Goal: Task Accomplishment & Management: Use online tool/utility

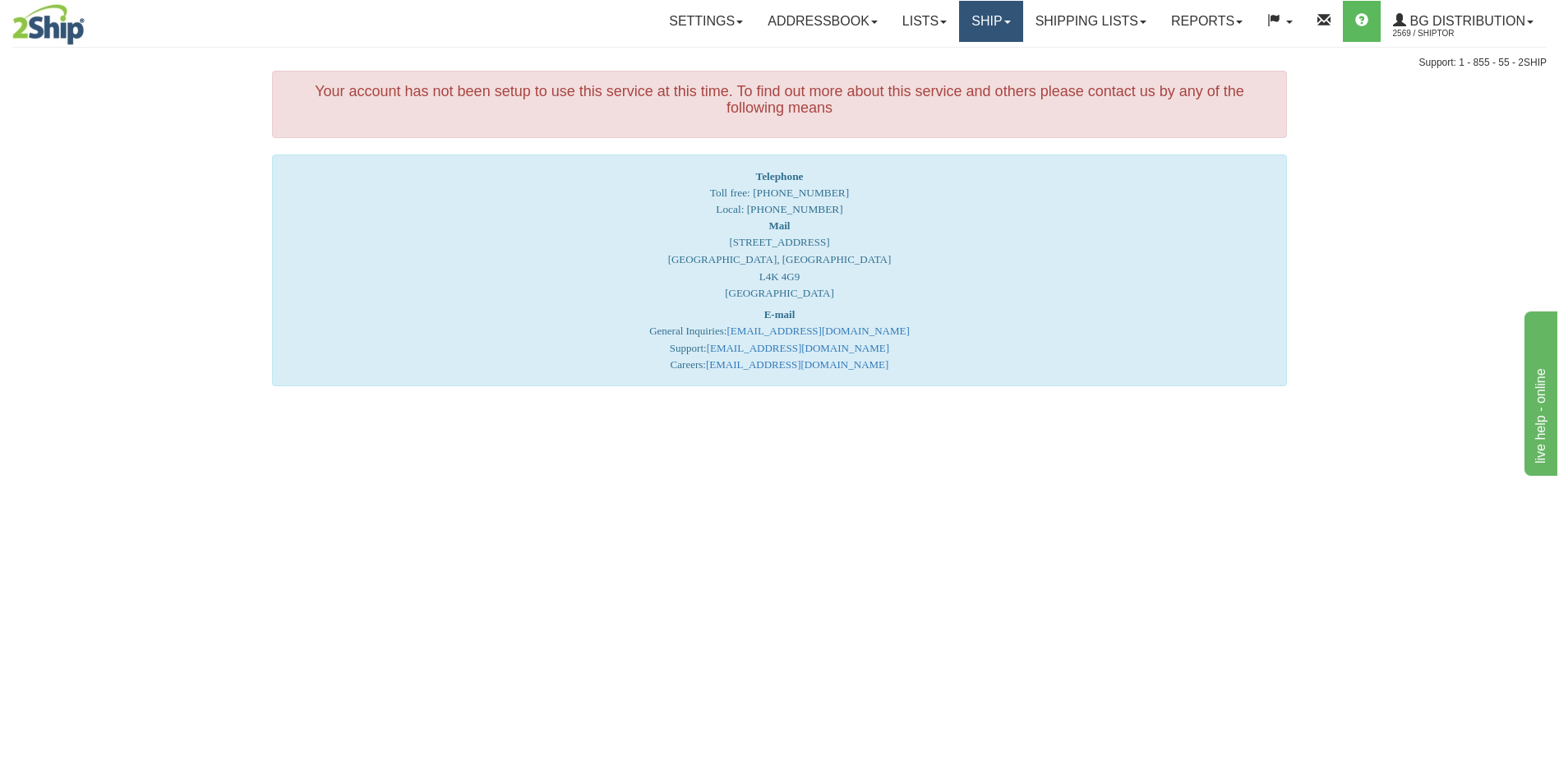
click at [970, 27] on link "Ship" at bounding box center [990, 21] width 63 height 41
click at [952, 50] on link "Ship Screen" at bounding box center [958, 57] width 130 height 22
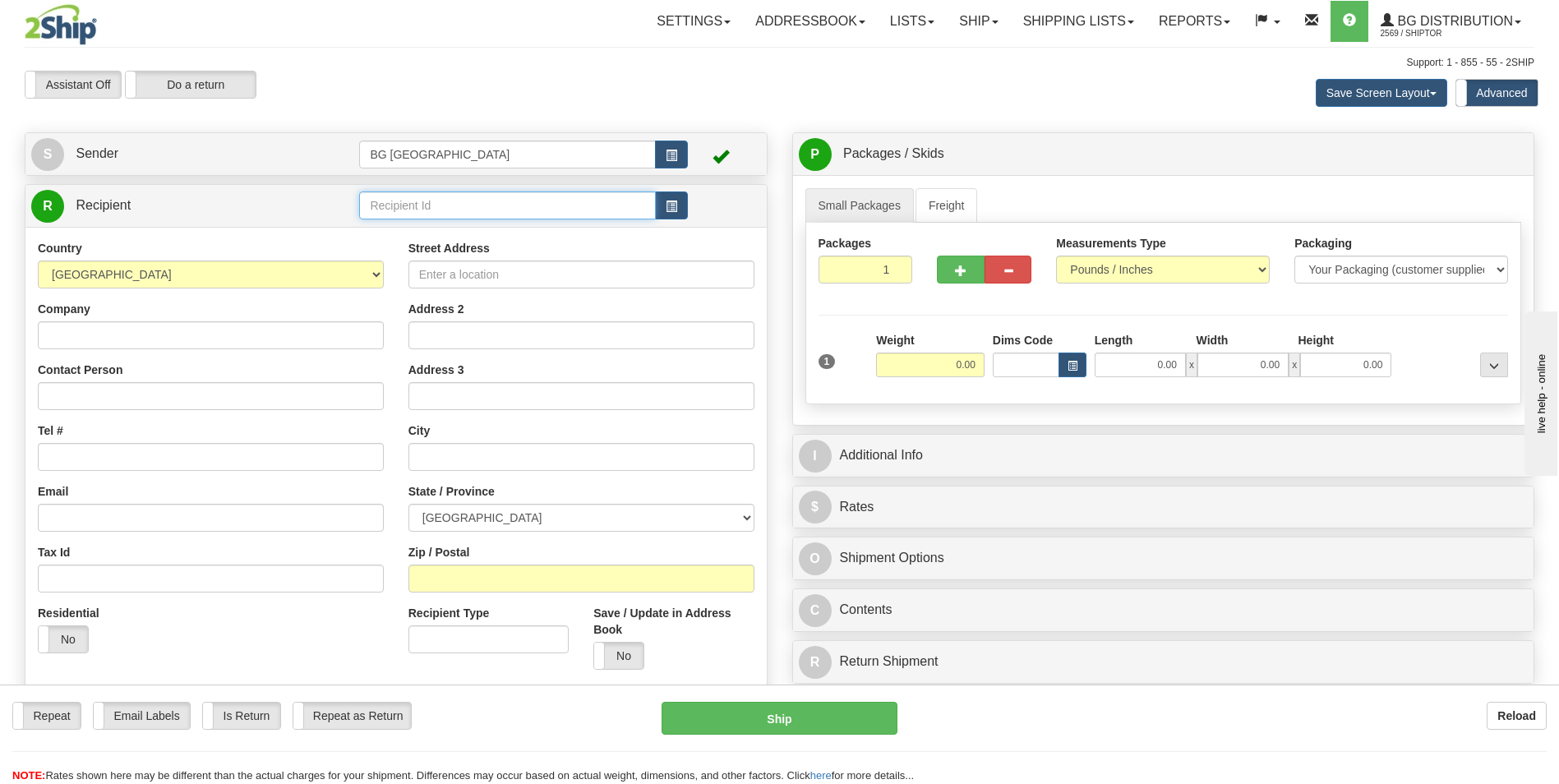
click at [388, 205] on input "text" at bounding box center [507, 206] width 296 height 28
click at [392, 225] on div "60334" at bounding box center [504, 231] width 280 height 18
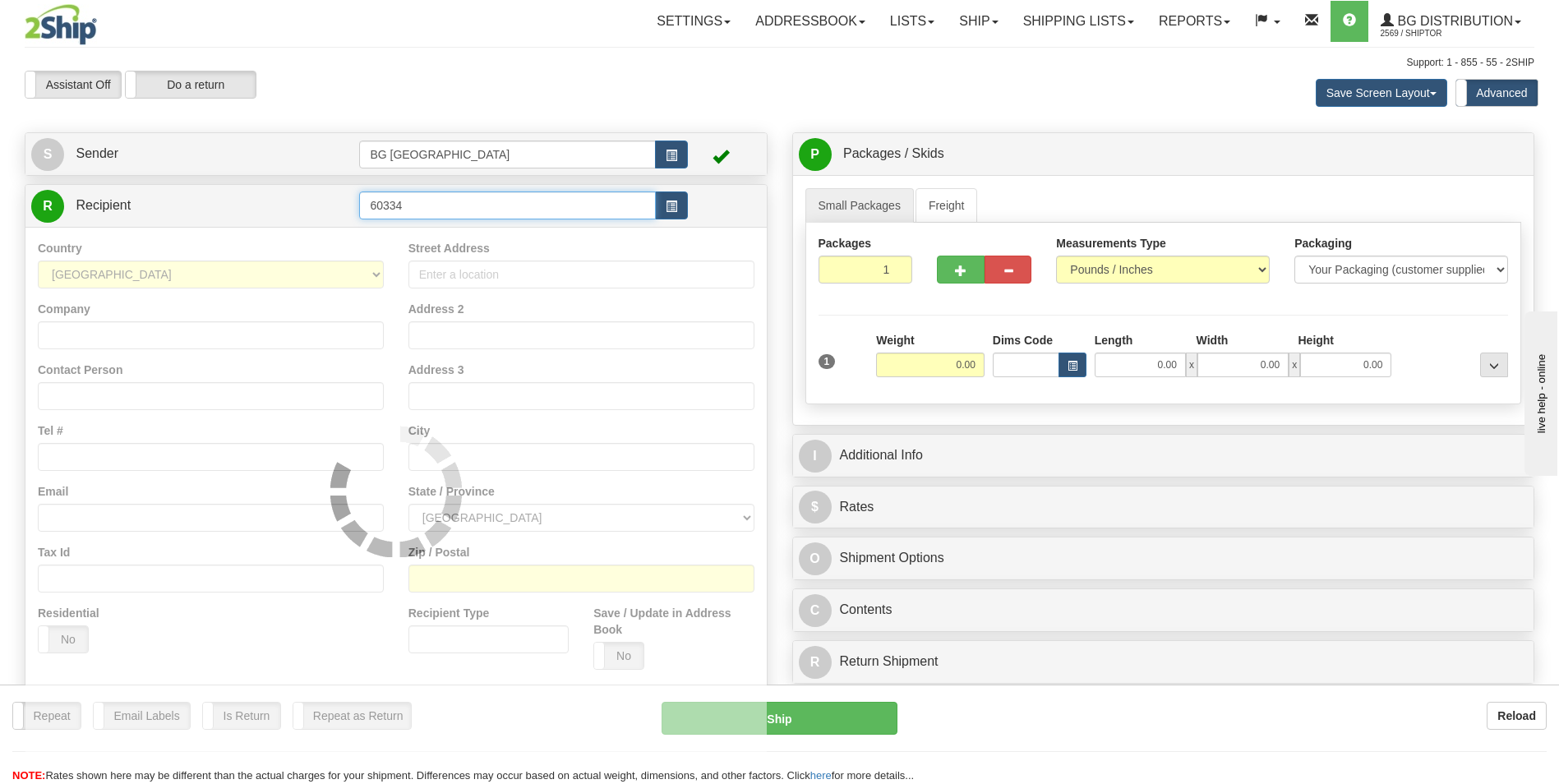
type input "60334"
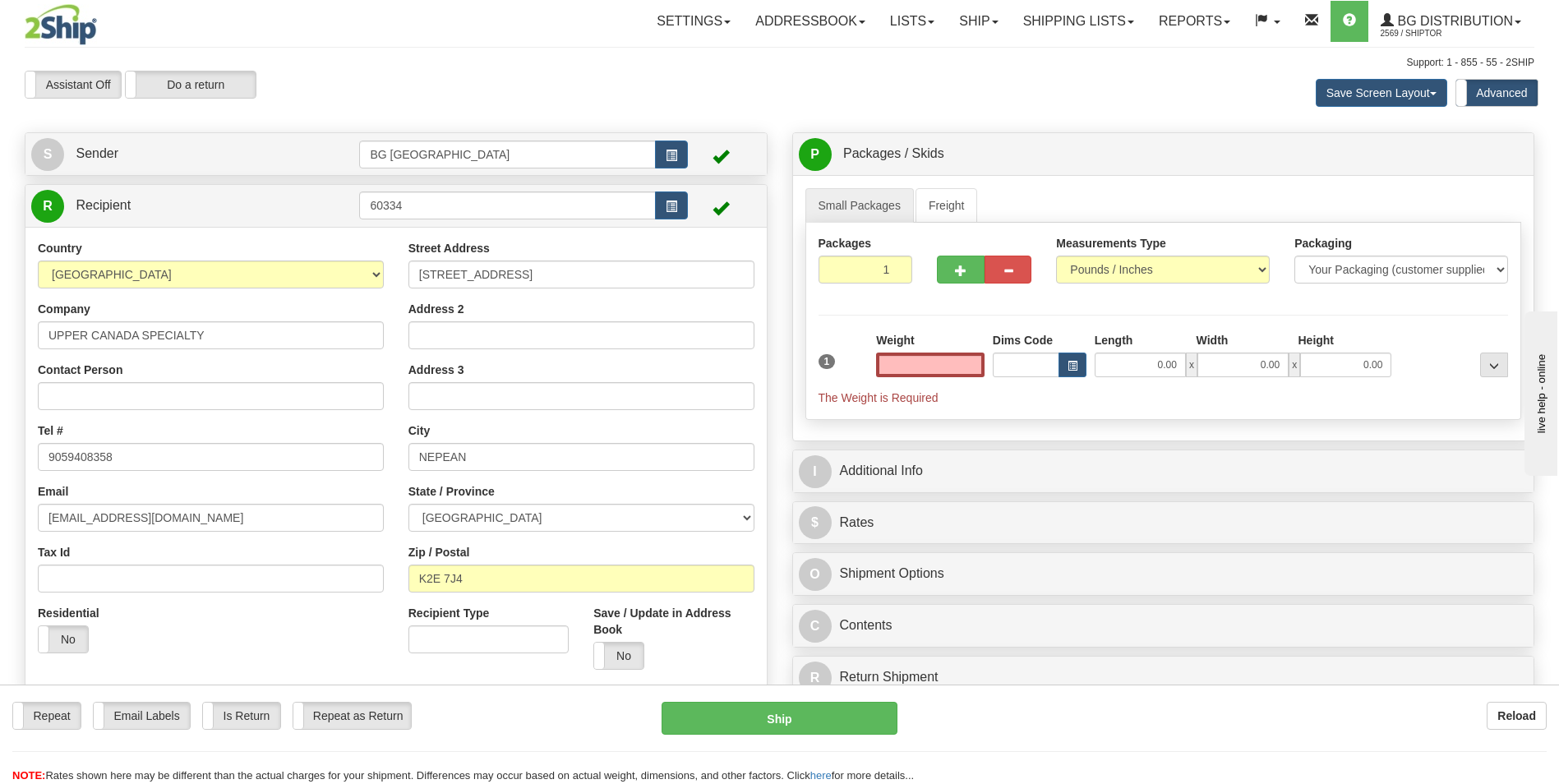
type input "0.00"
click at [951, 368] on input "0.00" at bounding box center [930, 364] width 108 height 24
type input "0.00"
click at [477, 251] on label "Street Address" at bounding box center [449, 248] width 82 height 16
click at [477, 260] on input "159 COLONNADE ROAD, UNIT 2" at bounding box center [581, 274] width 346 height 28
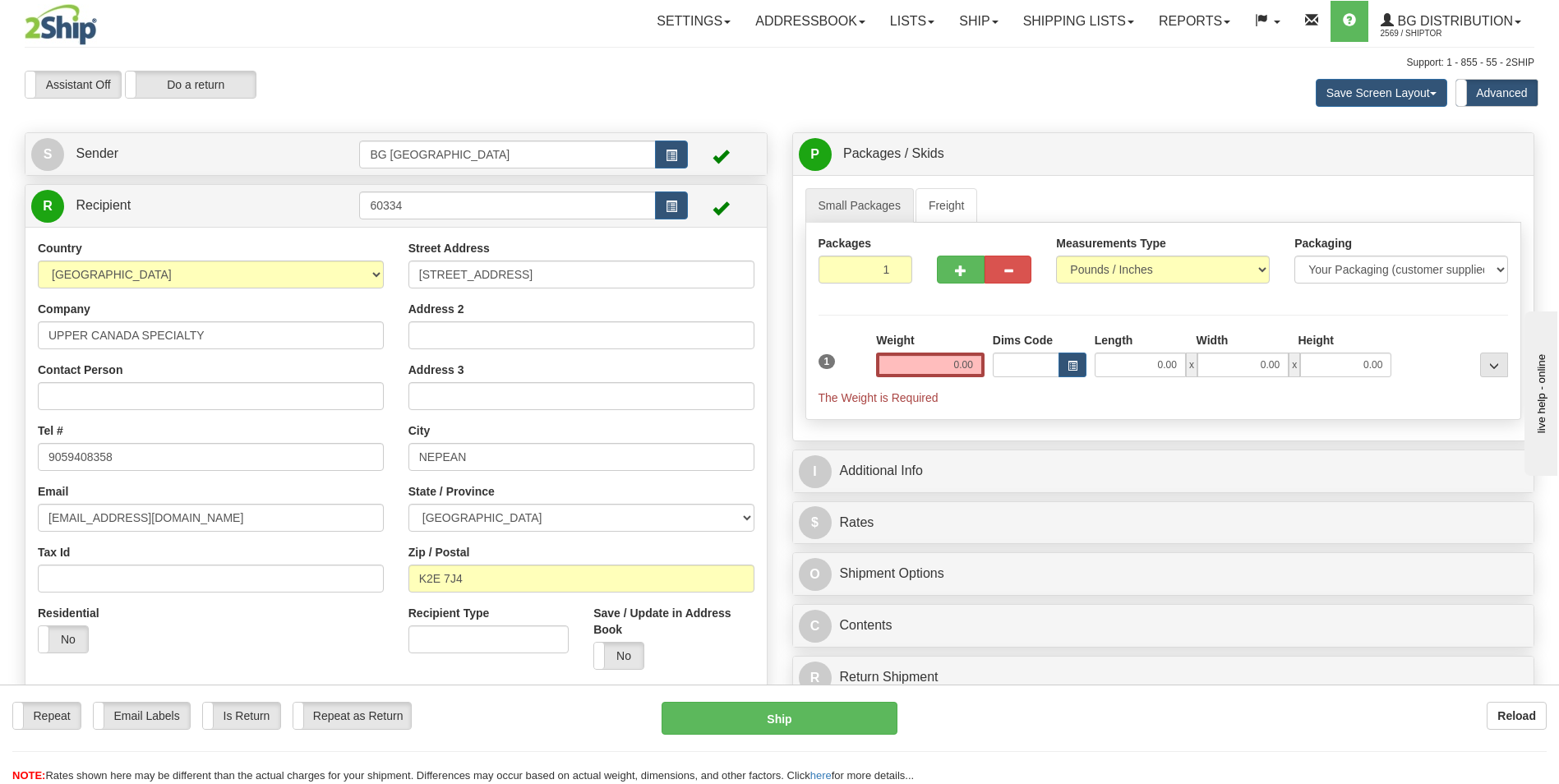
click at [475, 258] on div "Street Address 159 COLONNADE ROAD, UNIT 2" at bounding box center [581, 265] width 346 height 49
click at [473, 268] on input "159 COLONNADE ROAD, UNIT 2" at bounding box center [581, 274] width 346 height 28
paste input "3761 VICTORIA PARK AVE"
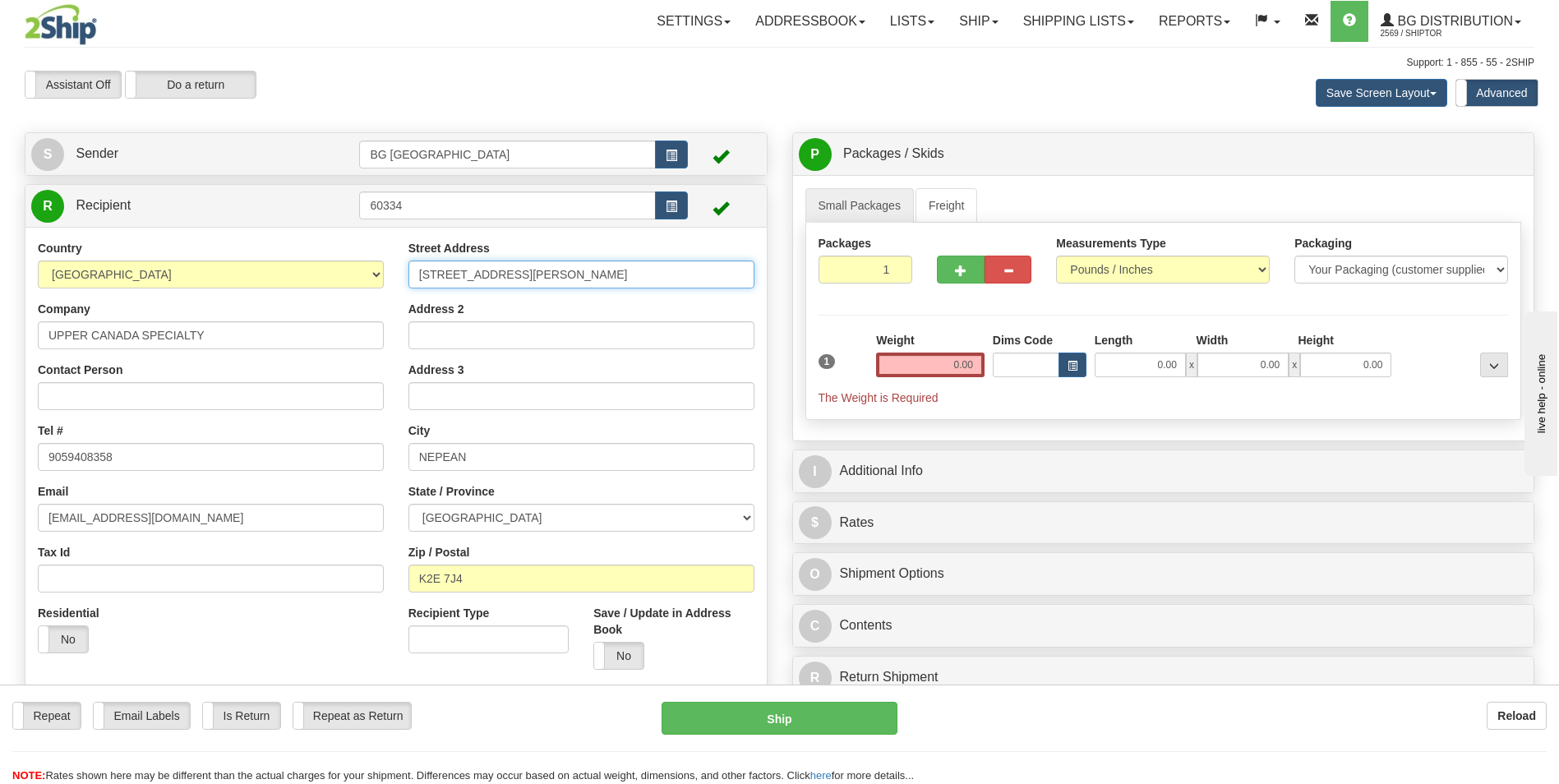
type input "3761 VICTORIA PARK AVE"
click at [429, 324] on input "Address 2" at bounding box center [581, 335] width 346 height 28
paste input "UNITS 3 & 4"
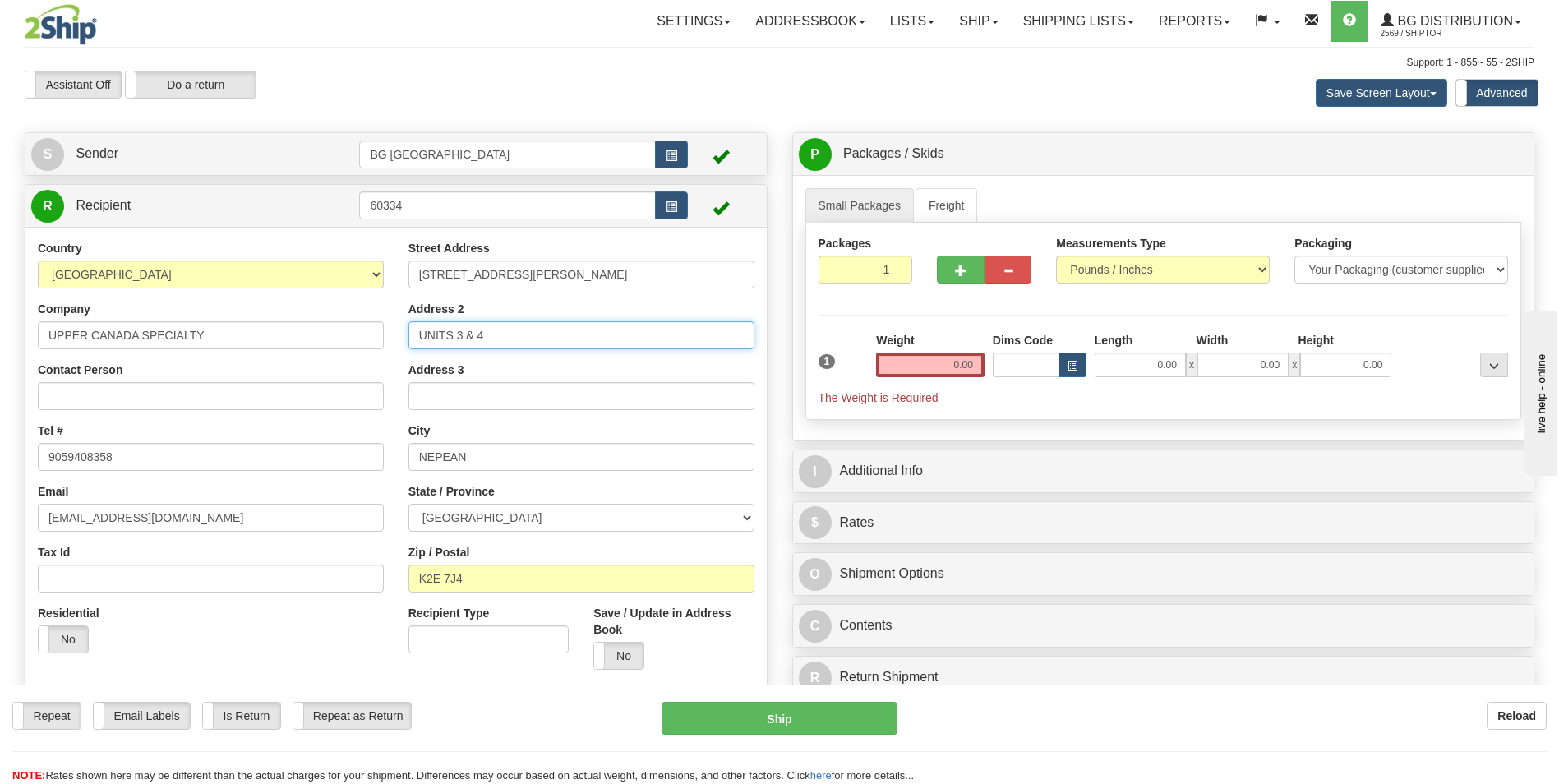
type input "UNITS 3 & 4"
click at [483, 459] on input "NEPEAN" at bounding box center [581, 457] width 346 height 28
paste input "SCARBOROUGH"
type input "SCARBOROUGH"
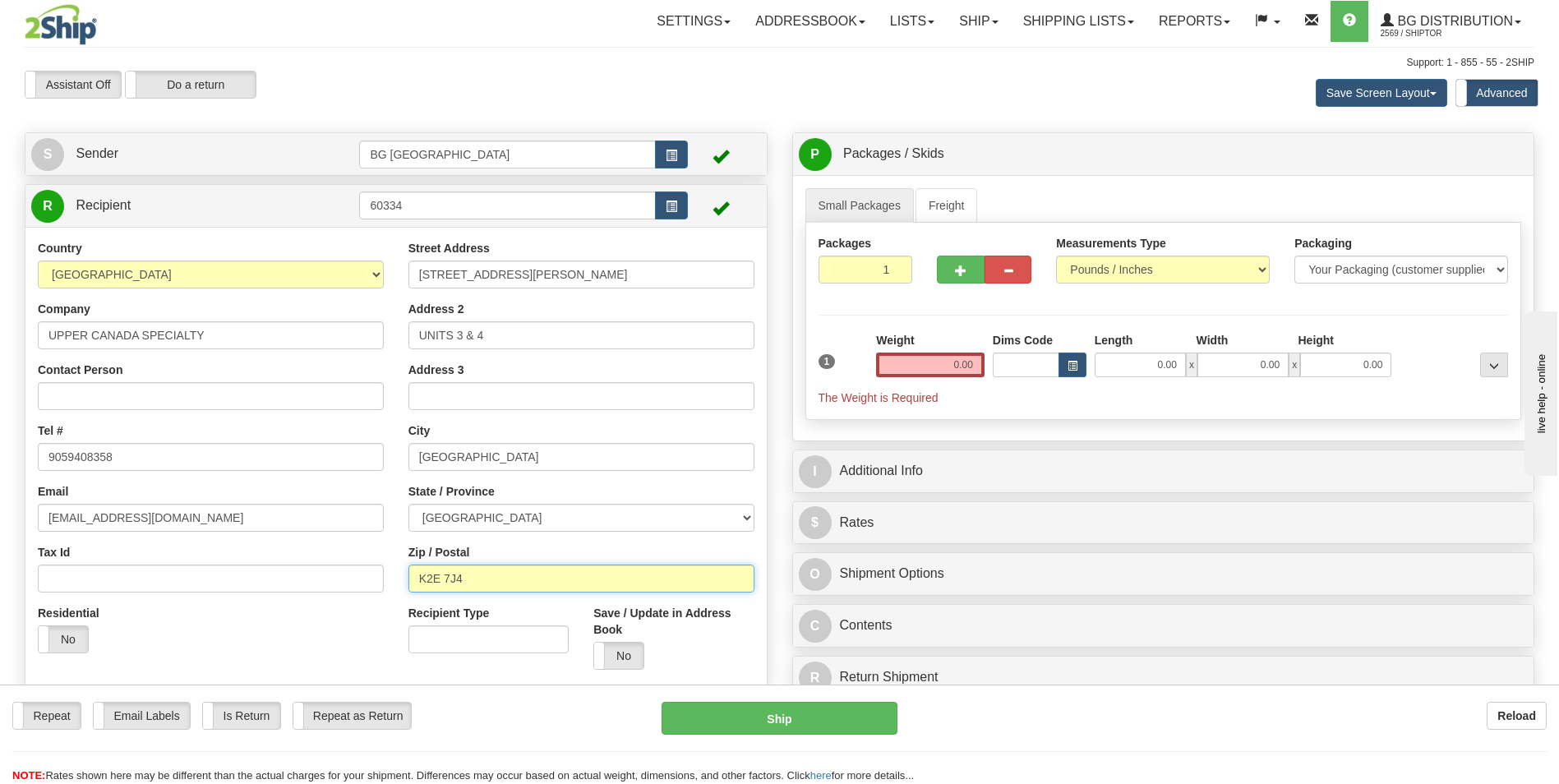
click at [443, 585] on input "K2E 7J4" at bounding box center [581, 578] width 346 height 28
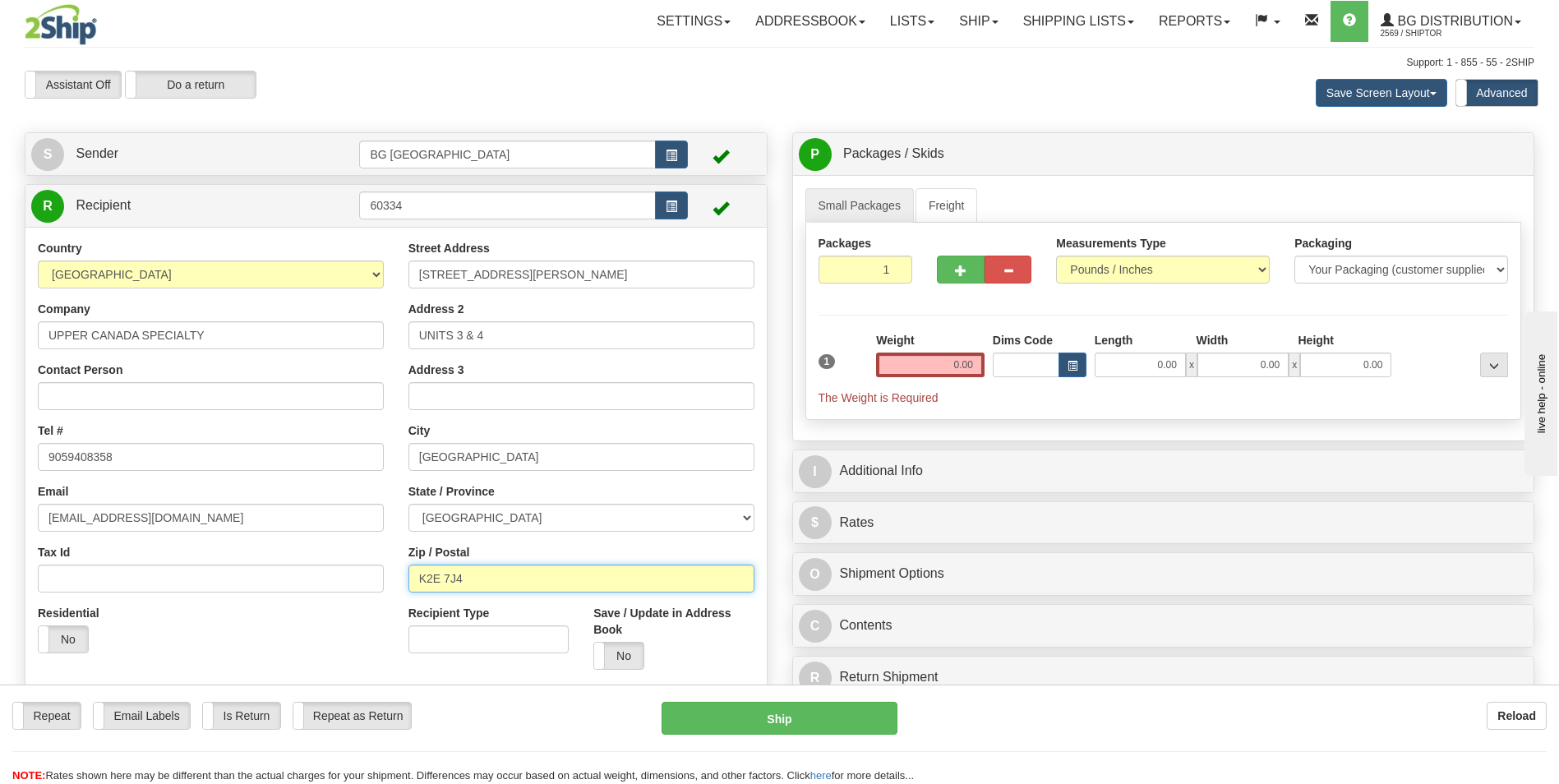
click at [443, 585] on input "K2E 7J4" at bounding box center [581, 578] width 346 height 28
paste input "M1W 3S2"
type input "M1W 3S2"
click at [169, 448] on input "9059408358" at bounding box center [211, 457] width 346 height 28
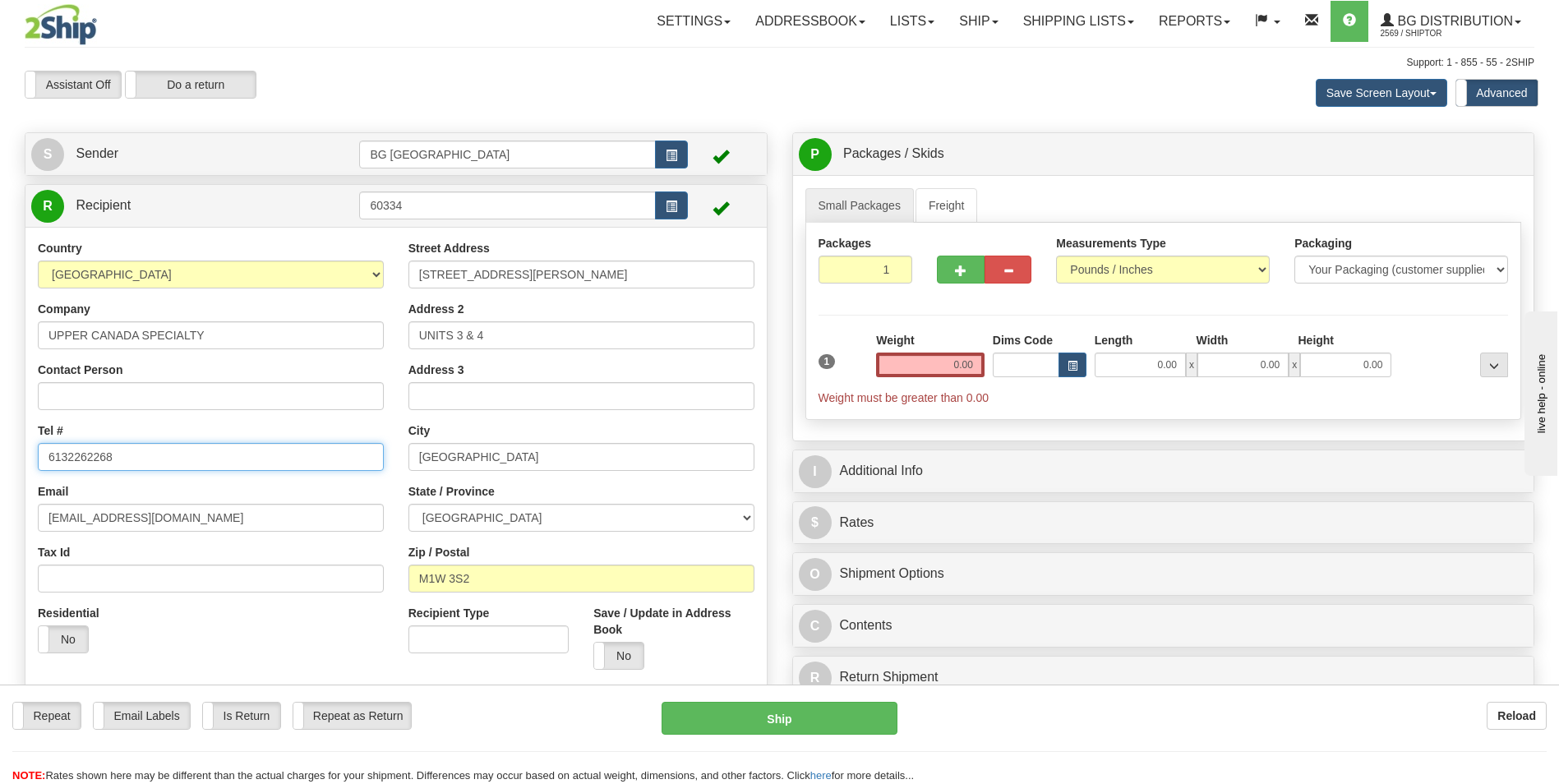
type input "6132262268"
click at [931, 363] on input "0.00" at bounding box center [930, 364] width 108 height 24
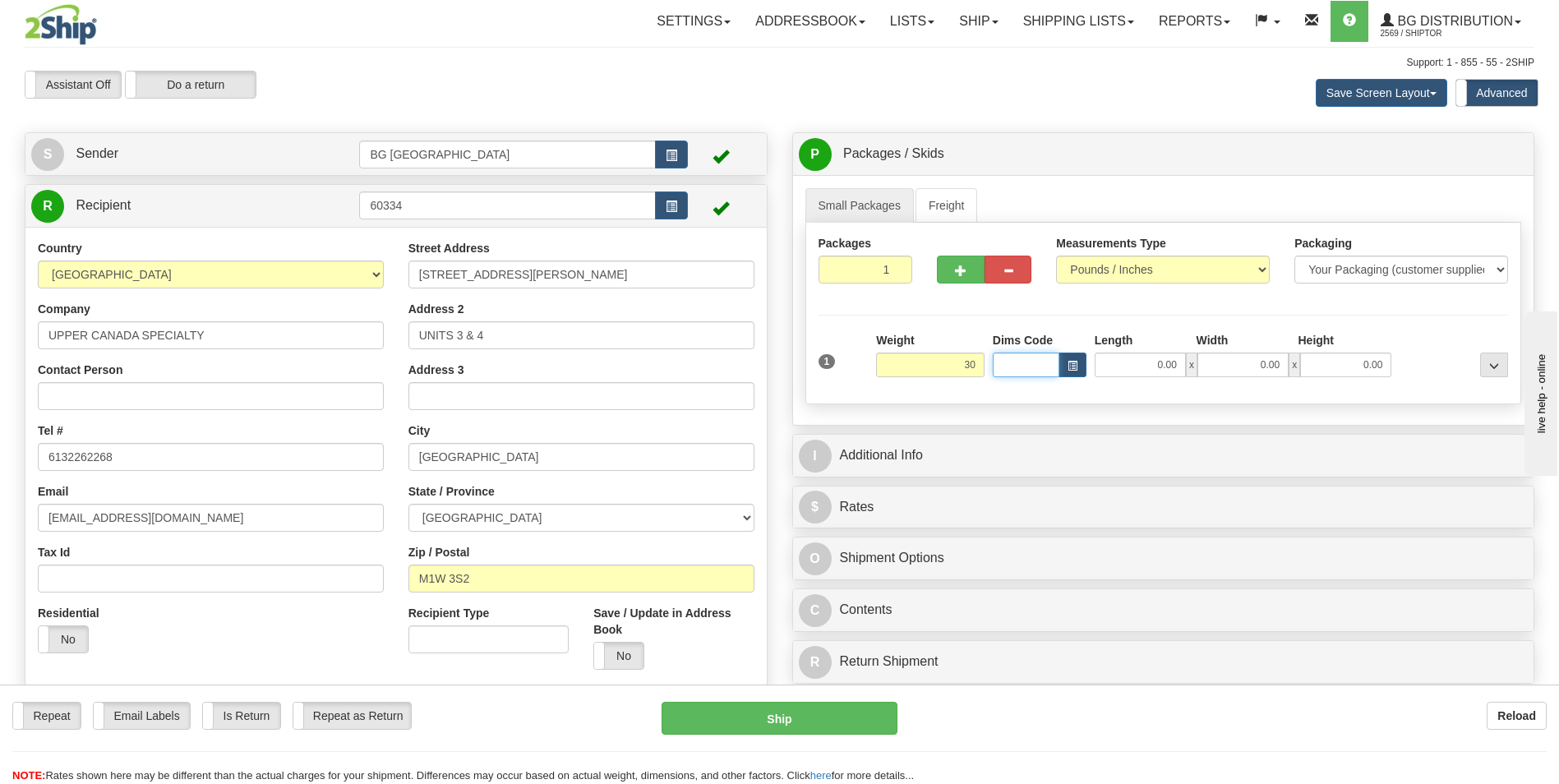
type input "30.00"
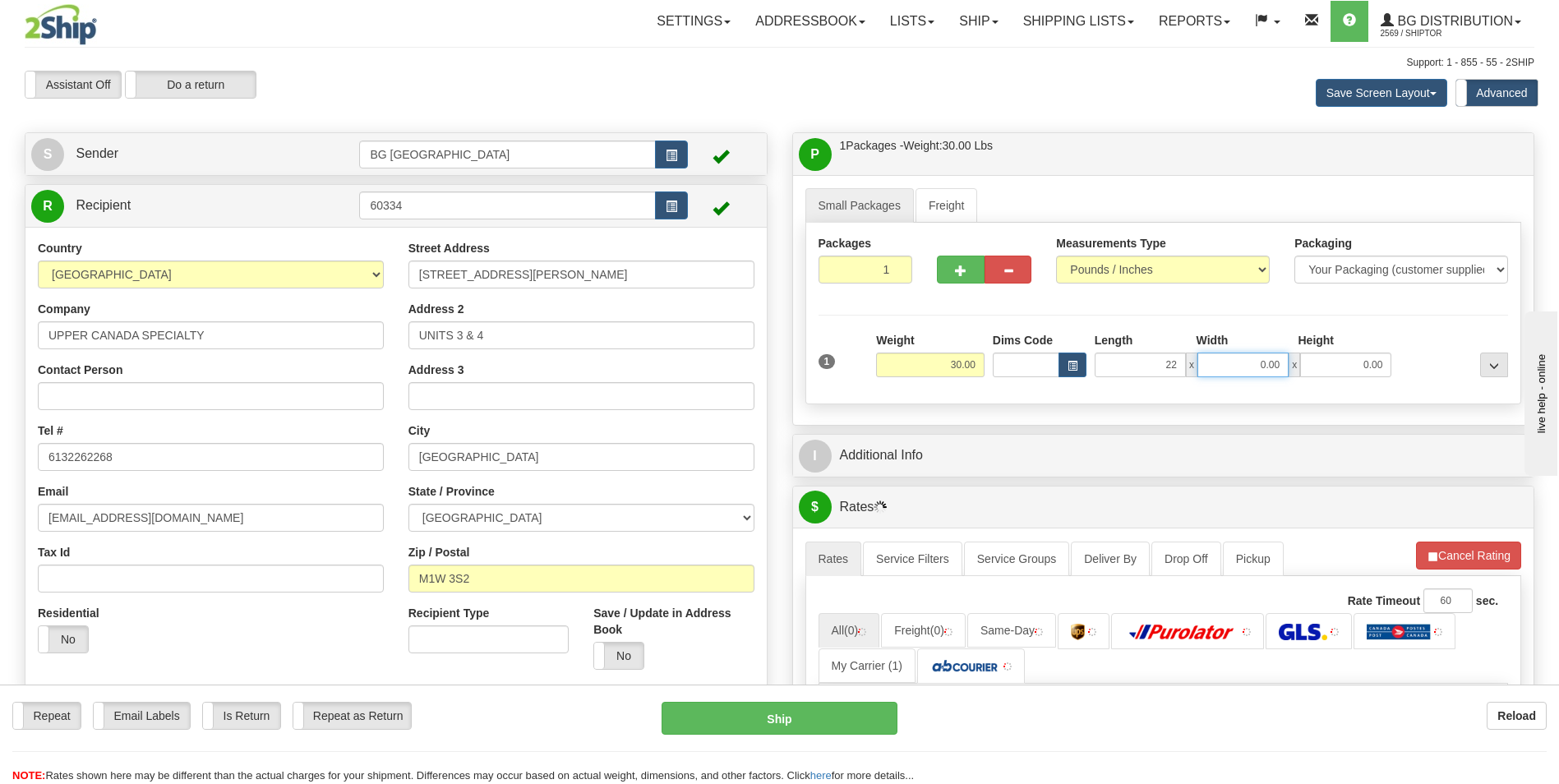
type input "22.00"
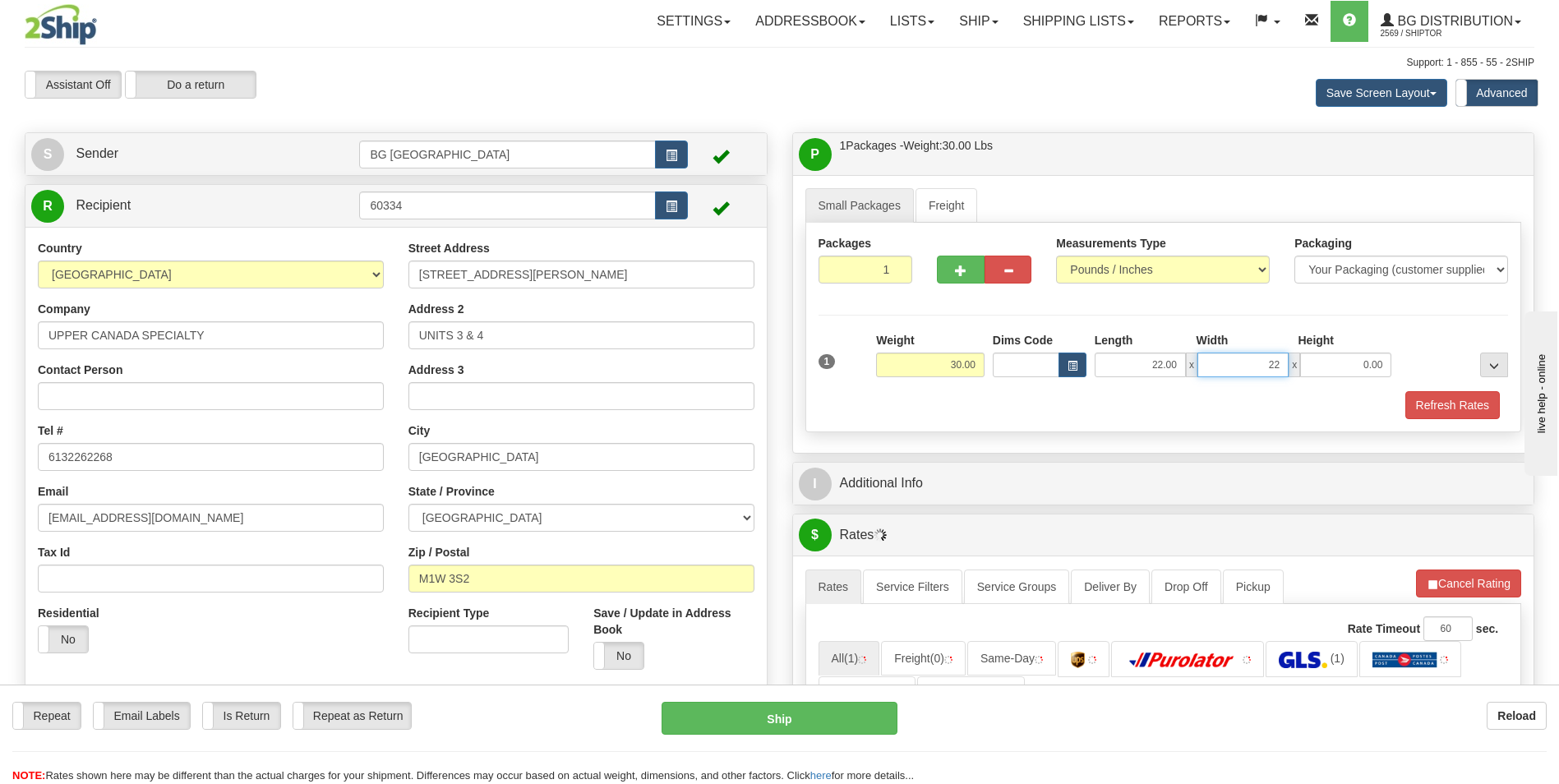
type input "22.00"
type input "9.00"
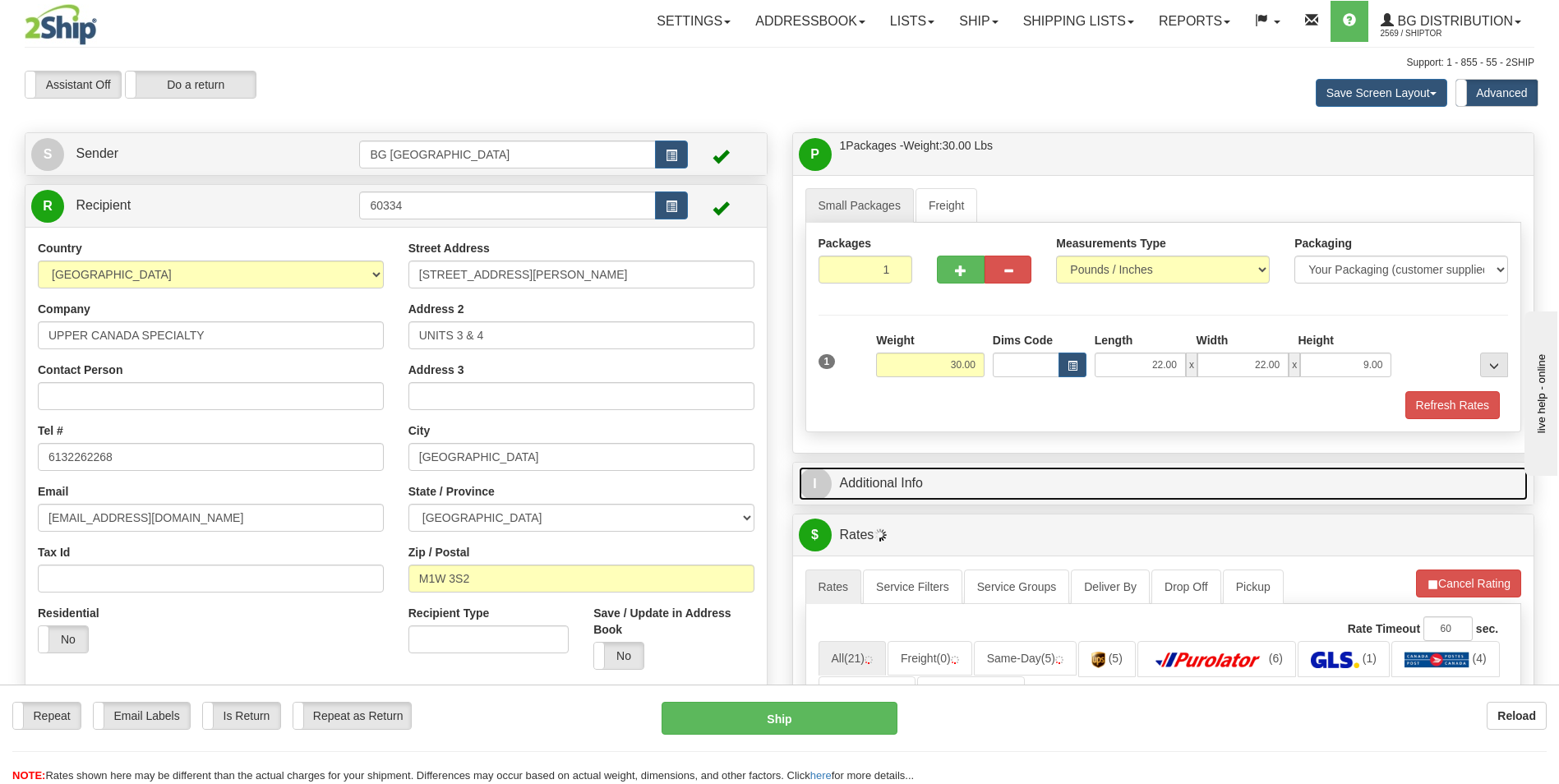
click at [913, 473] on link "I Additional Info" at bounding box center [1163, 483] width 730 height 34
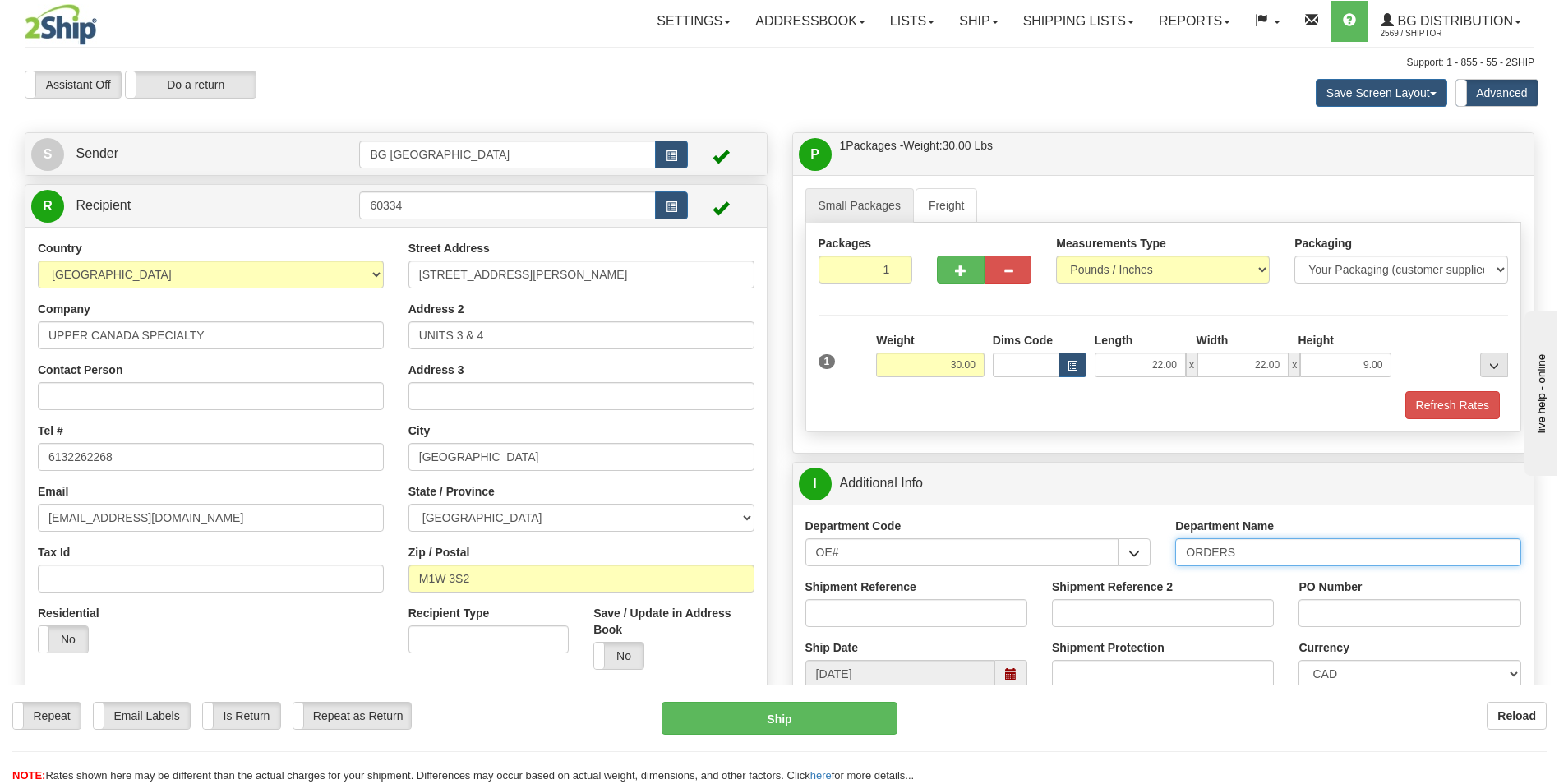
click at [1279, 548] on input "ORDERS" at bounding box center [1347, 552] width 346 height 28
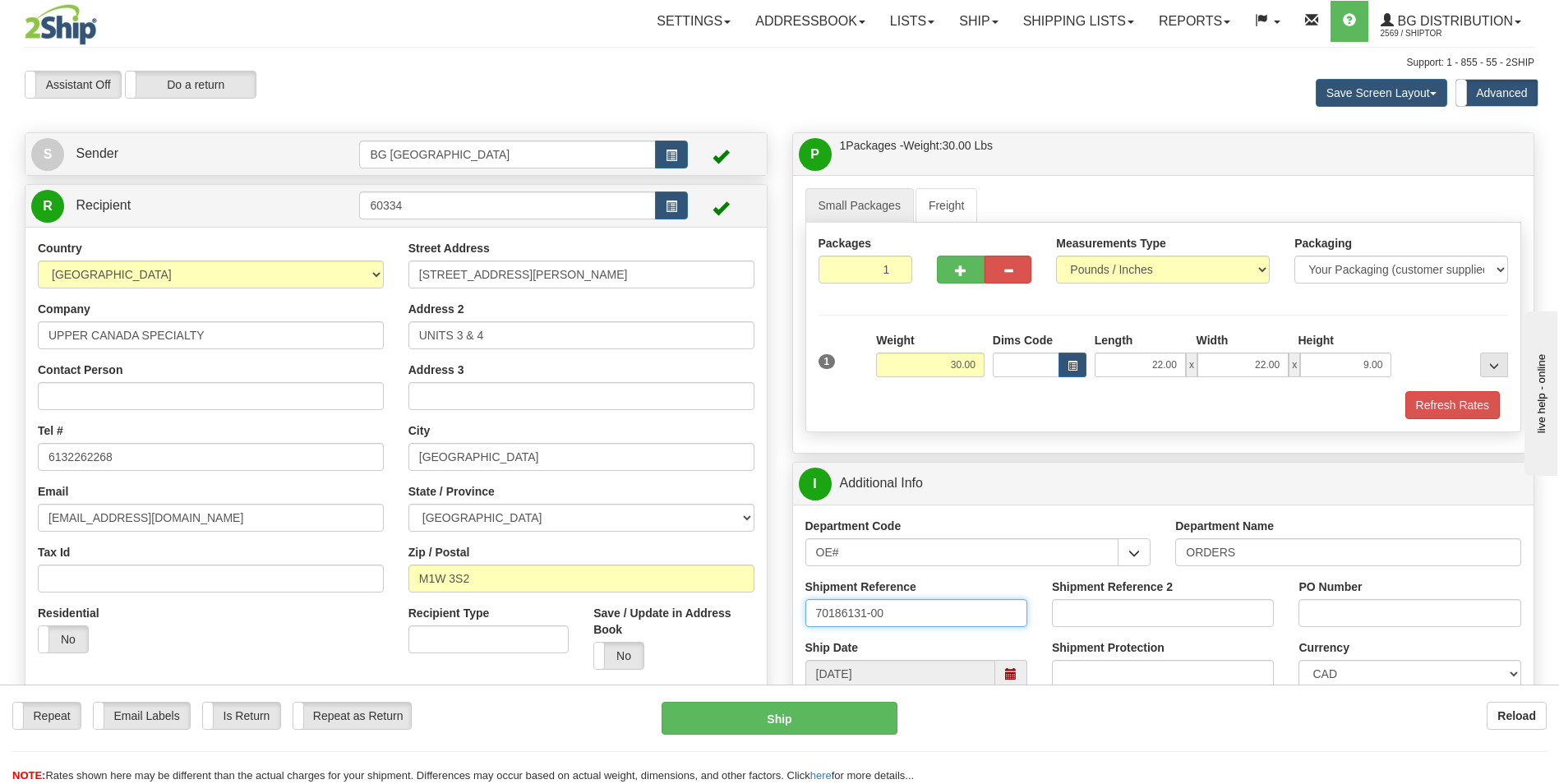
type input "70186131-00"
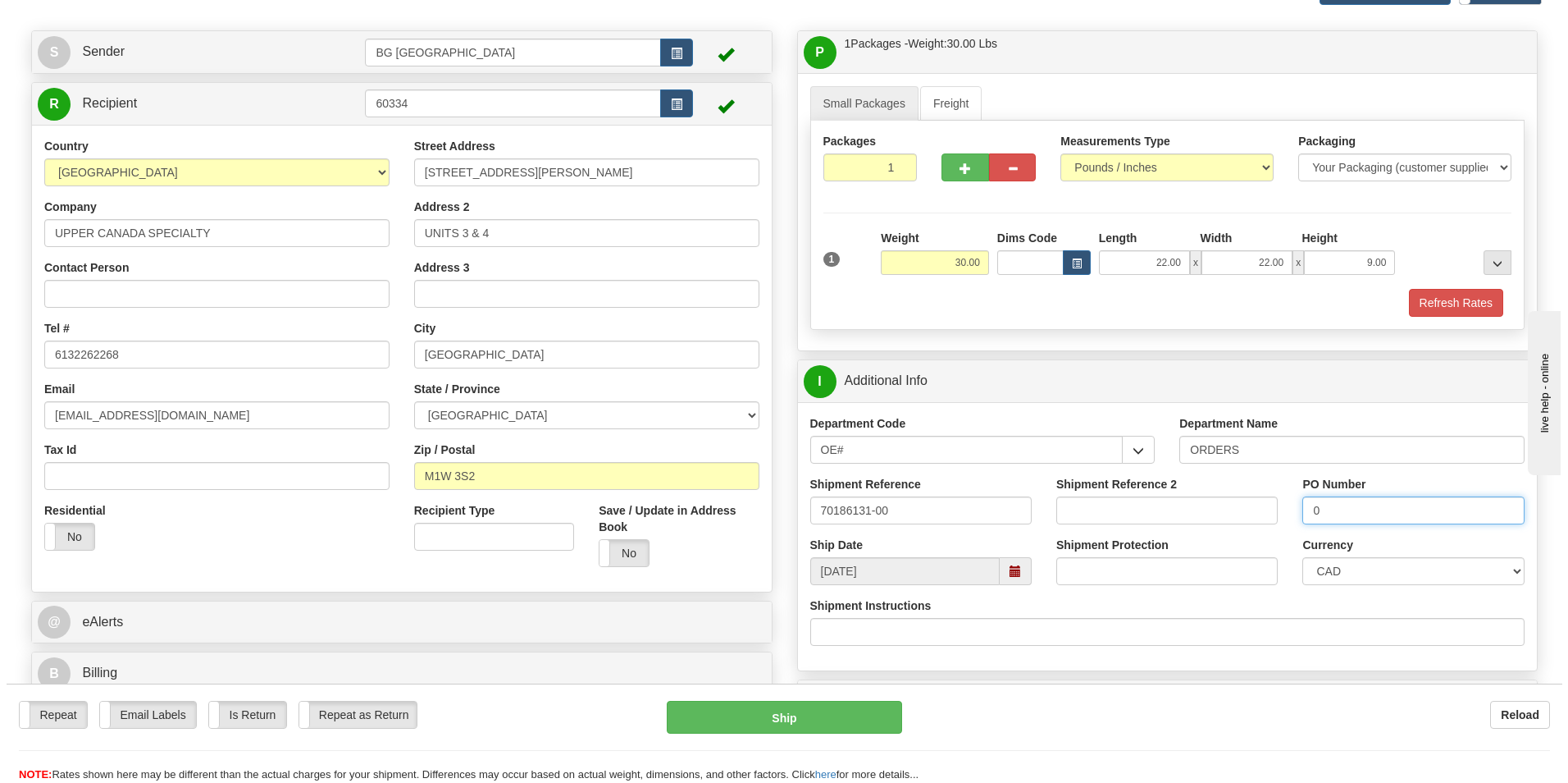
scroll to position [492, 0]
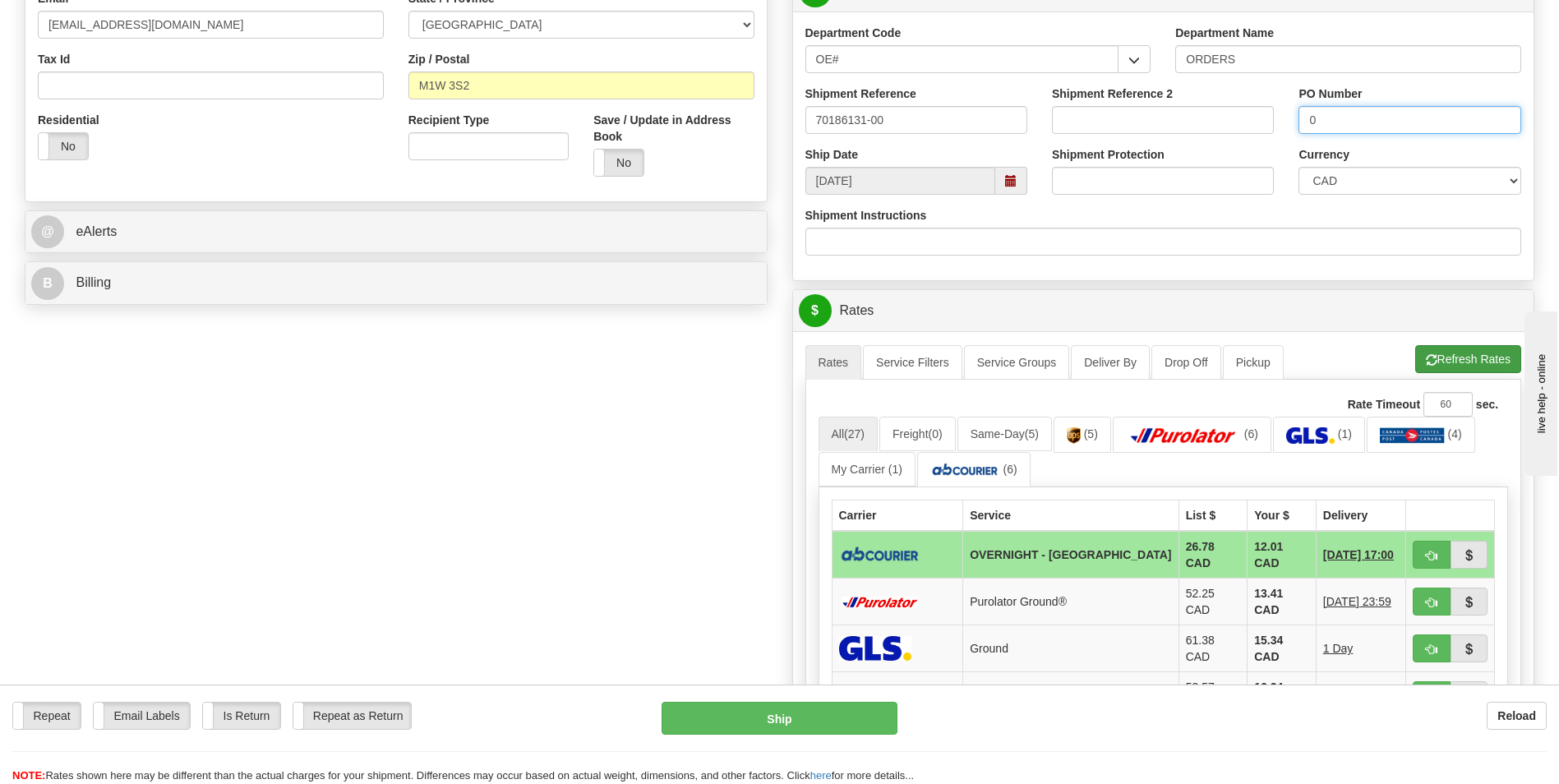
type input "0"
click at [1442, 359] on button "Refresh Rates" at bounding box center [1468, 359] width 106 height 28
click at [1422, 554] on button "button" at bounding box center [1431, 554] width 38 height 28
type input "4"
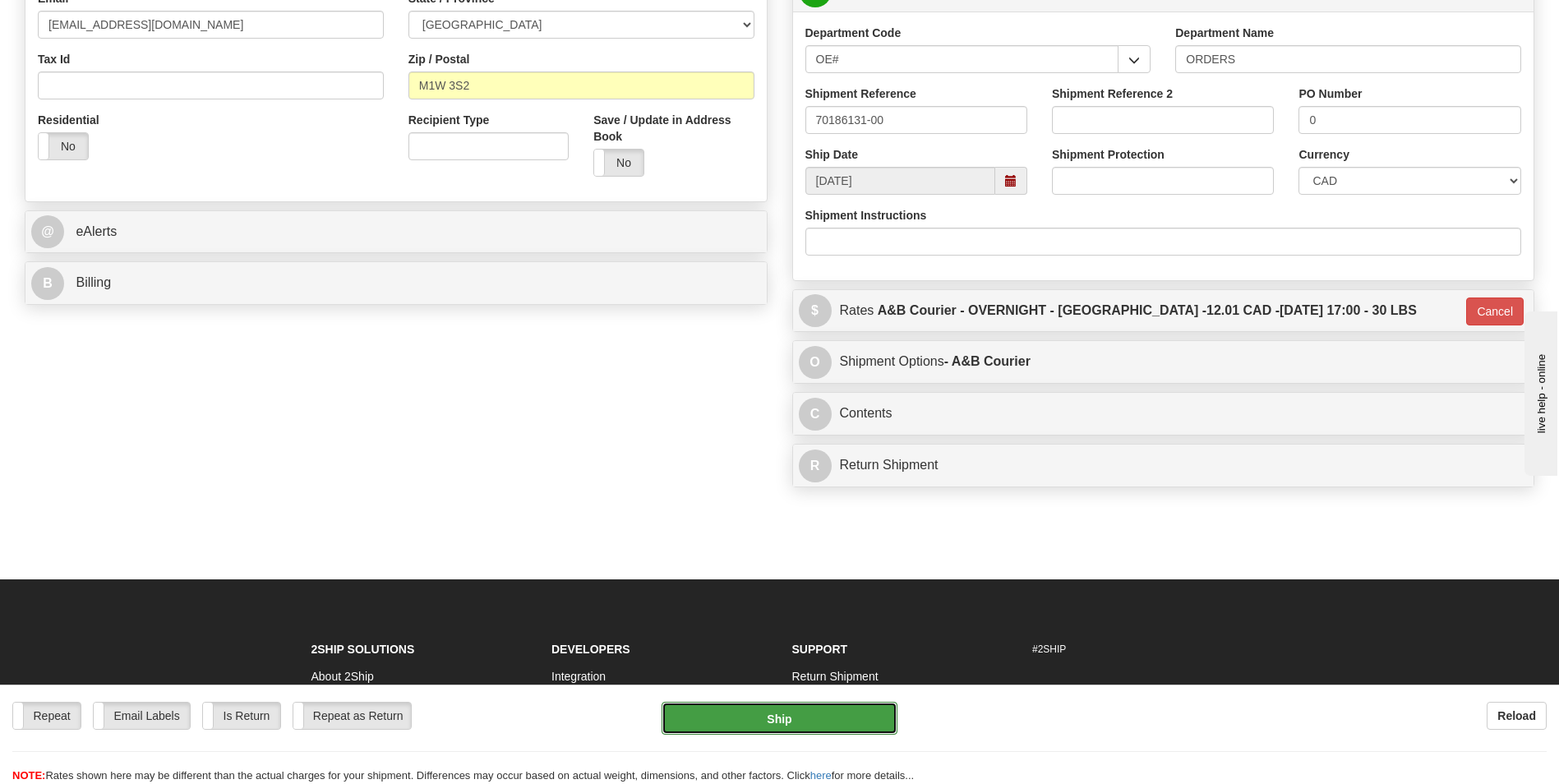
click at [849, 732] on button "Ship" at bounding box center [778, 718] width 235 height 33
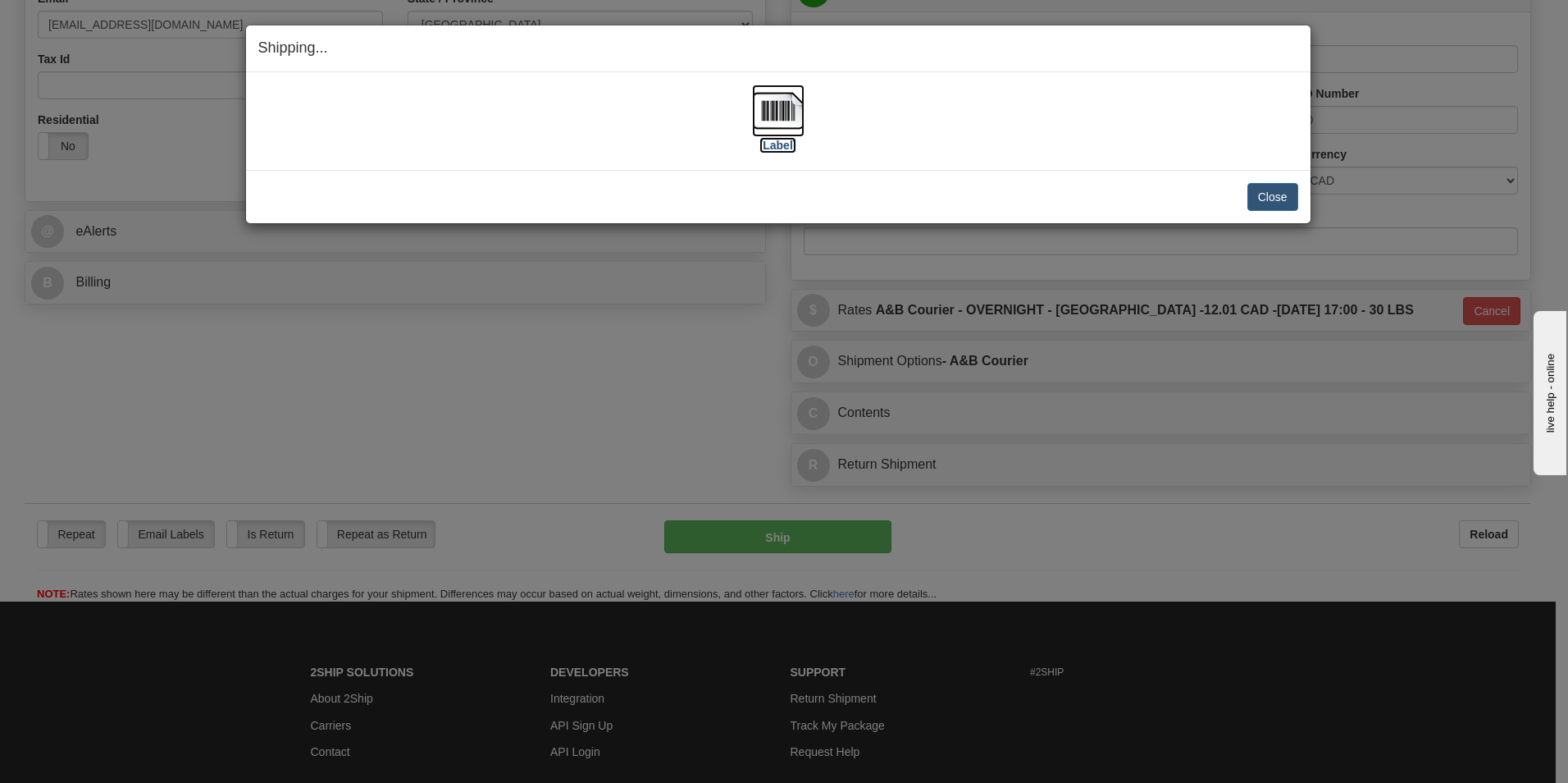
click at [769, 118] on img at bounding box center [778, 111] width 53 height 53
click at [1245, 187] on div "Close Cancel" at bounding box center [778, 197] width 1040 height 28
click at [1291, 207] on button "Close" at bounding box center [1273, 197] width 51 height 28
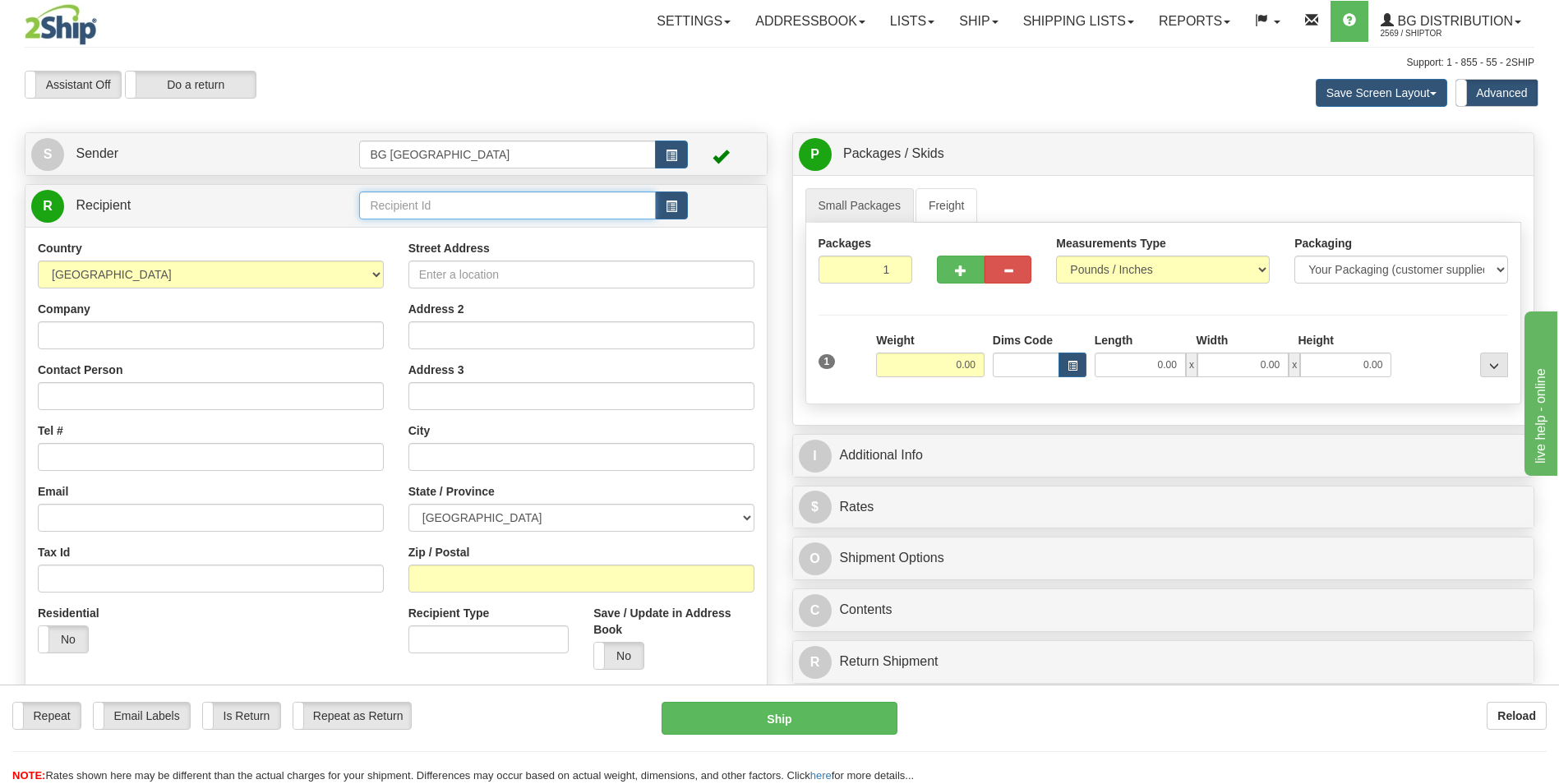
click at [433, 195] on input "text" at bounding box center [507, 206] width 296 height 28
click at [429, 226] on div "60173" at bounding box center [504, 231] width 280 height 18
type input "60173"
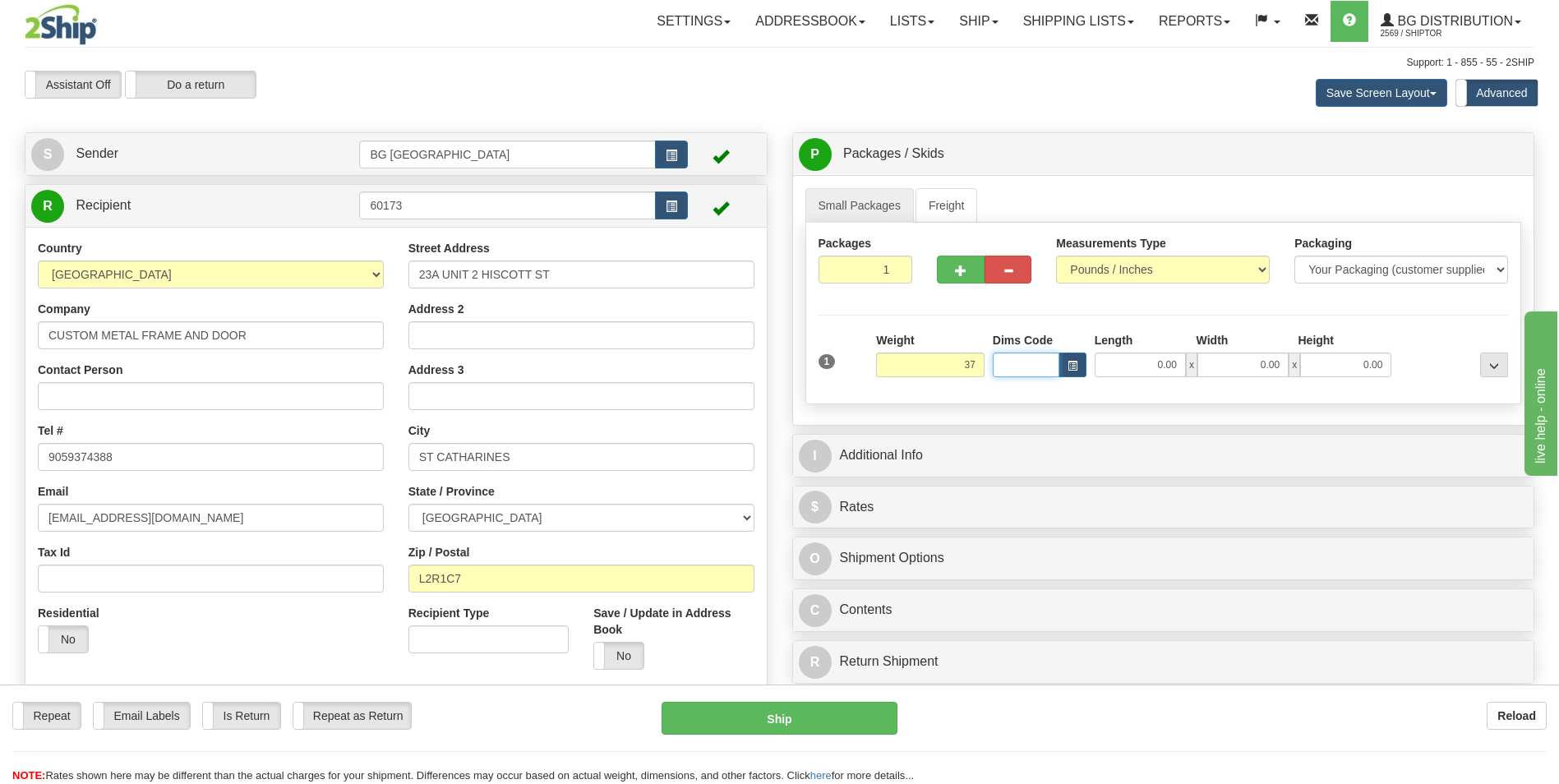
type input "37.00"
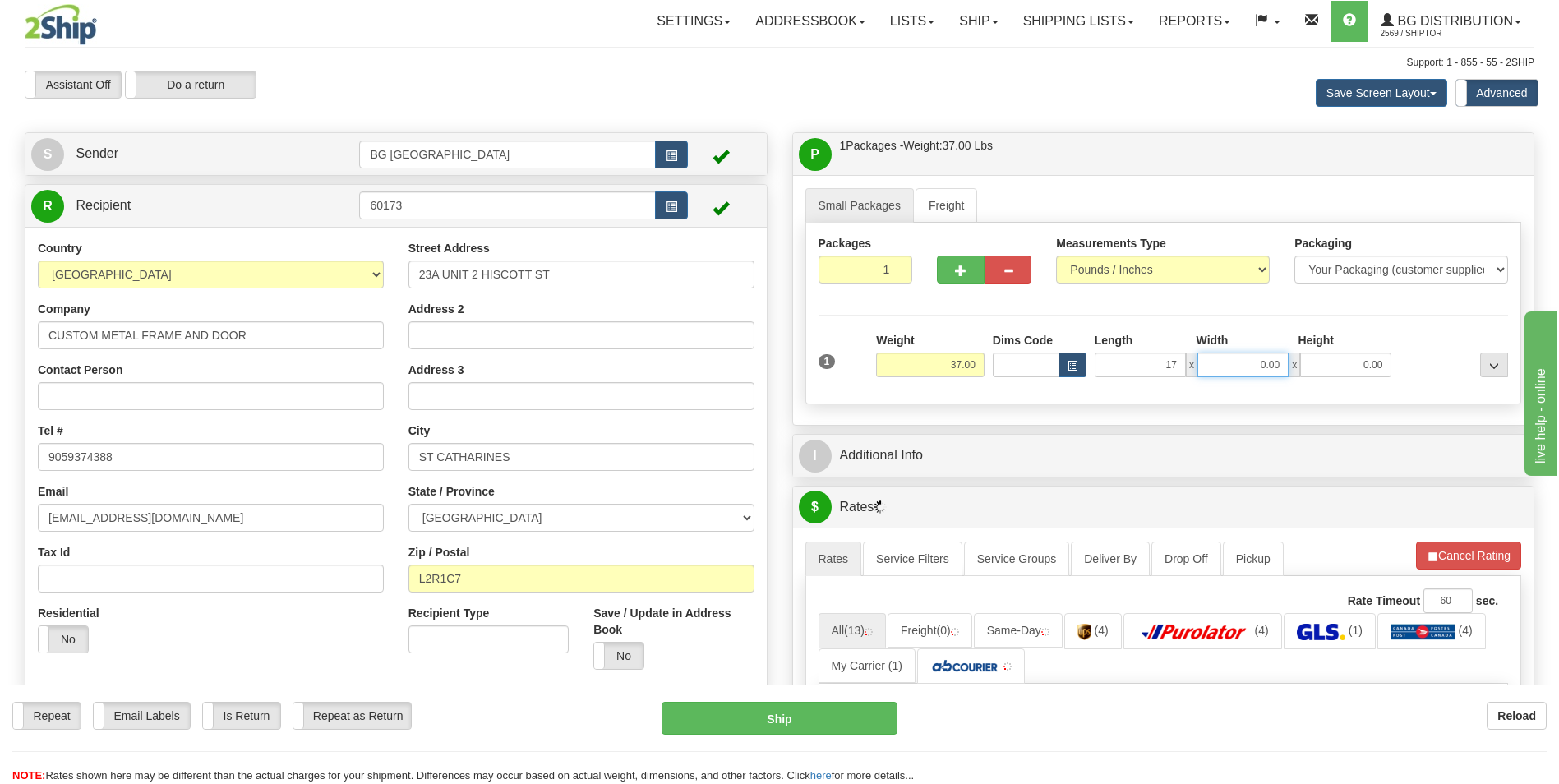
type input "17.00"
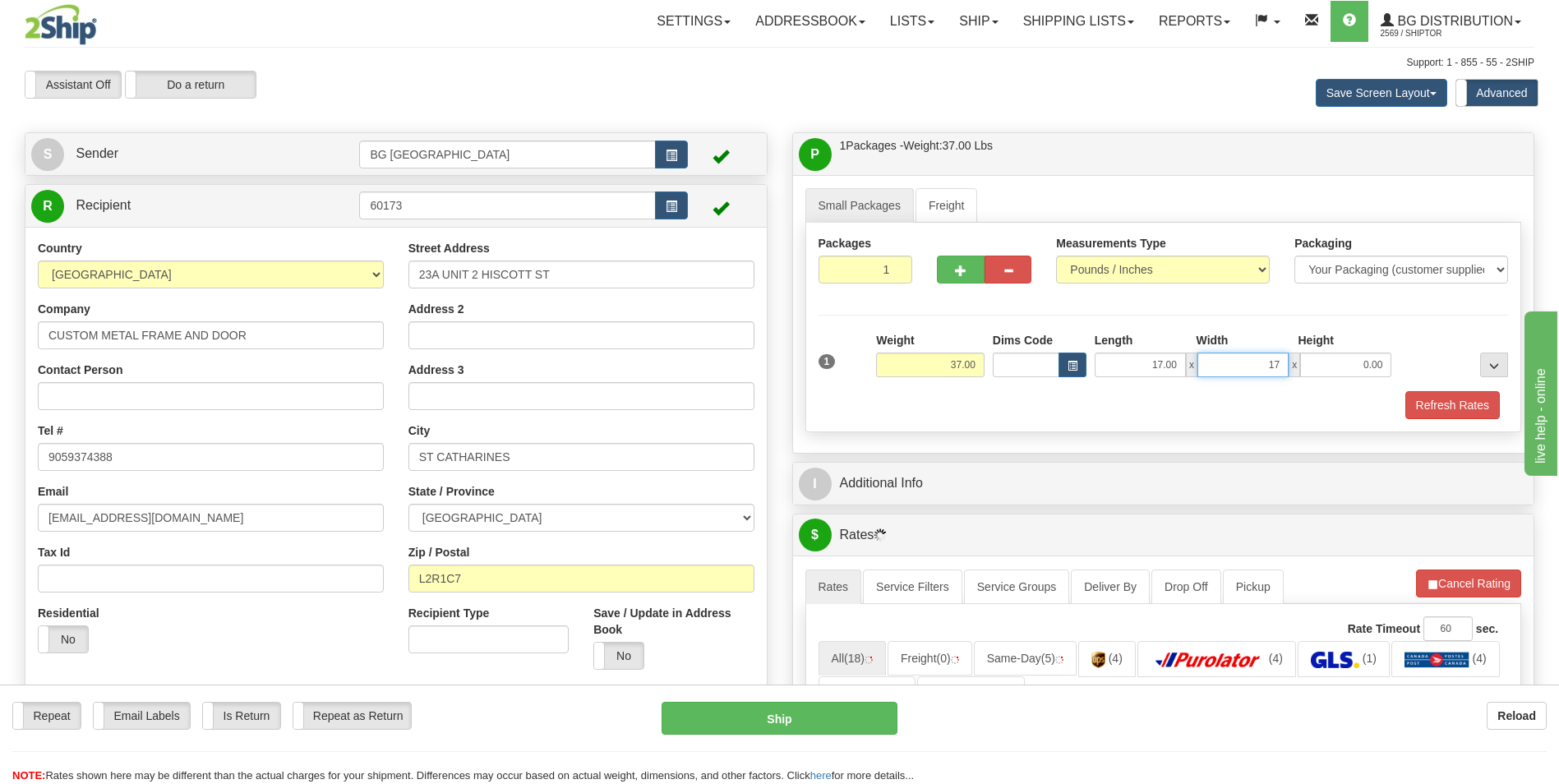
type input "17.00"
type input "11.00"
click at [947, 259] on button "button" at bounding box center [960, 270] width 47 height 28
type input "2"
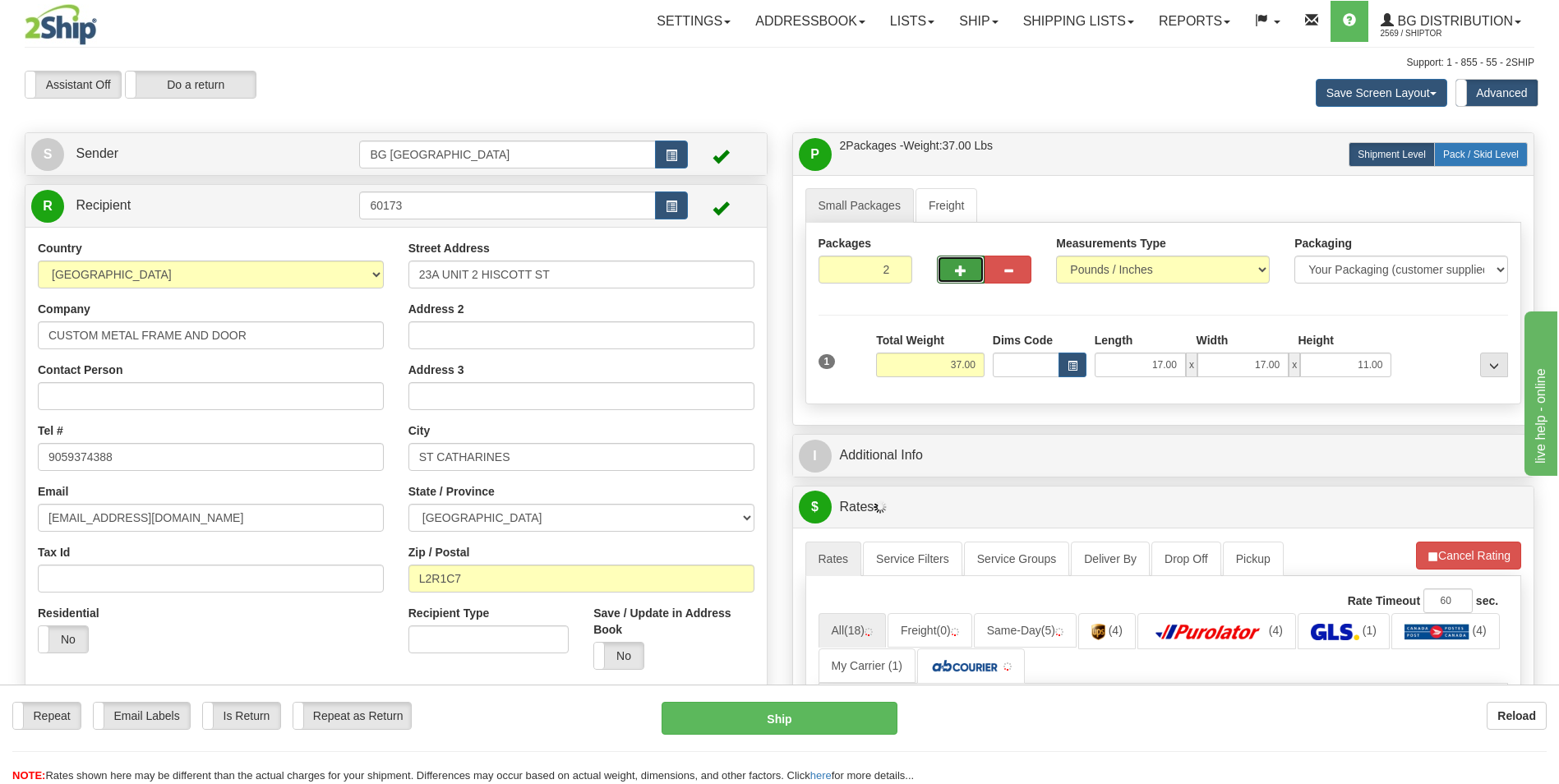
click at [1477, 142] on label "Pack / Skid Level Pack.." at bounding box center [1481, 154] width 94 height 24
radio input "true"
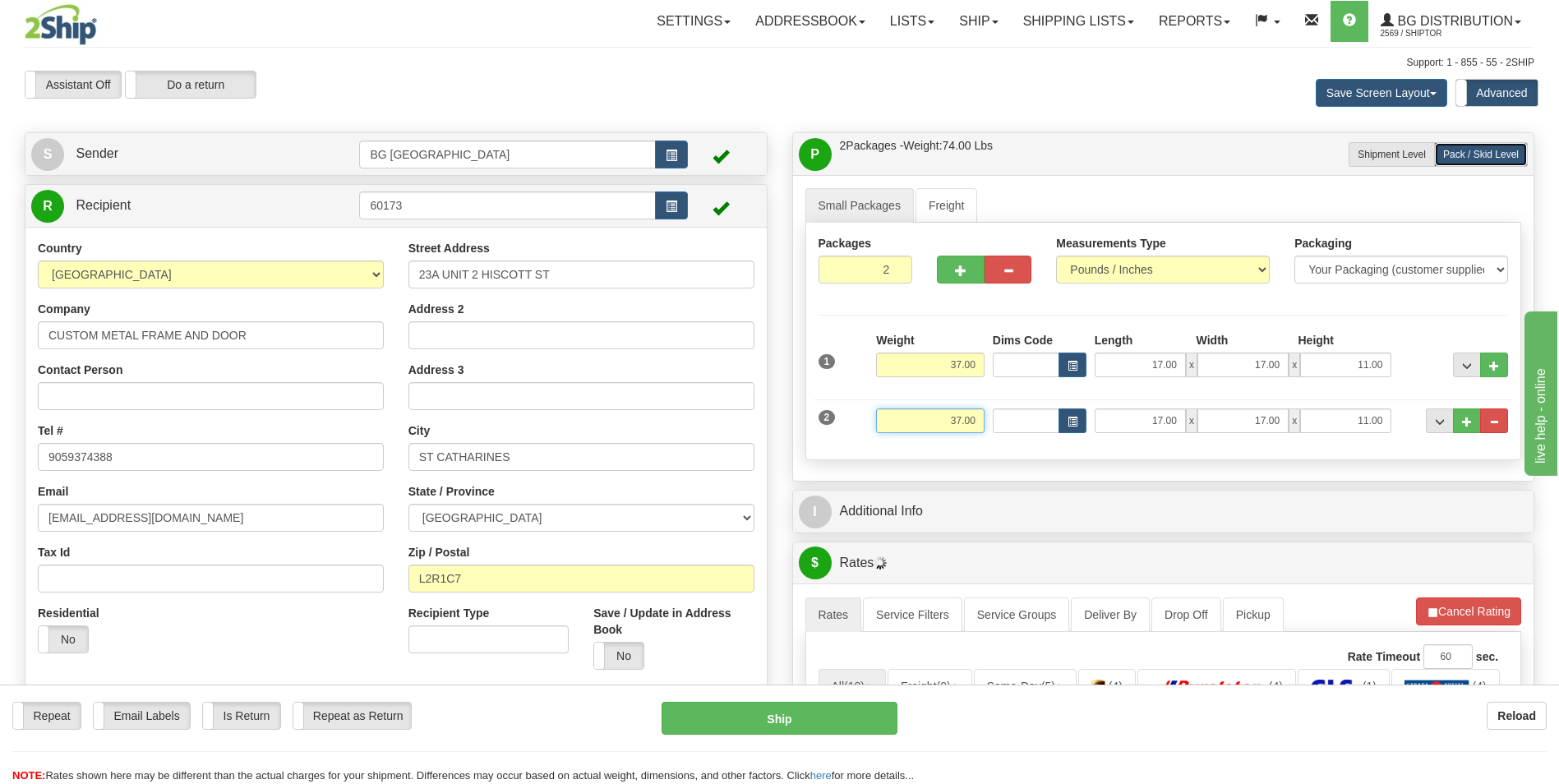
click at [955, 429] on input "37.00" at bounding box center [930, 421] width 108 height 24
type input "30.00"
click at [1126, 420] on input "17.00" at bounding box center [1140, 421] width 91 height 24
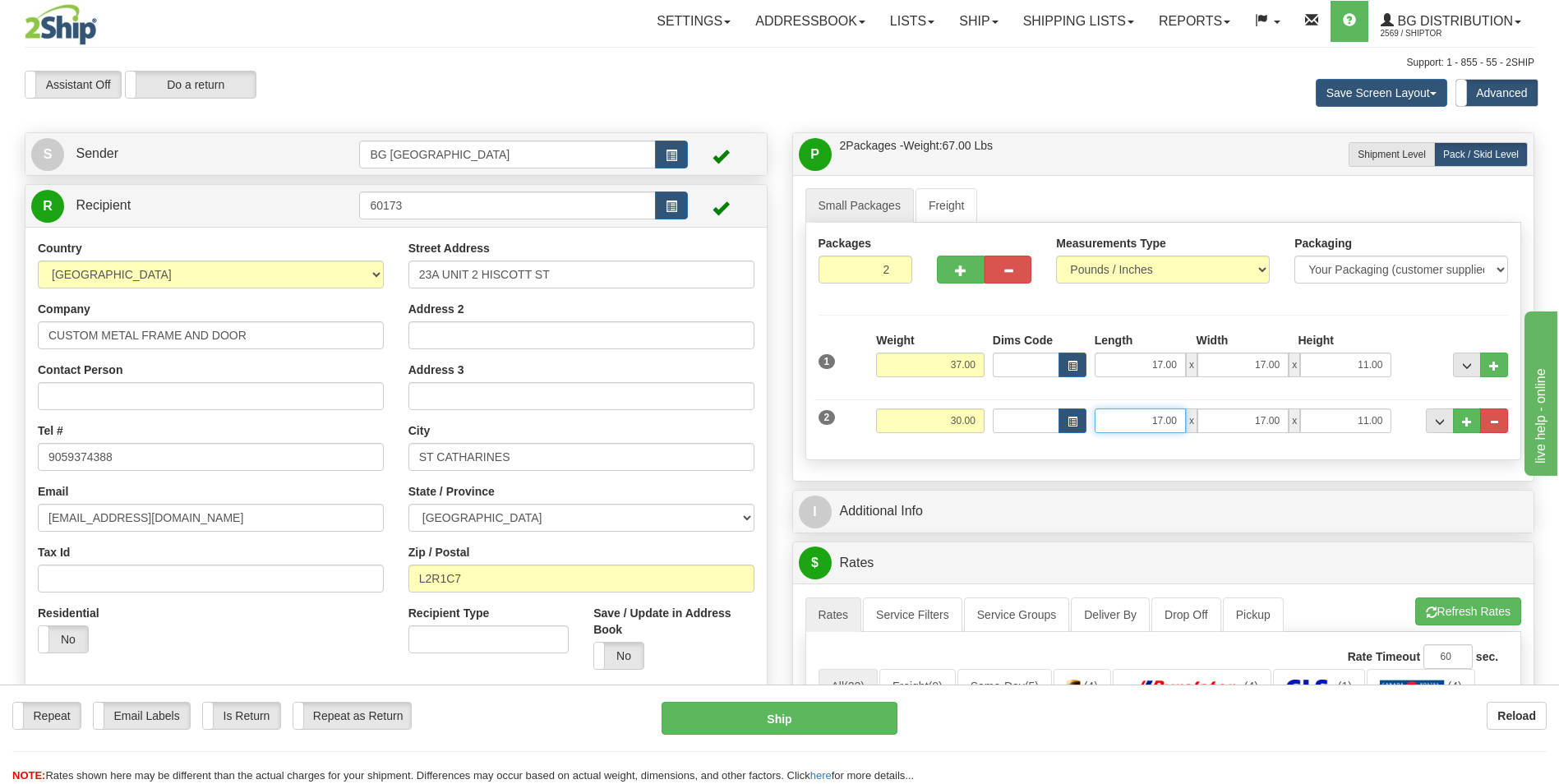
click at [1126, 420] on input "17.00" at bounding box center [1140, 421] width 91 height 24
type input "0"
click at [1126, 420] on input "0" at bounding box center [1140, 421] width 91 height 24
click at [1126, 420] on input "Length" at bounding box center [1140, 421] width 91 height 24
type input "40.00"
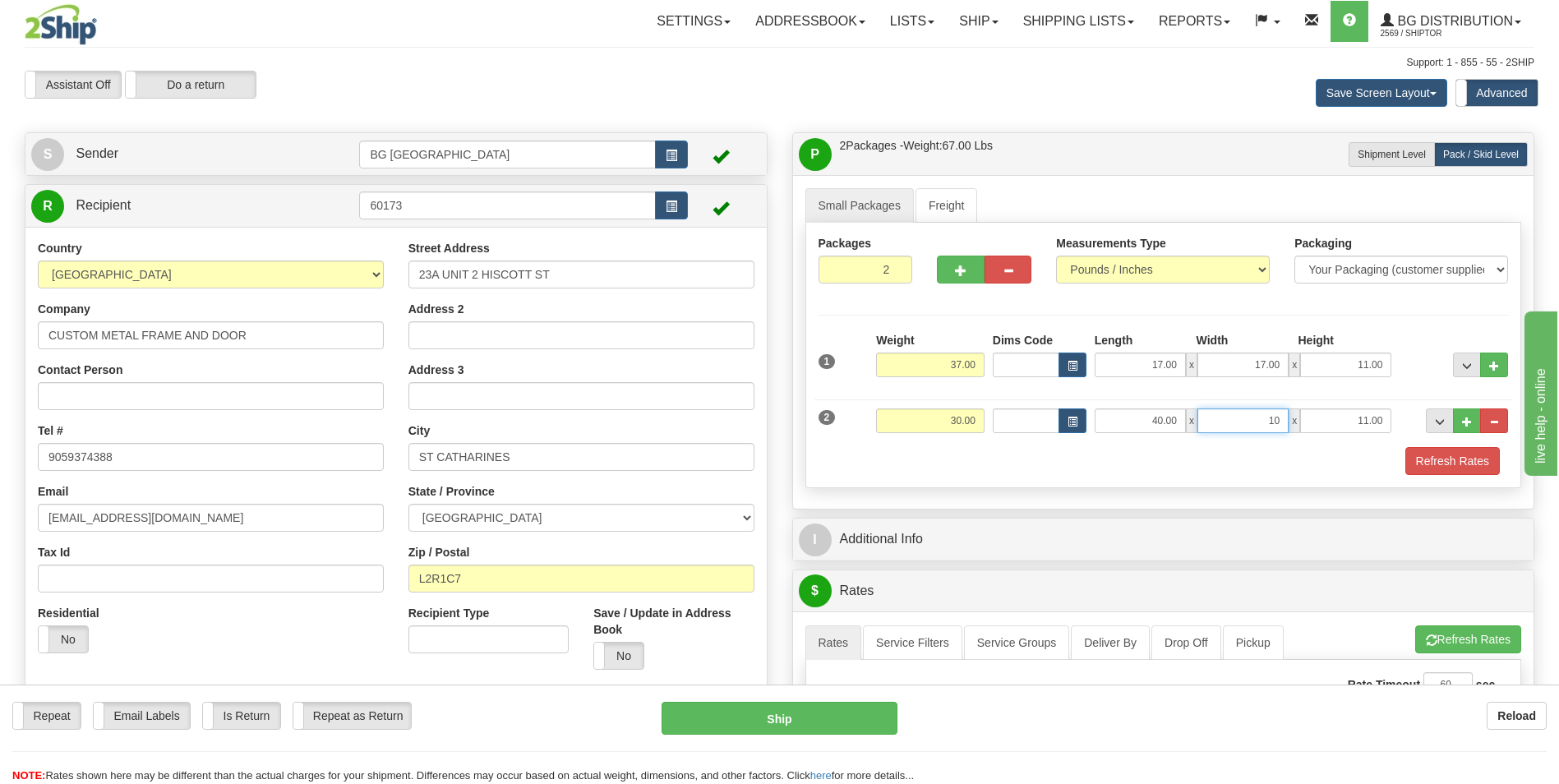
type input "10.00"
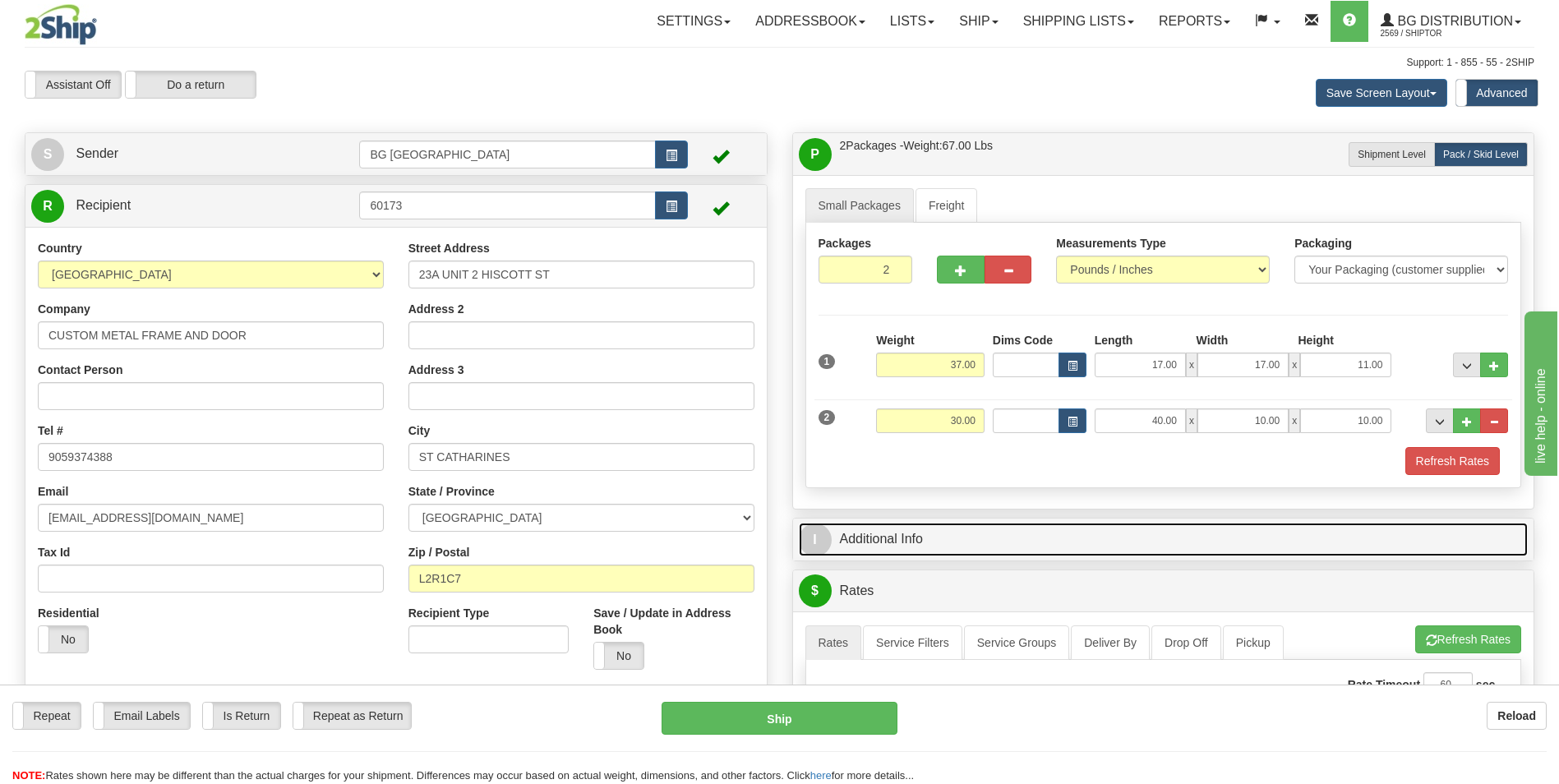
click at [1064, 541] on link "I Additional Info" at bounding box center [1163, 539] width 730 height 34
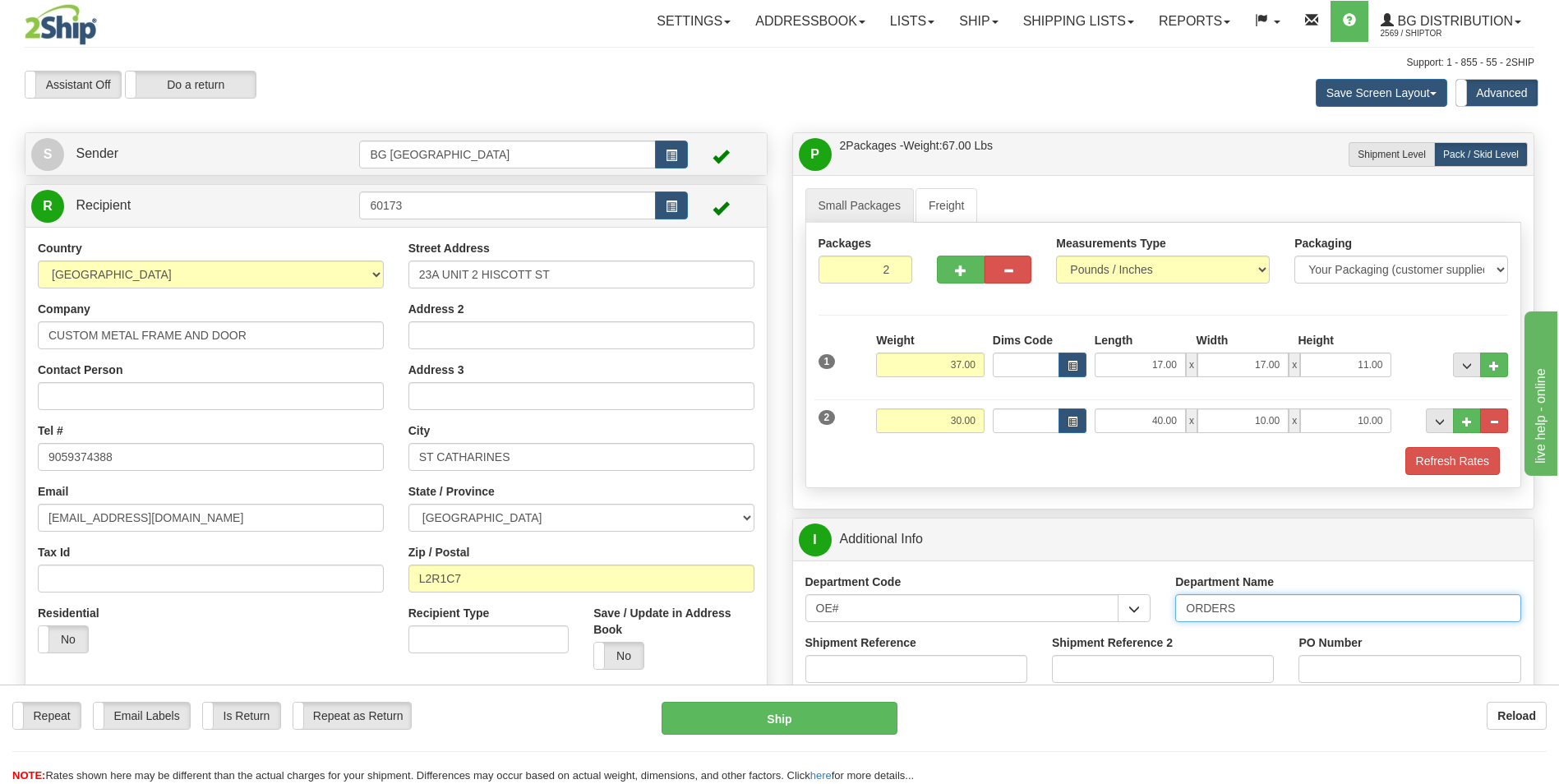
click at [1263, 604] on input "ORDERS" at bounding box center [1347, 608] width 346 height 28
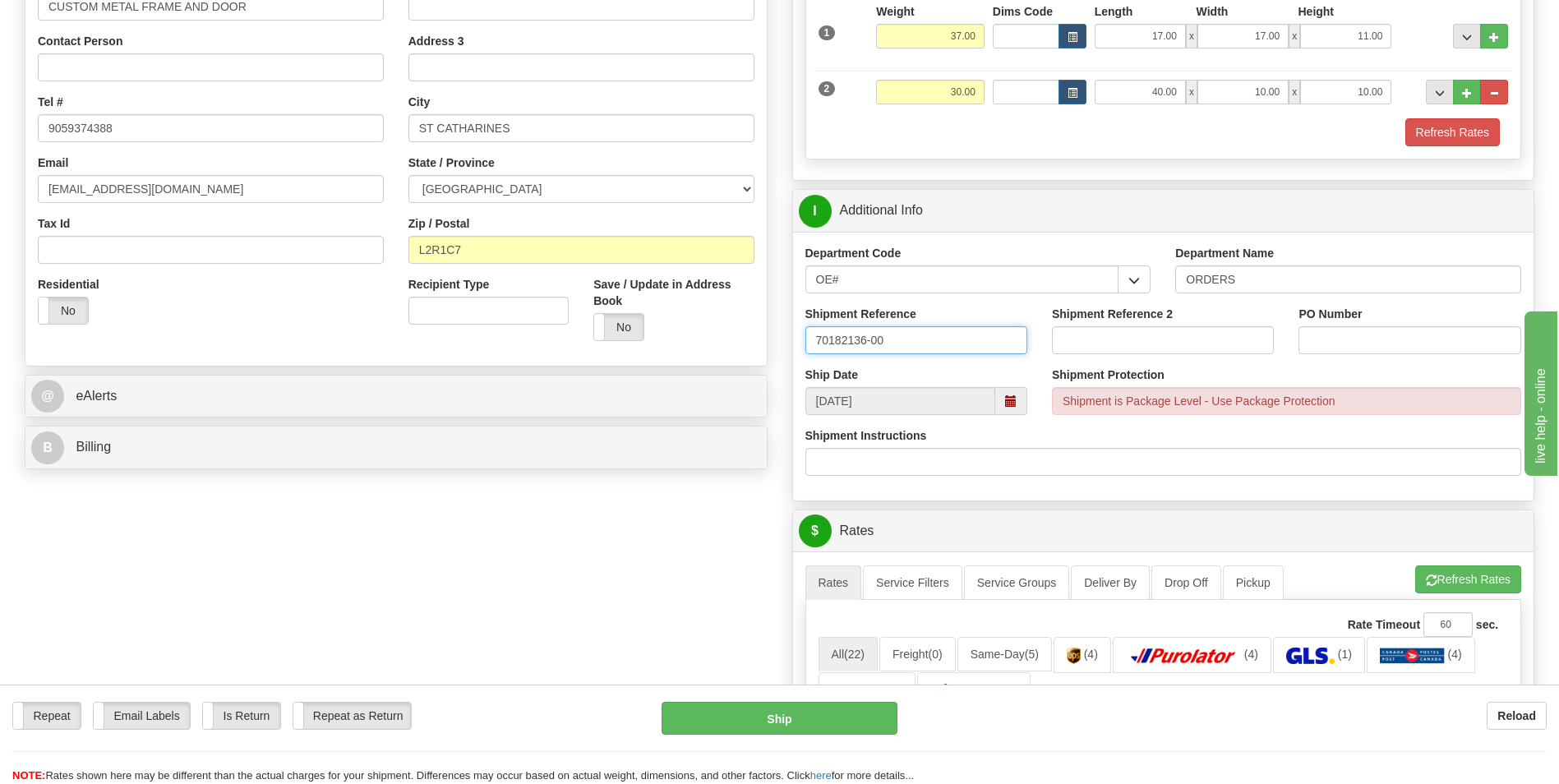
type input "70182136-00"
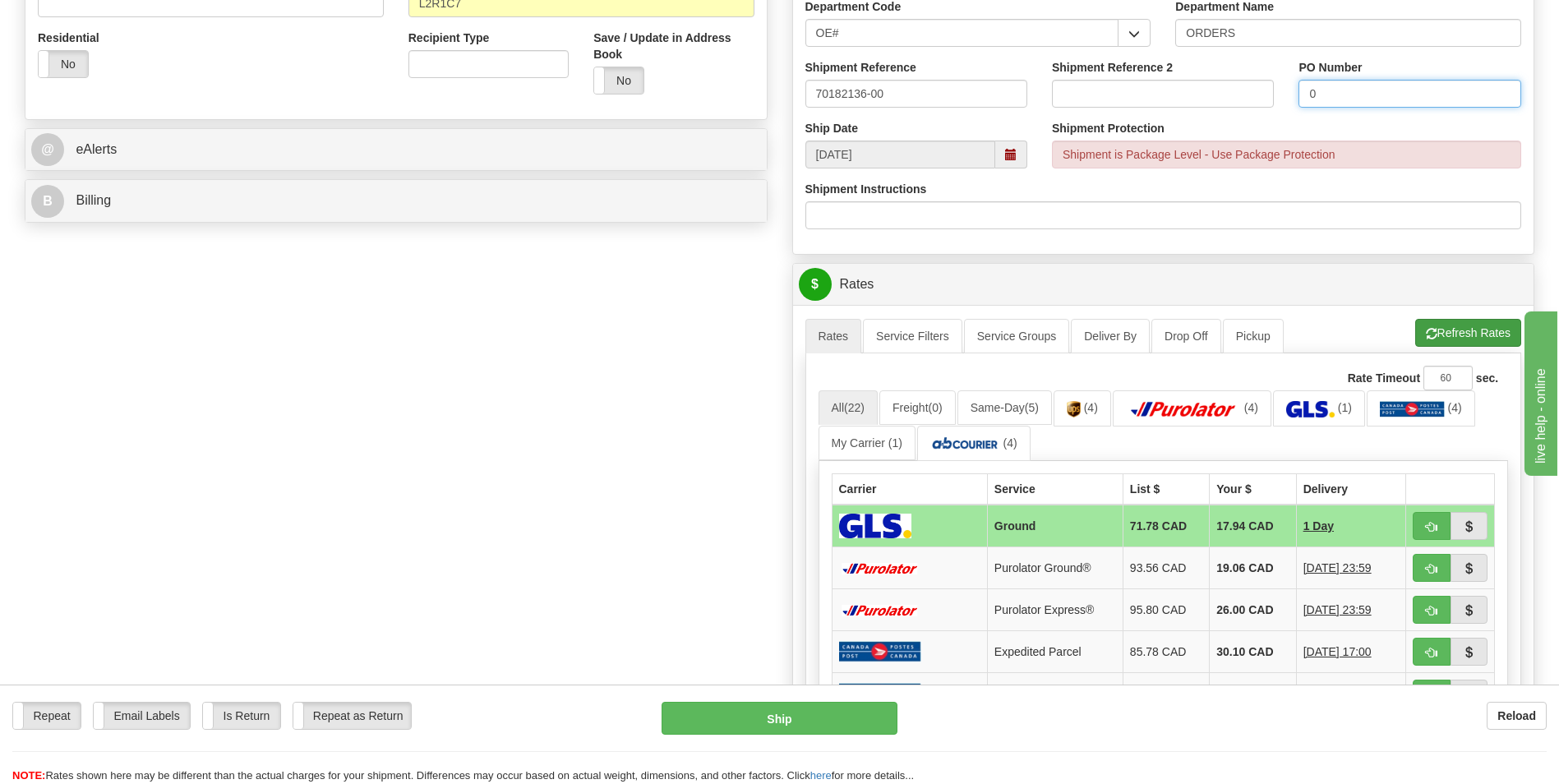
type input "0"
click at [1425, 334] on span "button" at bounding box center [1431, 334] width 11 height 10
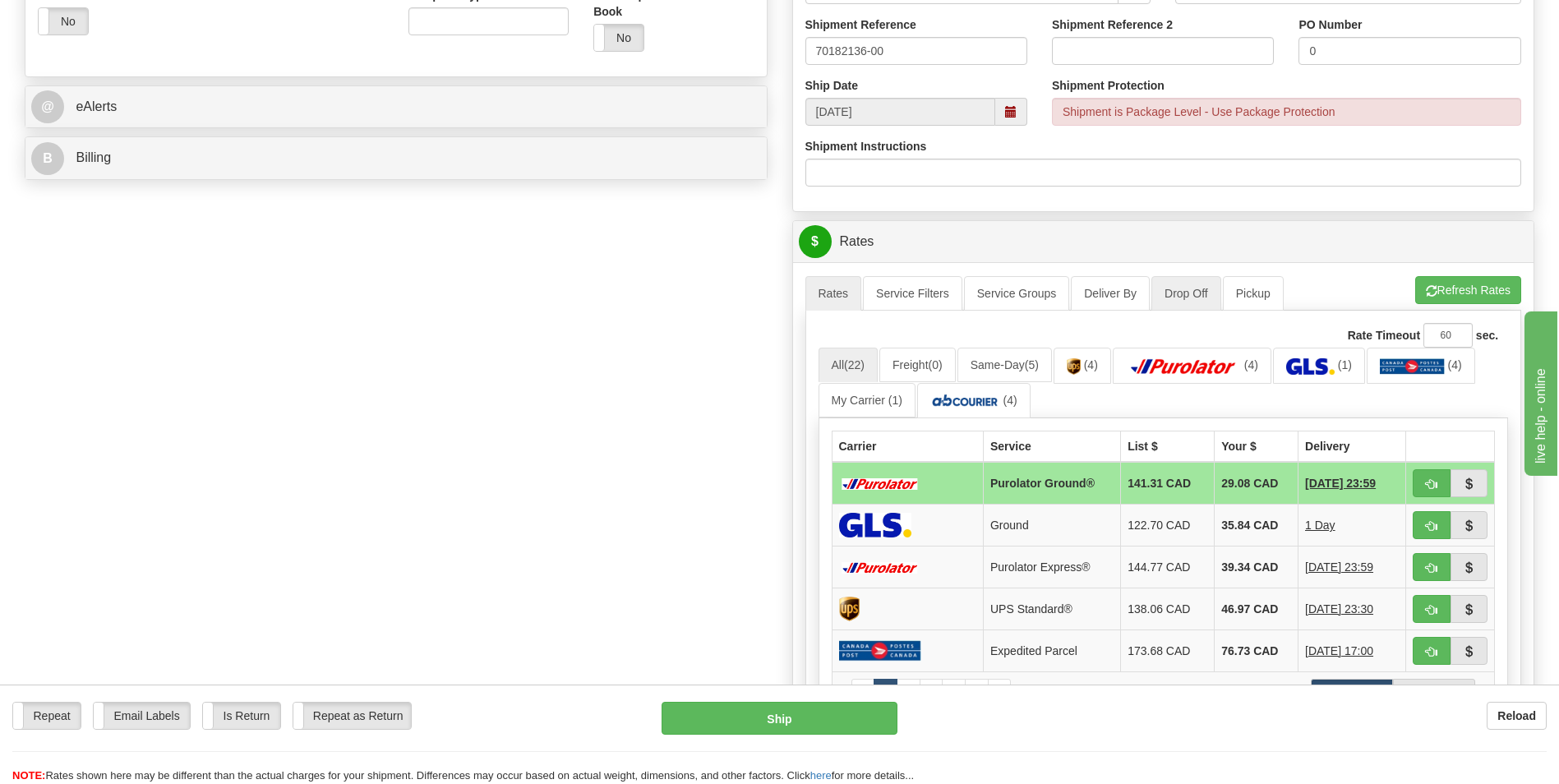
scroll to position [657, 0]
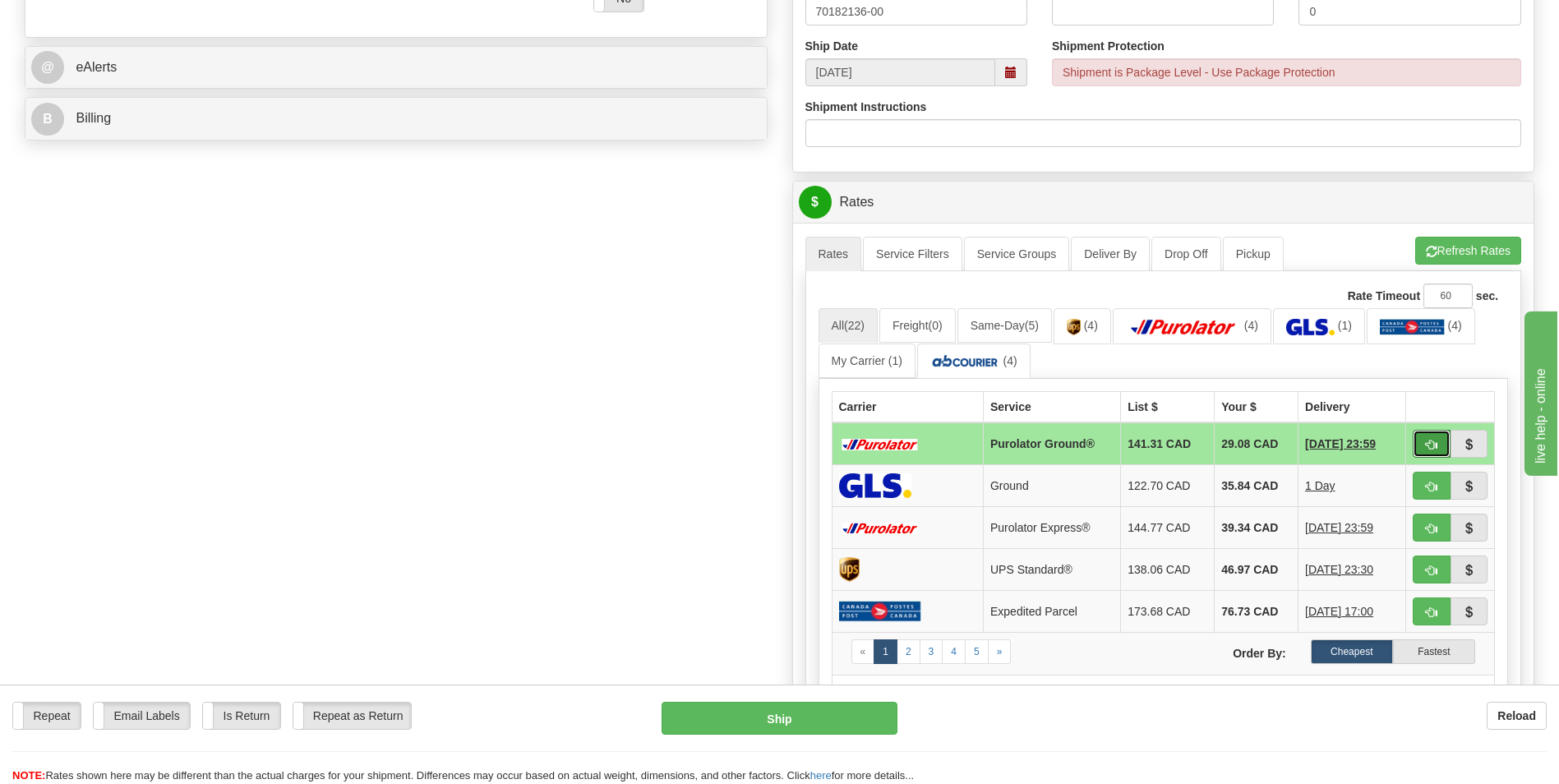
click at [1425, 445] on span "button" at bounding box center [1431, 445] width 11 height 10
type input "260"
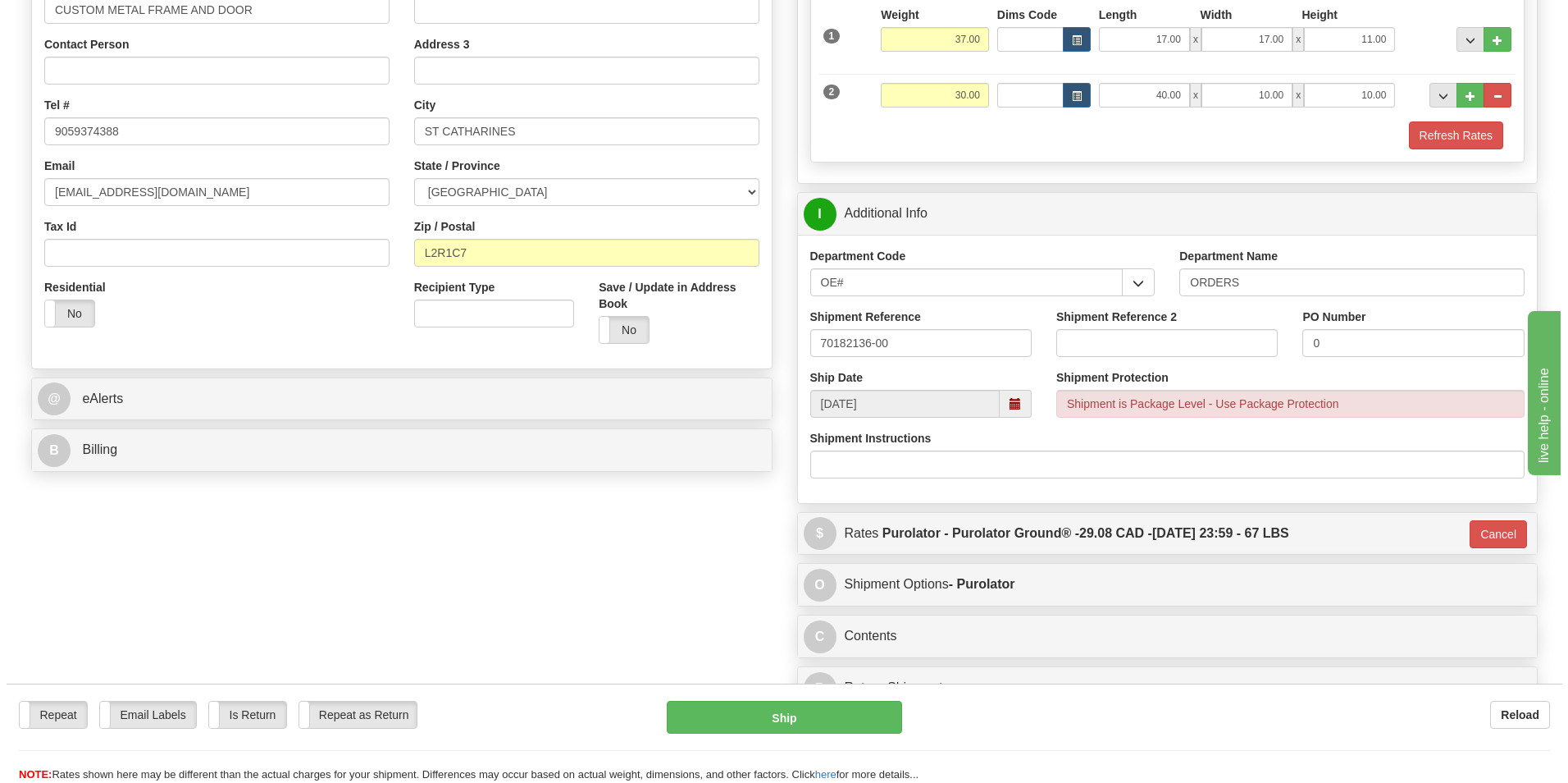
scroll to position [574, 0]
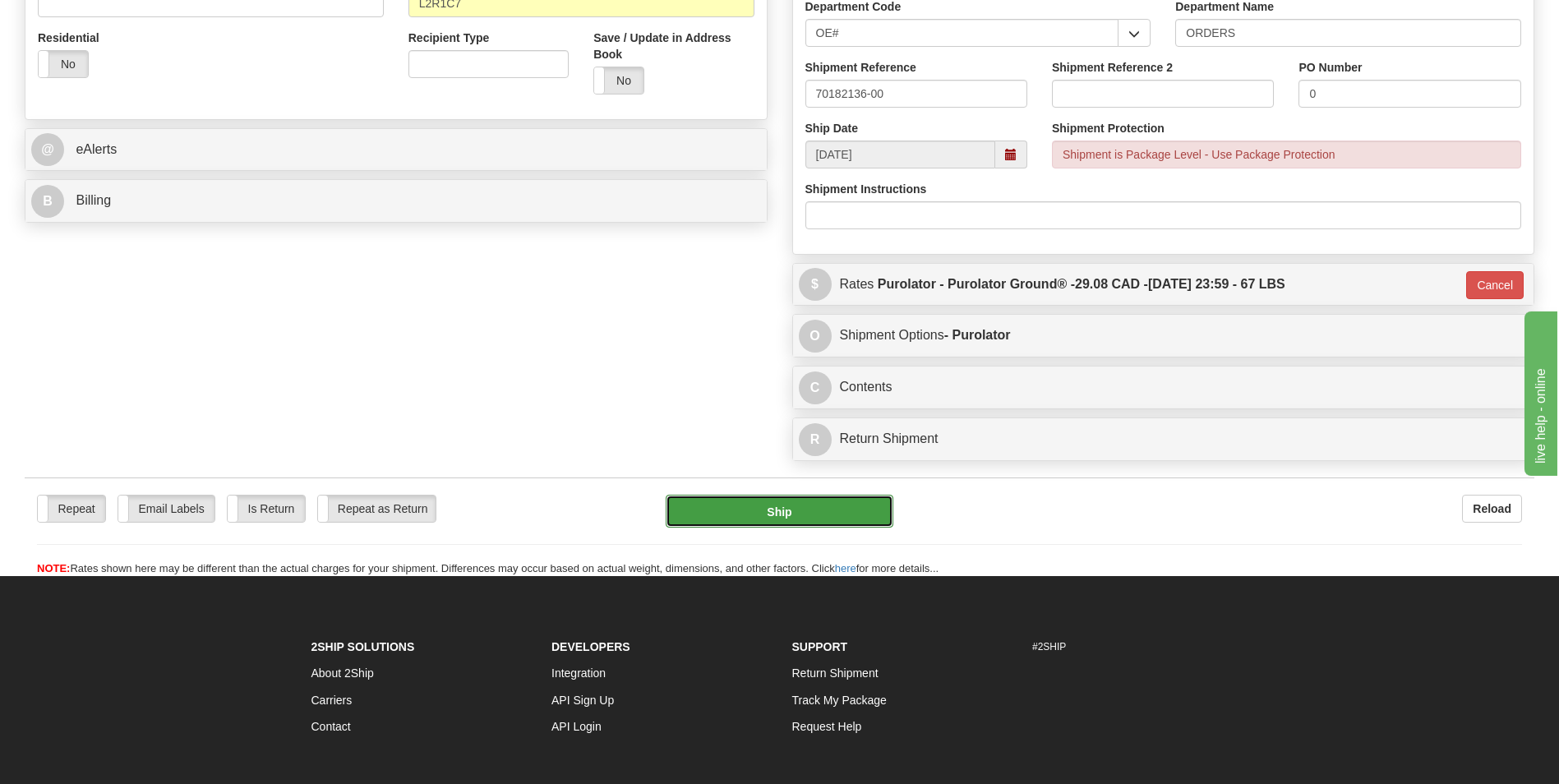
click at [845, 517] on button "Ship" at bounding box center [778, 511] width 226 height 33
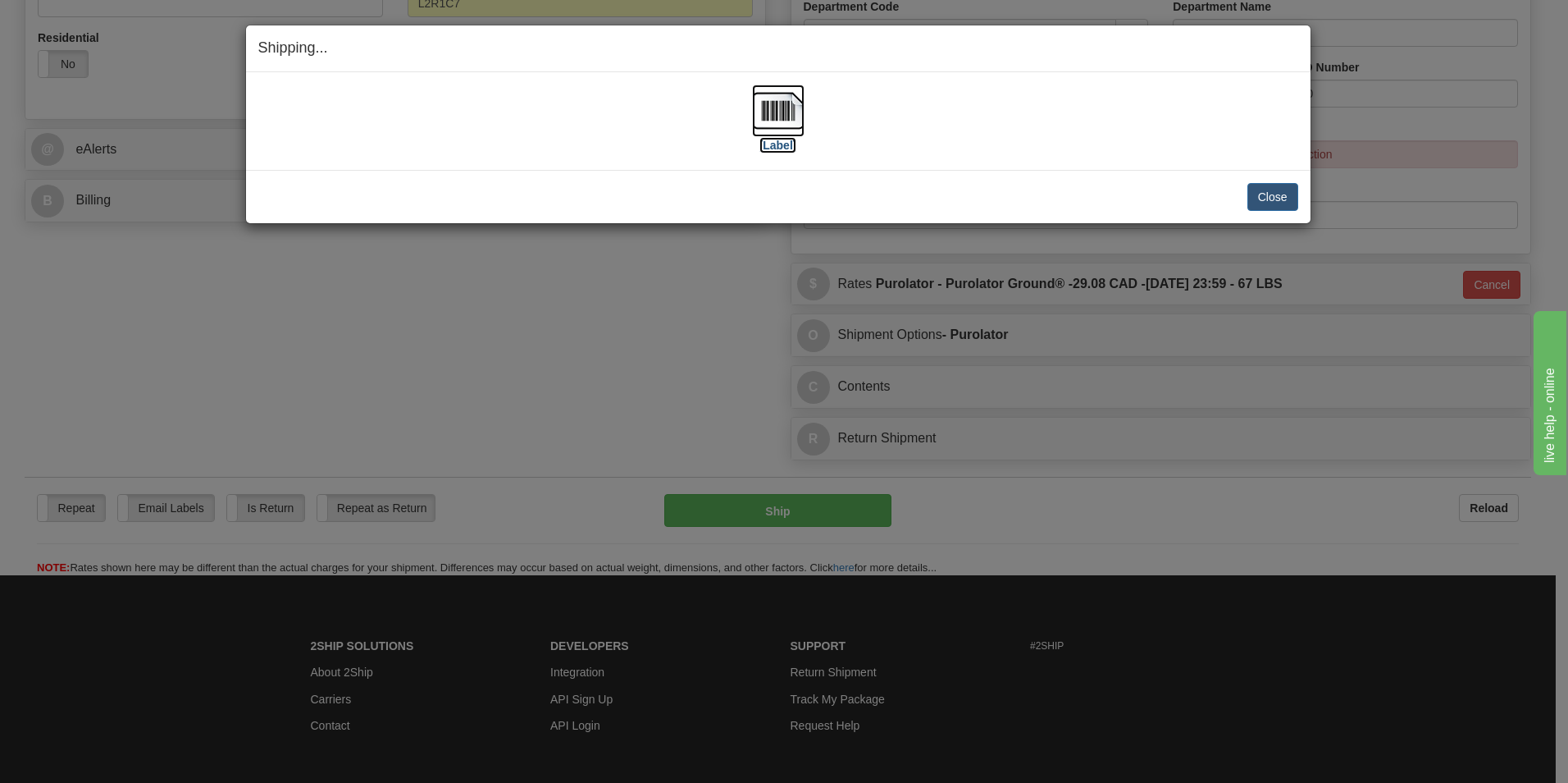
click at [795, 117] on img at bounding box center [778, 111] width 53 height 53
click at [1269, 197] on button "Close" at bounding box center [1273, 197] width 51 height 28
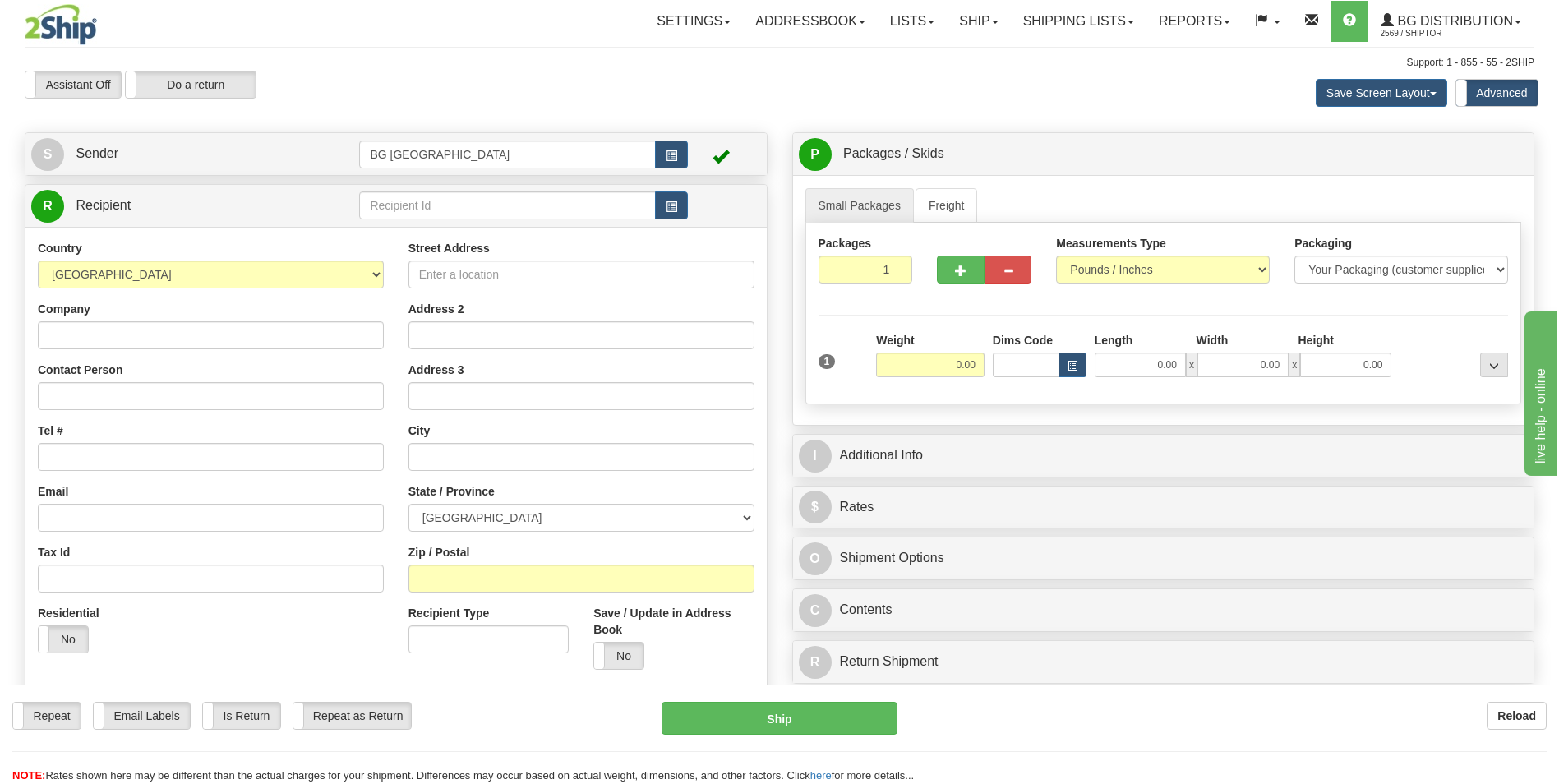
click at [416, 232] on div "Country AFGHANISTAN ALAND ISLANDS ALBANIA ALGERIA AMERICAN SAMOA ANDORRA ANGOLA…" at bounding box center [396, 490] width 741 height 528
click at [423, 218] on input "text" at bounding box center [507, 206] width 296 height 28
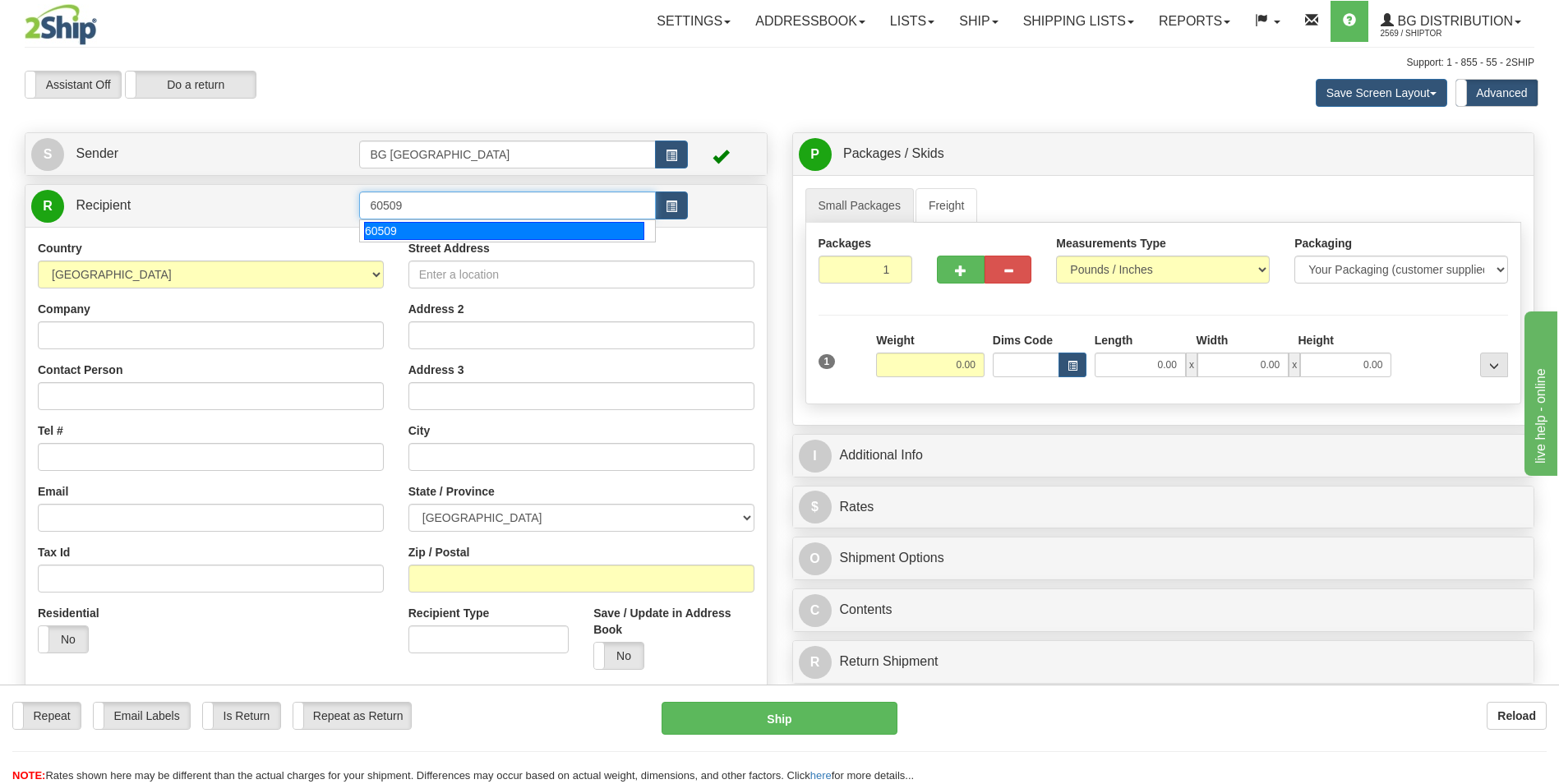
click at [409, 231] on div "60509" at bounding box center [504, 231] width 280 height 18
type input "60509"
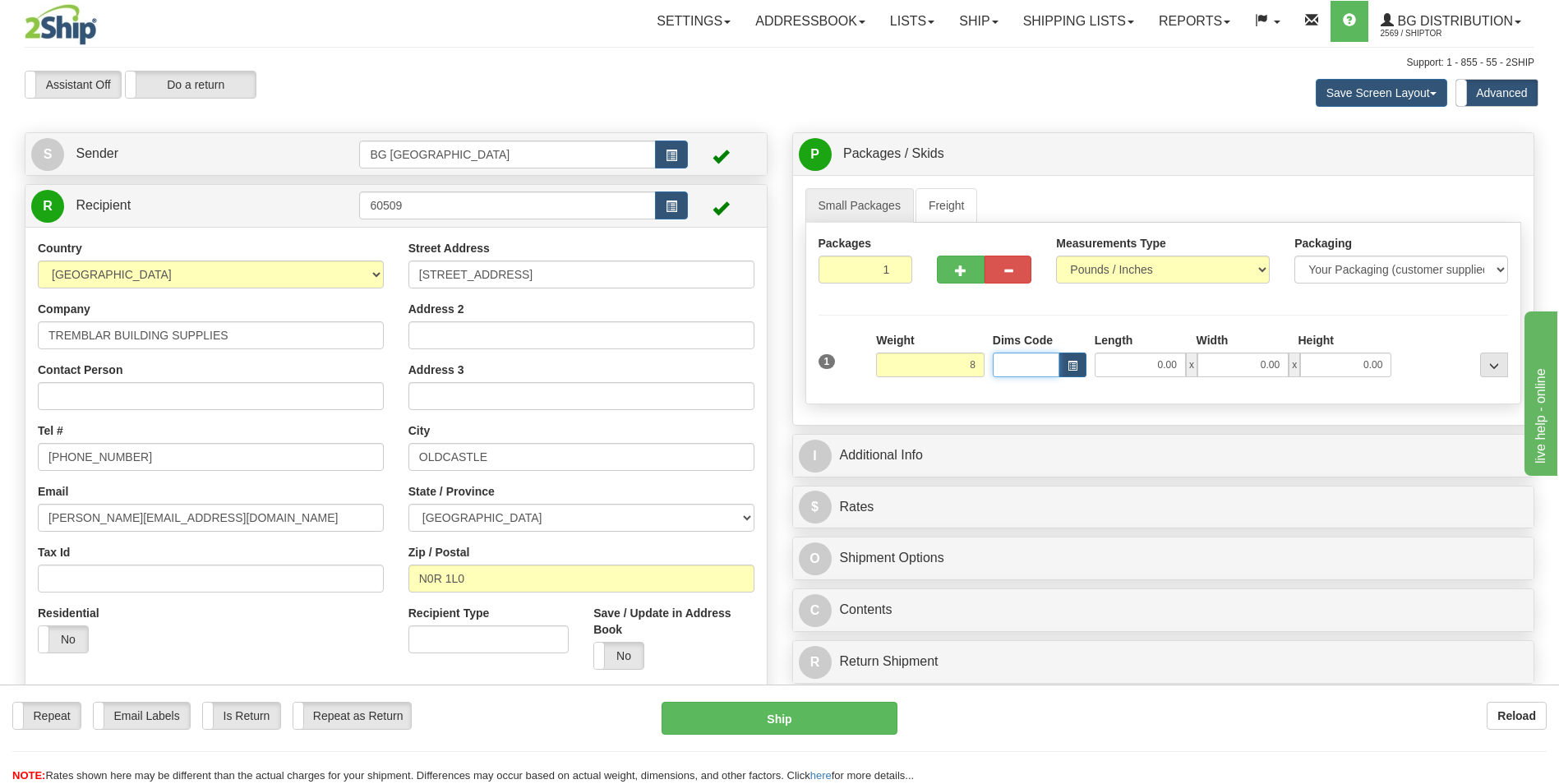
type input "8.00"
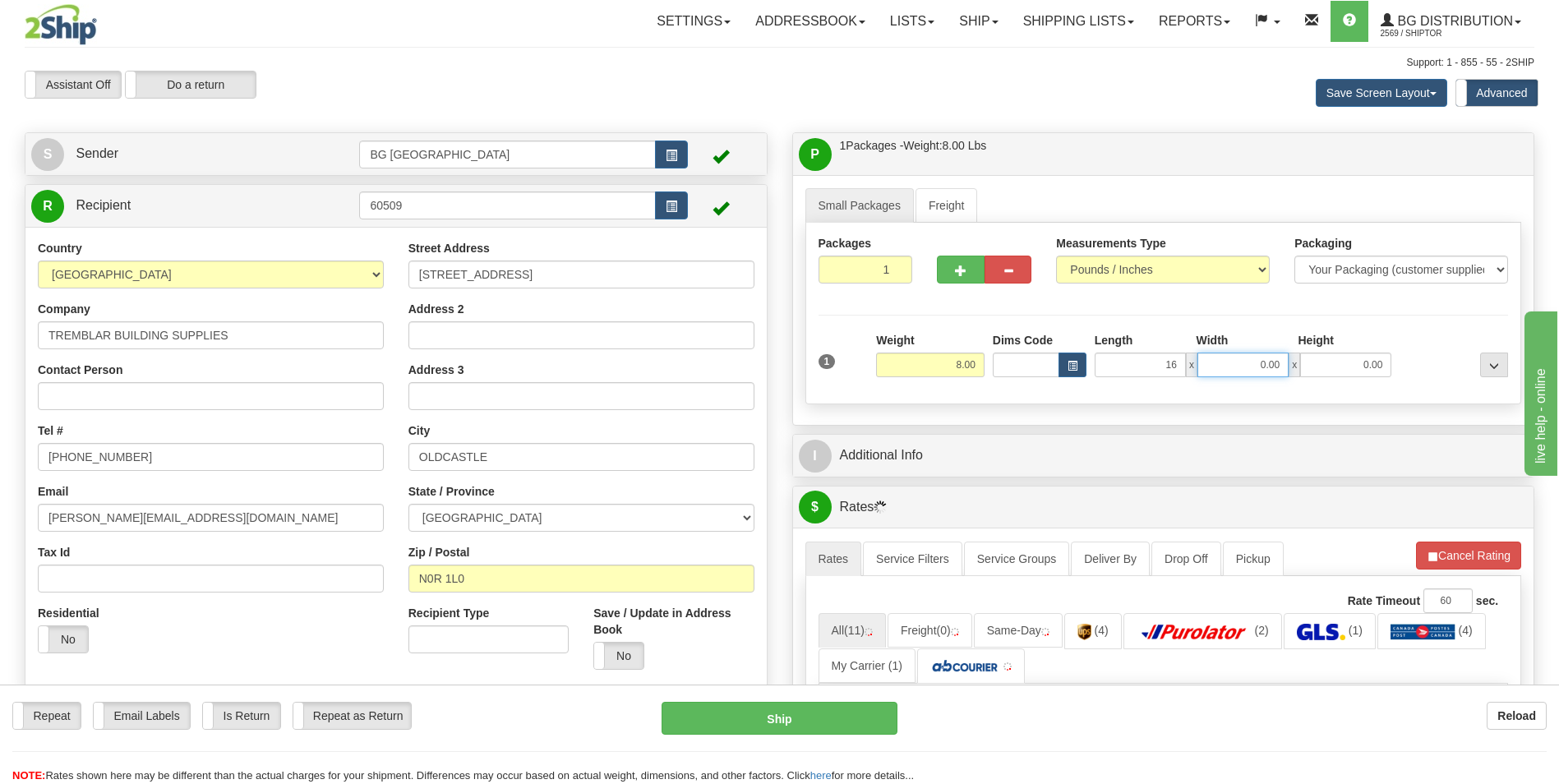
type input "16.00"
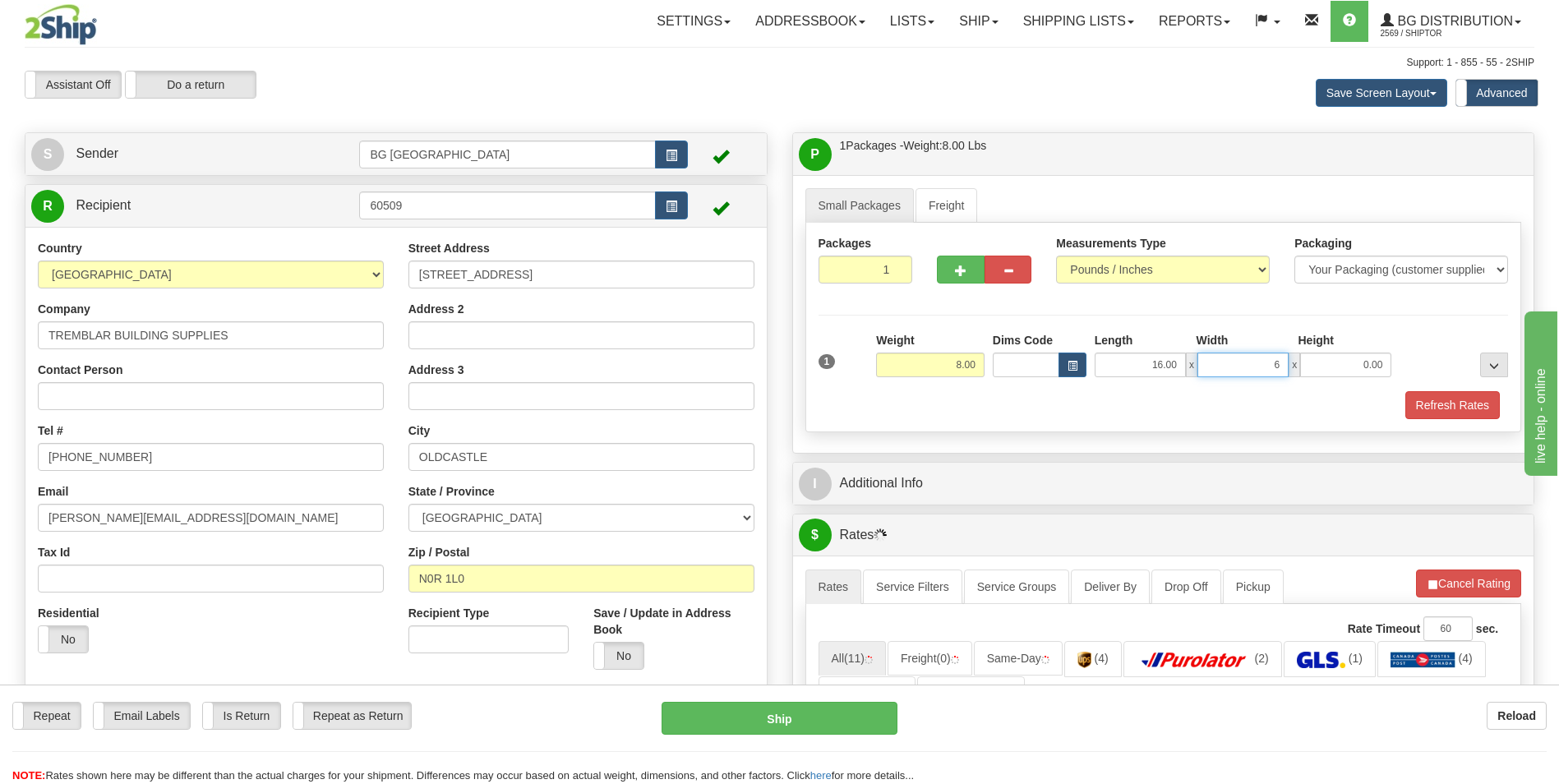
type input "6.00"
type input "4.00"
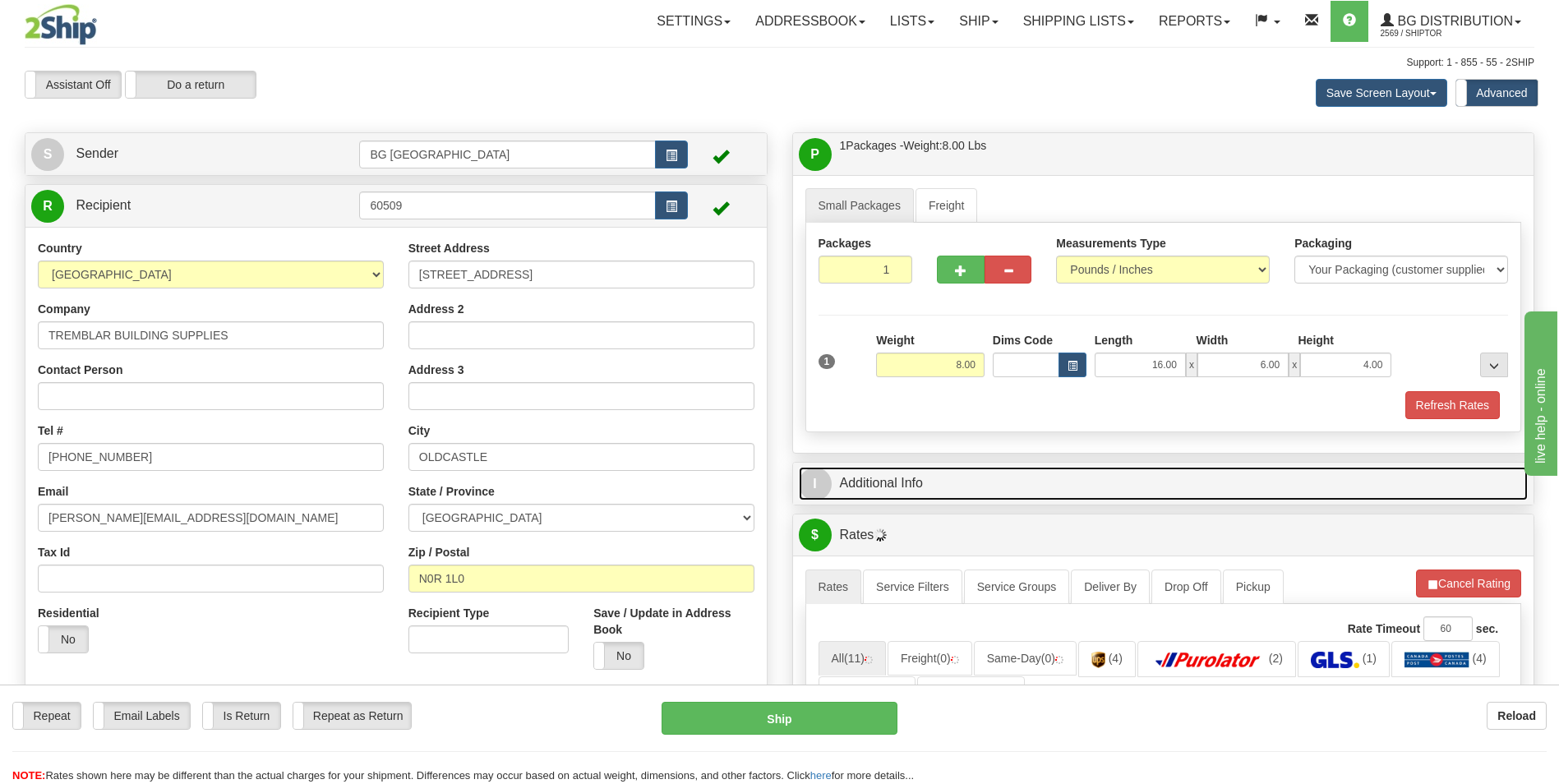
click at [948, 475] on link "I Additional Info" at bounding box center [1163, 483] width 730 height 34
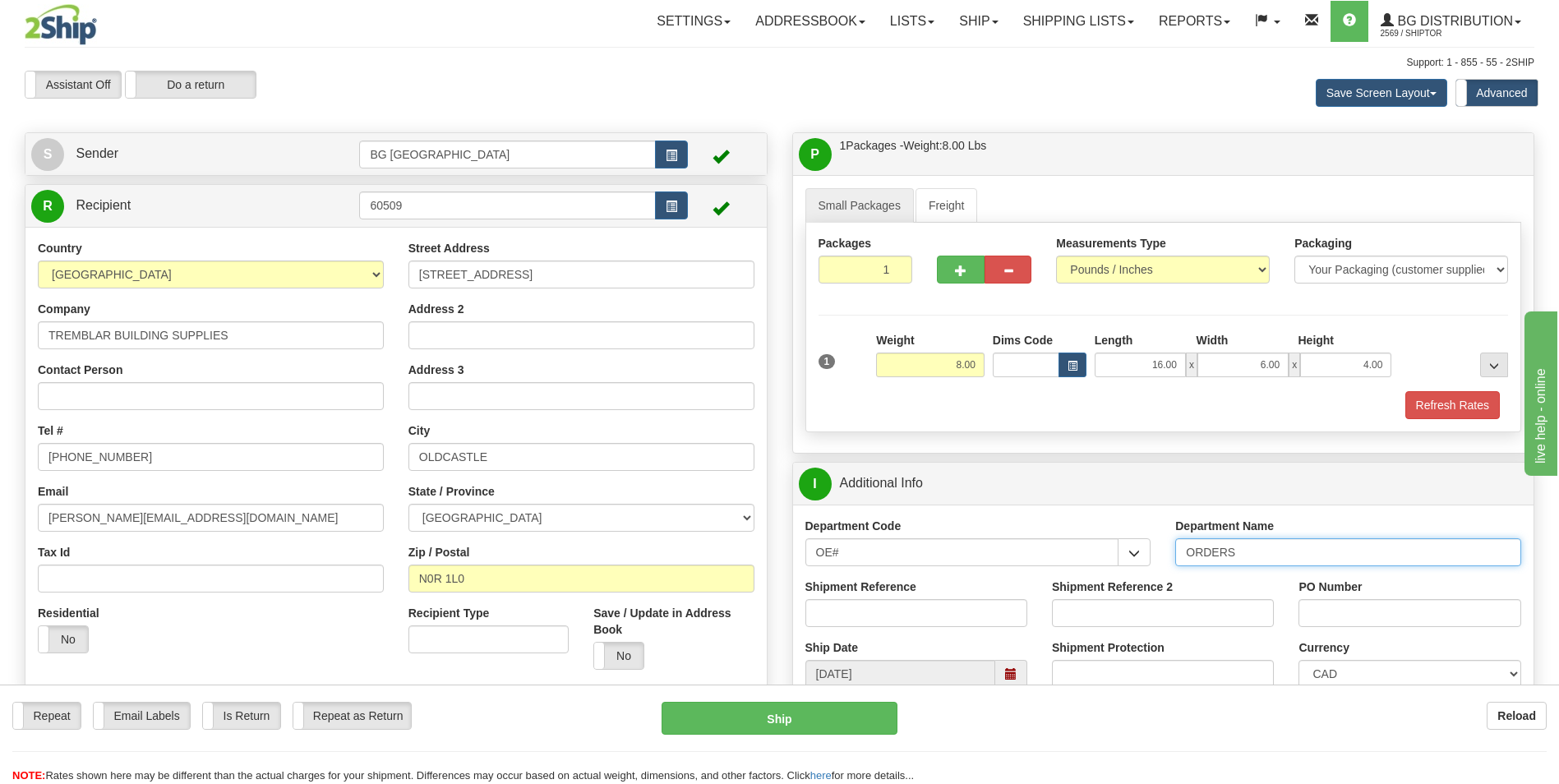
click at [1281, 550] on input "ORDERS" at bounding box center [1347, 552] width 346 height 28
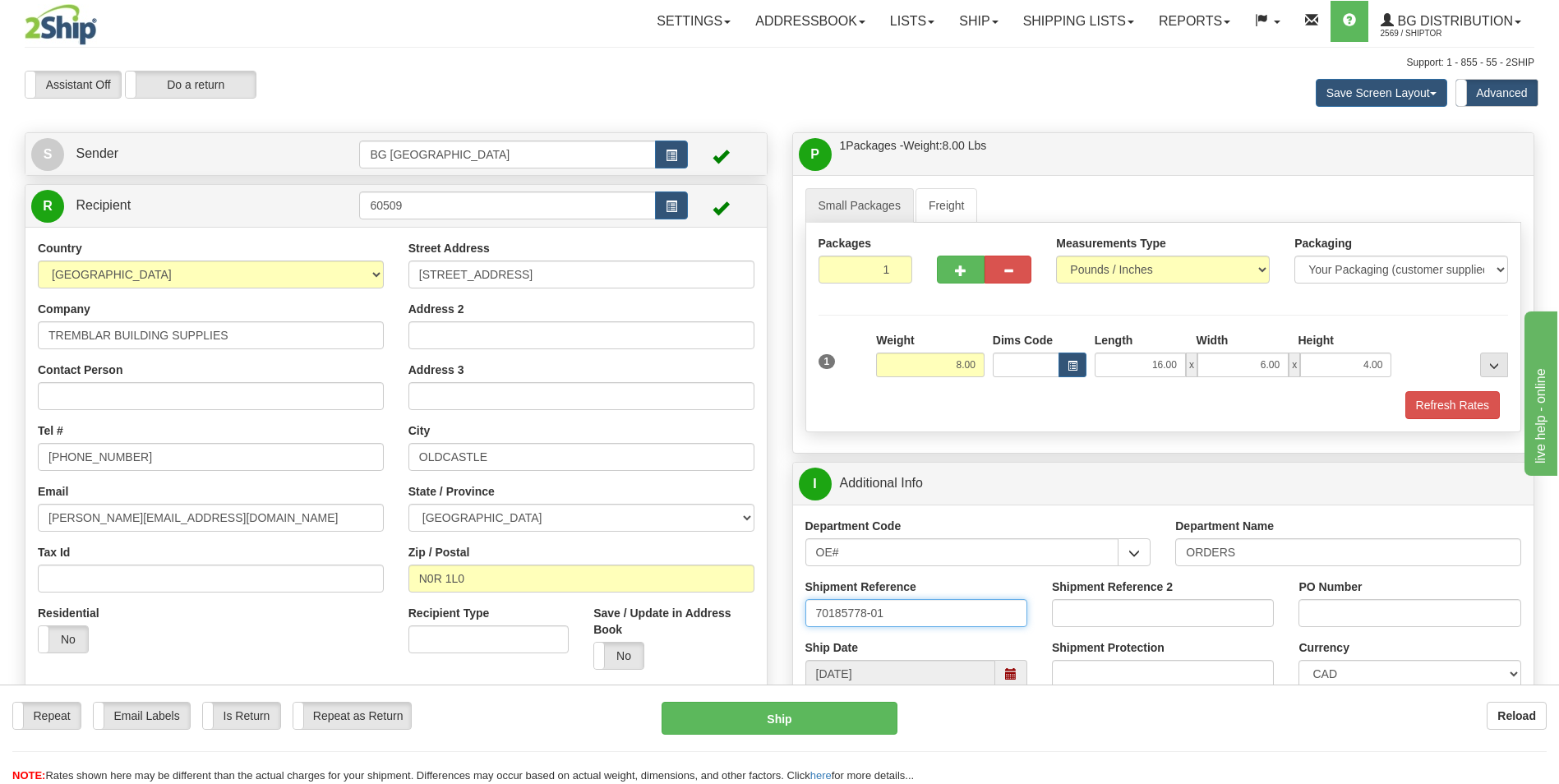
type input "70185778-01"
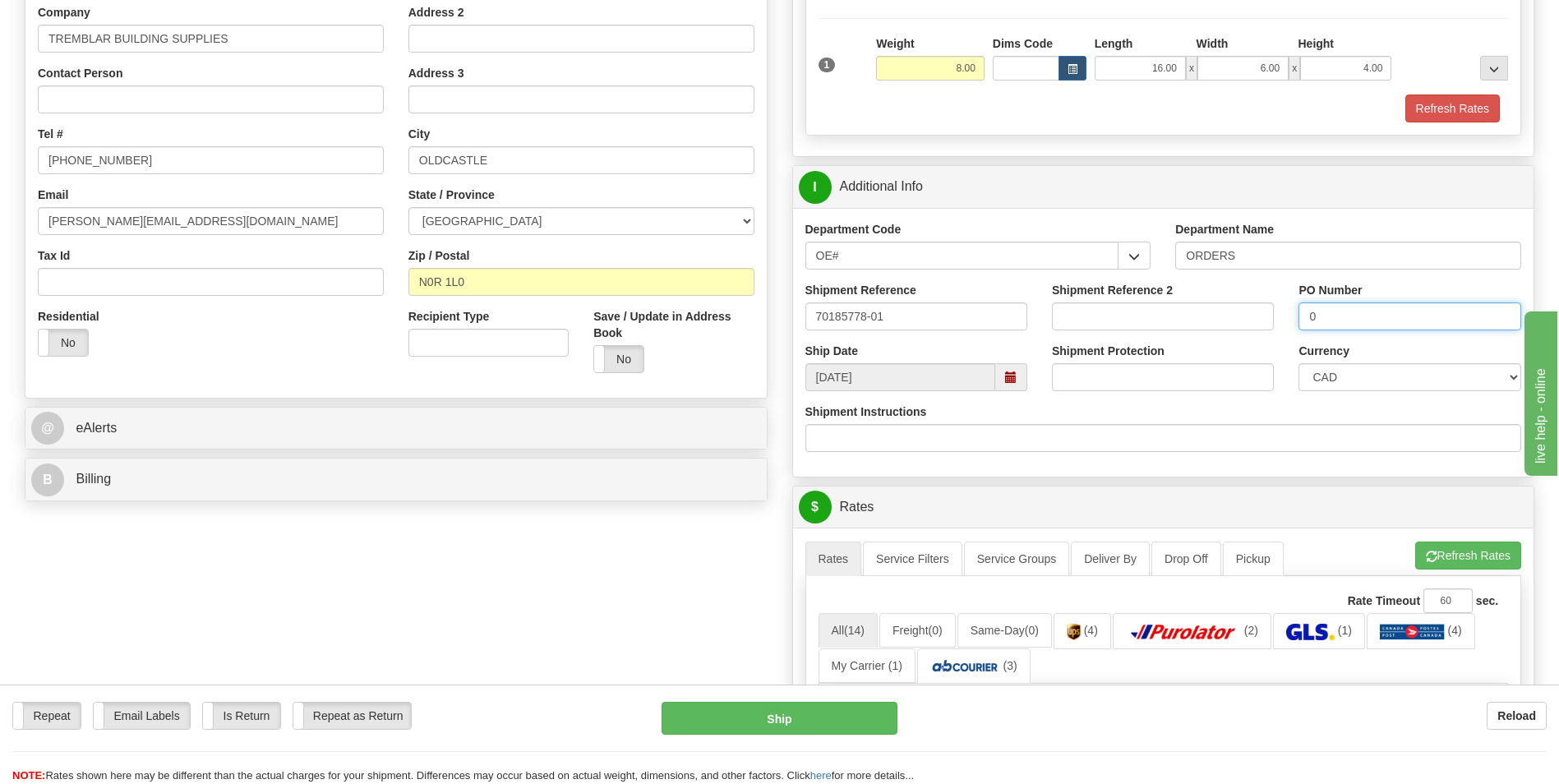
scroll to position [329, 0]
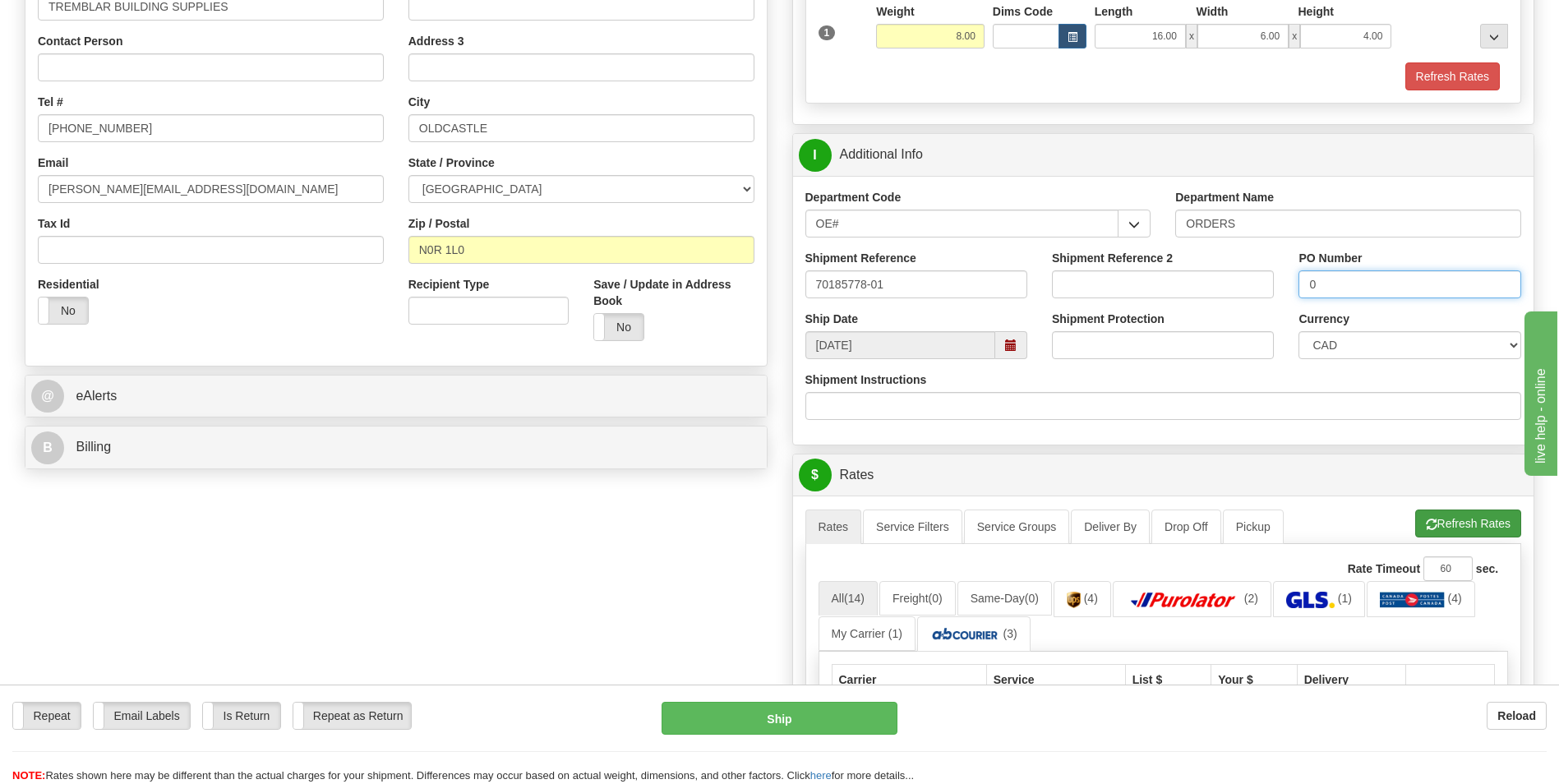
type input "0"
click at [1451, 528] on button "Refresh Rates" at bounding box center [1468, 523] width 106 height 28
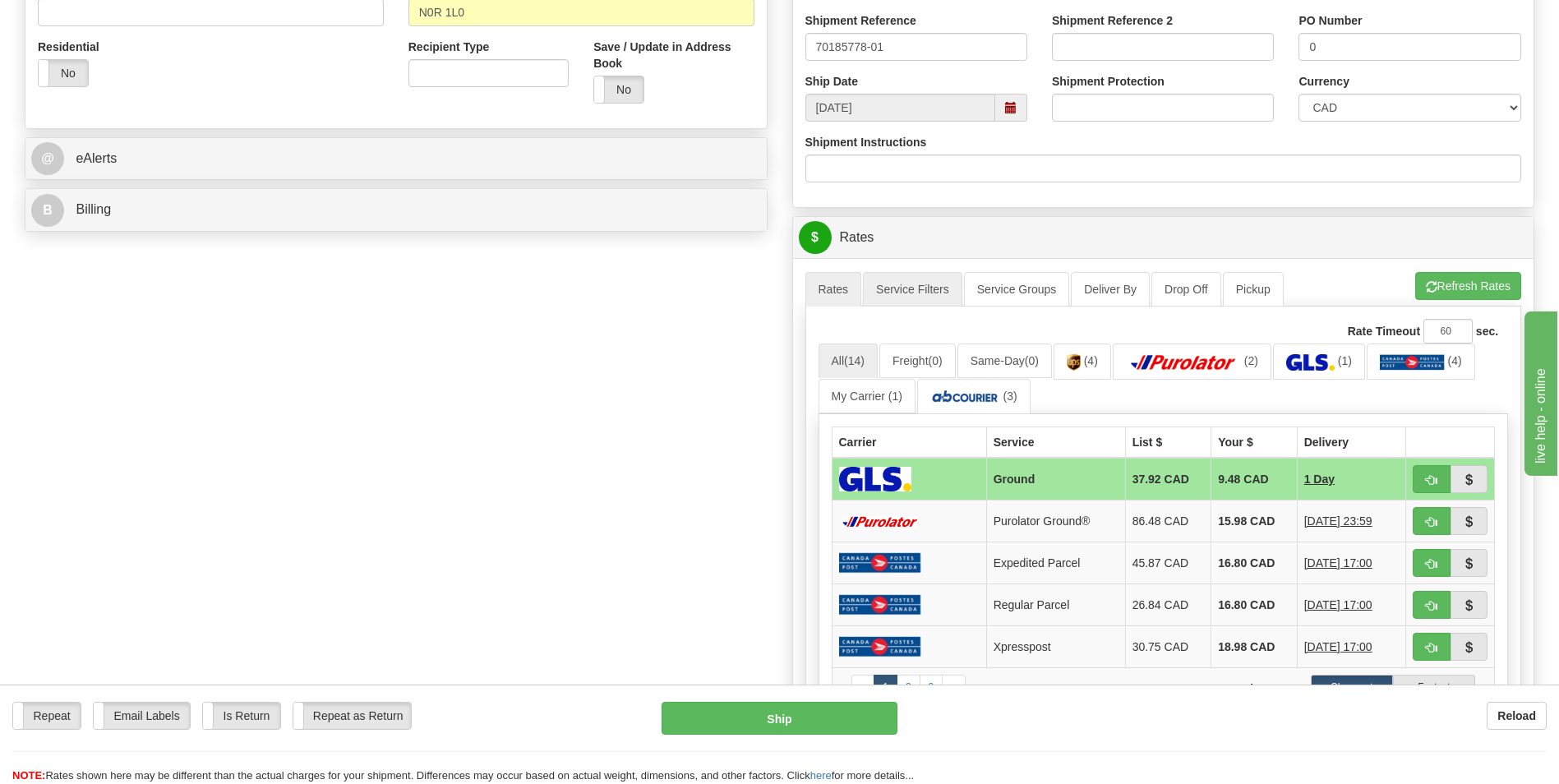
scroll to position [575, 0]
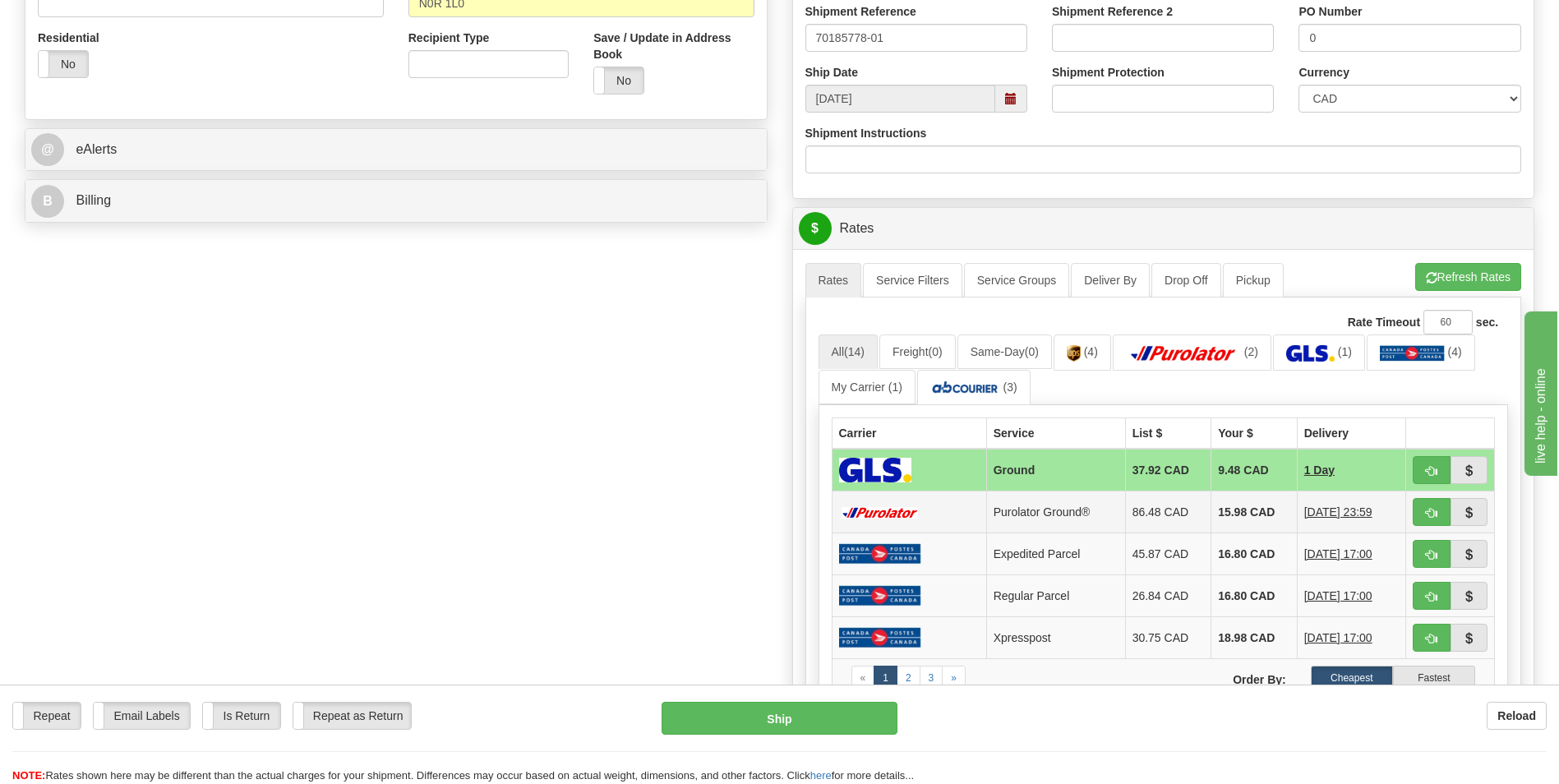
click at [1260, 519] on td "15.98 CAD" at bounding box center [1254, 512] width 86 height 42
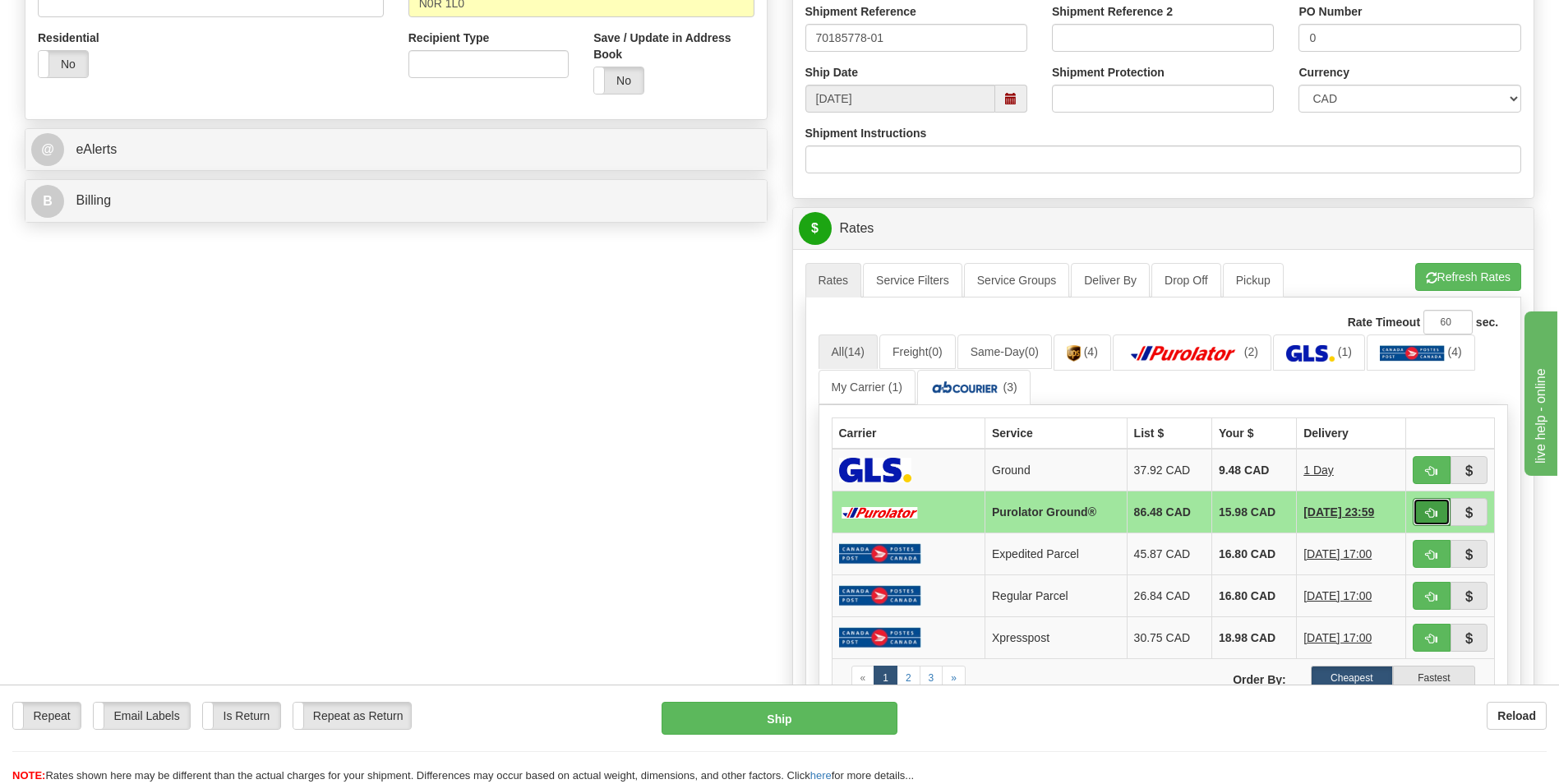
click at [1428, 514] on span "button" at bounding box center [1431, 513] width 11 height 10
type input "260"
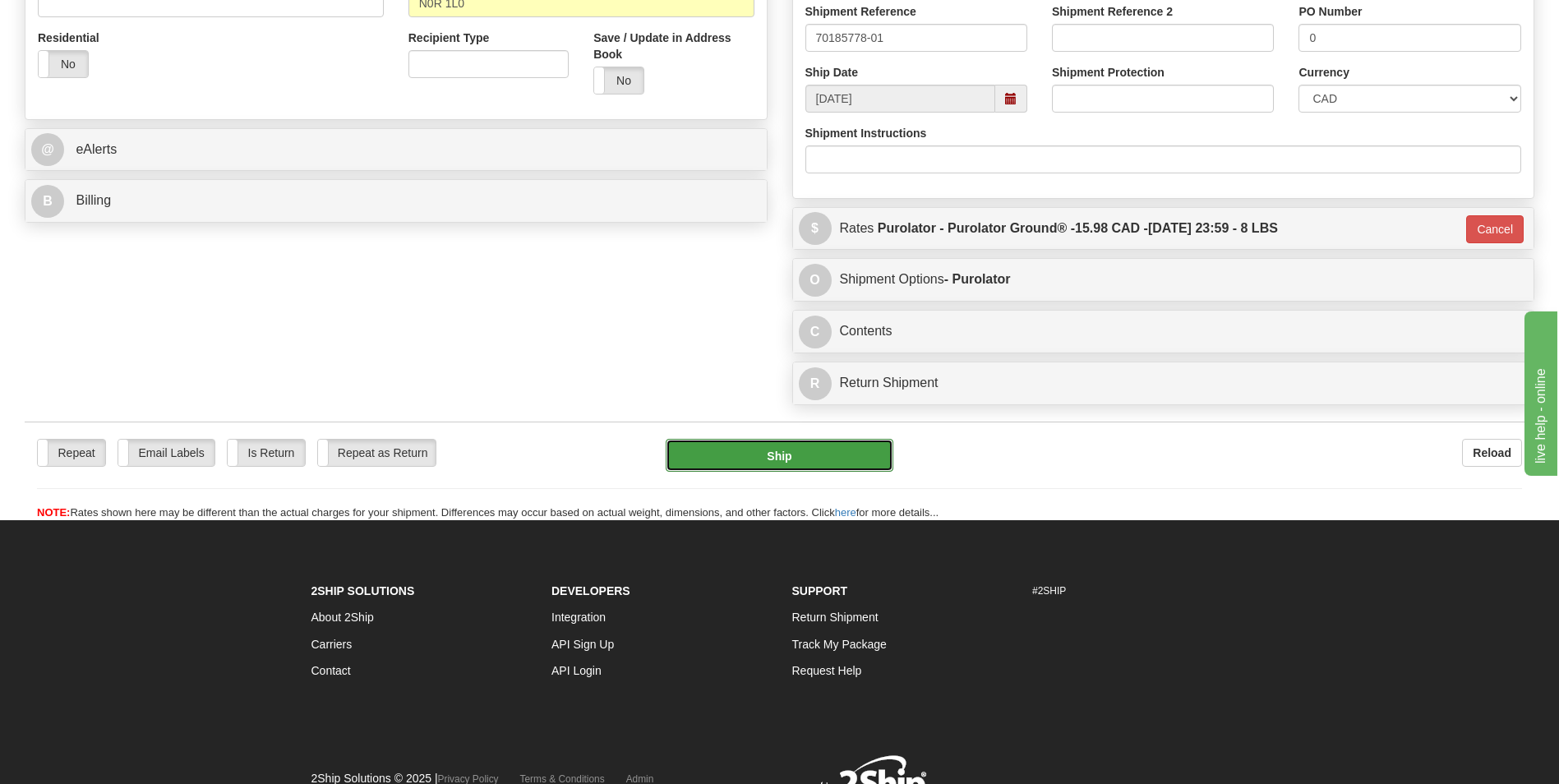
click at [718, 471] on button "Ship" at bounding box center [778, 455] width 226 height 33
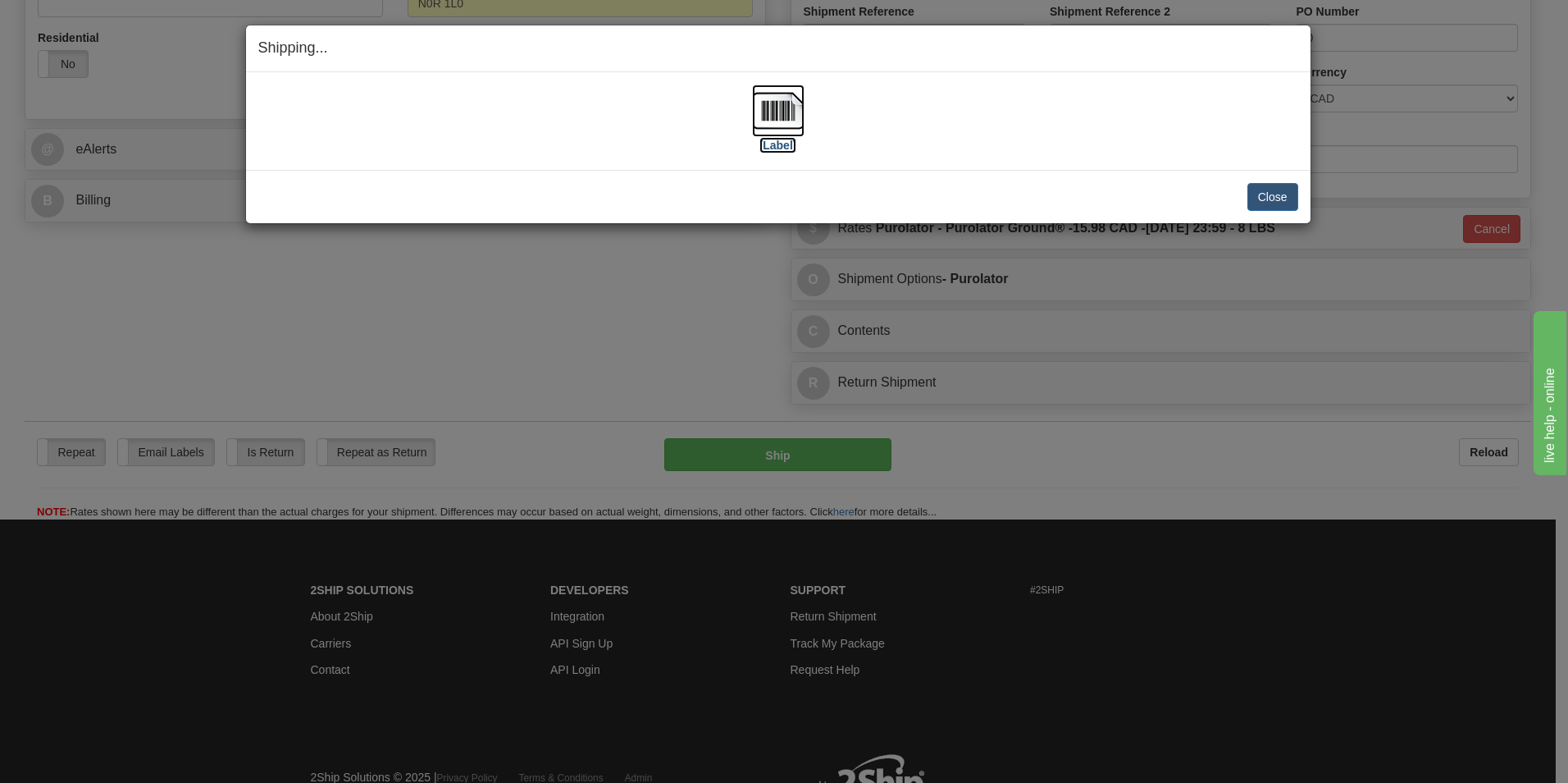
click at [780, 107] on img at bounding box center [778, 111] width 53 height 53
click at [1264, 194] on button "Close" at bounding box center [1273, 197] width 51 height 28
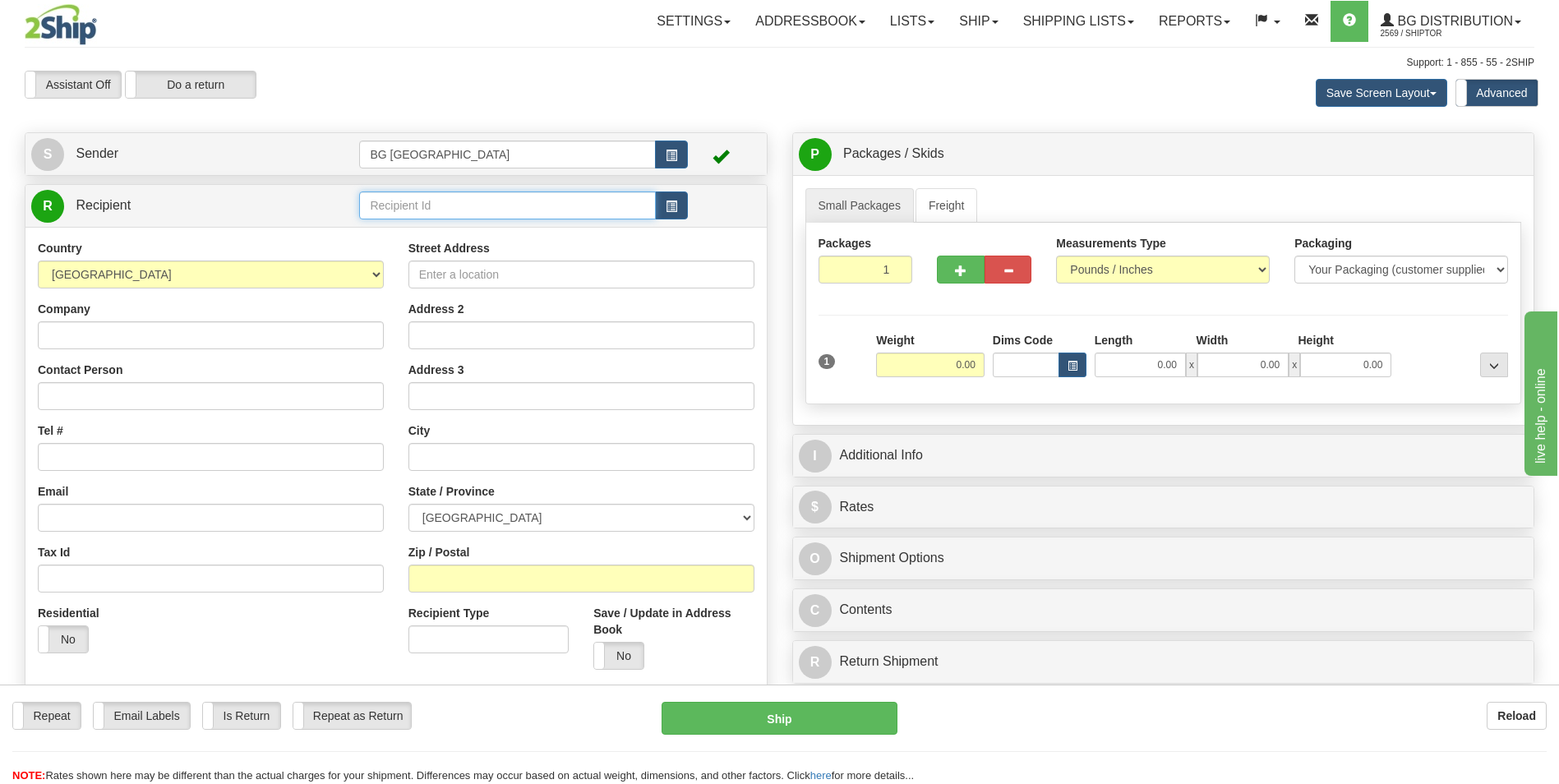
click at [385, 199] on input "text" at bounding box center [507, 206] width 296 height 28
click at [384, 240] on div "910930" at bounding box center [504, 231] width 280 height 18
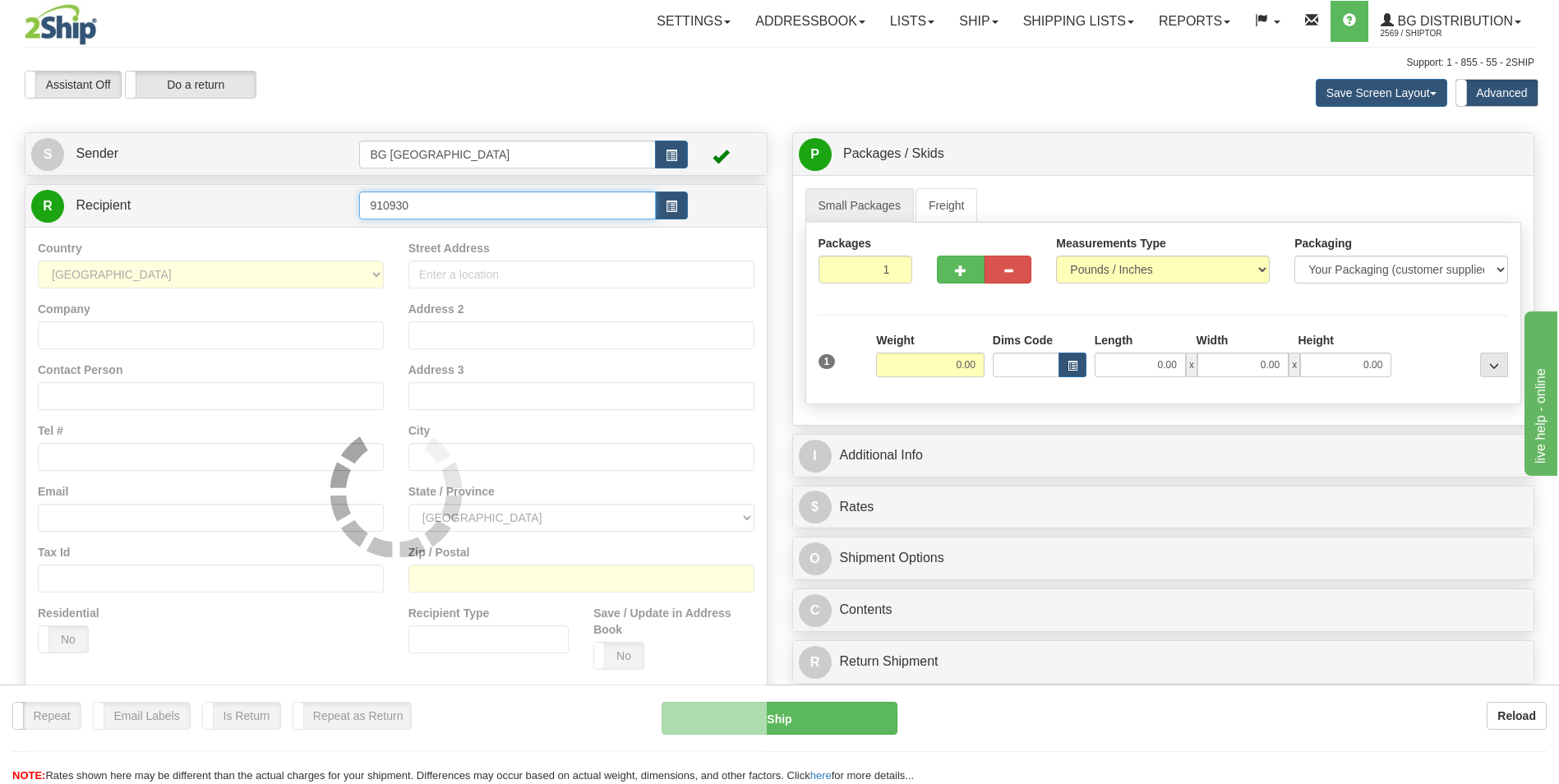
type input "910930"
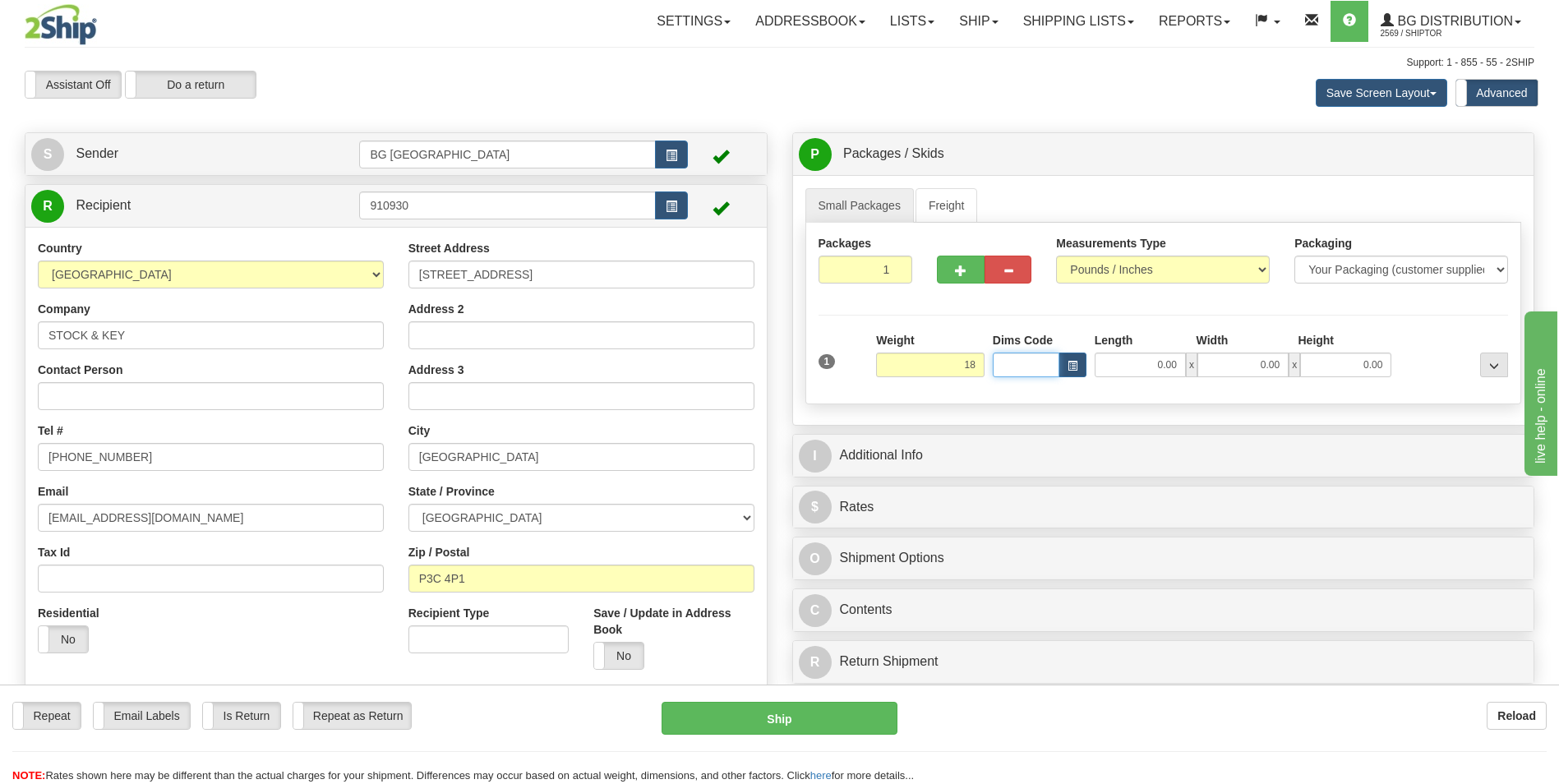
type input "18.00"
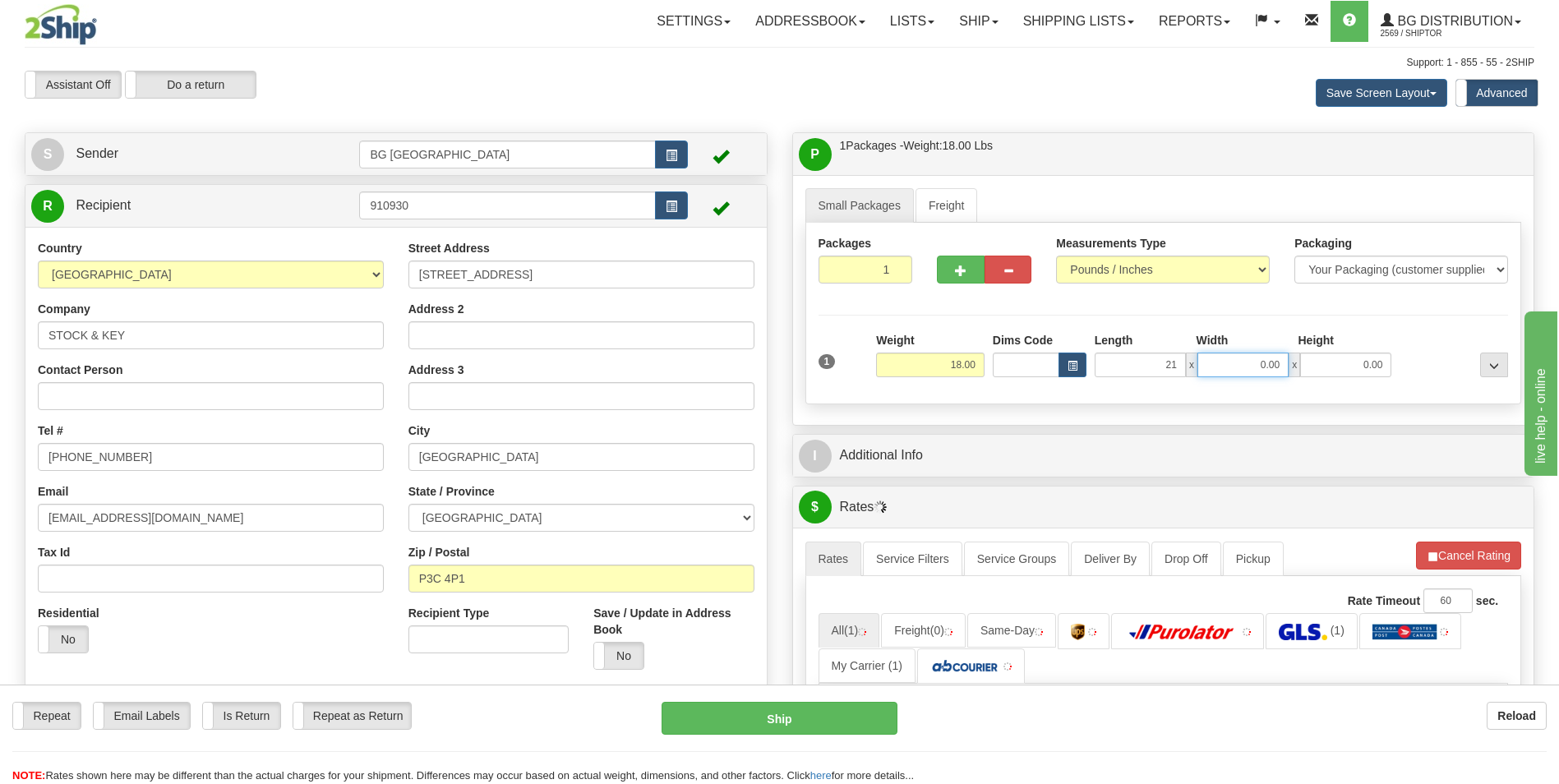
type input "21.00"
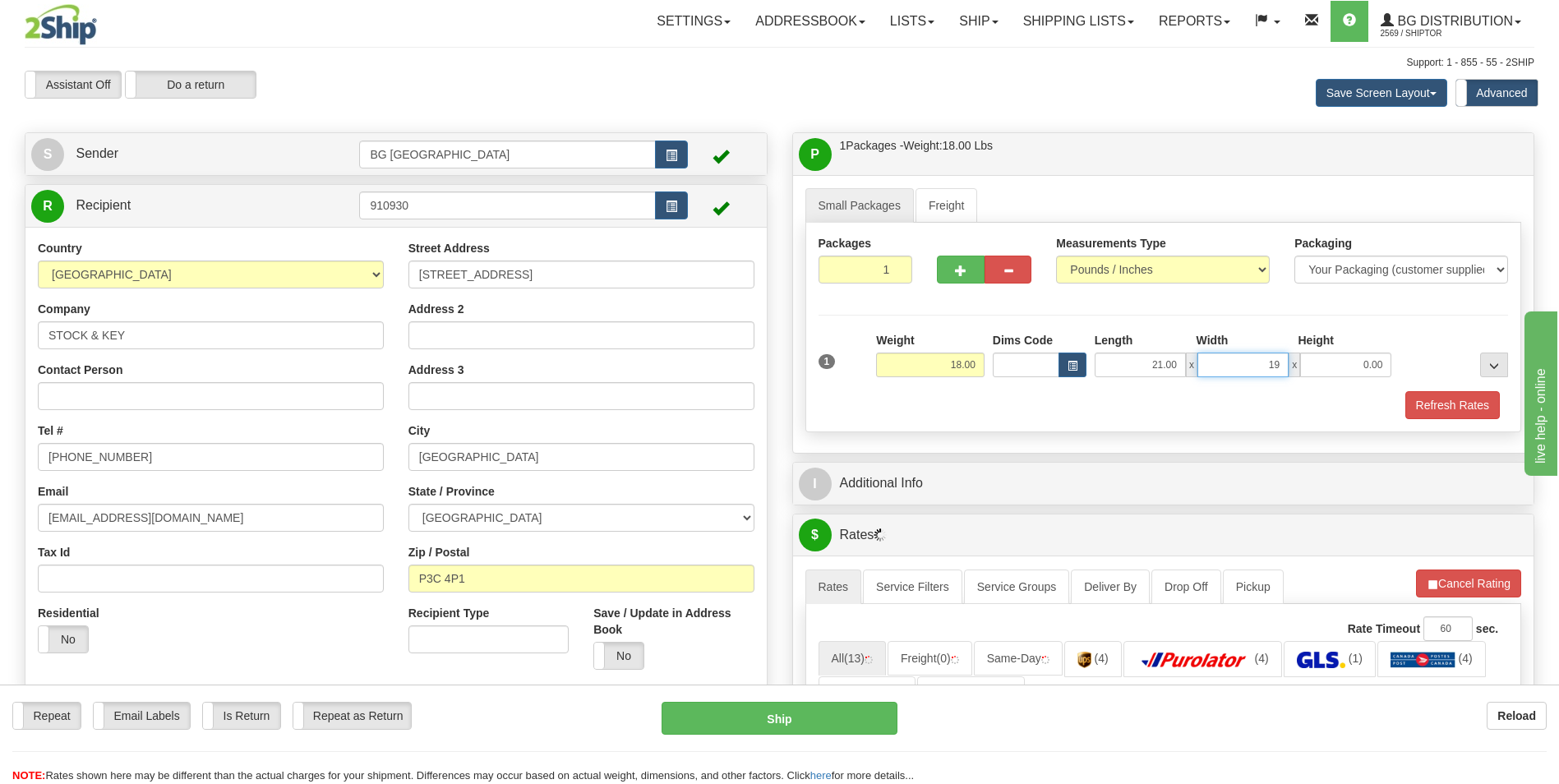
type input "19.00"
type input "6.00"
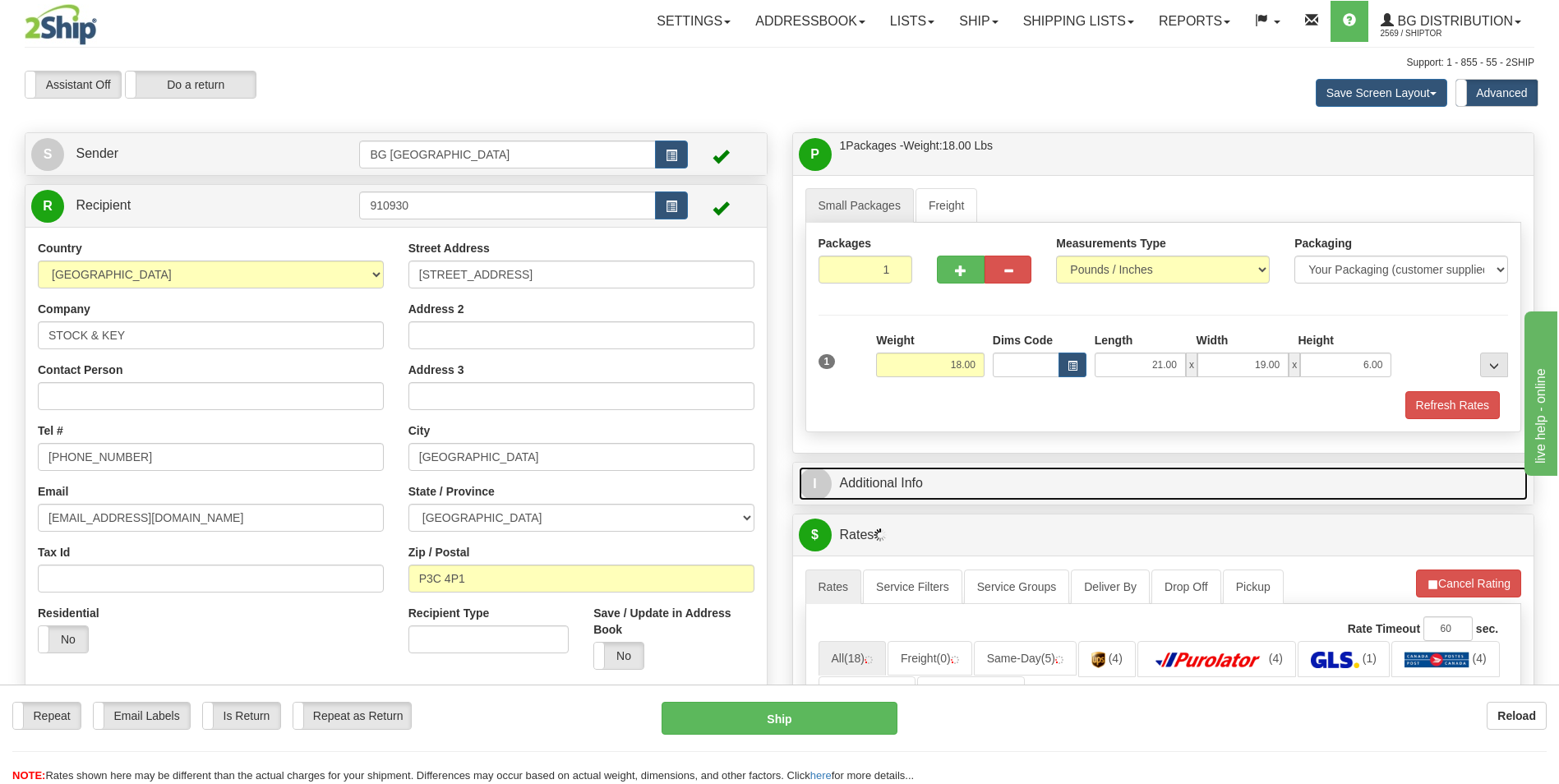
click at [916, 482] on link "I Additional Info" at bounding box center [1163, 483] width 730 height 34
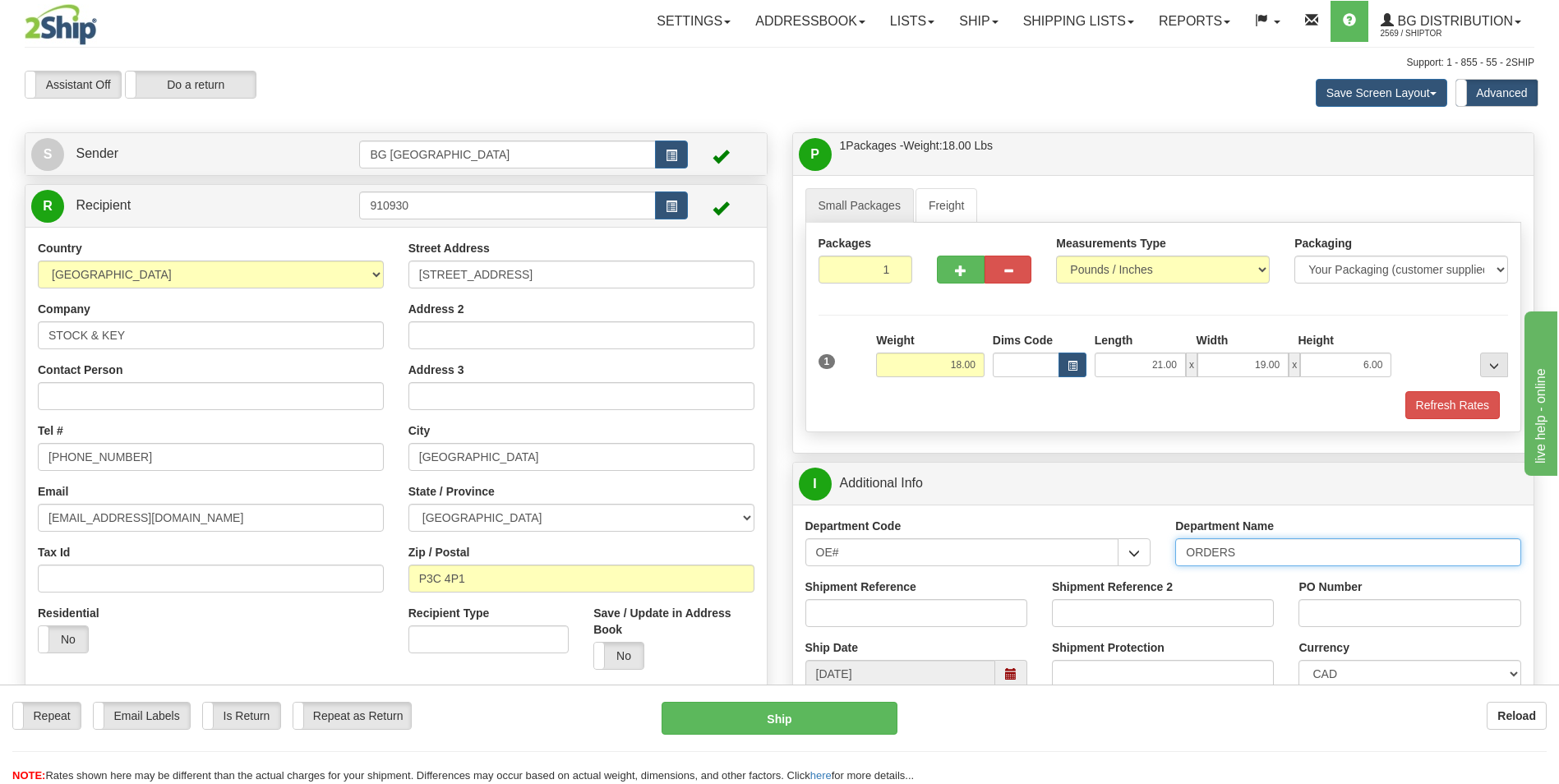
click at [1249, 554] on input "ORDERS" at bounding box center [1347, 552] width 346 height 28
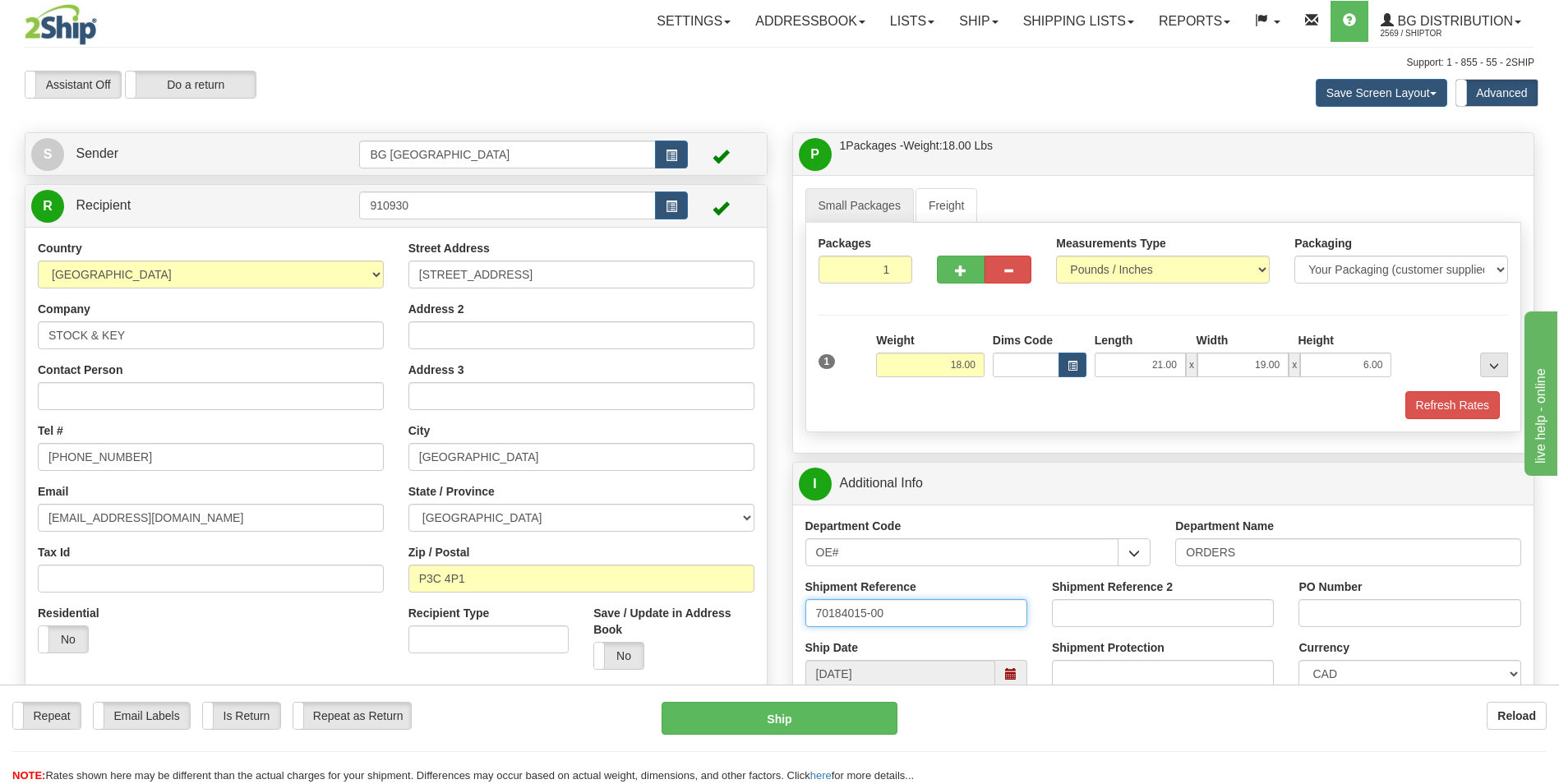
type input "70184015-00"
click at [1329, 604] on input "PO Number" at bounding box center [1409, 612] width 222 height 28
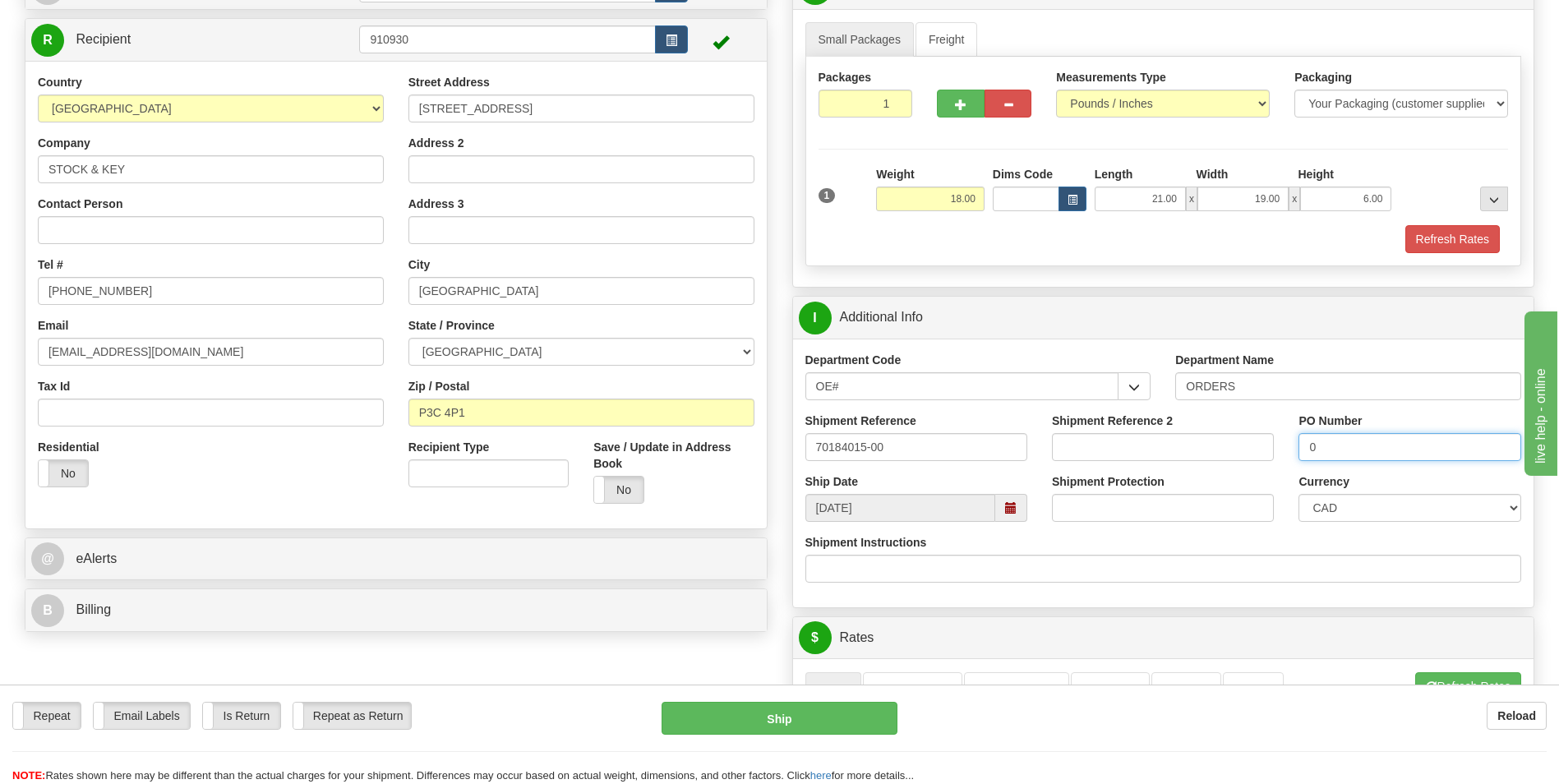
scroll to position [329, 0]
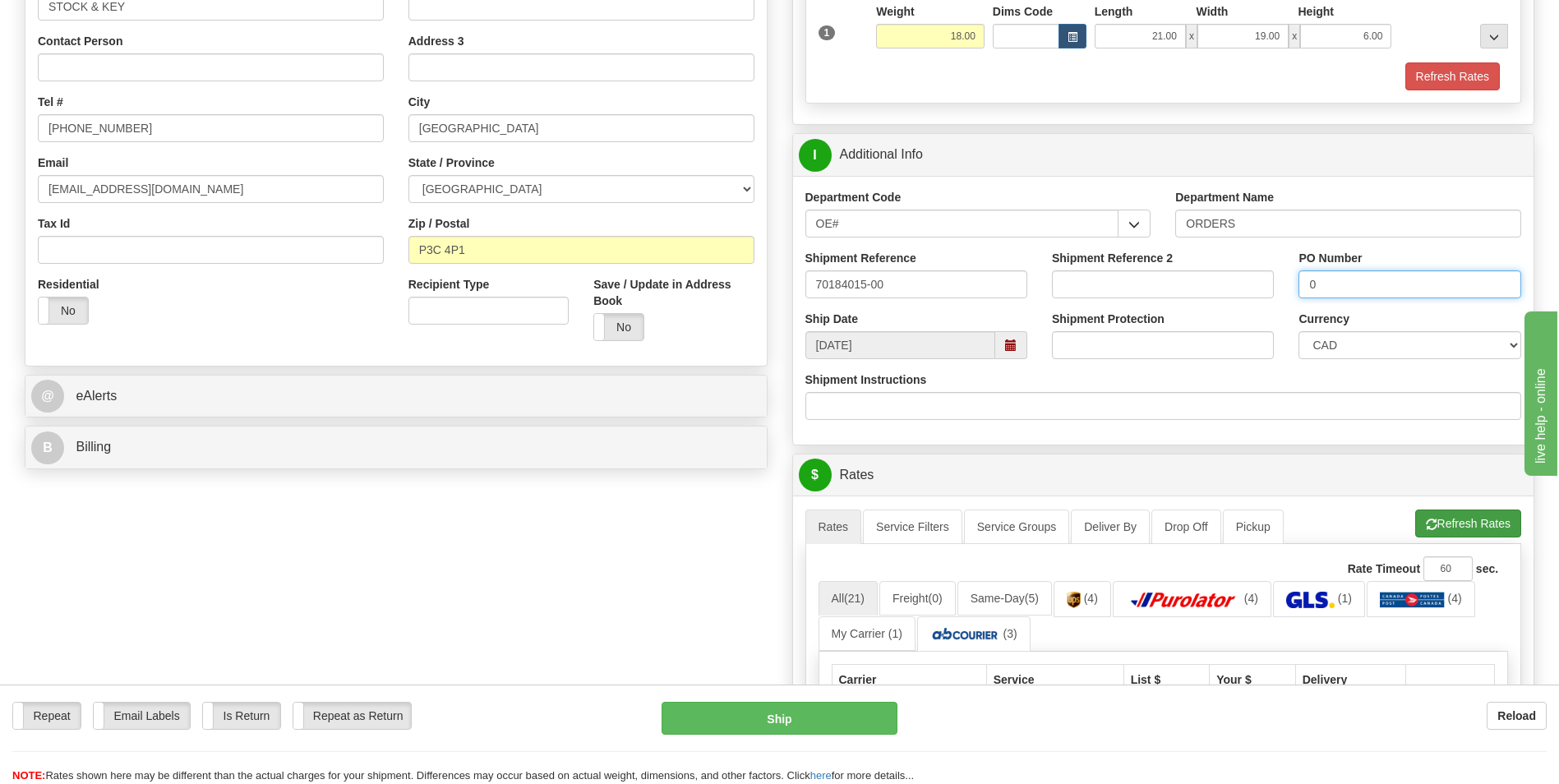
type input "0"
click at [1485, 526] on button "Refresh Rates" at bounding box center [1468, 523] width 106 height 28
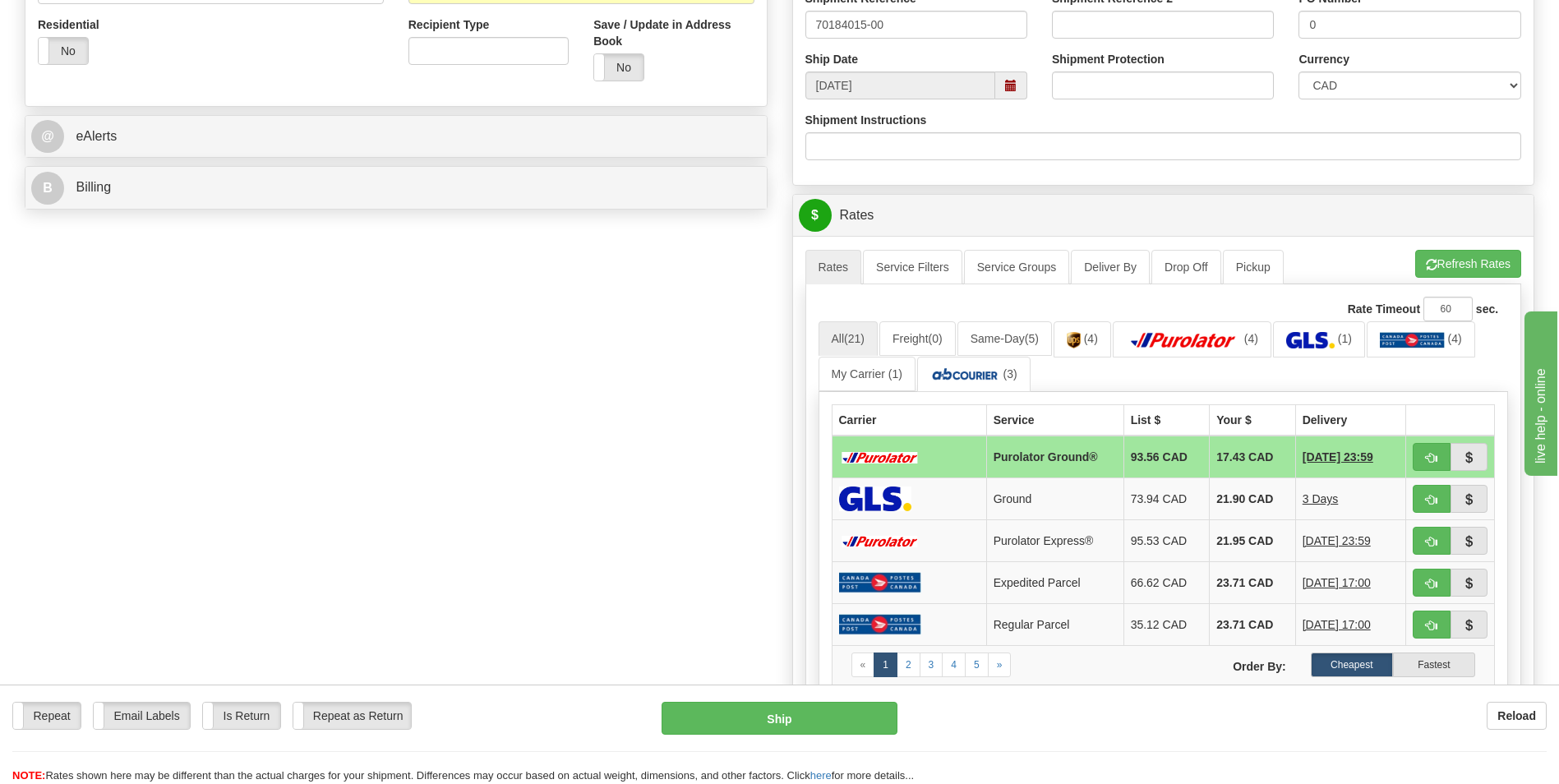
scroll to position [657, 0]
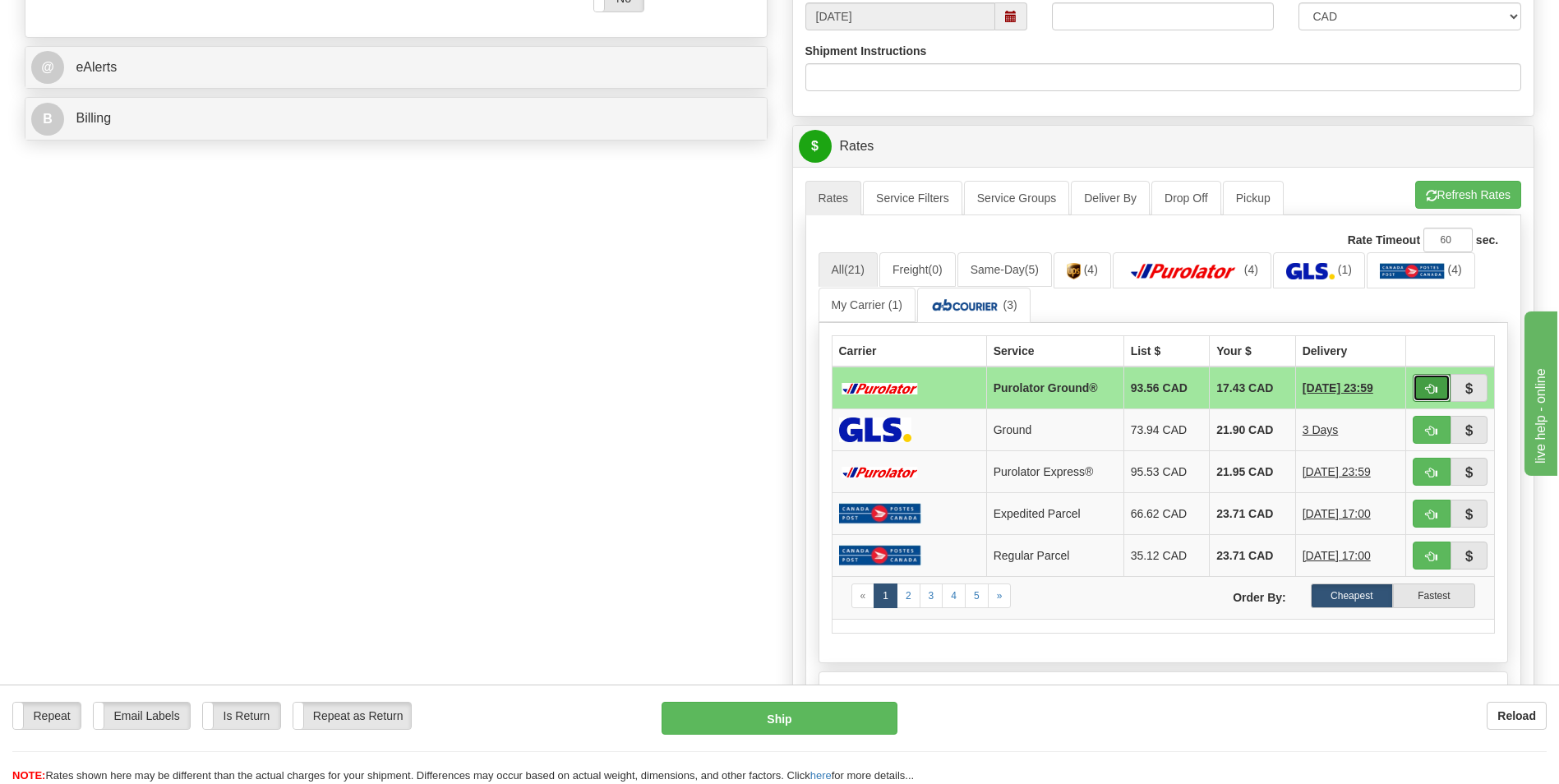
click at [1433, 386] on span "button" at bounding box center [1431, 389] width 11 height 10
type input "260"
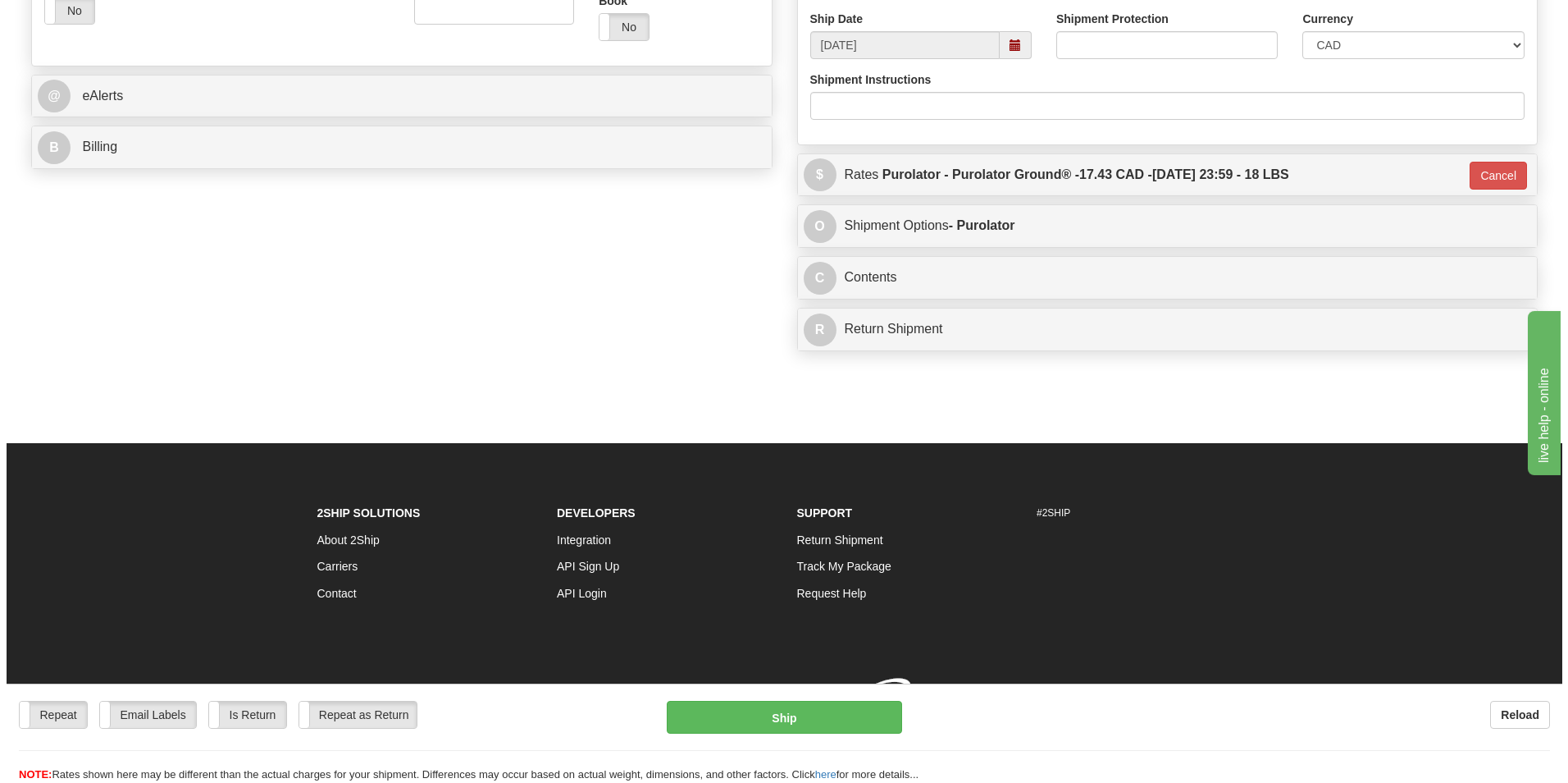
scroll to position [650, 0]
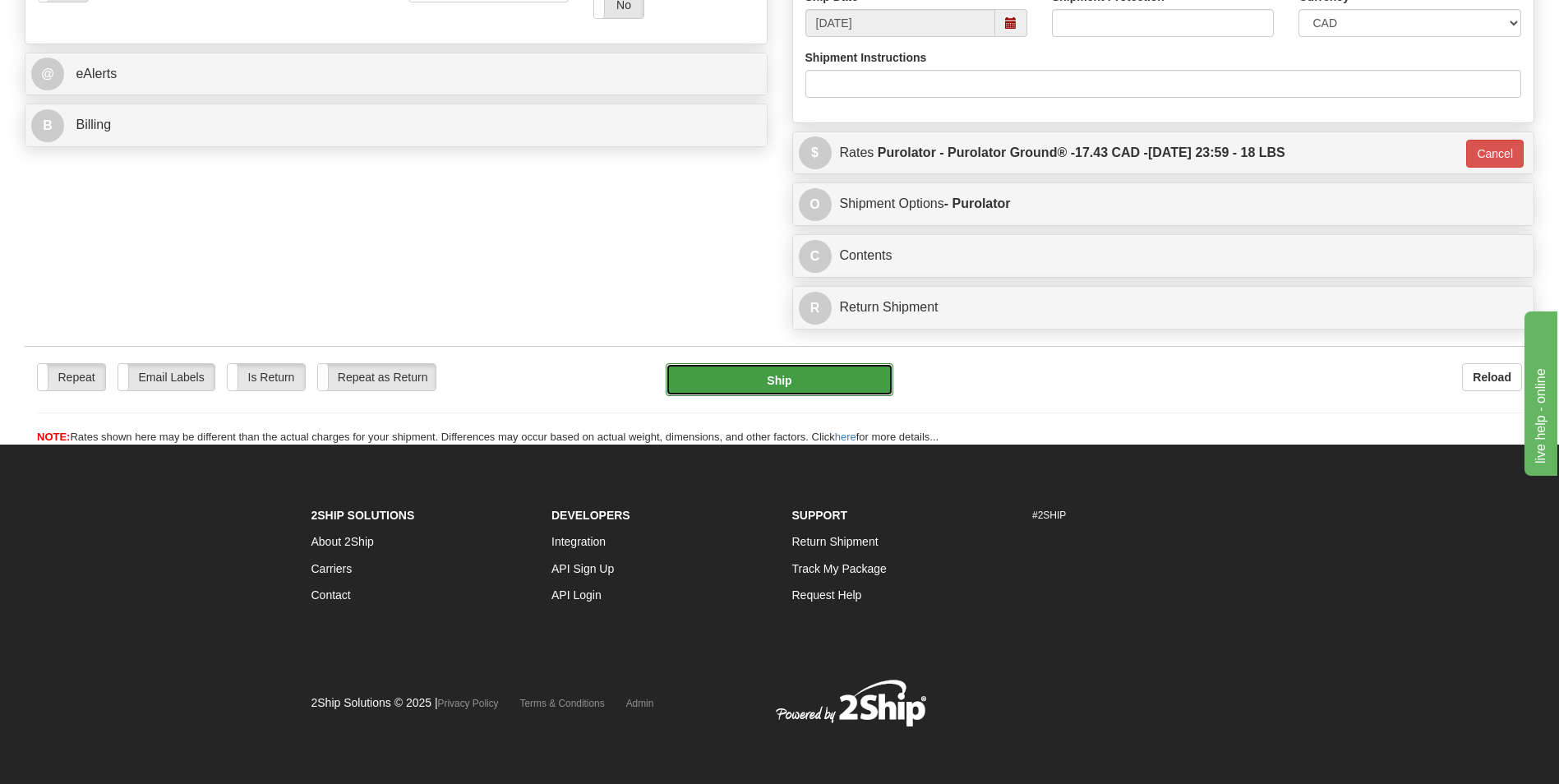
click at [737, 369] on button "Ship" at bounding box center [778, 380] width 226 height 33
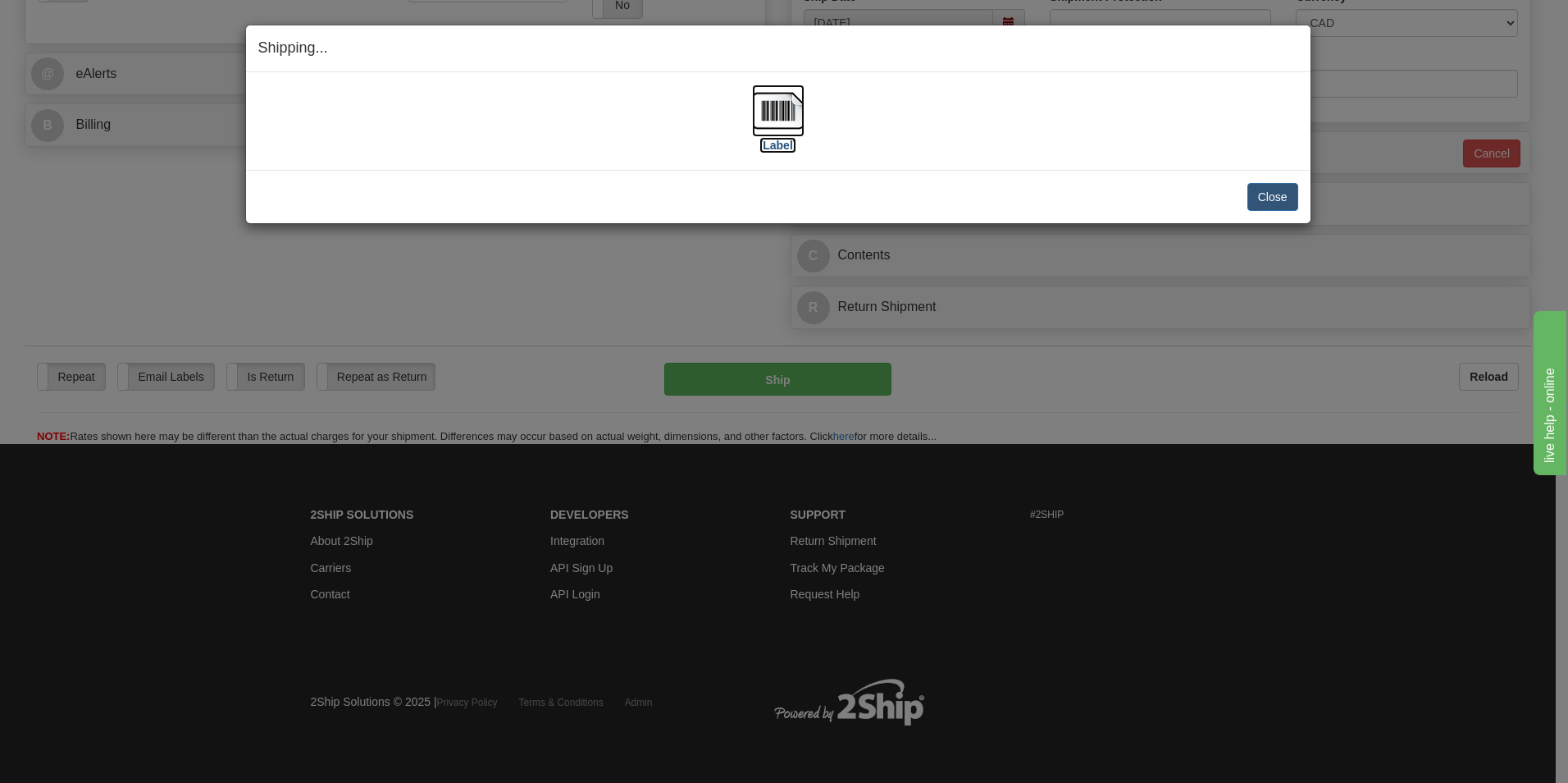
click at [775, 131] on img at bounding box center [778, 111] width 53 height 53
click at [1277, 192] on button "Close" at bounding box center [1273, 197] width 51 height 28
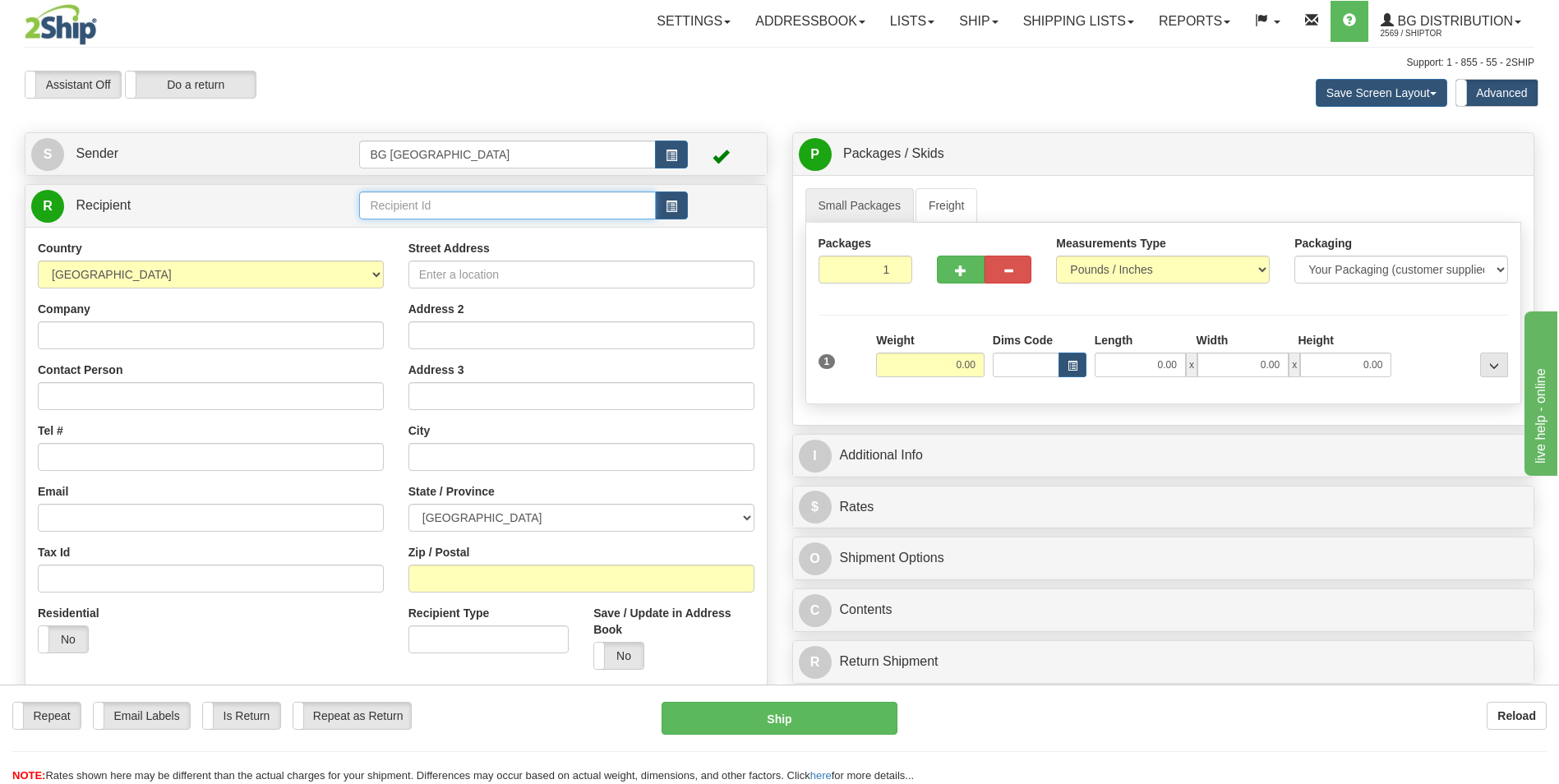
click at [395, 206] on input "text" at bounding box center [507, 206] width 296 height 28
click at [392, 225] on div "60007" at bounding box center [504, 231] width 280 height 18
type input "60007"
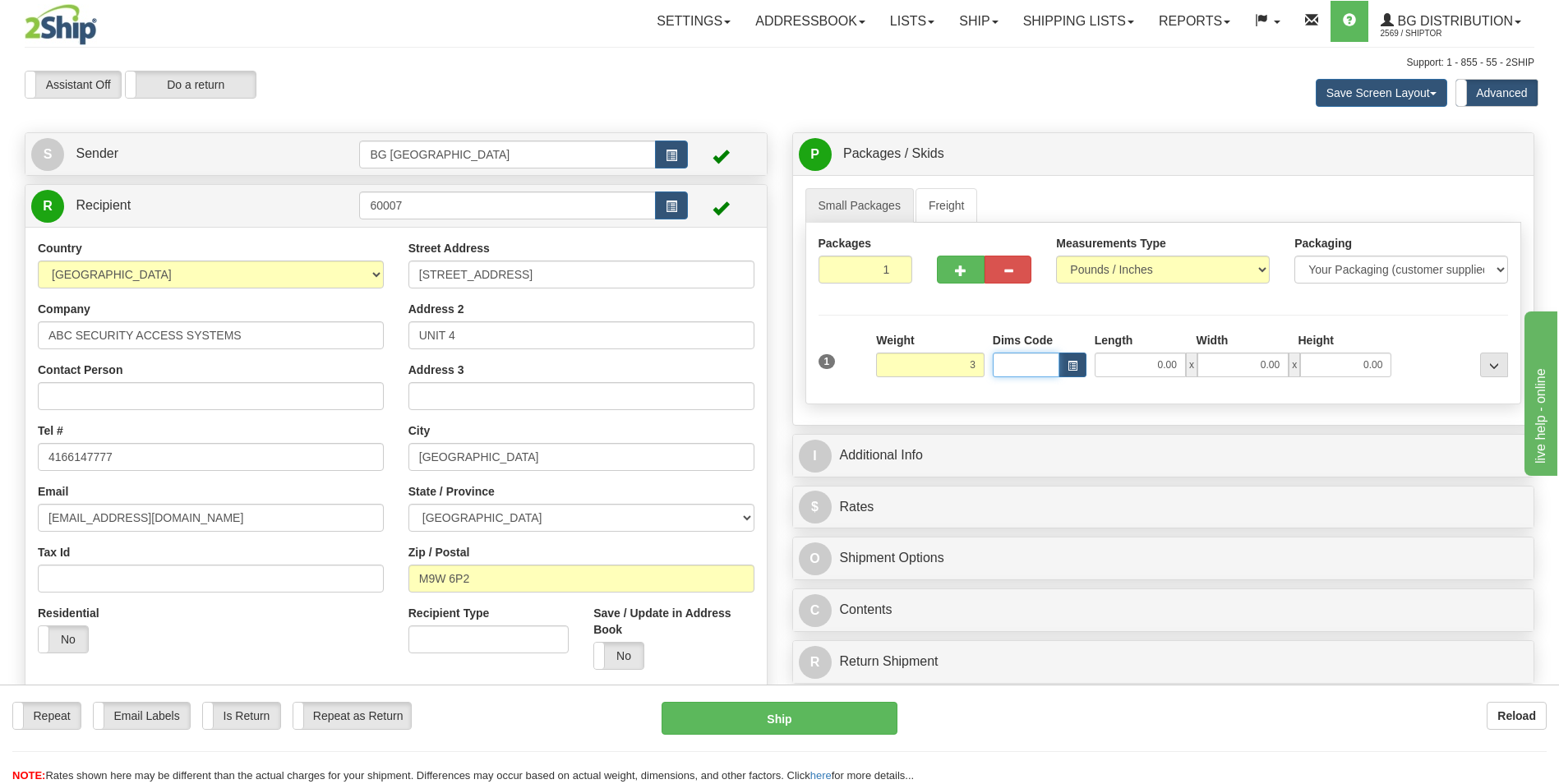
type input "3.00"
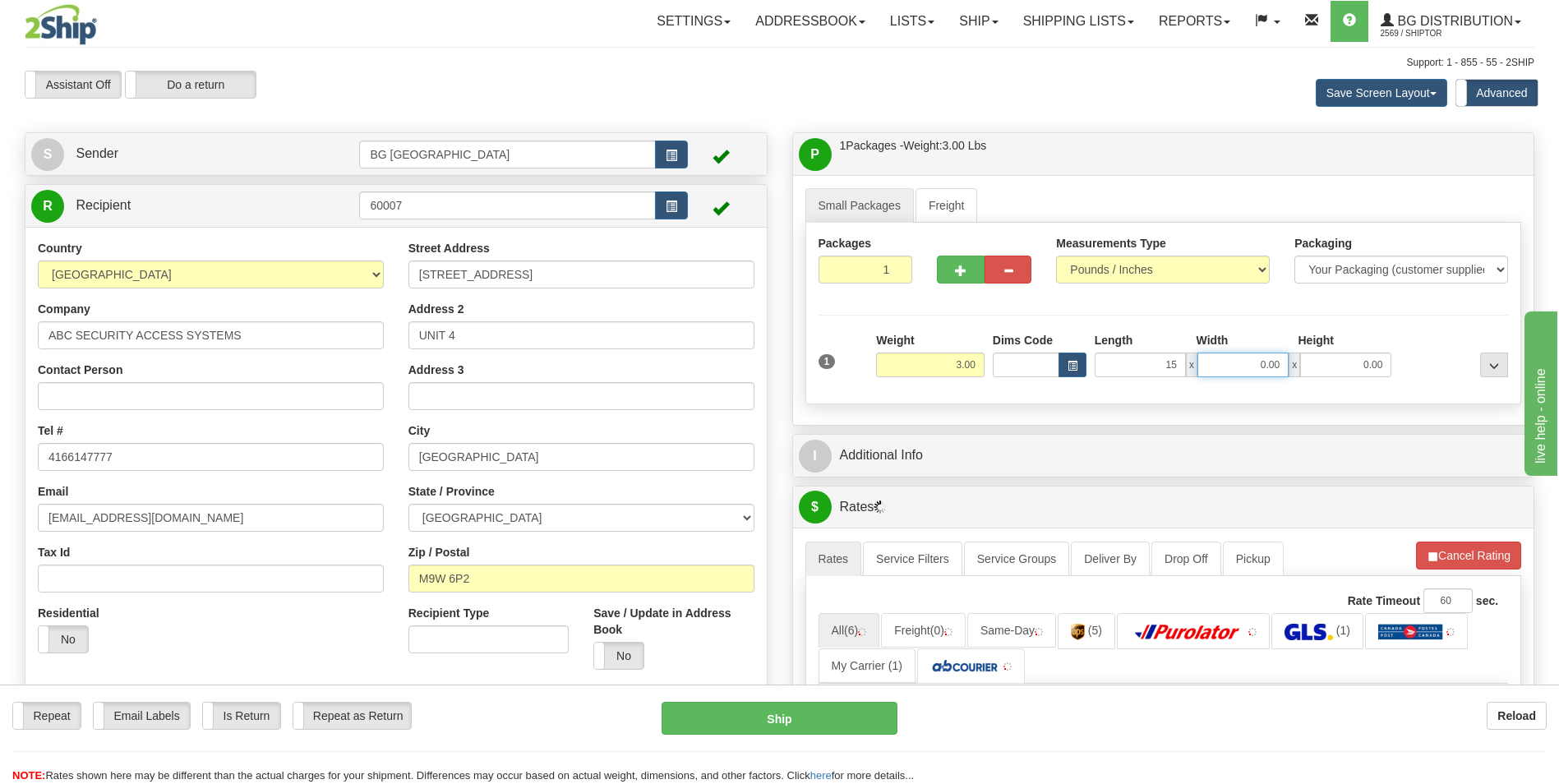
type input "15.00"
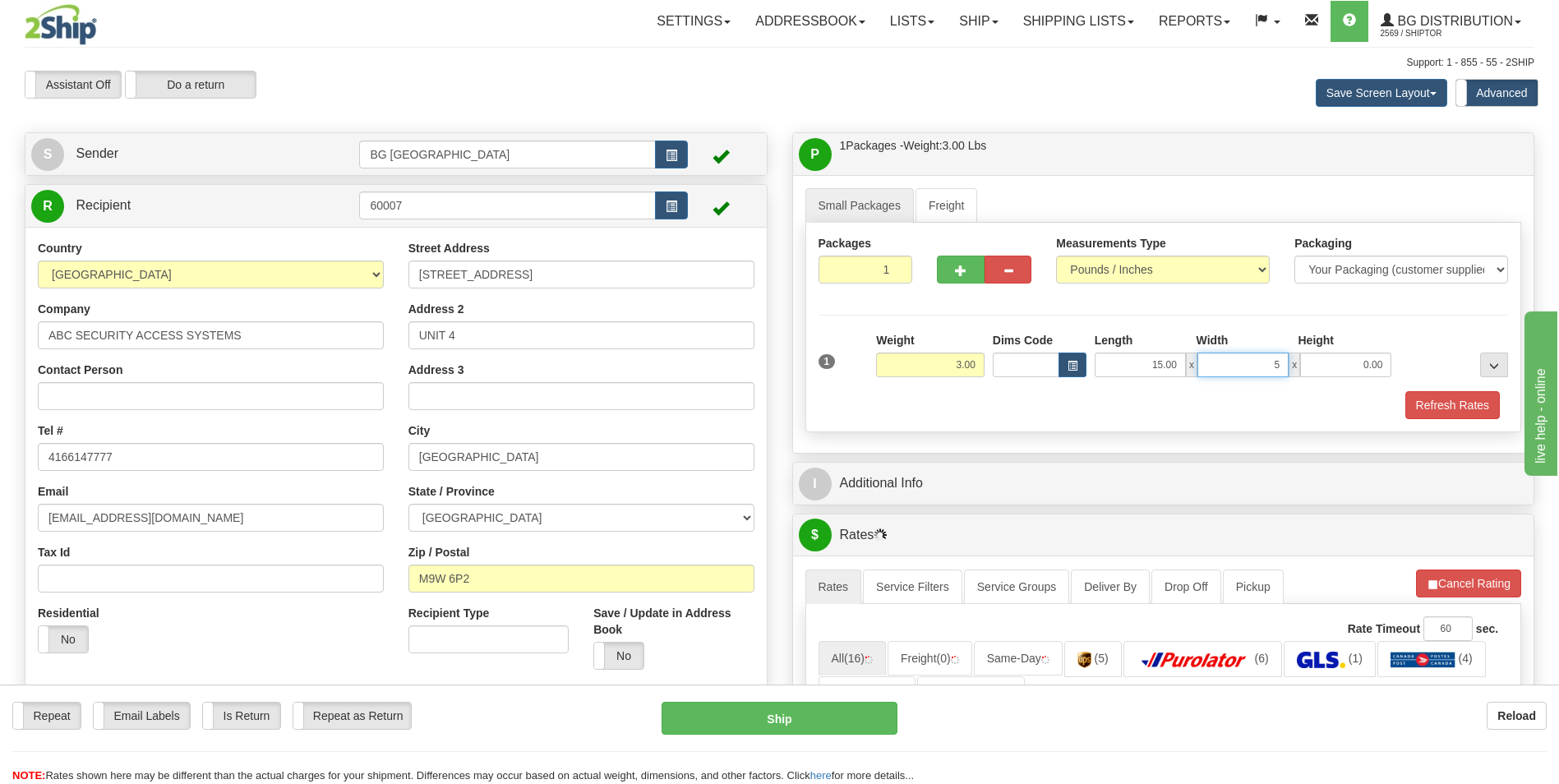
type input "5.00"
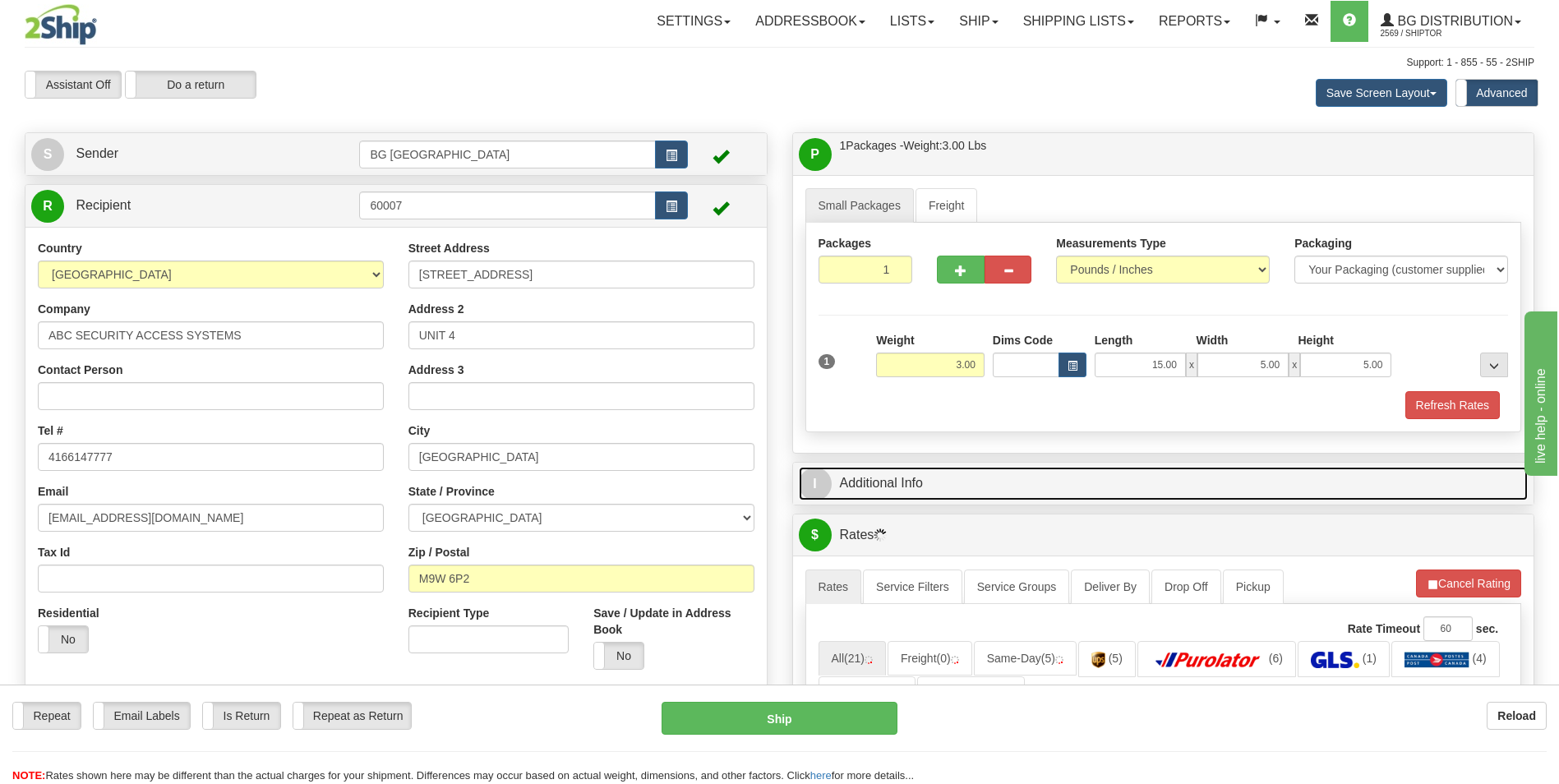
click at [902, 479] on link "I Additional Info" at bounding box center [1163, 483] width 730 height 34
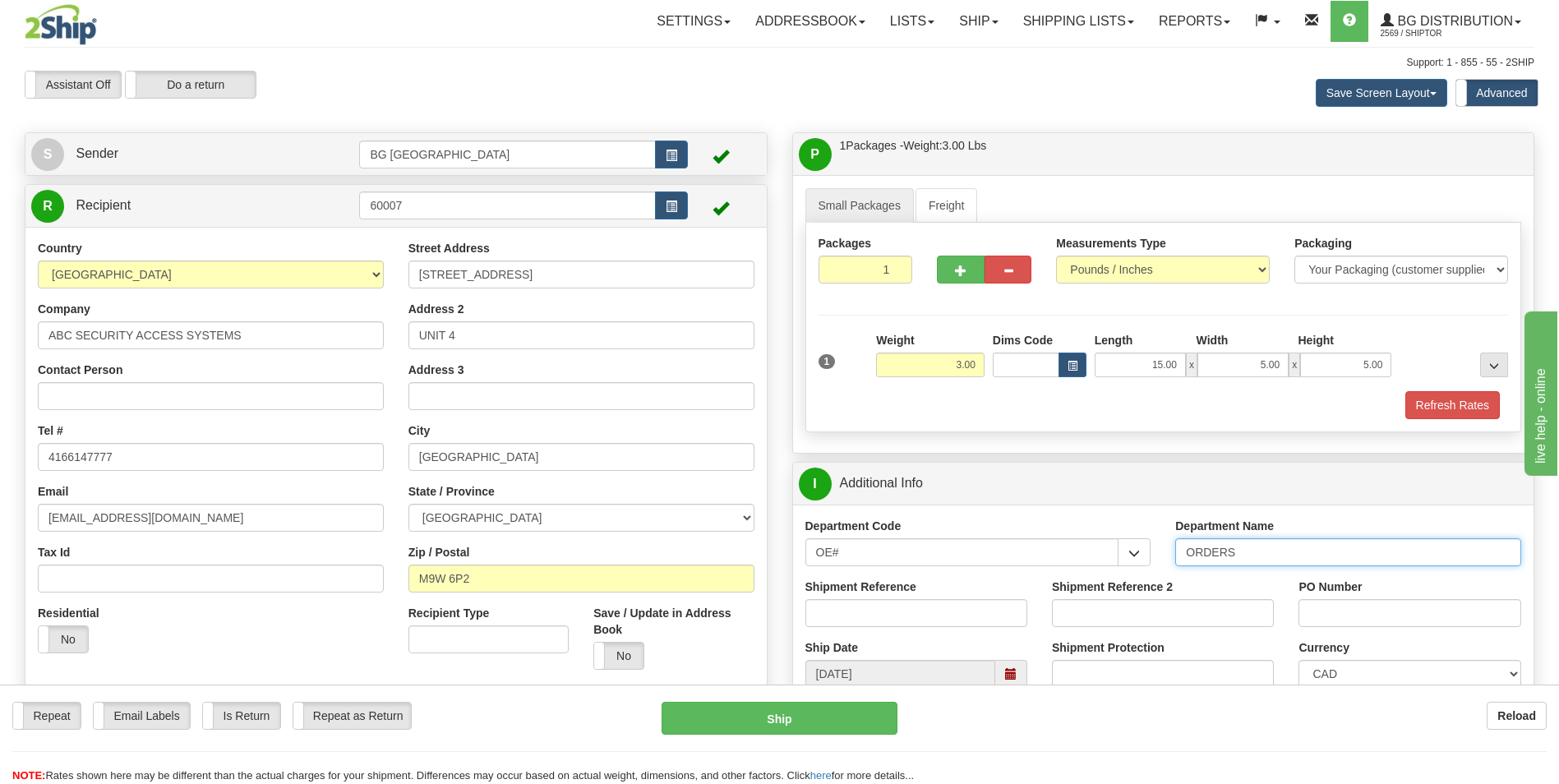
click at [1256, 553] on input "ORDERS" at bounding box center [1347, 552] width 346 height 28
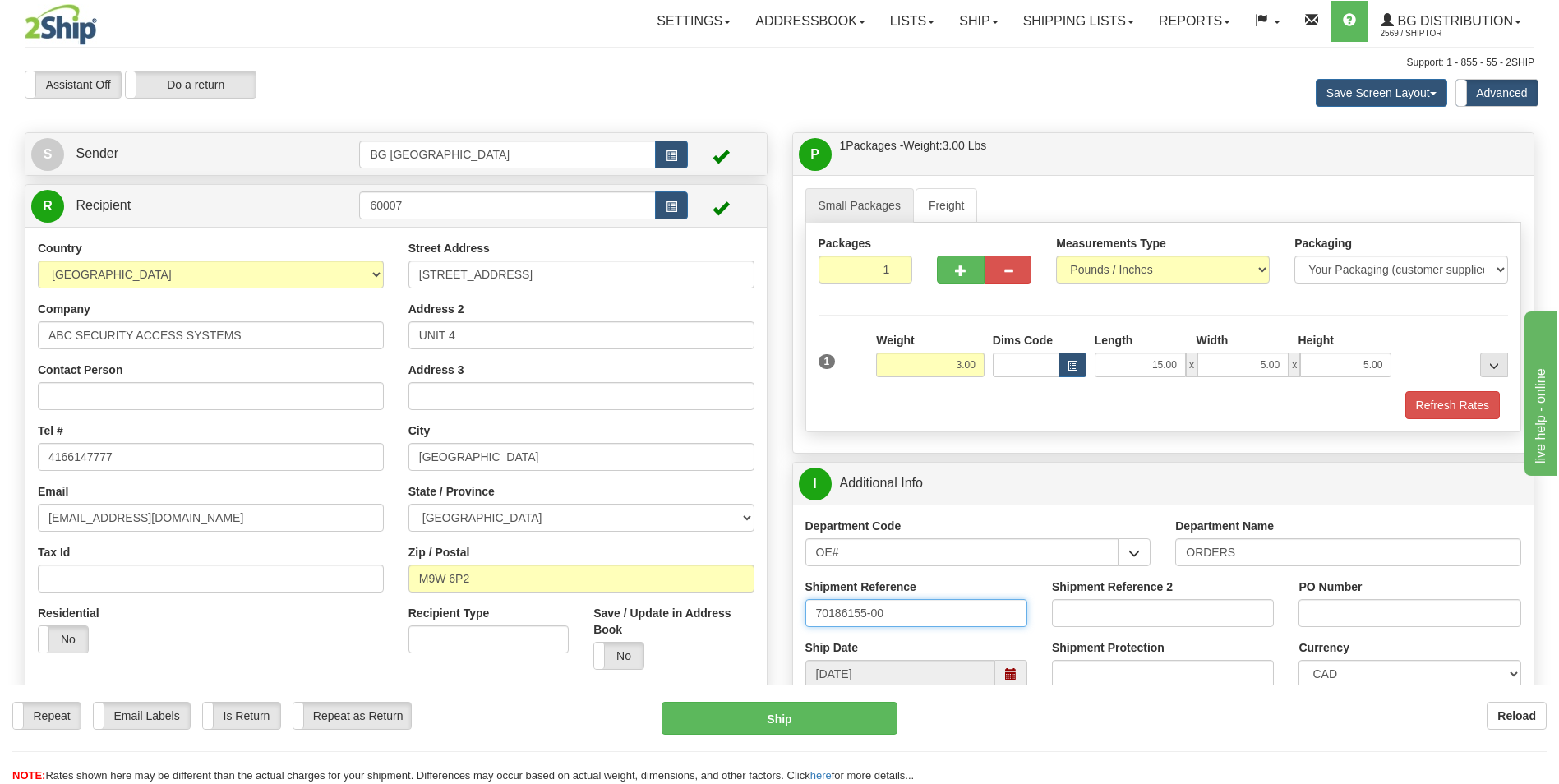
type input "70186155-00"
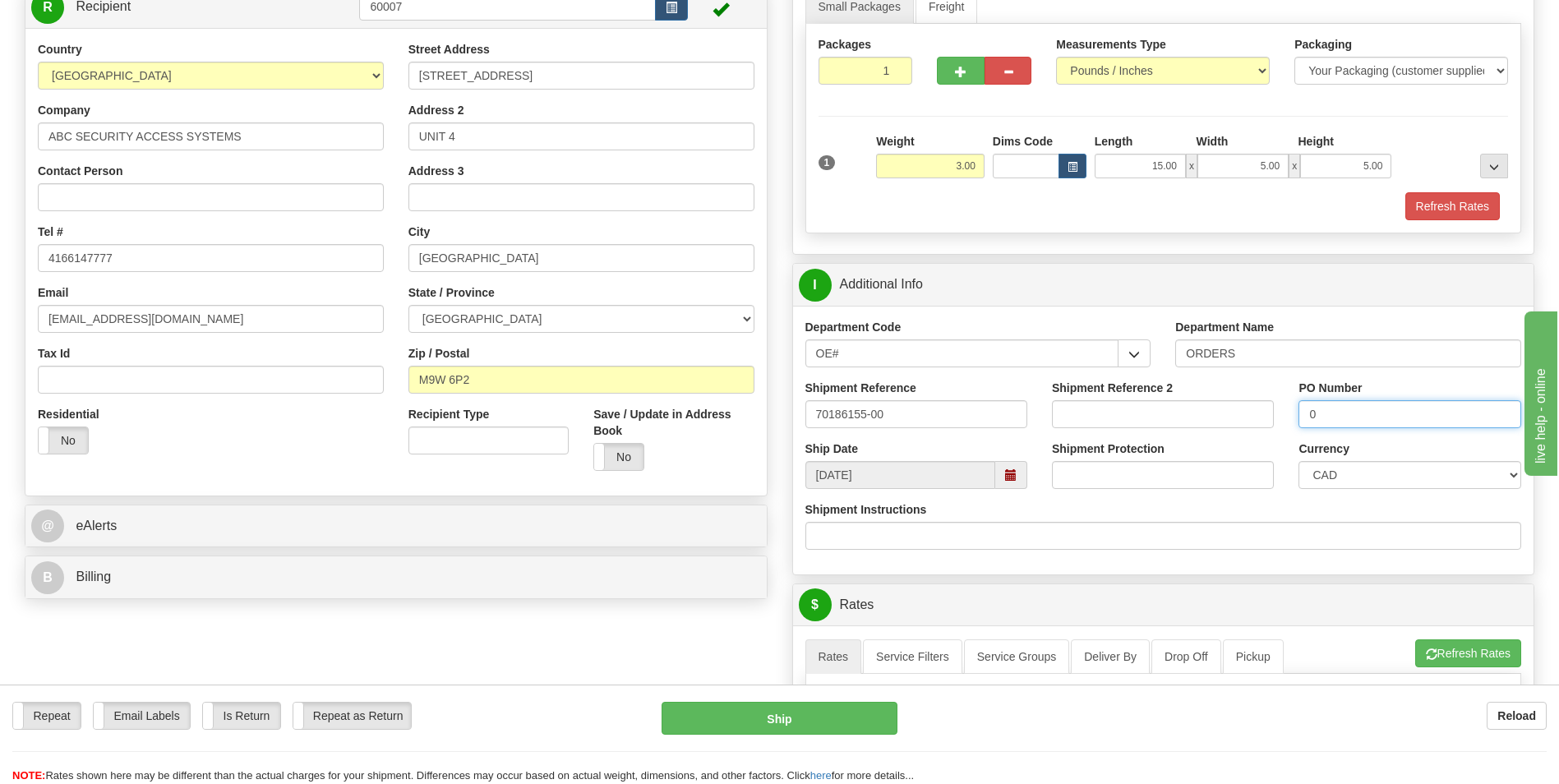
scroll to position [246, 0]
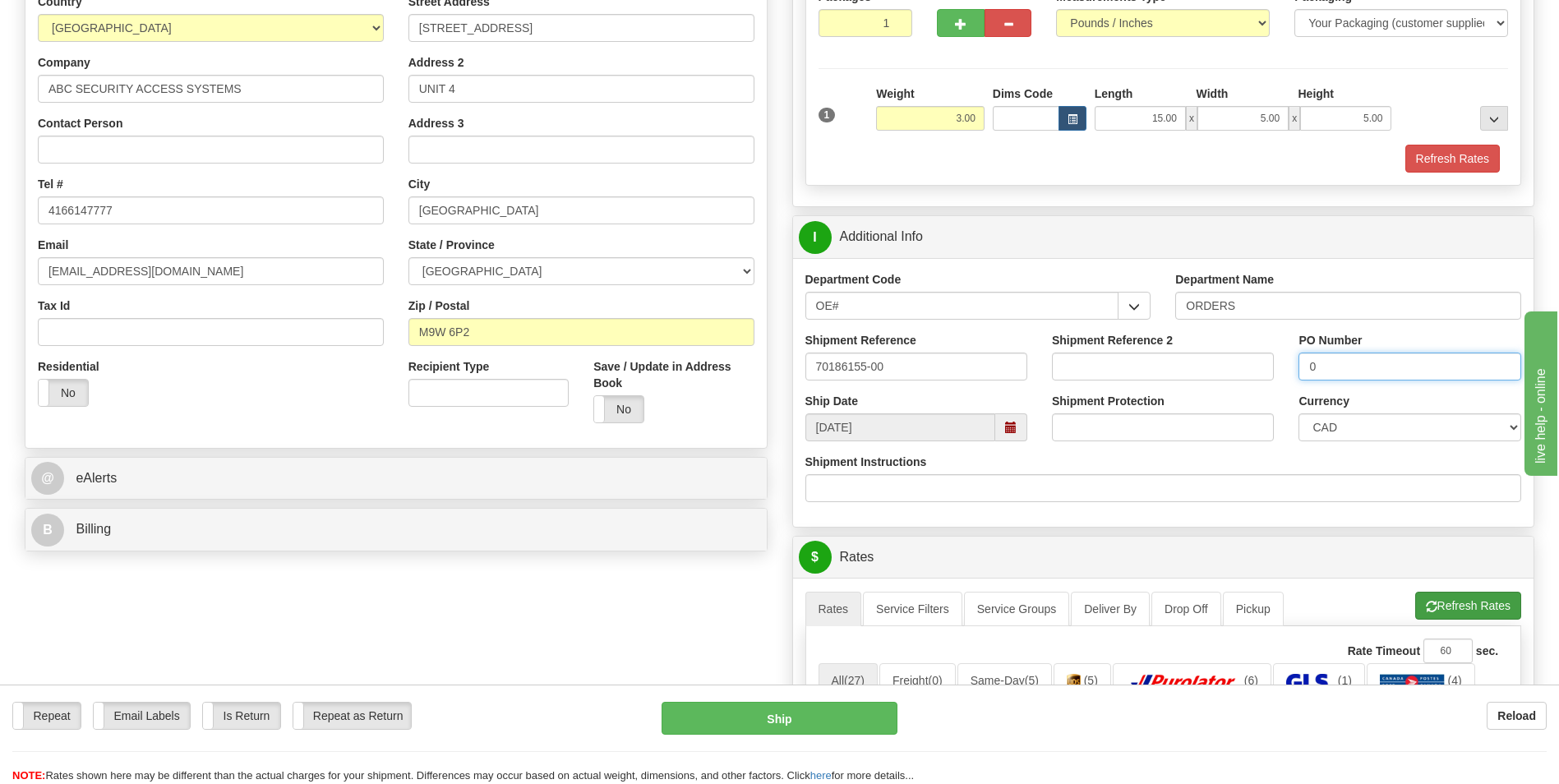
type input "0"
click at [1440, 613] on button "Refresh Rates" at bounding box center [1468, 605] width 106 height 28
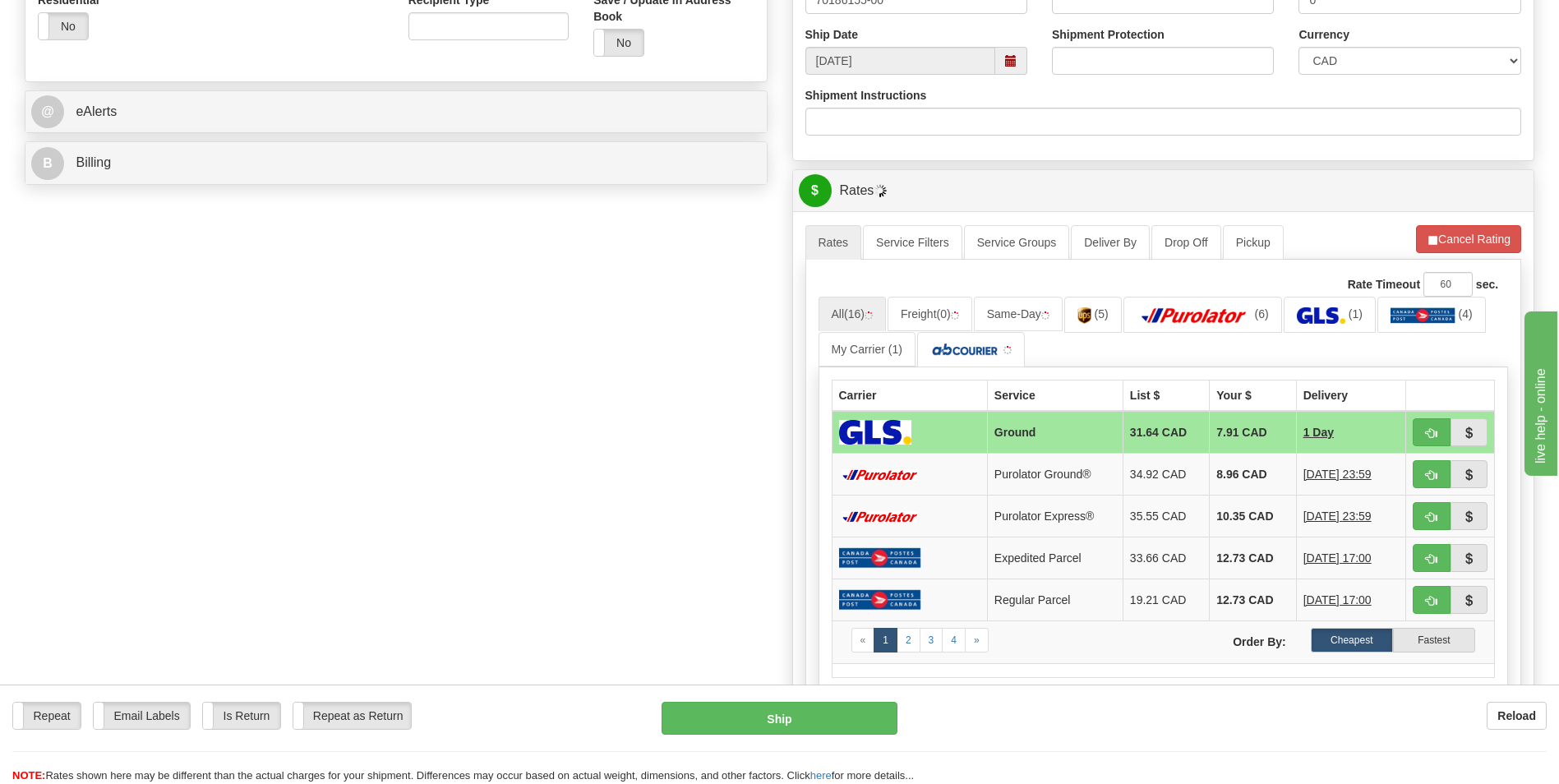
scroll to position [657, 0]
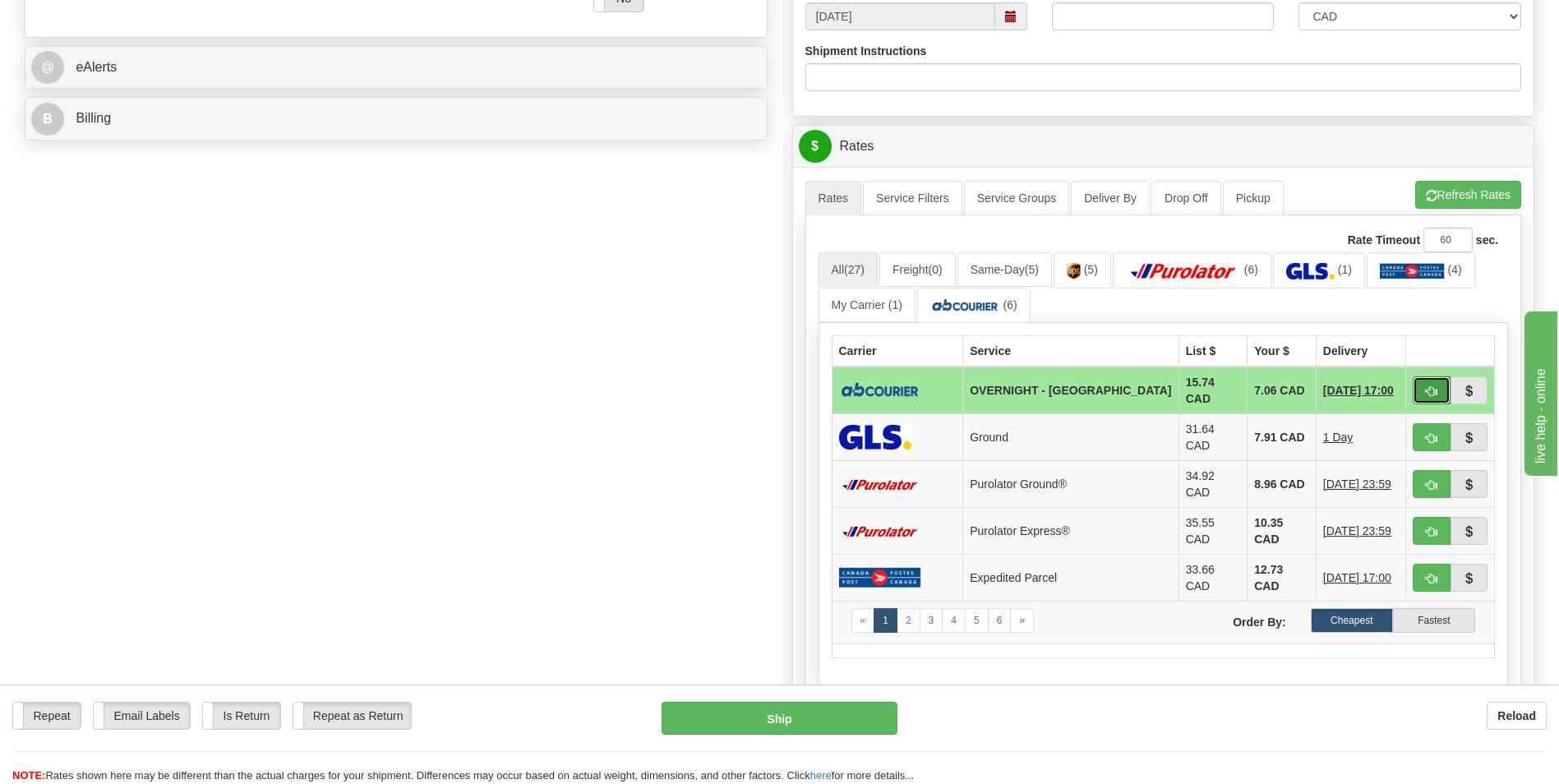
click at [1419, 382] on button "button" at bounding box center [1431, 390] width 38 height 28
type input "4"
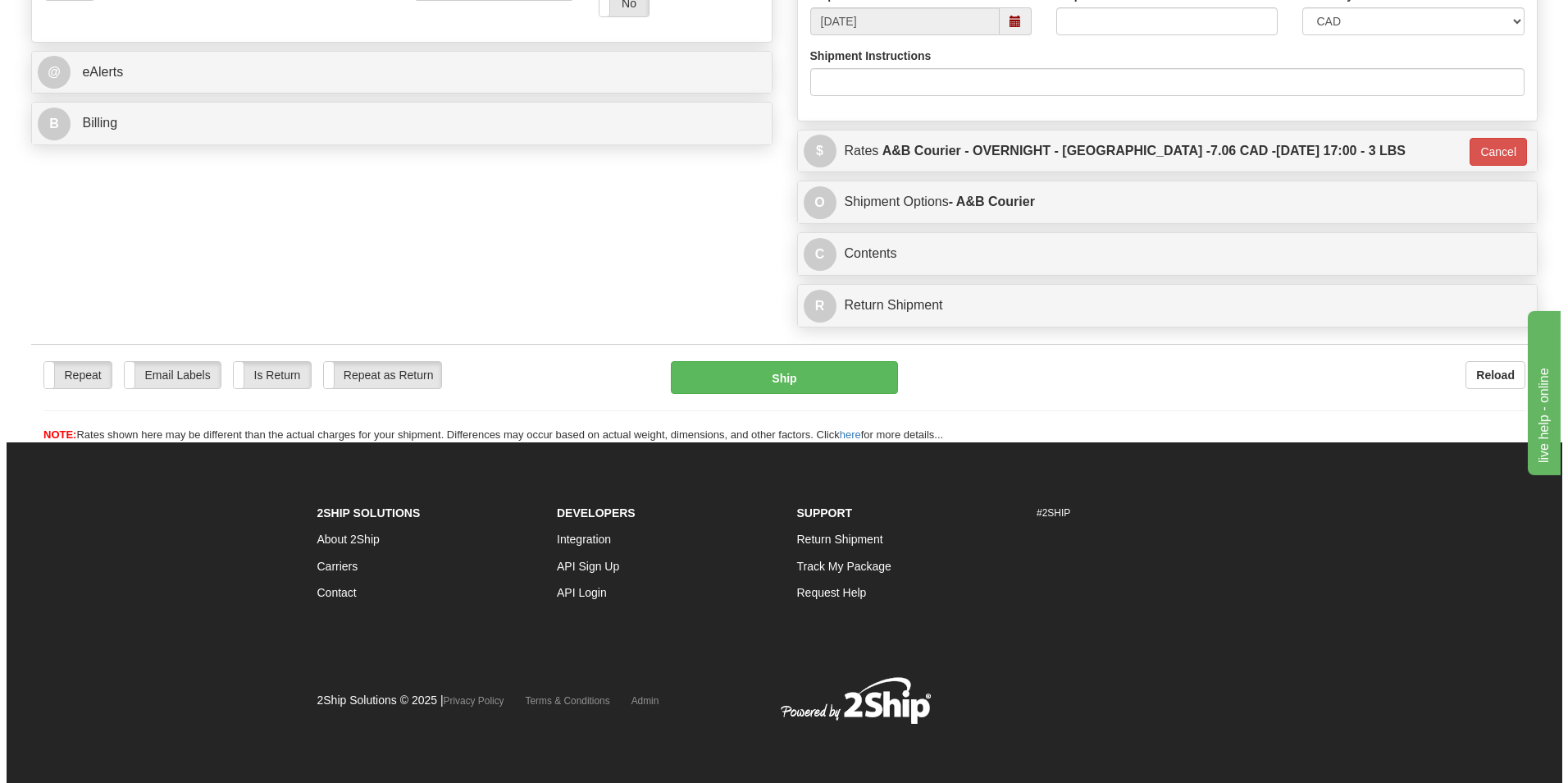
scroll to position [642, 0]
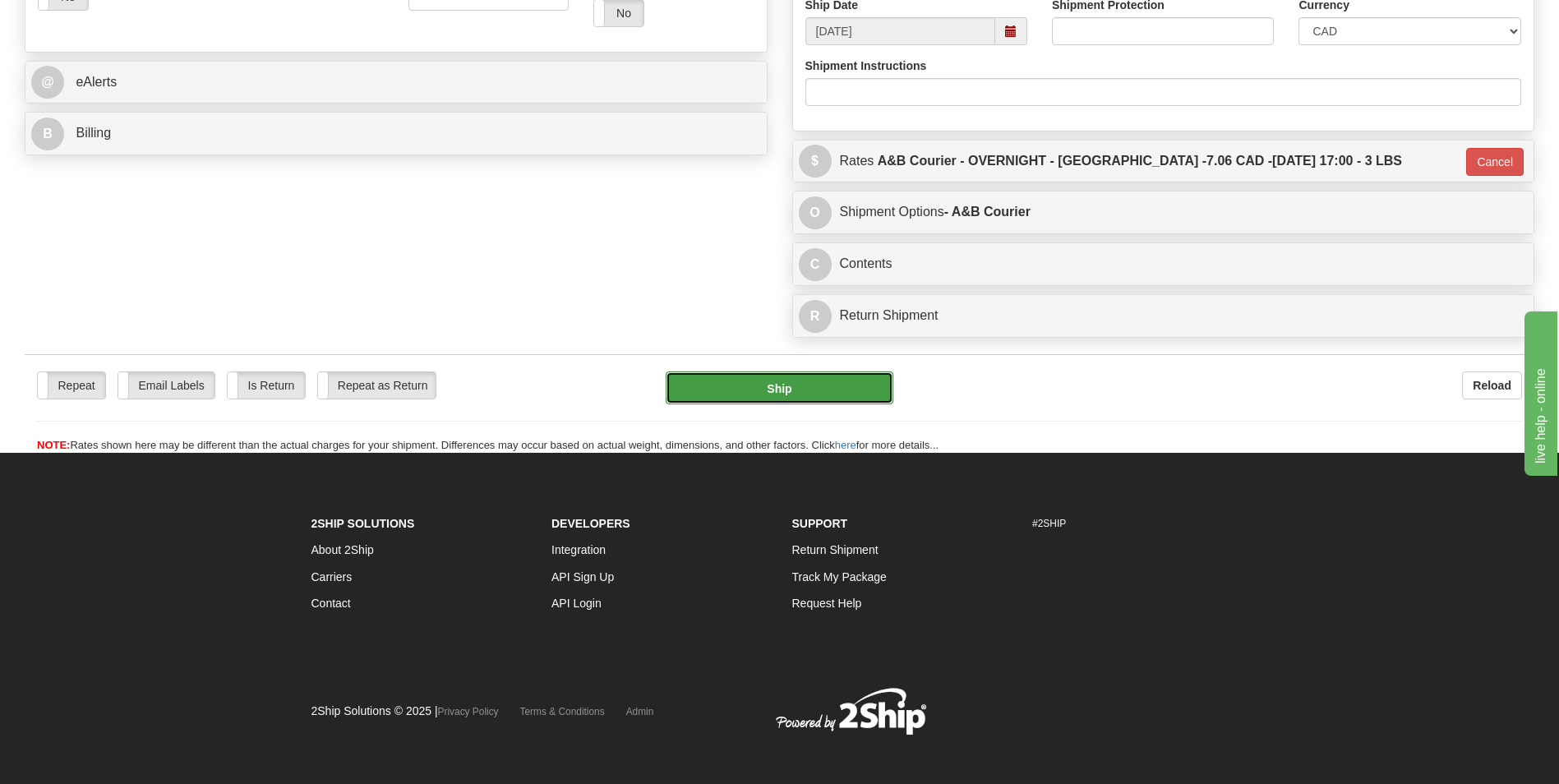
click at [741, 399] on button "Ship" at bounding box center [778, 388] width 226 height 33
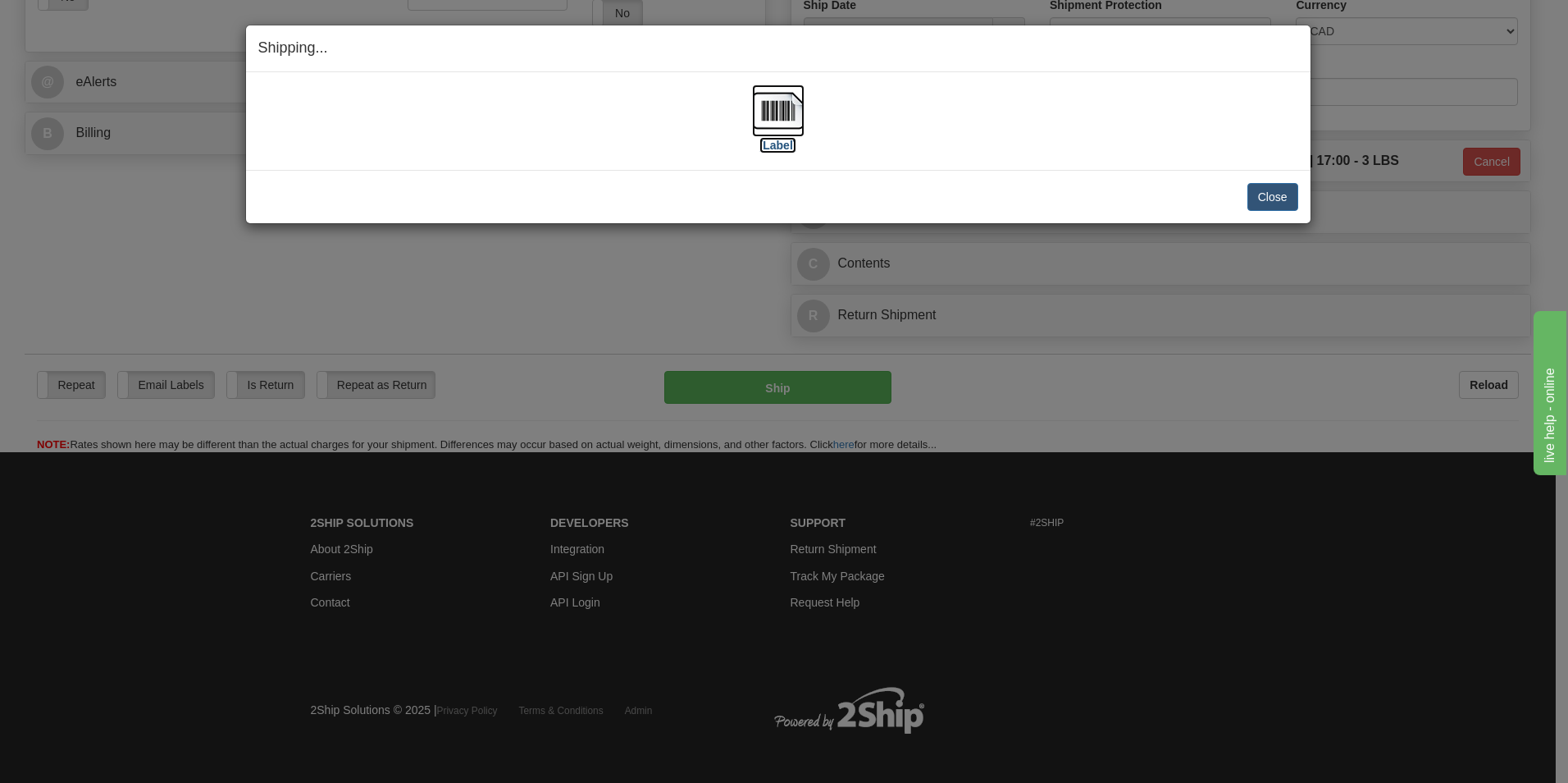
click at [787, 128] on img at bounding box center [778, 111] width 53 height 53
click at [1267, 191] on button "Close" at bounding box center [1273, 197] width 51 height 28
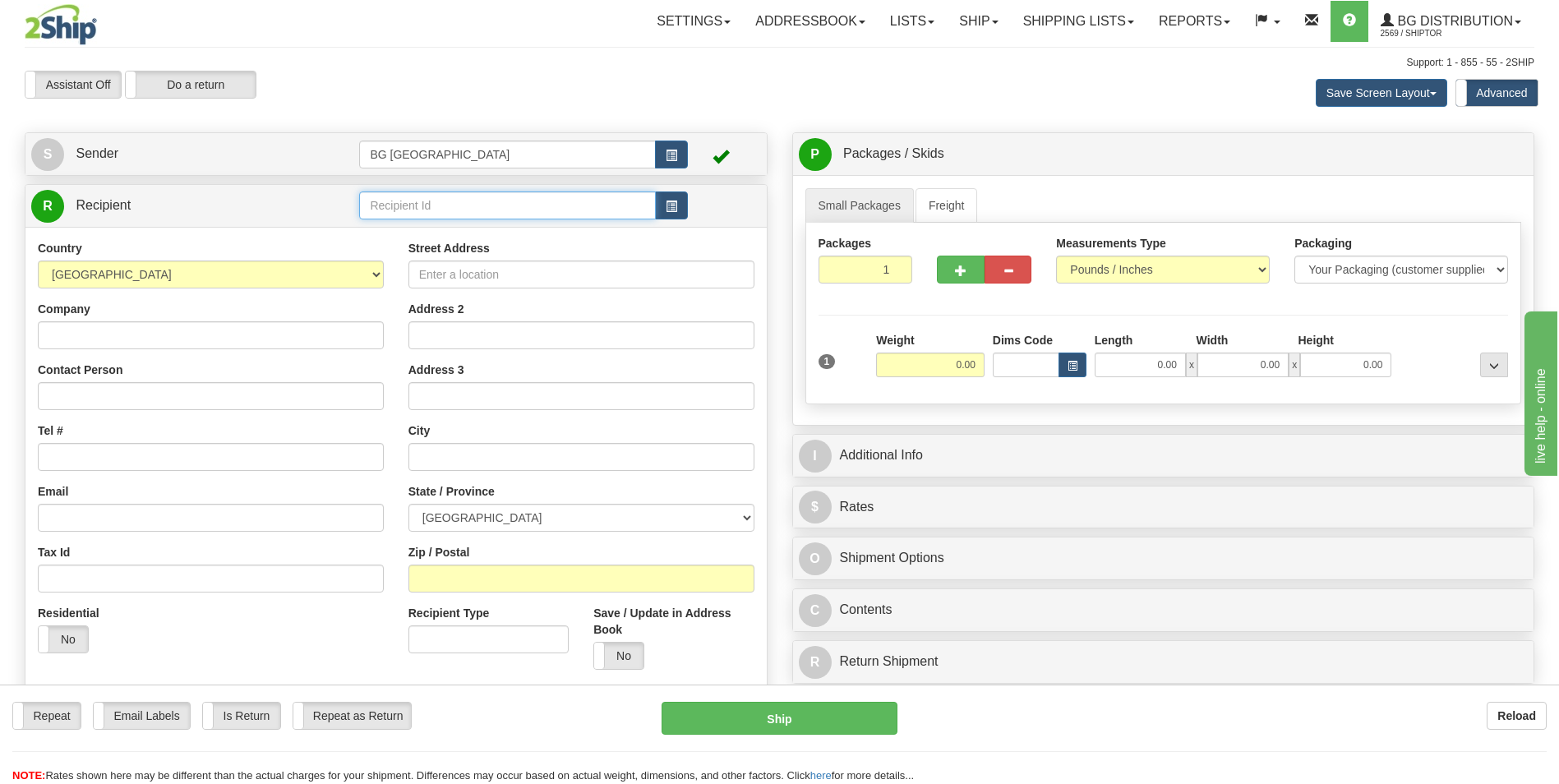
click at [538, 212] on input "text" at bounding box center [507, 206] width 296 height 28
click at [439, 222] on li "60853" at bounding box center [507, 231] width 294 height 22
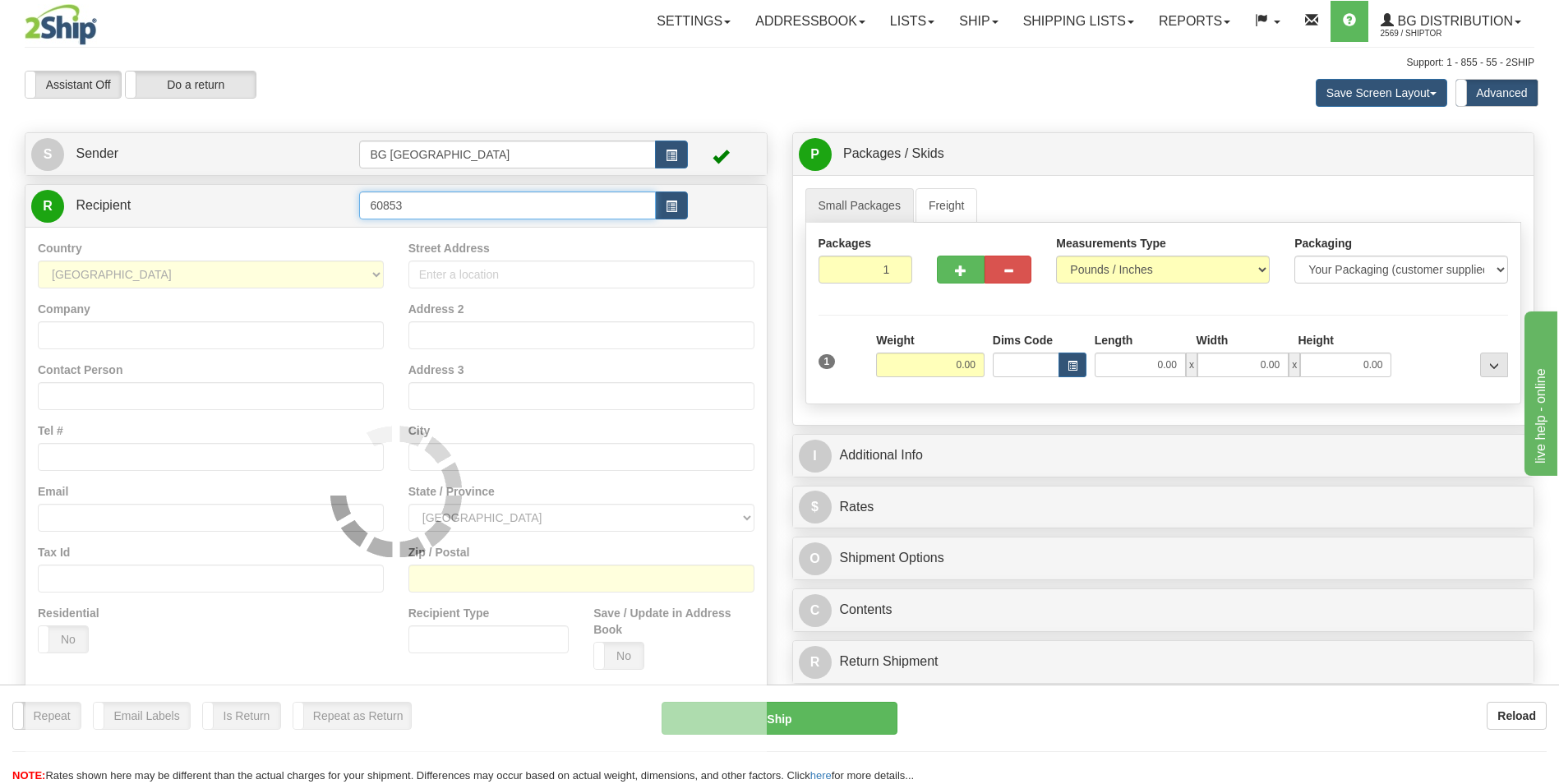
type input "60853"
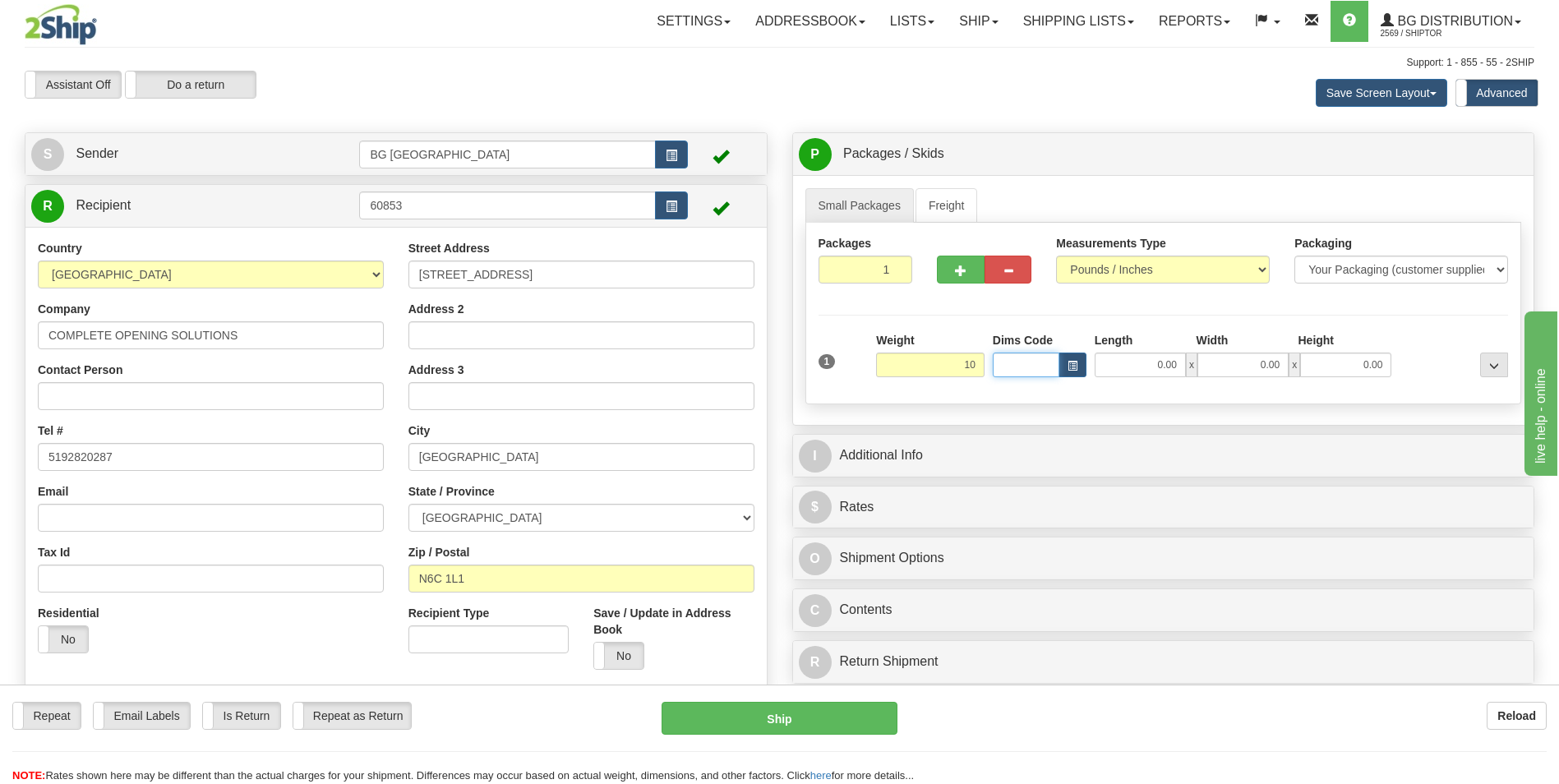
type input "10.00"
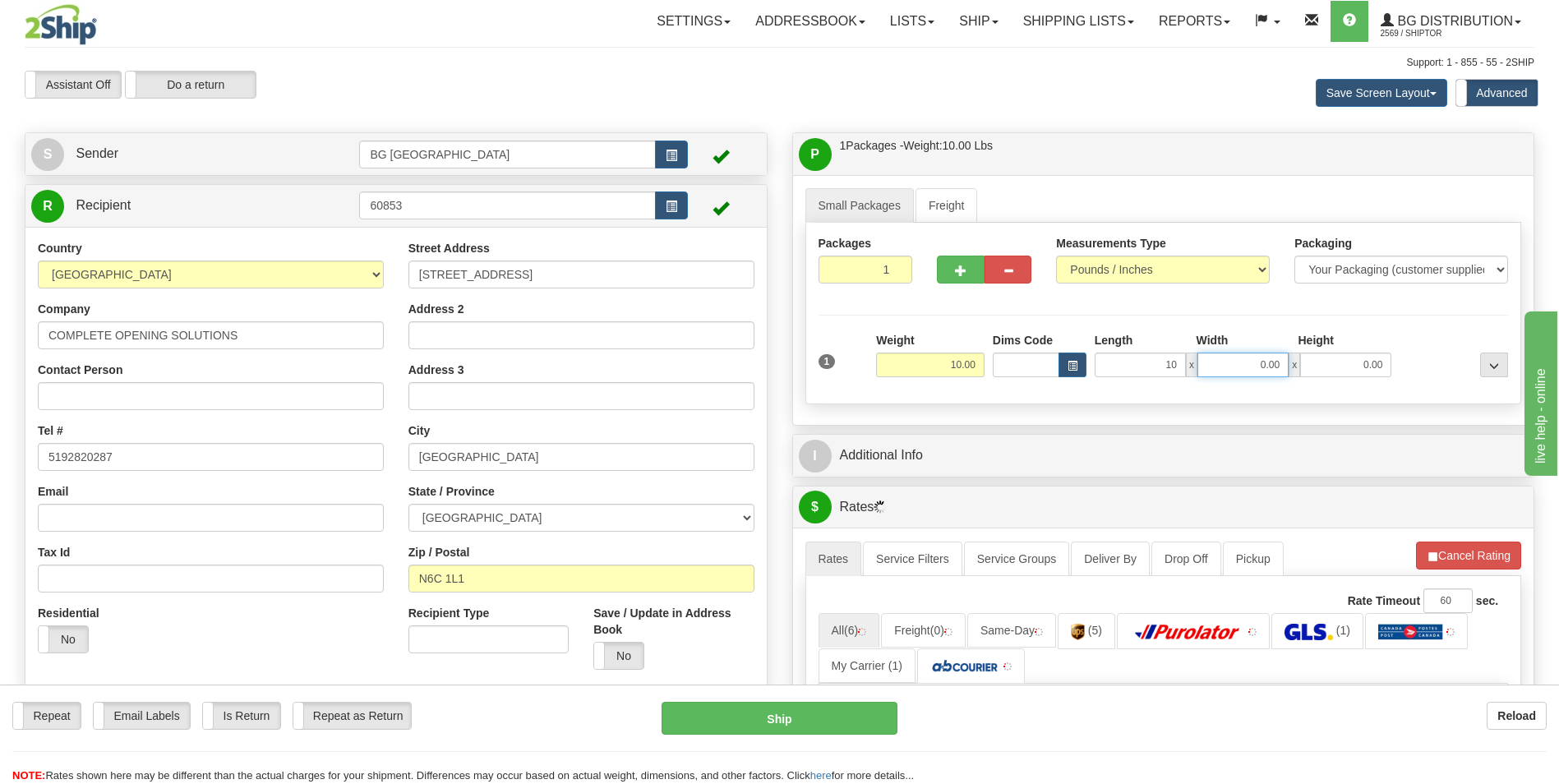
type input "10.00"
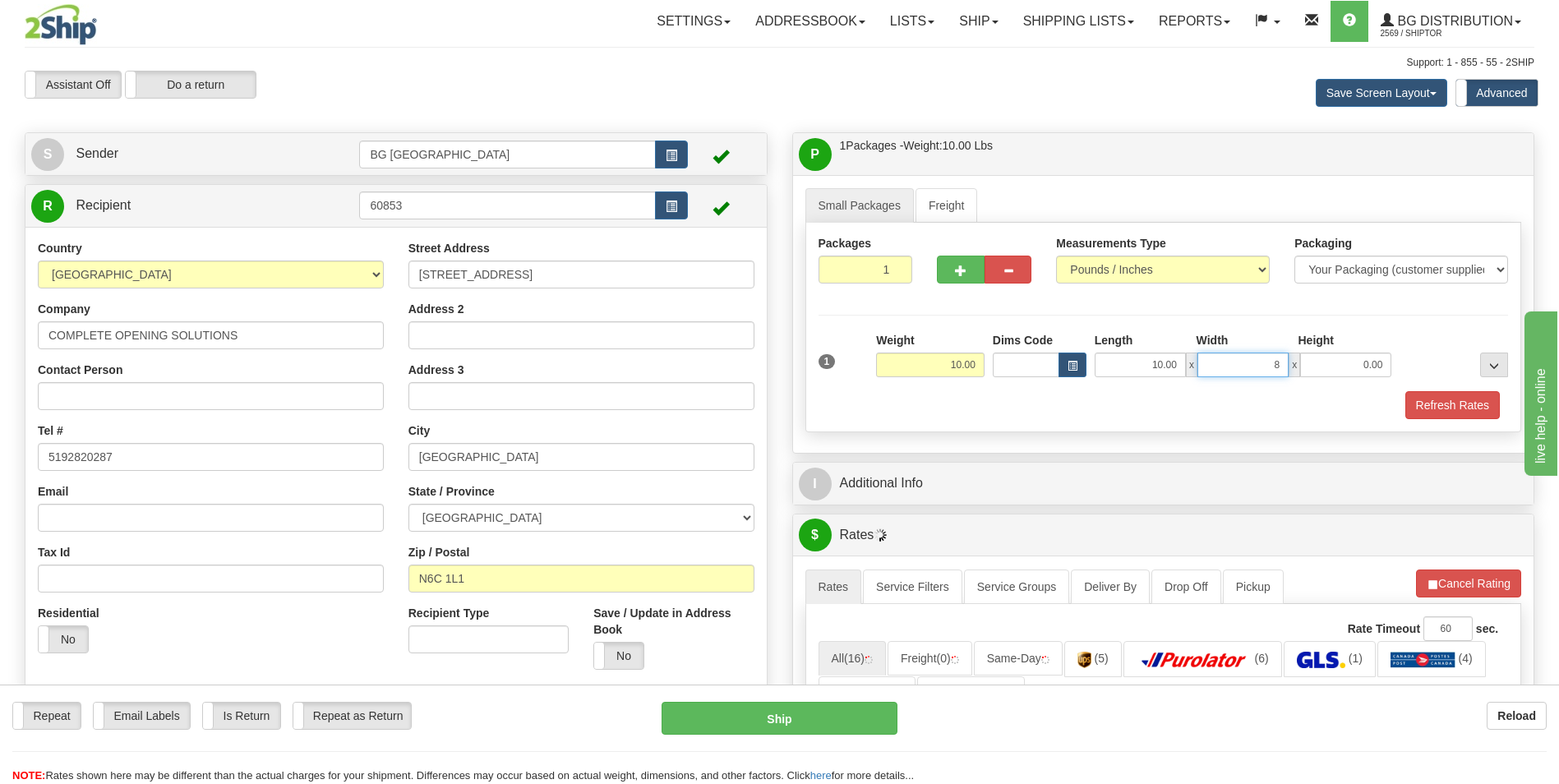
type input "8.00"
type input "6.00"
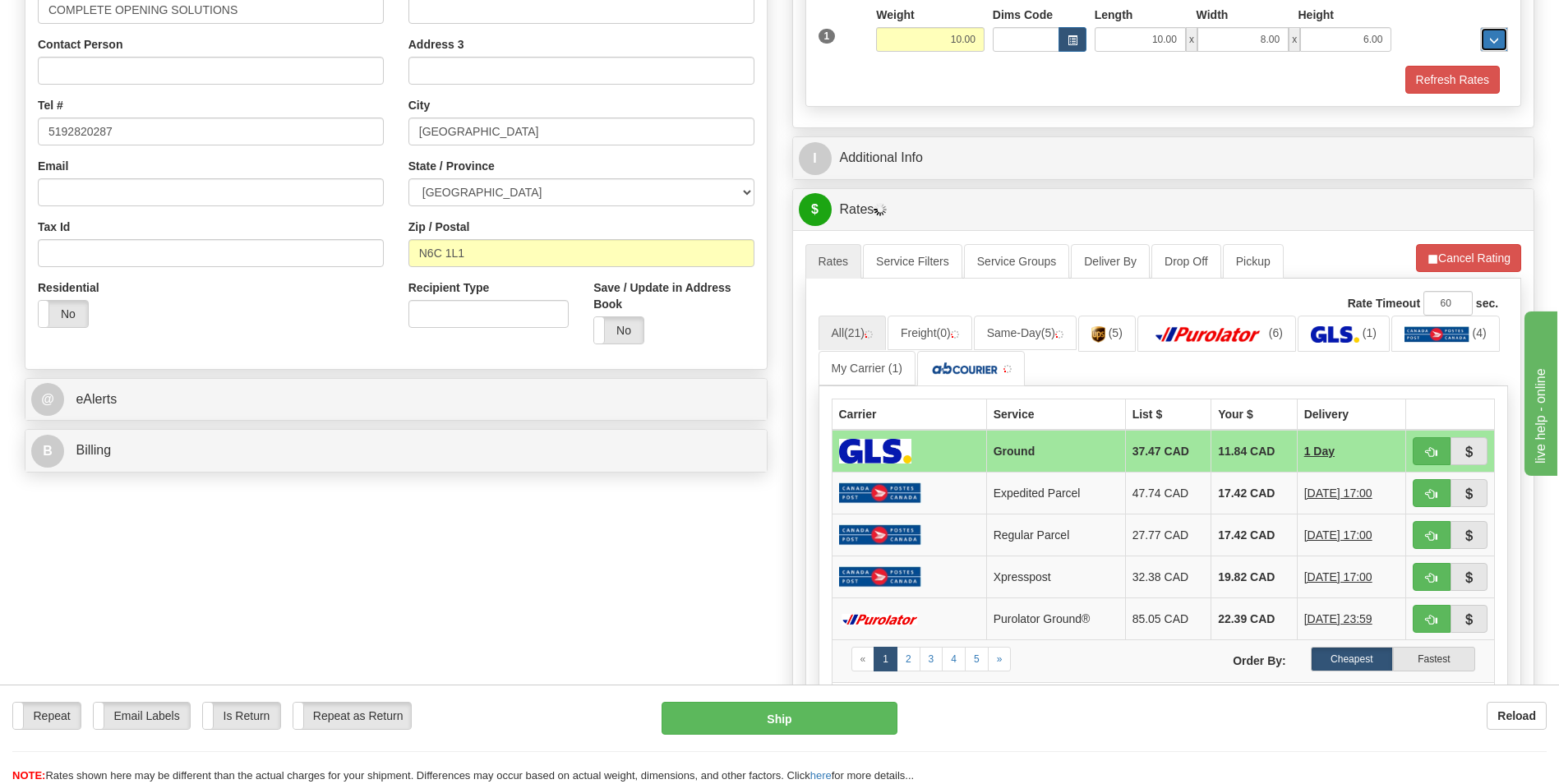
scroll to position [329, 0]
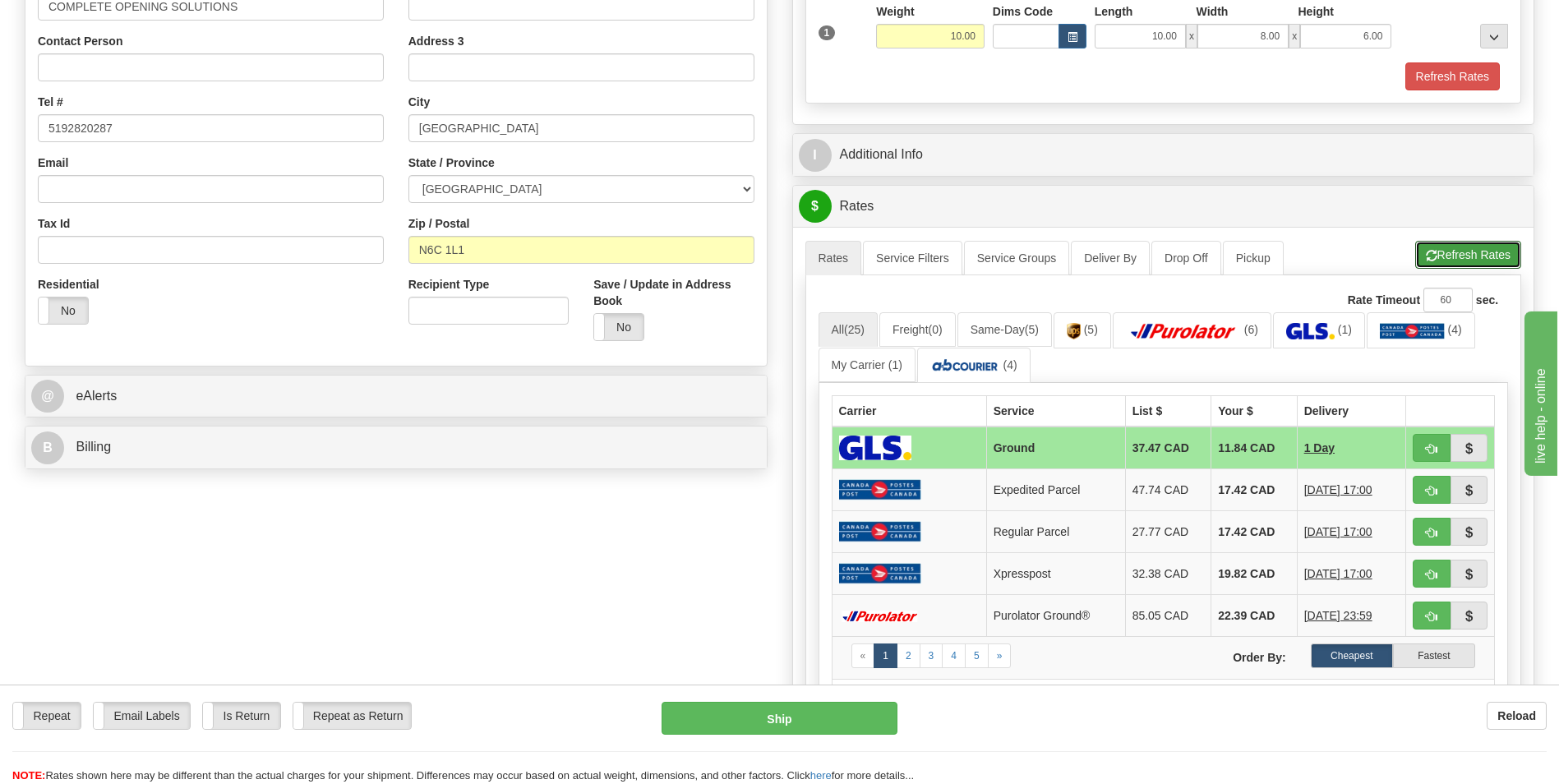
click at [1463, 246] on button "Refresh Rates" at bounding box center [1468, 255] width 106 height 28
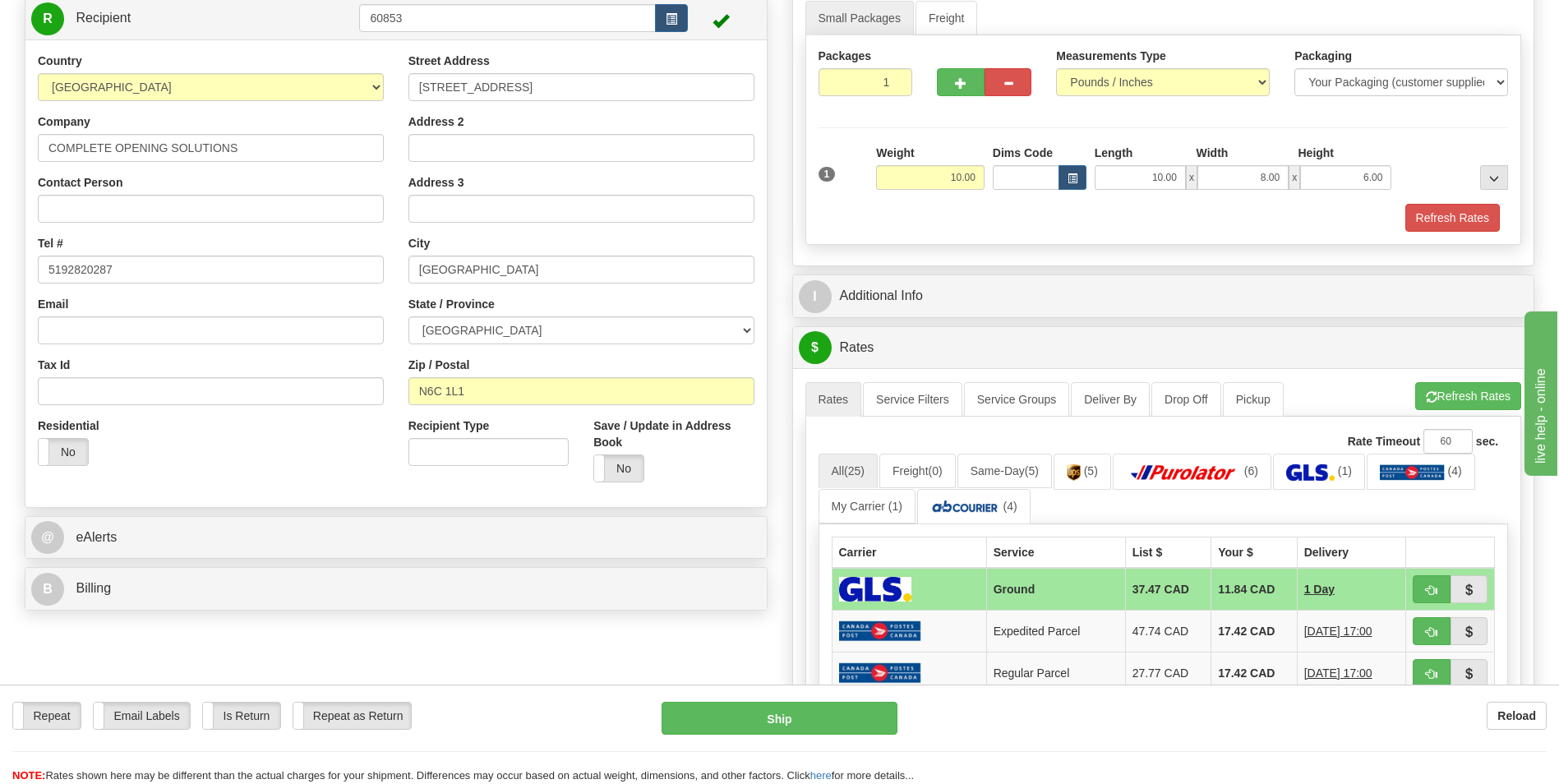
scroll to position [0, 0]
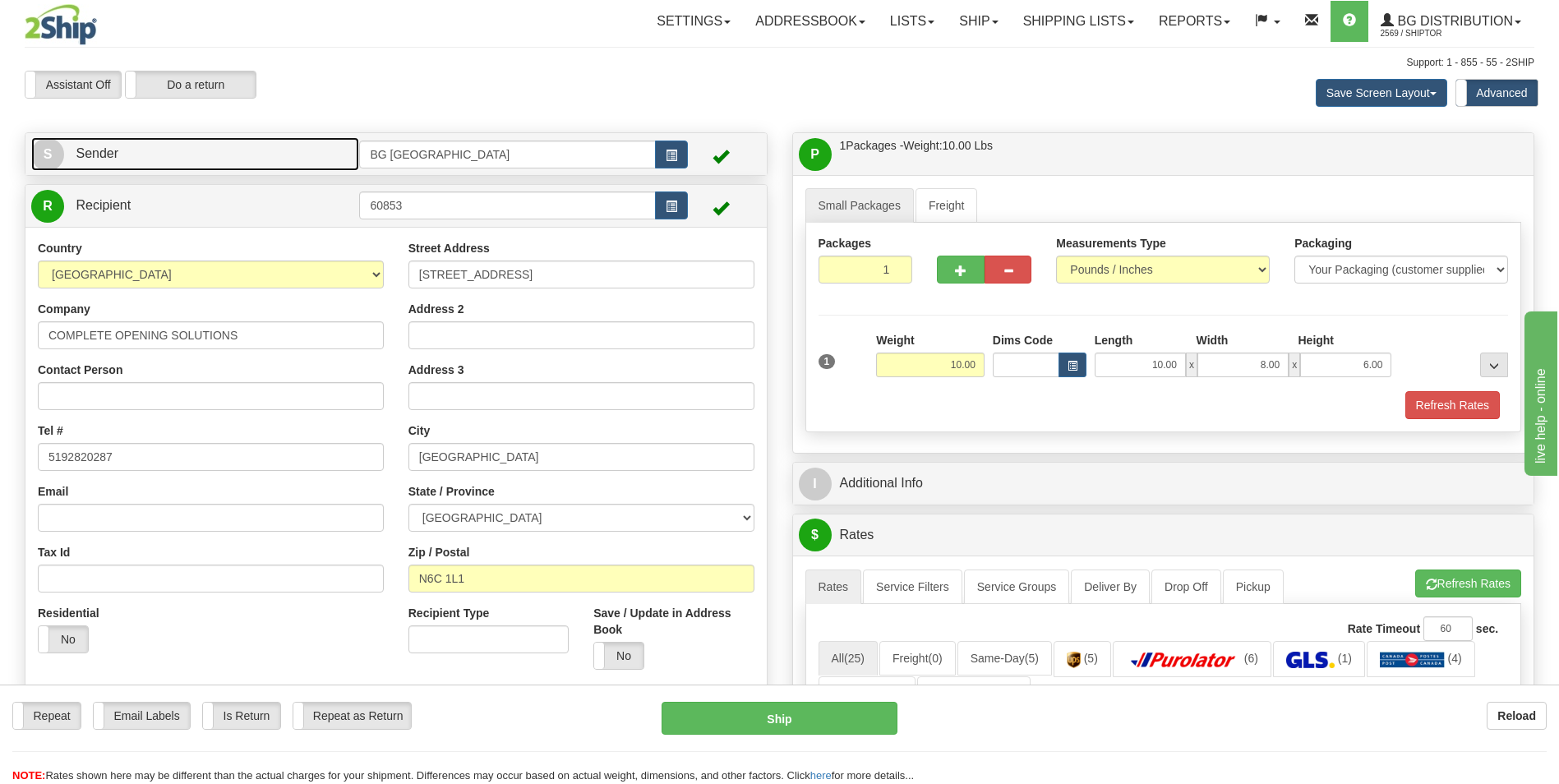
click at [272, 167] on link "S Sender" at bounding box center [195, 154] width 328 height 34
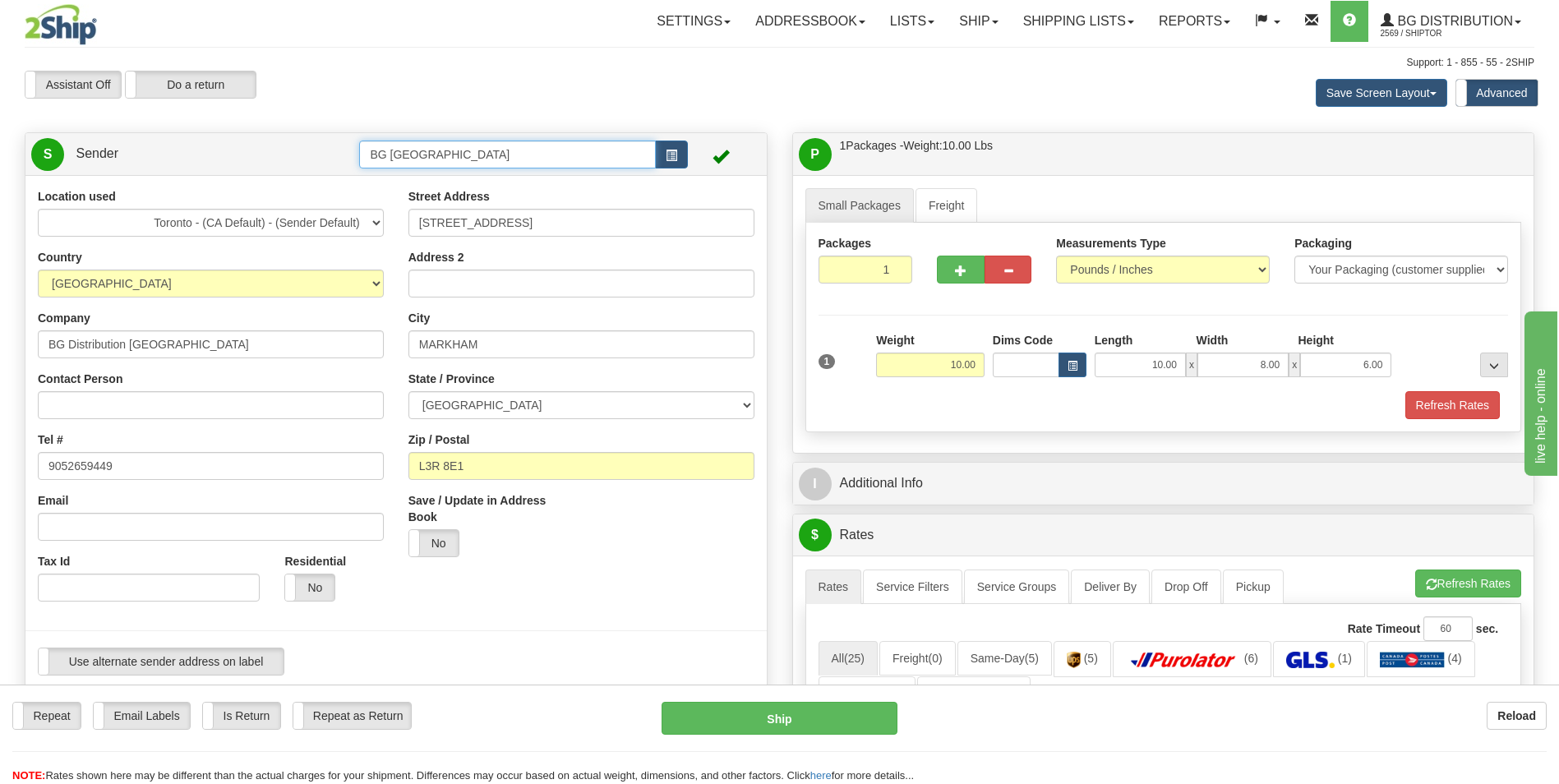
click at [444, 162] on input "BG [GEOGRAPHIC_DATA]" at bounding box center [507, 154] width 296 height 28
type input "q"
type input "b"
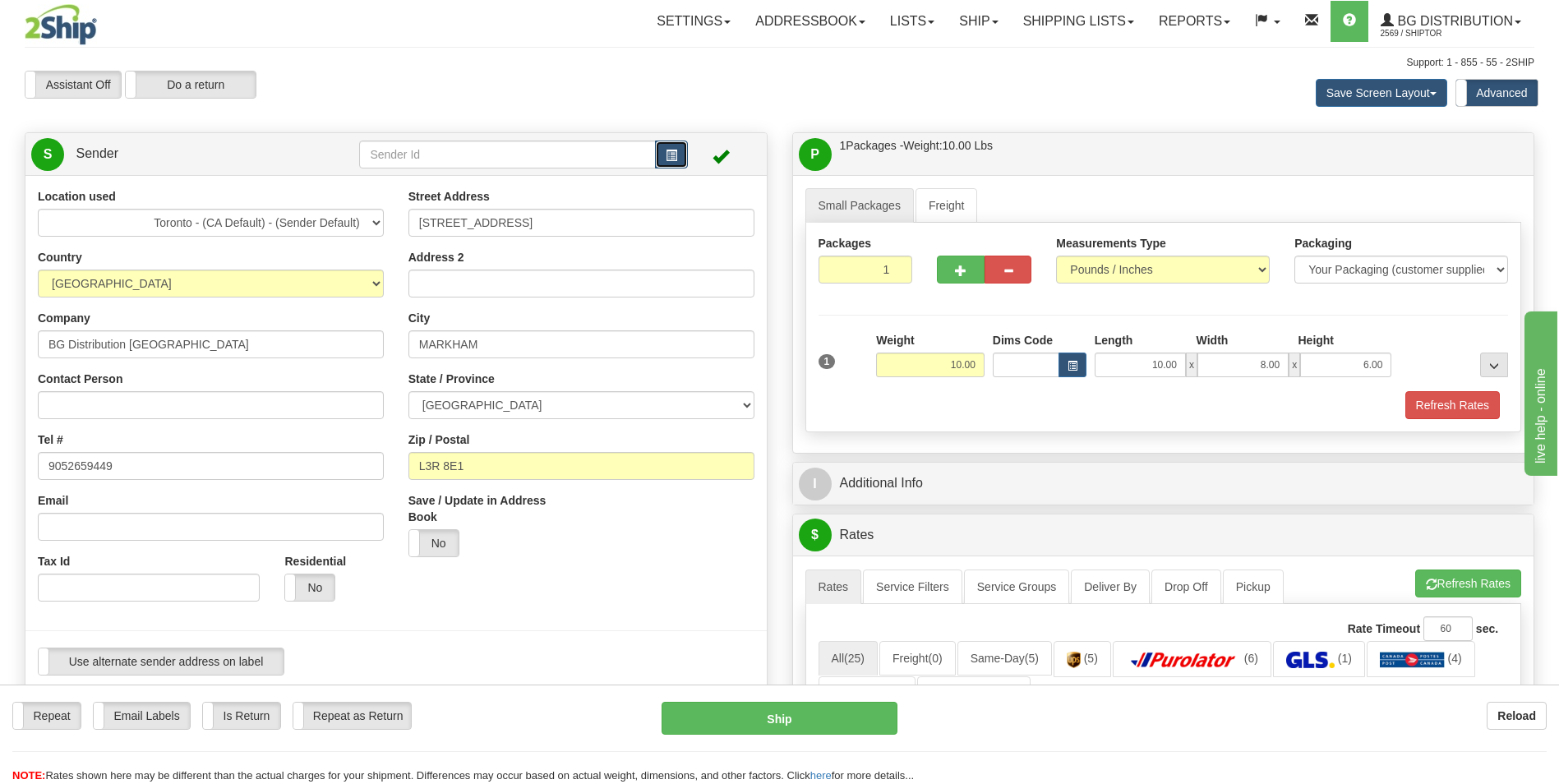
click at [664, 154] on button "button" at bounding box center [671, 154] width 33 height 28
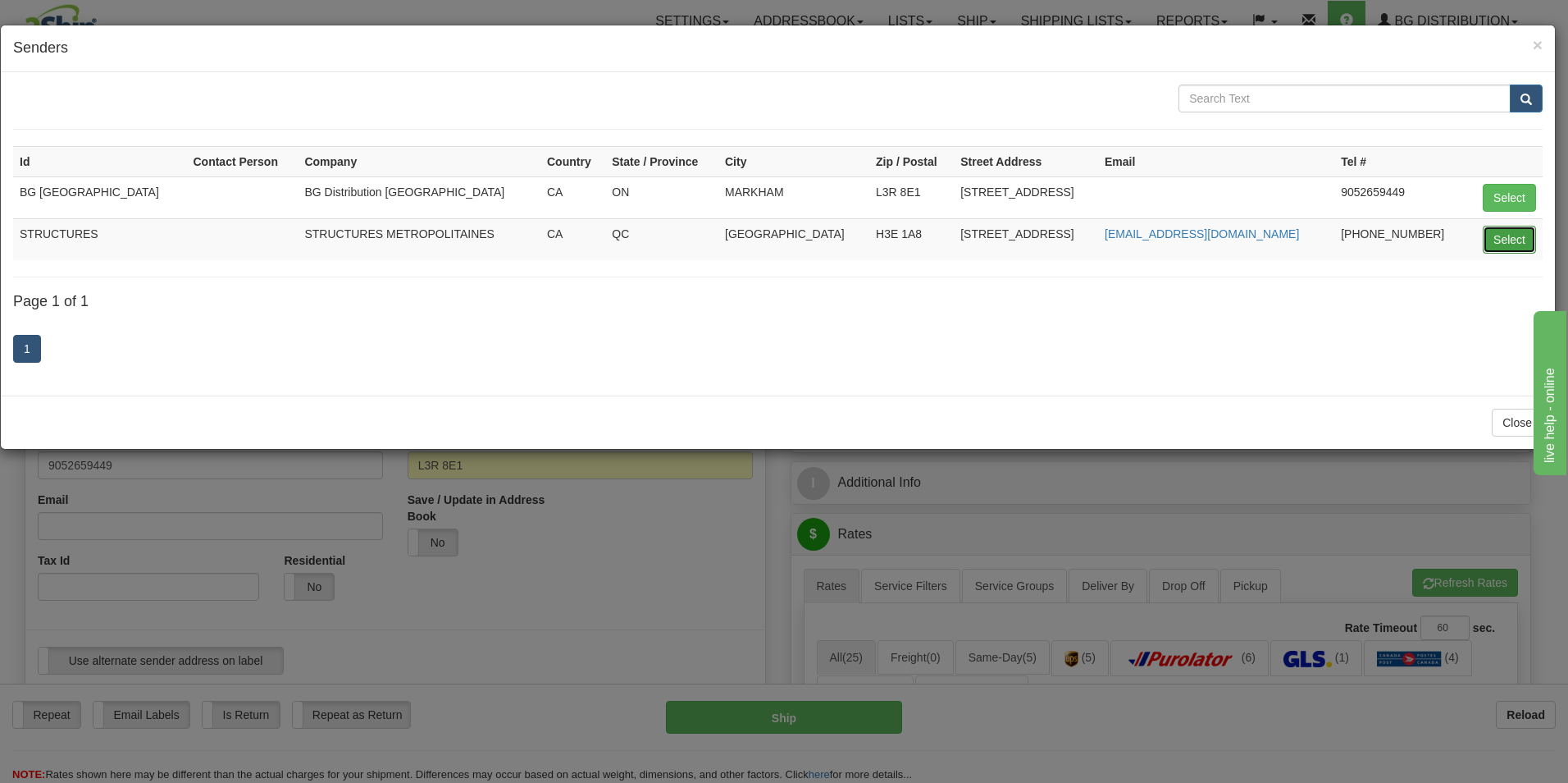
click at [1501, 240] on button "Select" at bounding box center [1509, 239] width 54 height 28
type input "STRUCTURES"
select select
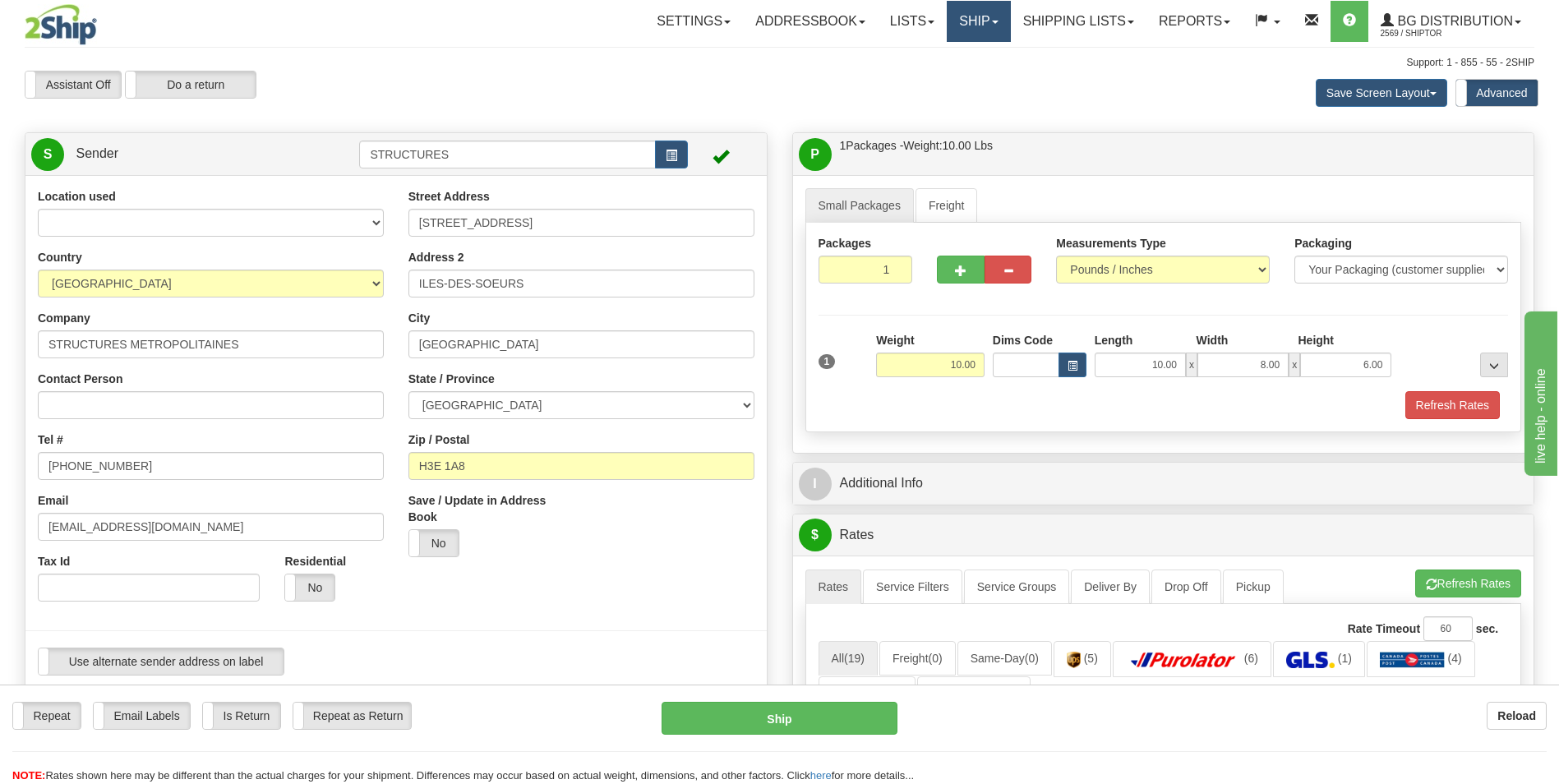
click at [979, 24] on link "Ship" at bounding box center [978, 21] width 63 height 41
click at [938, 55] on span "Ship Screen" at bounding box center [927, 57] width 62 height 13
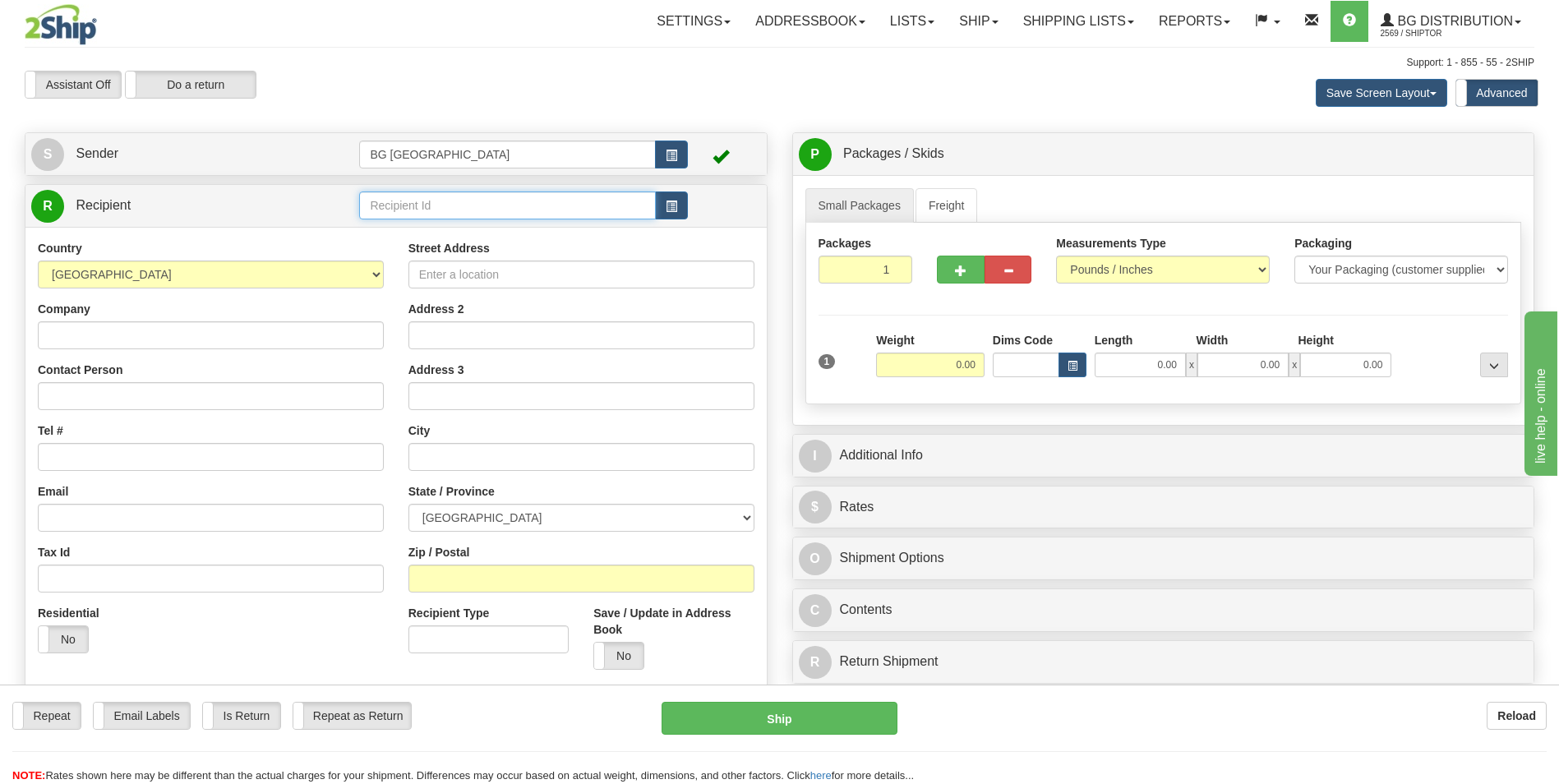
click at [446, 200] on input "text" at bounding box center [507, 206] width 296 height 28
click at [415, 233] on div "60175" at bounding box center [504, 231] width 280 height 18
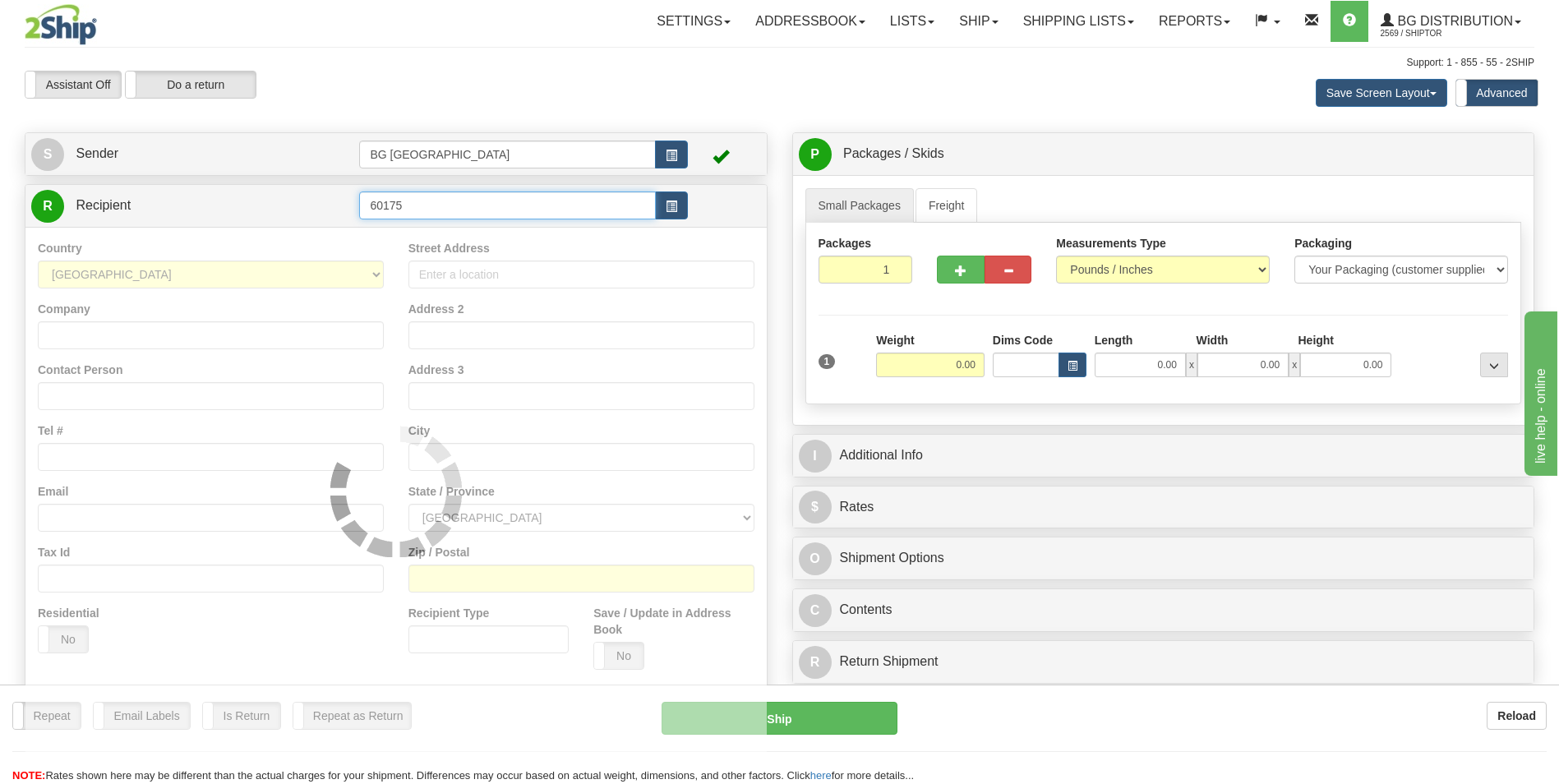
type input "60175"
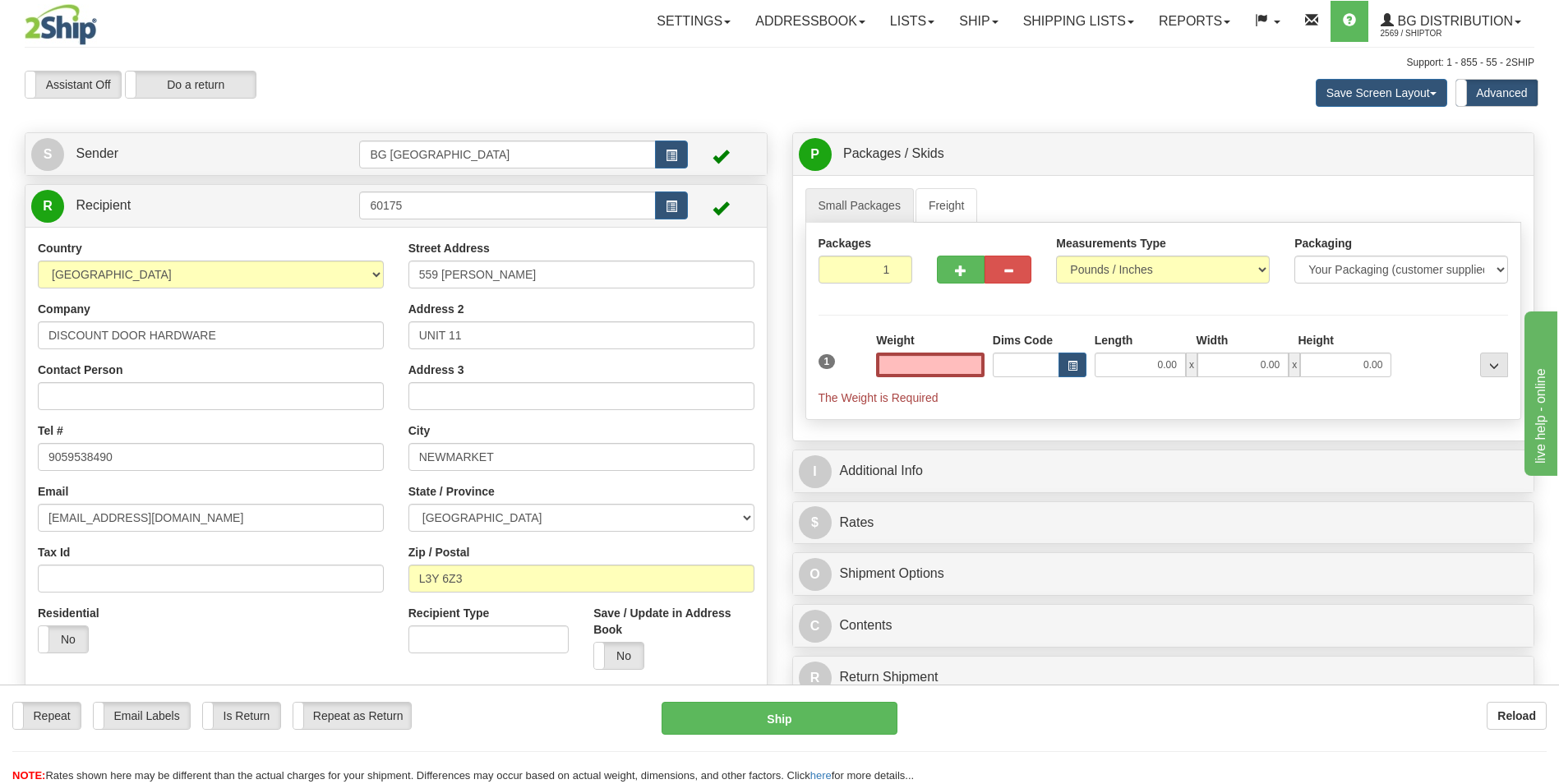
type input "0.00"
click at [236, 336] on input "DISCOUNT DOOR HARDWARE" at bounding box center [211, 335] width 346 height 28
paste input "MEASUREMENTS INTERNATIONAL LT"
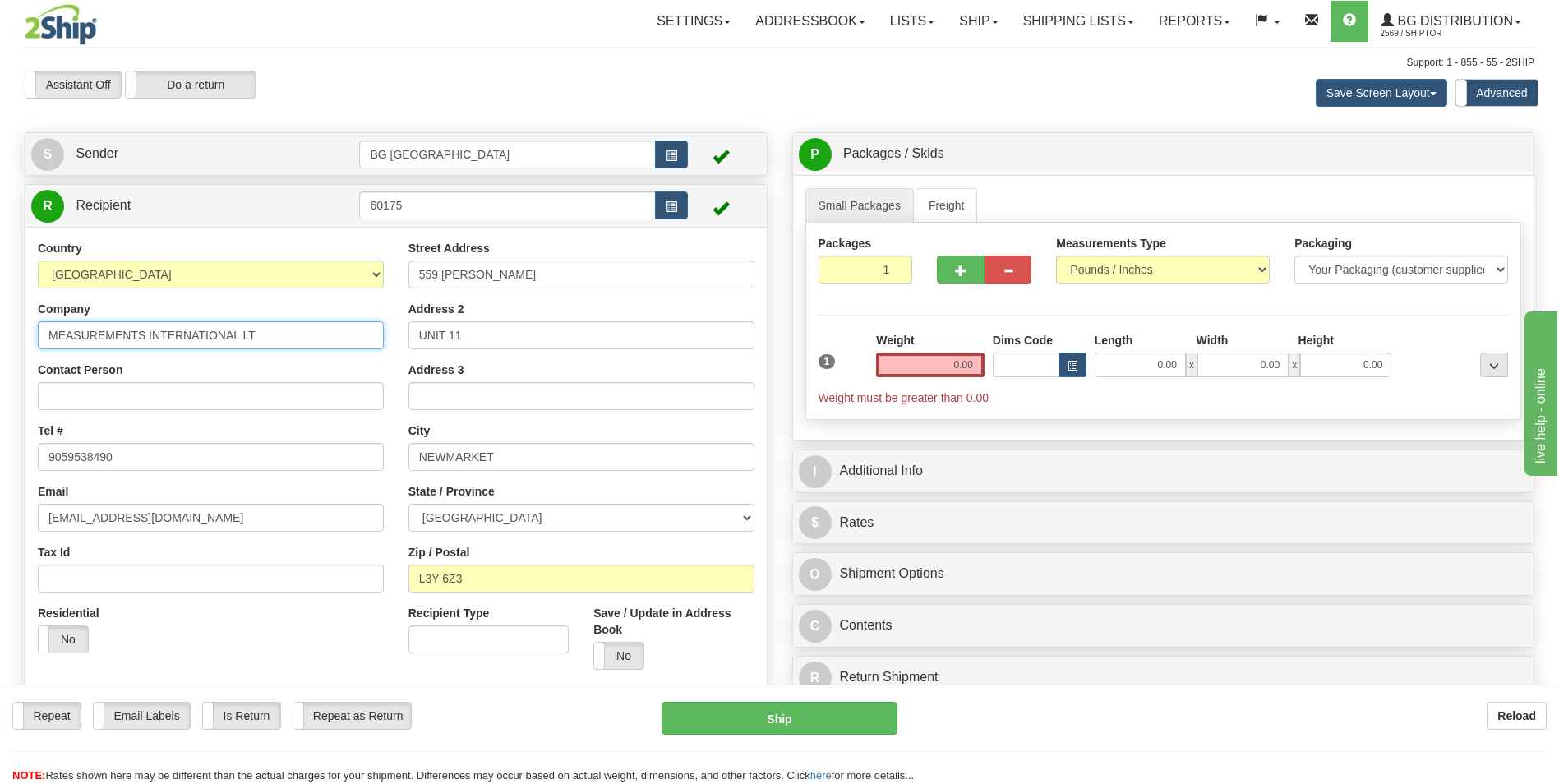
type input "MEASUREMENTS INTERNATIONAL LT"
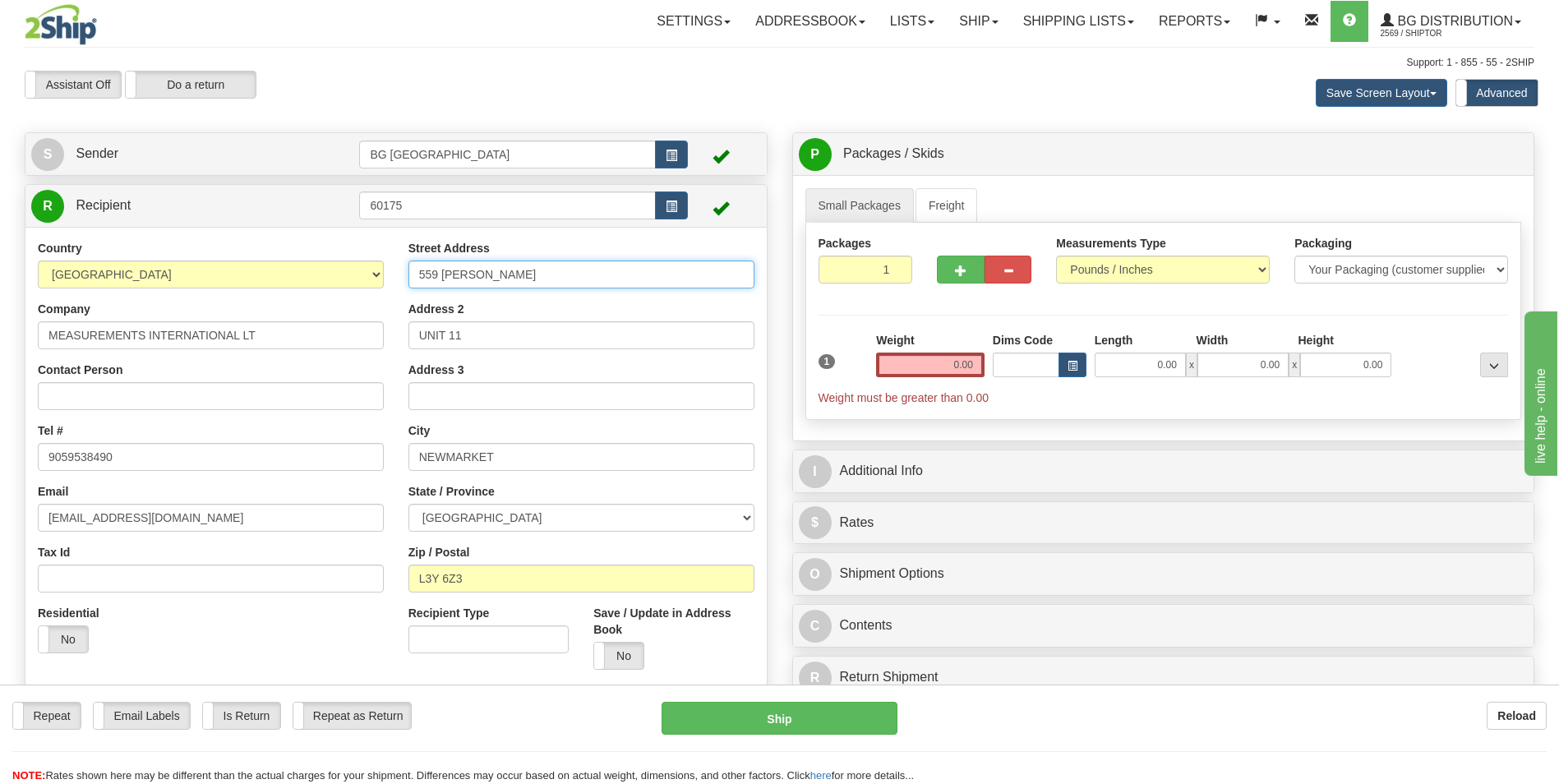
click at [477, 280] on input "559 [PERSON_NAME]" at bounding box center [581, 274] width 346 height 28
paste input "118 COMMERCE DRIVE"
type input "118 COMMERCE DRIVE"
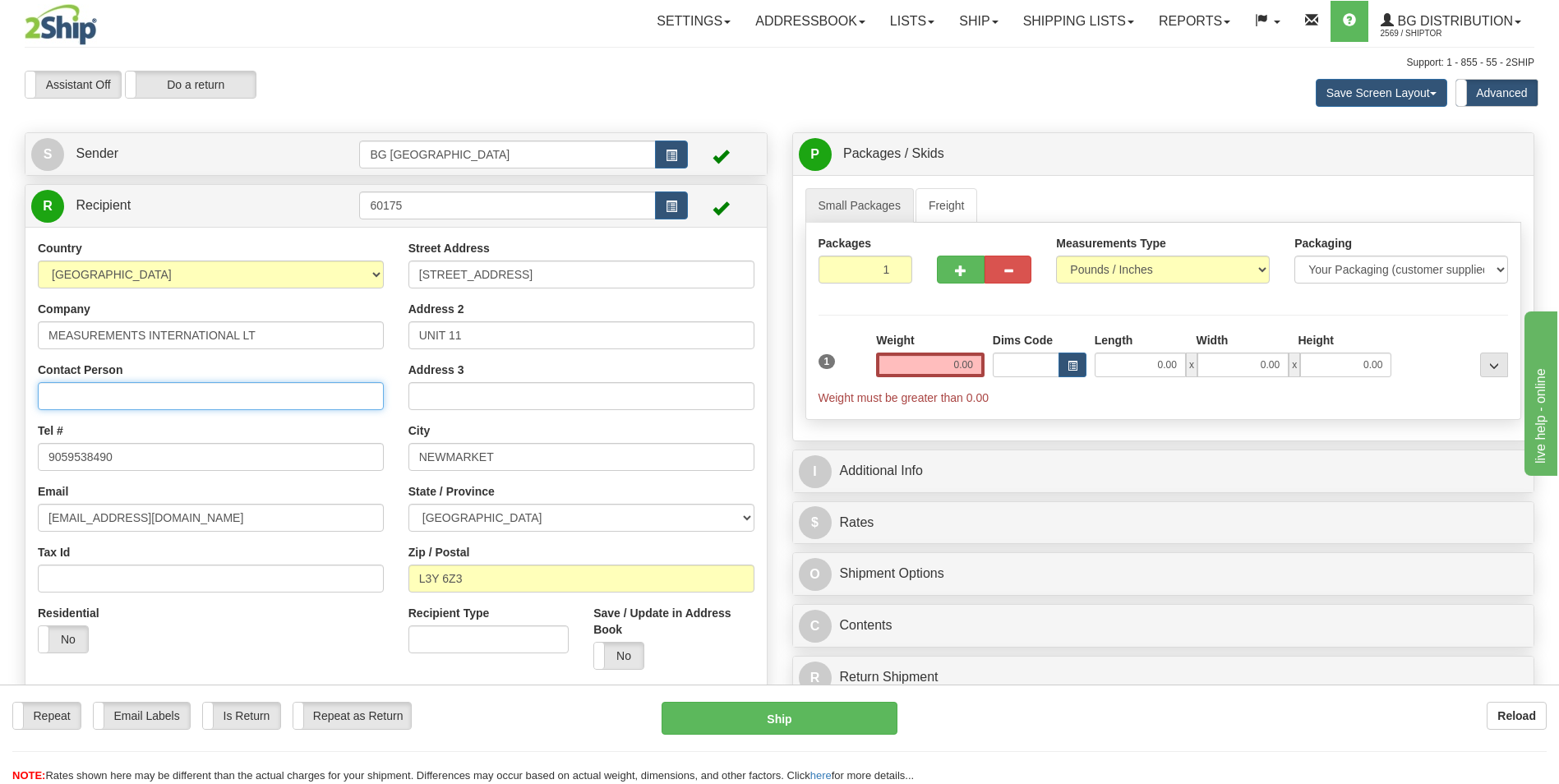
click at [118, 386] on input "Contact Person" at bounding box center [211, 395] width 346 height 28
paste input "ATTN: RYAN BROWN"
type input "ATTN: RYAN BROWN"
click at [154, 463] on input "9059538490" at bounding box center [211, 457] width 346 height 28
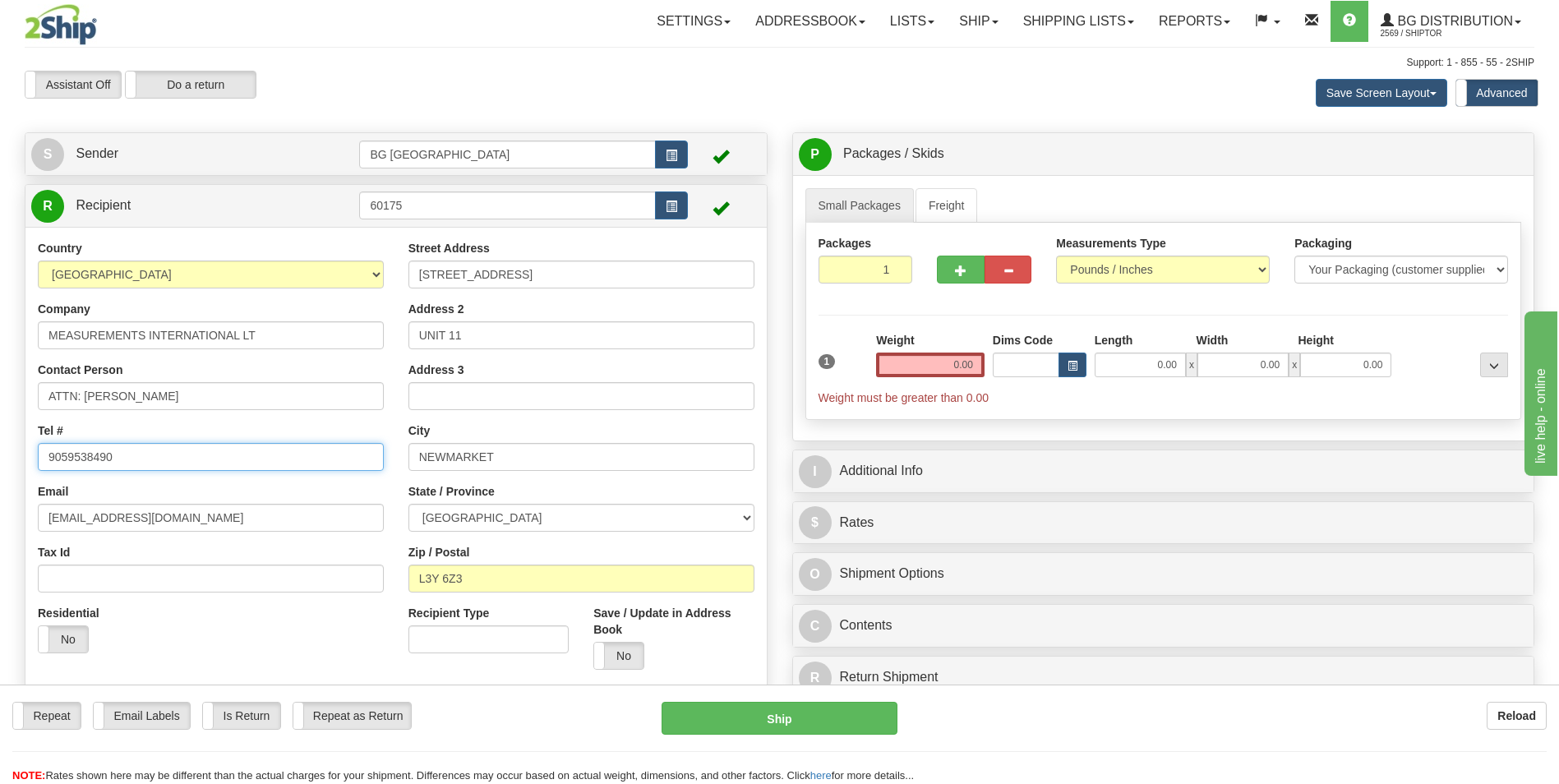
click at [154, 463] on input "9059538490" at bounding box center [211, 457] width 346 height 28
paste input "(613) 925 - 5234"
type input "(613) 925 - 5234"
click at [540, 456] on input "NEWMARKET" at bounding box center [581, 457] width 346 height 28
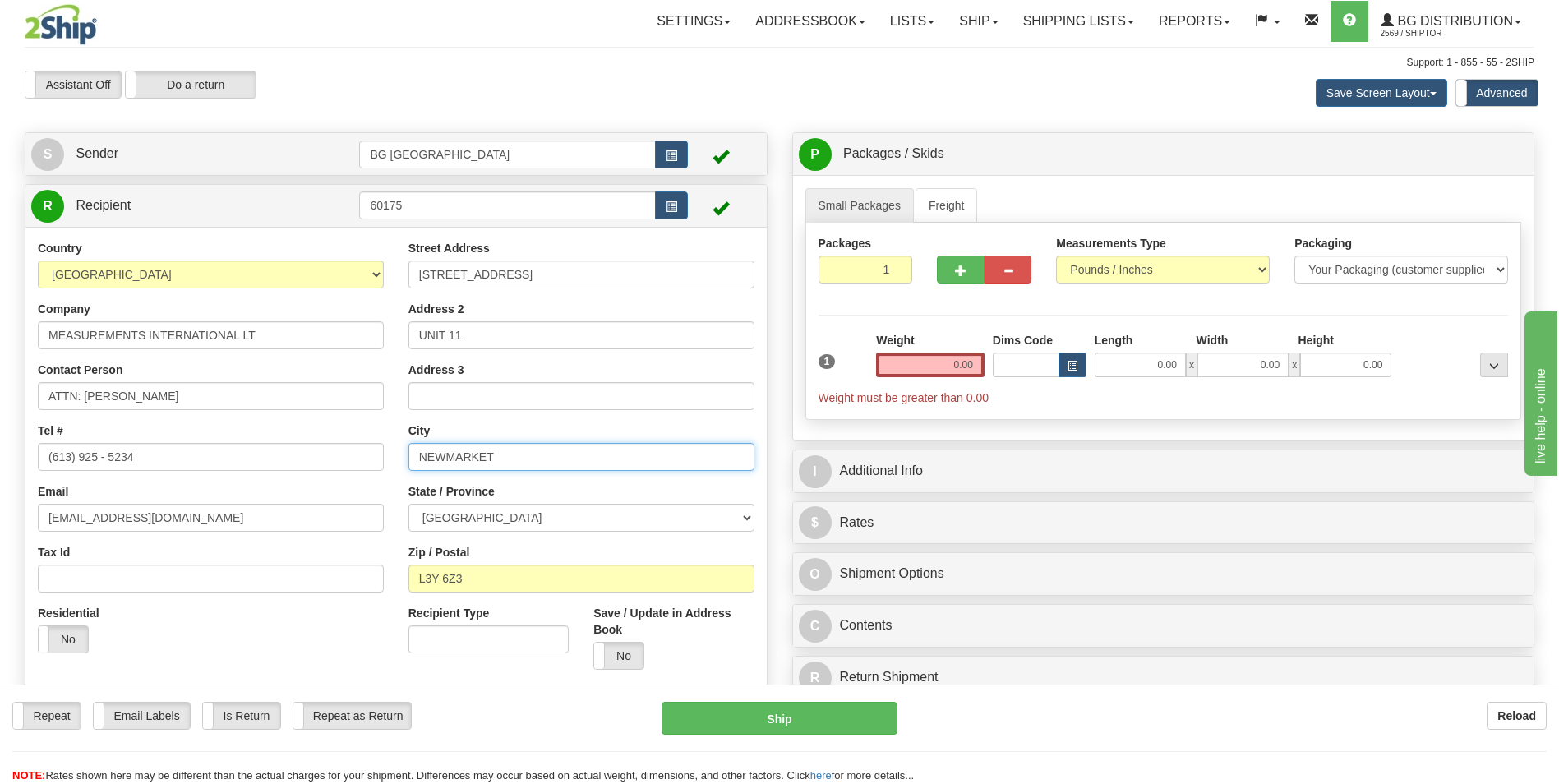
click at [540, 456] on input "NEWMARKET" at bounding box center [581, 457] width 346 height 28
paste input "PRESCOT"
type input "PRESCOTT"
click at [480, 588] on input "L3Y 6Z3" at bounding box center [581, 578] width 346 height 28
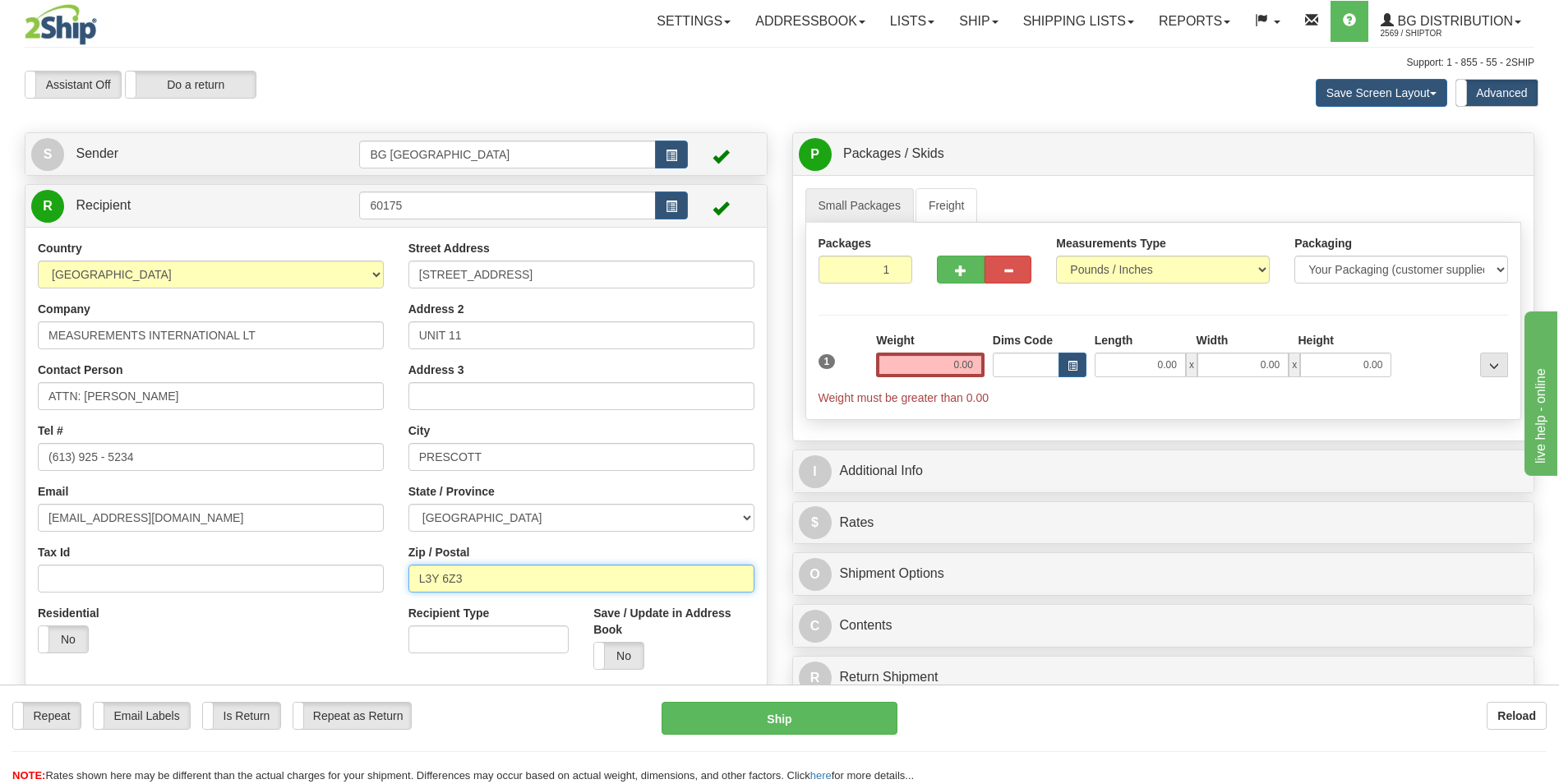
click at [480, 588] on input "L3Y 6Z3" at bounding box center [581, 578] width 346 height 28
paste input "K0E 1T0"
type input "K0E 1T0"
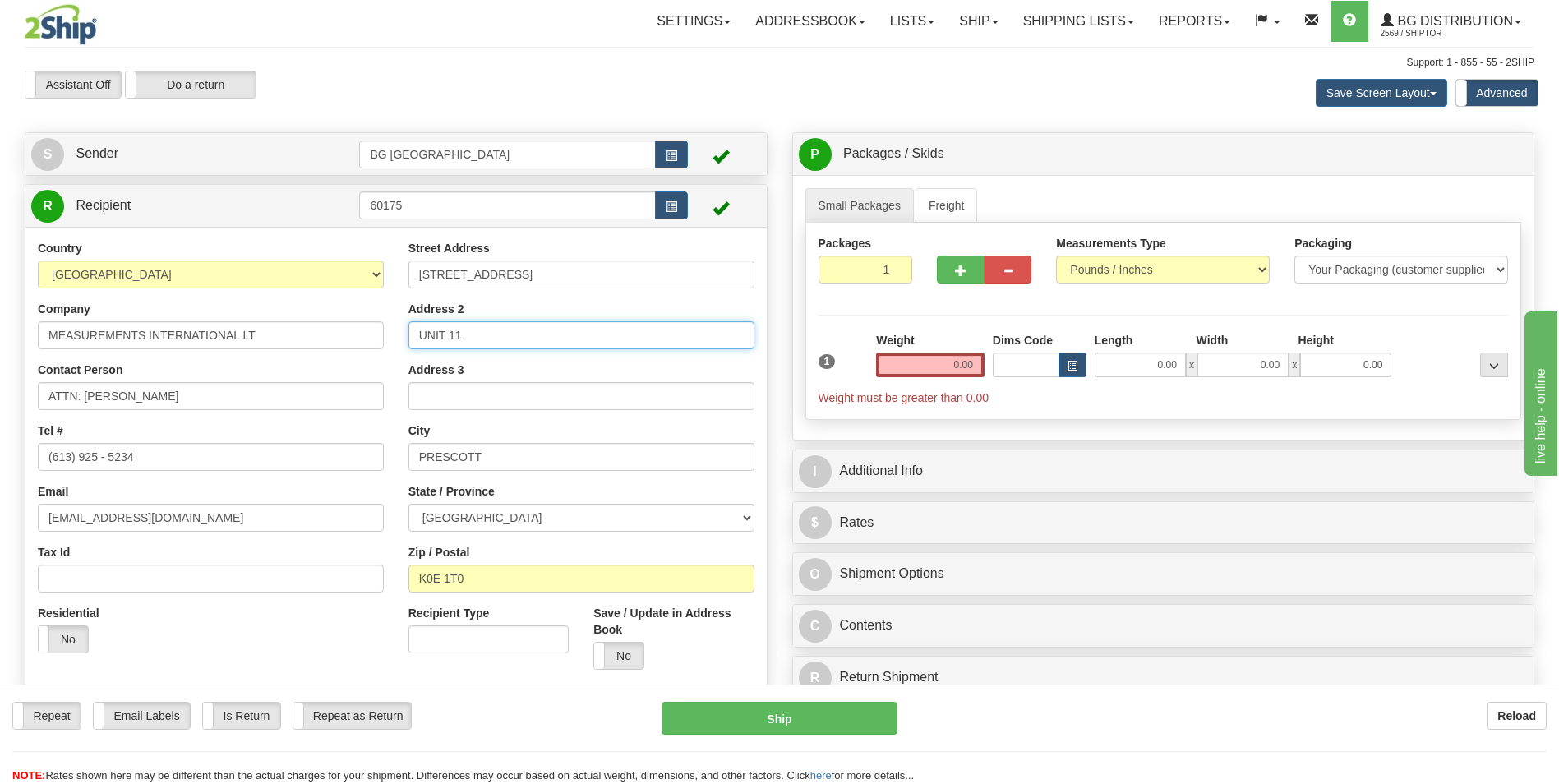
click at [455, 340] on input "UNIT 11" at bounding box center [581, 335] width 346 height 28
click at [895, 367] on input "0.00" at bounding box center [930, 364] width 108 height 24
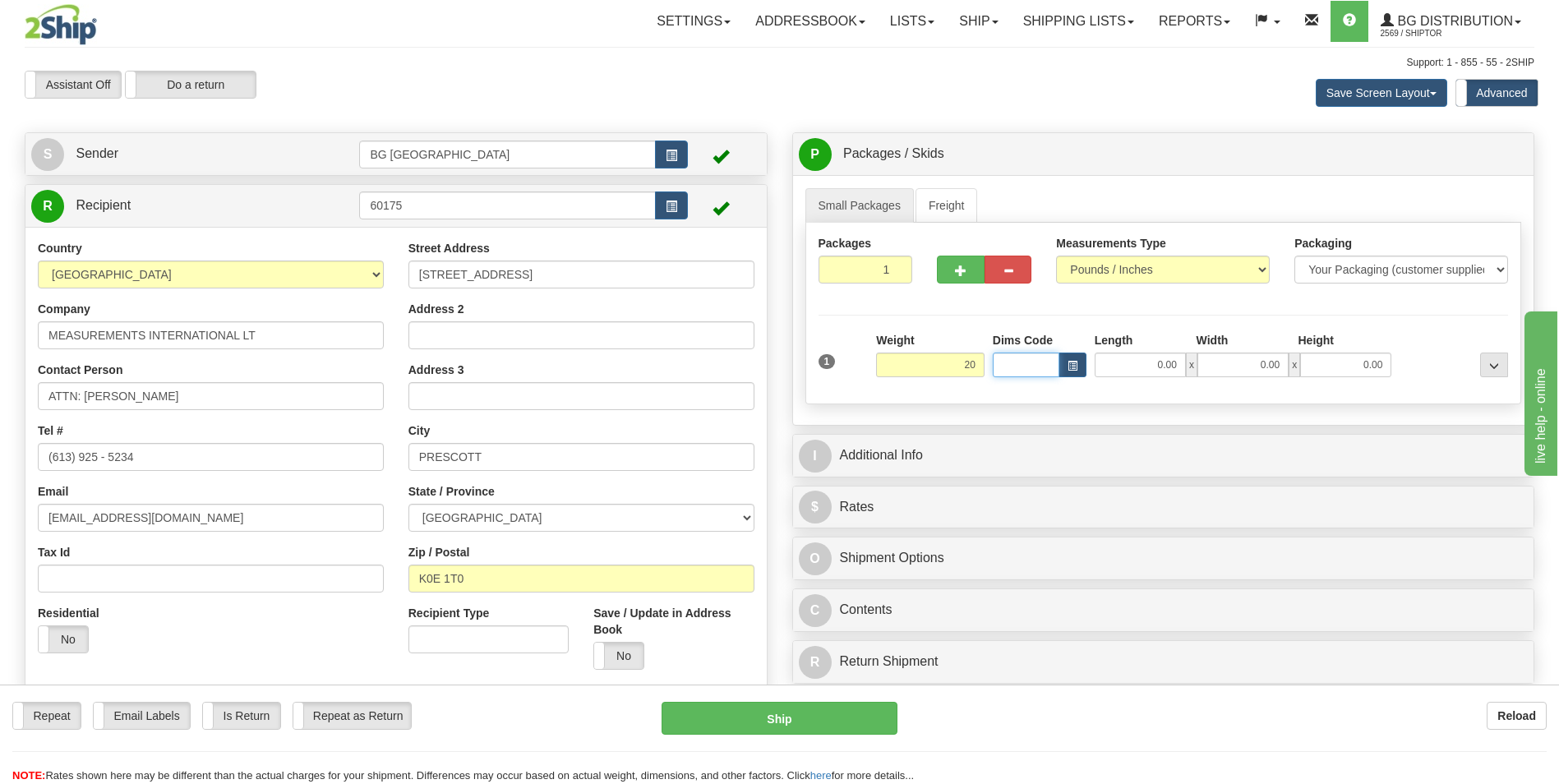
type input "20.00"
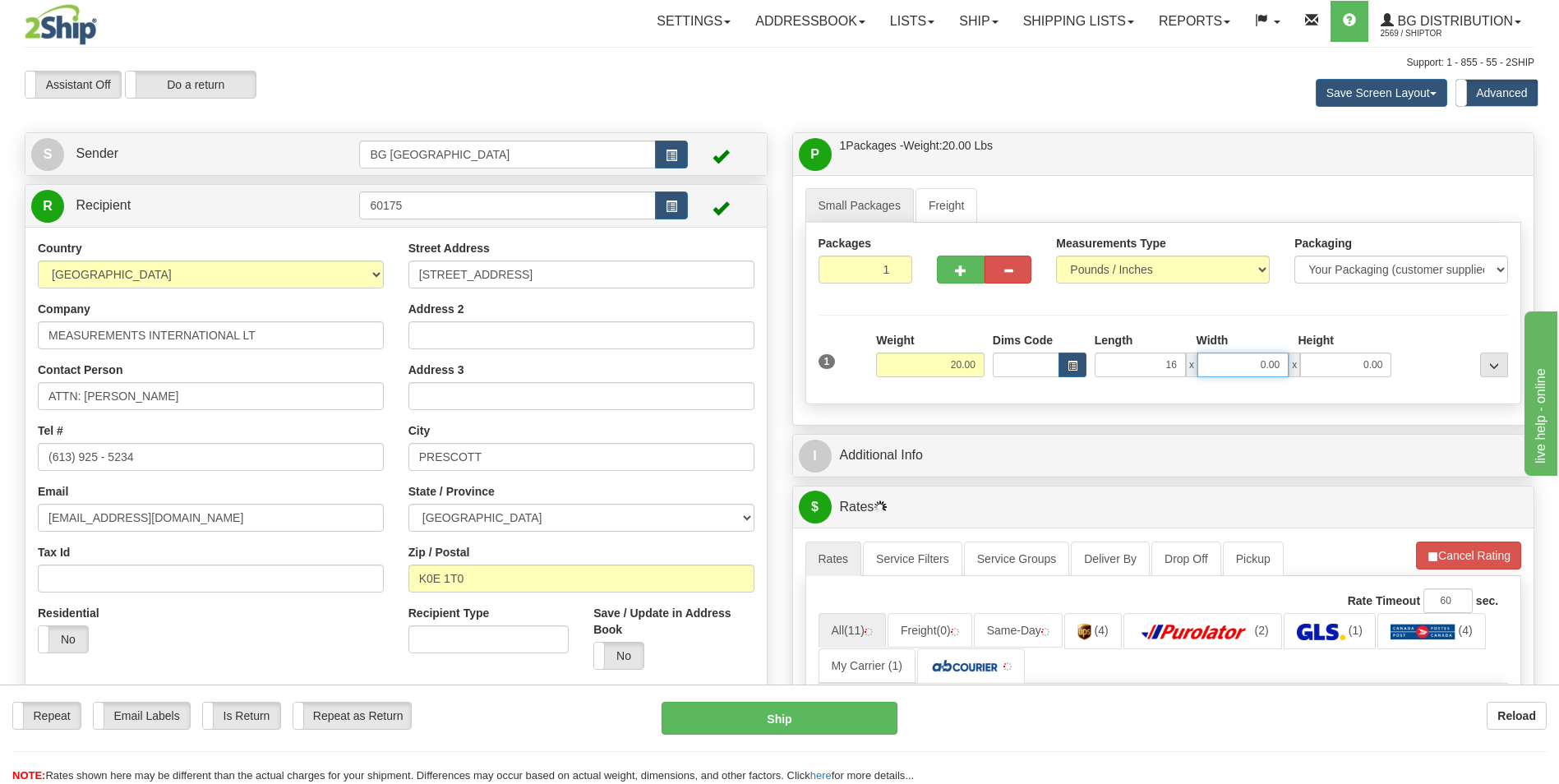
type input "16.00"
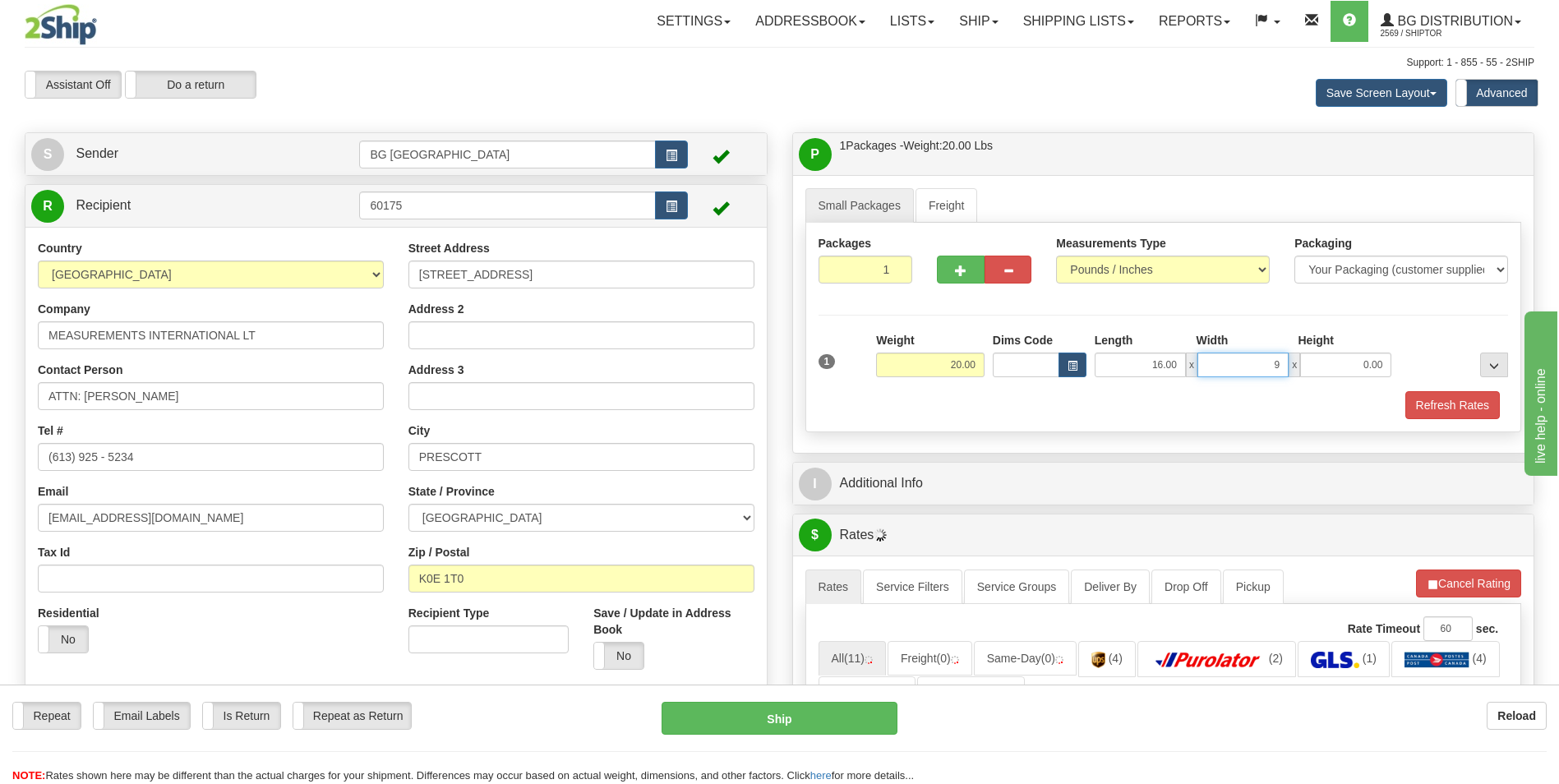
type input "9.00"
type input "6.00"
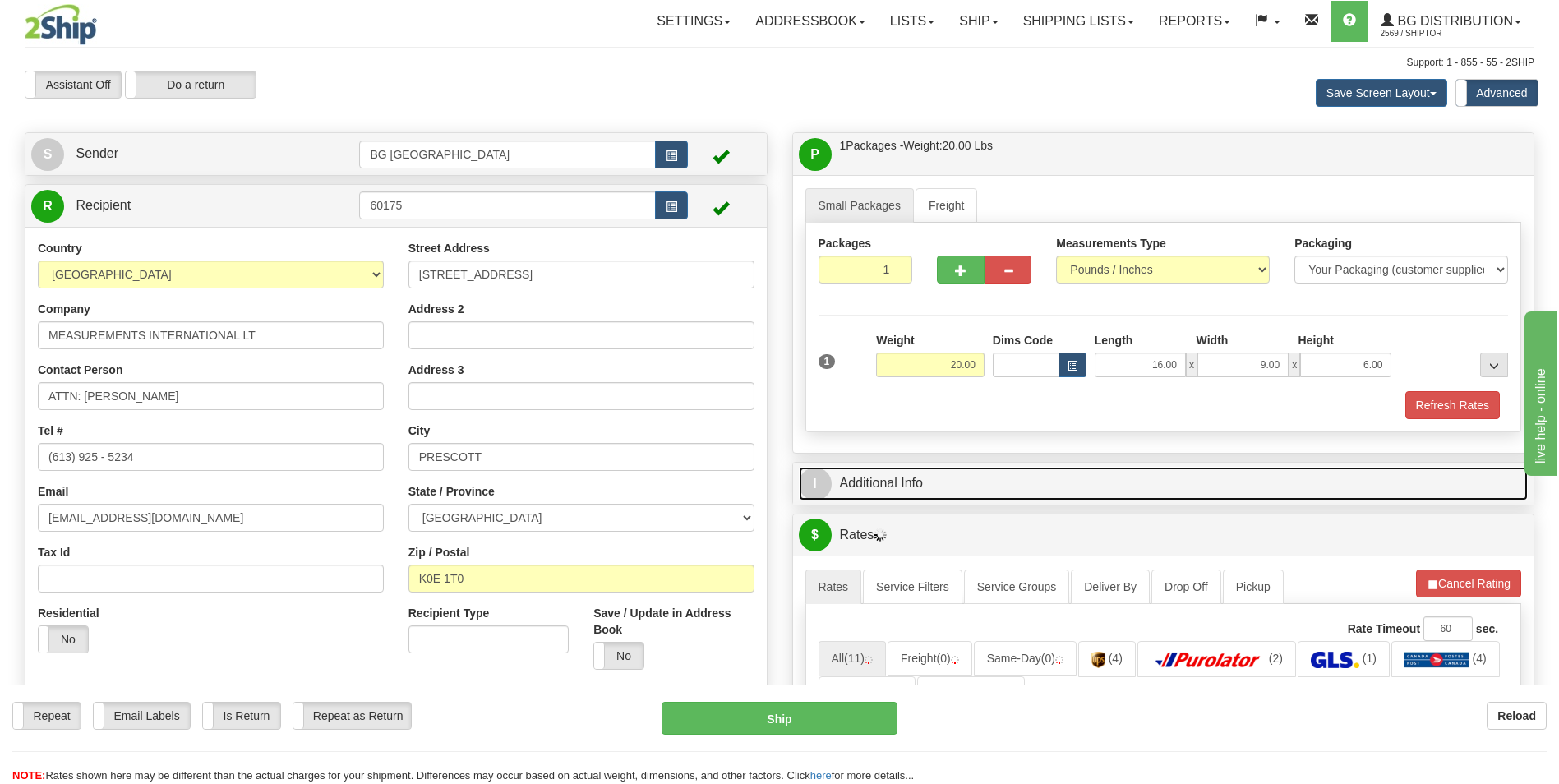
click at [881, 480] on link "I Additional Info" at bounding box center [1163, 483] width 730 height 34
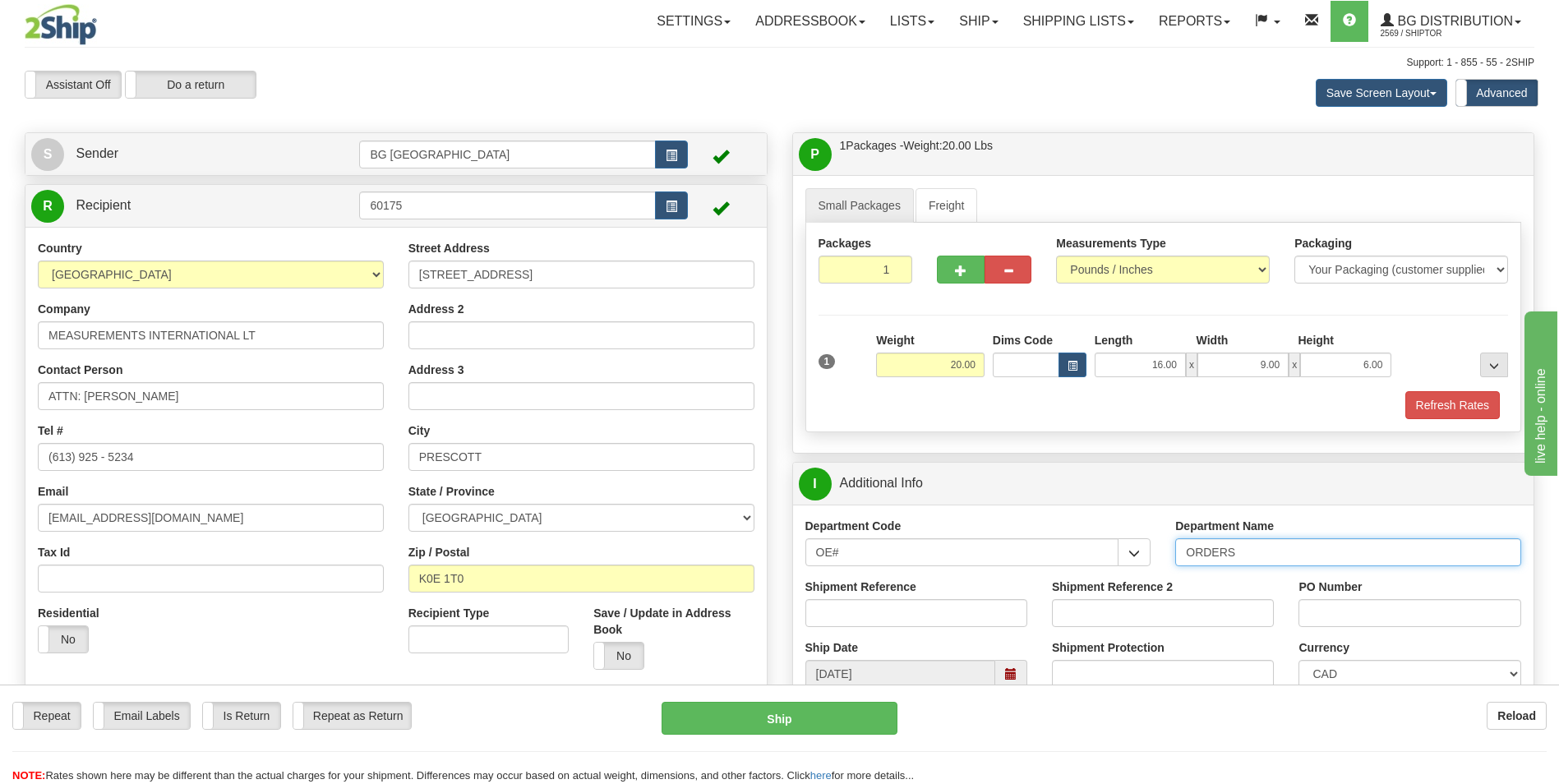
click at [1278, 555] on input "ORDERS" at bounding box center [1347, 552] width 346 height 28
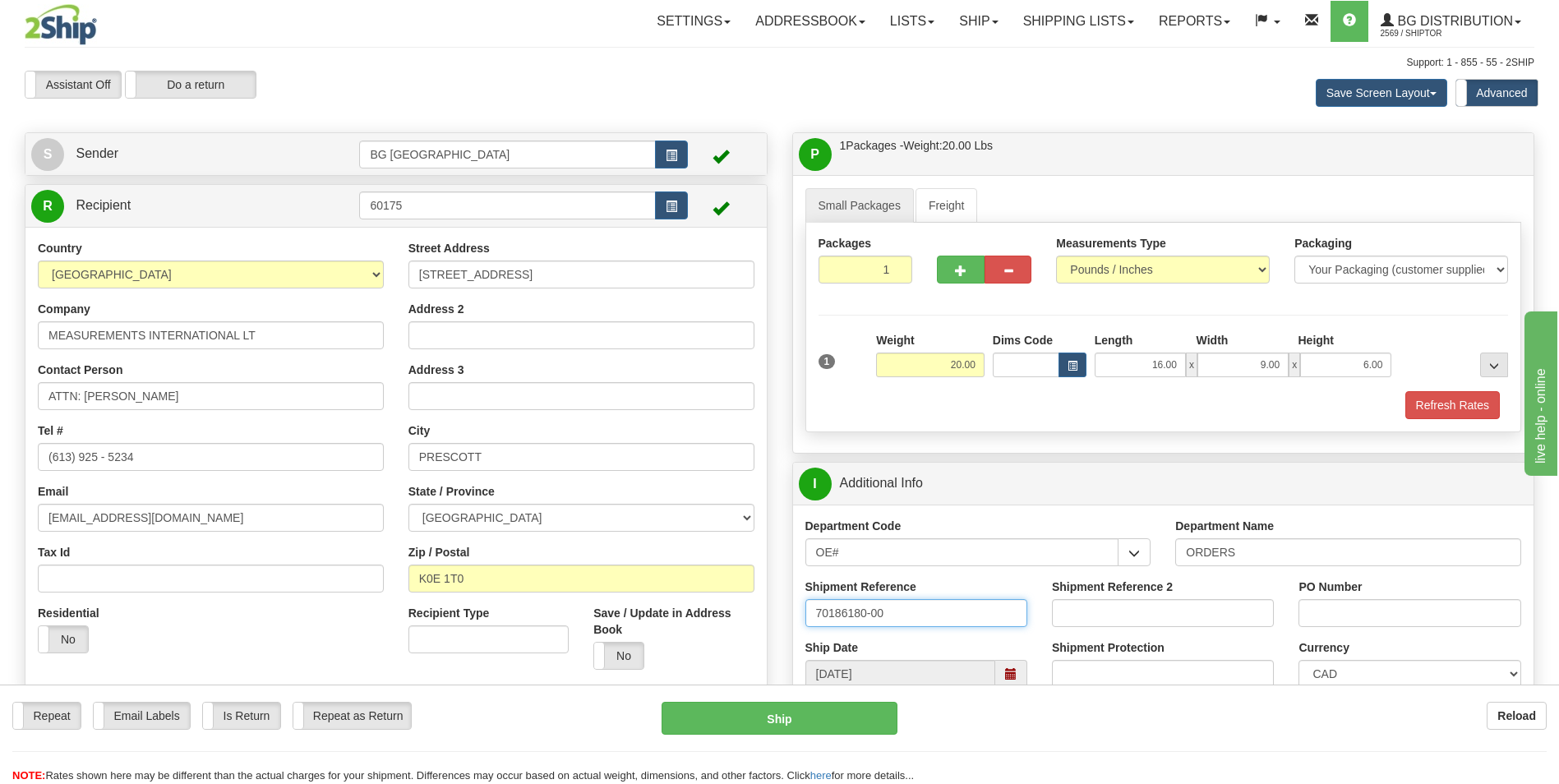
type input "70186180-00"
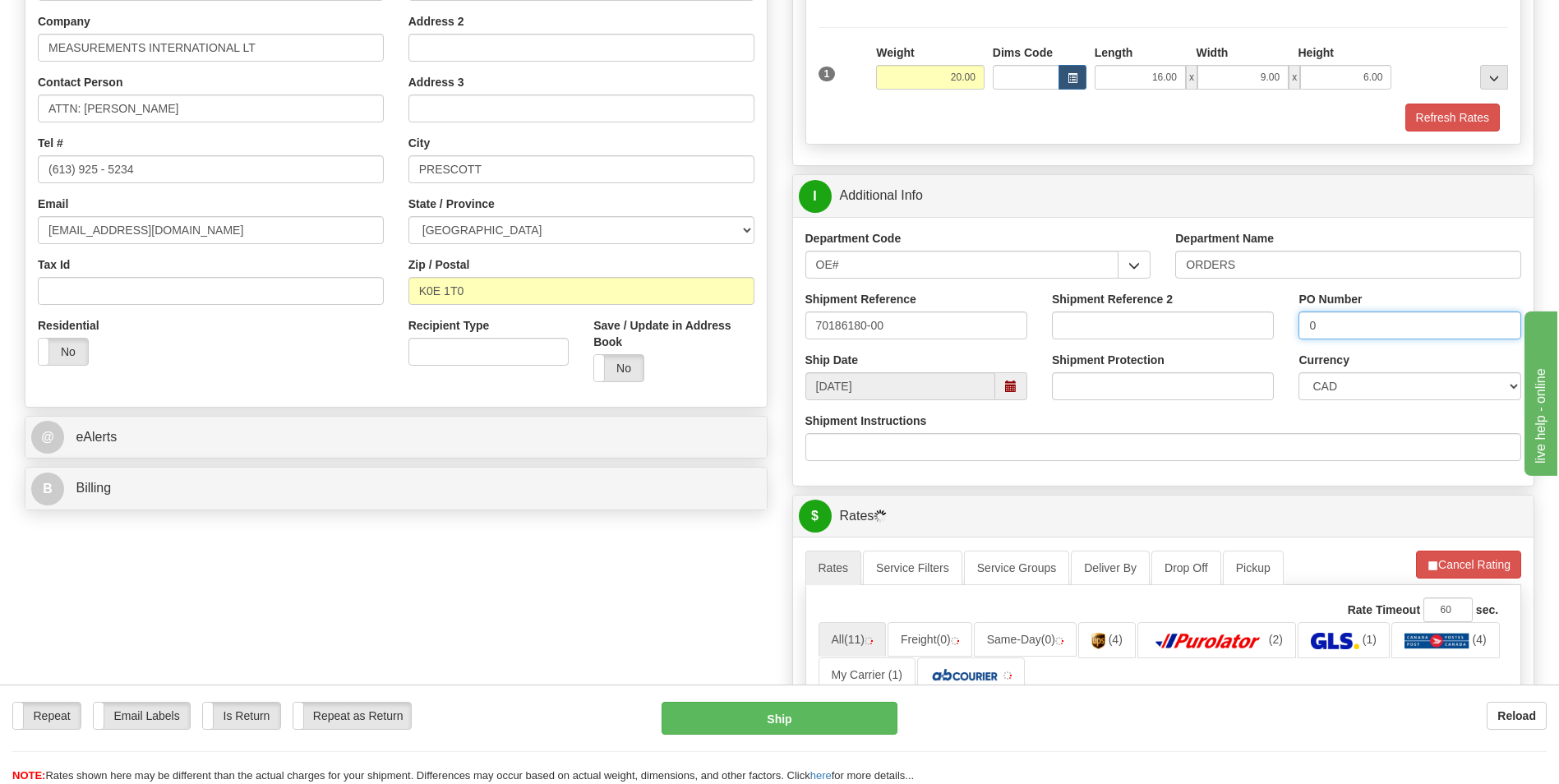
scroll to position [329, 0]
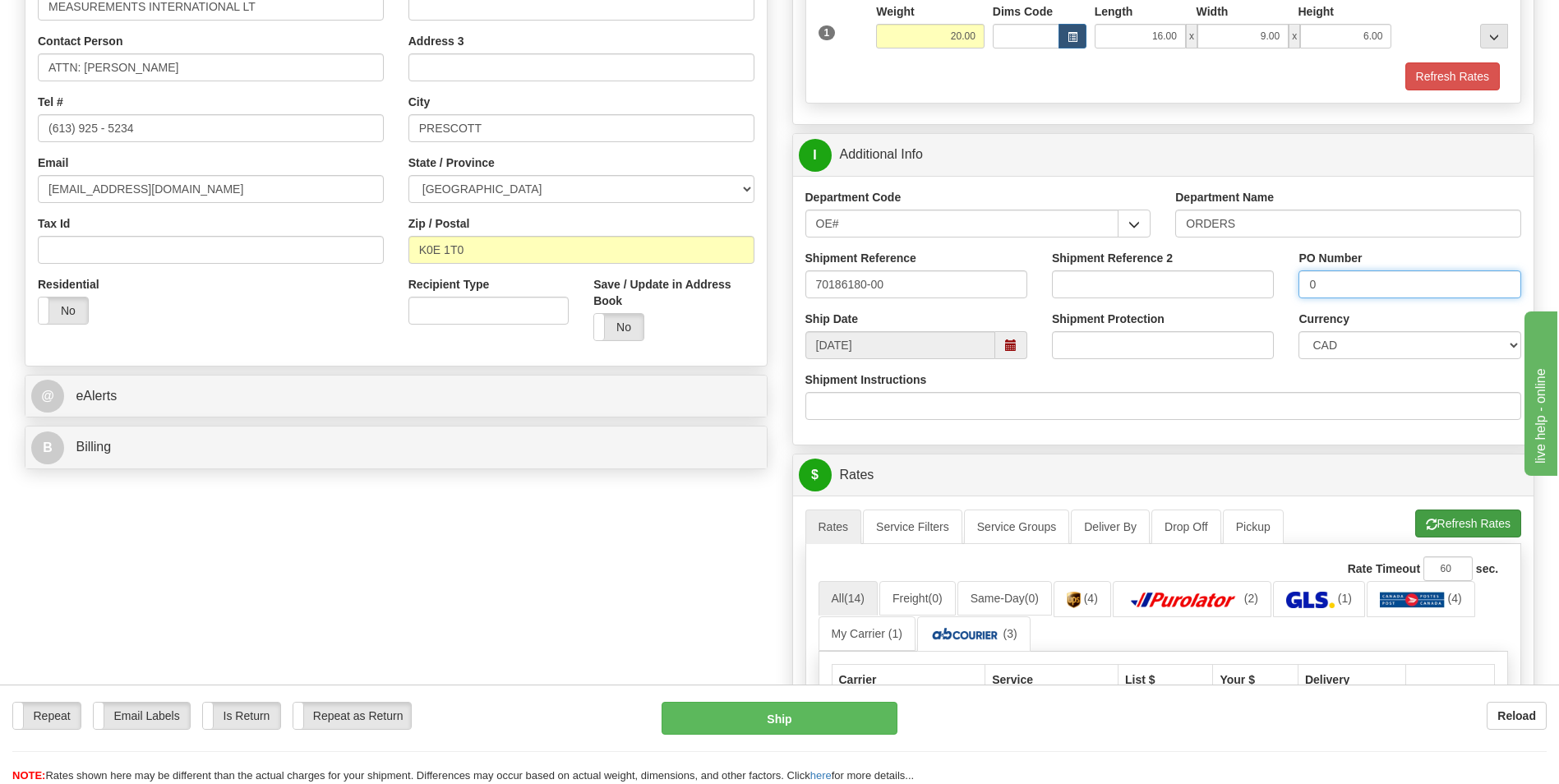
type input "0"
click at [1431, 513] on button "Refresh Rates" at bounding box center [1468, 523] width 106 height 28
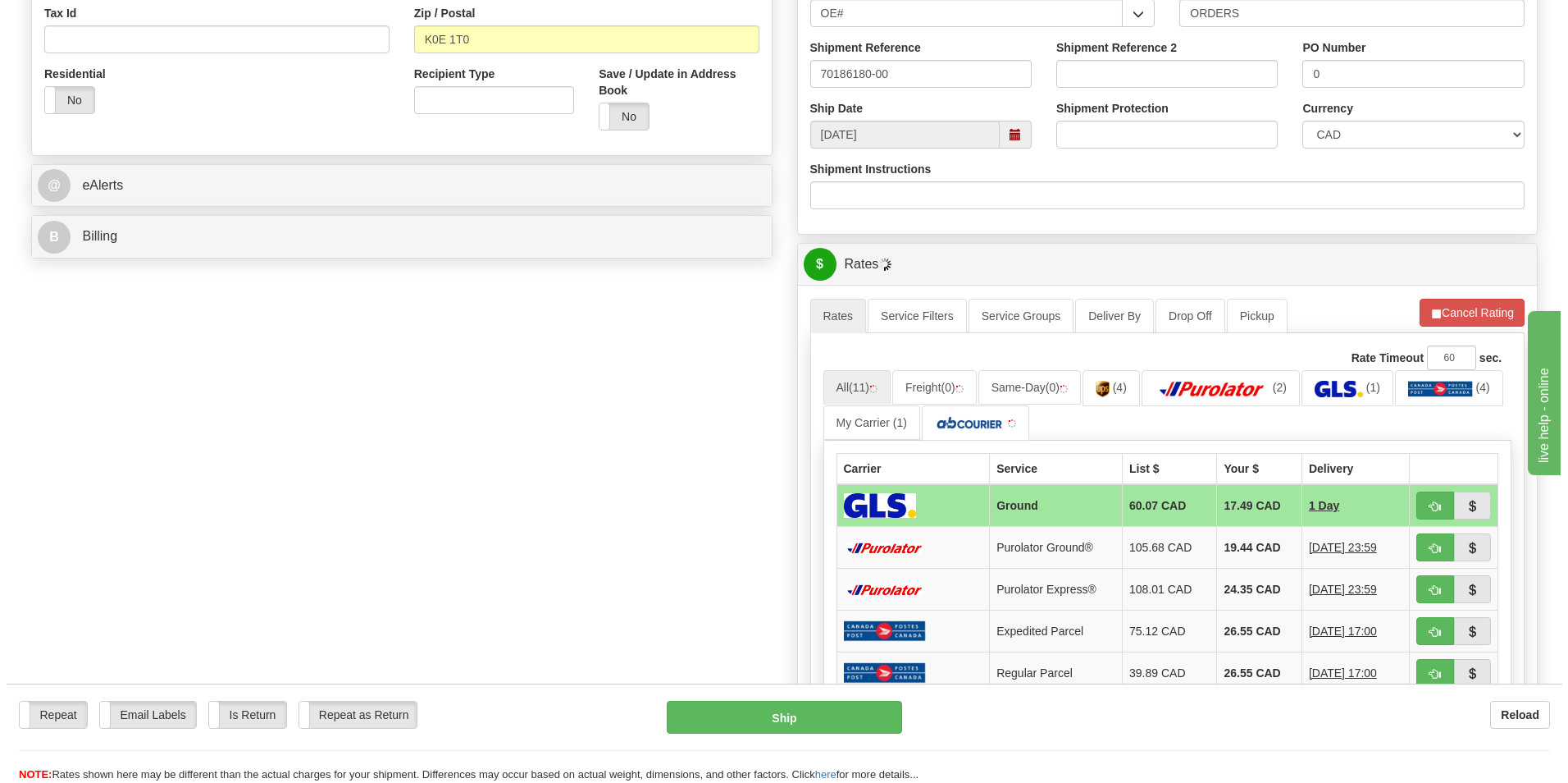
scroll to position [574, 0]
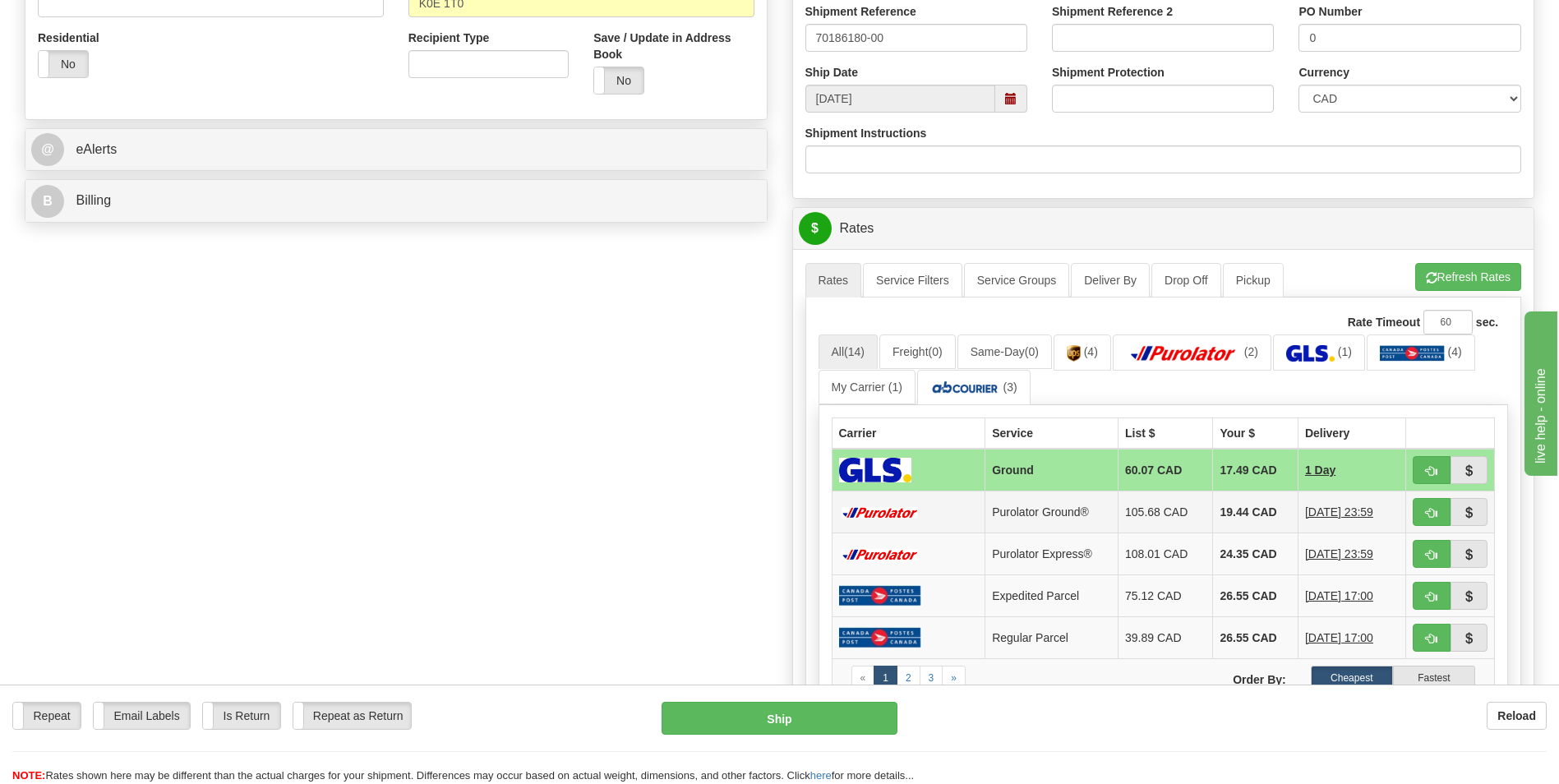
click at [1213, 519] on td "19.44 CAD" at bounding box center [1255, 512] width 85 height 42
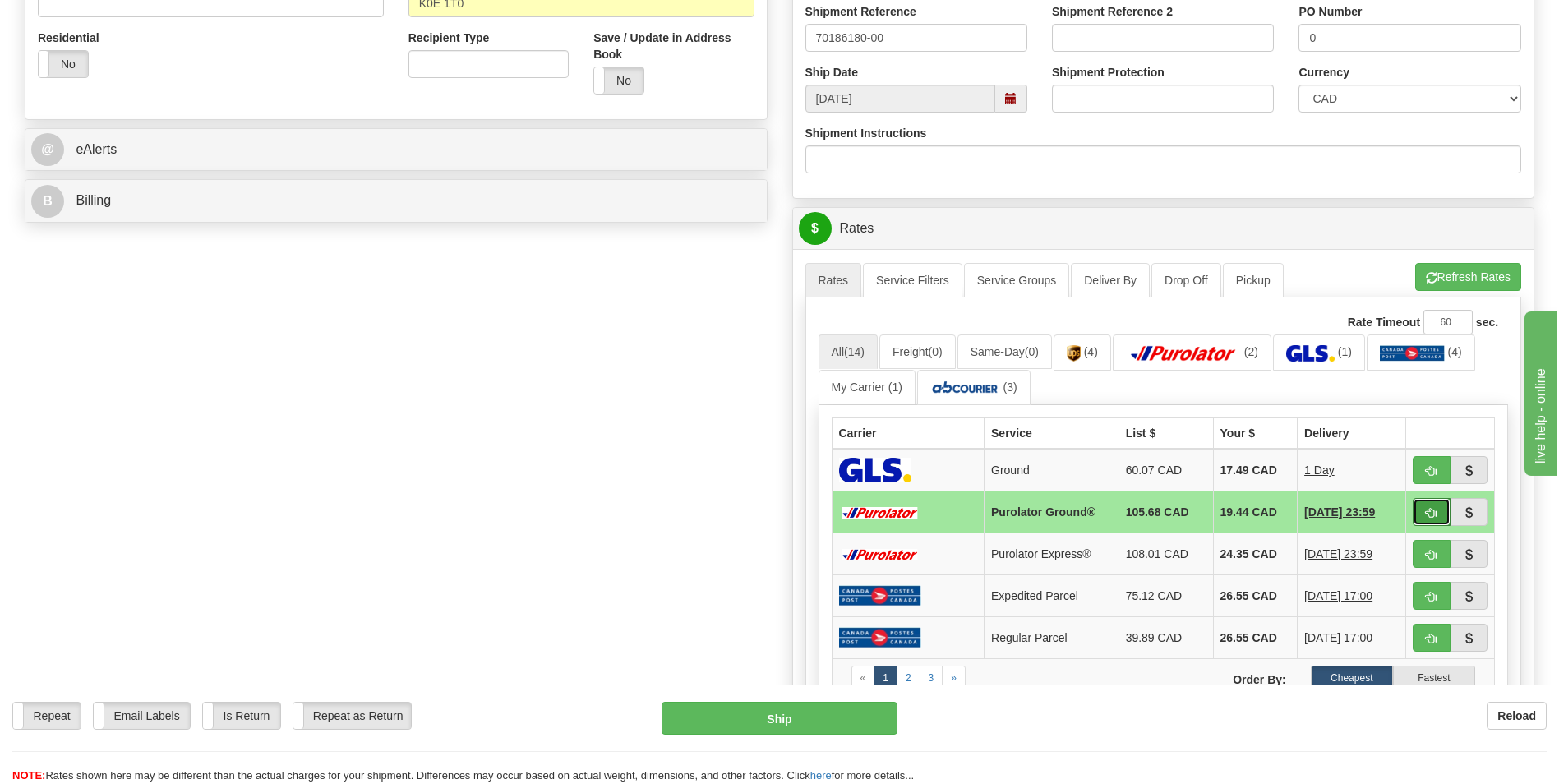
click at [1438, 509] on button "button" at bounding box center [1431, 512] width 38 height 28
type input "260"
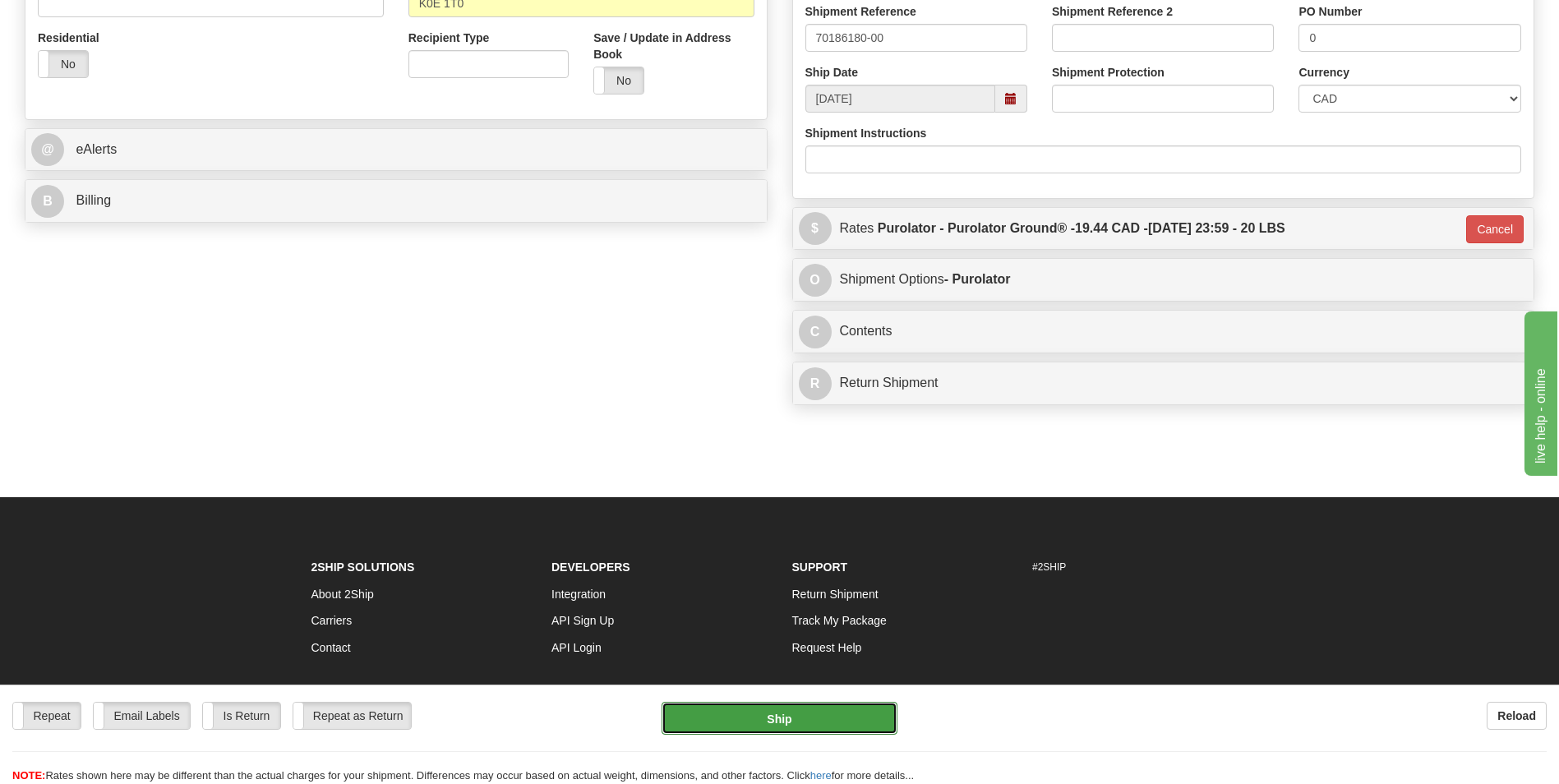
click at [804, 714] on button "Ship" at bounding box center [778, 718] width 235 height 33
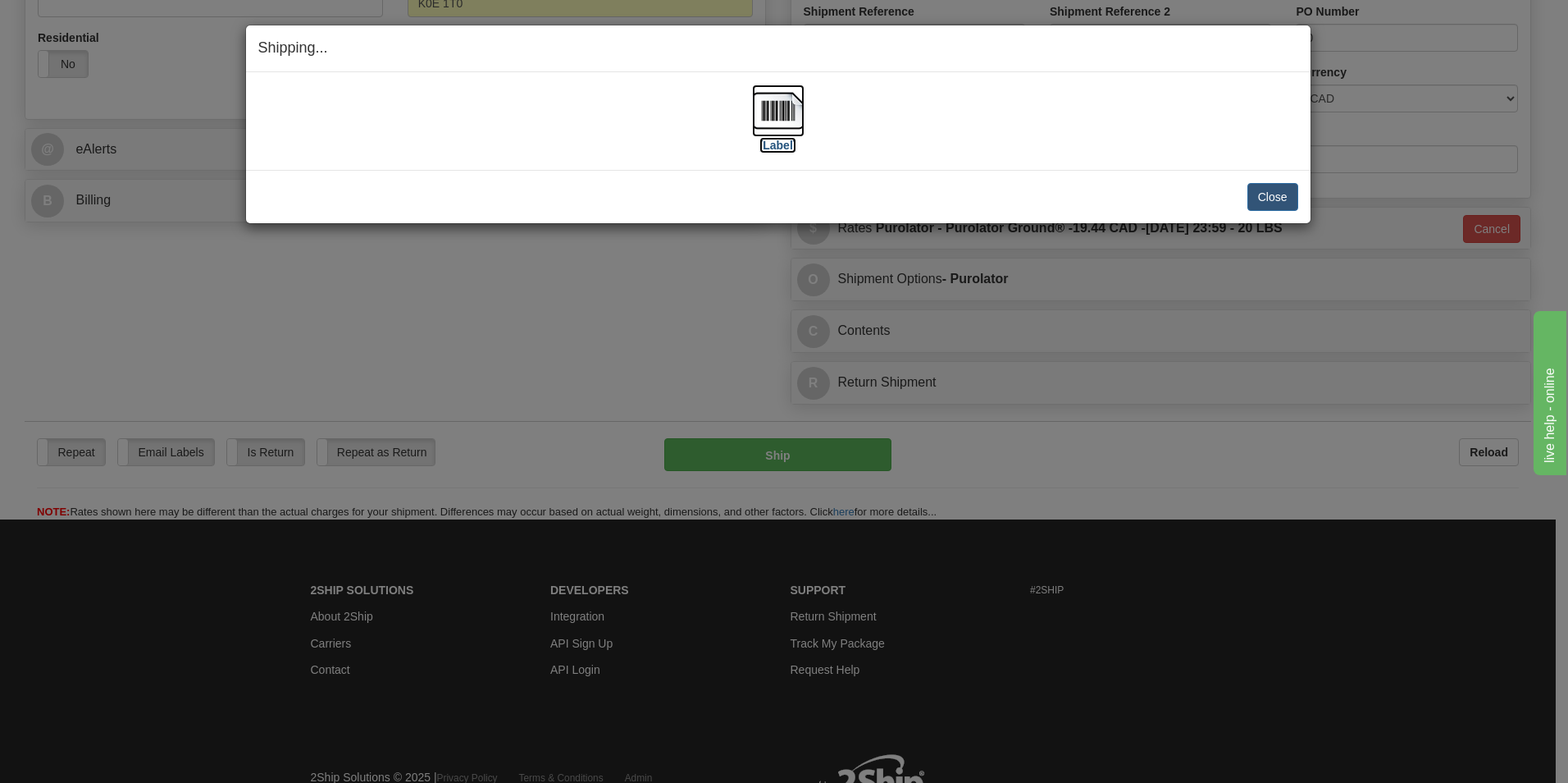
click at [778, 113] on img at bounding box center [778, 111] width 53 height 53
click at [1279, 195] on button "Close" at bounding box center [1273, 197] width 51 height 28
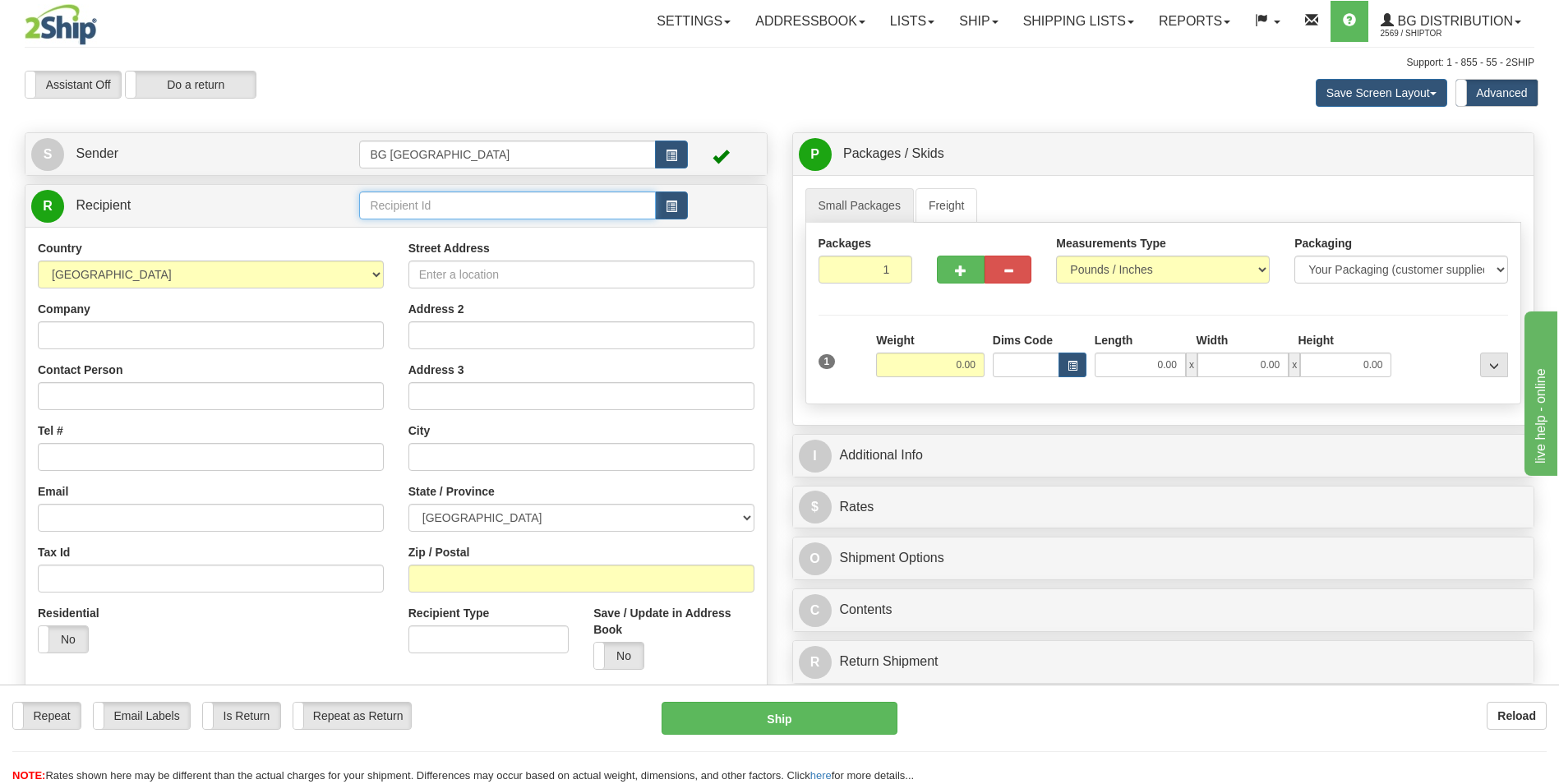
click at [451, 207] on input "text" at bounding box center [507, 206] width 296 height 28
click at [408, 228] on div "60175" at bounding box center [504, 231] width 280 height 18
type input "60175"
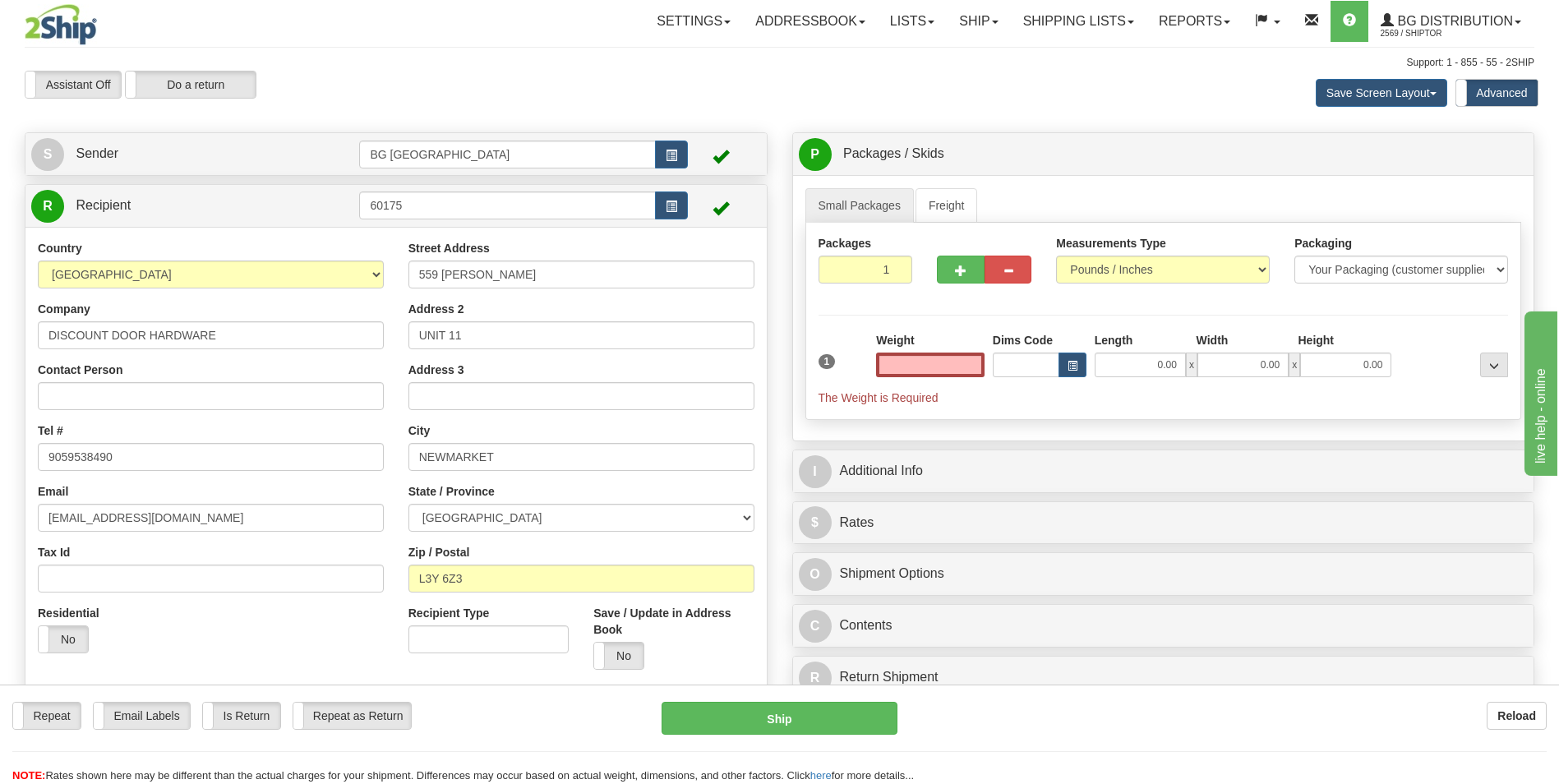
type input "0.00"
click at [253, 334] on input "DISCOUNT DOOR HARDWARE" at bounding box center [211, 335] width 346 height 28
paste input "REGAL POULTRY"
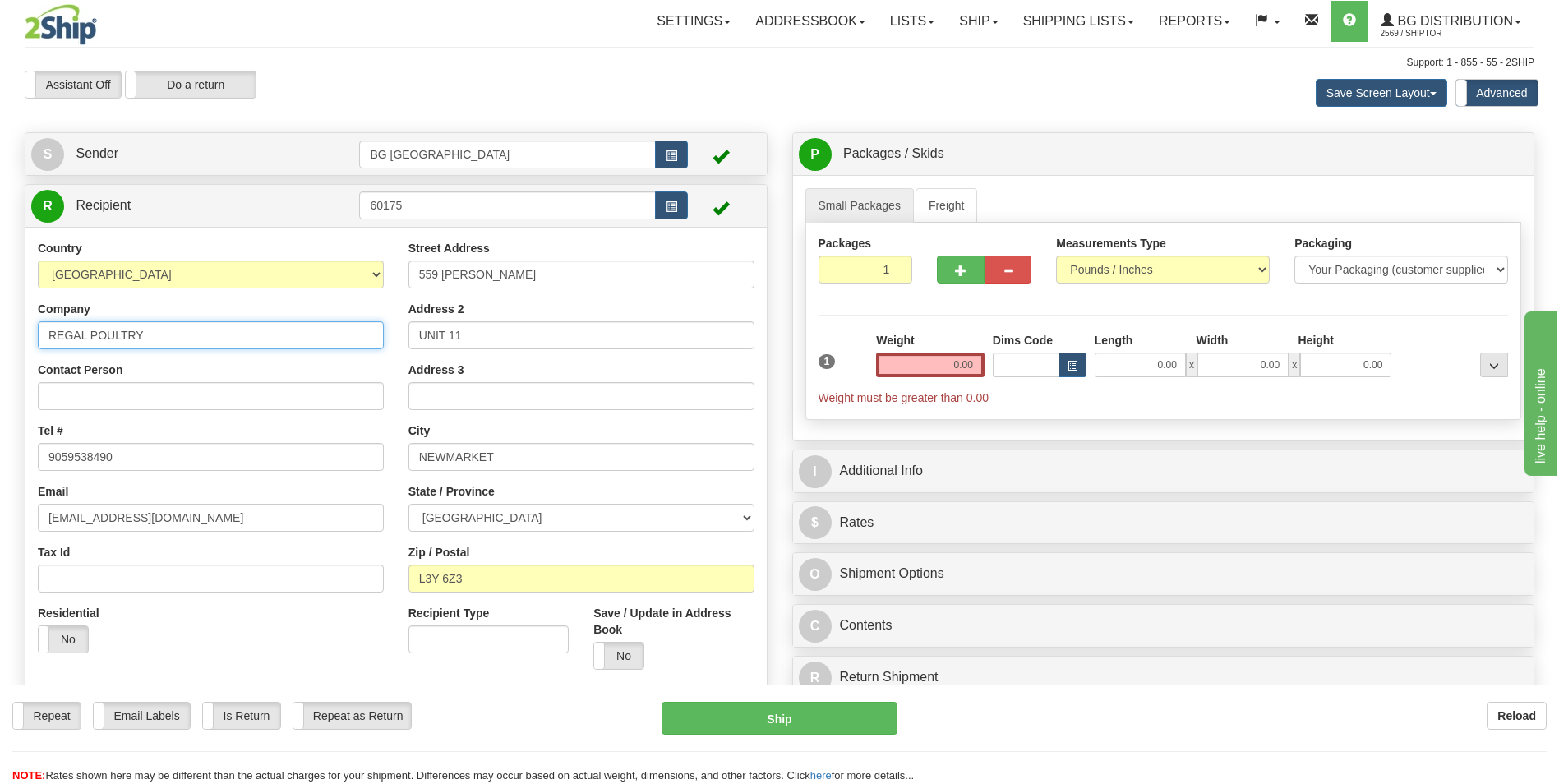
type input "REGAL POULTRY"
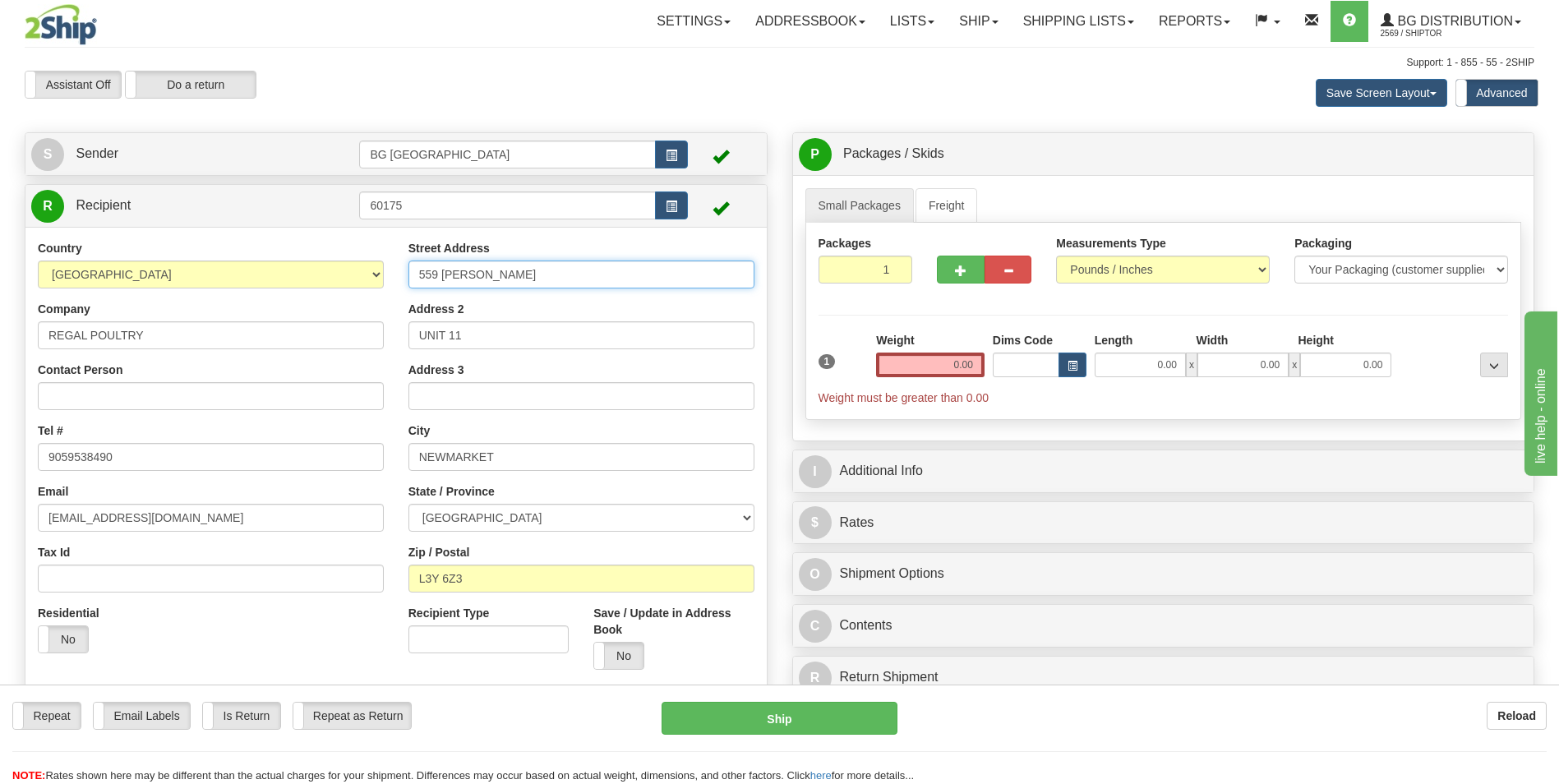
click at [523, 276] on input "559 [PERSON_NAME]" at bounding box center [581, 274] width 346 height 28
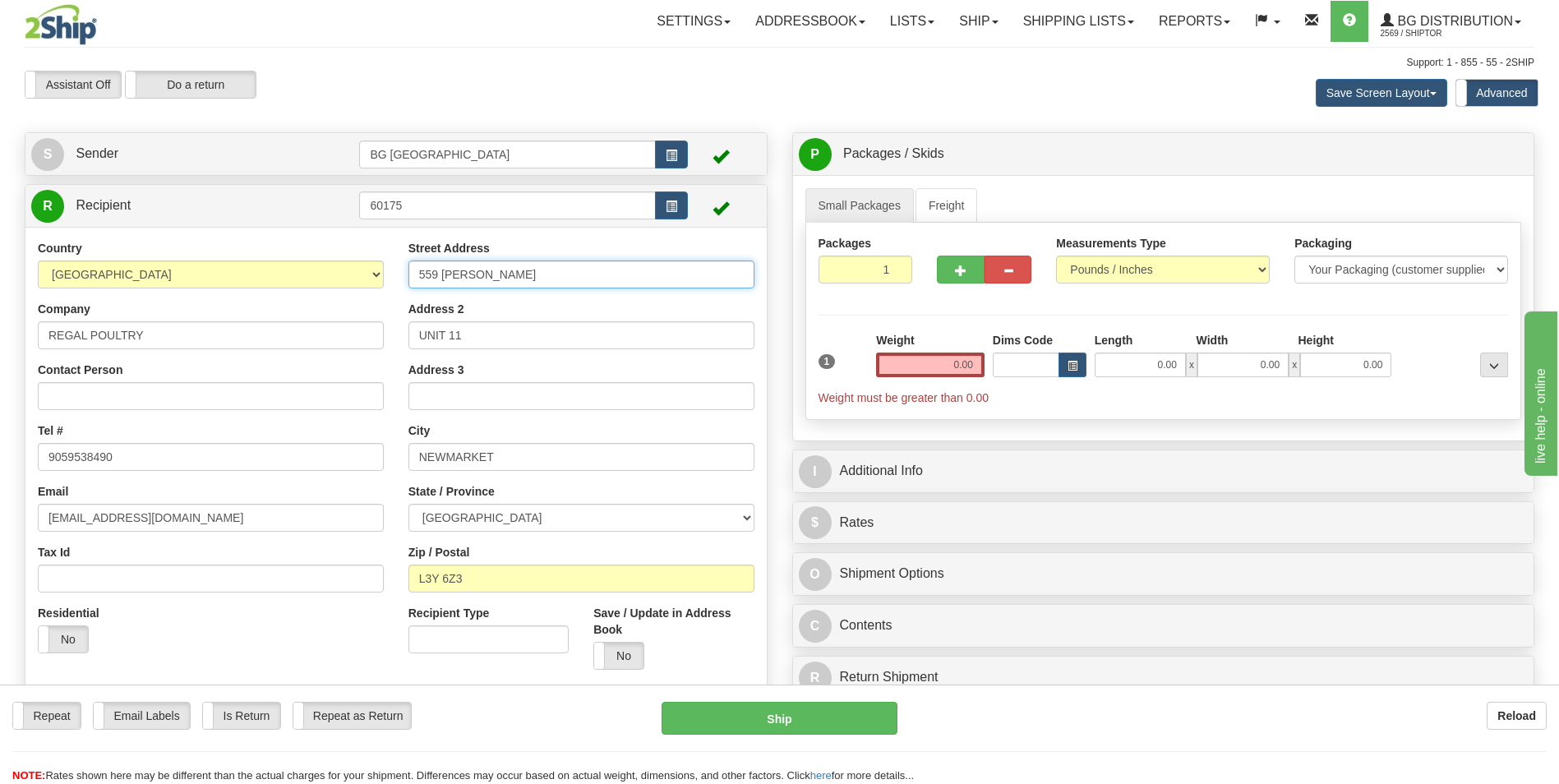
click at [523, 276] on input "559 [PERSON_NAME]" at bounding box center [581, 274] width 346 height 28
paste input "[STREET_ADDRESS]"
type input "[STREET_ADDRESS]"
click at [172, 386] on input "Contact Person" at bounding box center [211, 395] width 346 height 28
paste input "ATTN: [PERSON_NAME]"
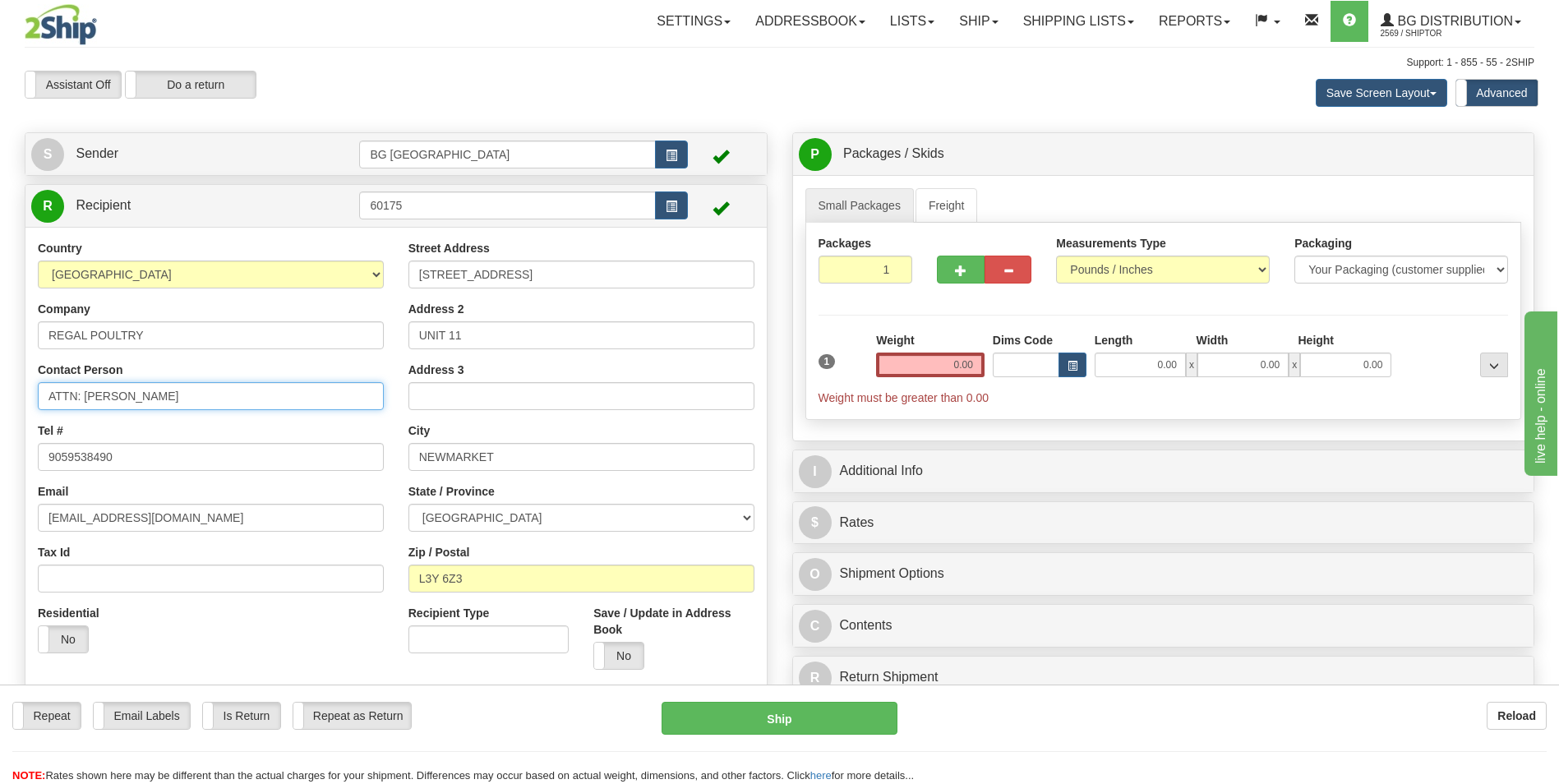
type input "ATTN: [PERSON_NAME]"
click at [542, 270] on input "[STREET_ADDRESS]" at bounding box center [581, 274] width 346 height 28
click at [170, 449] on input "9059538490" at bounding box center [211, 457] width 346 height 28
paste input "(514) 998 - 0617"
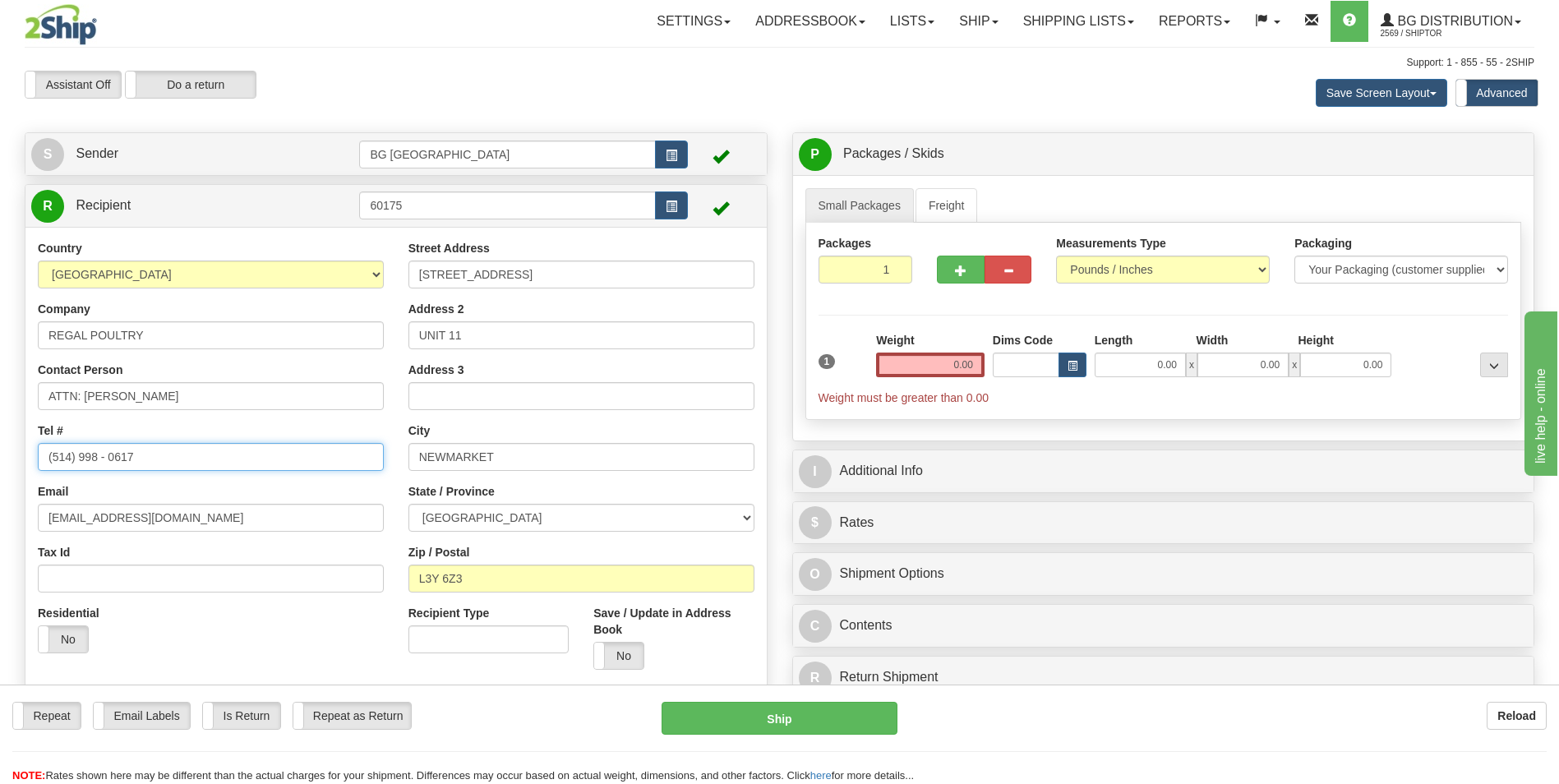
type input "(514) 998 - 0617"
click at [517, 462] on input "NEWMARKET" at bounding box center [581, 457] width 346 height 28
paste input "LAVAL"
type input "LAVAL"
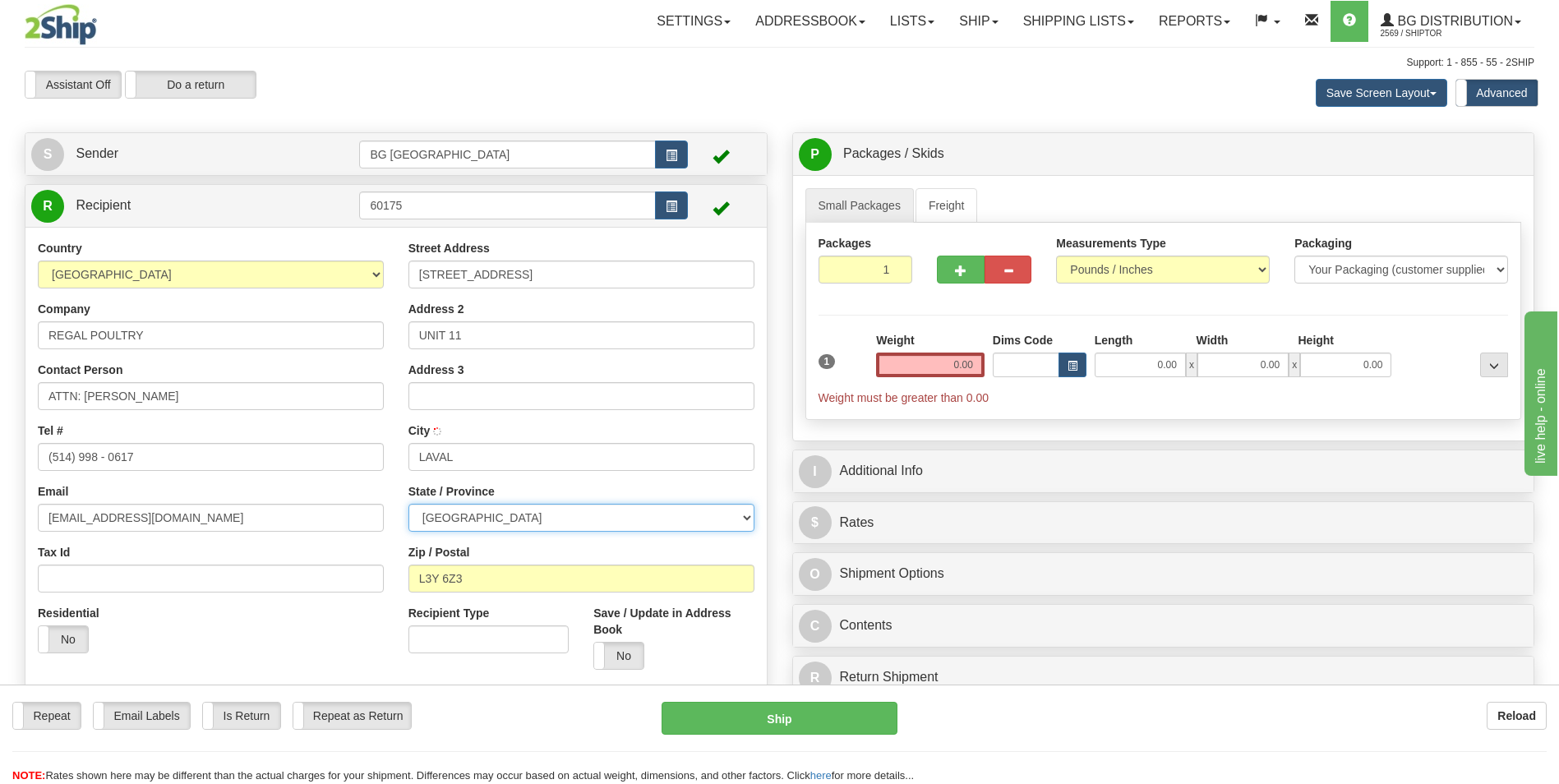
click at [506, 514] on select "ALBERTA BRITISH COLUMBIA MANITOBA NEW BRUNSWICK NEWFOUNDLAND NOVA SCOTIA NUNAVU…" at bounding box center [581, 518] width 346 height 28
select select "QC"
click at [409, 504] on select "ALBERTA BRITISH COLUMBIA MANITOBA NEW BRUNSWICK NEWFOUNDLAND NOVA SCOTIA NUNAVU…" at bounding box center [581, 518] width 346 height 28
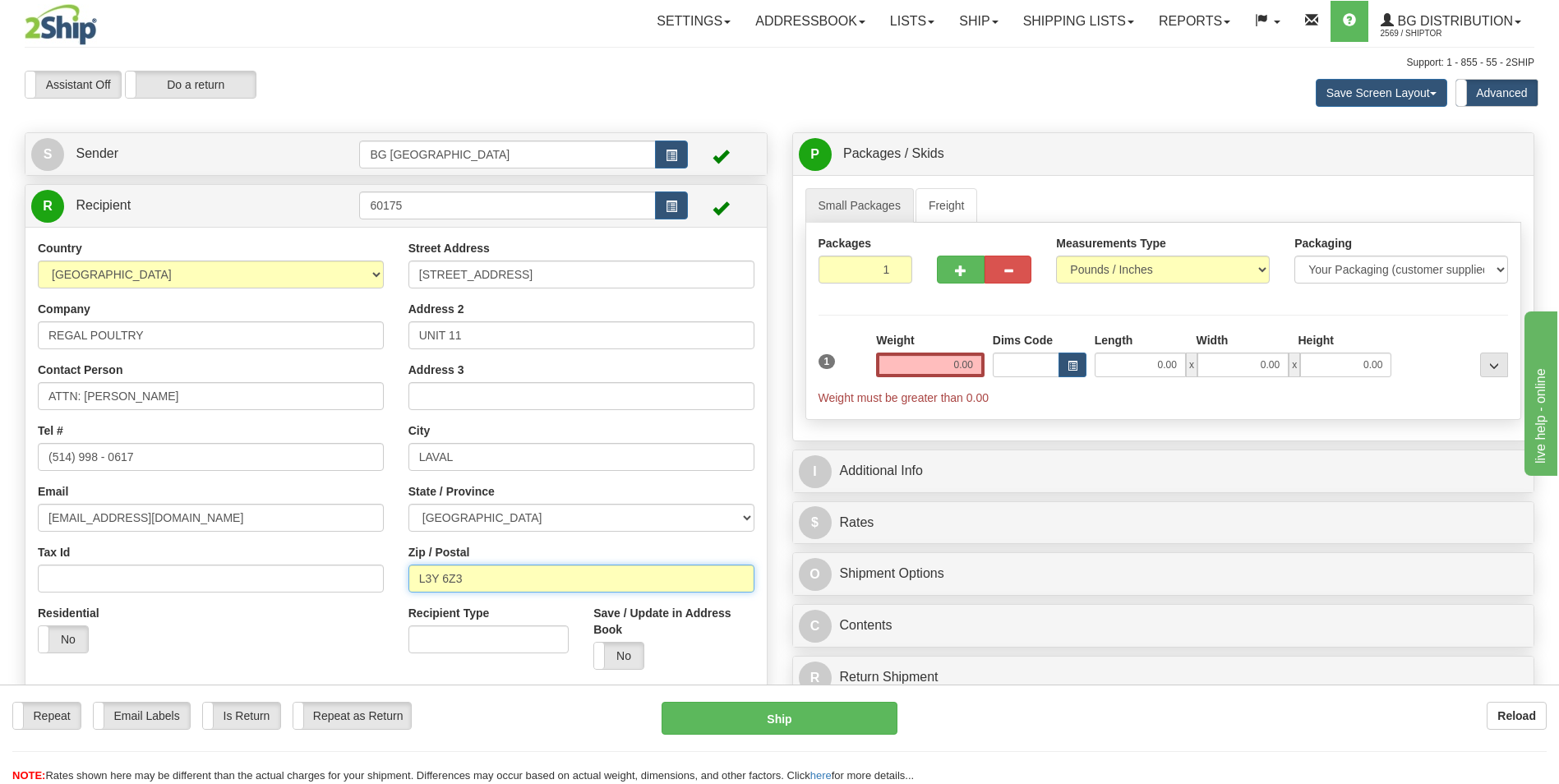
click at [494, 573] on input "L3Y 6Z3" at bounding box center [581, 578] width 346 height 28
paste input "H7L 5B6"
type input "H7L 5B6"
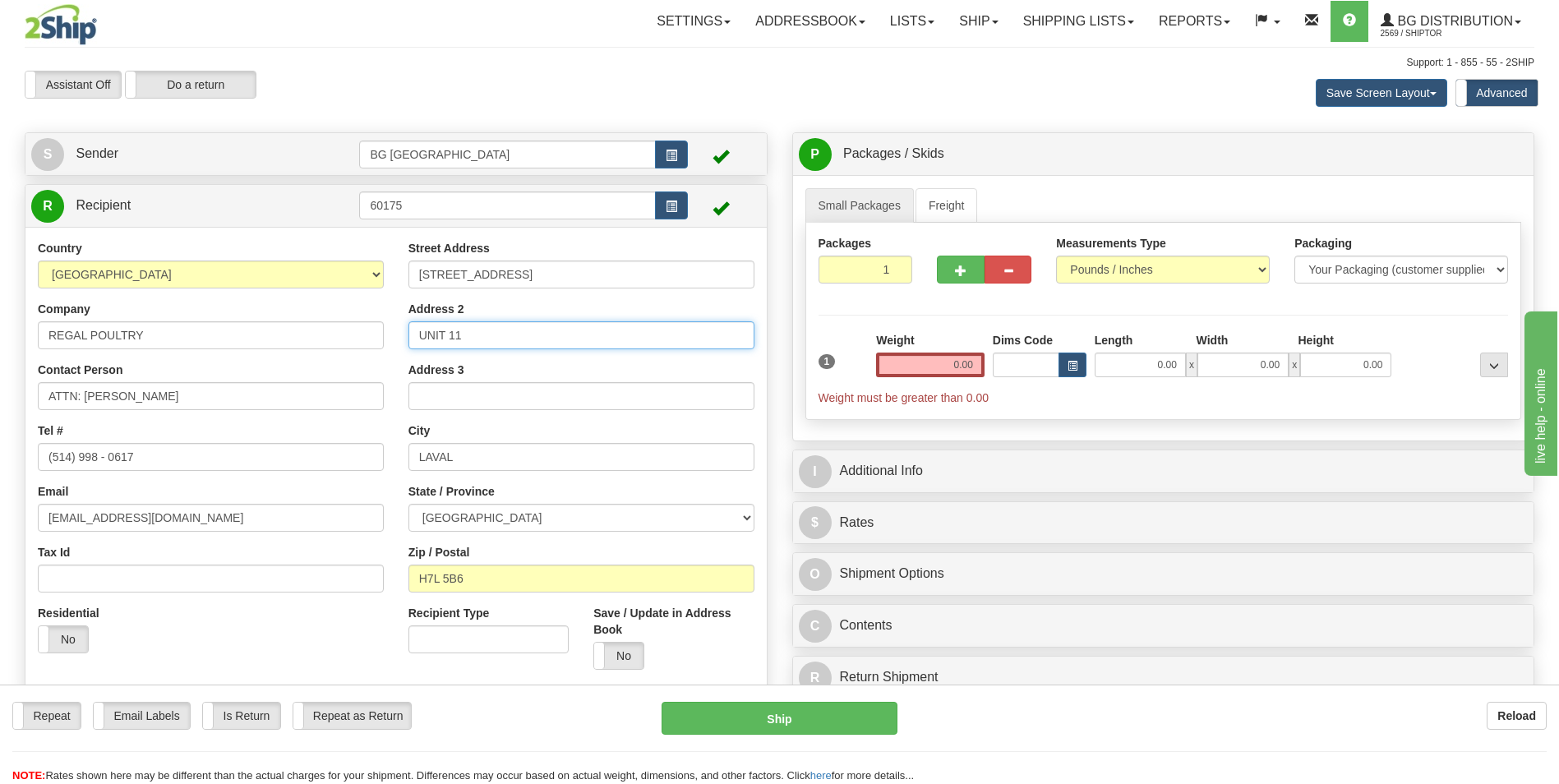
click at [478, 343] on input "UNIT 11" at bounding box center [581, 335] width 346 height 28
click at [482, 339] on input "UNIT 11" at bounding box center [581, 335] width 346 height 28
click at [893, 374] on input "0.00" at bounding box center [930, 364] width 108 height 24
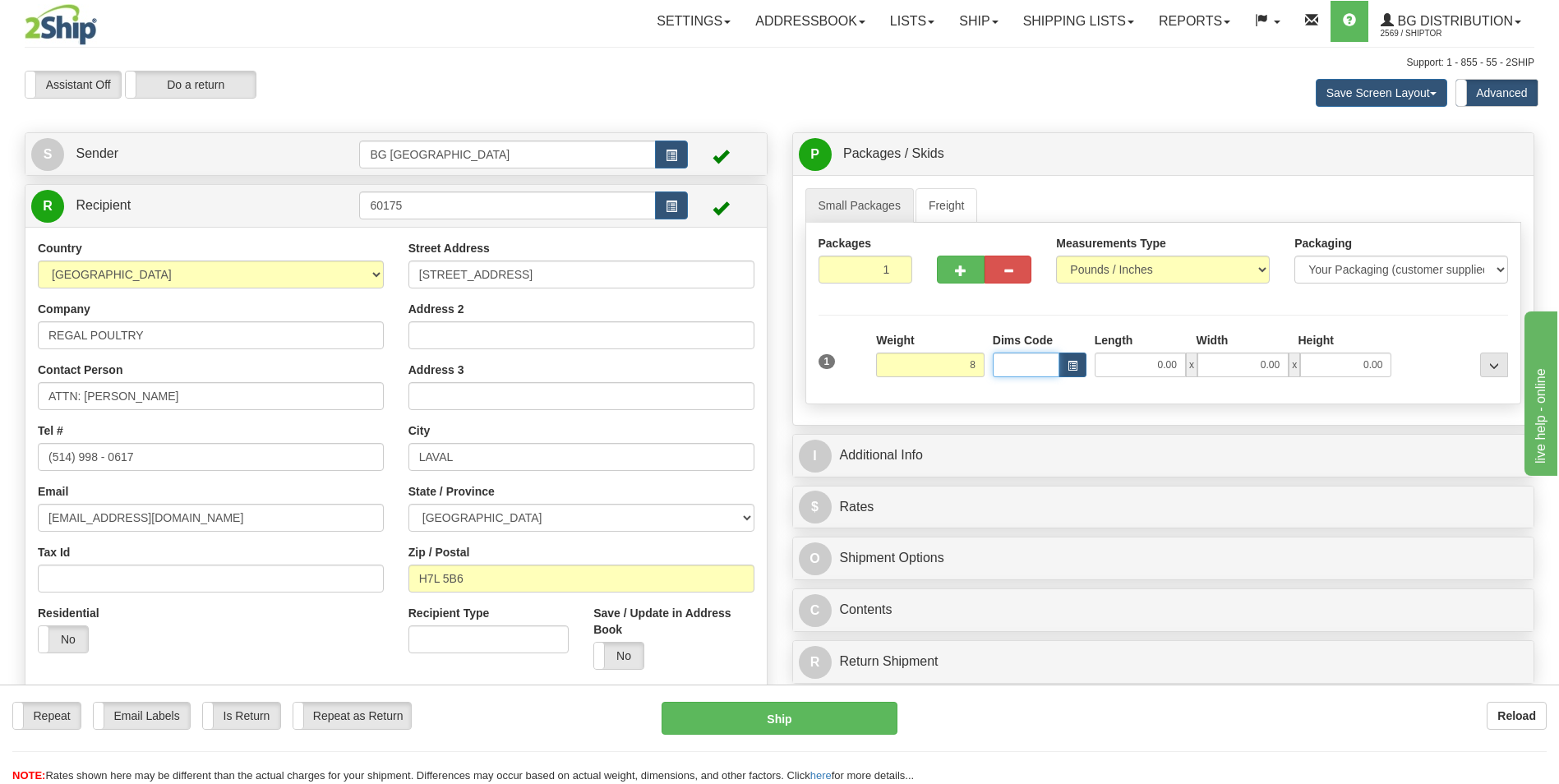
type input "8.00"
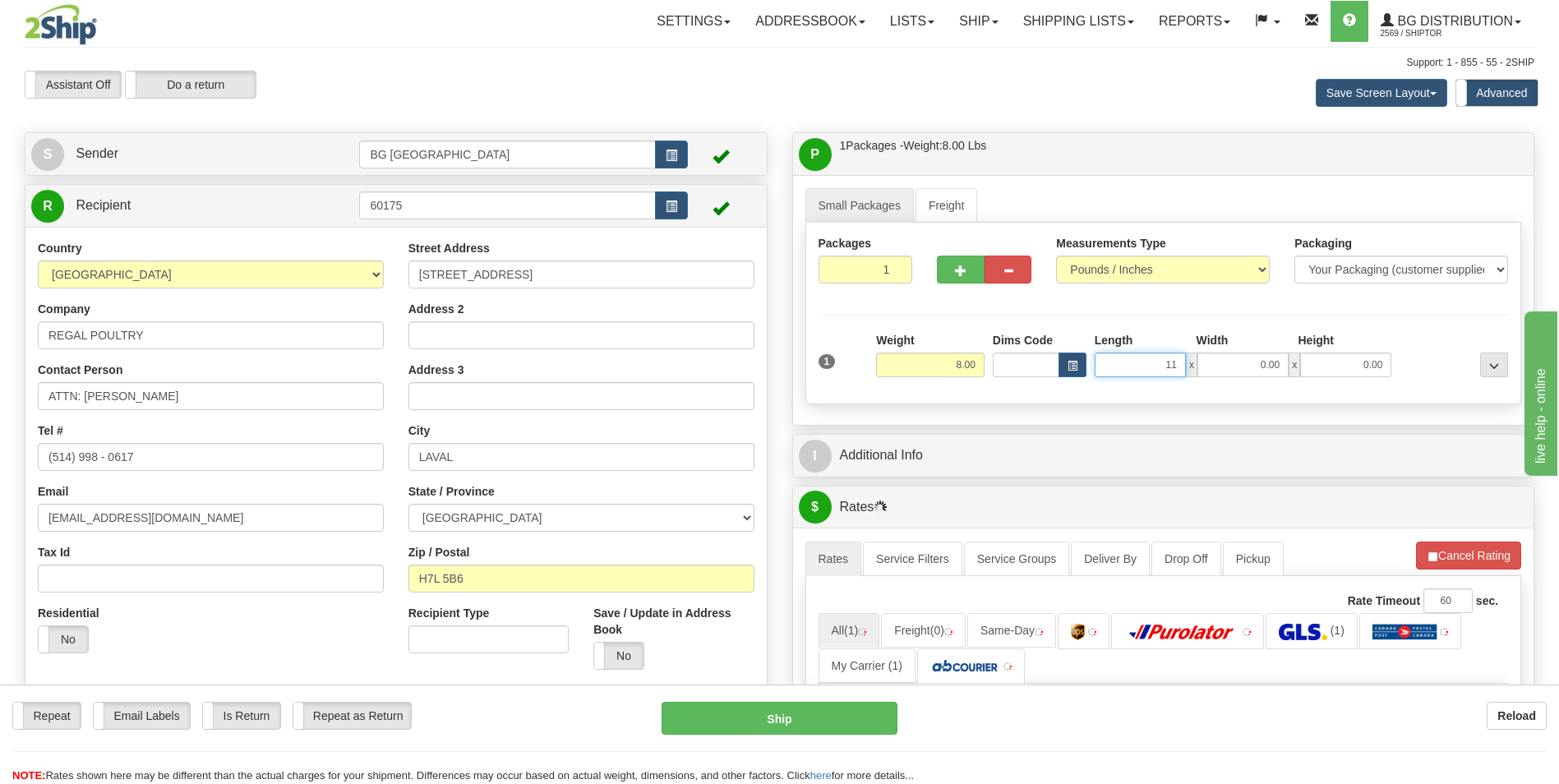
type input "11.00"
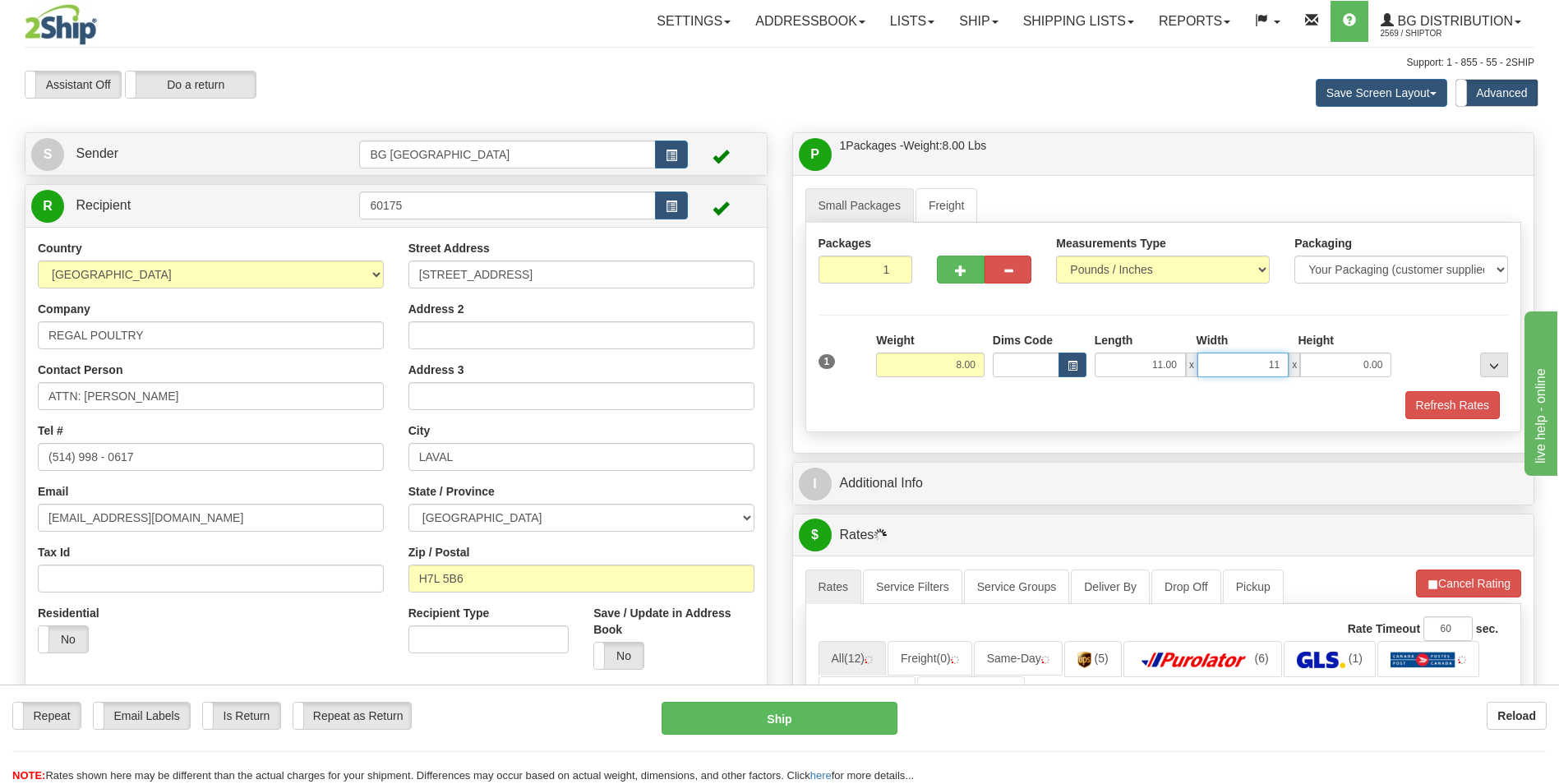
type input "11.00"
type input "7.00"
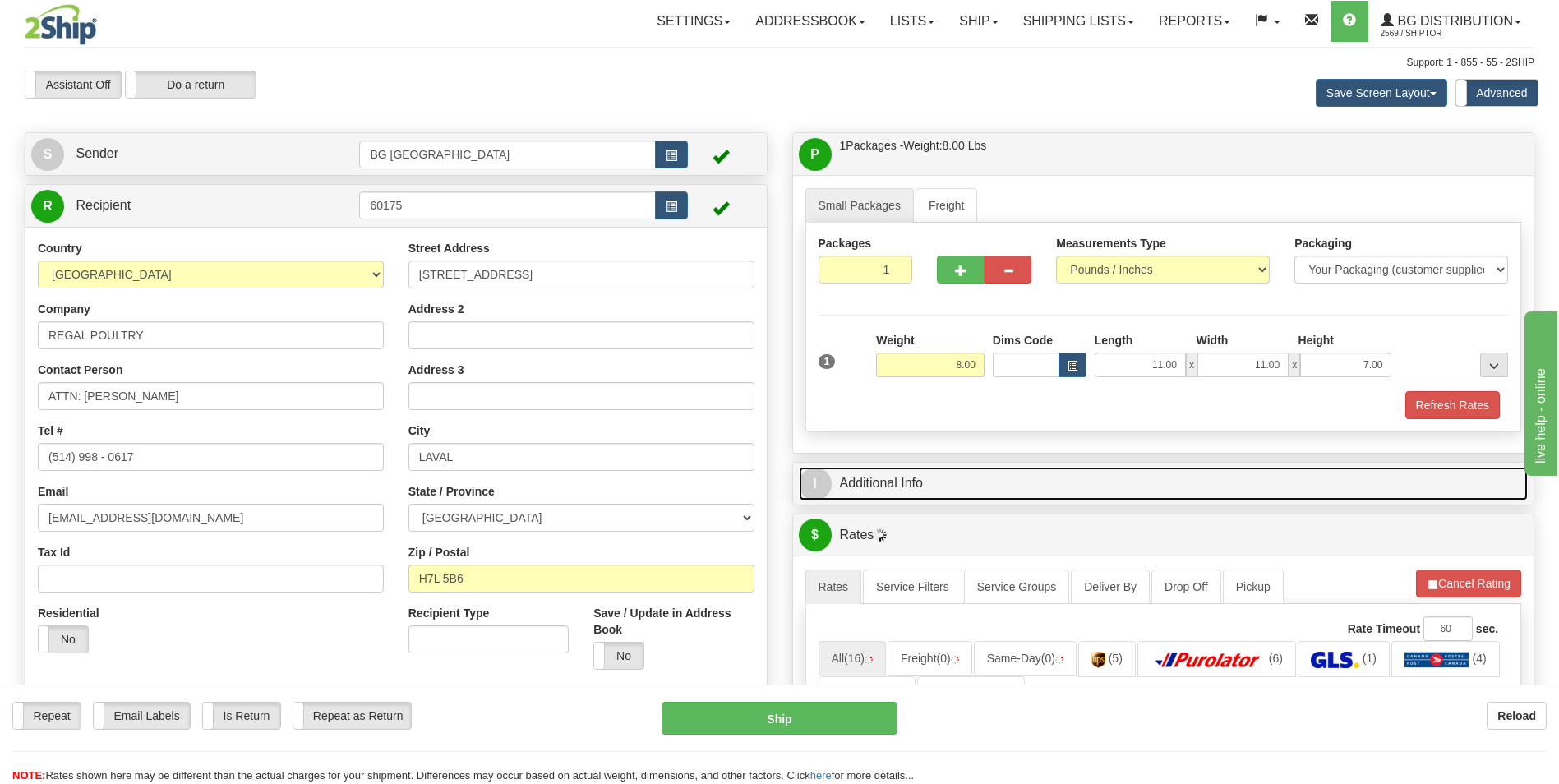
drag, startPoint x: 899, startPoint y: 475, endPoint x: 902, endPoint y: 491, distance: 16.3
click at [899, 475] on link "I Additional Info" at bounding box center [1163, 483] width 730 height 34
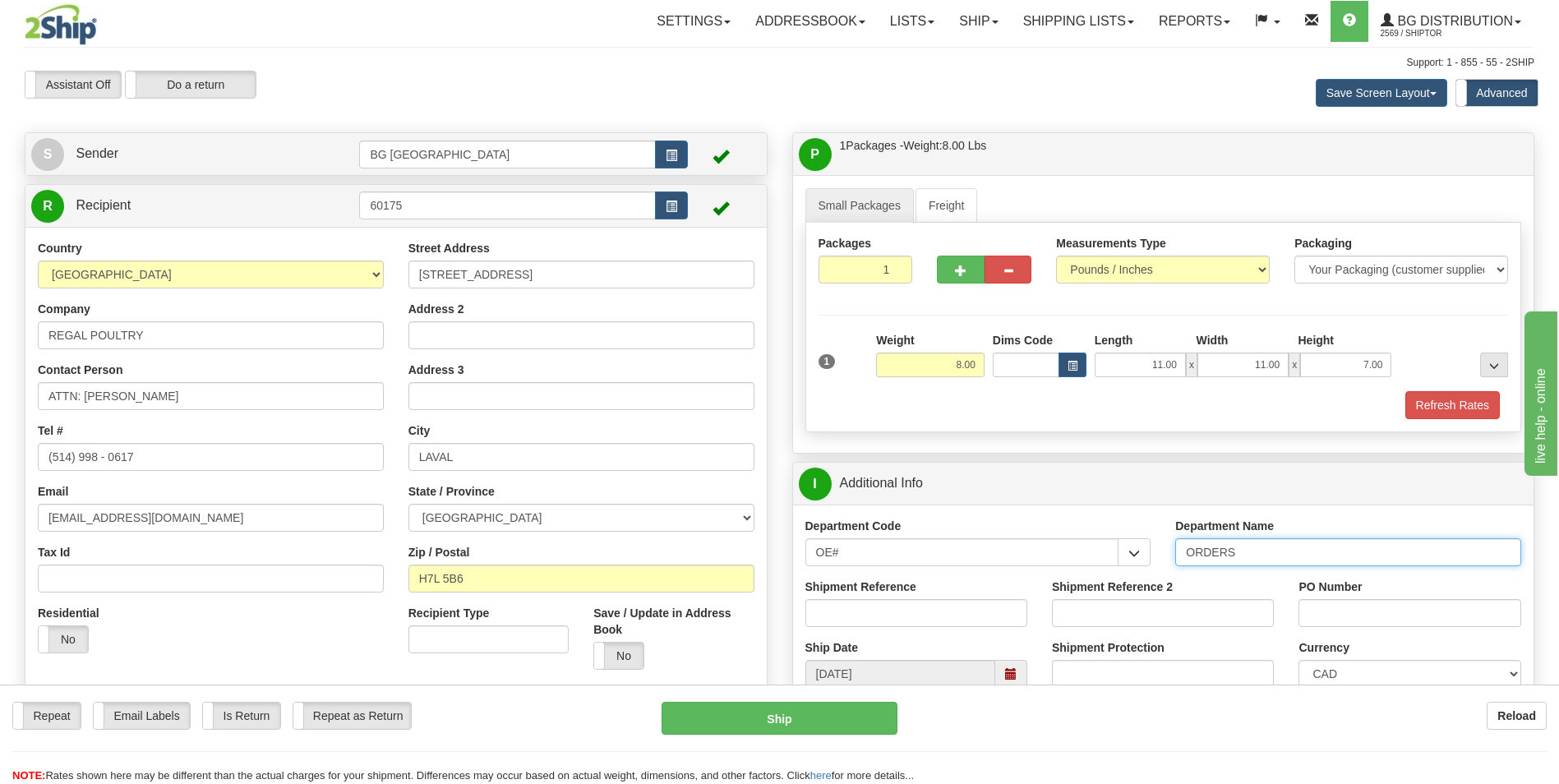
click at [1268, 555] on input "ORDERS" at bounding box center [1347, 552] width 346 height 28
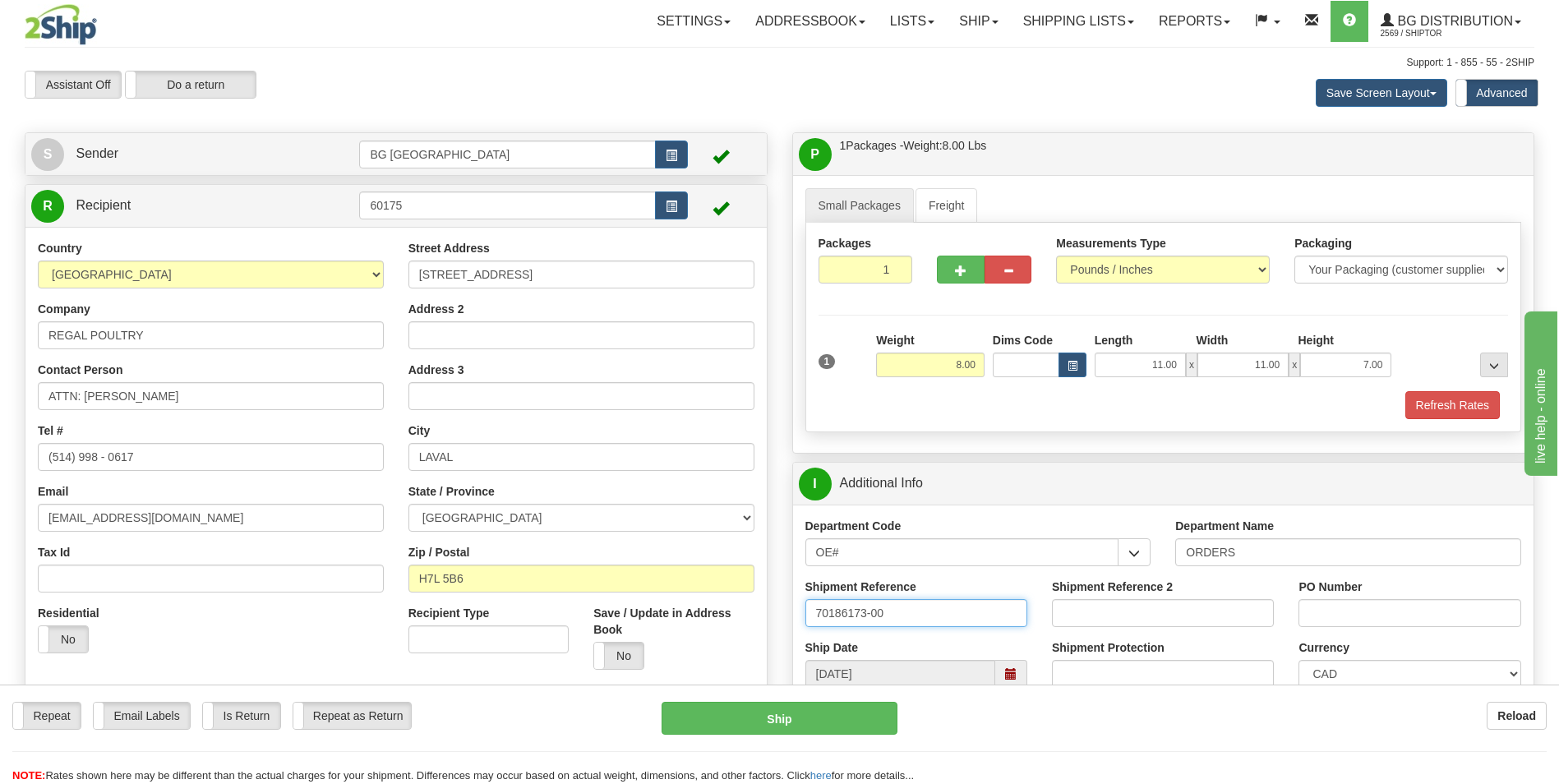
type input "70186173-00"
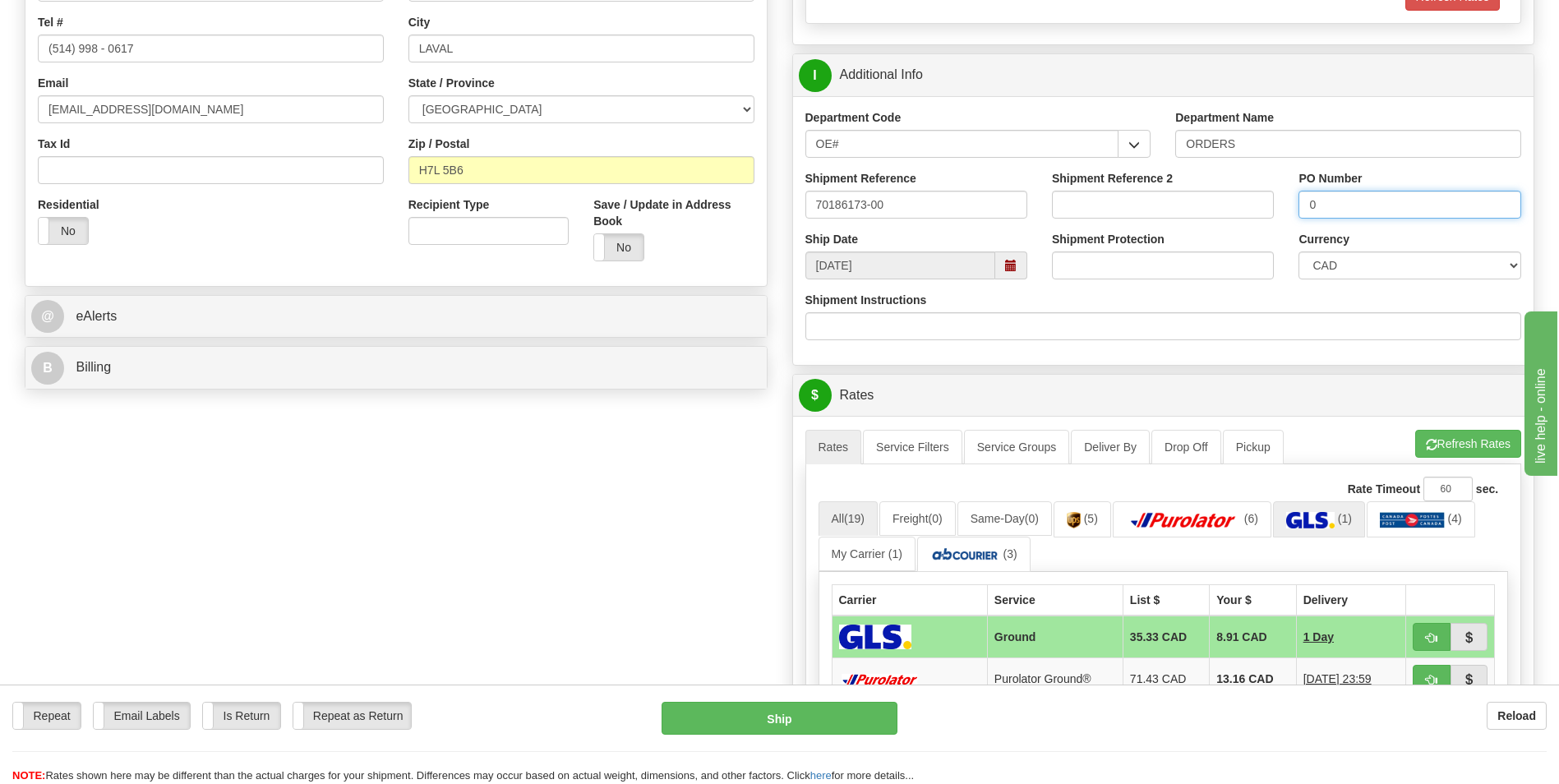
scroll to position [411, 0]
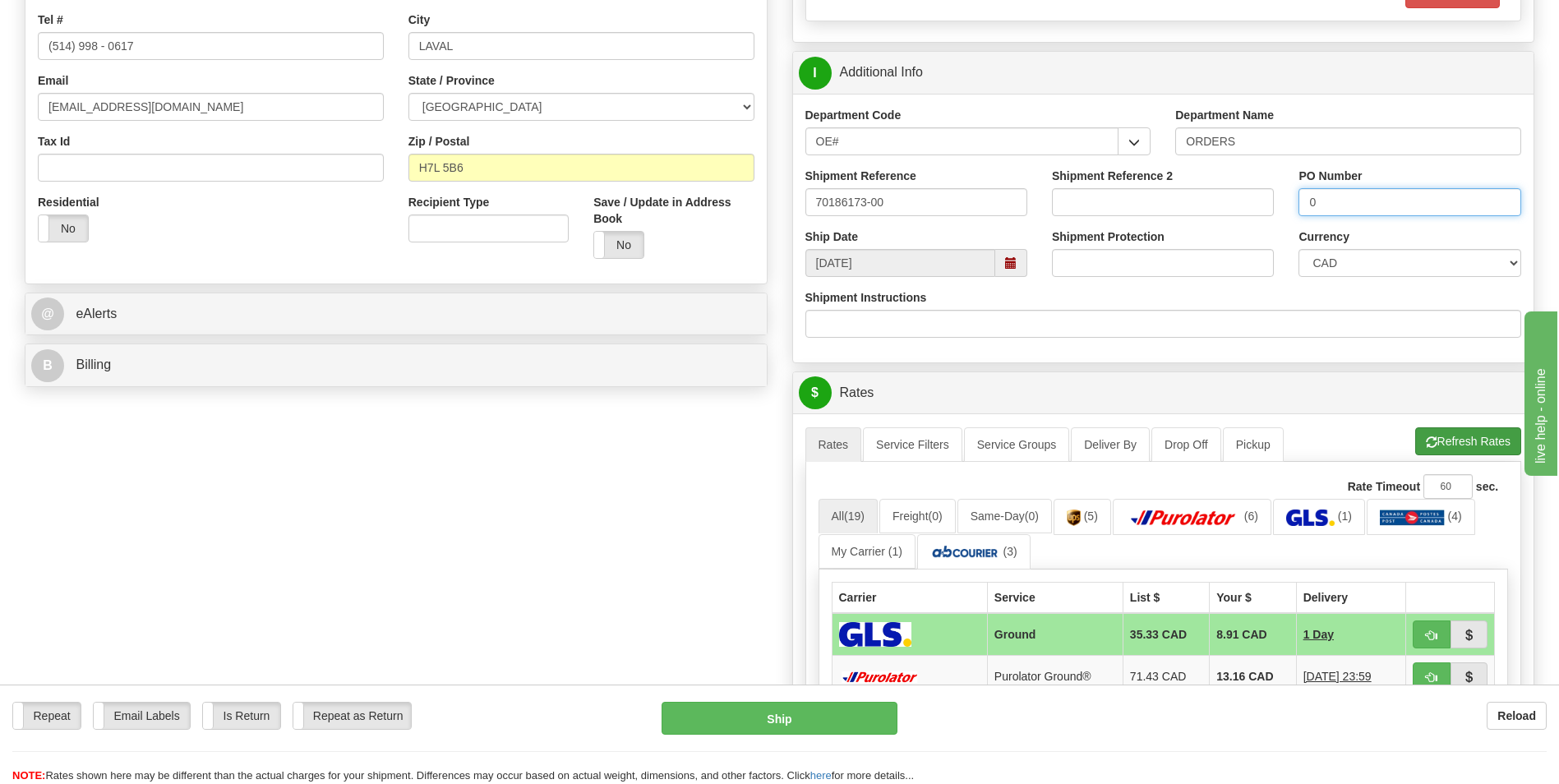
type input "0"
click at [1453, 439] on button "Refresh Rates" at bounding box center [1468, 441] width 106 height 28
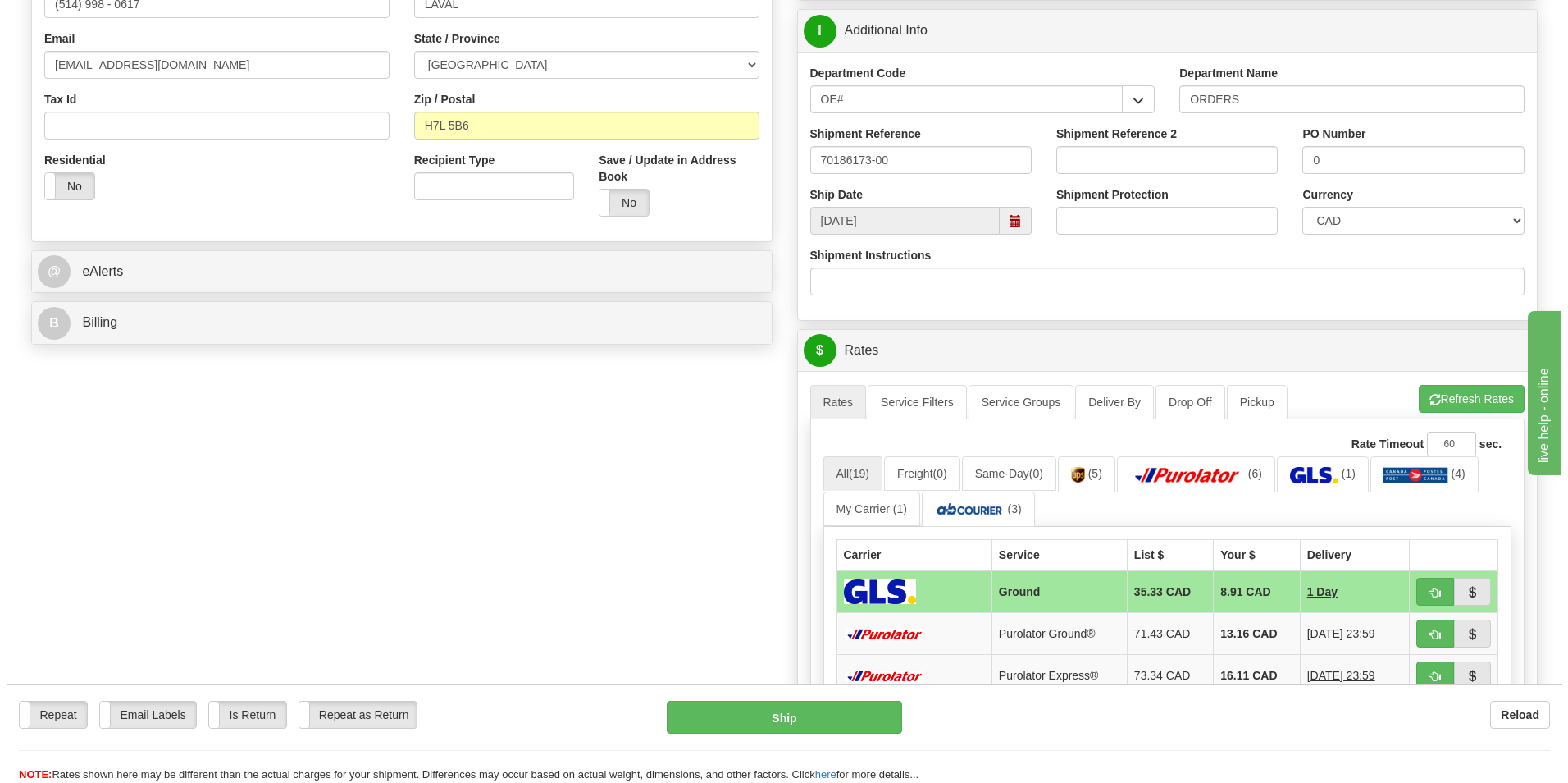
scroll to position [574, 0]
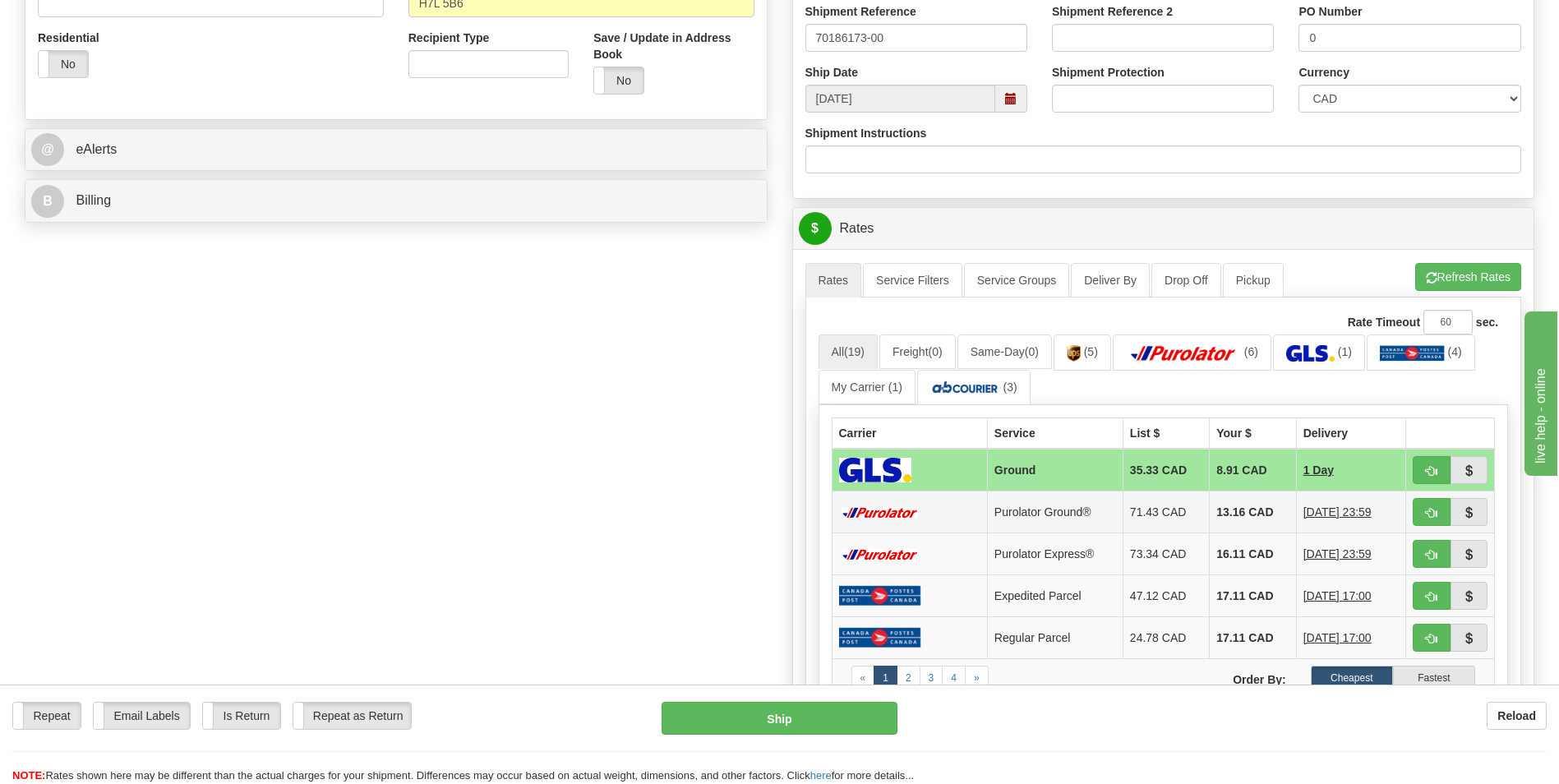
click at [1218, 508] on td "13.16 CAD" at bounding box center [1252, 512] width 86 height 42
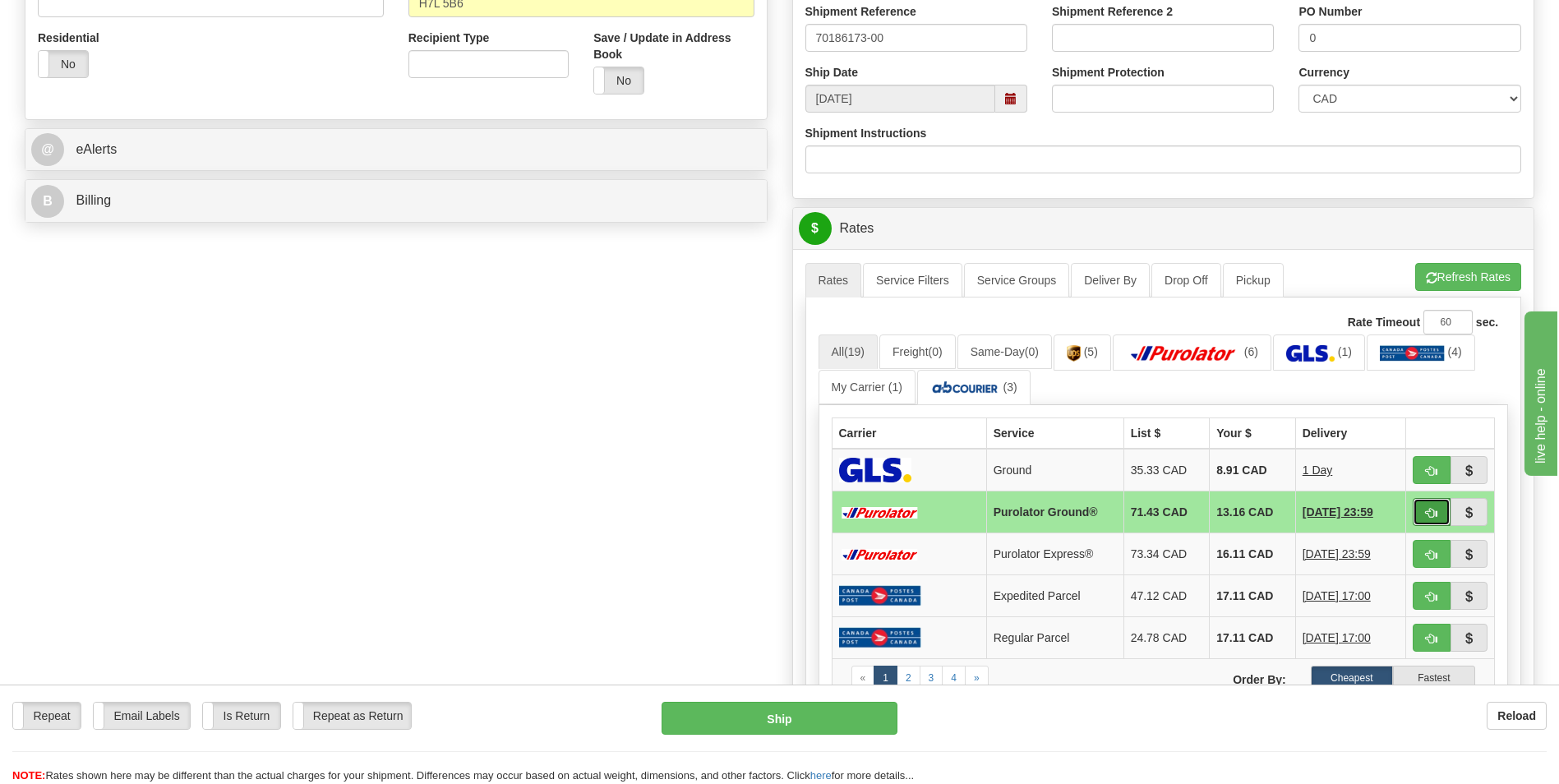
click at [1430, 518] on span "button" at bounding box center [1431, 513] width 11 height 10
type input "260"
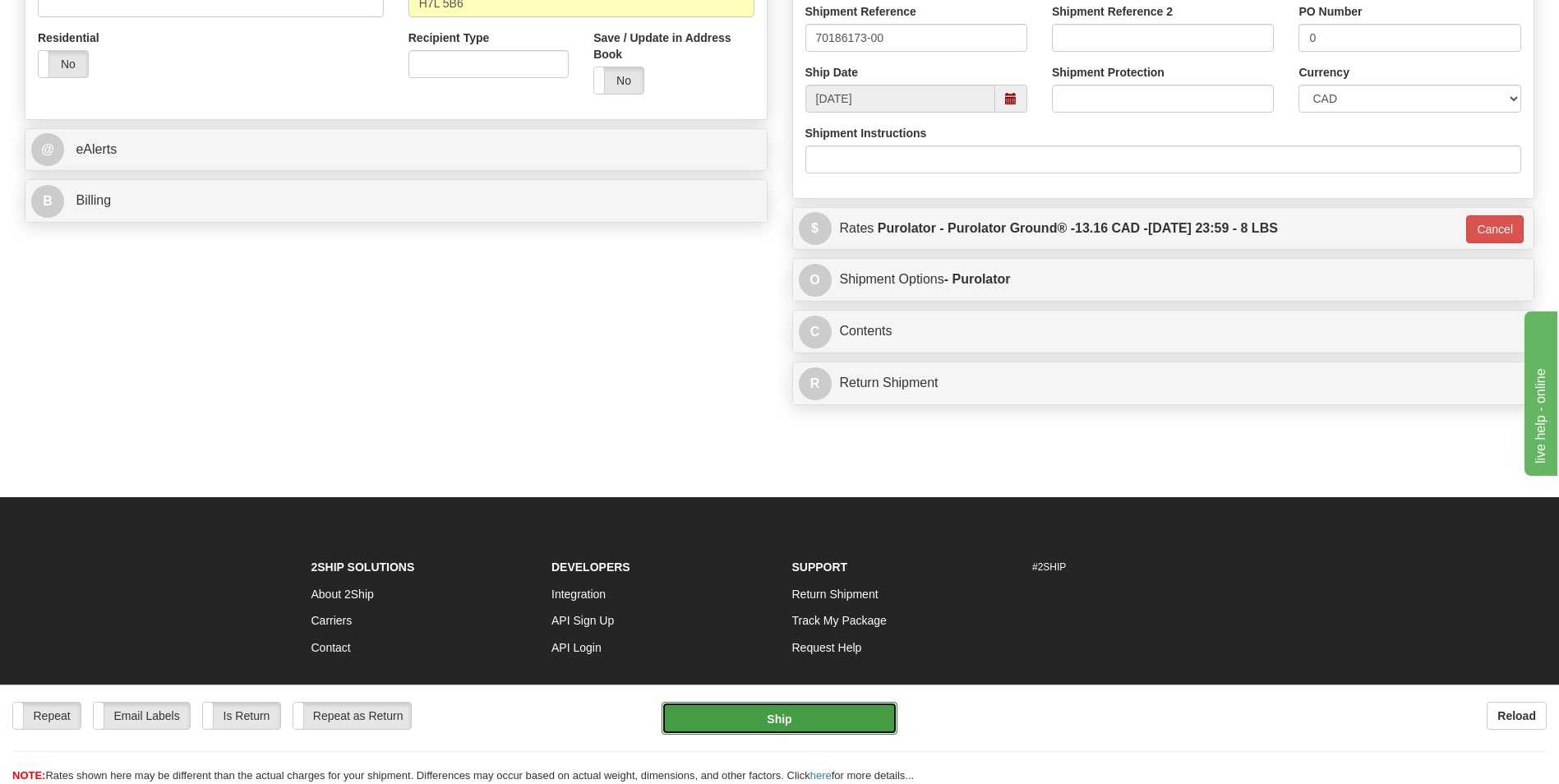
click at [762, 733] on button "Ship" at bounding box center [778, 718] width 235 height 33
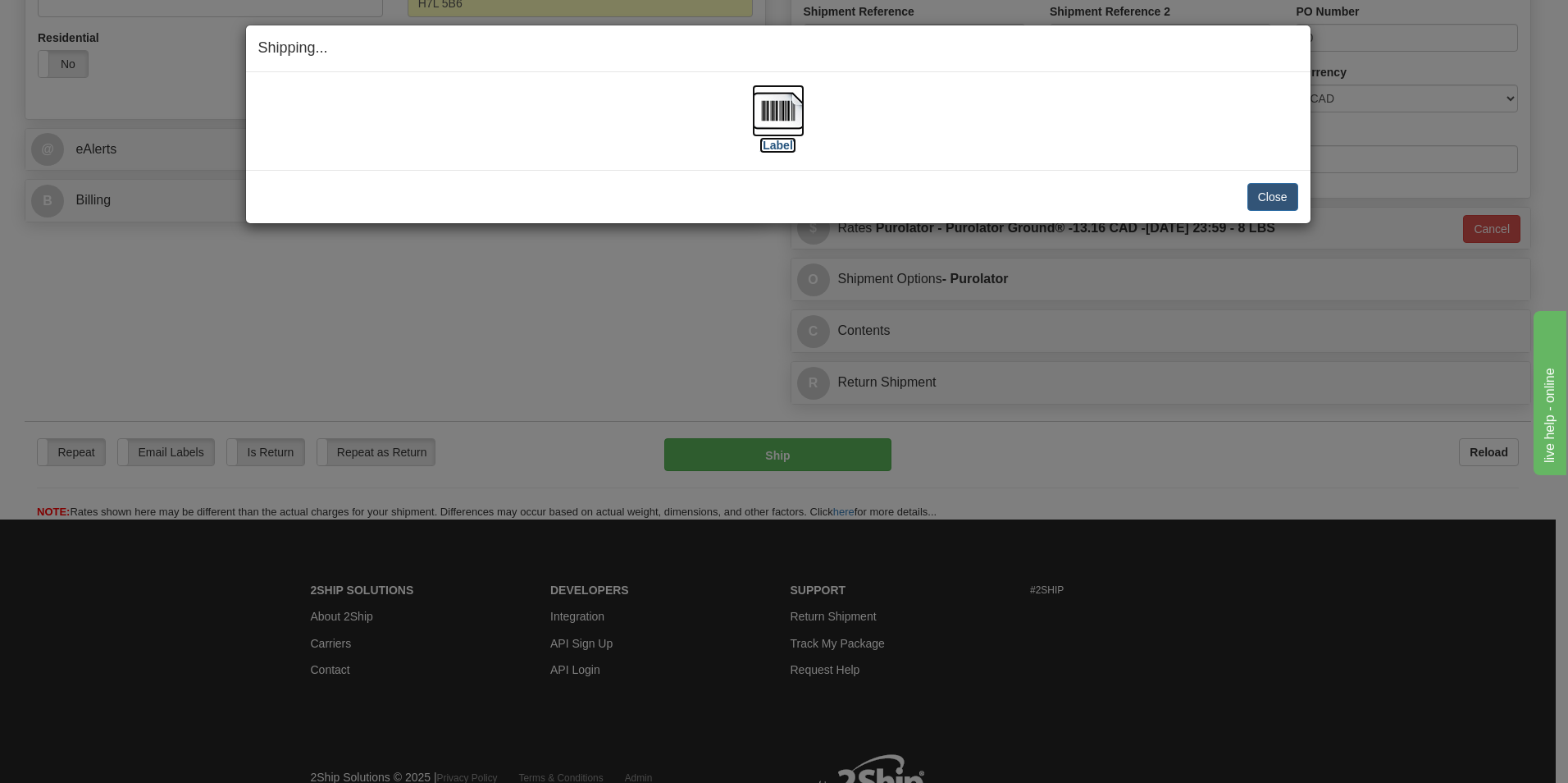
click at [774, 109] on img at bounding box center [778, 111] width 53 height 53
click at [1261, 187] on button "Close" at bounding box center [1273, 197] width 51 height 28
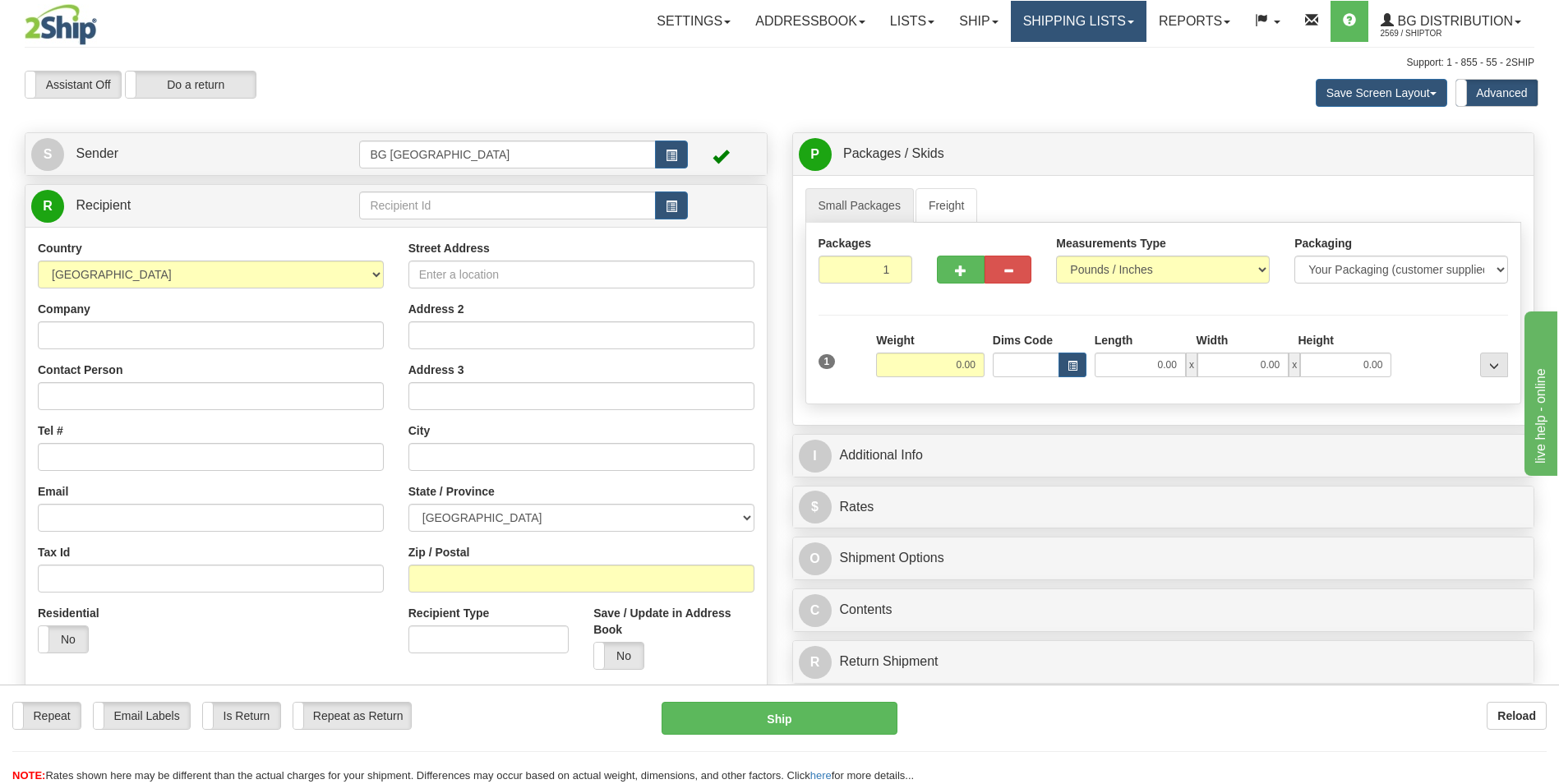
click at [1051, 23] on link "Shipping lists" at bounding box center [1078, 21] width 135 height 41
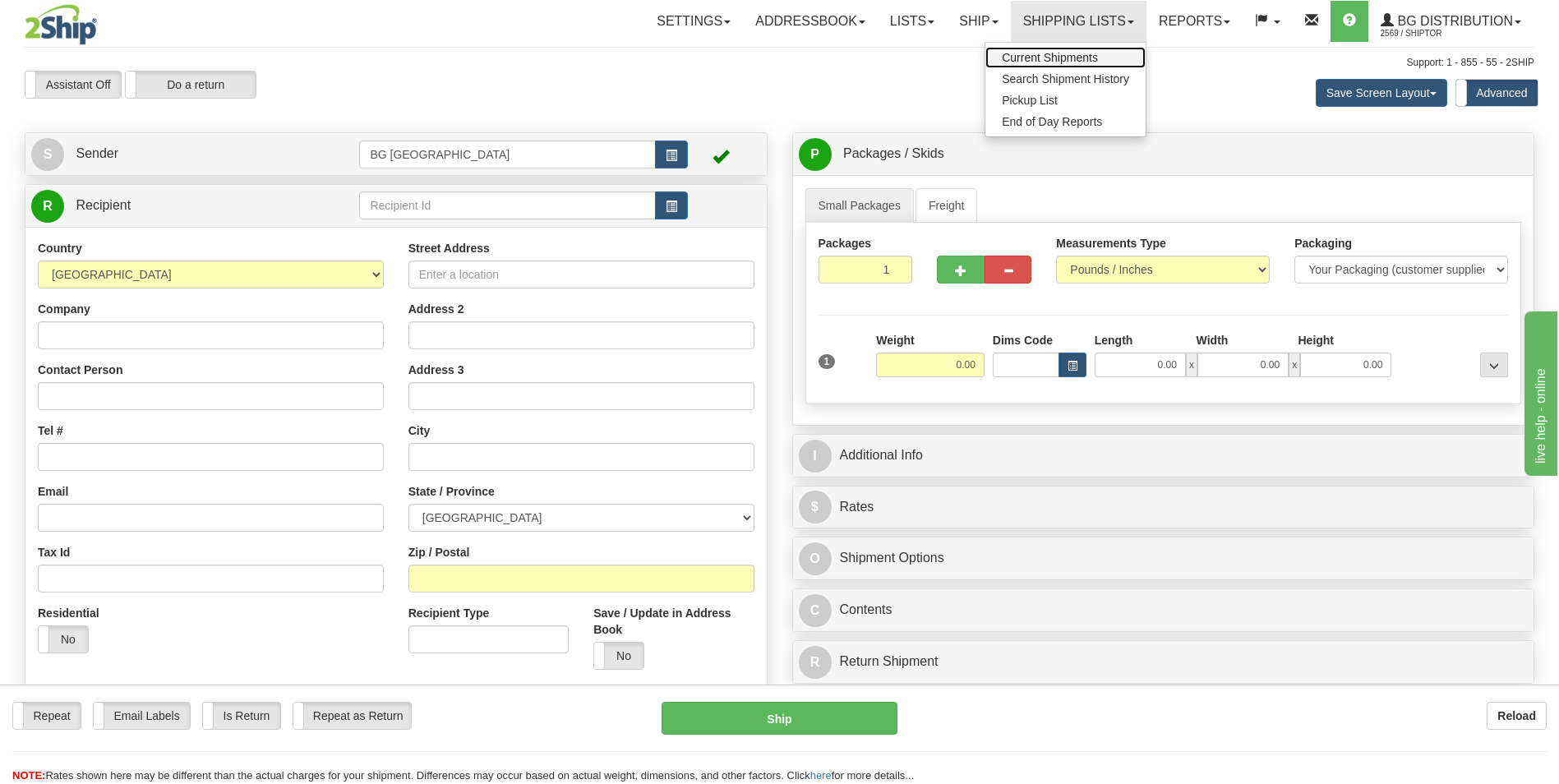
click at [1067, 63] on span "Current Shipments" at bounding box center [1050, 57] width 96 height 13
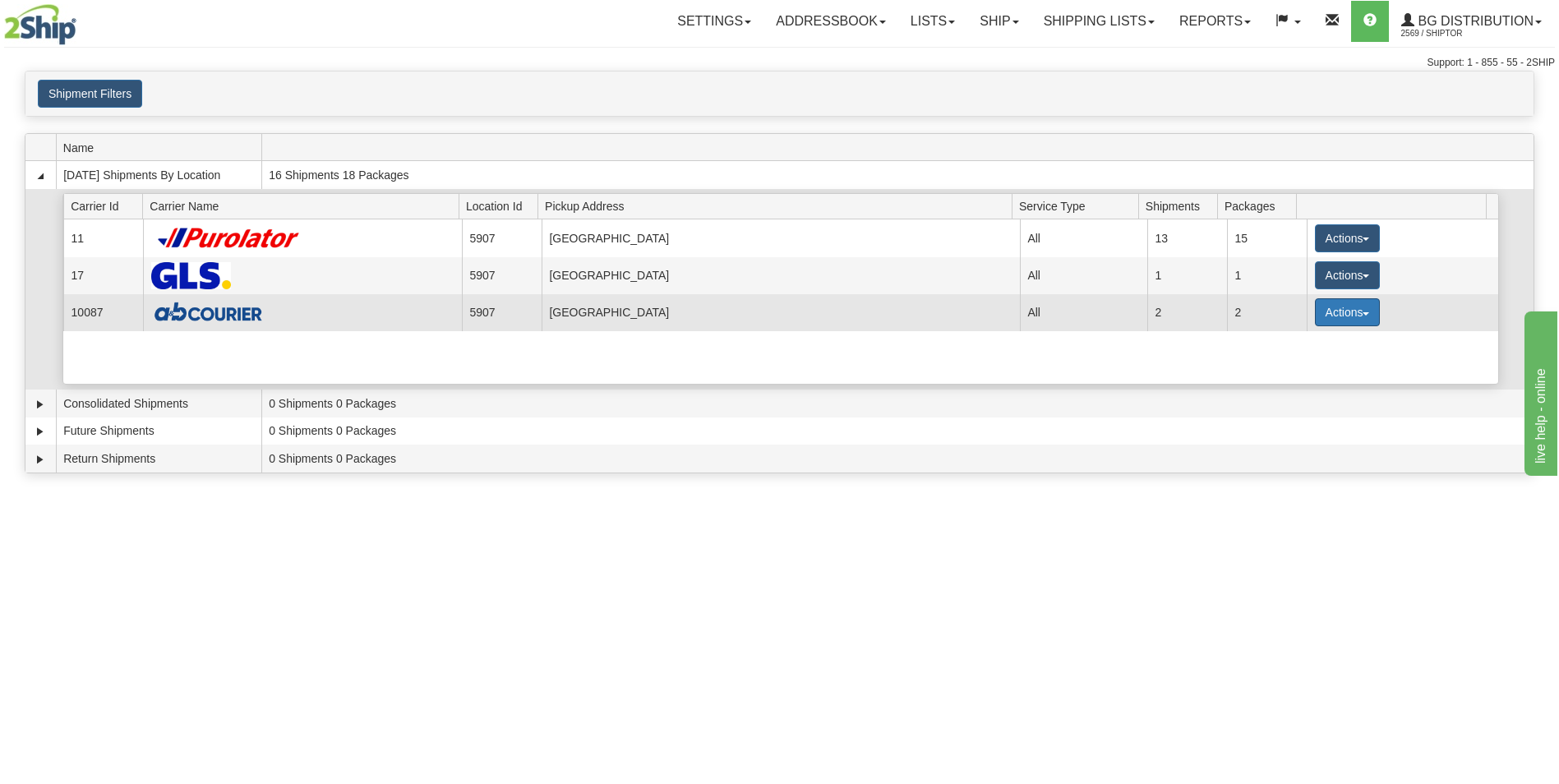
click at [1334, 310] on button "Actions" at bounding box center [1347, 312] width 66 height 28
click at [1289, 338] on span "Details" at bounding box center [1286, 342] width 44 height 11
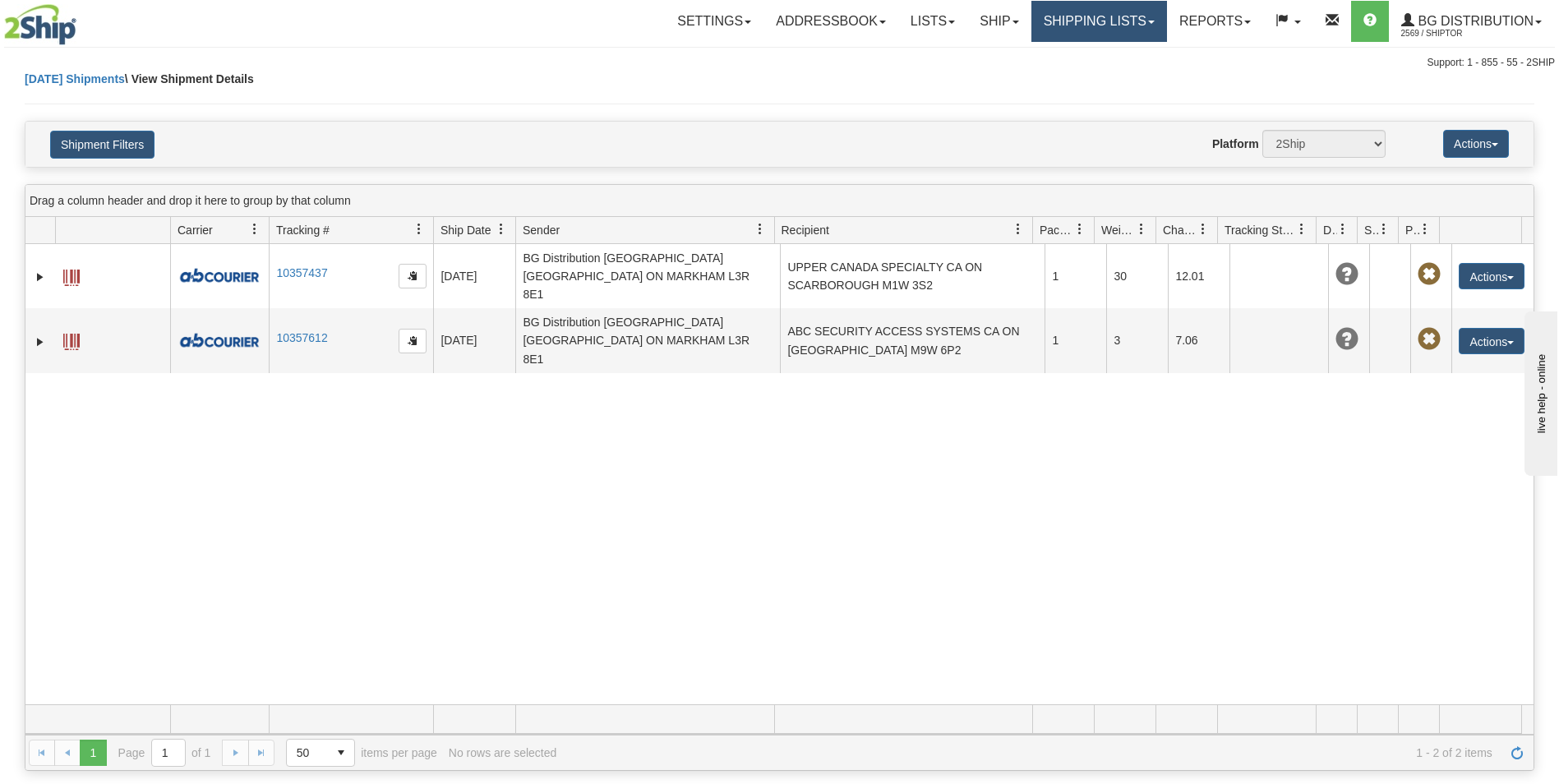
click at [1098, 18] on link "Shipping lists" at bounding box center [1099, 21] width 135 height 41
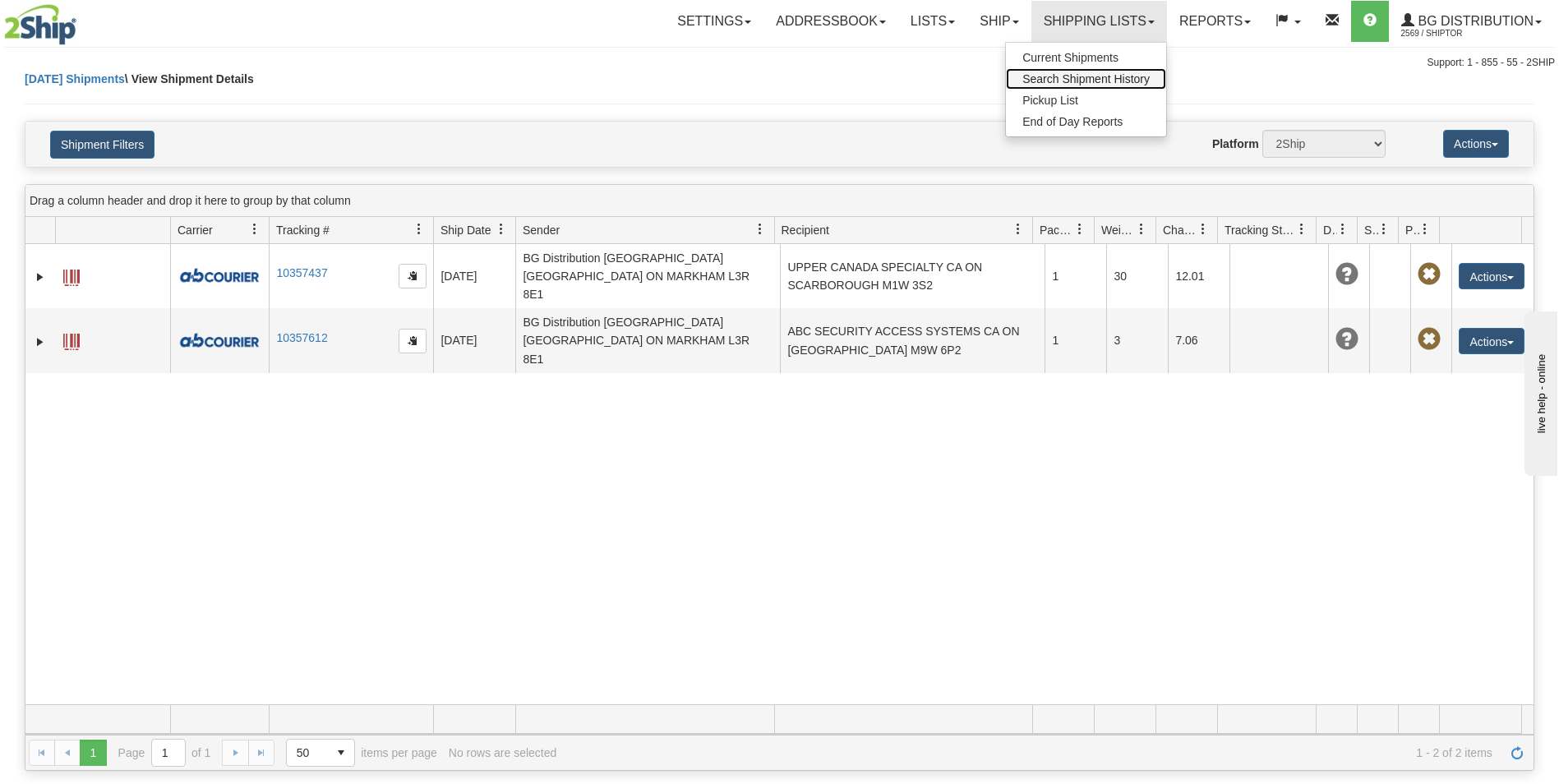
click at [1096, 70] on link "Search Shipment History" at bounding box center [1085, 79] width 160 height 22
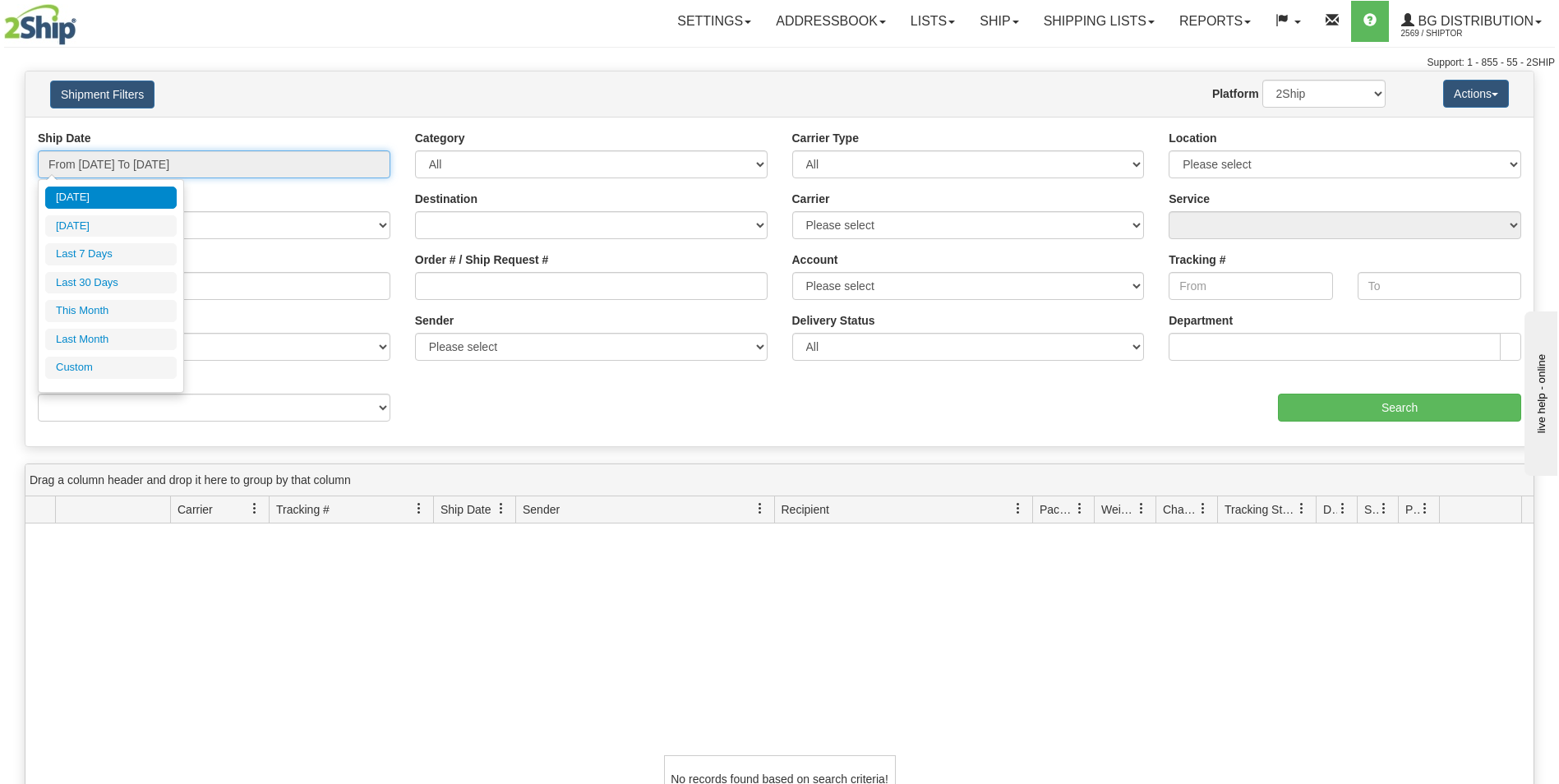
click at [288, 166] on input "From 10/13/2025 To 10/14/2025" at bounding box center [214, 164] width 352 height 28
click at [106, 248] on li "Last 7 Days" at bounding box center [111, 254] width 132 height 23
type input "From 10/08/2025 To 10/14/2025"
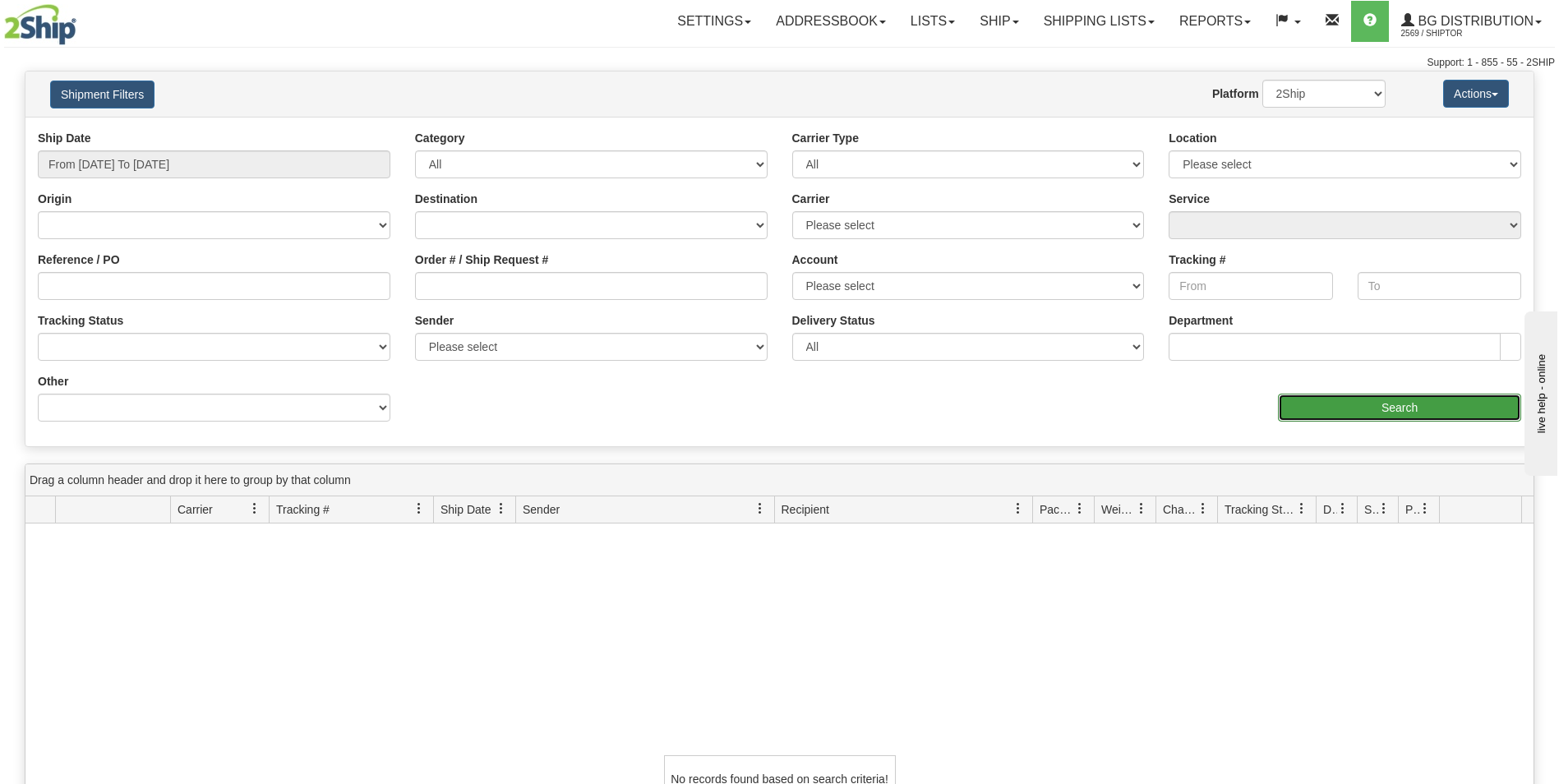
click at [1350, 412] on input "Search" at bounding box center [1399, 408] width 243 height 28
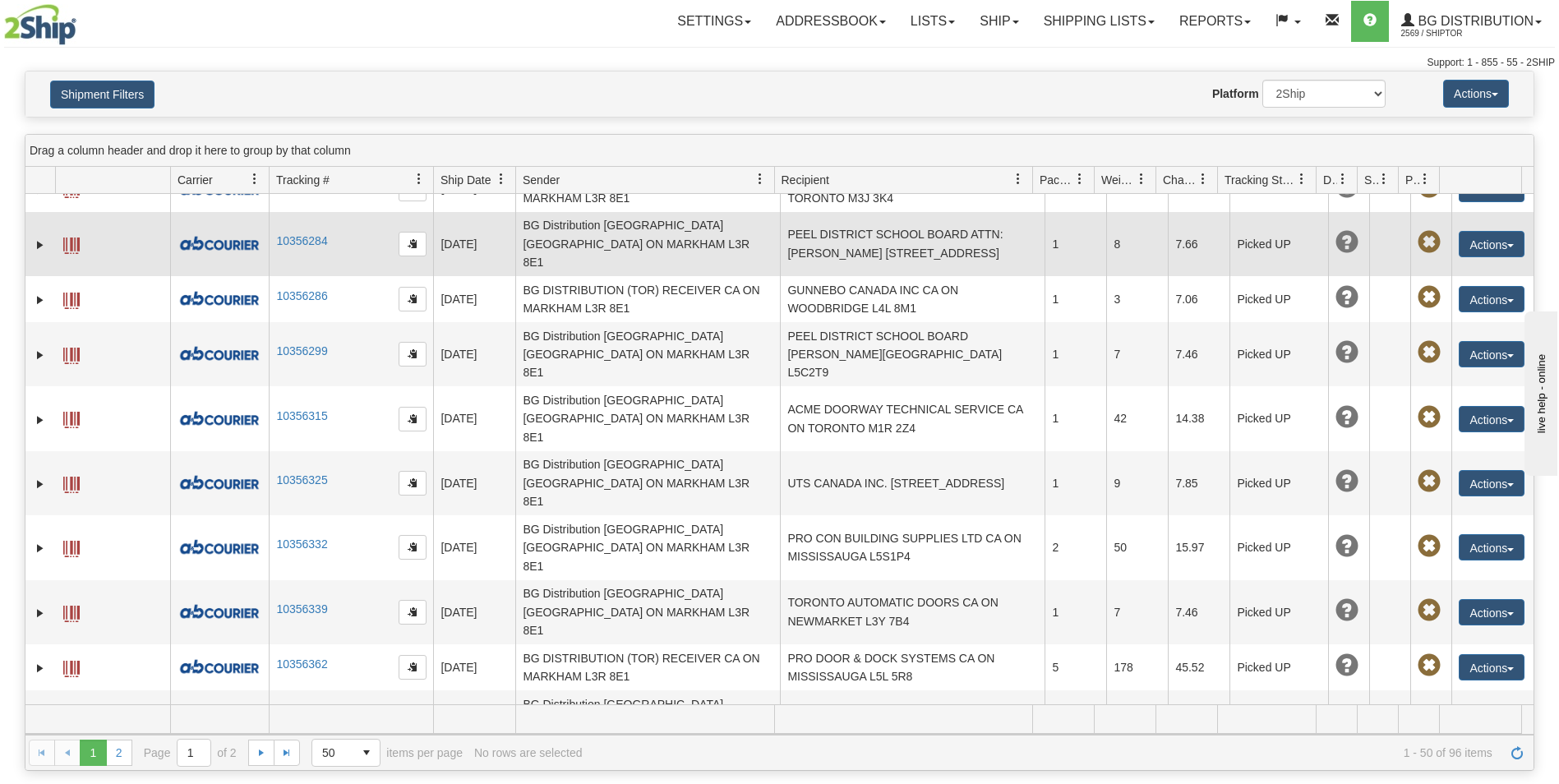
scroll to position [411, 0]
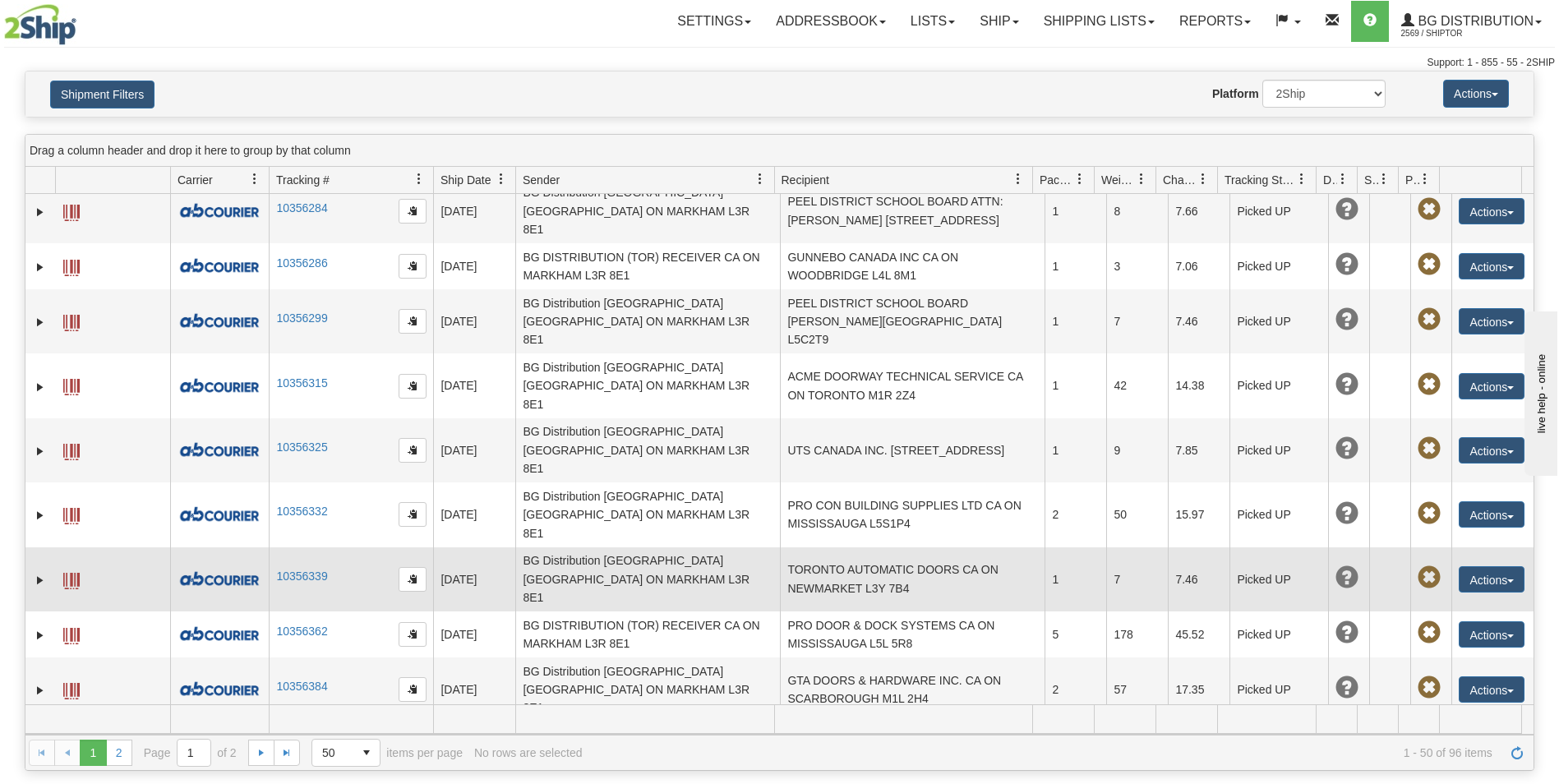
click at [947, 547] on td "TORONTO AUTOMATIC DOORS CA ON NEWMARKET L3Y 7B4" at bounding box center [912, 579] width 265 height 64
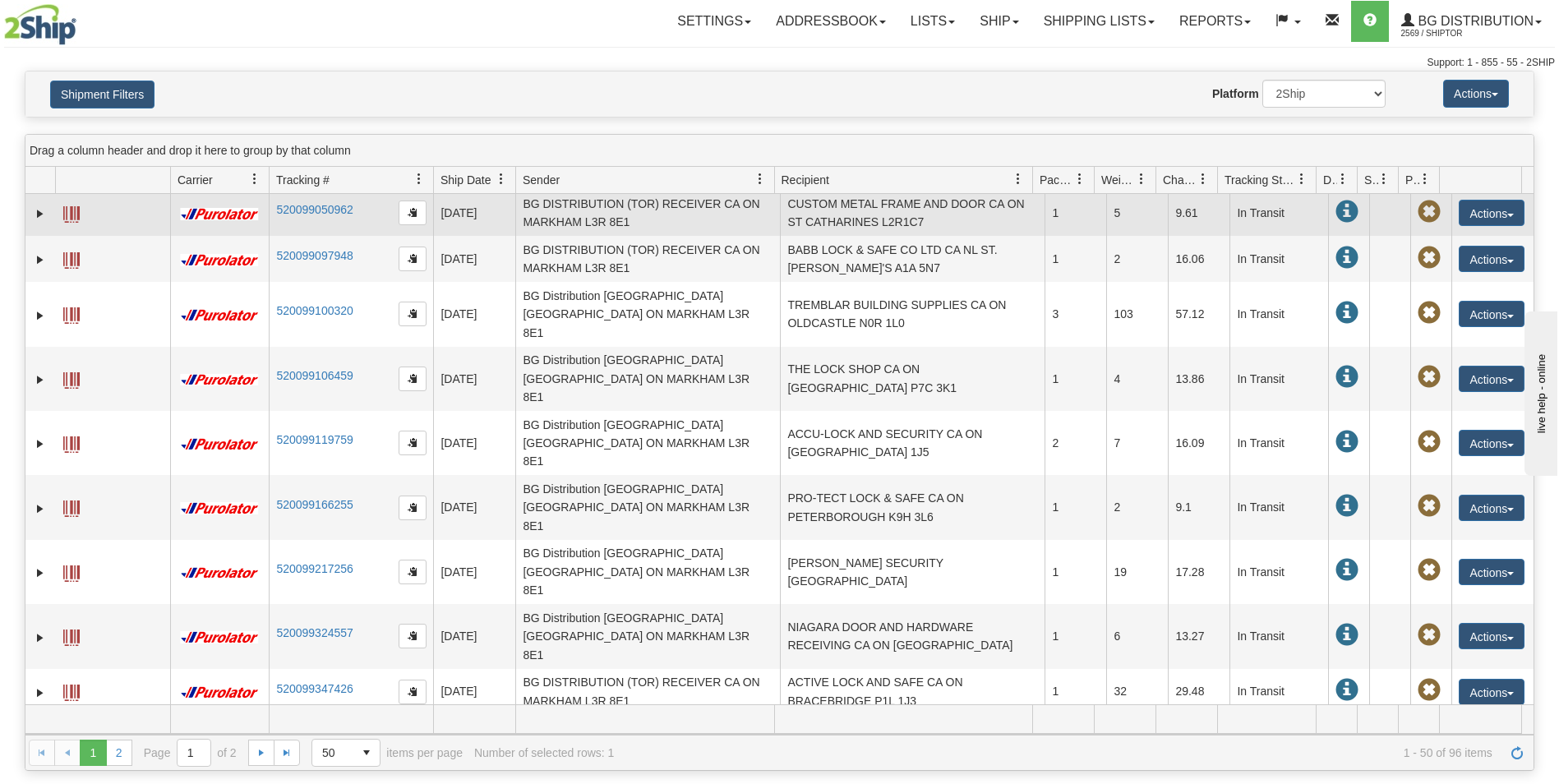
scroll to position [1826, 0]
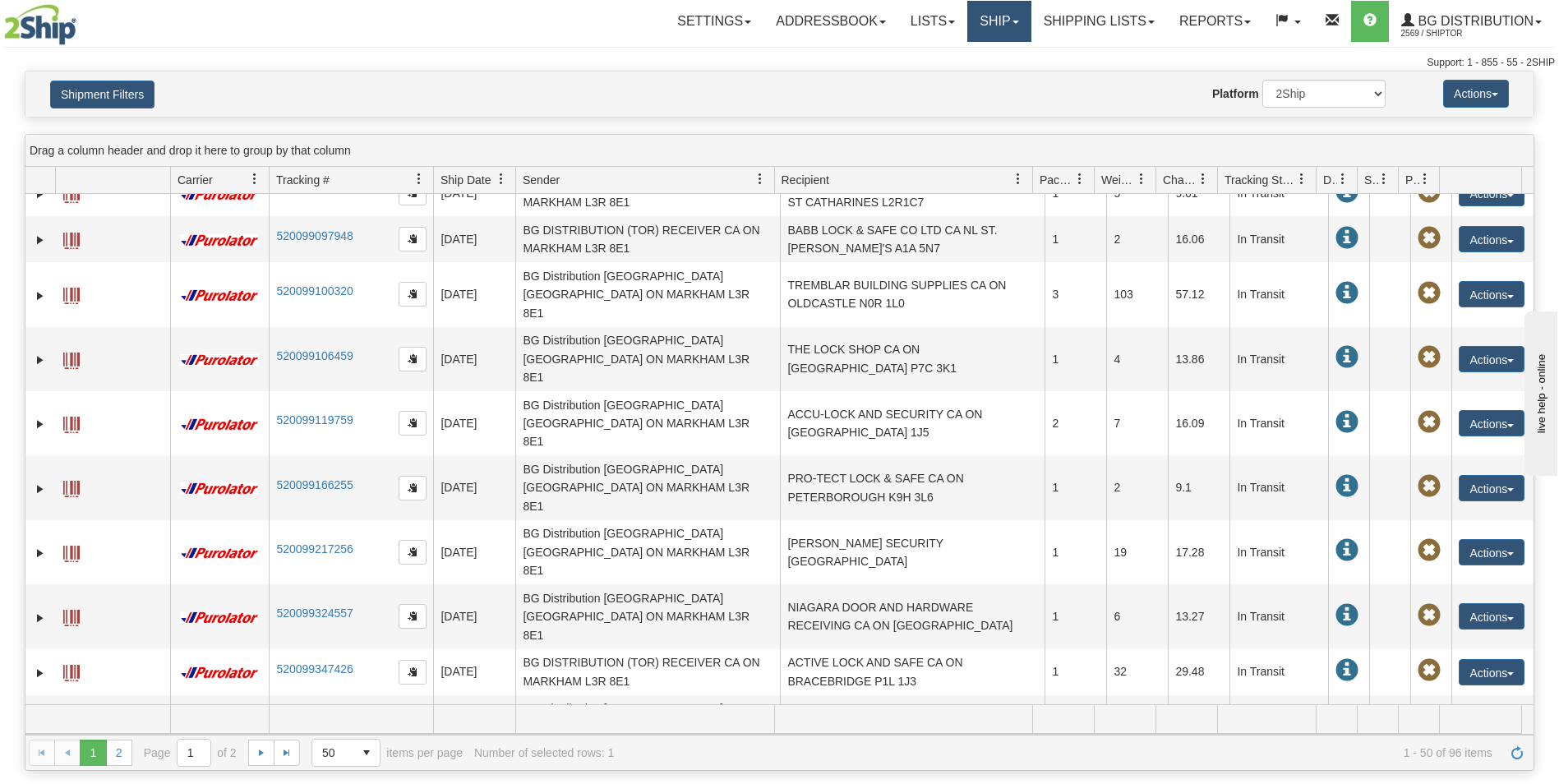
click at [988, 16] on link "Ship" at bounding box center [999, 21] width 63 height 41
click at [946, 55] on span "Ship Screen" at bounding box center [948, 57] width 62 height 13
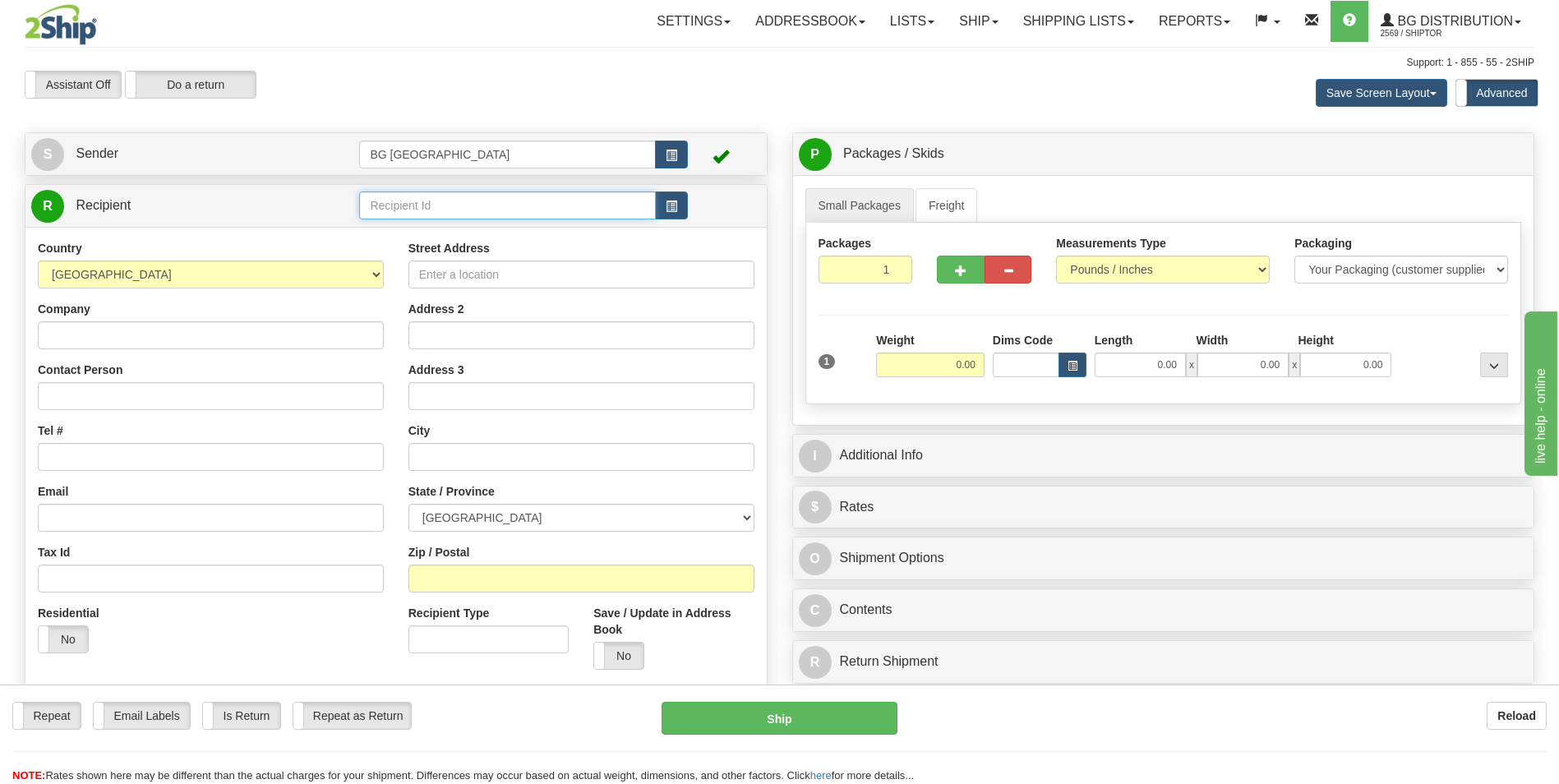
click at [396, 198] on input "text" at bounding box center [507, 206] width 296 height 28
click at [380, 240] on div "60020" at bounding box center [504, 231] width 280 height 18
type input "60020"
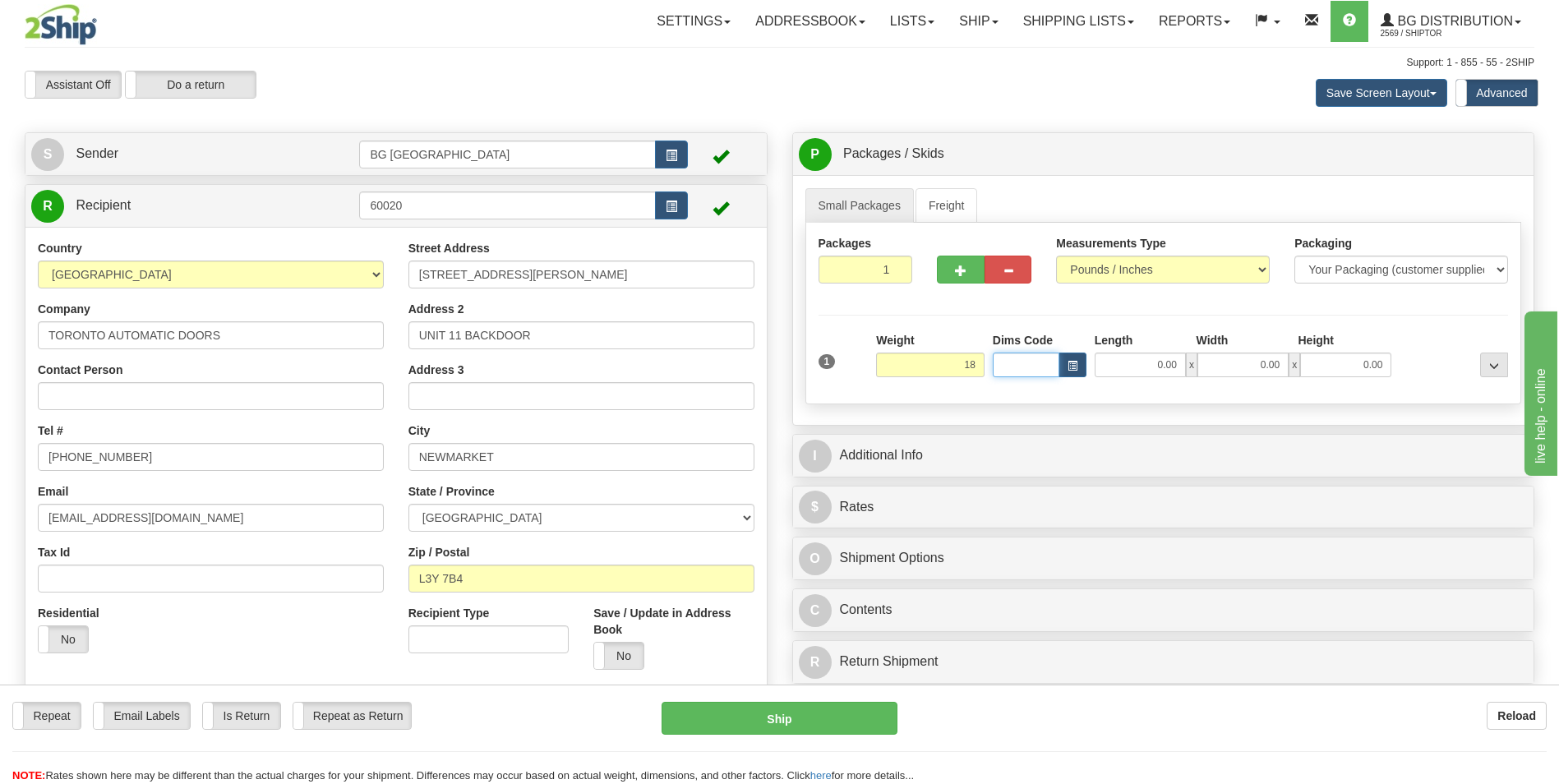
type input "18.00"
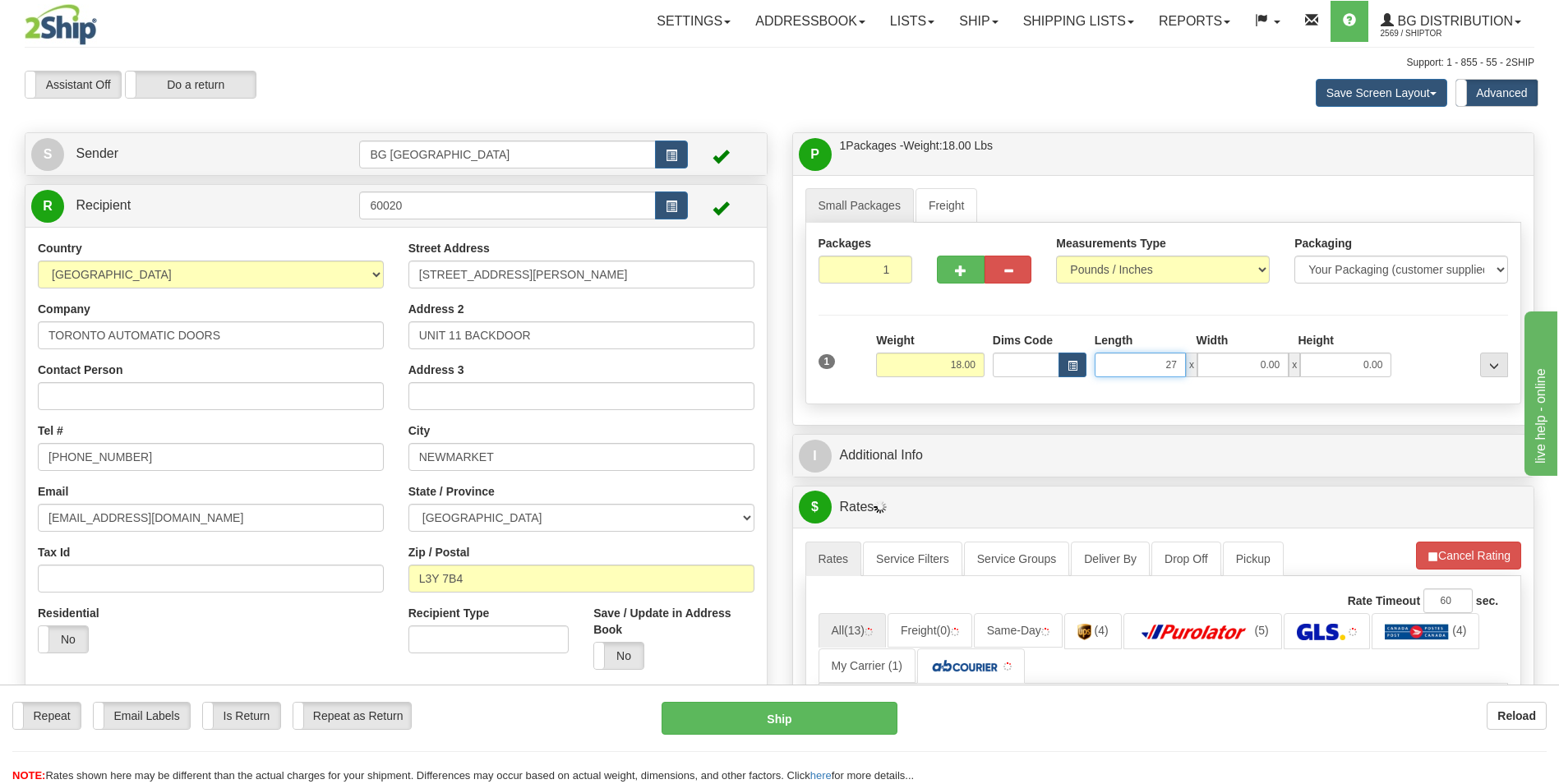
type input "27.00"
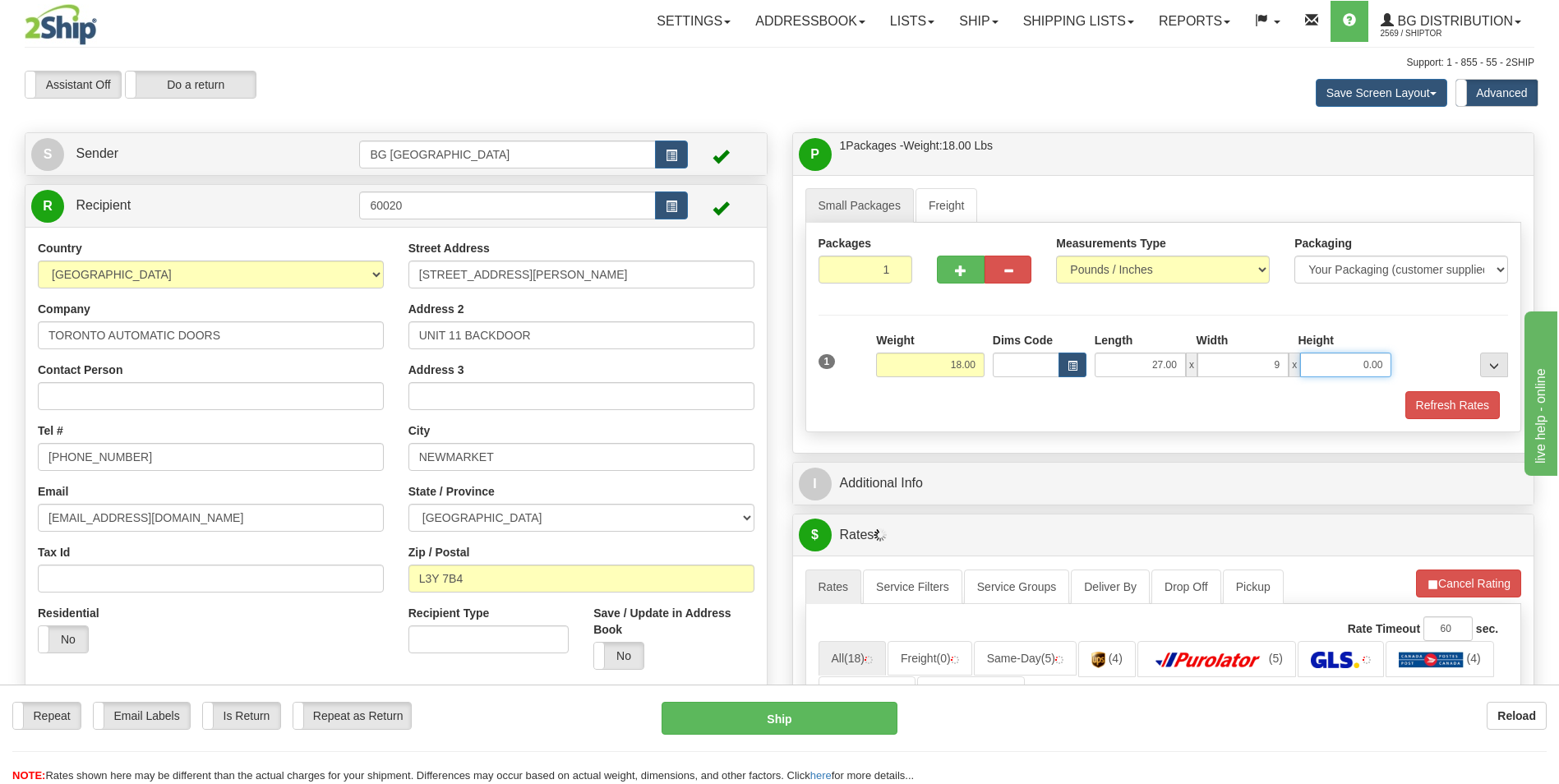
type input "9.00"
type input "5.00"
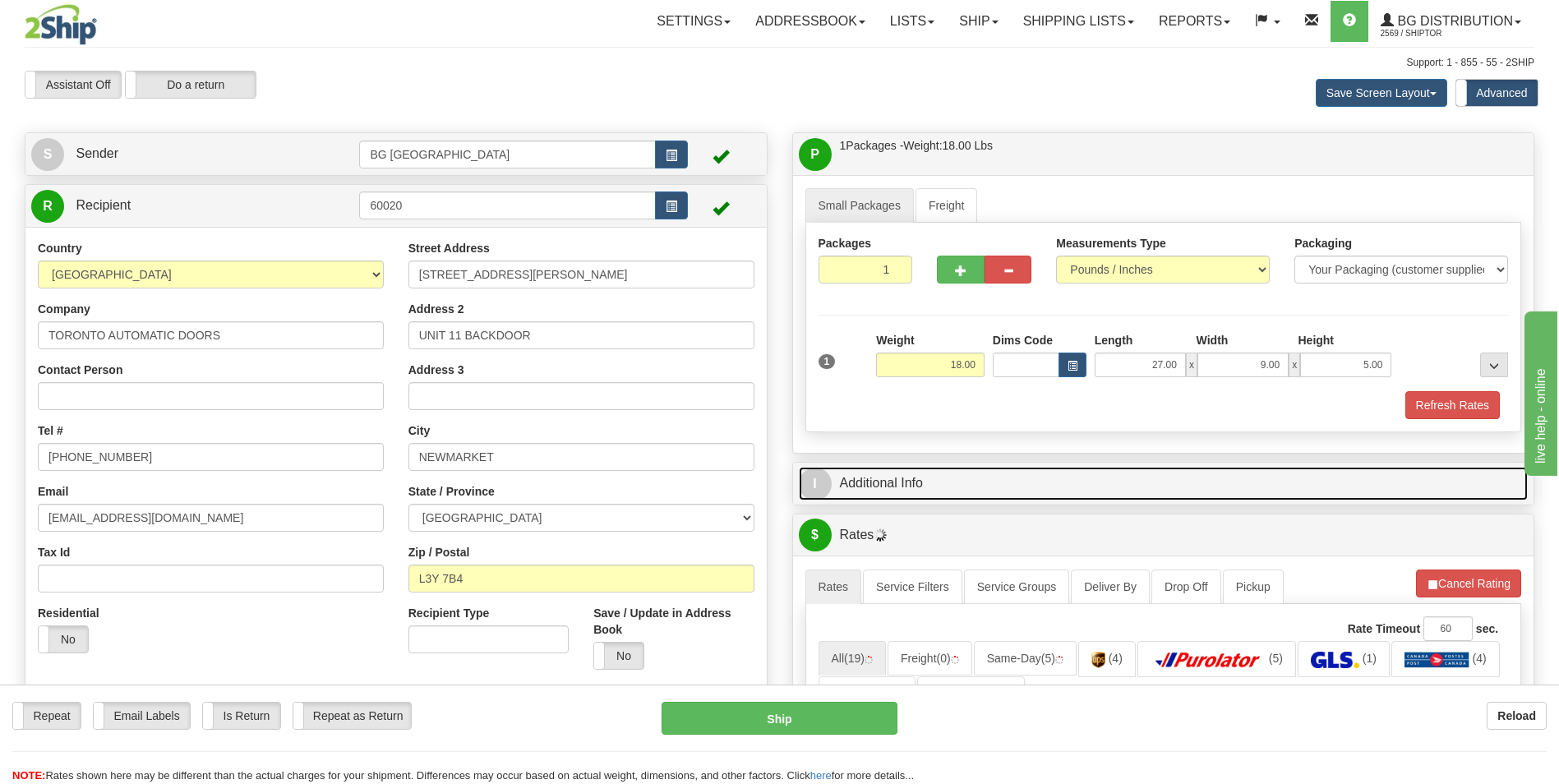
click at [969, 484] on link "I Additional Info" at bounding box center [1163, 483] width 730 height 34
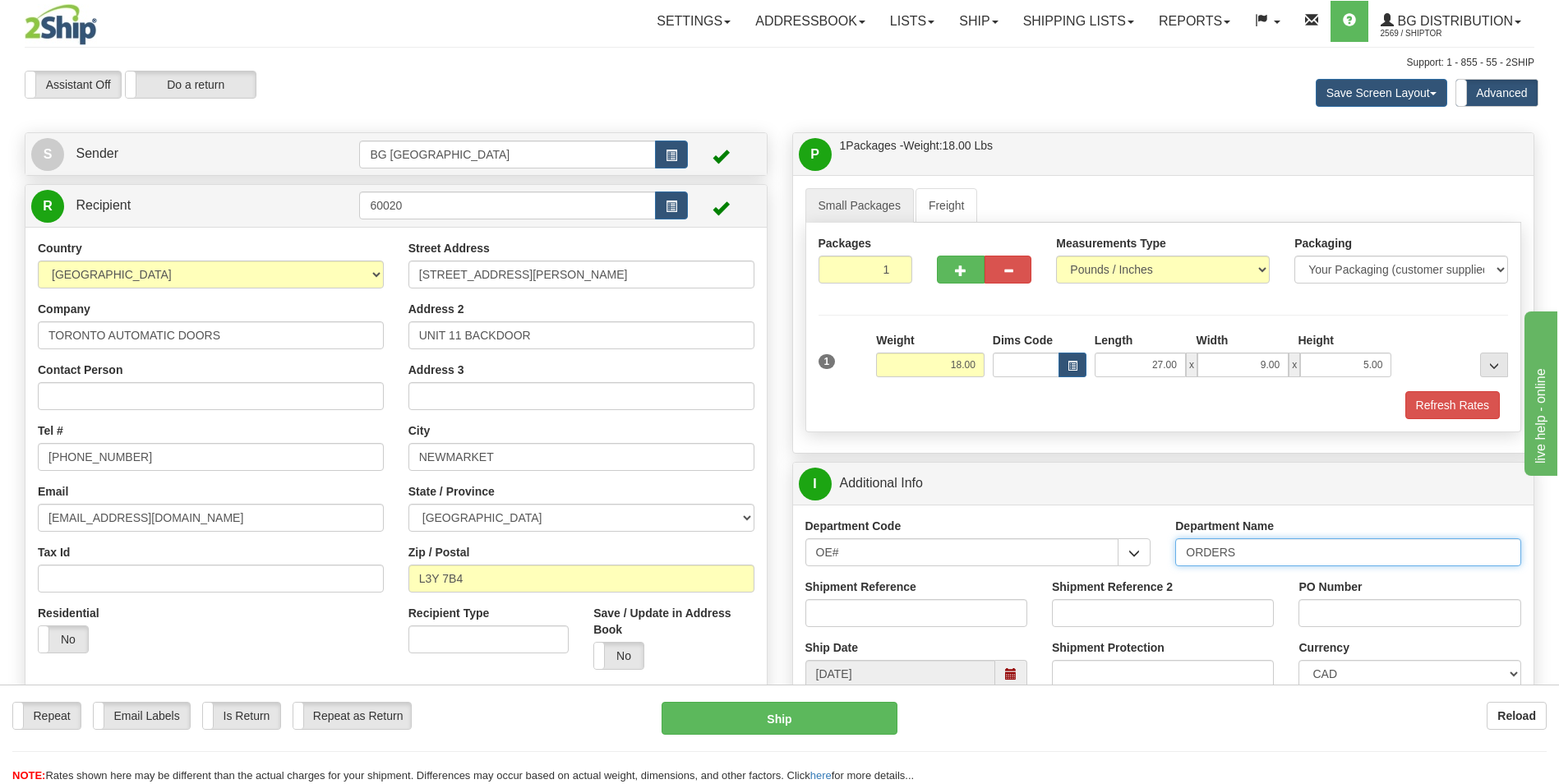
click at [1272, 558] on input "ORDERS" at bounding box center [1347, 552] width 346 height 28
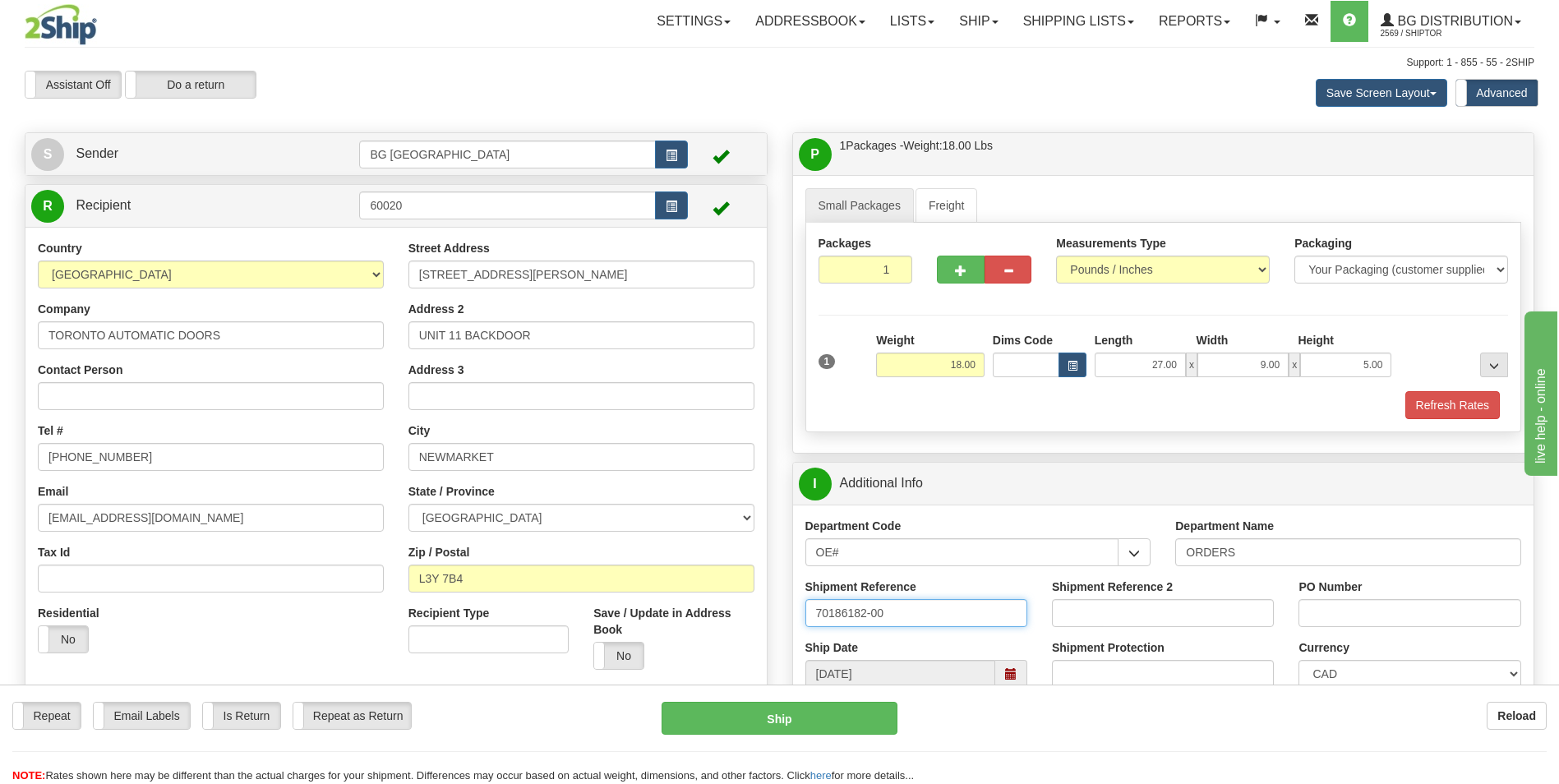
type input "70186182-00"
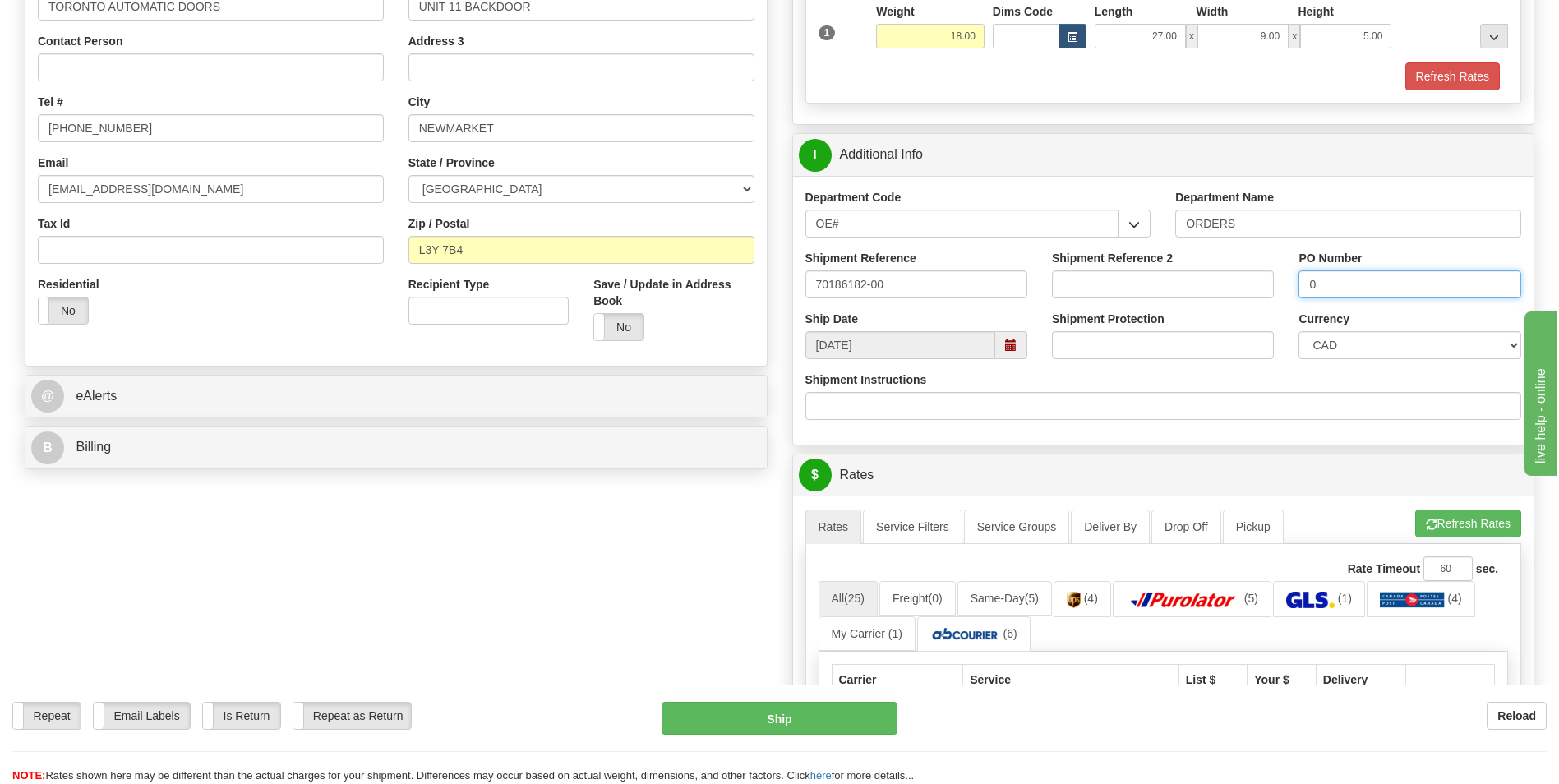
type input "0"
click at [1476, 538] on ul "Rates Service Filters Service Groups Deliver By Drop Off Pickup Refresh Rates C…" at bounding box center [1163, 526] width 717 height 35
click at [1476, 530] on button "Refresh Rates" at bounding box center [1468, 523] width 106 height 28
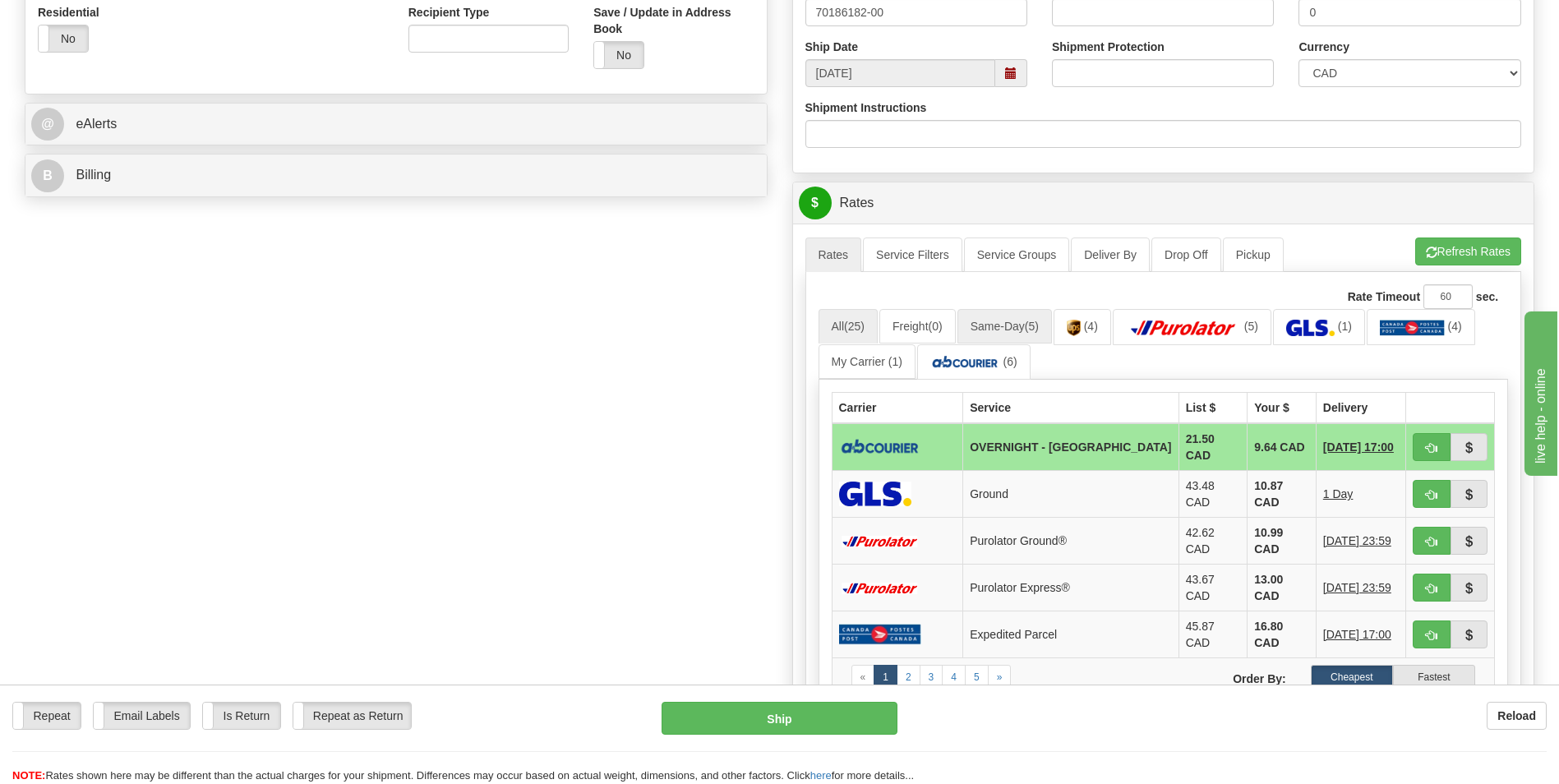
scroll to position [657, 0]
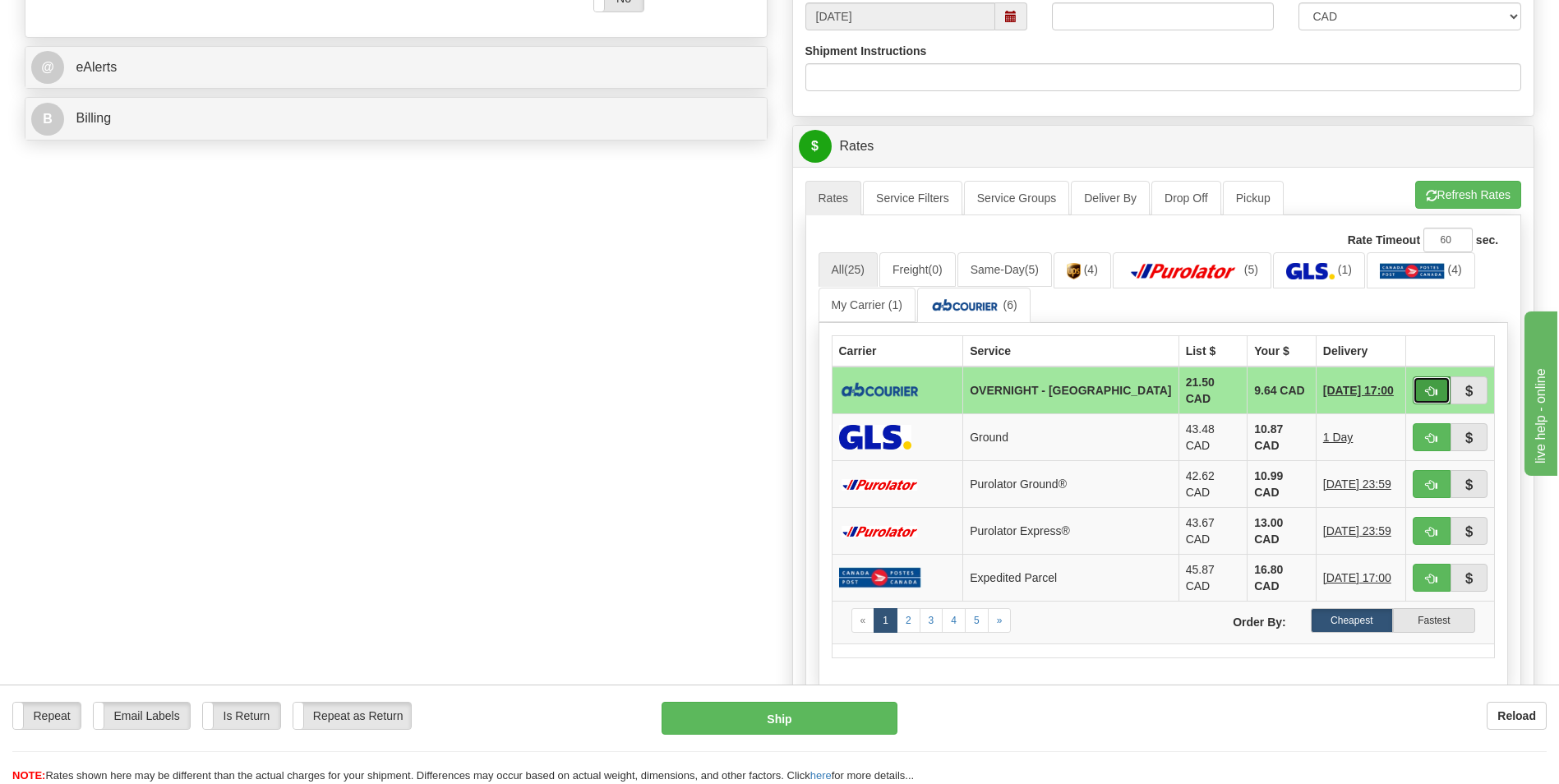
click at [1425, 376] on button "button" at bounding box center [1431, 390] width 38 height 28
type input "4"
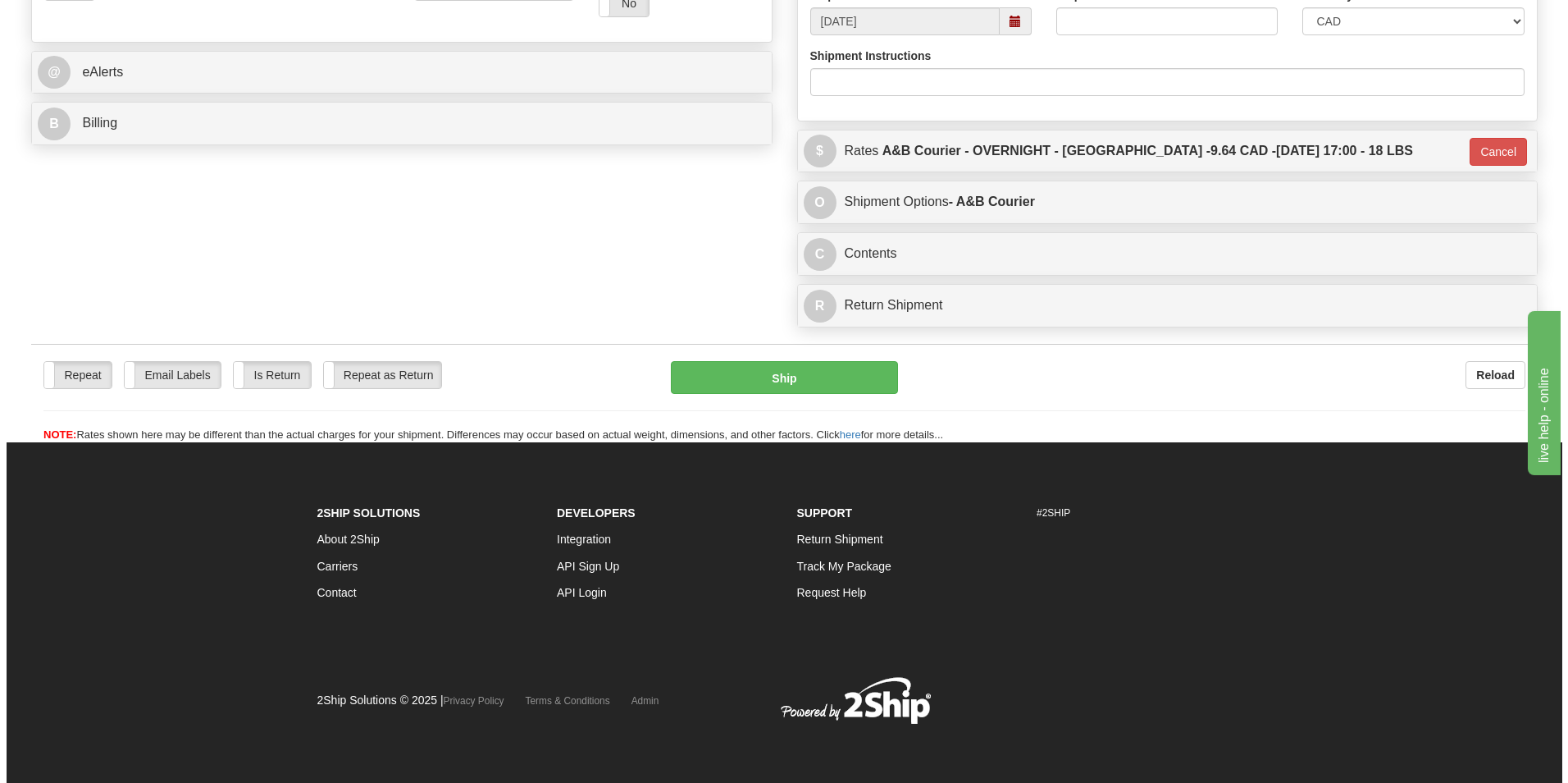
scroll to position [650, 0]
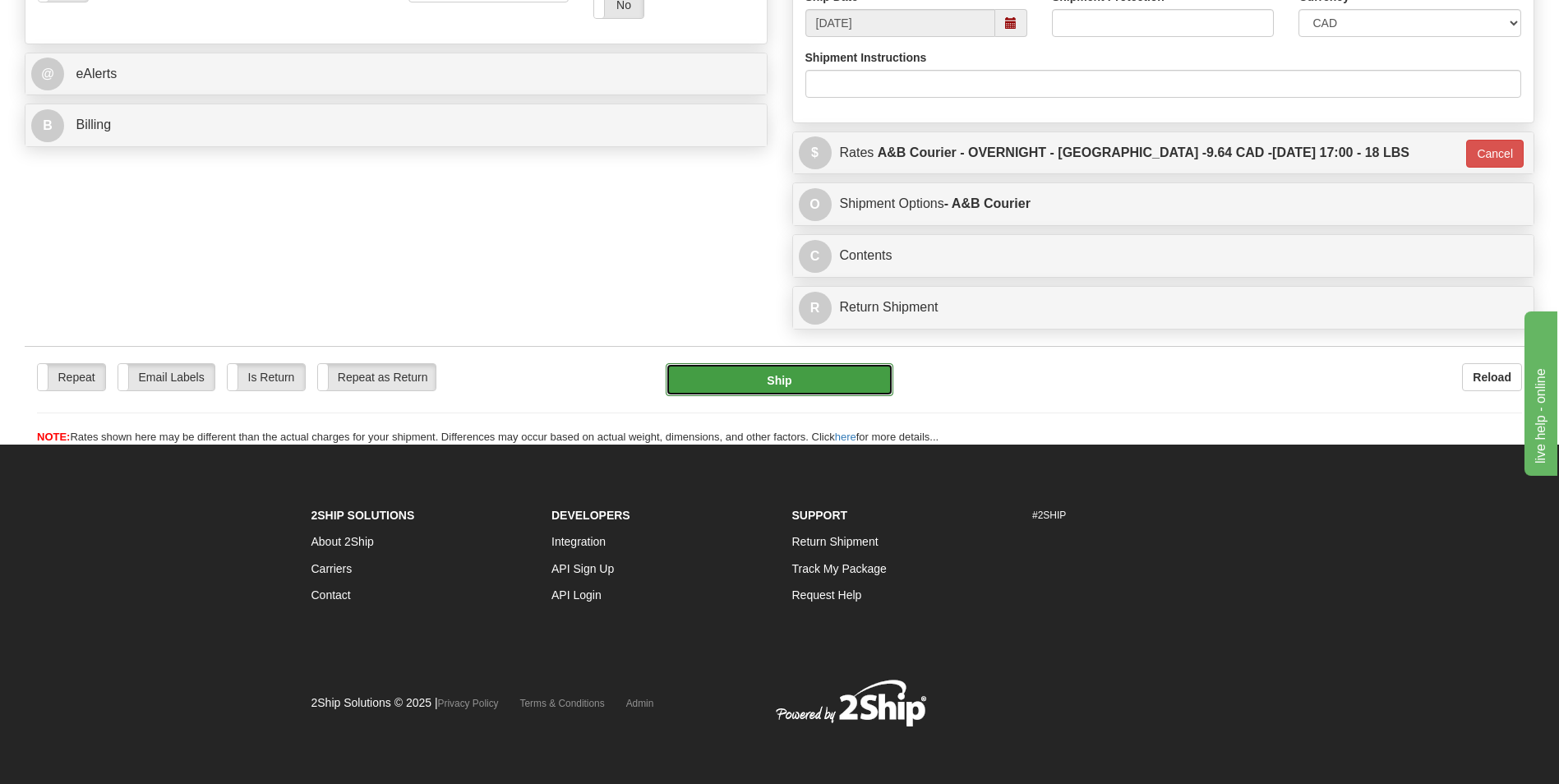
click at [783, 382] on button "Ship" at bounding box center [778, 380] width 226 height 33
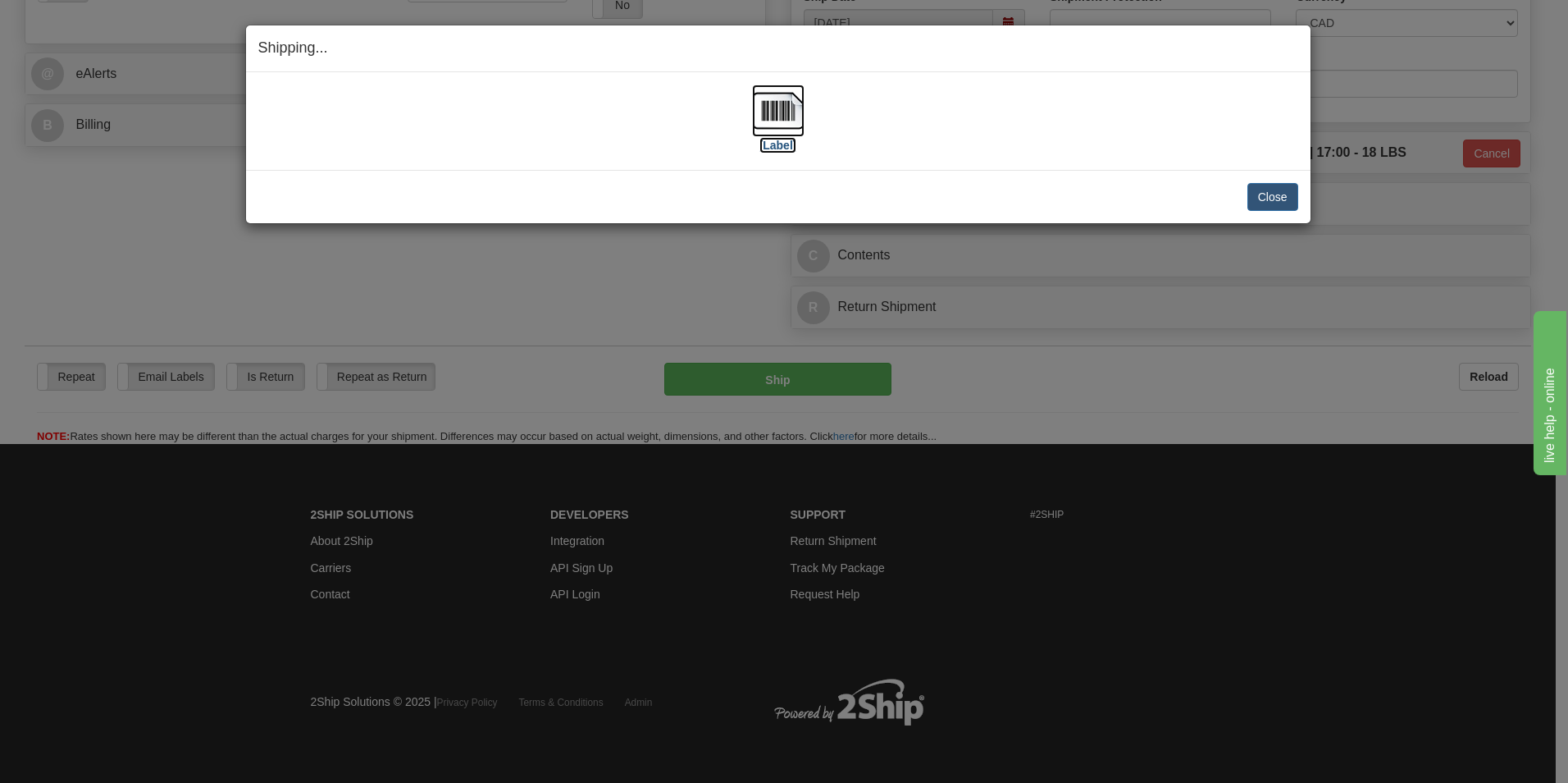
click at [771, 98] on img at bounding box center [778, 111] width 53 height 53
click at [1266, 191] on button "Close" at bounding box center [1273, 197] width 51 height 28
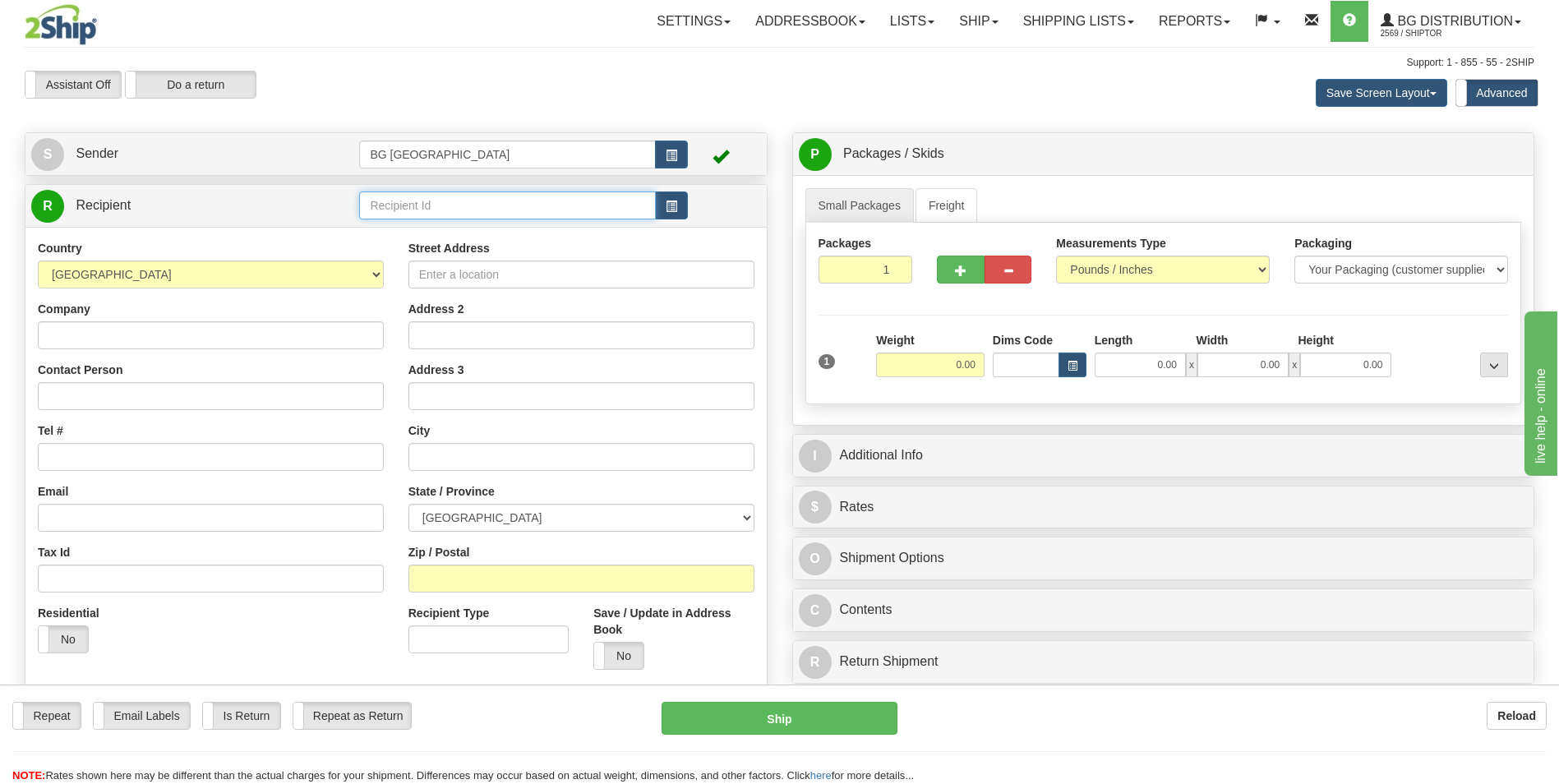
click at [429, 204] on input "text" at bounding box center [507, 206] width 296 height 28
click at [415, 225] on div "60586" at bounding box center [504, 231] width 280 height 18
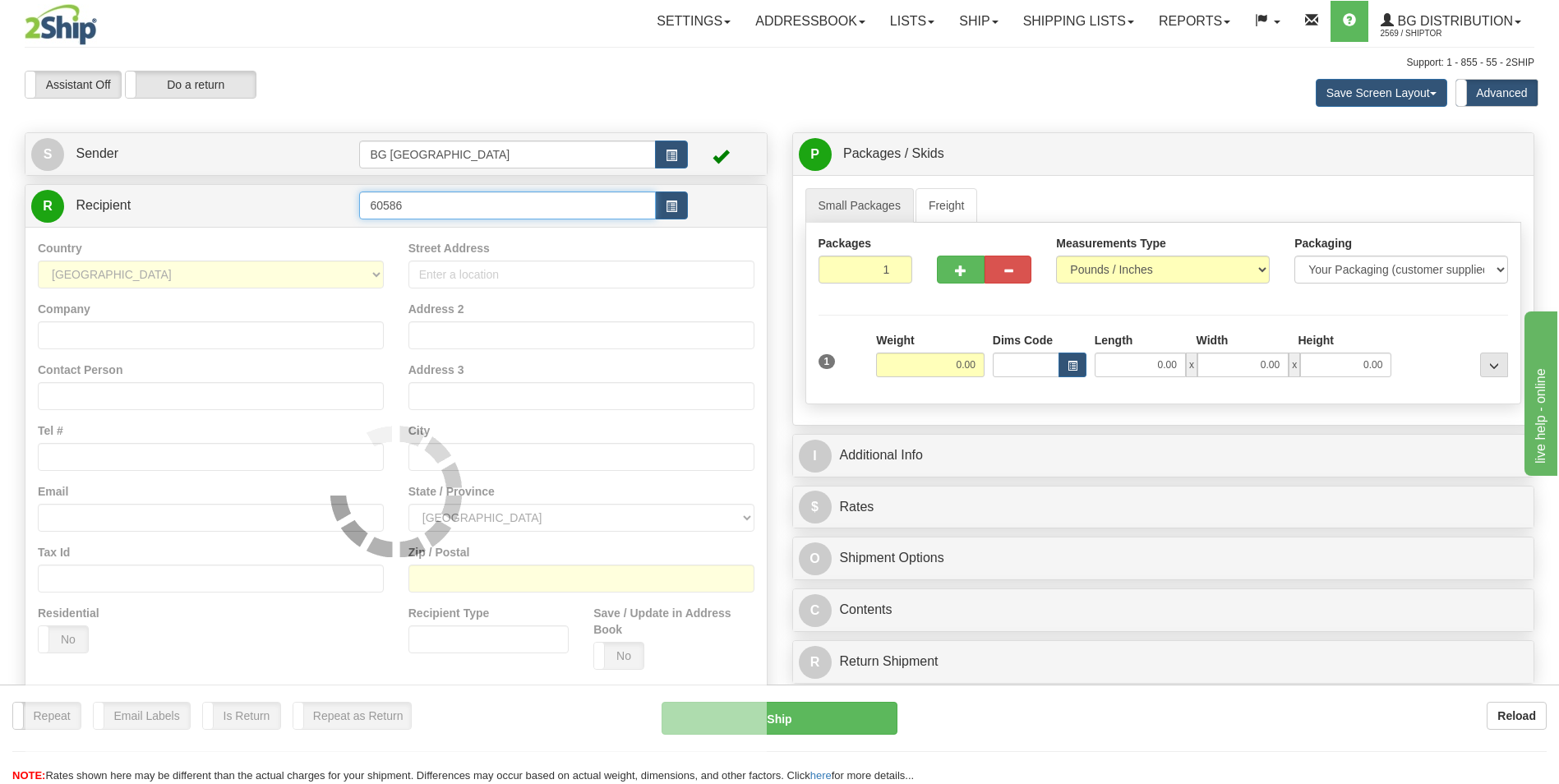
type input "60586"
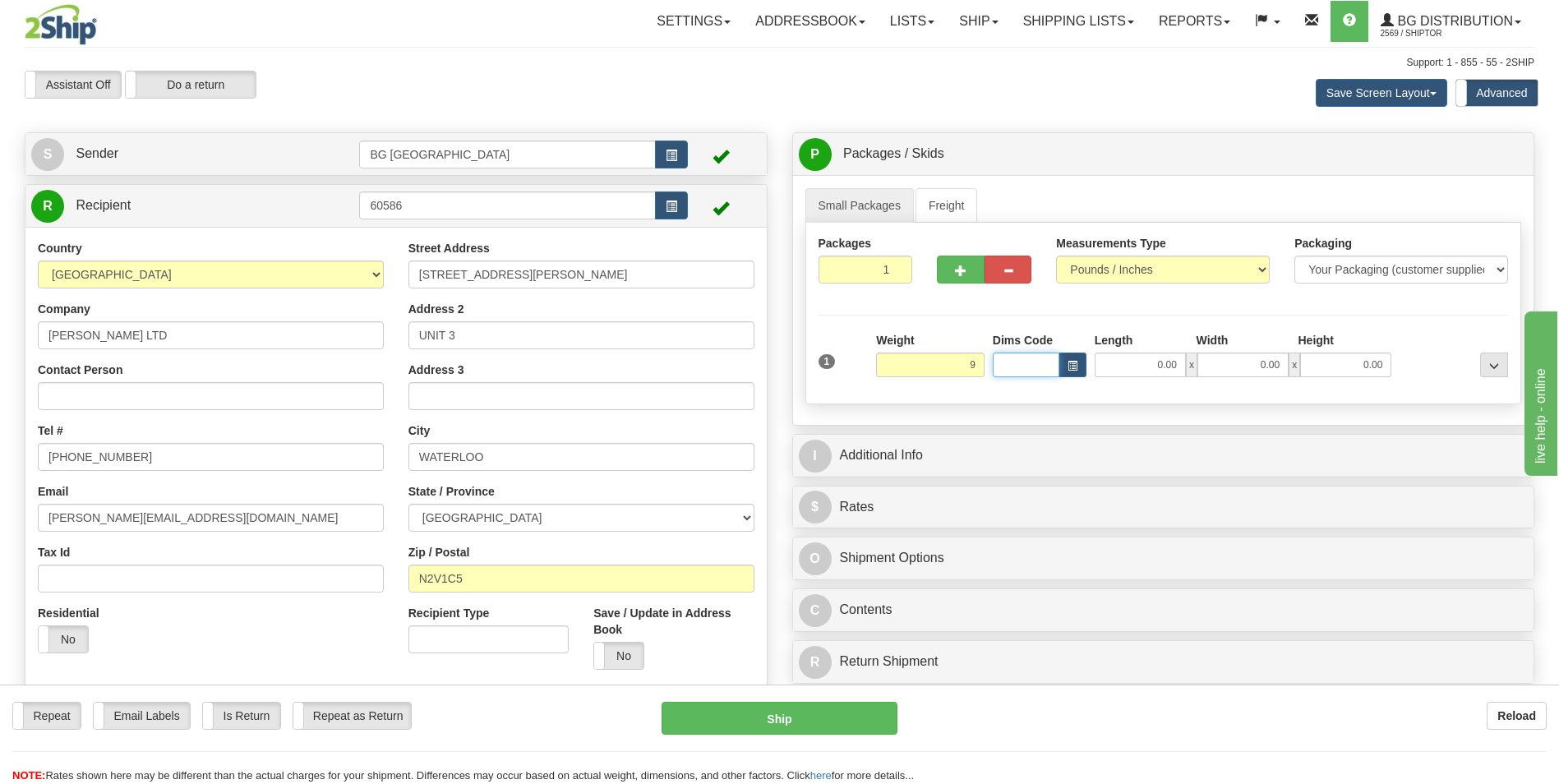
type input "9.00"
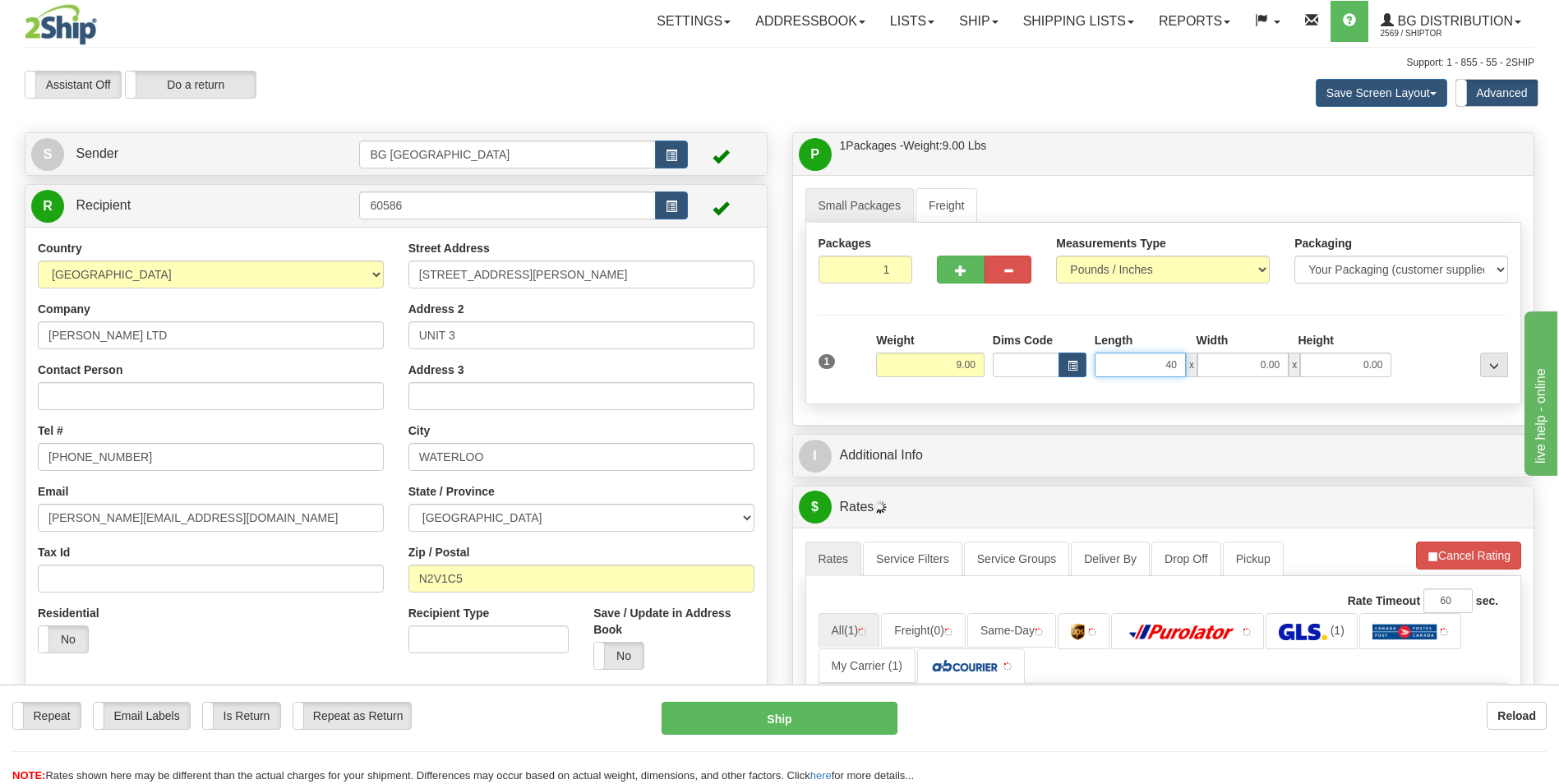
type input "40.00"
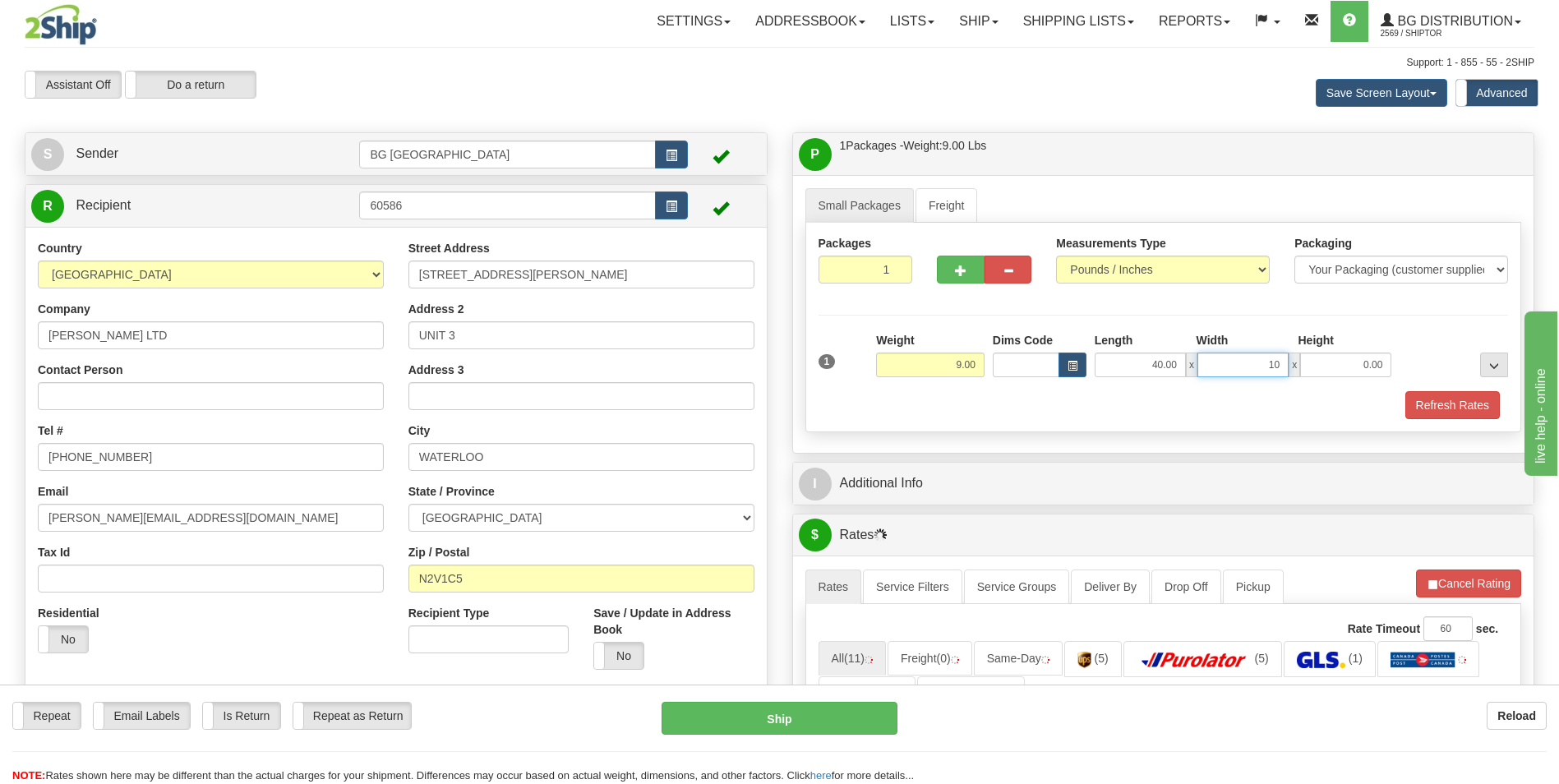
type input "10.00"
type input "5.00"
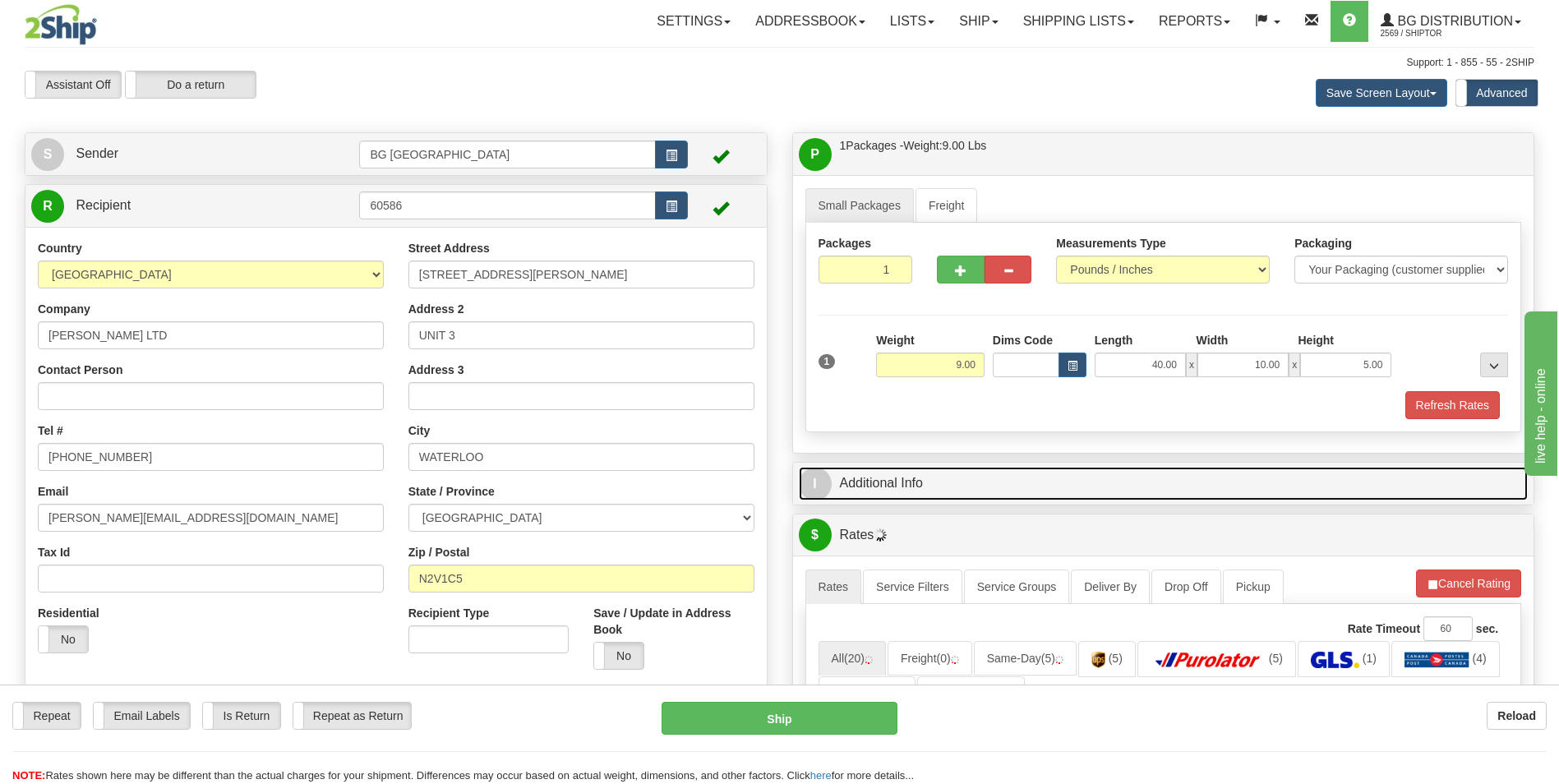
click at [931, 474] on link "I Additional Info" at bounding box center [1163, 483] width 730 height 34
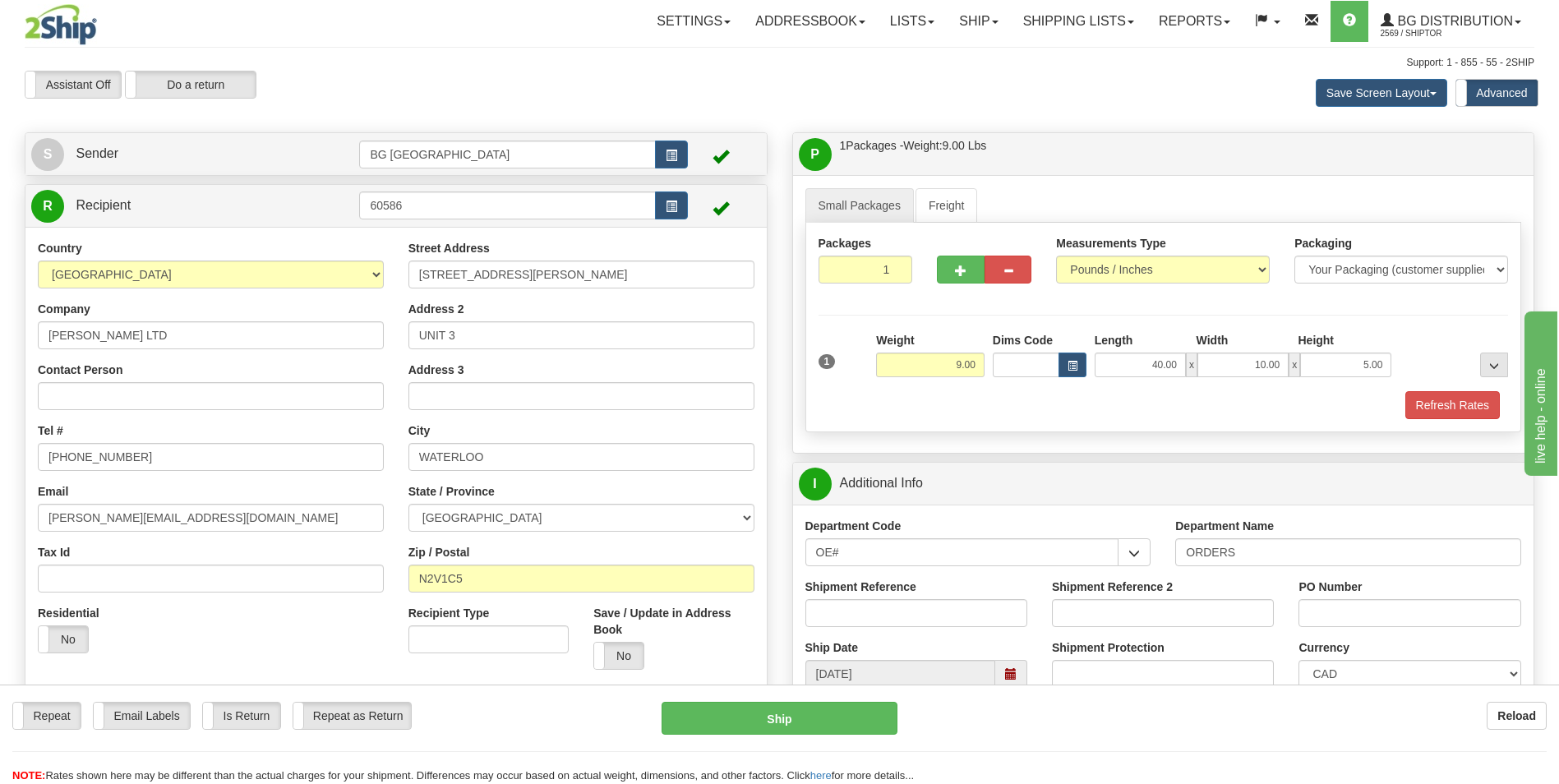
click at [1283, 554] on input "ORDERS" at bounding box center [1347, 552] width 346 height 28
type input "70186097-00"
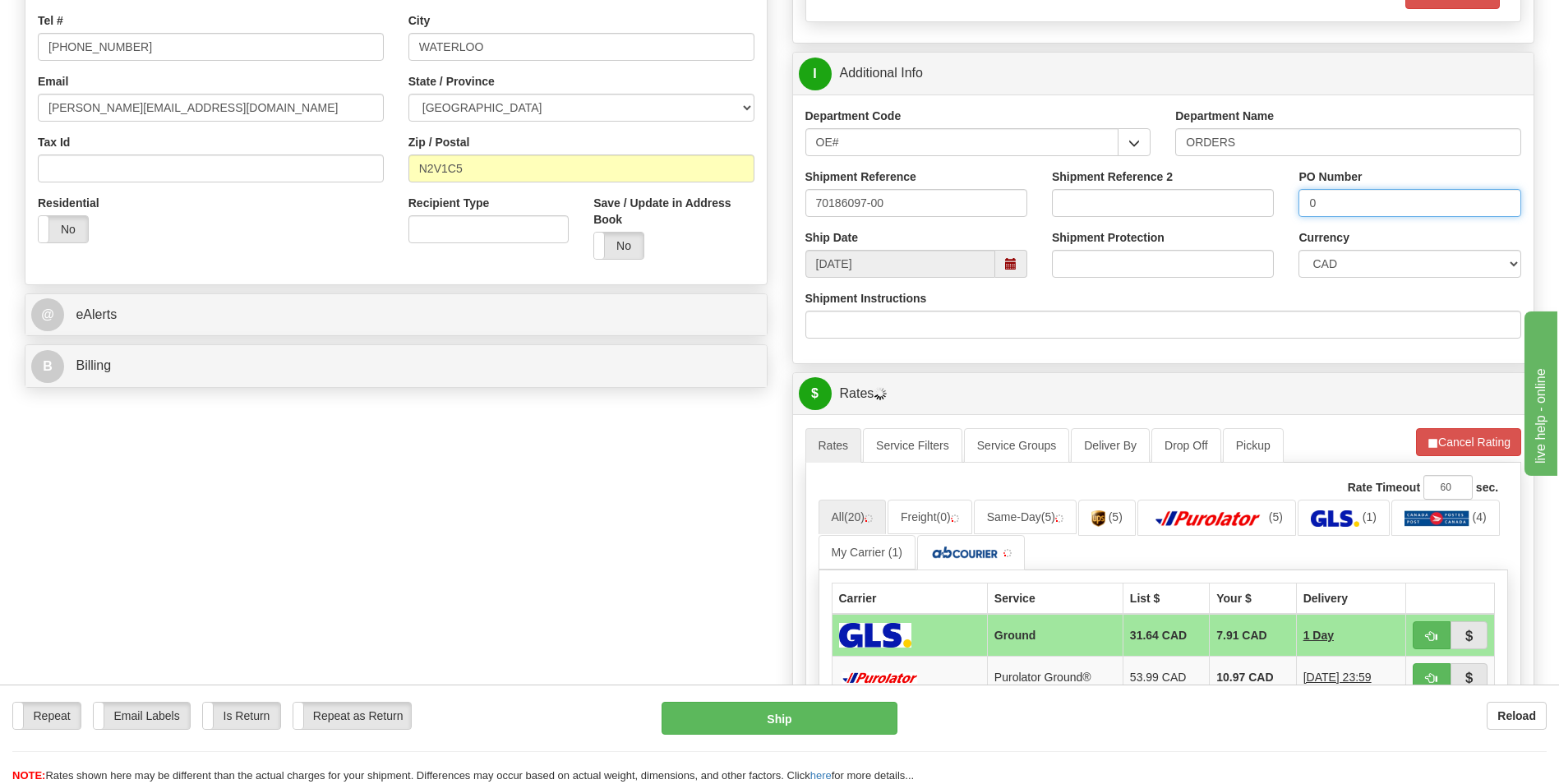
scroll to position [411, 0]
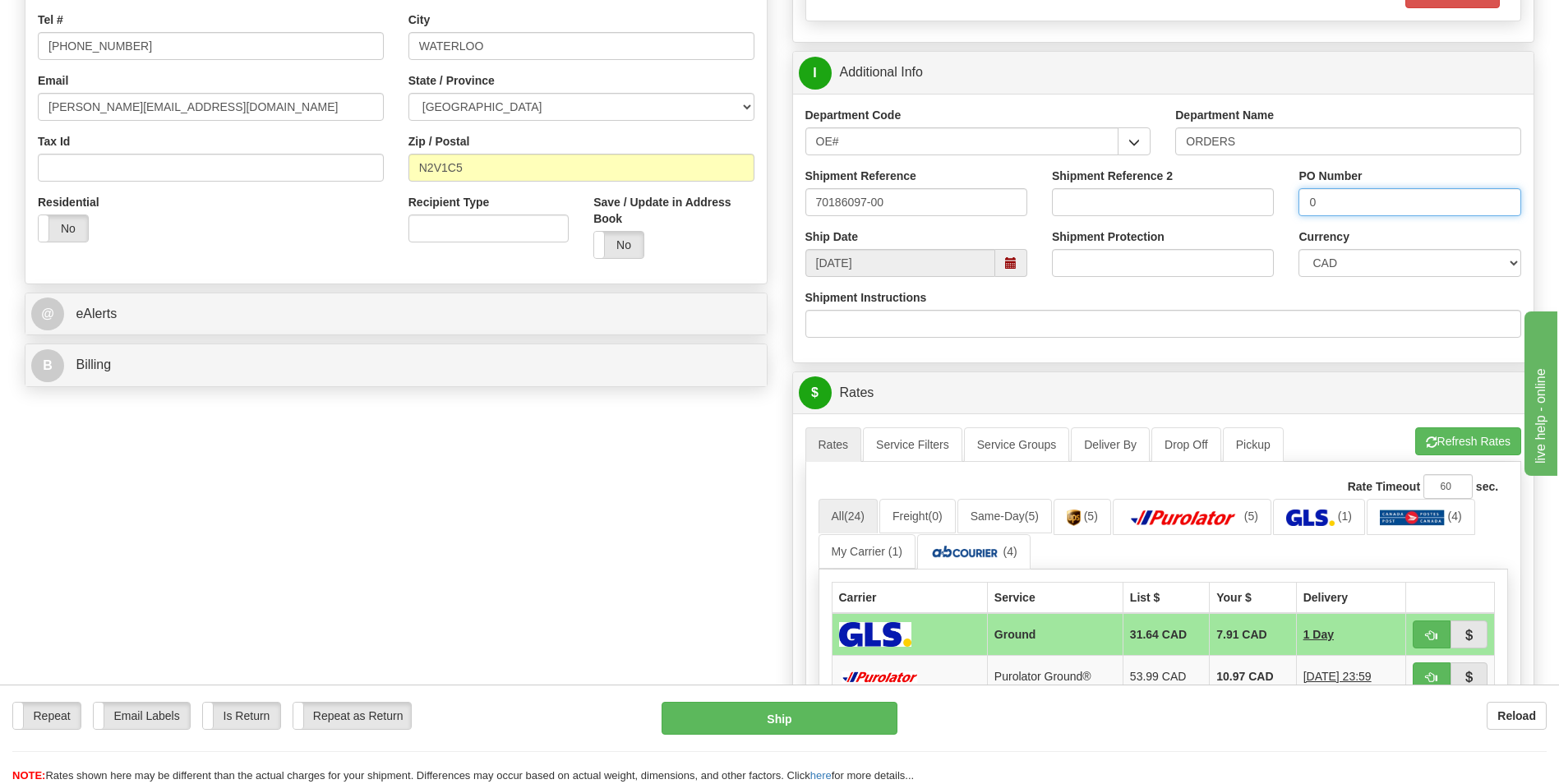
type input "0"
click at [1438, 446] on button "Refresh Rates" at bounding box center [1468, 441] width 106 height 28
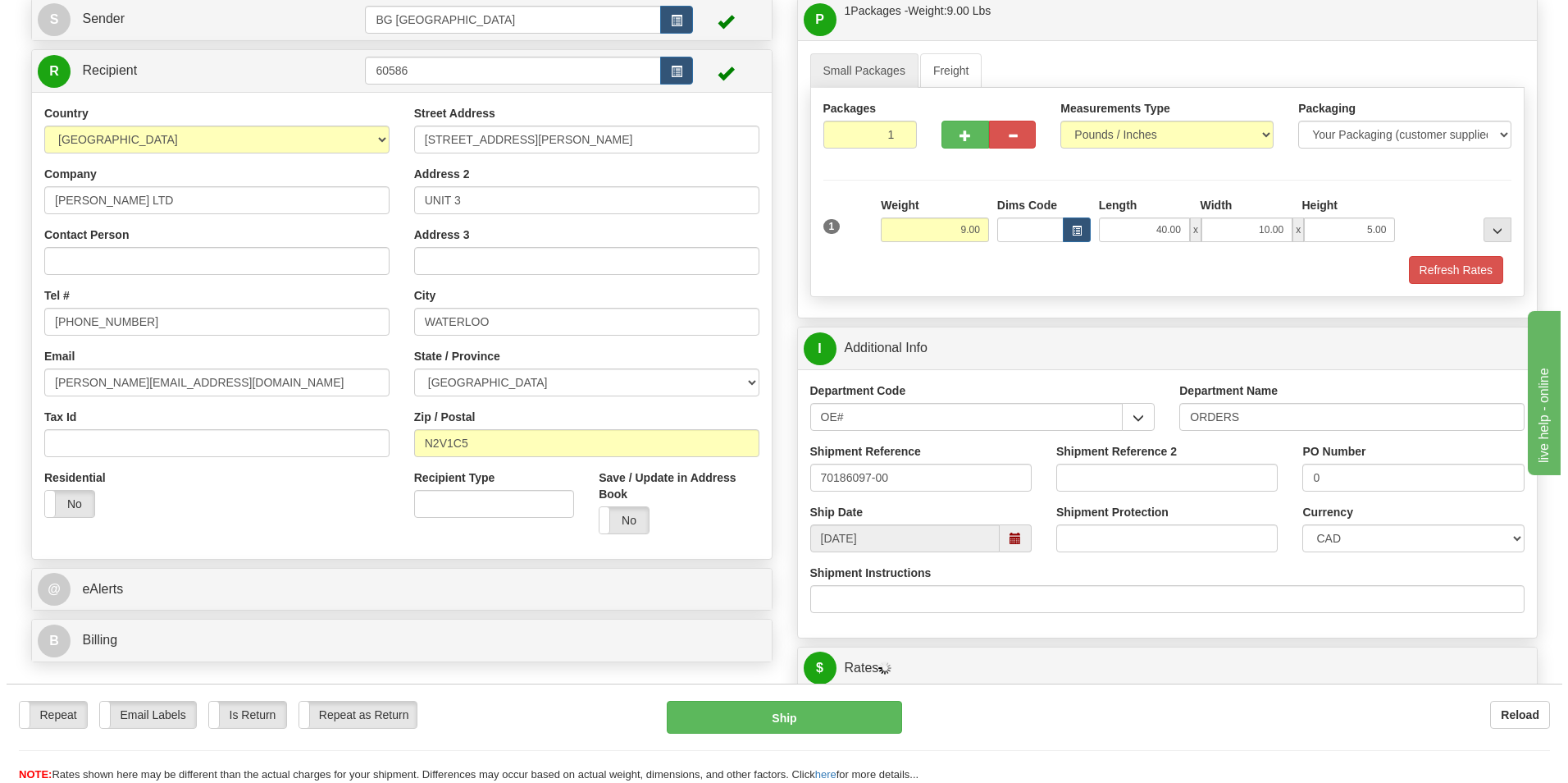
scroll to position [492, 0]
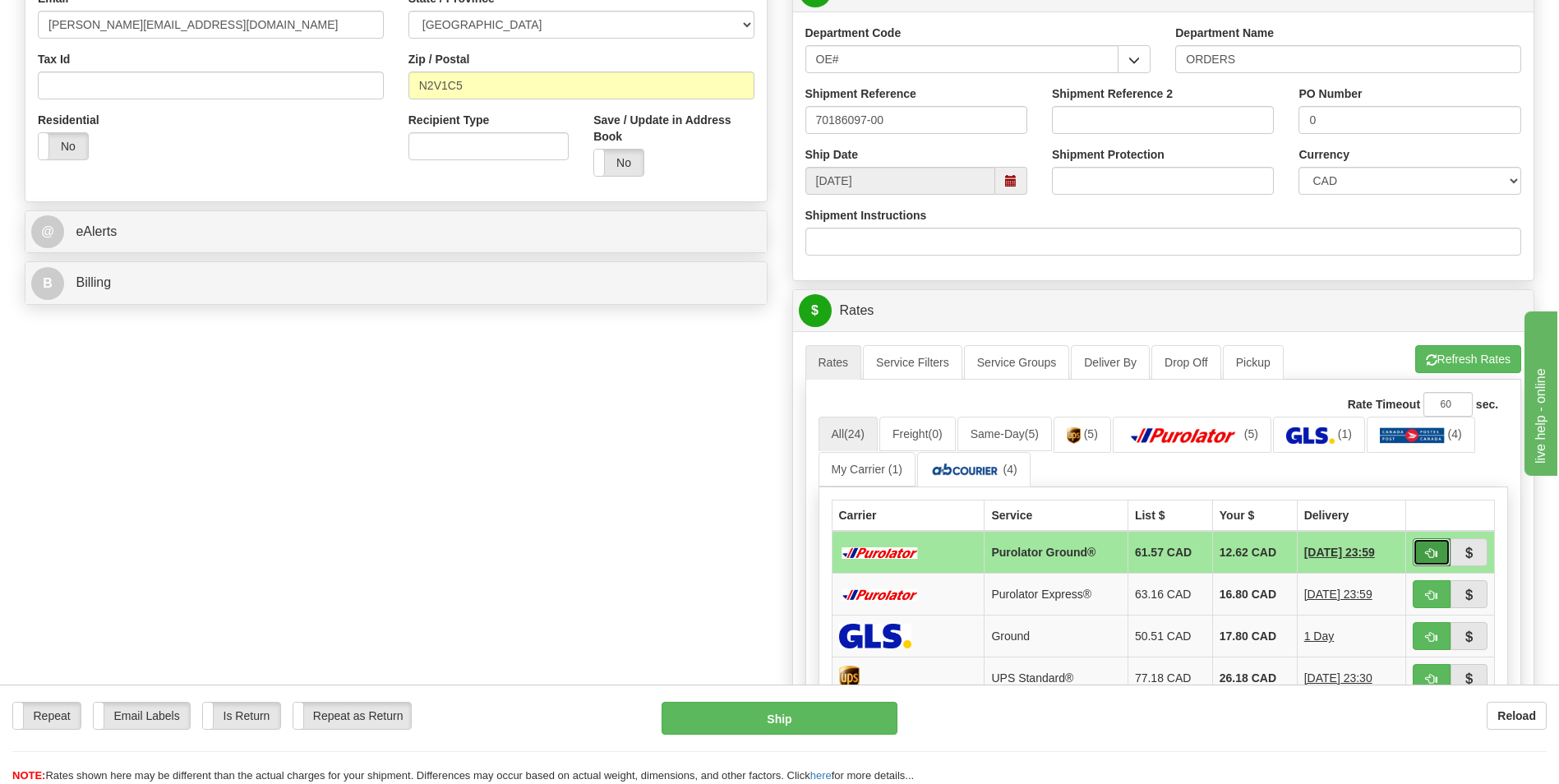
click at [1430, 539] on button "button" at bounding box center [1431, 552] width 38 height 28
type input "260"
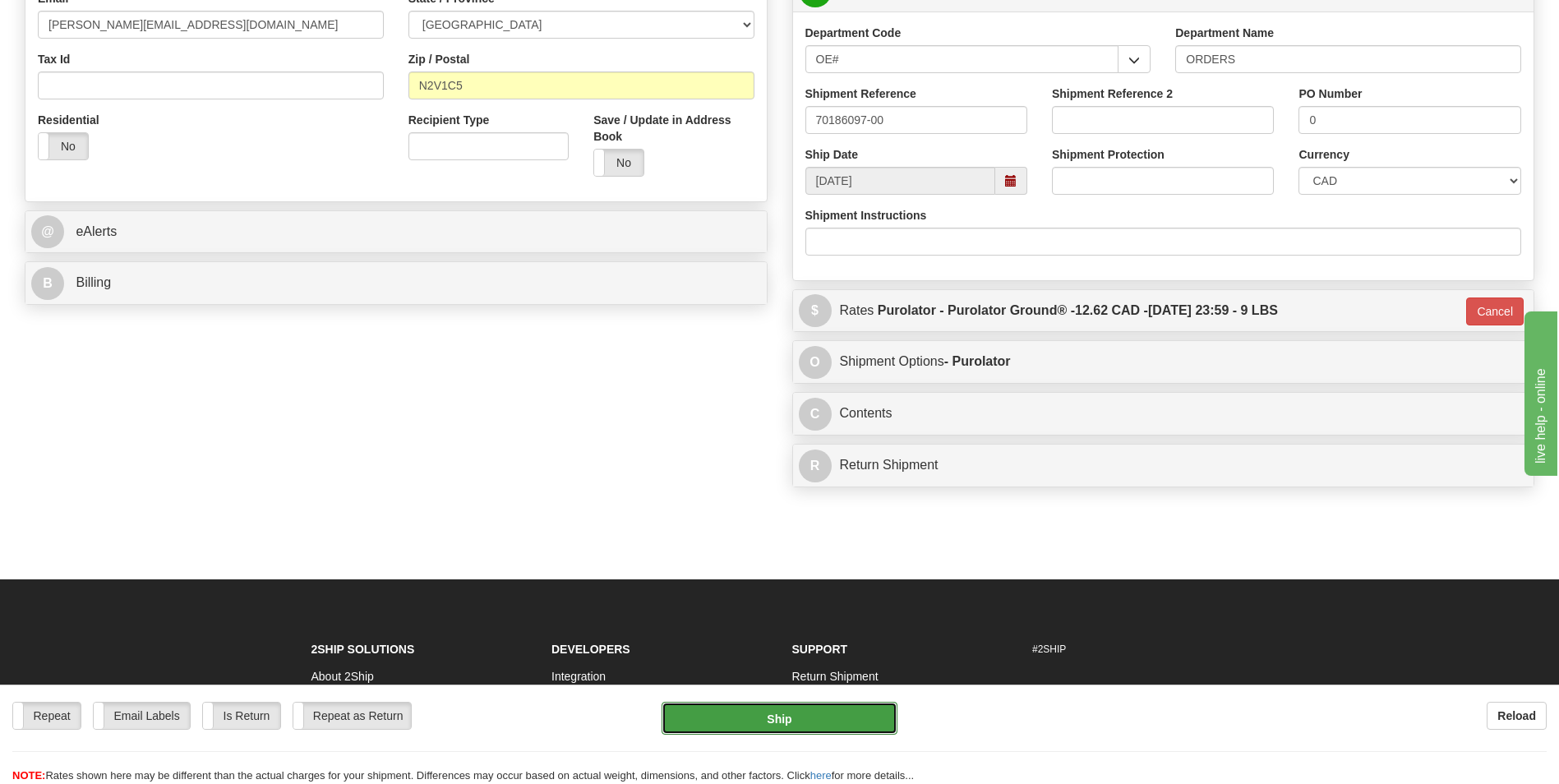
click at [740, 709] on button "Ship" at bounding box center [778, 718] width 235 height 33
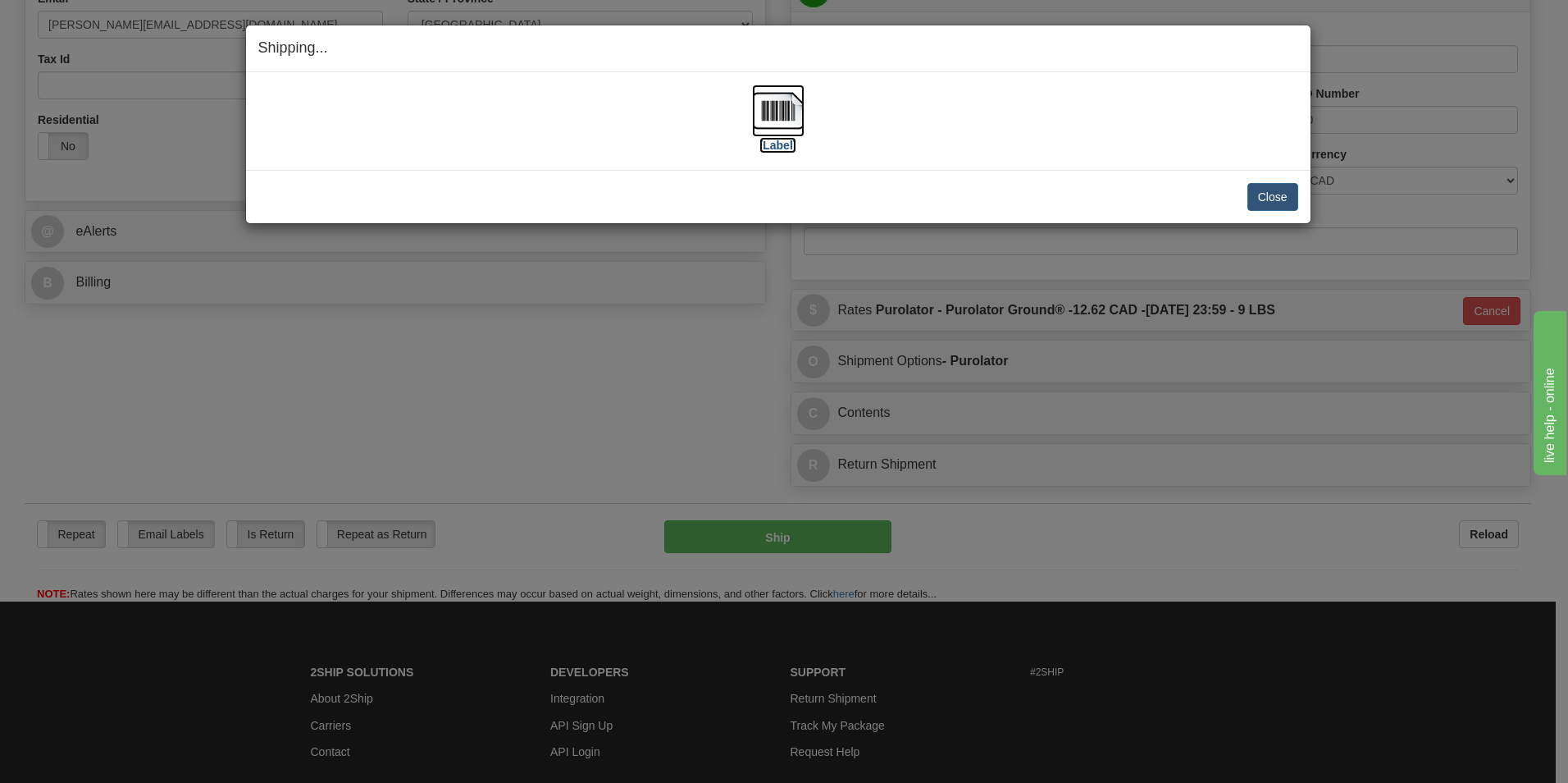
click at [799, 99] on img at bounding box center [778, 111] width 53 height 53
click at [1279, 204] on button "Close" at bounding box center [1273, 197] width 51 height 28
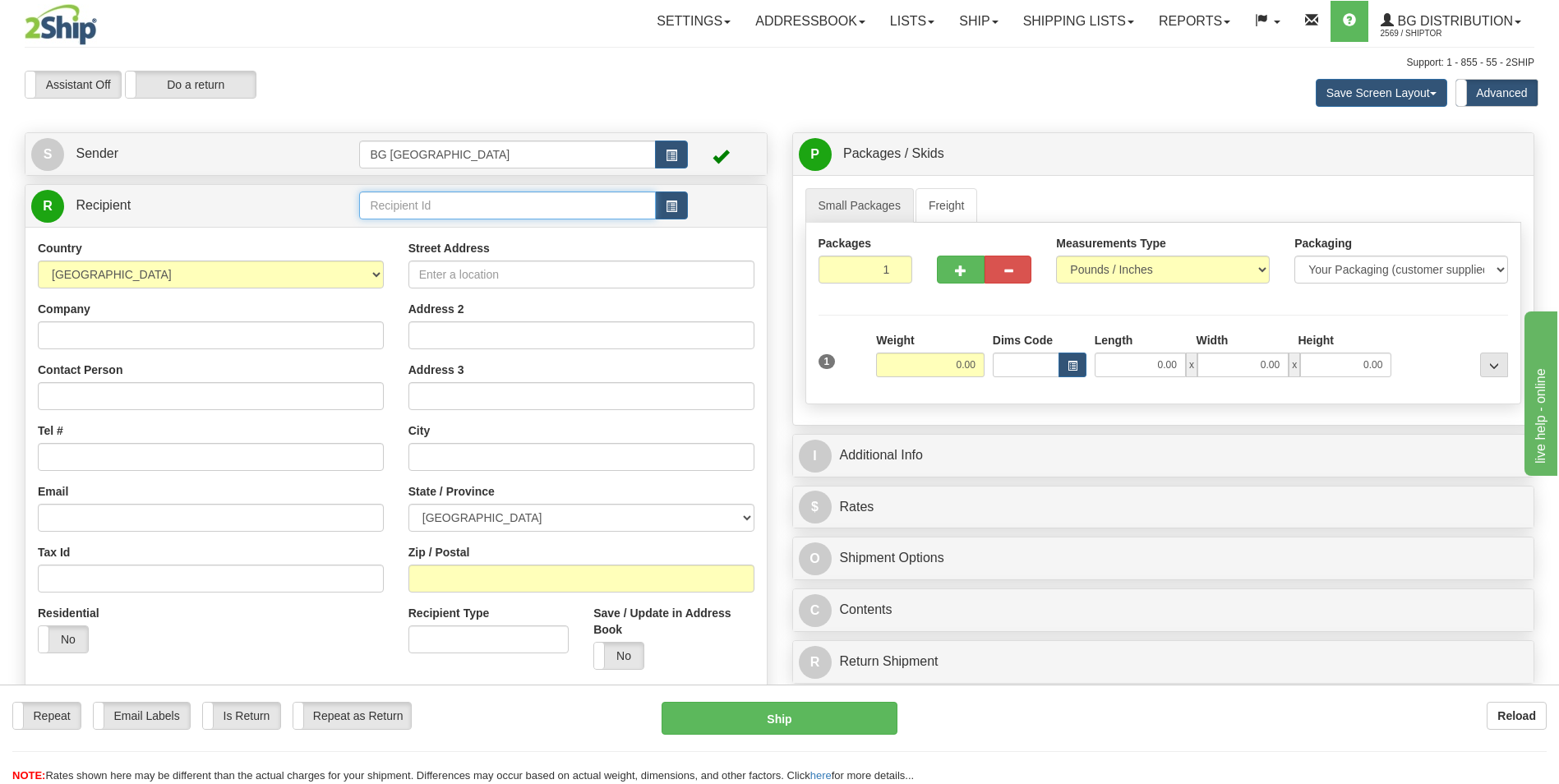
click at [456, 203] on input "text" at bounding box center [507, 206] width 296 height 28
click at [411, 228] on div "60443" at bounding box center [504, 231] width 280 height 18
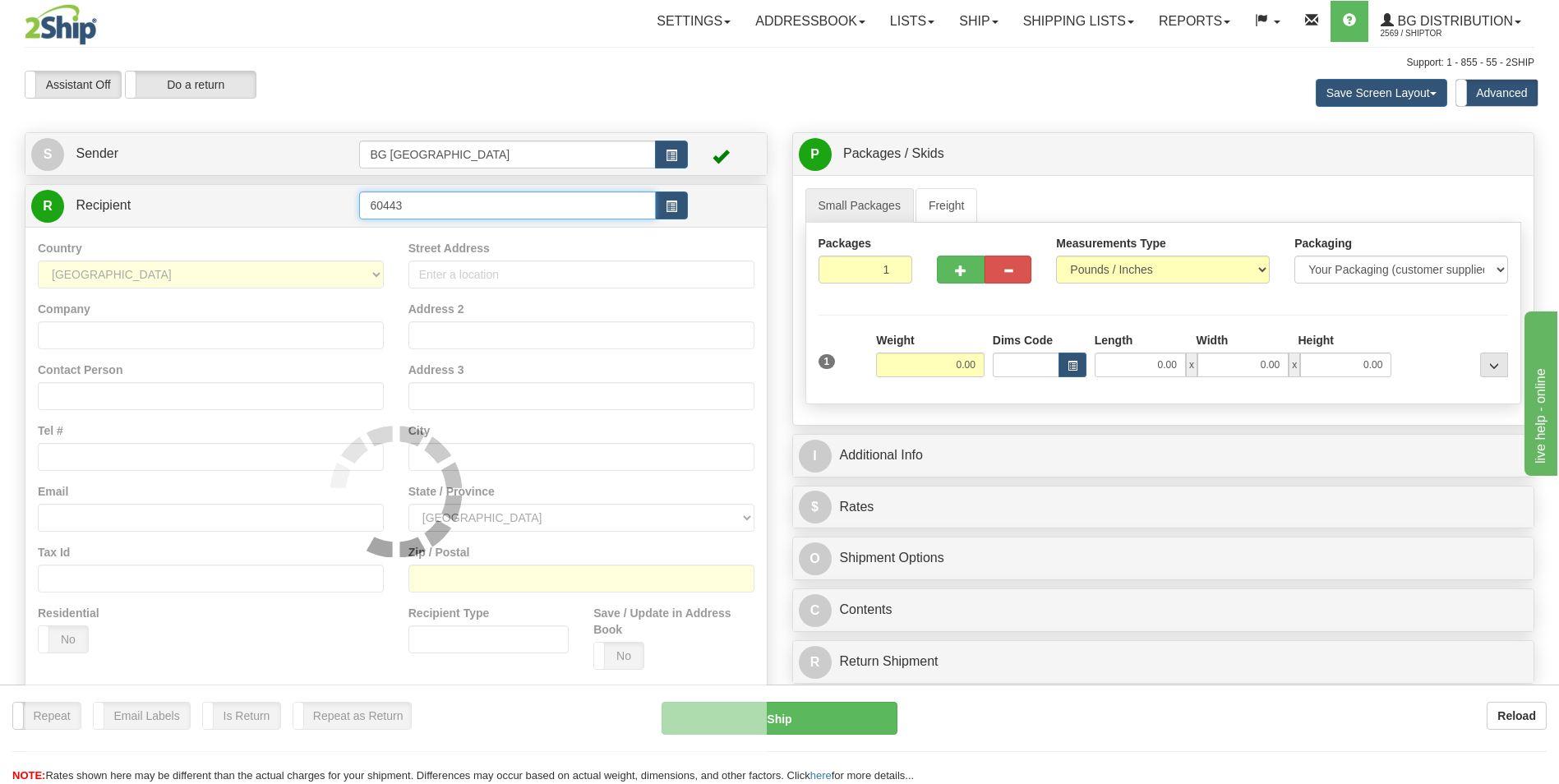
type input "60443"
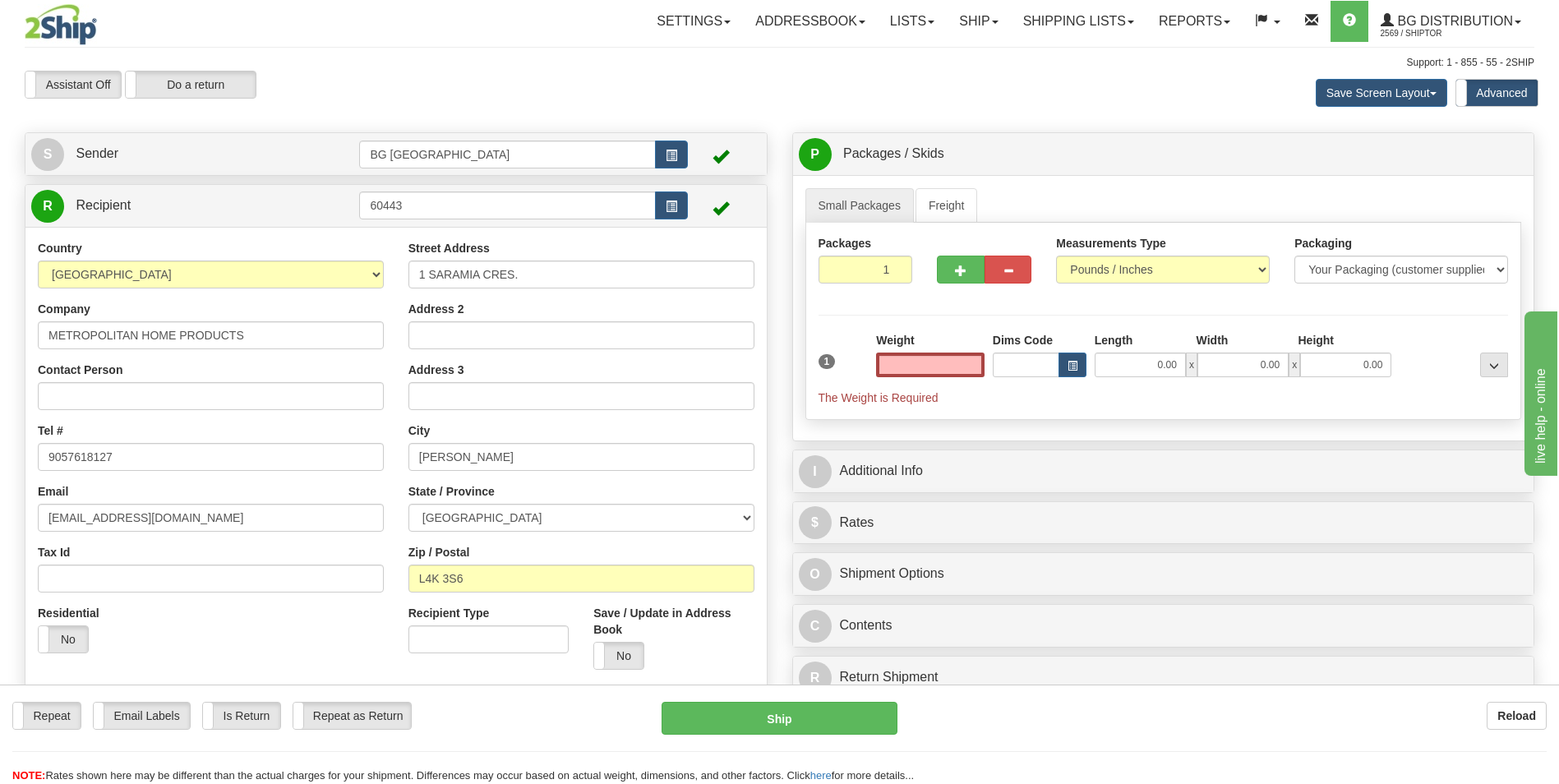
type input "0.00"
click at [528, 282] on input "1 SARAMIA CRES." at bounding box center [581, 274] width 346 height 28
paste input "[STREET_ADDRESS]"
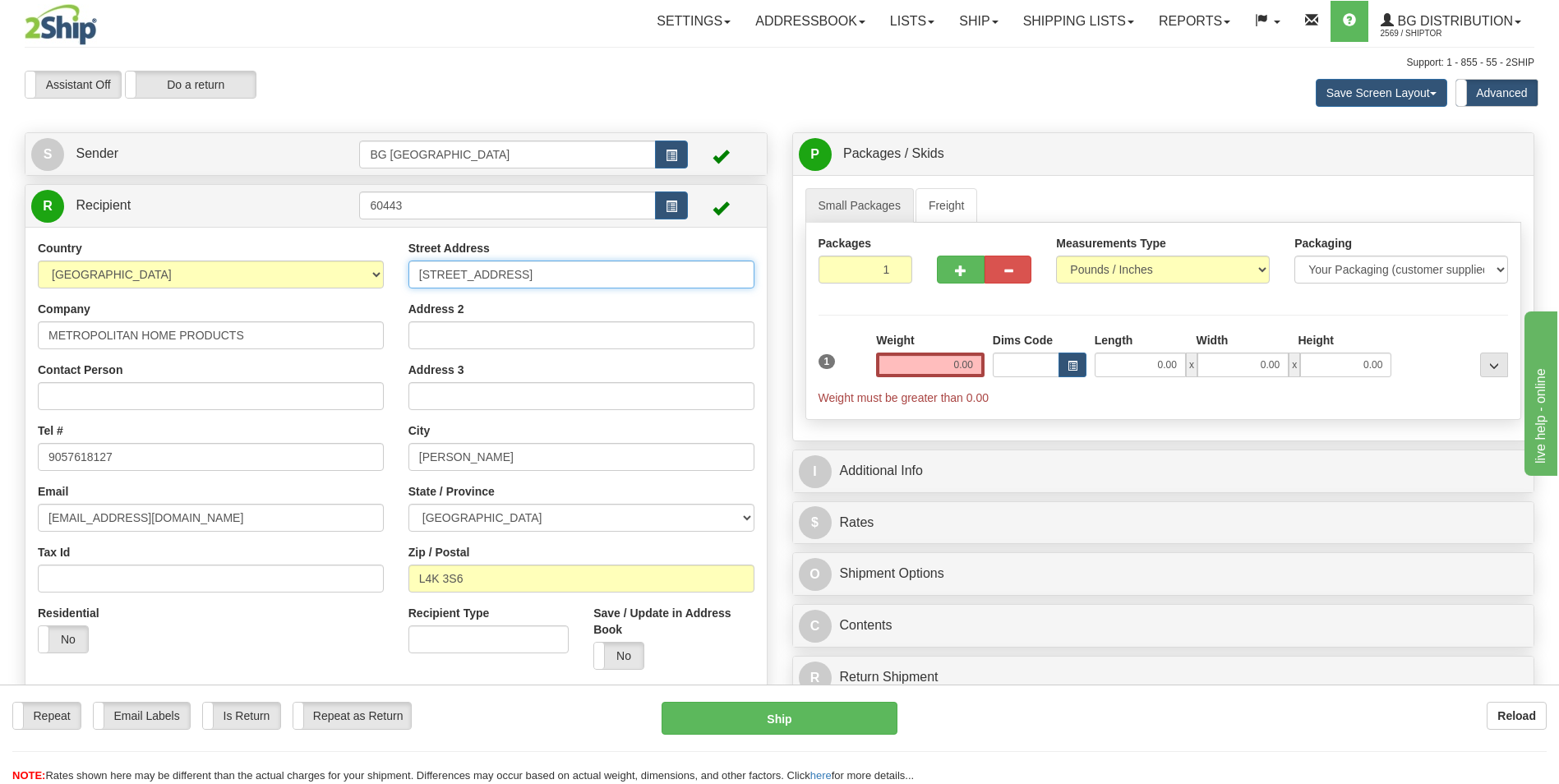
type input "[STREET_ADDRESS]"
click at [442, 446] on input "[PERSON_NAME]" at bounding box center [581, 457] width 346 height 28
paste input "CONCORD"
type input "CONCORD"
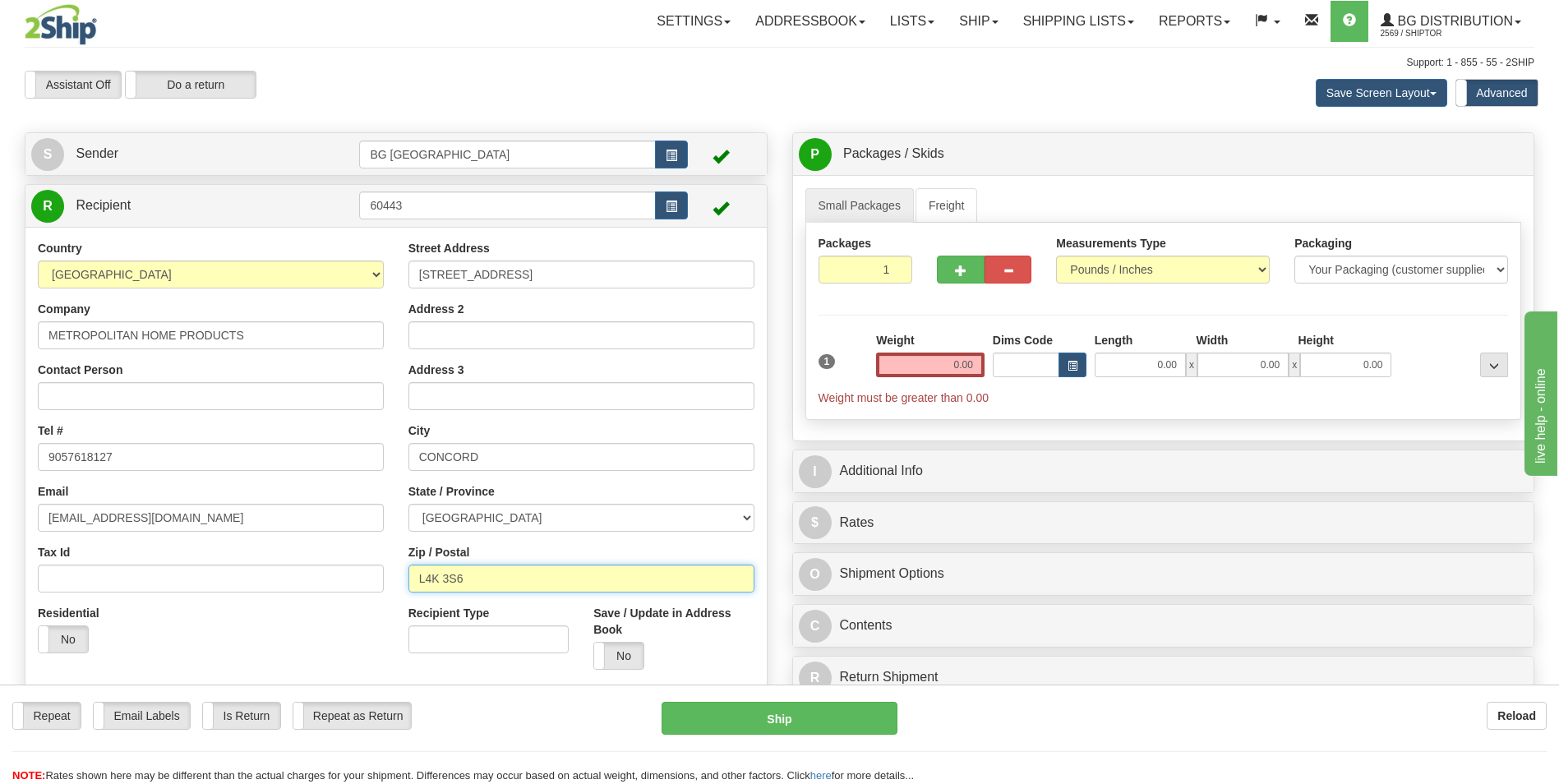
click at [485, 575] on input "L4K 3S6" at bounding box center [581, 578] width 346 height 28
paste input "5Z1"
type input "L4K 5Z1"
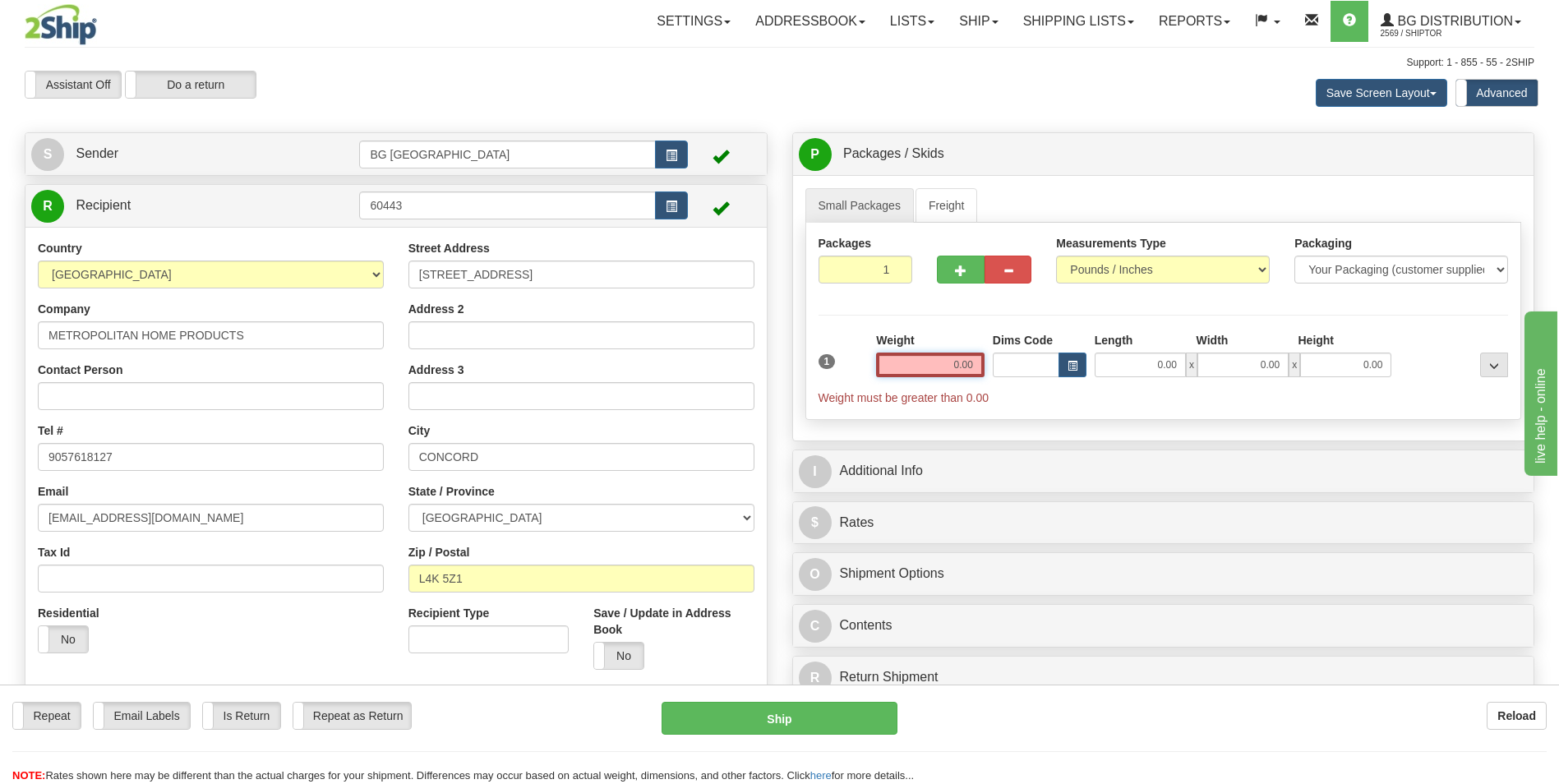
click at [905, 359] on input "0.00" at bounding box center [930, 364] width 108 height 24
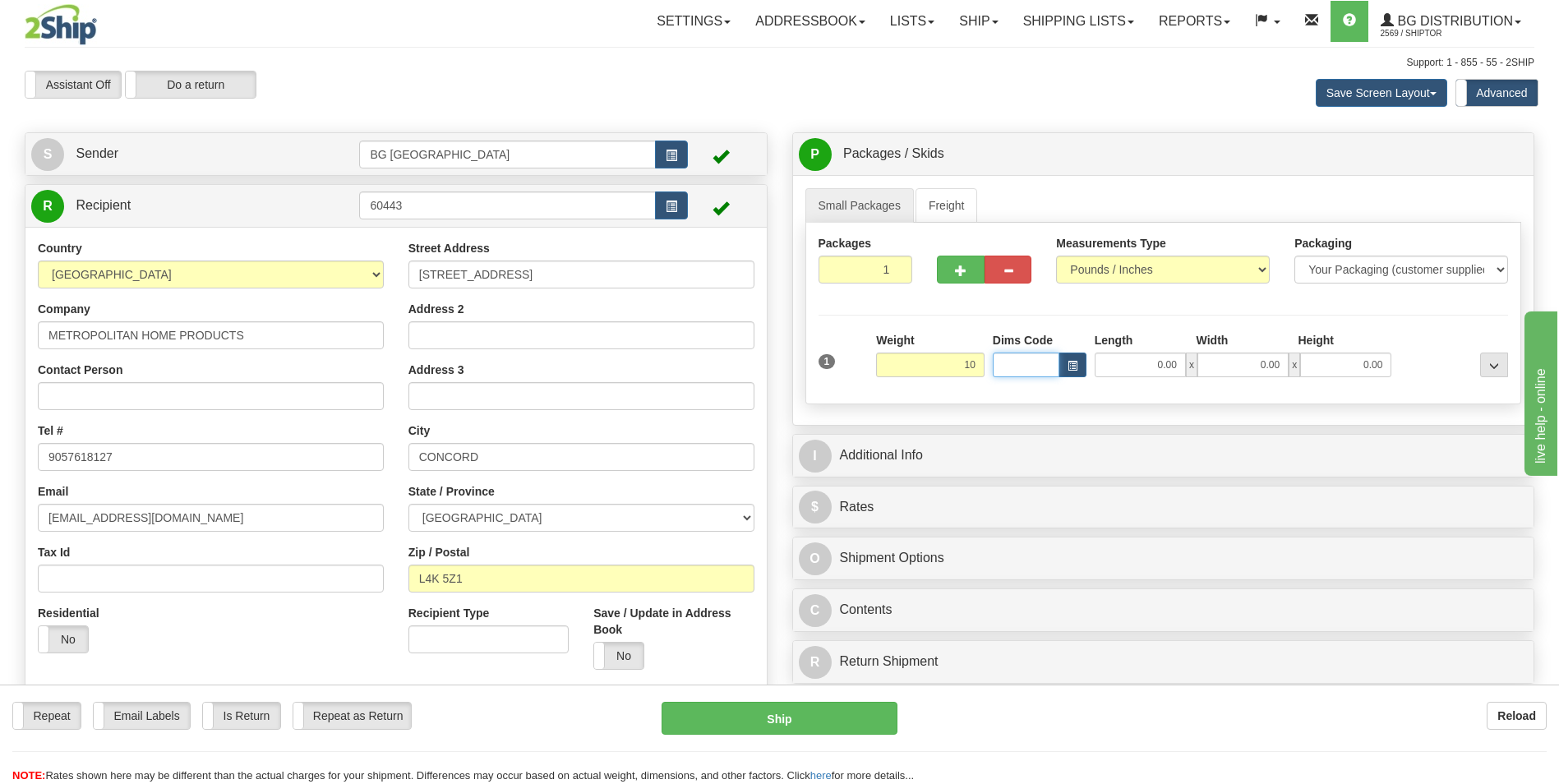
type input "10.00"
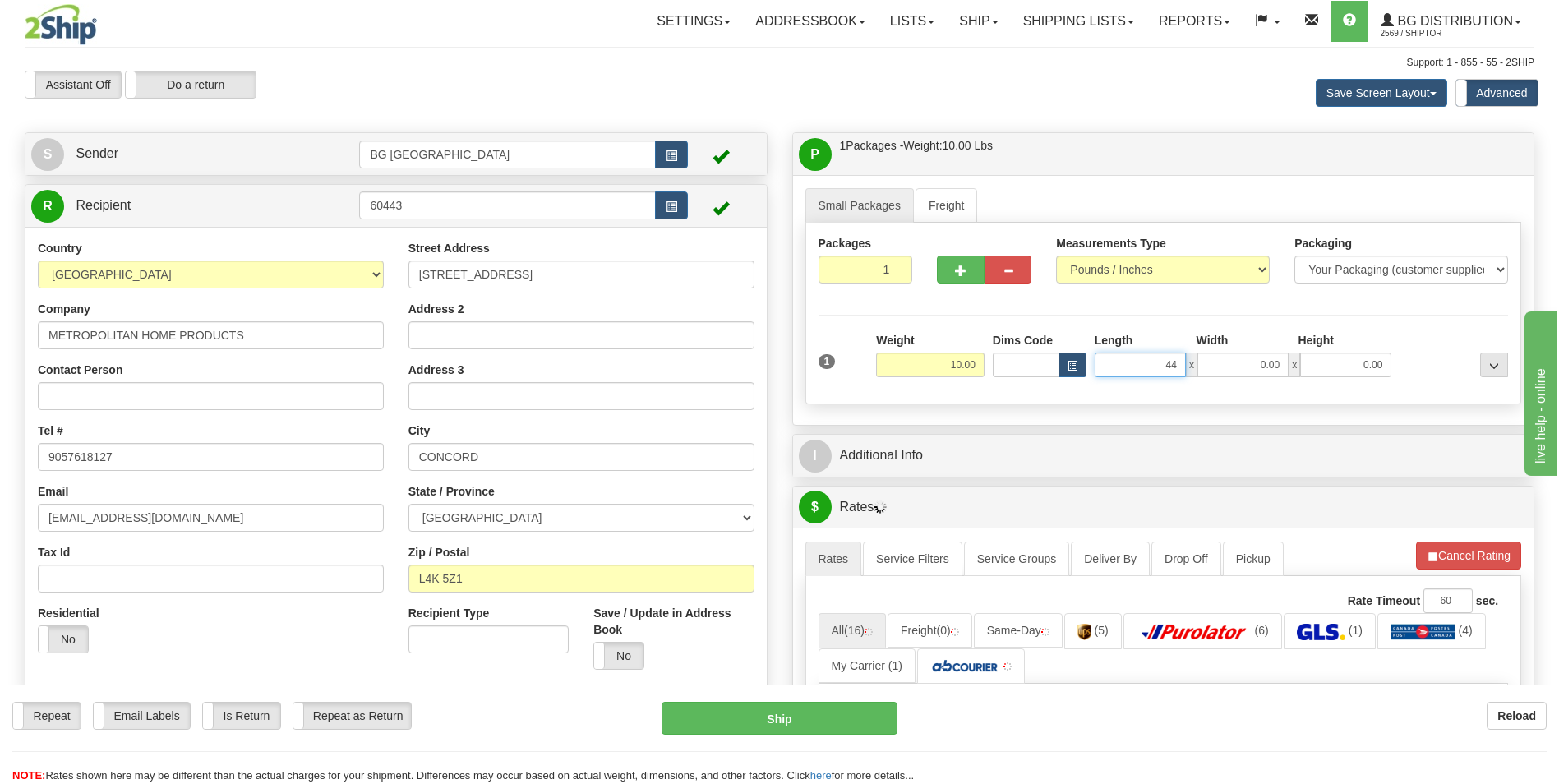
type input "44.00"
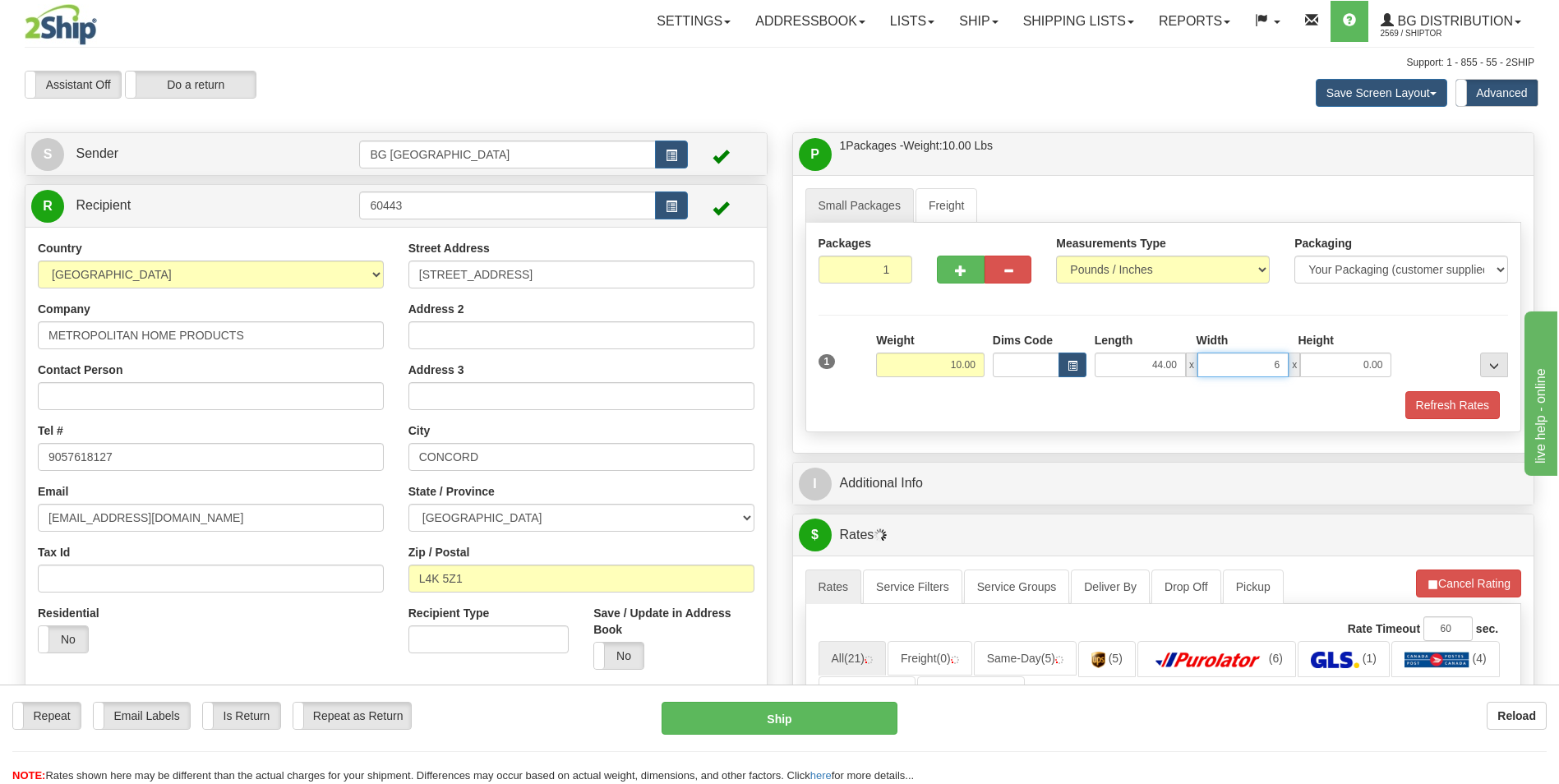
type input "6.00"
type input "4.00"
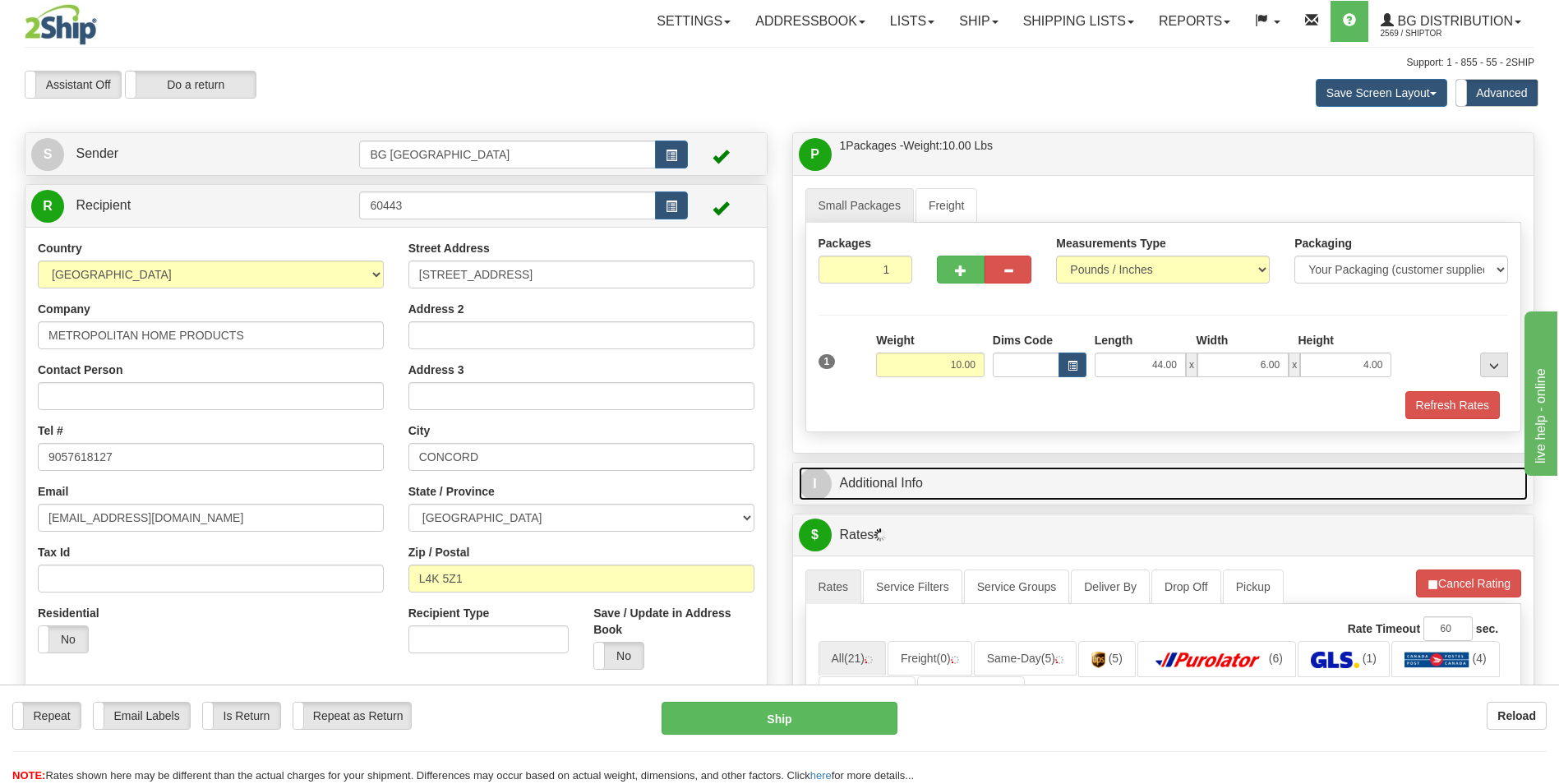
click at [922, 470] on link "I Additional Info" at bounding box center [1163, 483] width 730 height 34
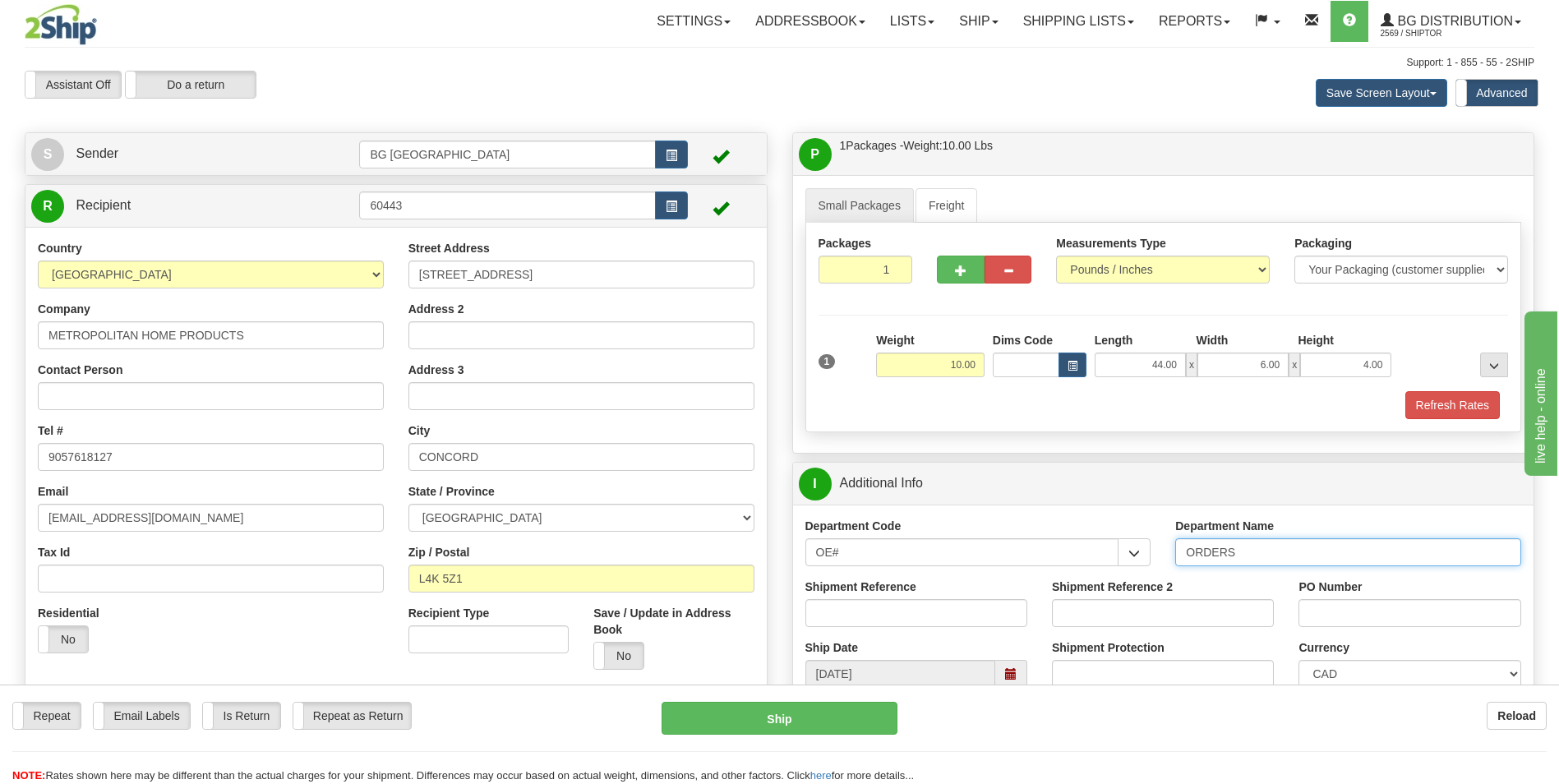
click at [1269, 559] on input "ORDERS" at bounding box center [1347, 552] width 346 height 28
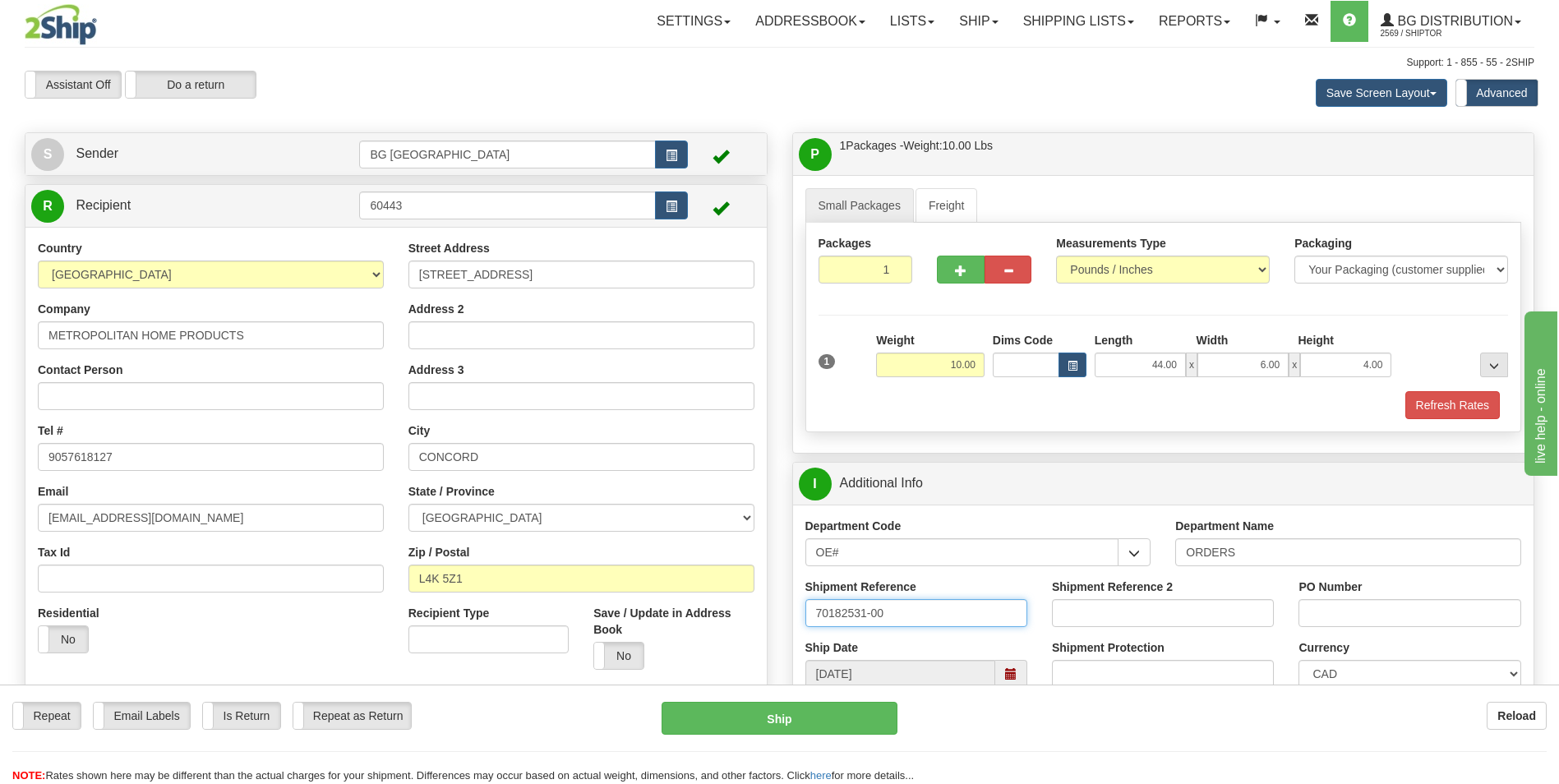
type input "70182531-00"
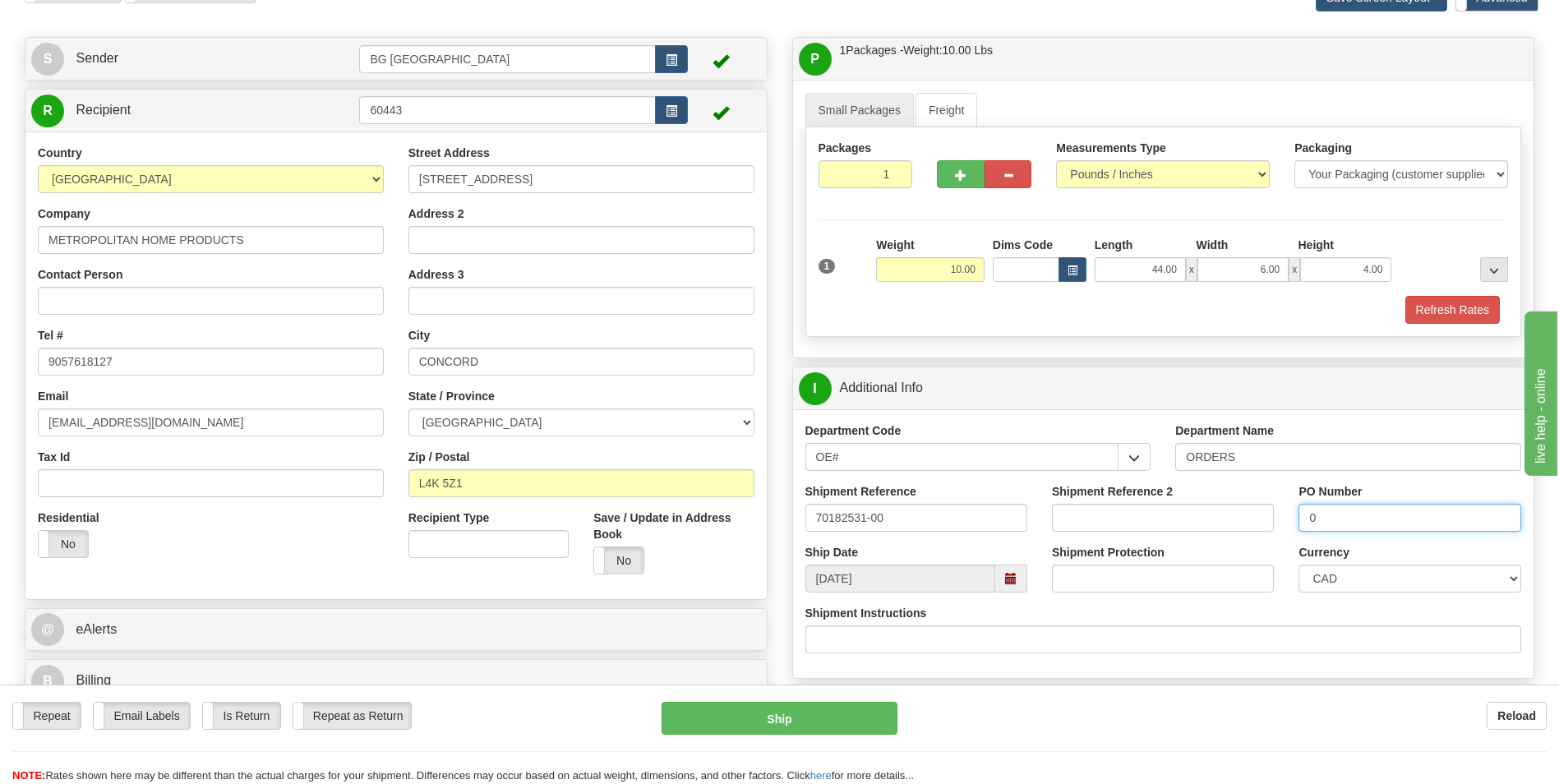
scroll to position [411, 0]
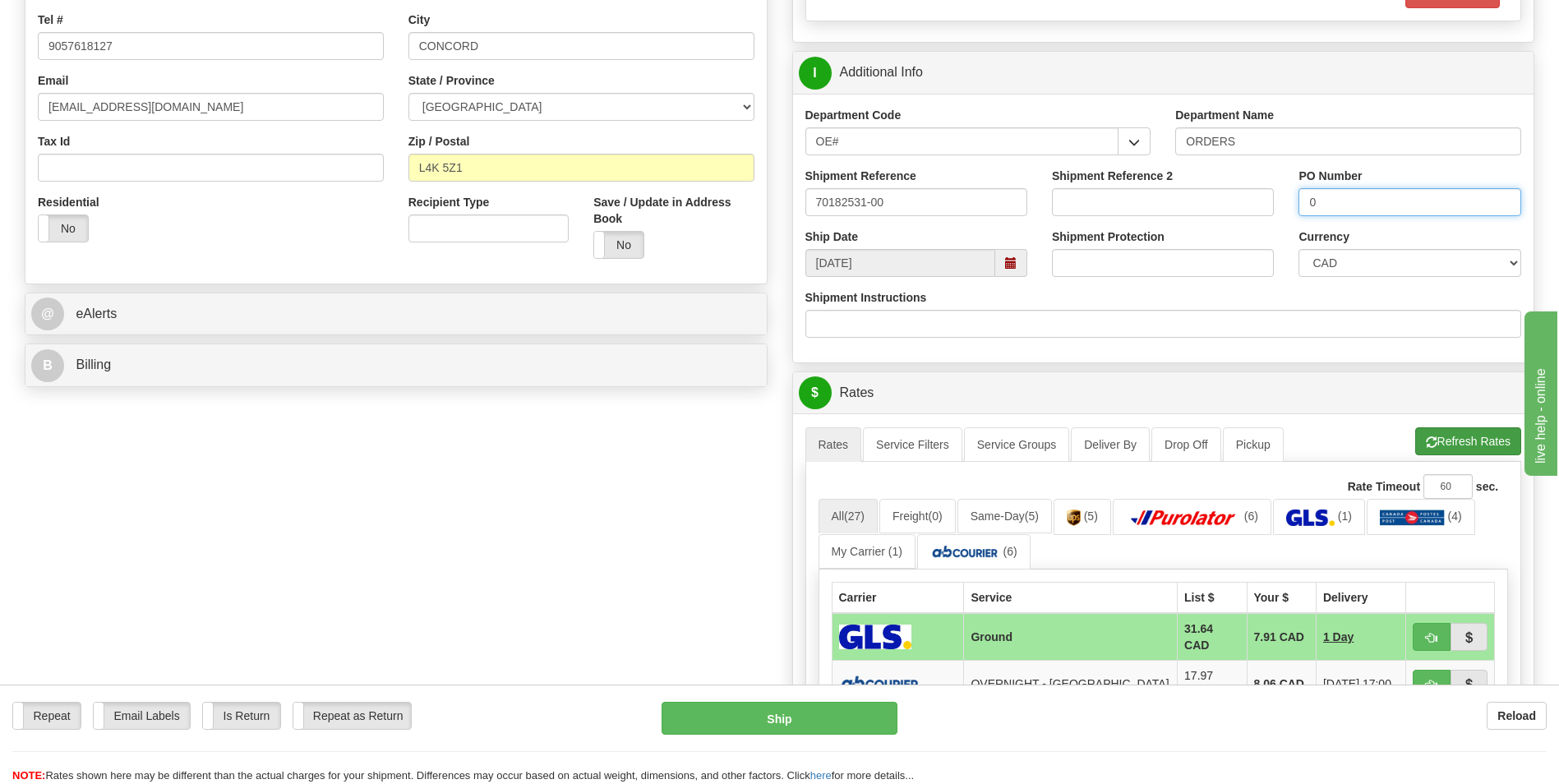
type input "0"
click at [1429, 438] on span "button" at bounding box center [1431, 442] width 11 height 10
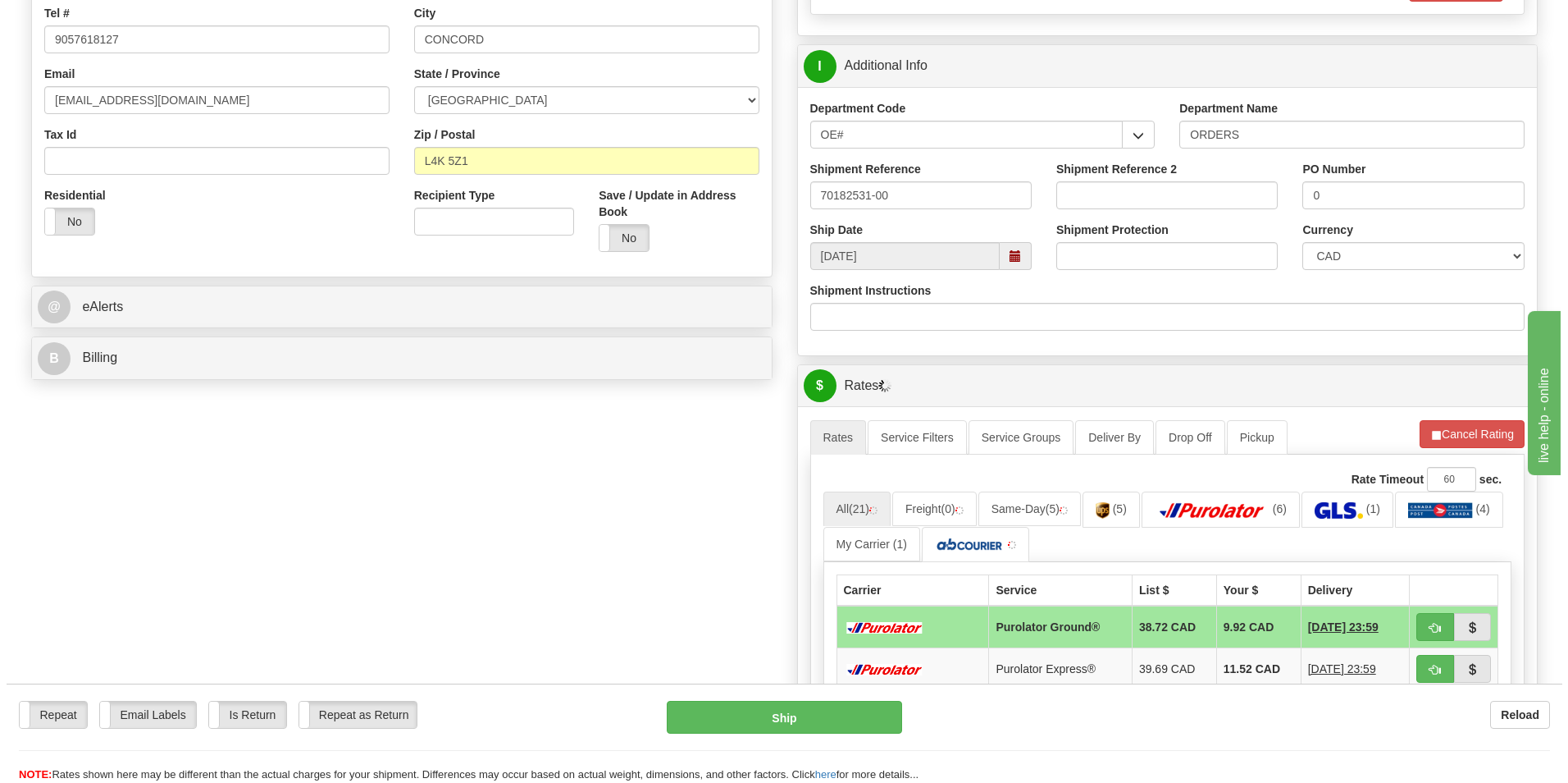
scroll to position [574, 0]
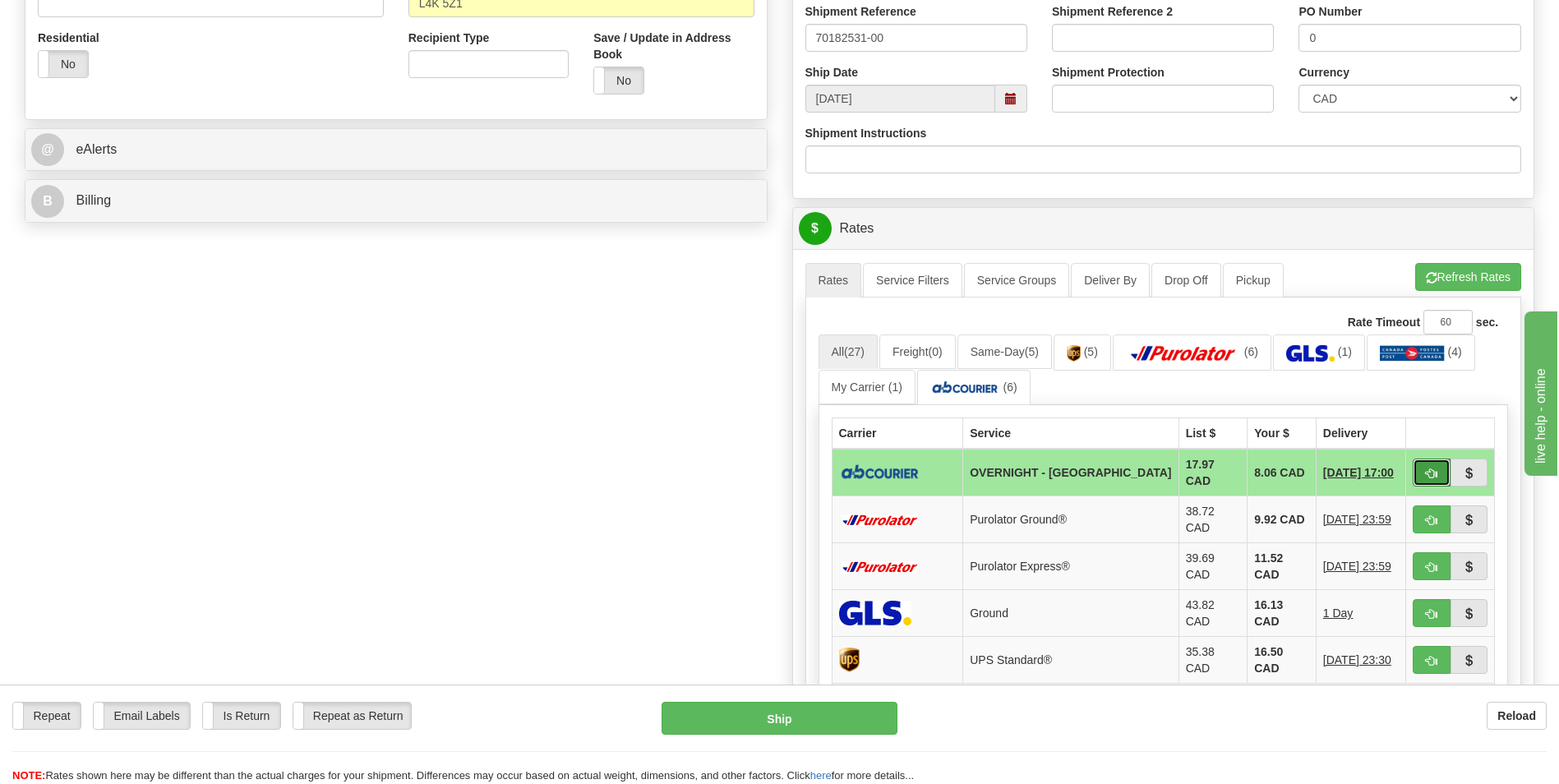
click at [1431, 468] on span "button" at bounding box center [1431, 474] width 11 height 10
type input "4"
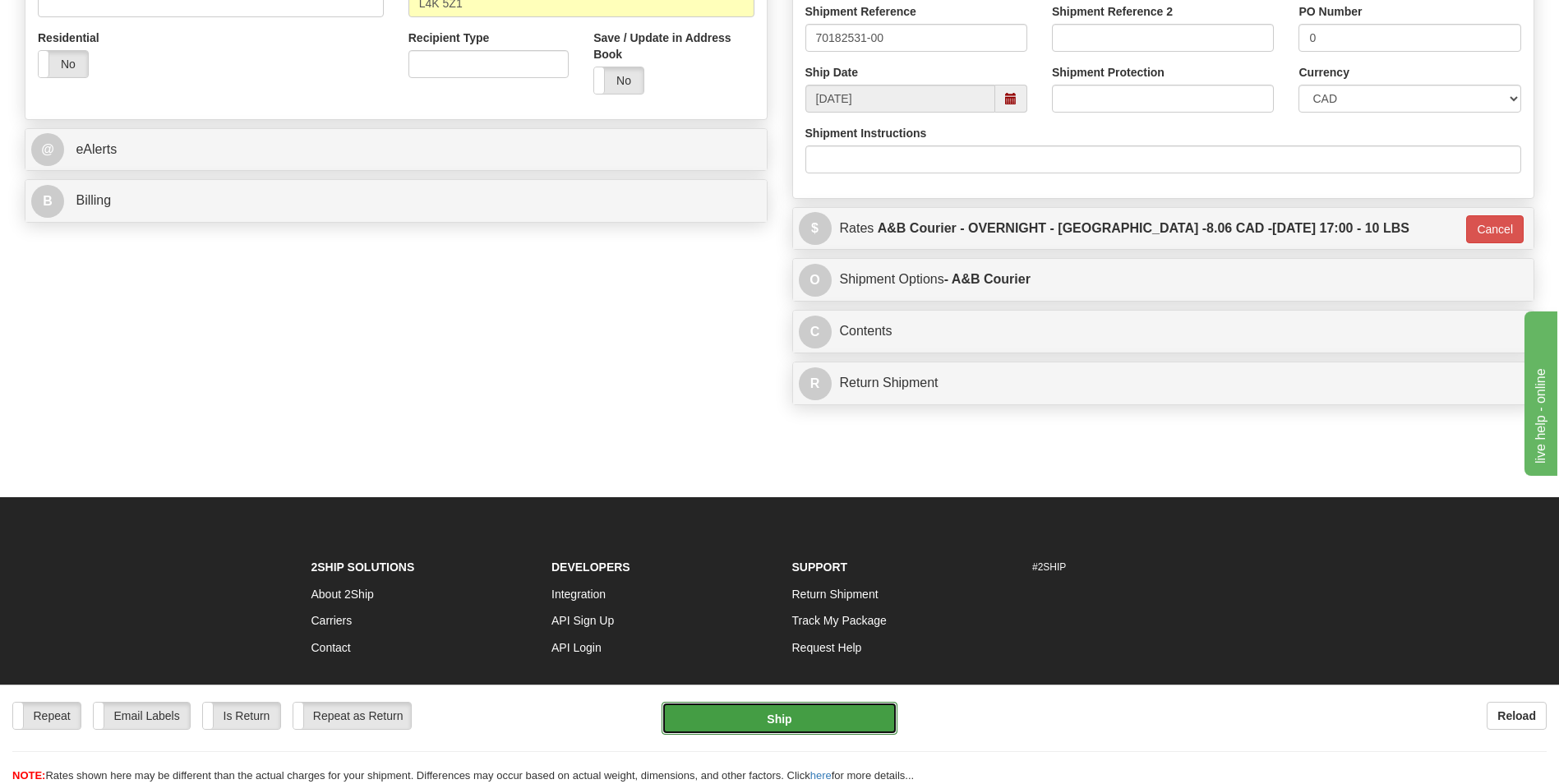
click at [779, 704] on button "Ship" at bounding box center [778, 718] width 235 height 33
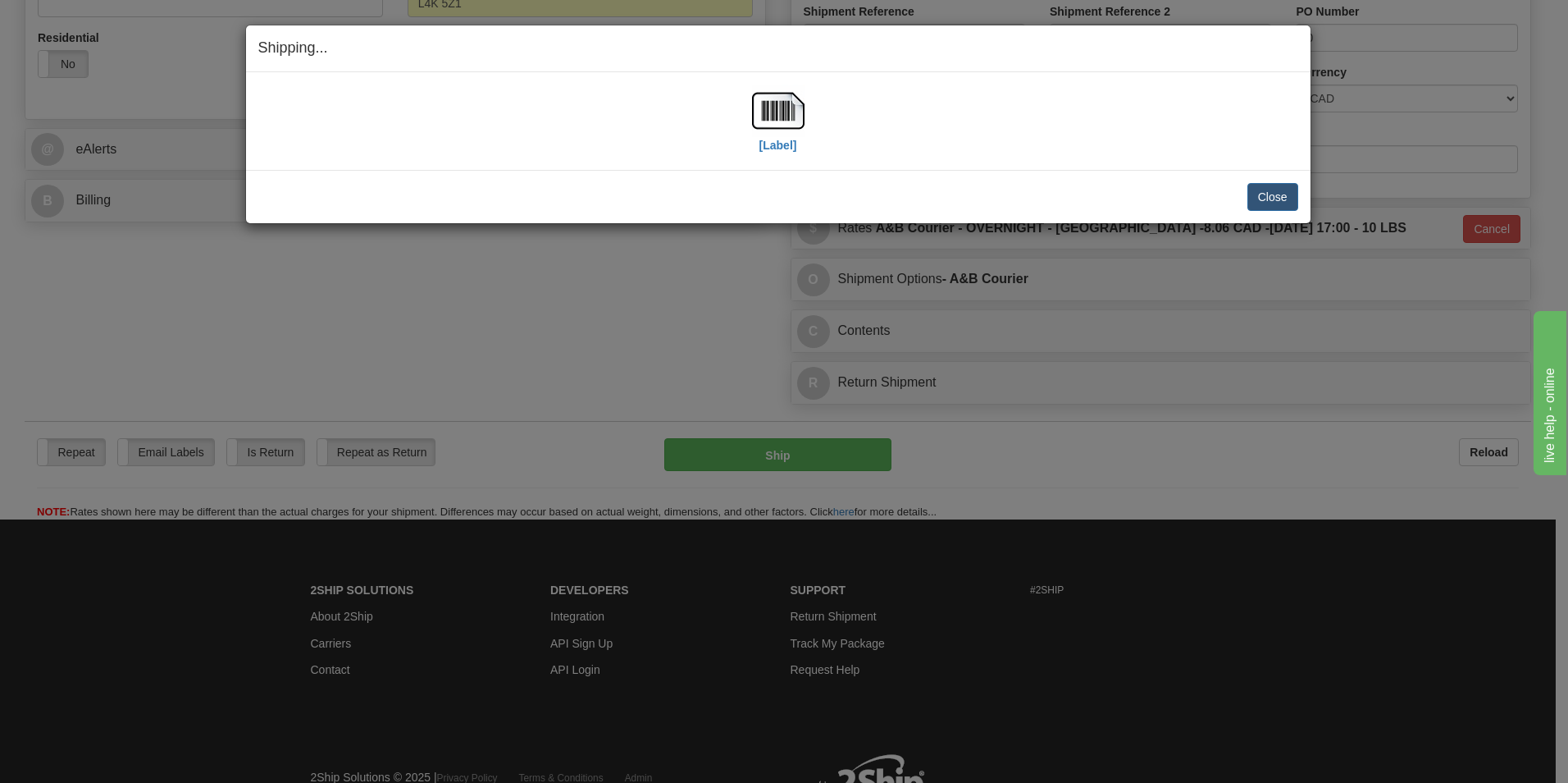
click at [964, 44] on h4 "Shipping... Your SHIPMENT will EXPIRE in" at bounding box center [778, 49] width 1040 height 22
click at [790, 116] on img at bounding box center [778, 111] width 53 height 53
click at [1252, 199] on button "Close" at bounding box center [1273, 197] width 51 height 28
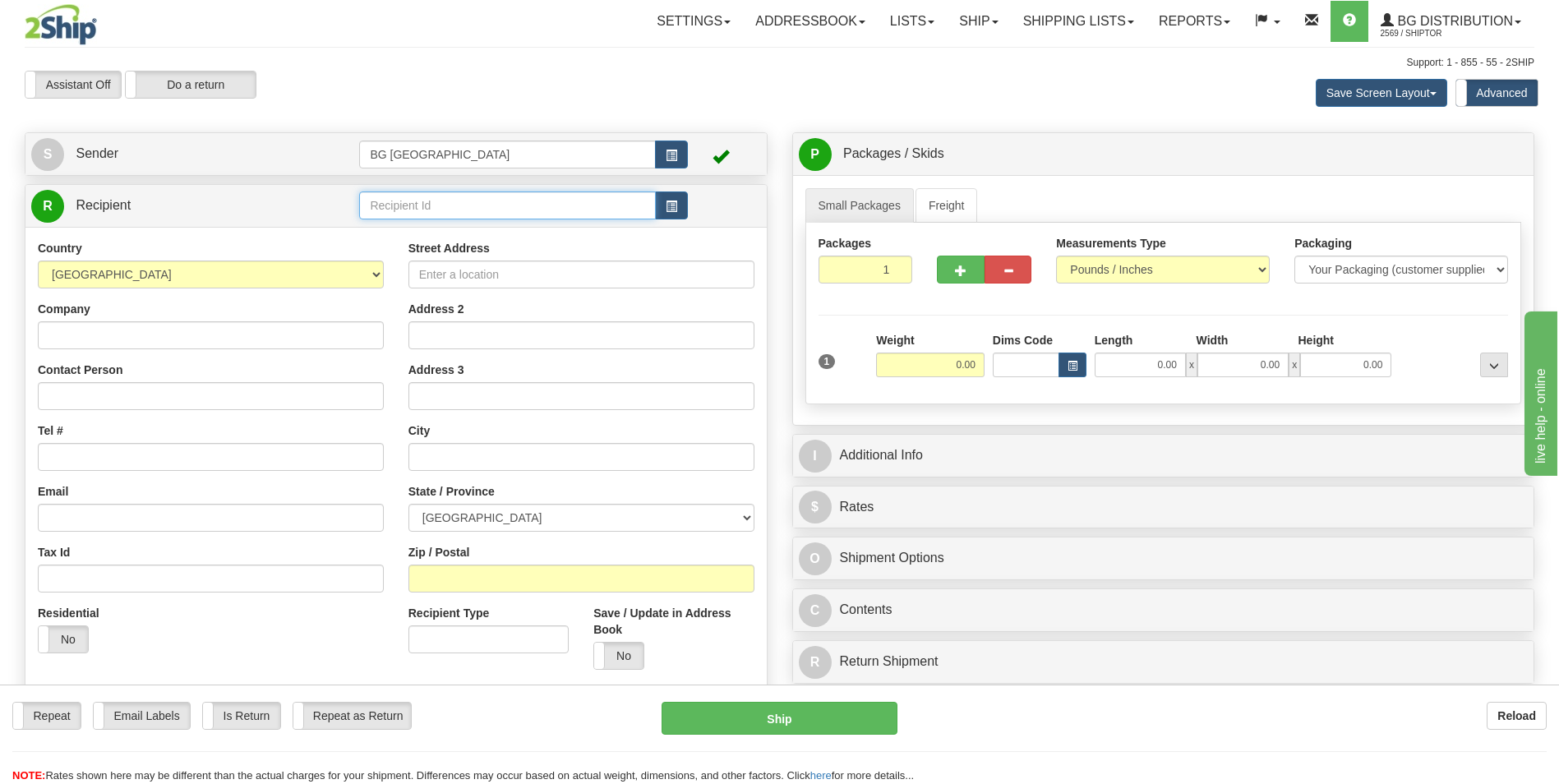
click at [490, 214] on input "text" at bounding box center [507, 206] width 296 height 28
click at [459, 226] on div "60751" at bounding box center [504, 231] width 280 height 18
type input "60751"
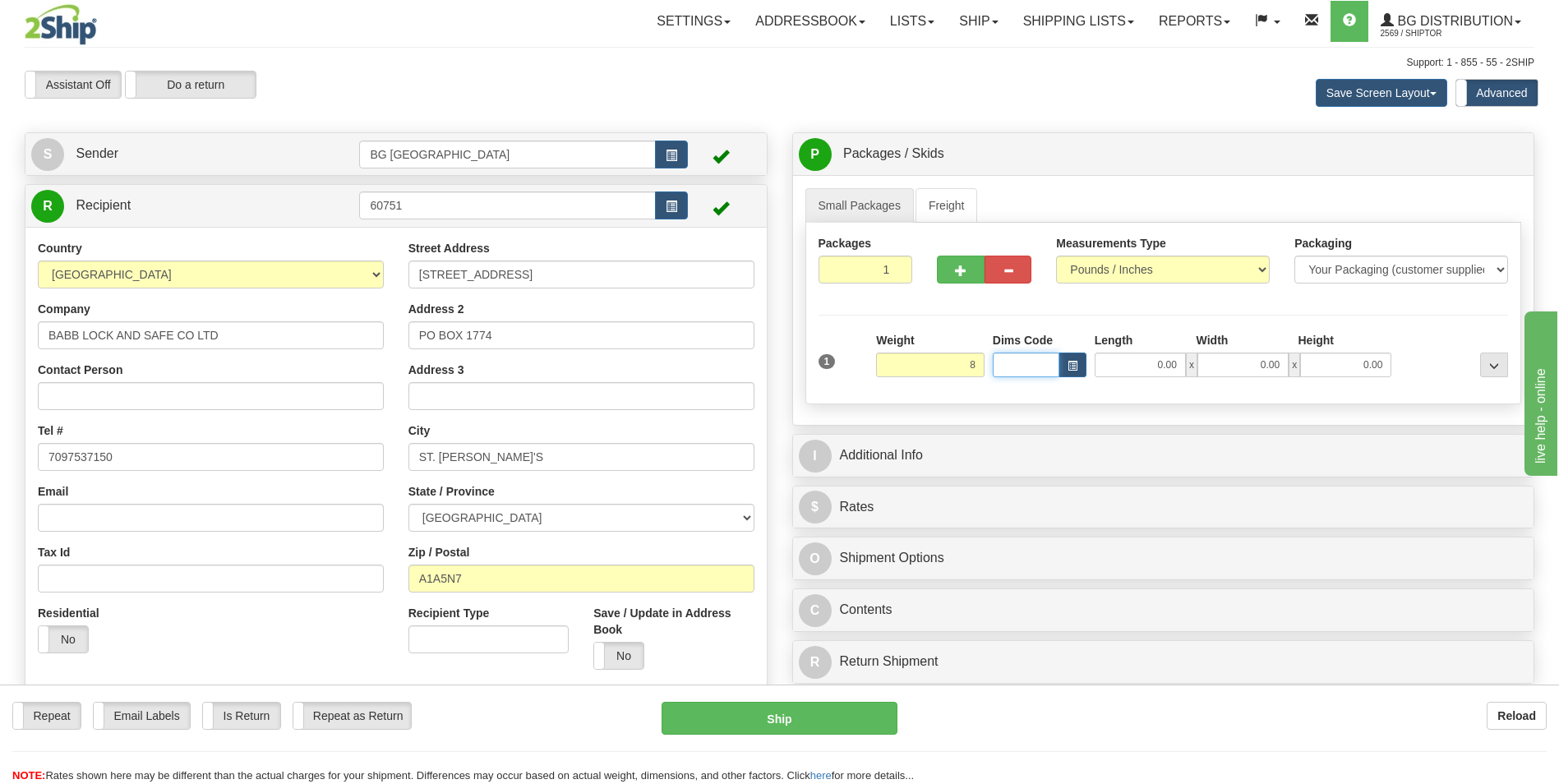
type input "8.00"
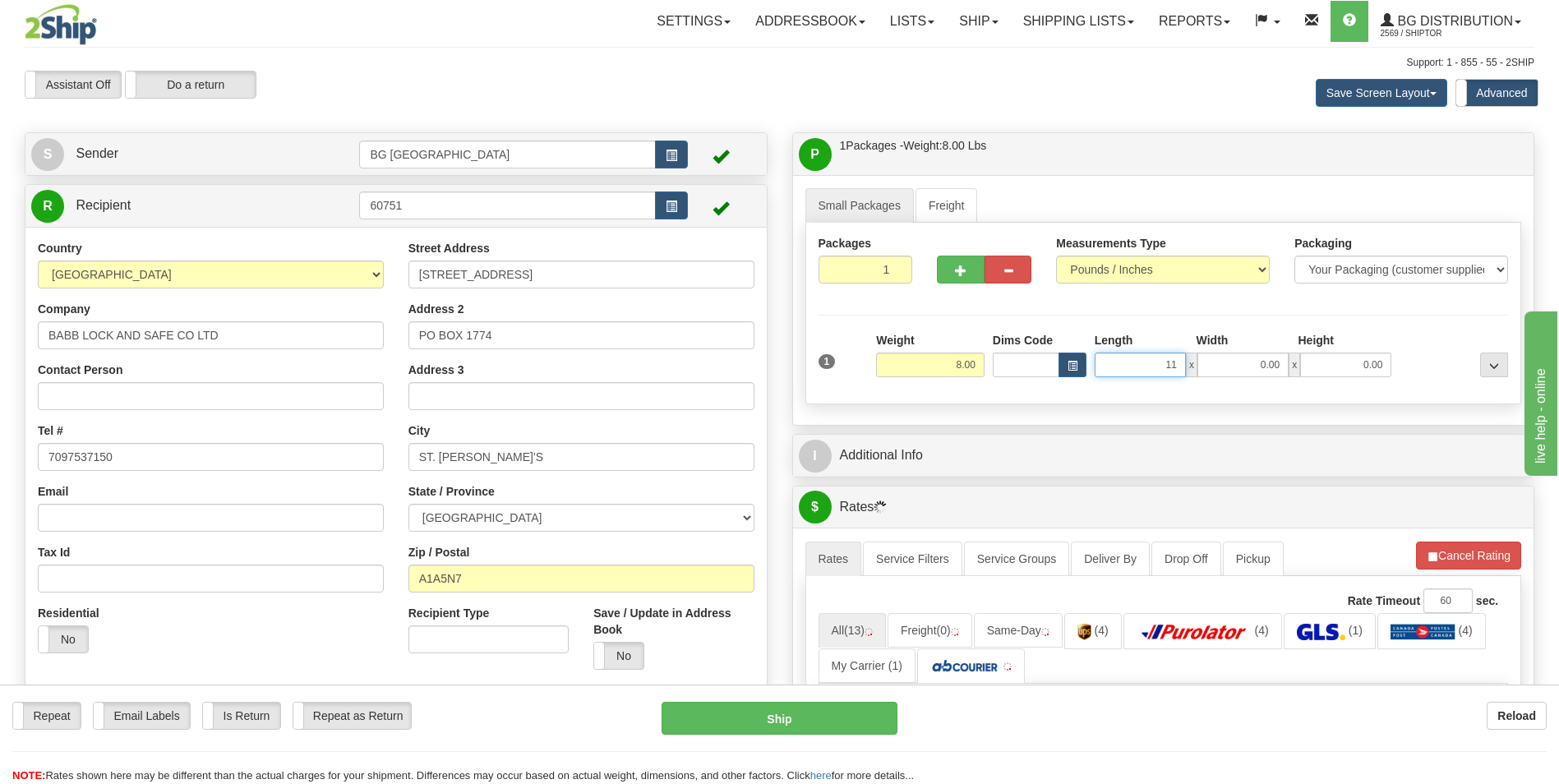
type input "11.00"
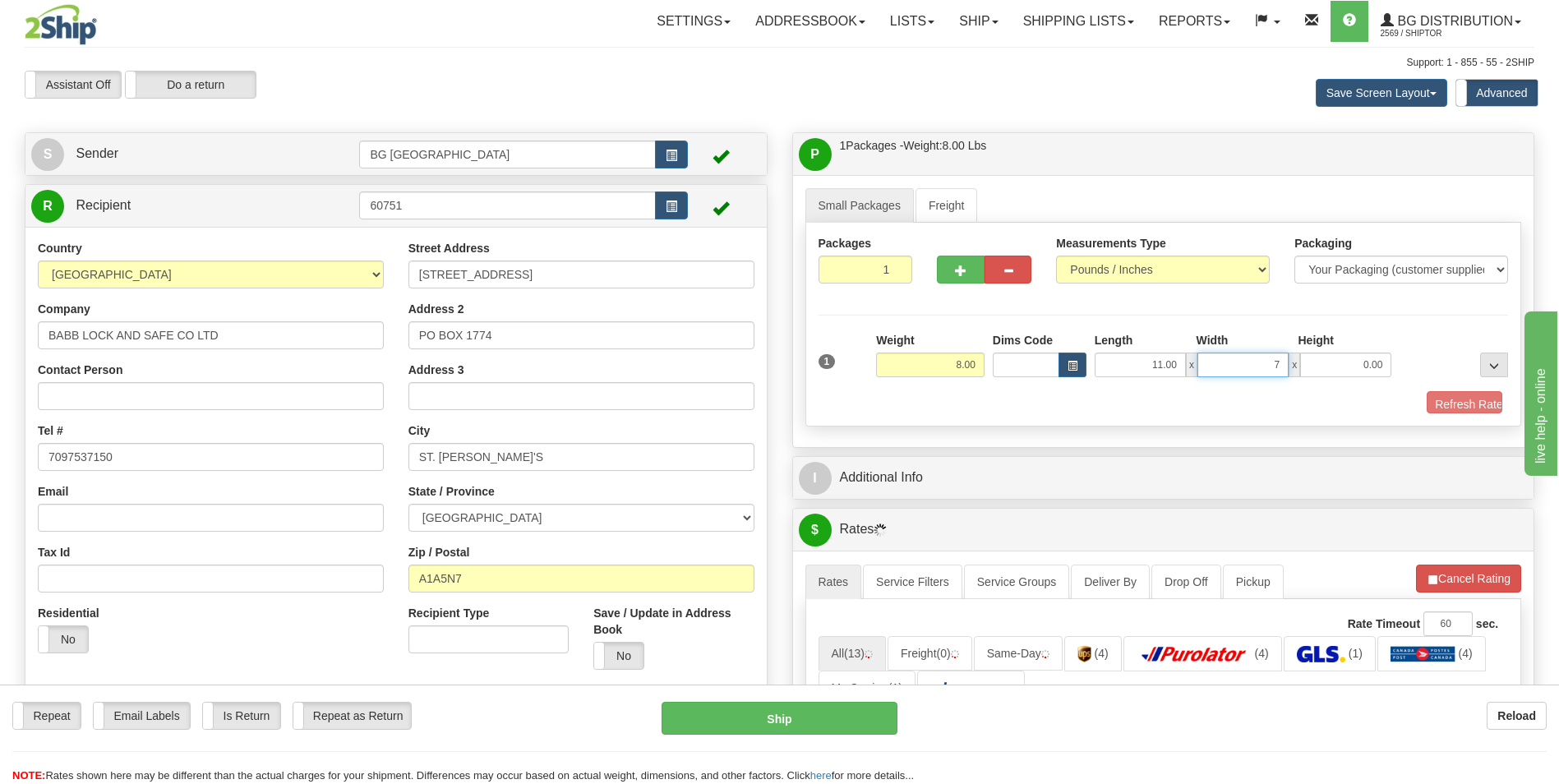
type input "7.00"
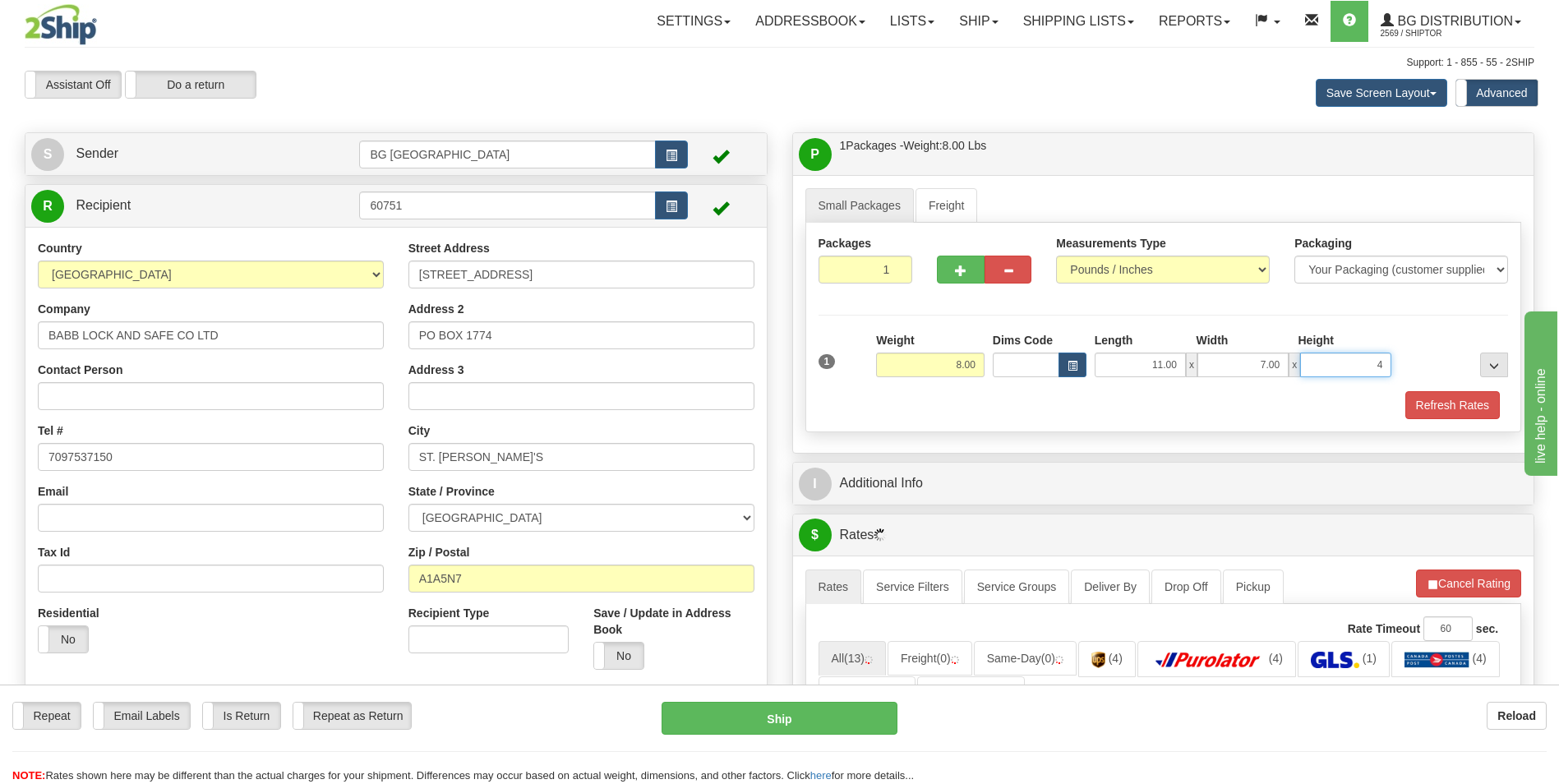
type input "4.00"
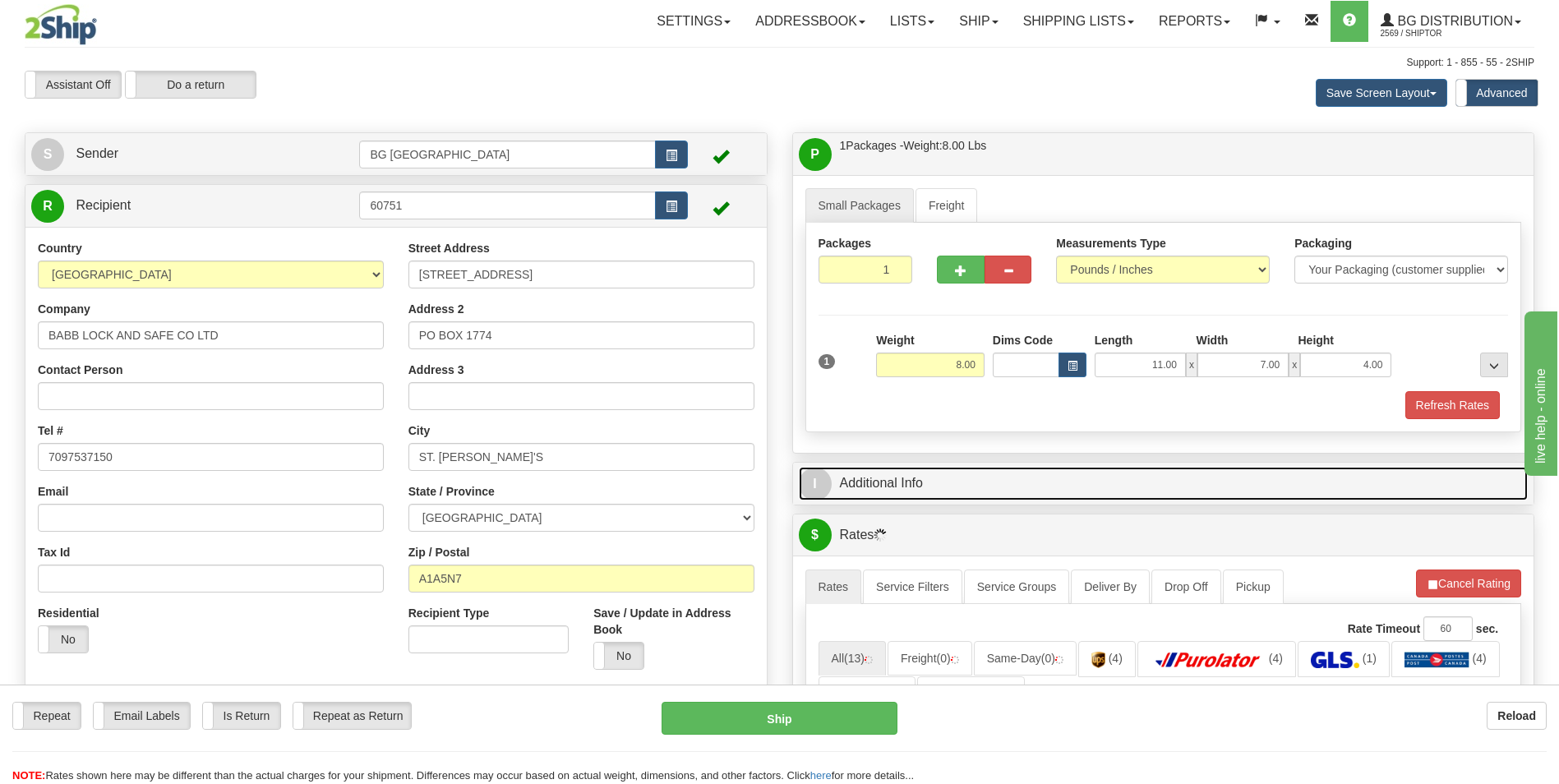
drag, startPoint x: 940, startPoint y: 487, endPoint x: 890, endPoint y: 437, distance: 70.7
click at [940, 487] on link "I Additional Info" at bounding box center [1163, 483] width 730 height 34
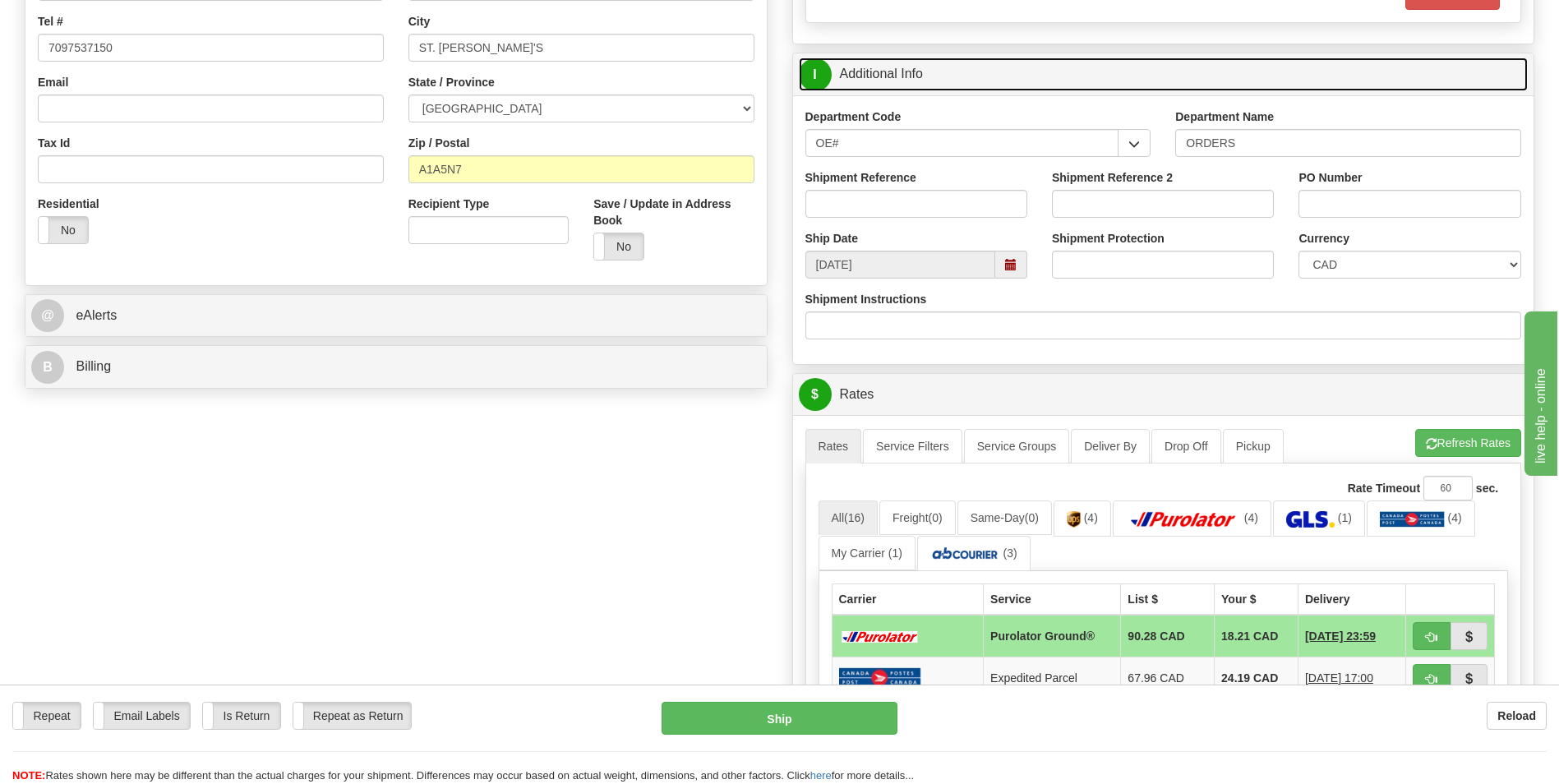
scroll to position [411, 0]
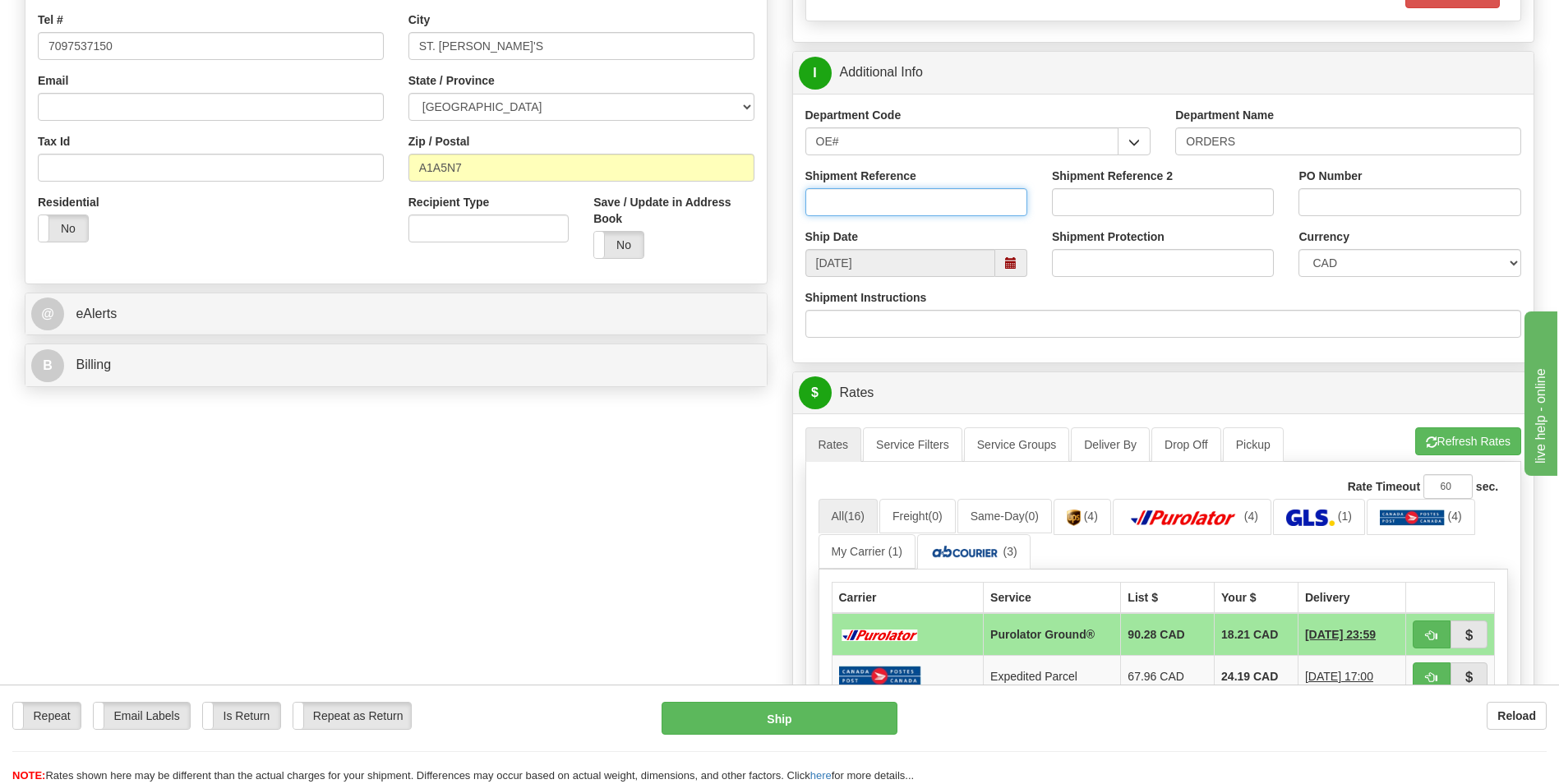
click at [901, 210] on input "Shipment Reference" at bounding box center [916, 202] width 222 height 28
type input "70184007-00"
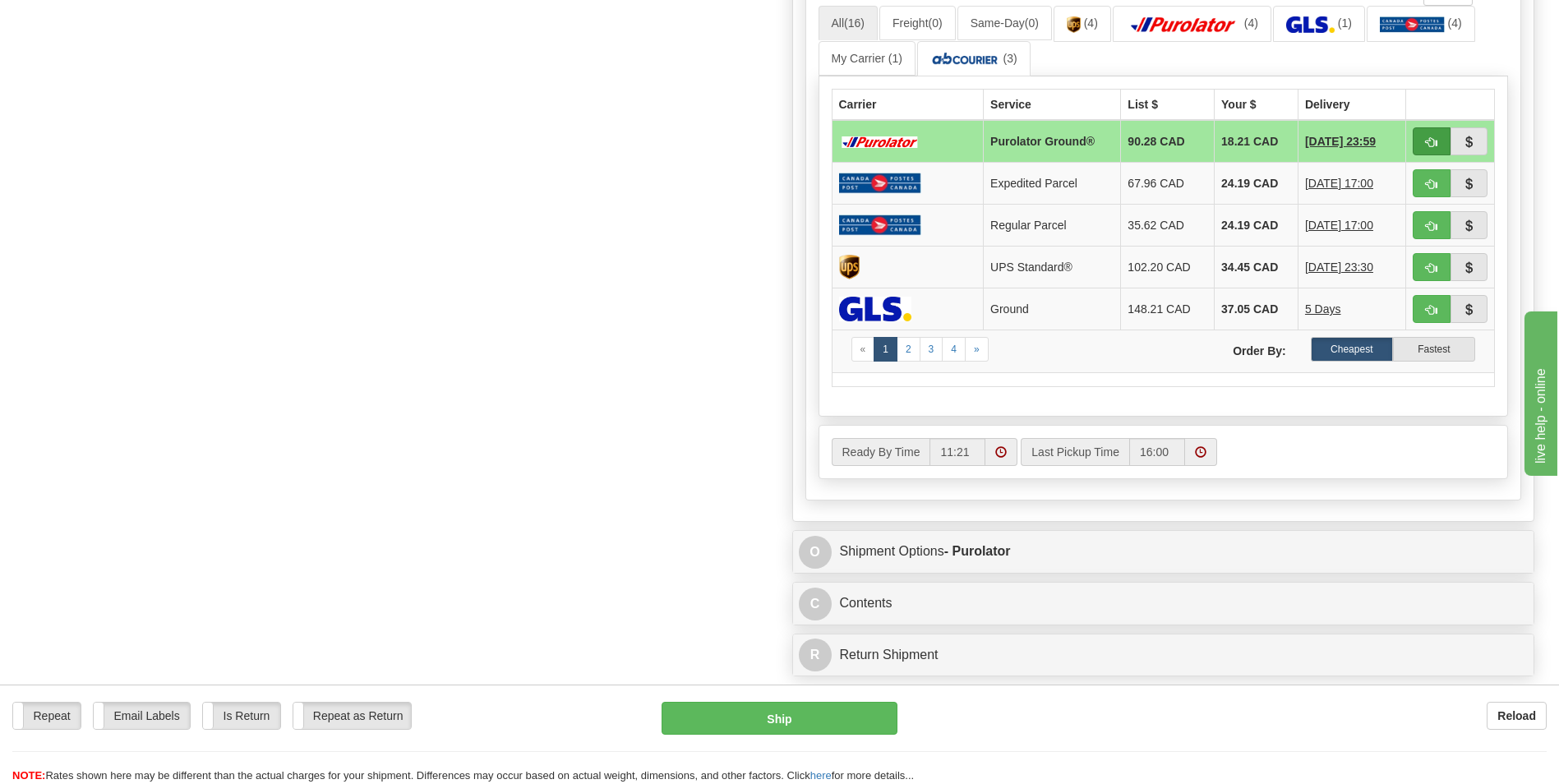
type input "0"
click at [1438, 151] on button "button" at bounding box center [1431, 141] width 38 height 28
type input "260"
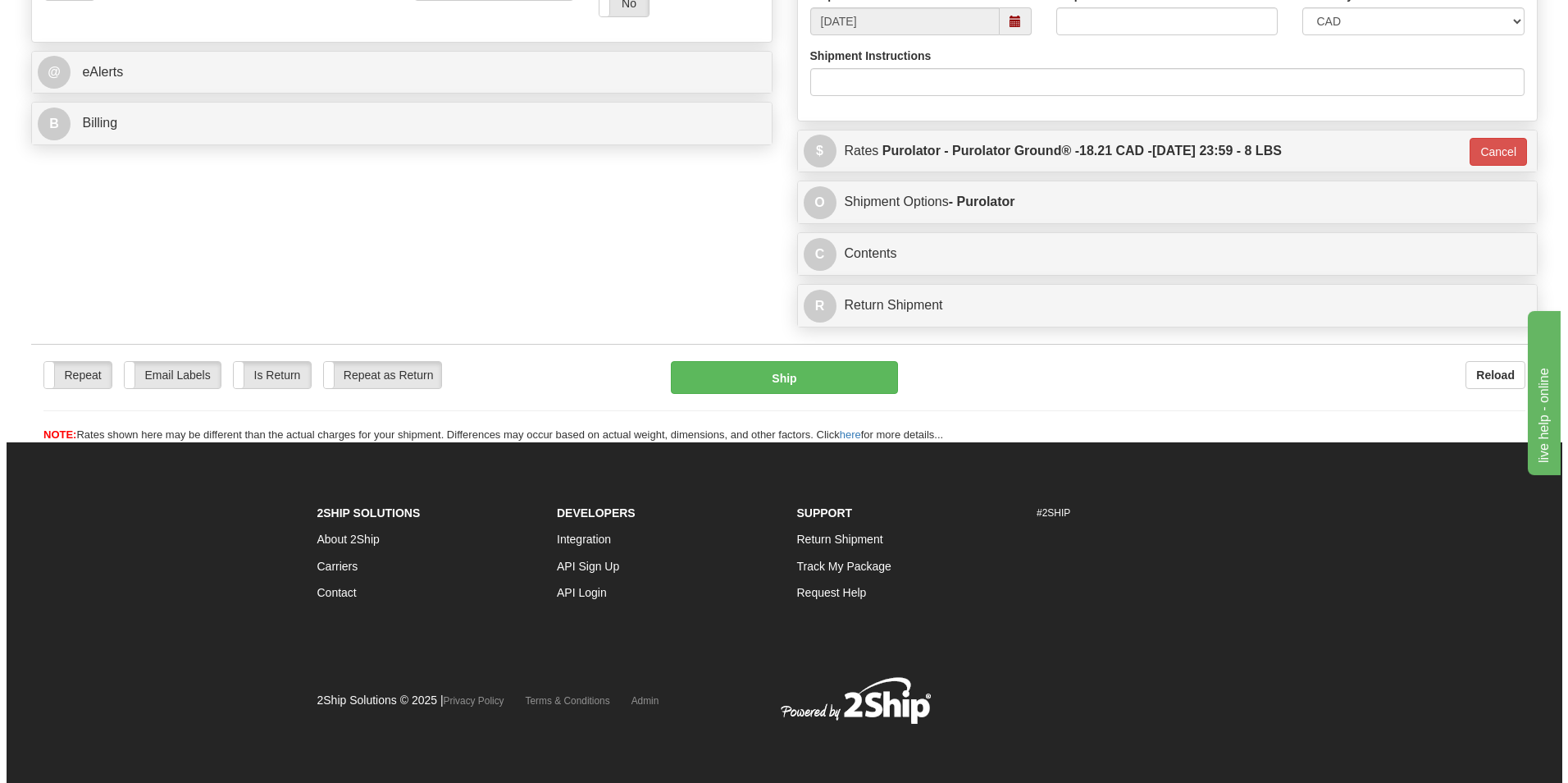
scroll to position [651, 0]
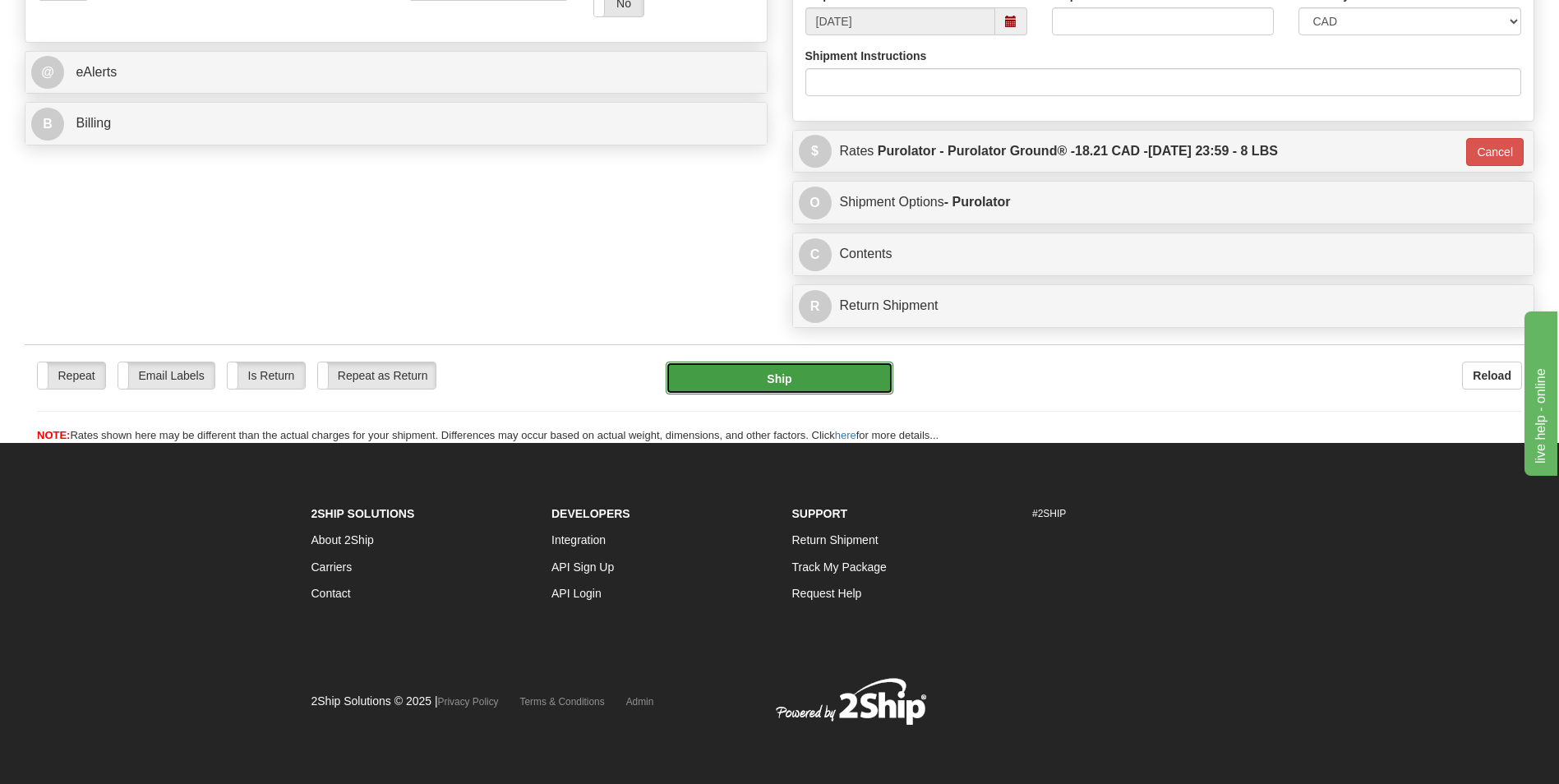
click at [802, 375] on button "Ship" at bounding box center [778, 378] width 226 height 33
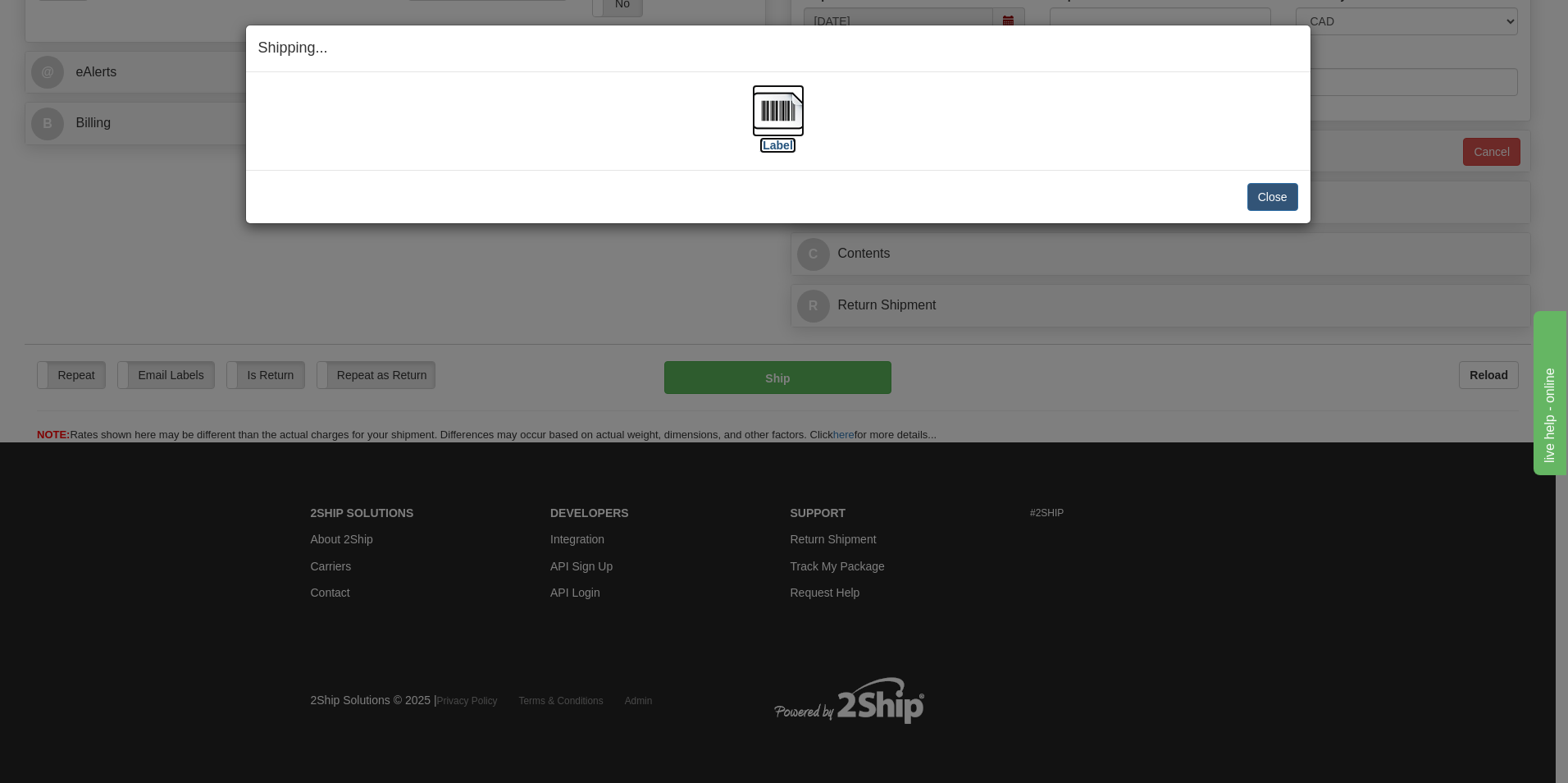
click at [763, 104] on img at bounding box center [778, 111] width 53 height 53
click at [1264, 199] on button "Close" at bounding box center [1273, 197] width 51 height 28
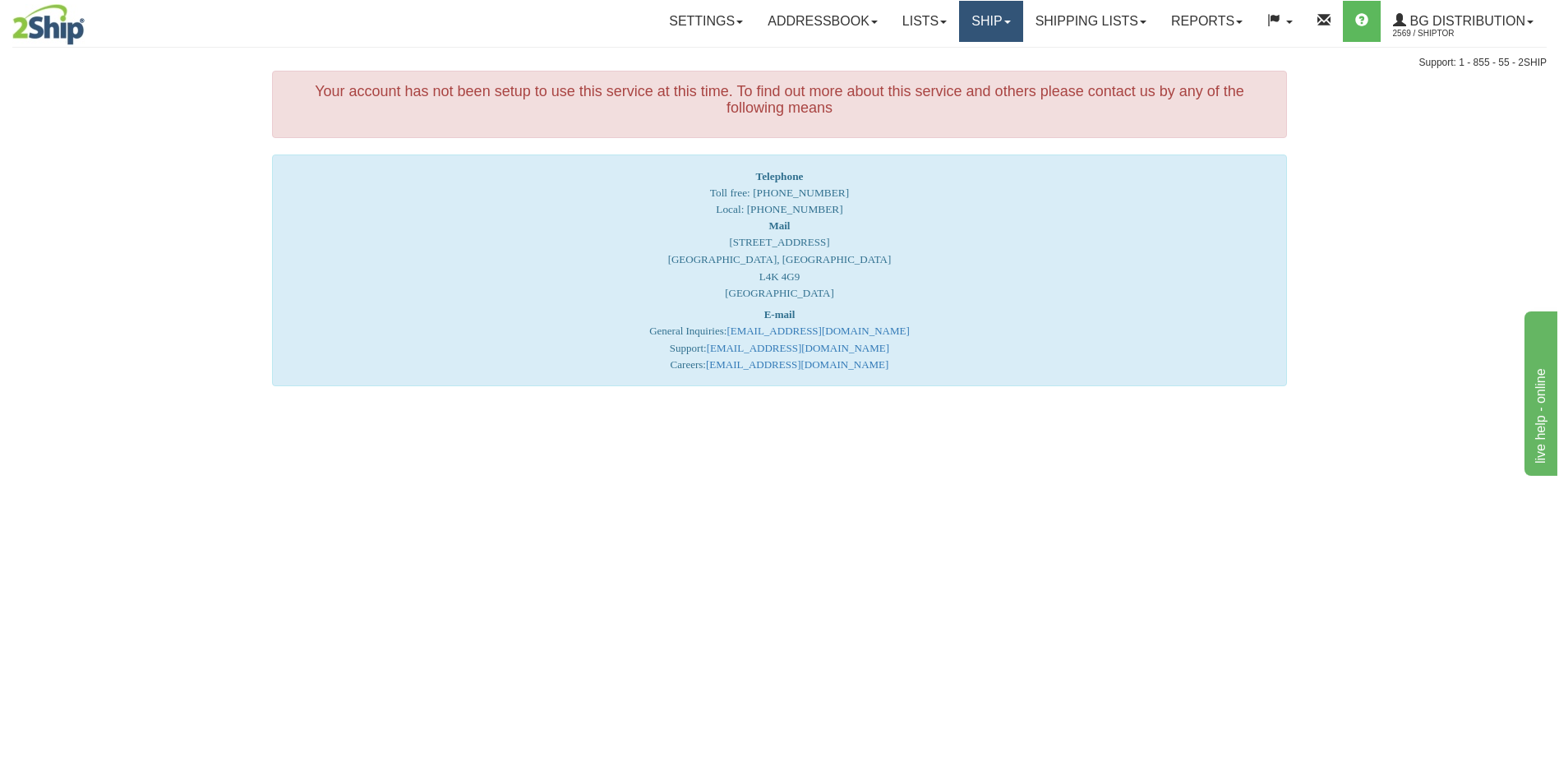
click at [994, 33] on link "Ship" at bounding box center [990, 21] width 63 height 41
click at [968, 52] on link "Ship Screen" at bounding box center [958, 57] width 130 height 22
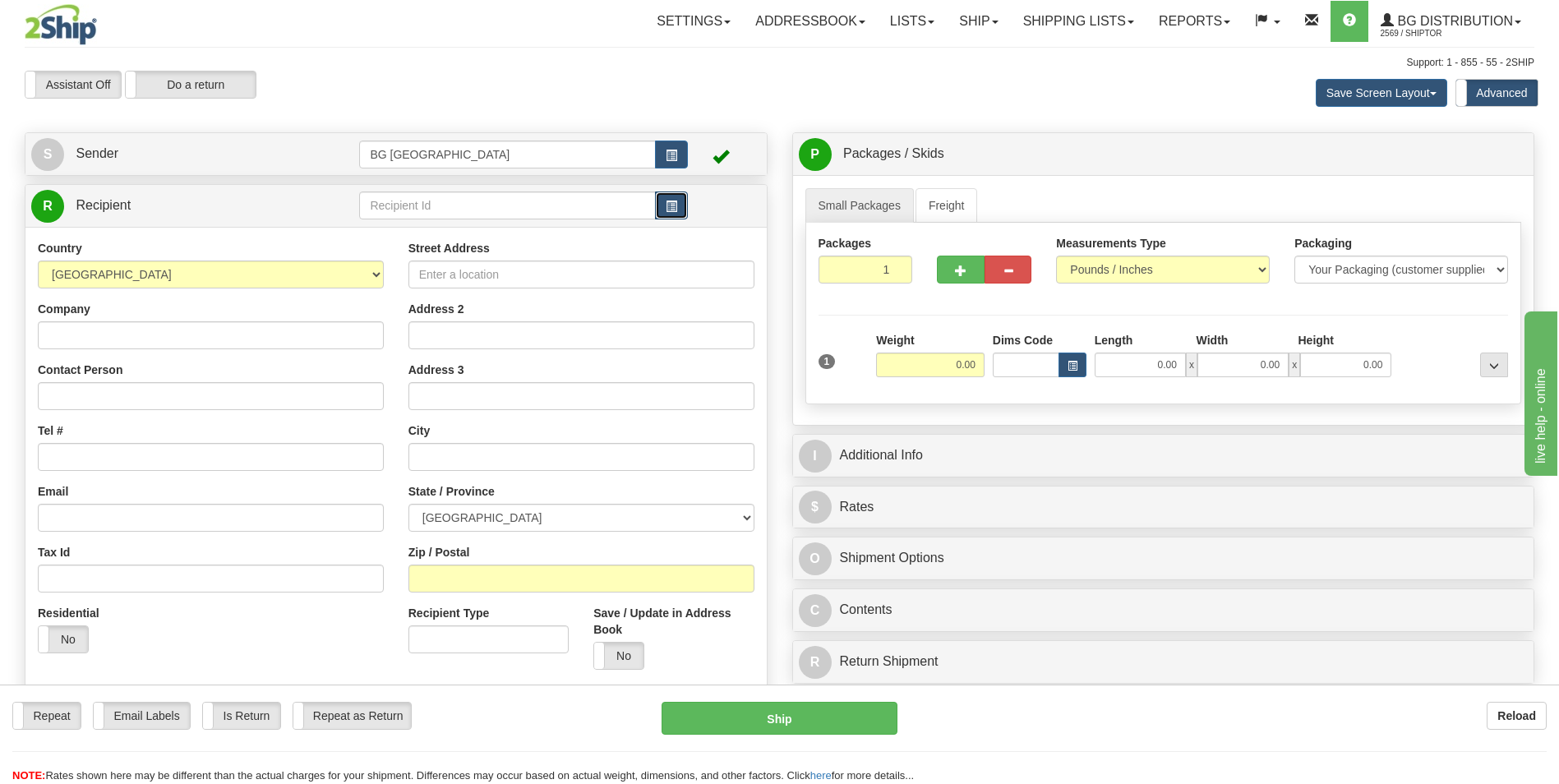
click at [659, 203] on button "button" at bounding box center [671, 206] width 33 height 28
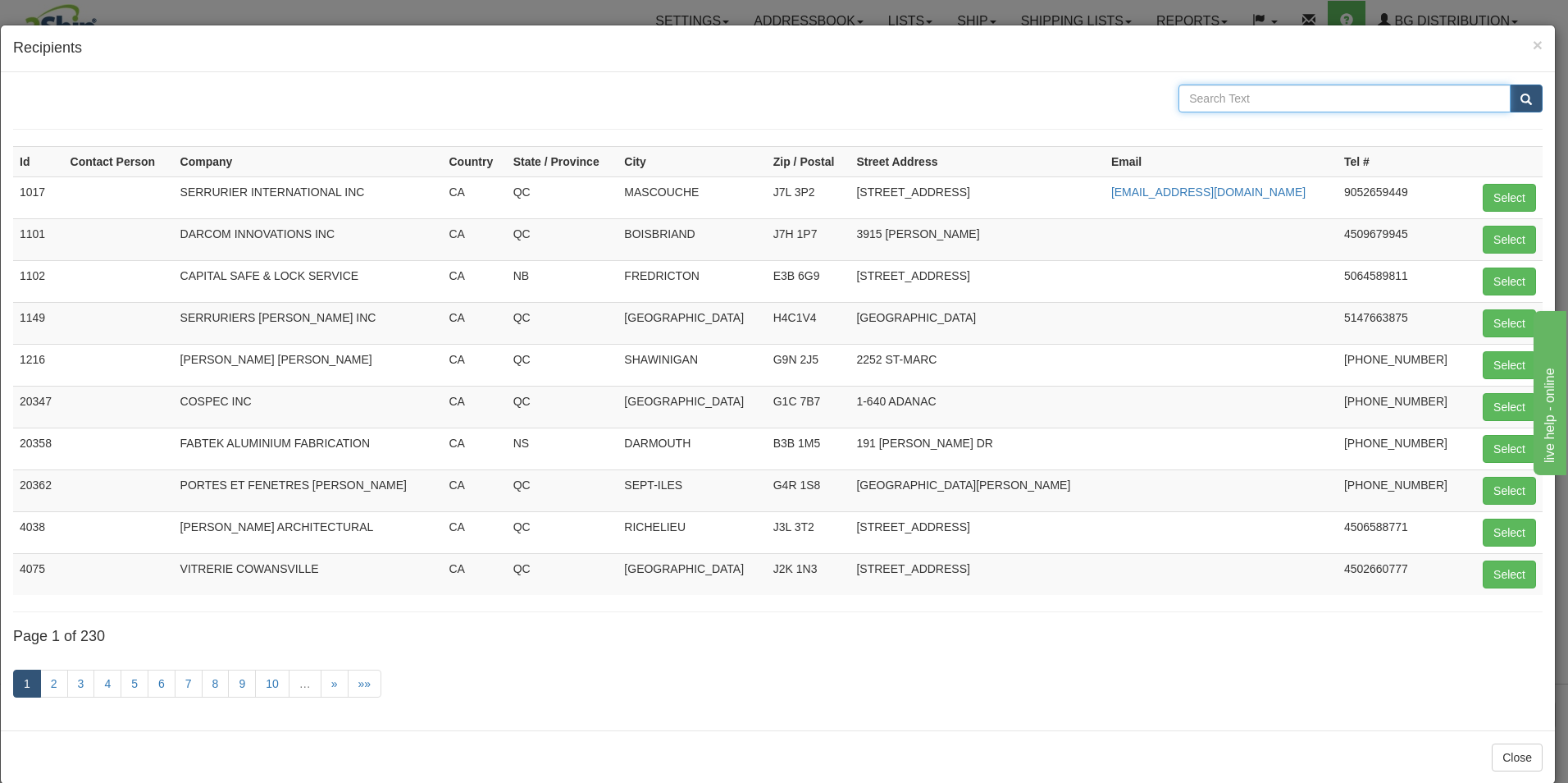
click at [1203, 107] on input "text" at bounding box center [1345, 99] width 332 height 28
paste input "BEANGE DOOR SERVICE"
type input "BEANGE DOOR SERVICE"
click at [1510, 85] on button "submit" at bounding box center [1526, 99] width 33 height 28
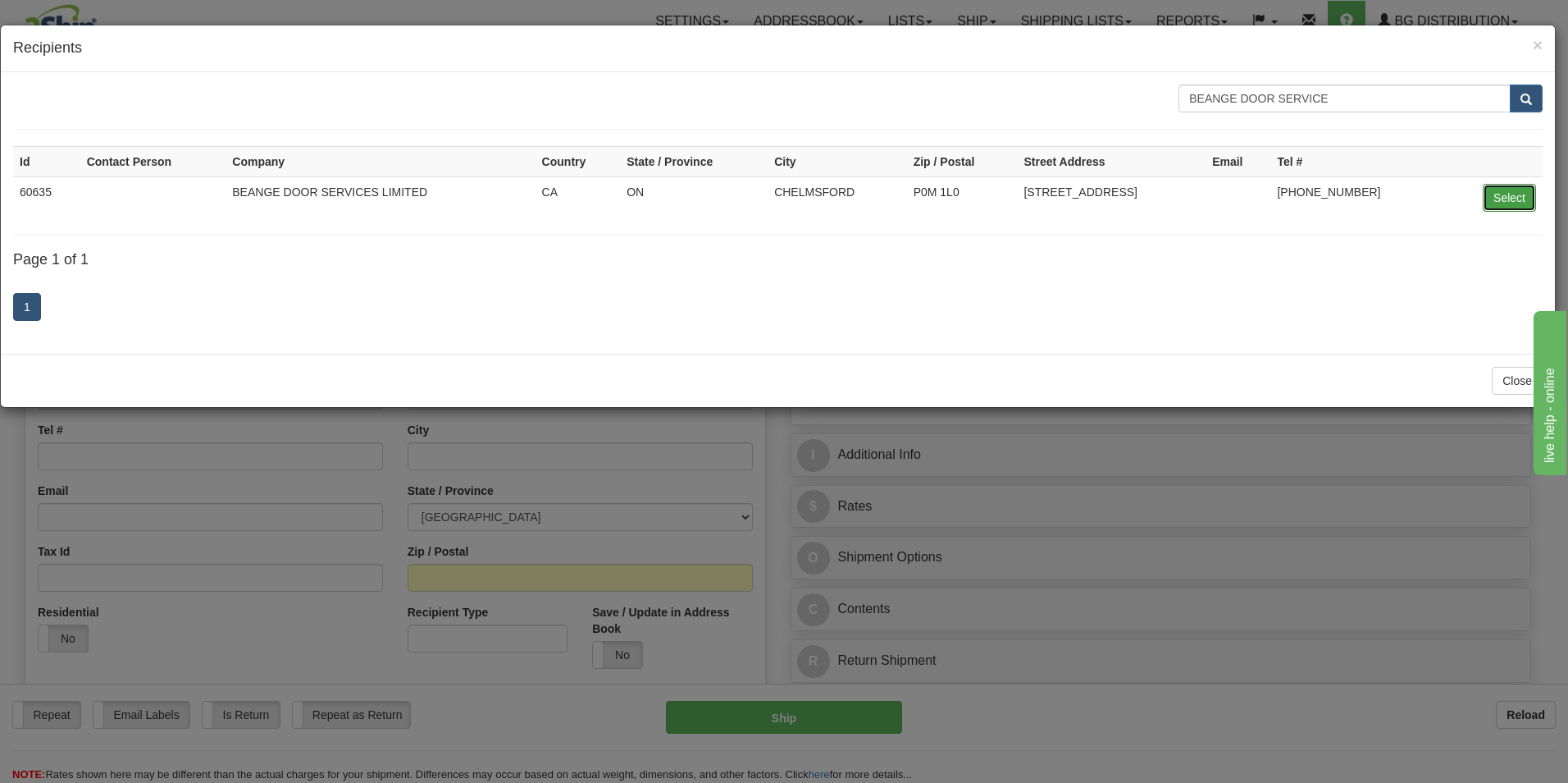
click at [1487, 192] on button "Select" at bounding box center [1509, 197] width 54 height 28
type input "60635"
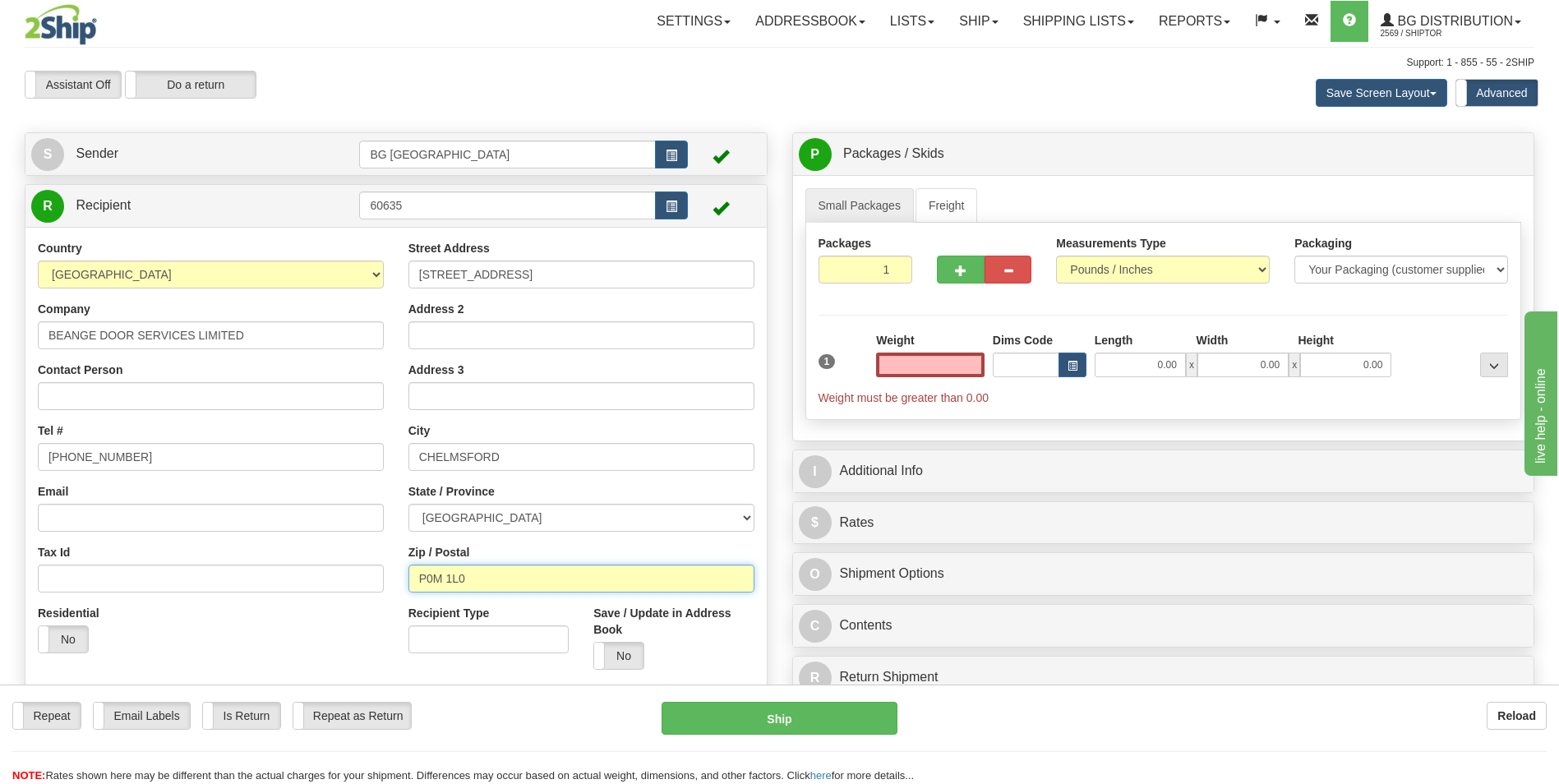
type input "0.00"
click at [539, 582] on input "P0M 1L0" at bounding box center [581, 578] width 346 height 28
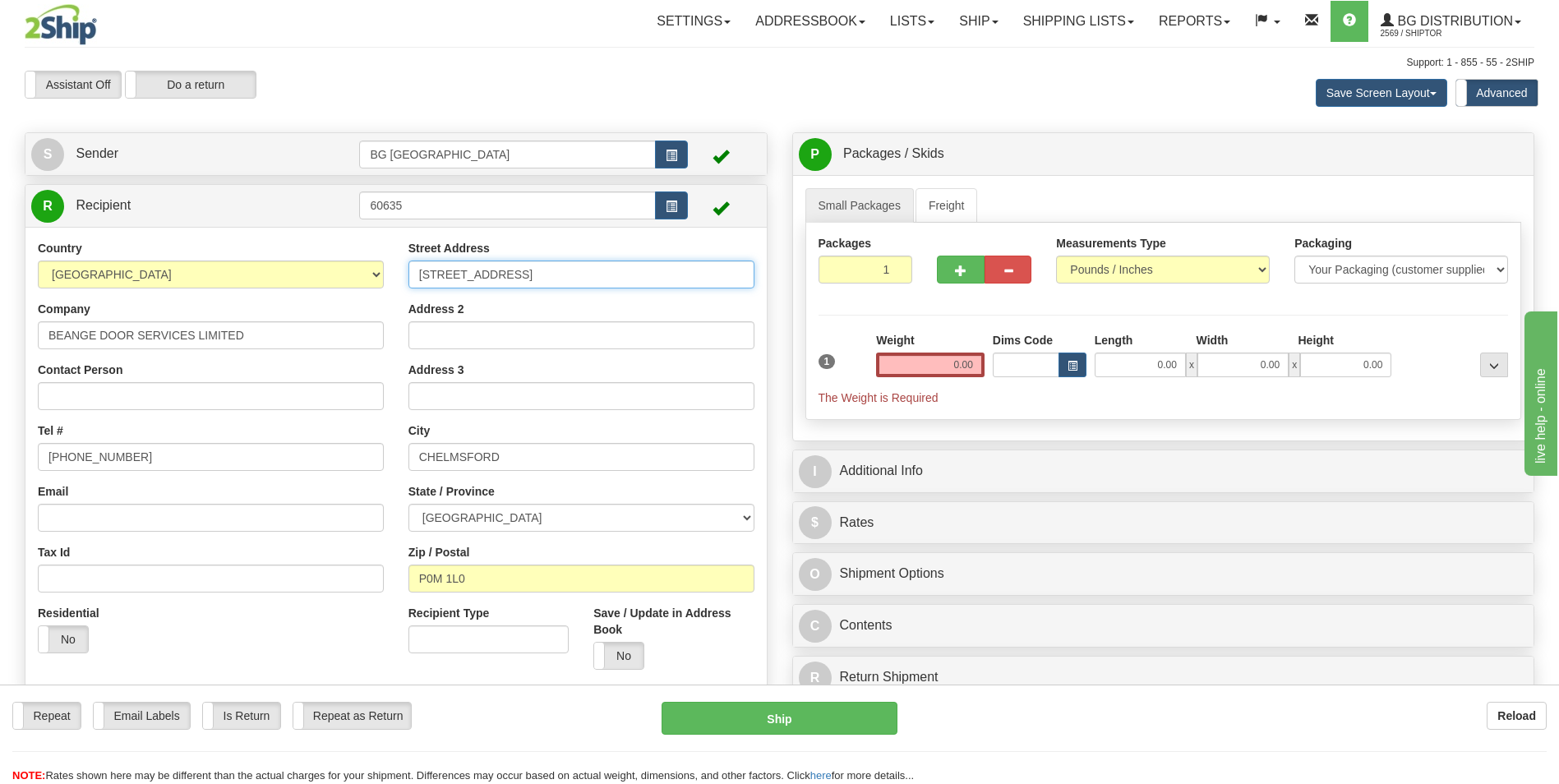
click at [433, 282] on input "3660 INDUSTRIAL RD" at bounding box center [581, 274] width 346 height 28
drag, startPoint x: 447, startPoint y: 271, endPoint x: 521, endPoint y: 284, distance: 75.1
click at [521, 284] on input "3660 INDUSTRIAL RD" at bounding box center [581, 274] width 346 height 28
click at [123, 466] on input "705-673-1126" at bounding box center [211, 457] width 346 height 28
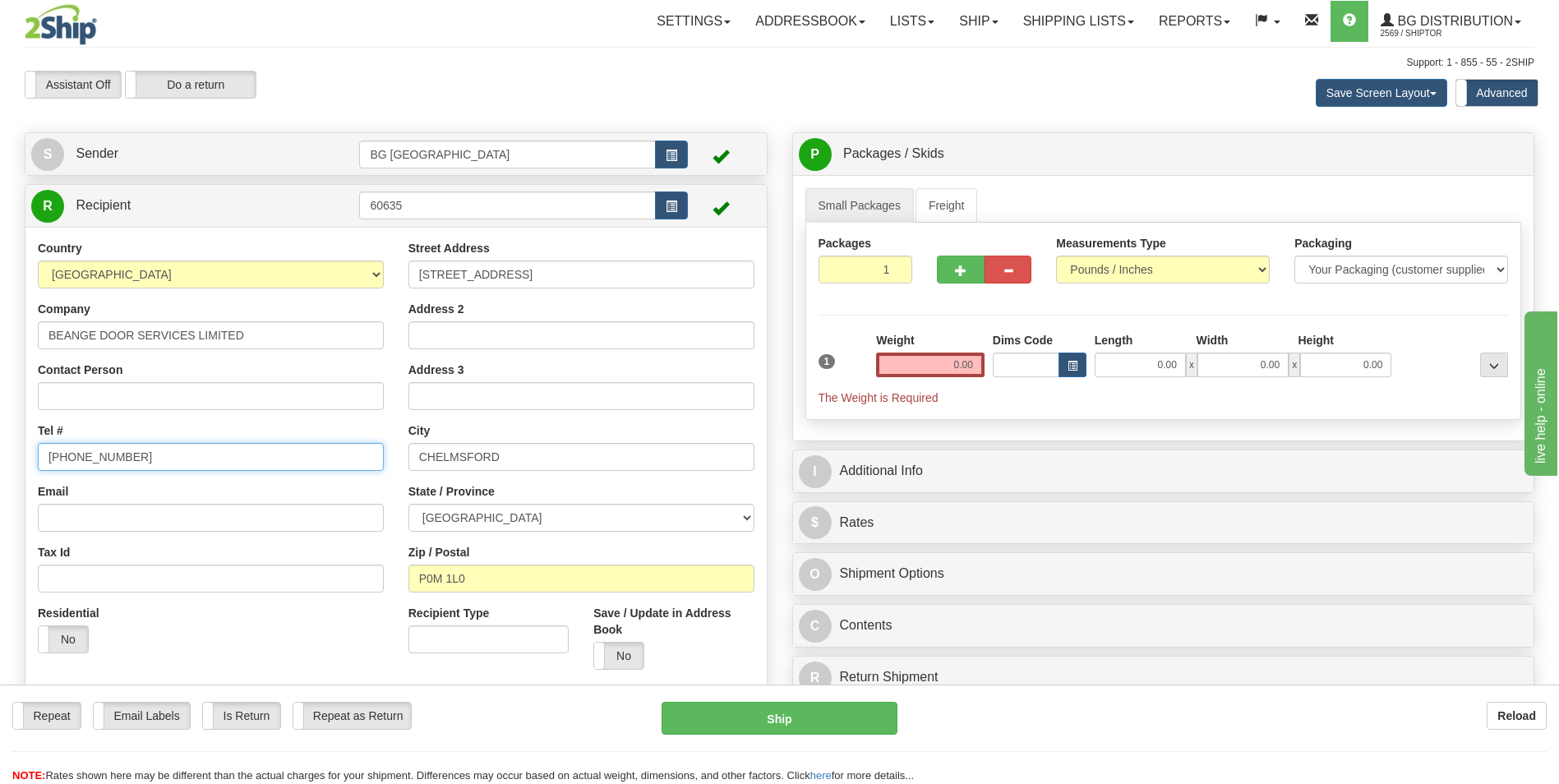
click at [123, 466] on input "705-673-1126" at bounding box center [211, 457] width 346 height 28
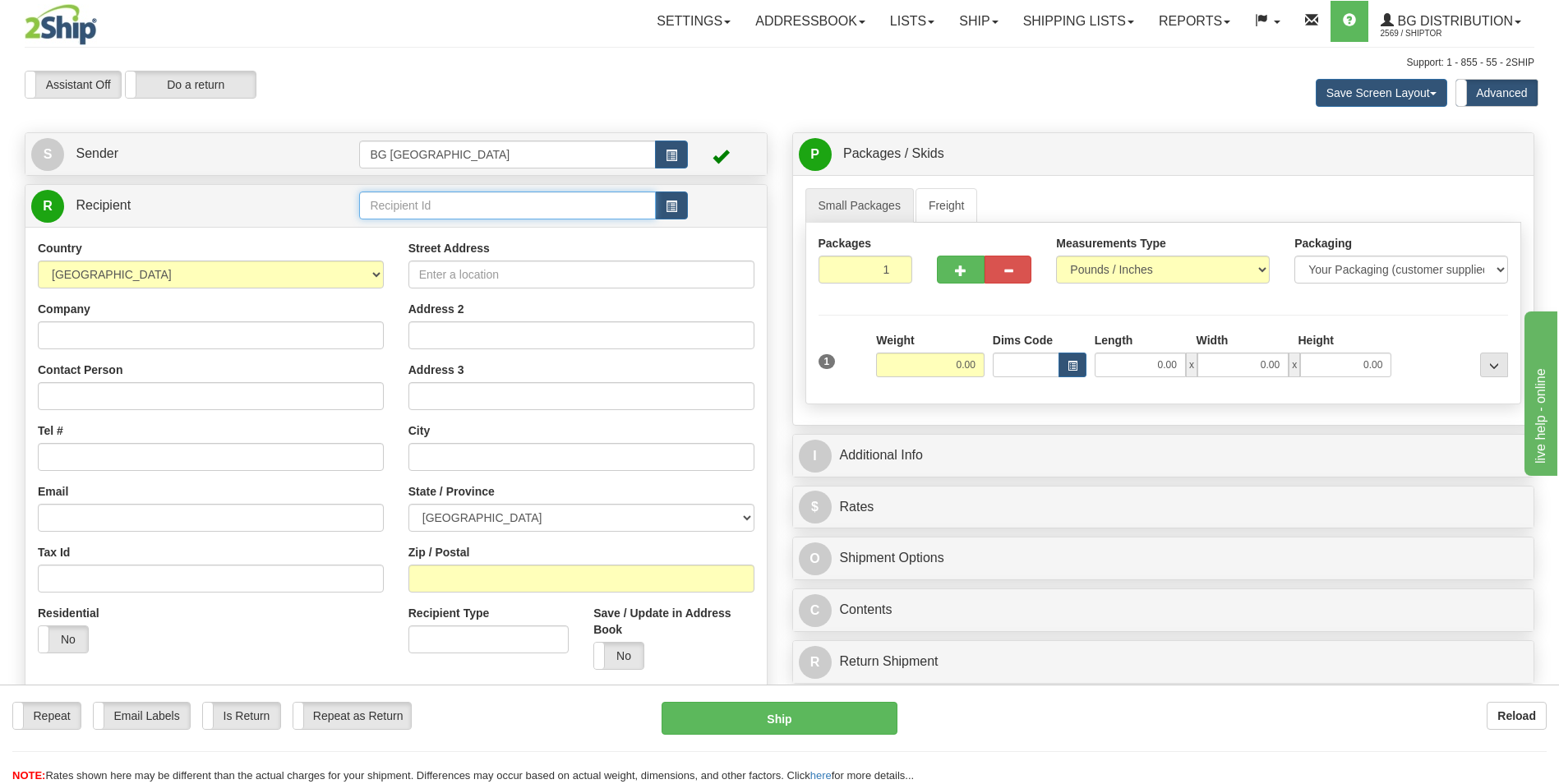
click at [412, 212] on input "text" at bounding box center [507, 206] width 296 height 28
click at [417, 232] on div "60175" at bounding box center [504, 231] width 280 height 18
type input "60175"
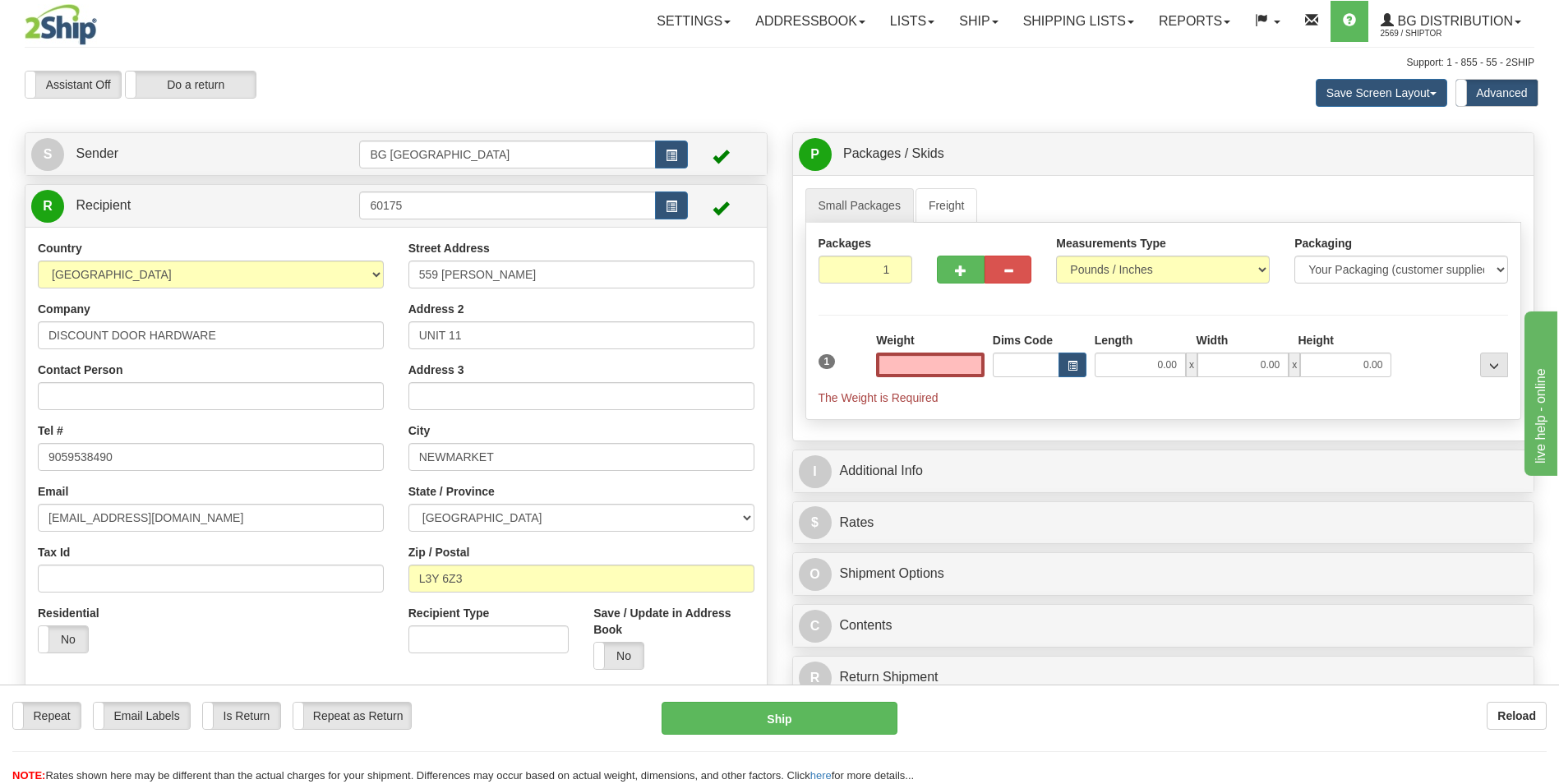
type input "0.00"
click at [213, 333] on input "DISCOUNT DOOR HARDWARE" at bounding box center [211, 335] width 346 height 28
paste input "TPASC"
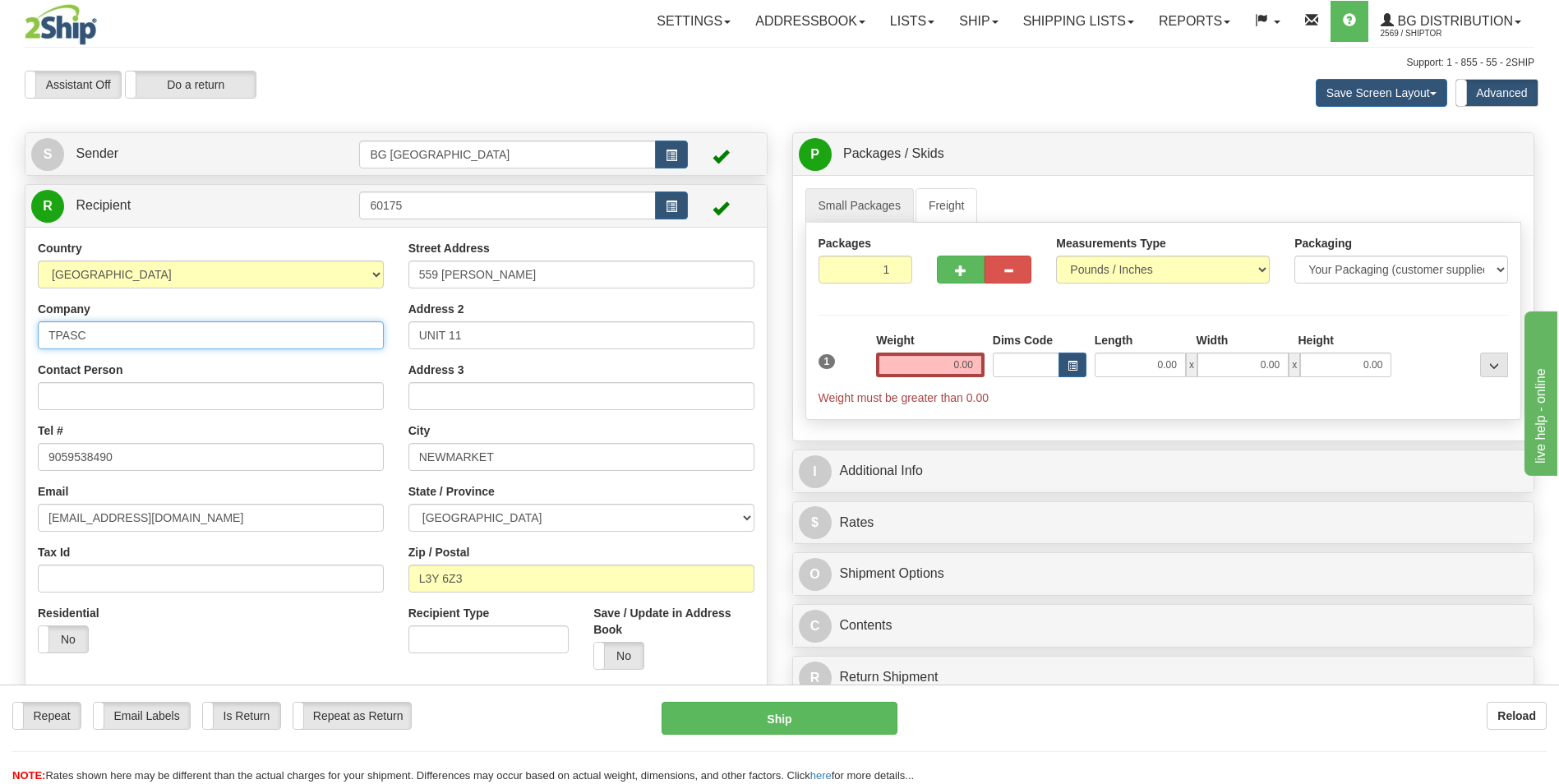
type input "TPASC"
click at [536, 256] on div "Street Address 559 STEVEN CRT" at bounding box center [581, 265] width 346 height 49
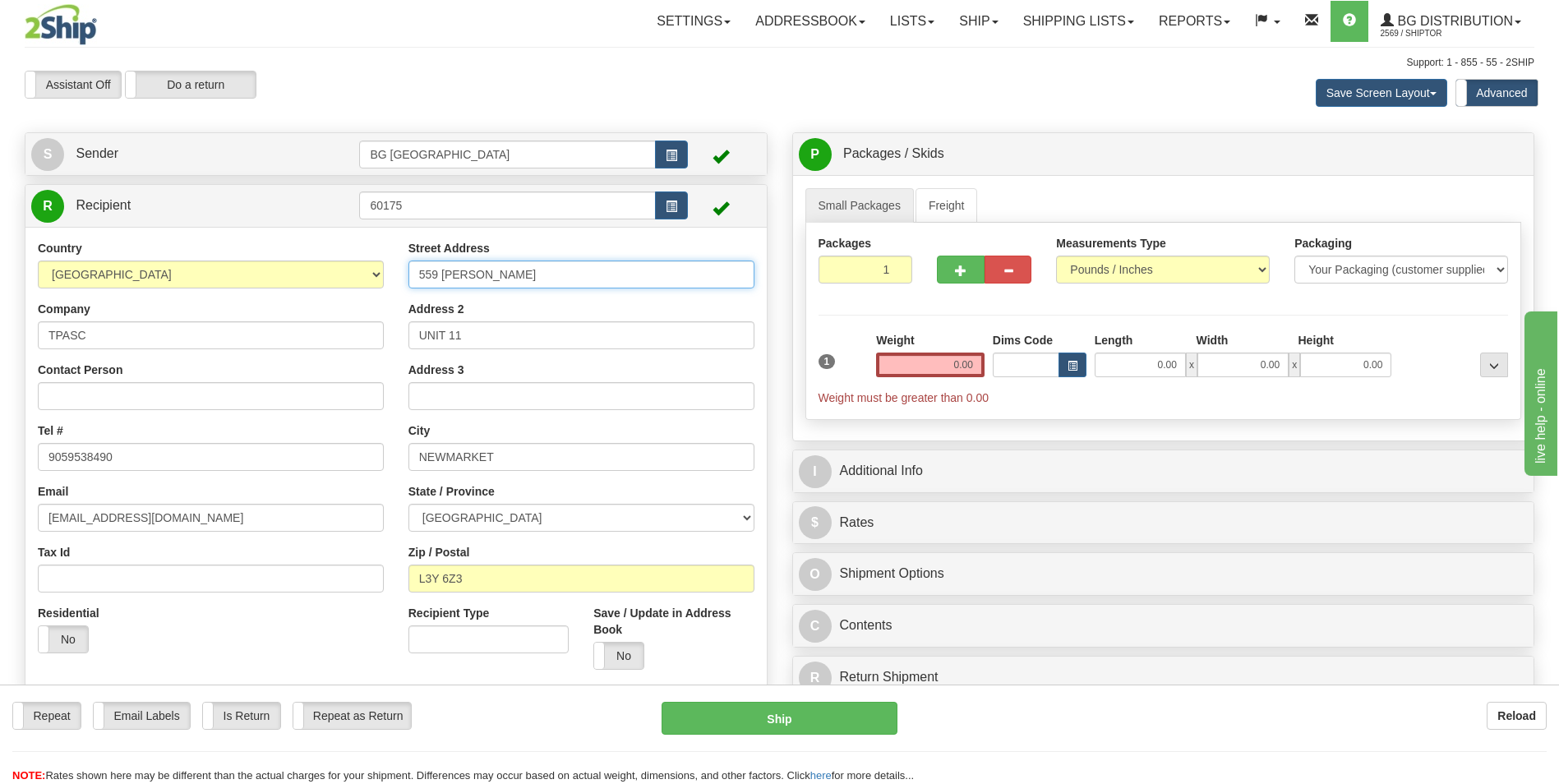
click at [536, 264] on input "559 STEVEN CRT" at bounding box center [581, 274] width 346 height 28
paste input "875 Morningside Ave."
type input "875 Morningside Ave."
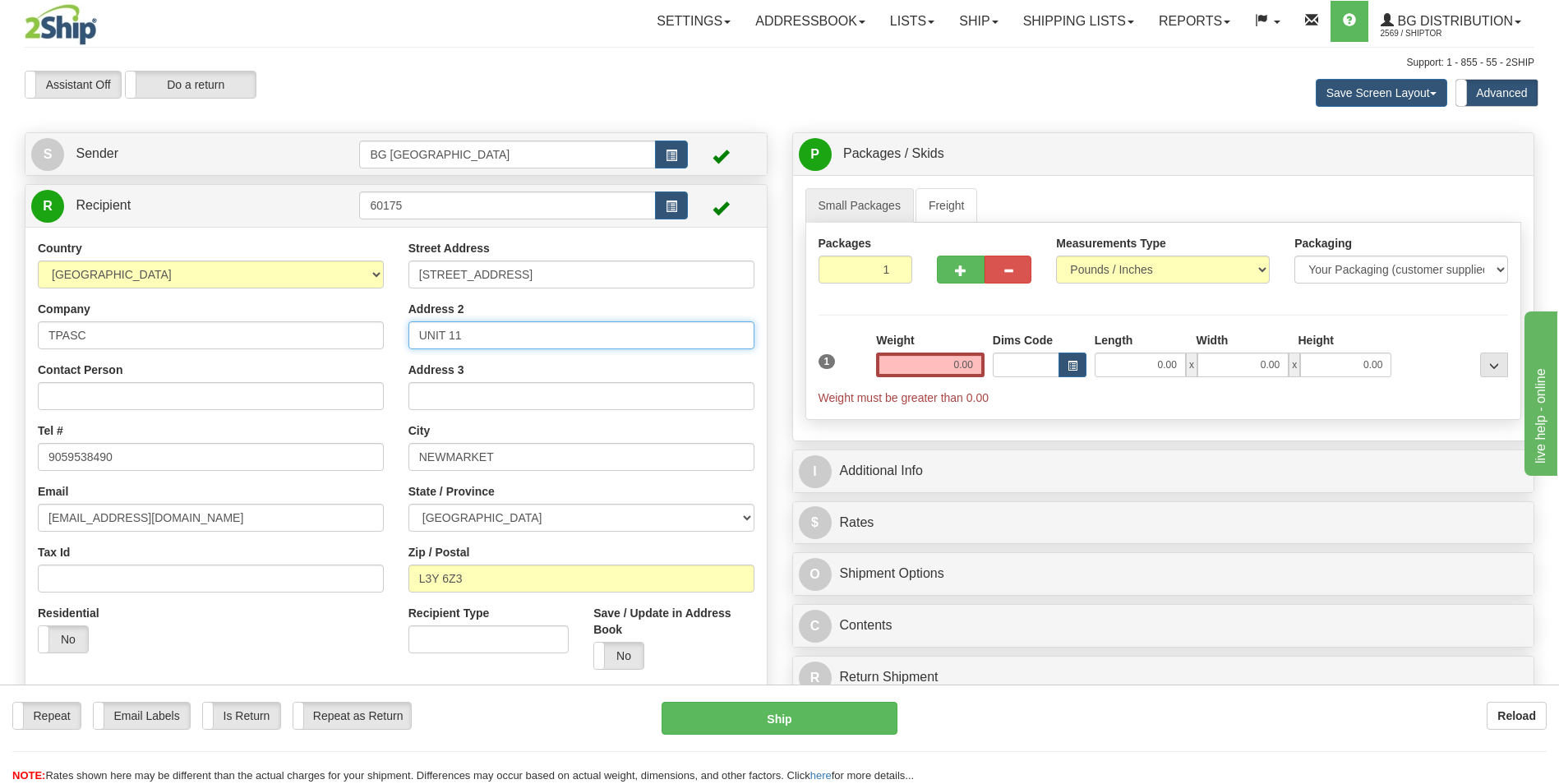
click at [478, 342] on input "UNIT 11" at bounding box center [581, 335] width 346 height 28
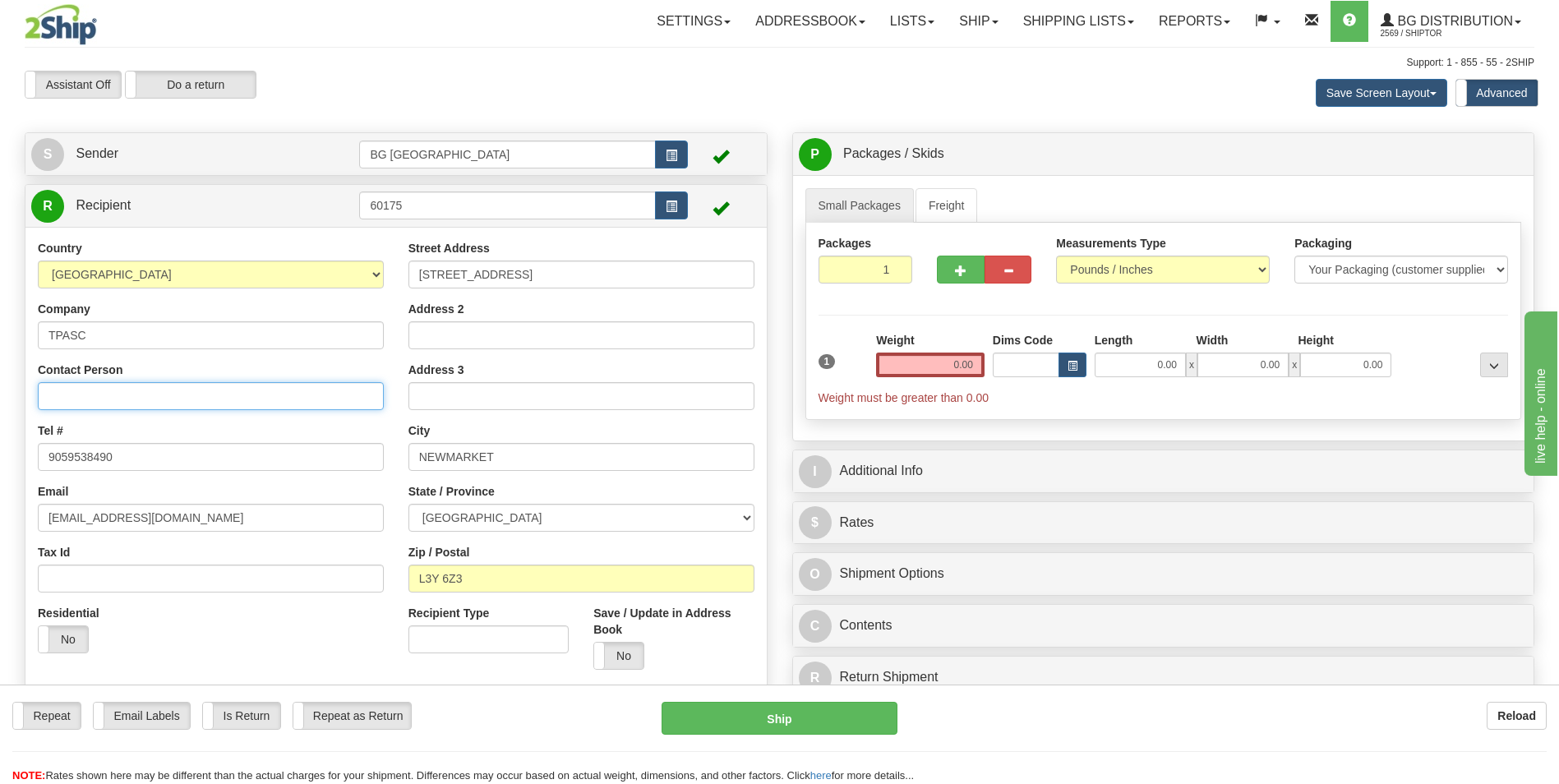
click at [176, 391] on input "Contact Person" at bounding box center [211, 395] width 346 height 28
paste input "ATTN: Daniel Martin-Operations"
type input "ATTN: Daniel Martin-Operations"
click at [162, 457] on input "9059538490" at bounding box center [211, 457] width 346 height 28
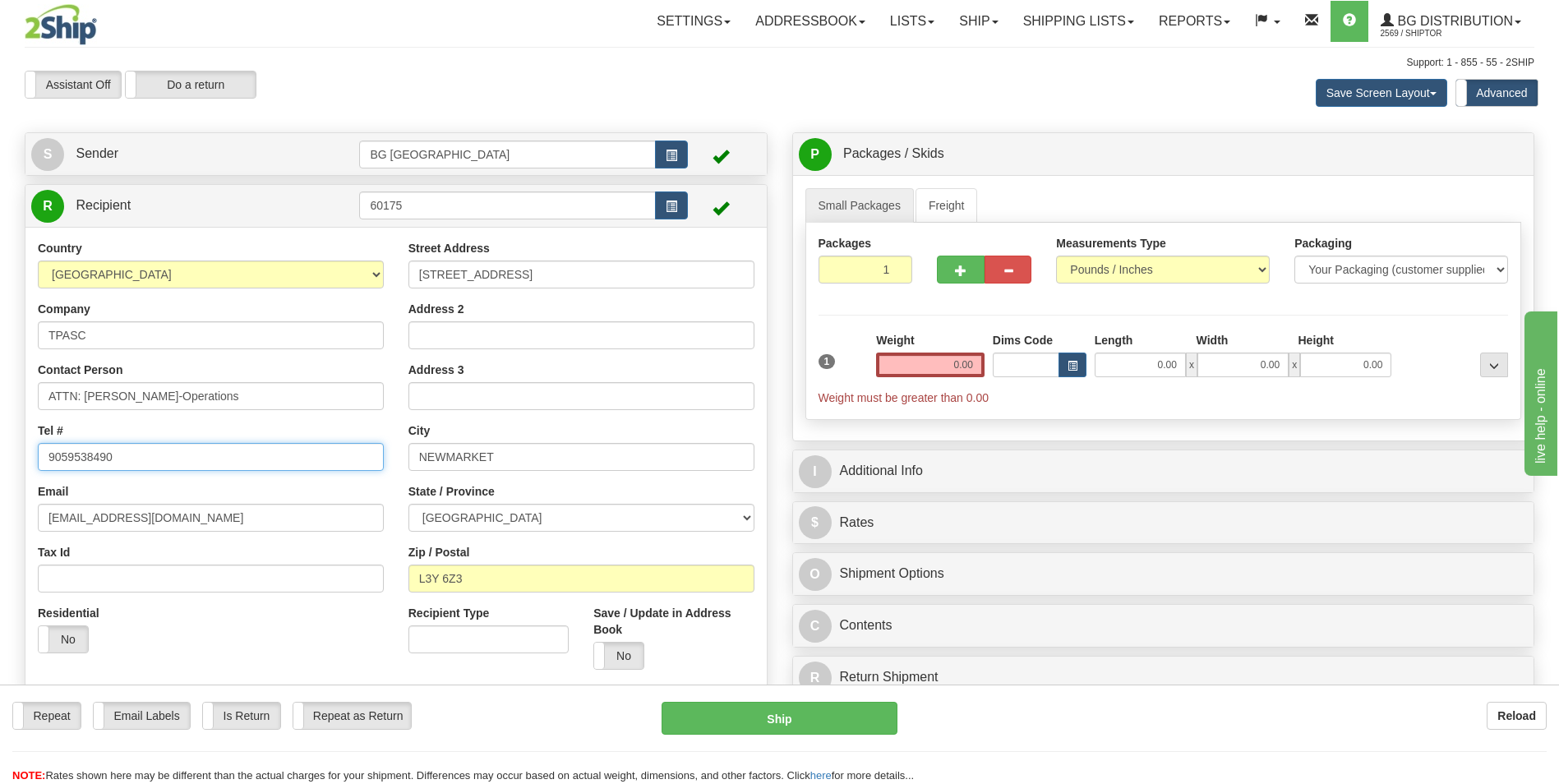
paste input "(416) 283 - 6126"
type input "(416) 283 - 6126"
click at [496, 576] on input "L3Y 6Z3" at bounding box center [581, 578] width 346 height 28
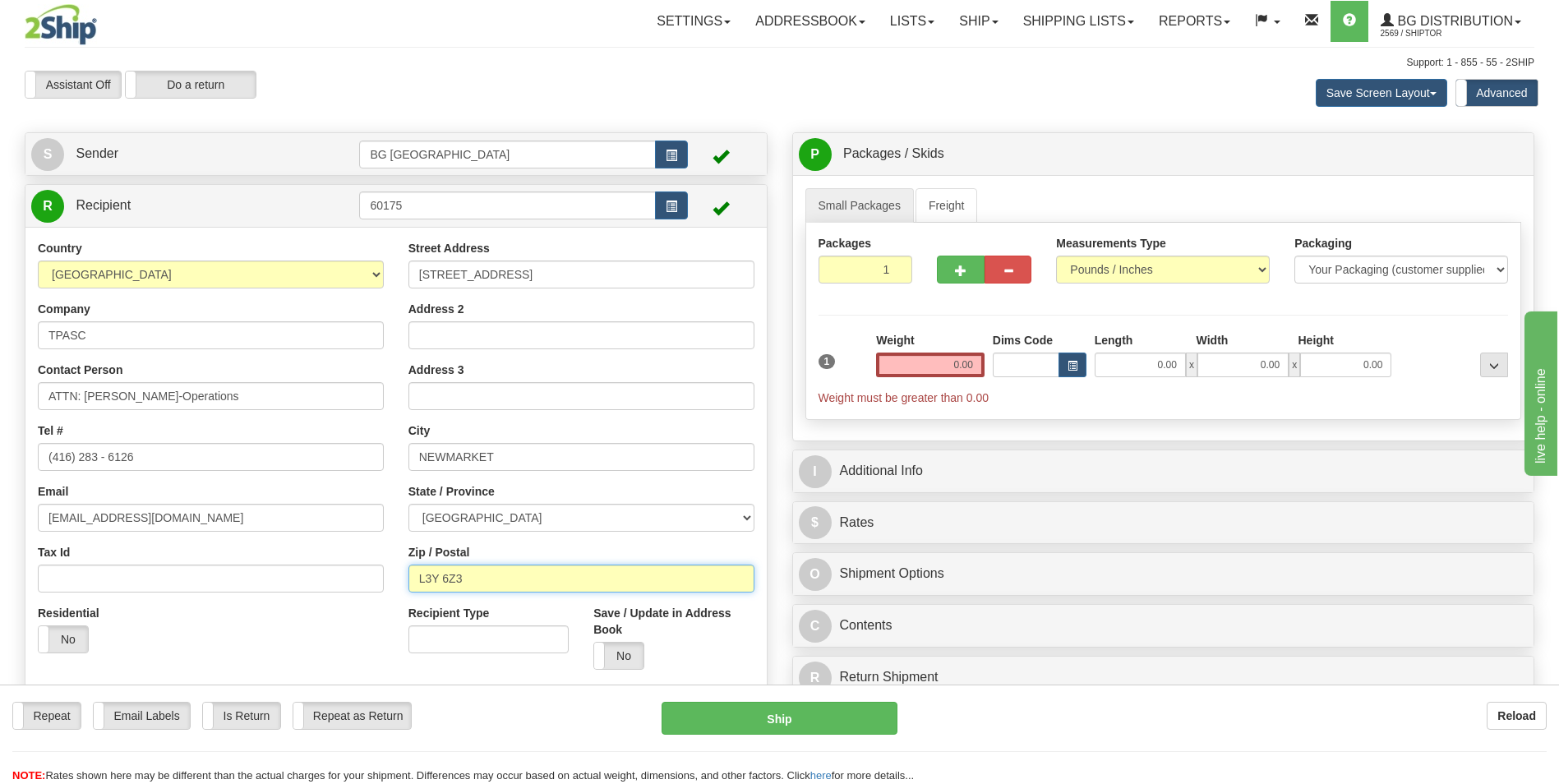
paste input "M1C 0C7"
type input "M1C 0C7"
click at [933, 376] on input "0.00" at bounding box center [930, 364] width 108 height 24
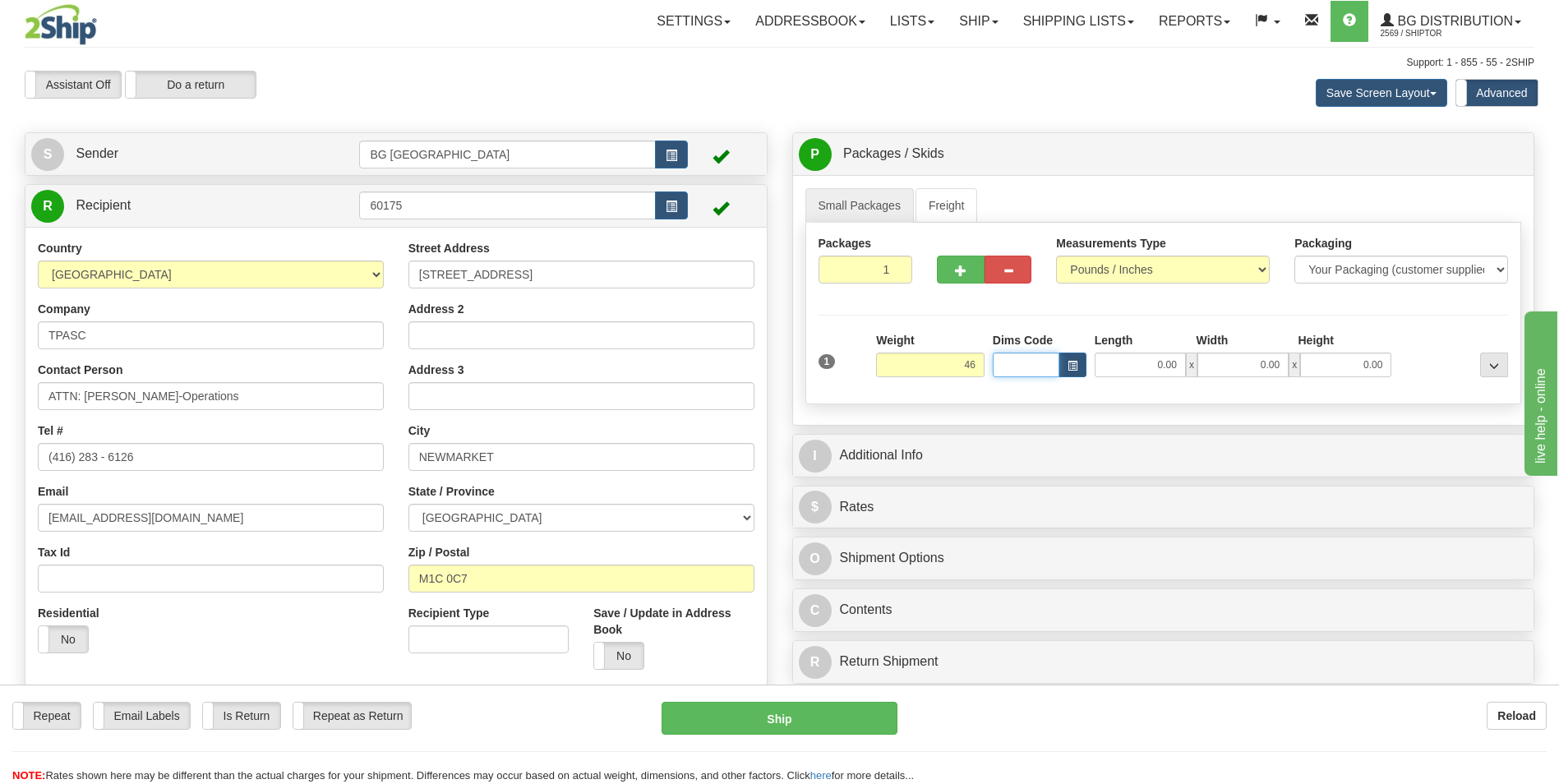
type input "46.00"
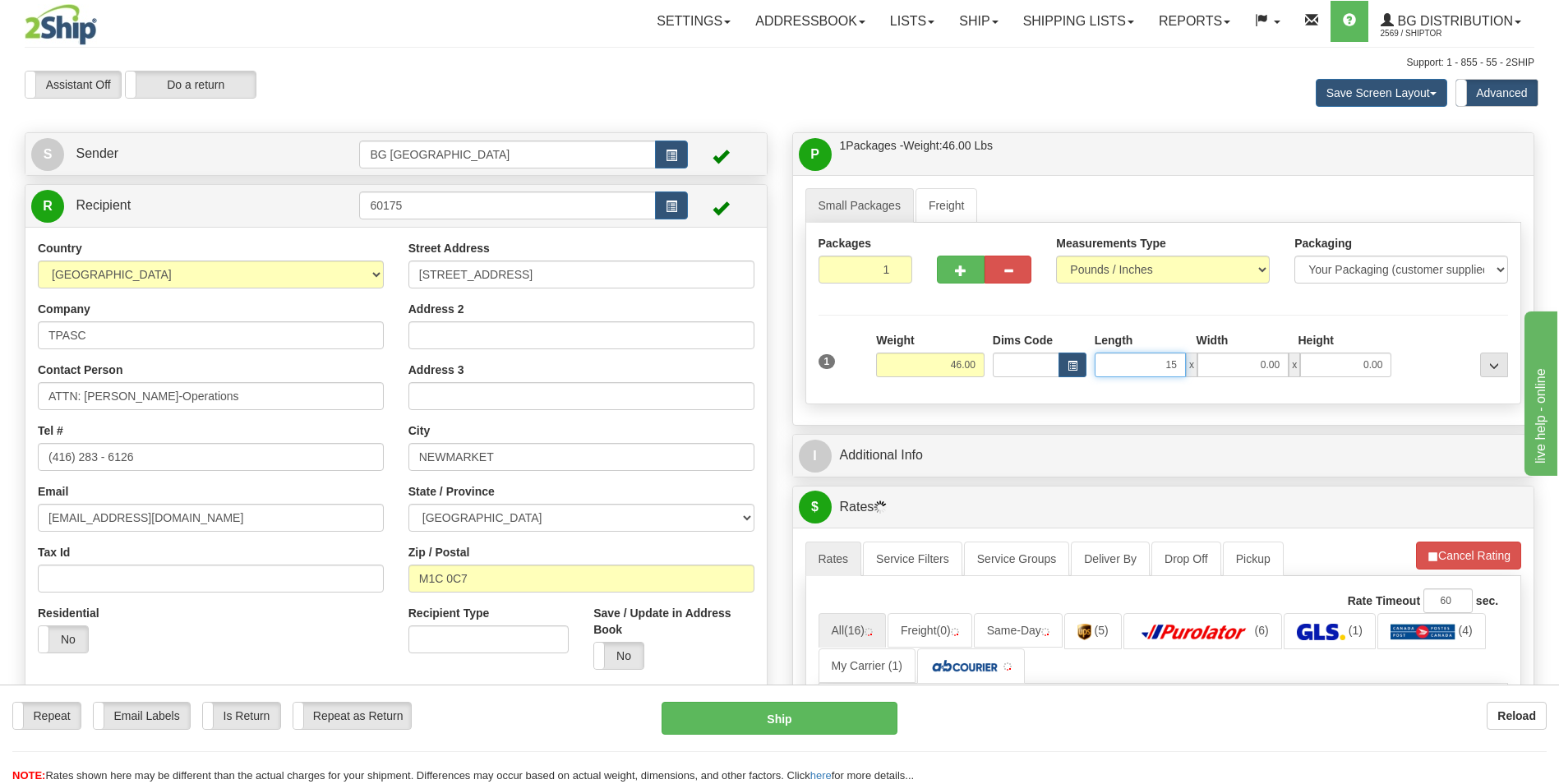
type input "15.00"
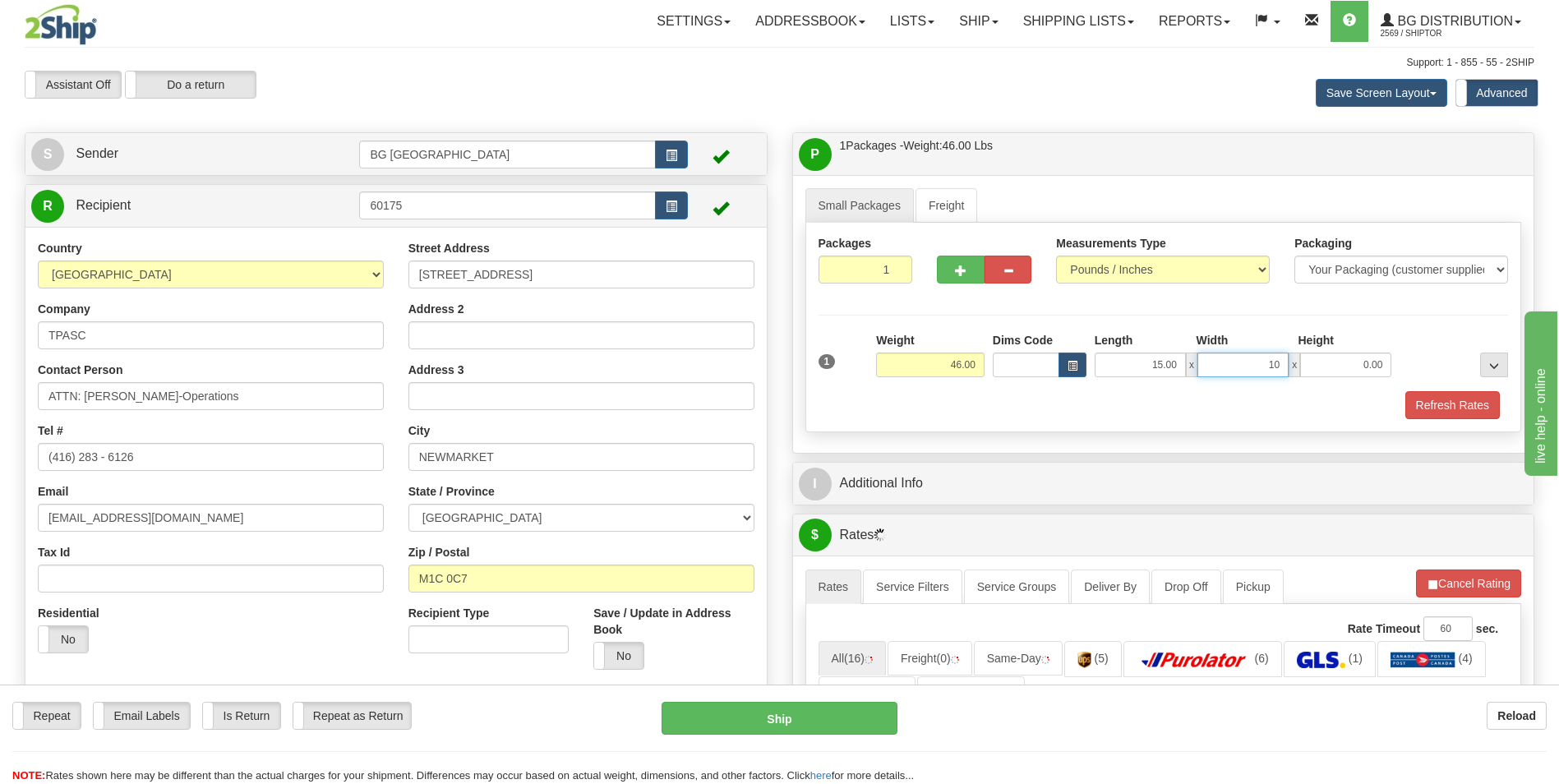
type input "10.00"
click at [955, 274] on span "button" at bounding box center [960, 271] width 11 height 10
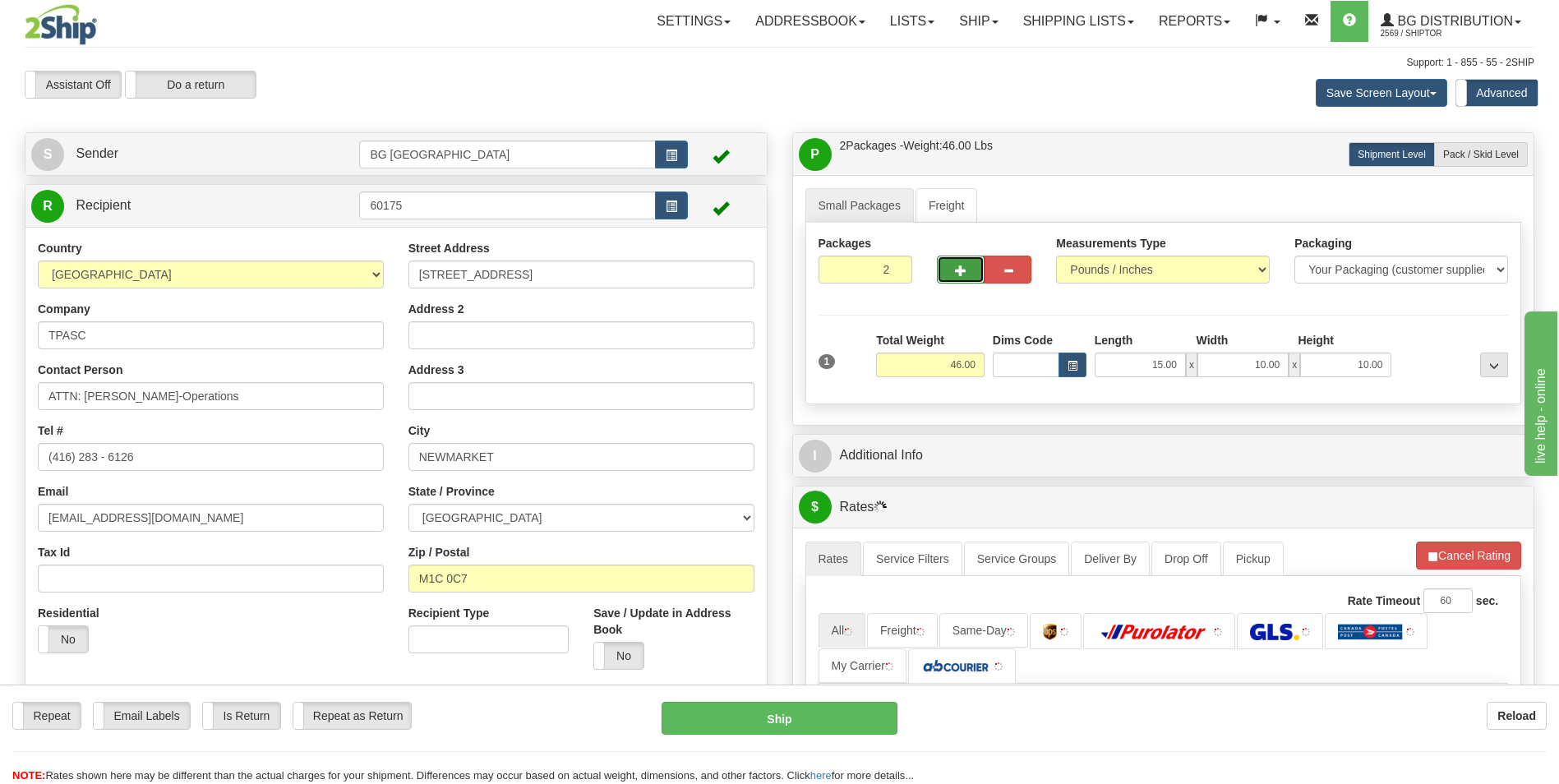
click at [955, 274] on span "button" at bounding box center [960, 271] width 11 height 10
type input "4"
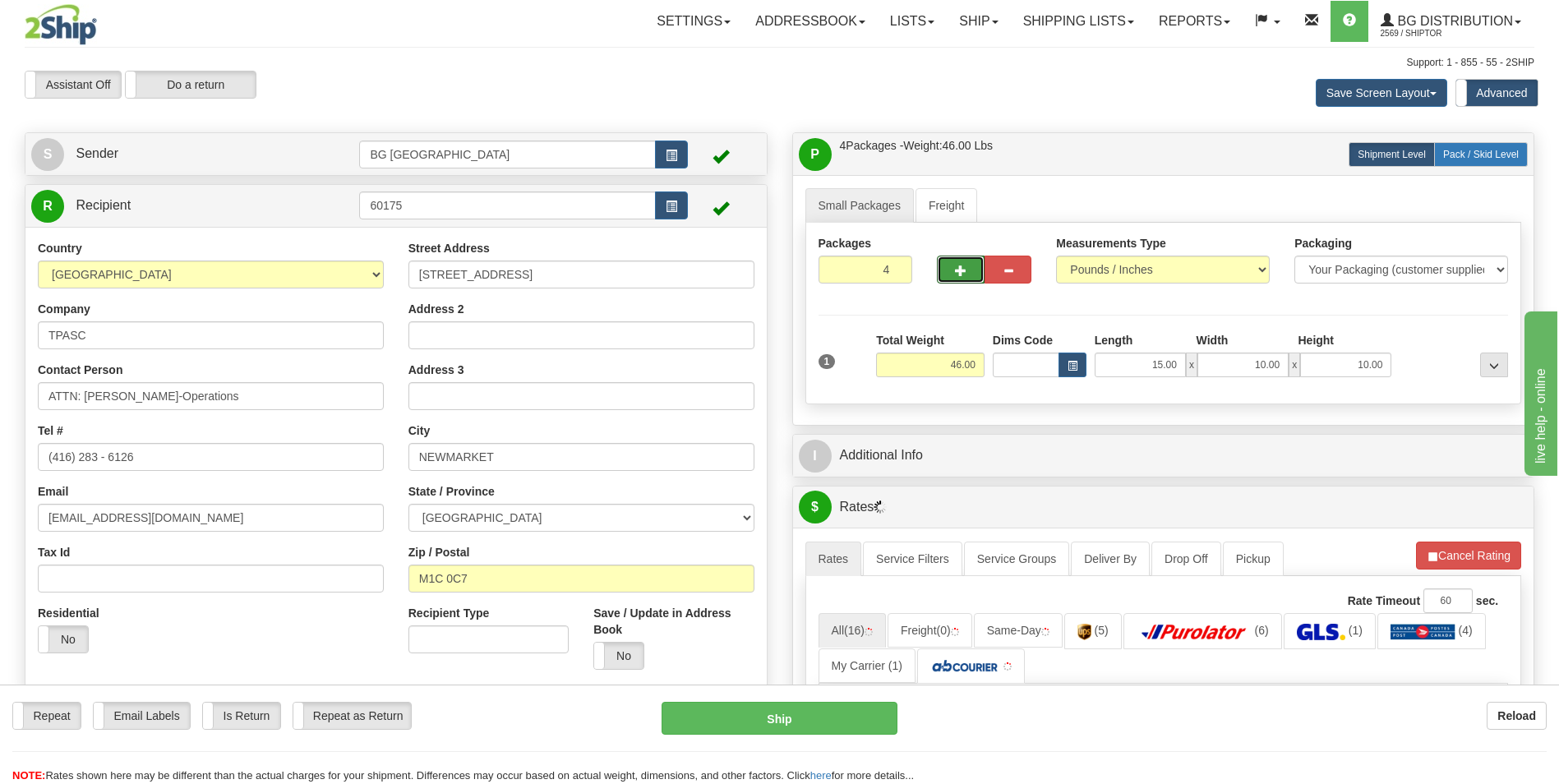
click at [1519, 152] on label "Pack / Skid Level Pack.." at bounding box center [1481, 154] width 94 height 24
radio input "true"
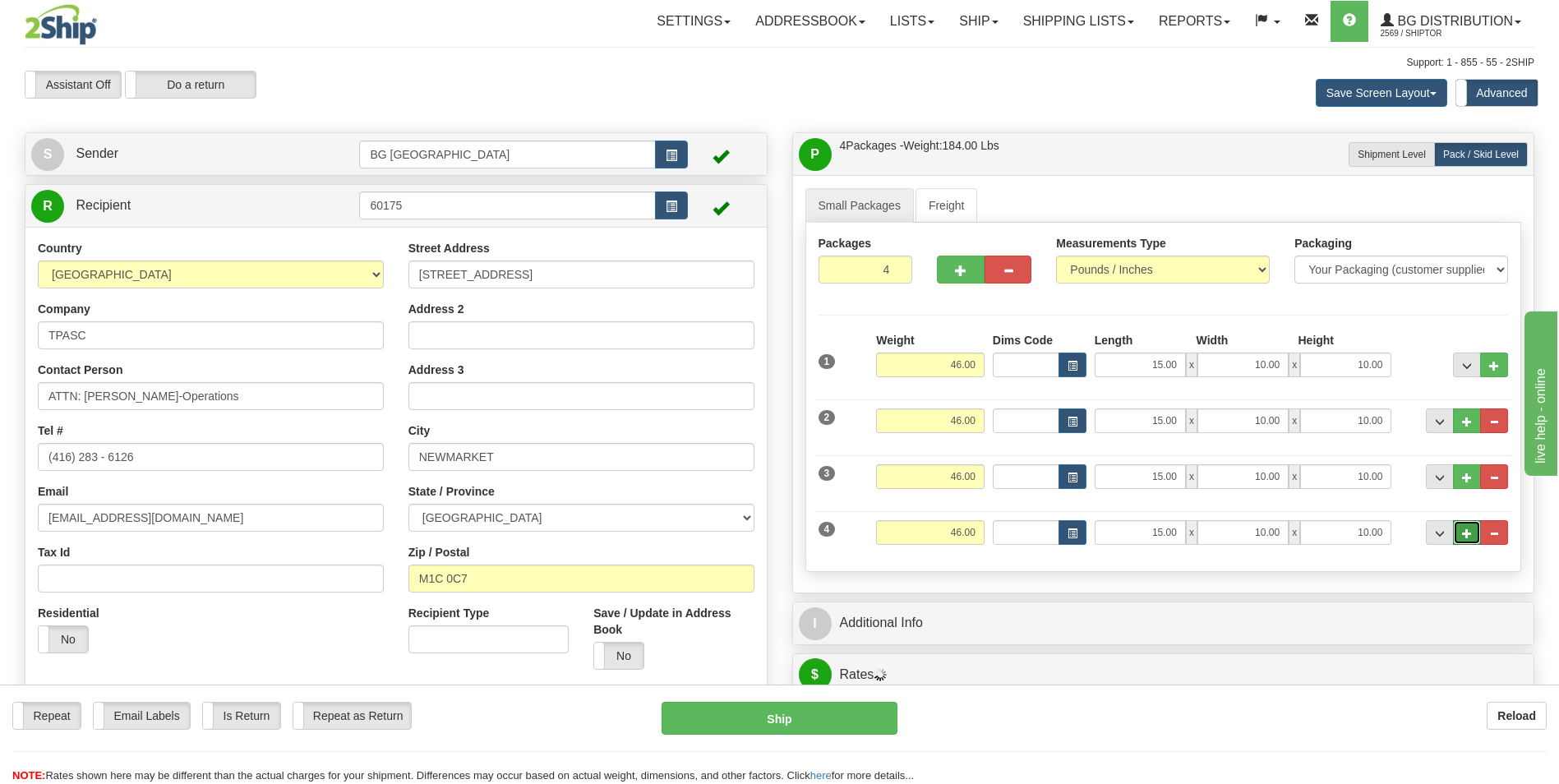
click at [1469, 534] on span "..." at bounding box center [1466, 533] width 10 height 9
type input "5"
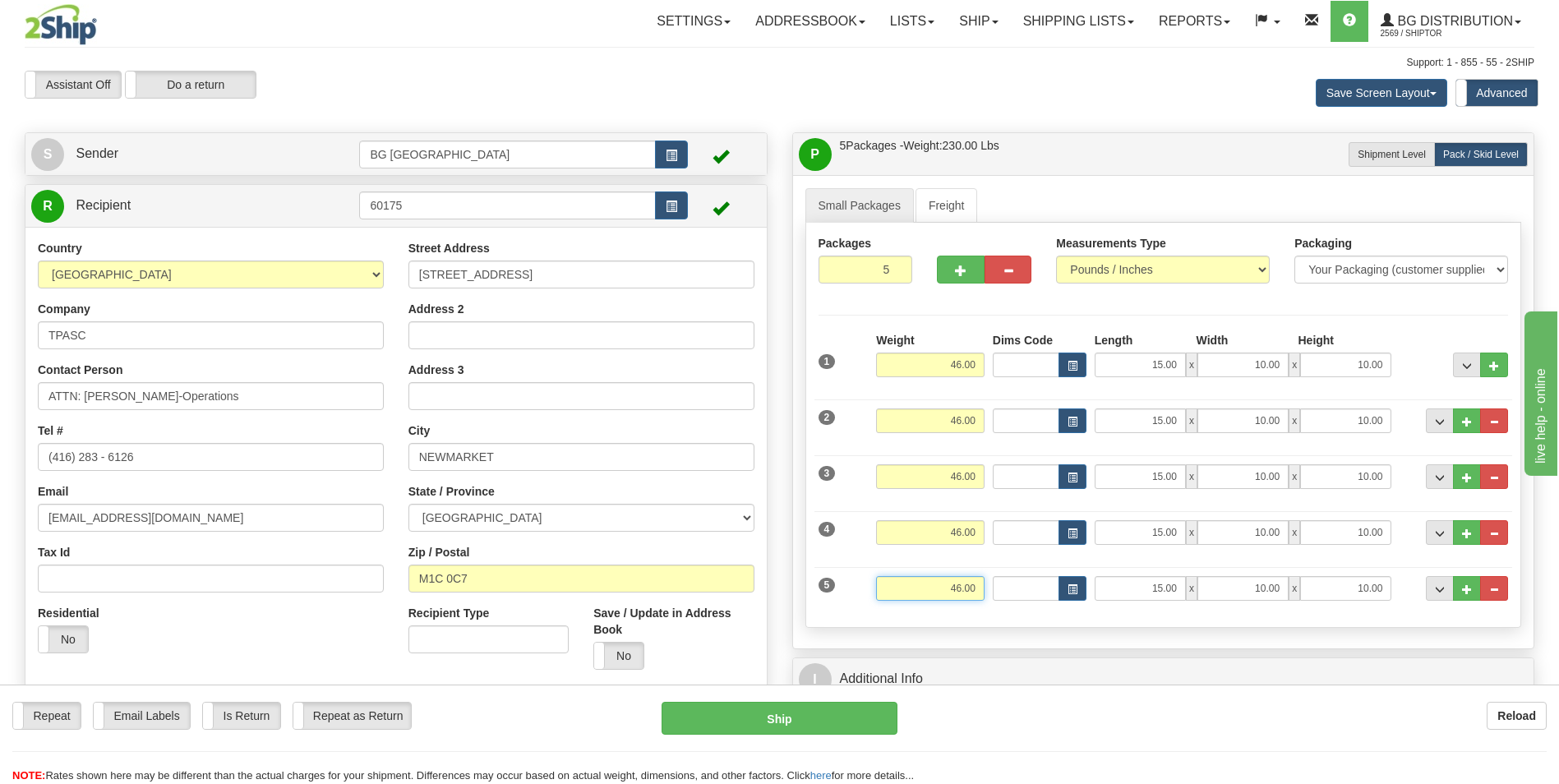
click at [927, 596] on input "46.00" at bounding box center [930, 588] width 108 height 24
type input "10.00"
type input "15.00"
type input "5.00"
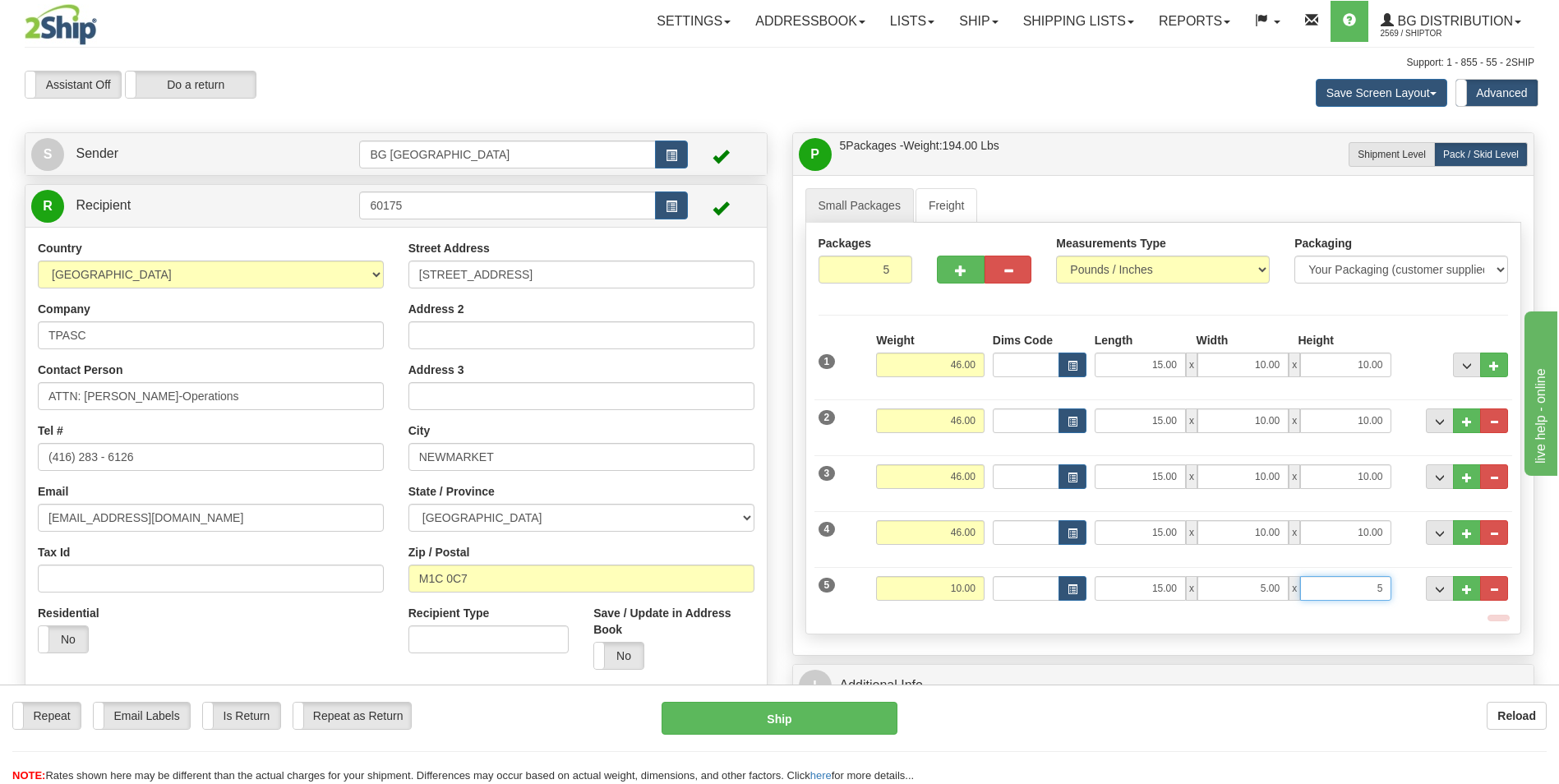
type input "5.00"
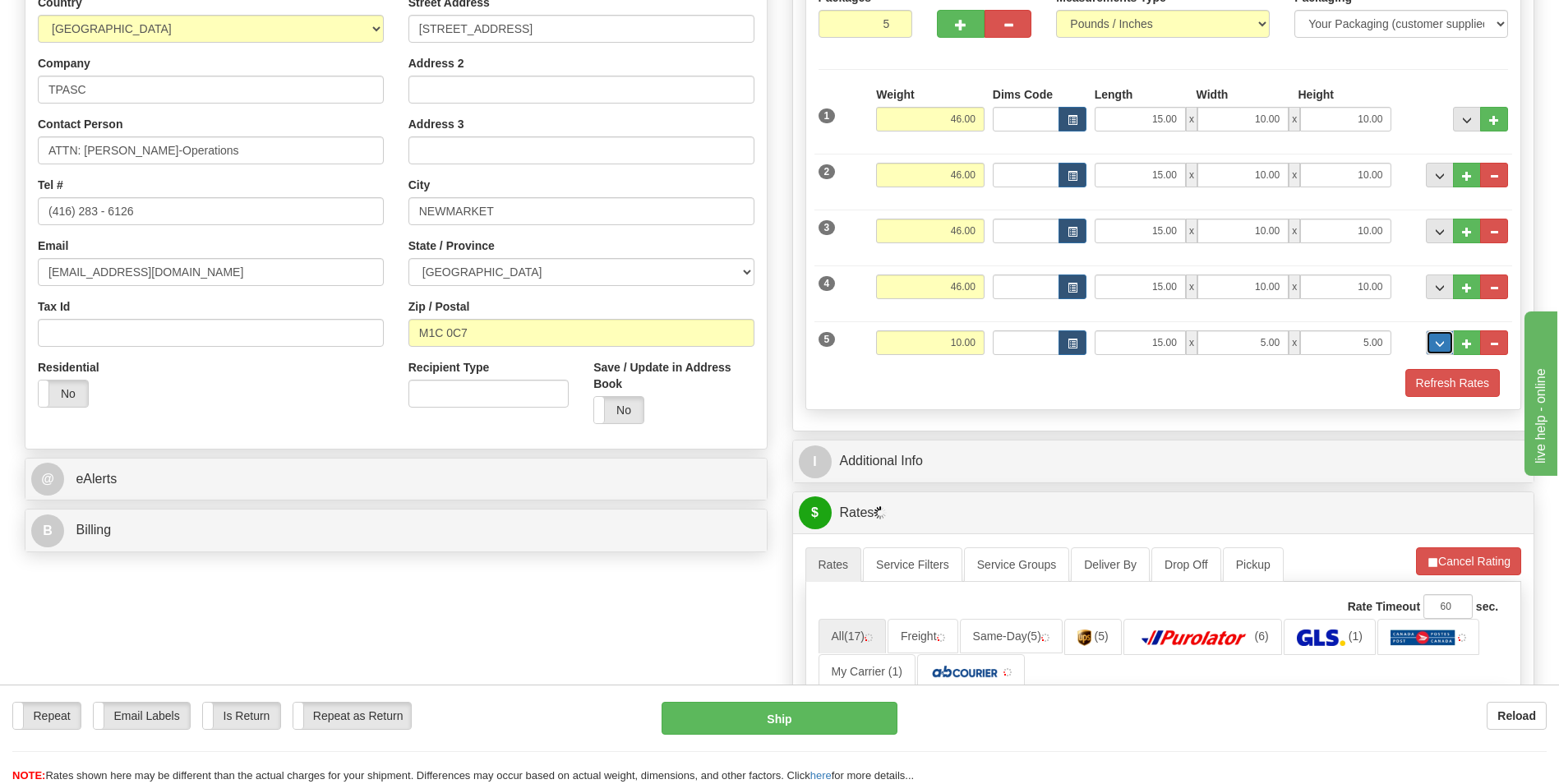
scroll to position [246, 0]
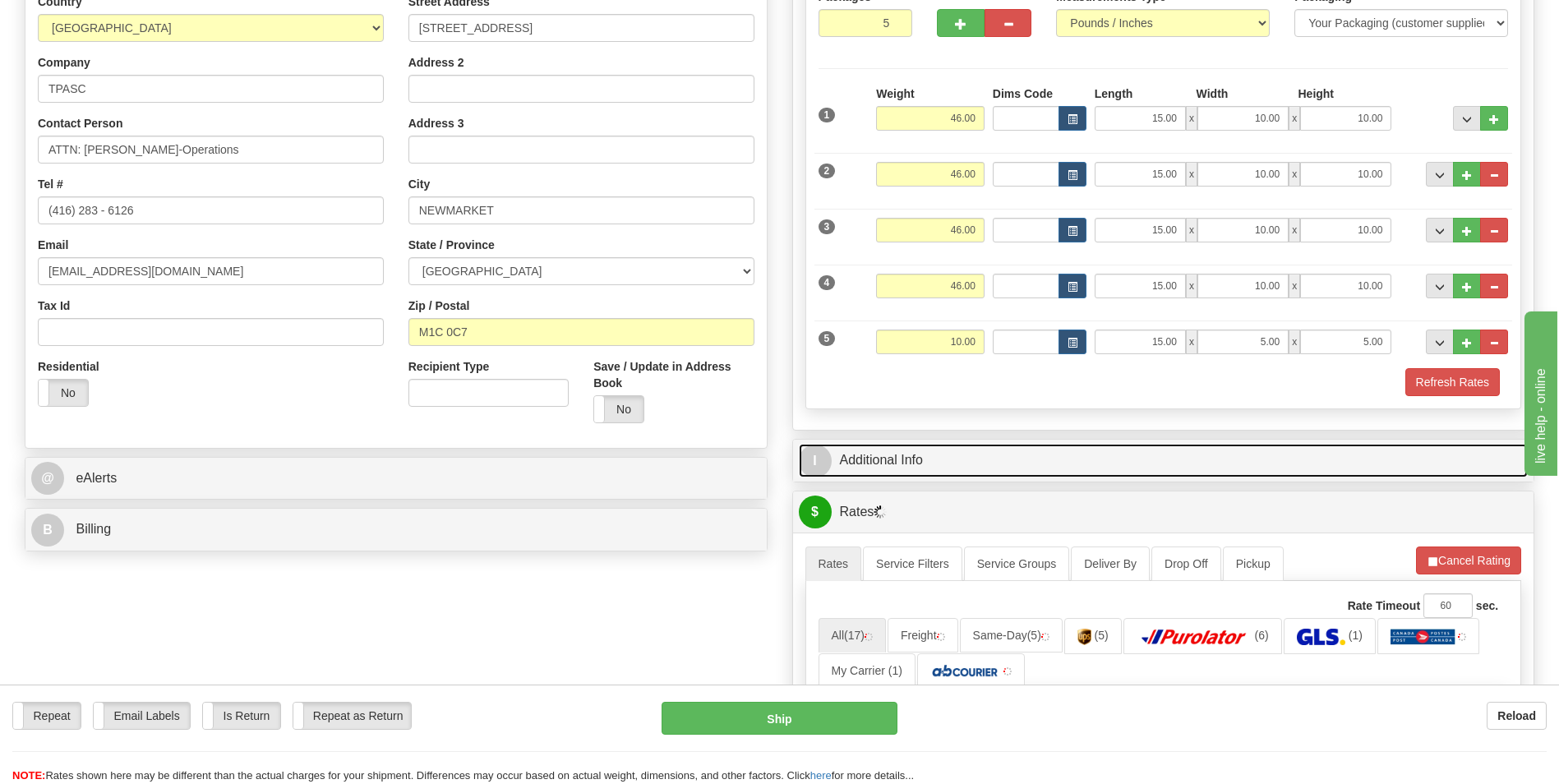
click at [947, 476] on link "I Additional Info" at bounding box center [1163, 460] width 730 height 34
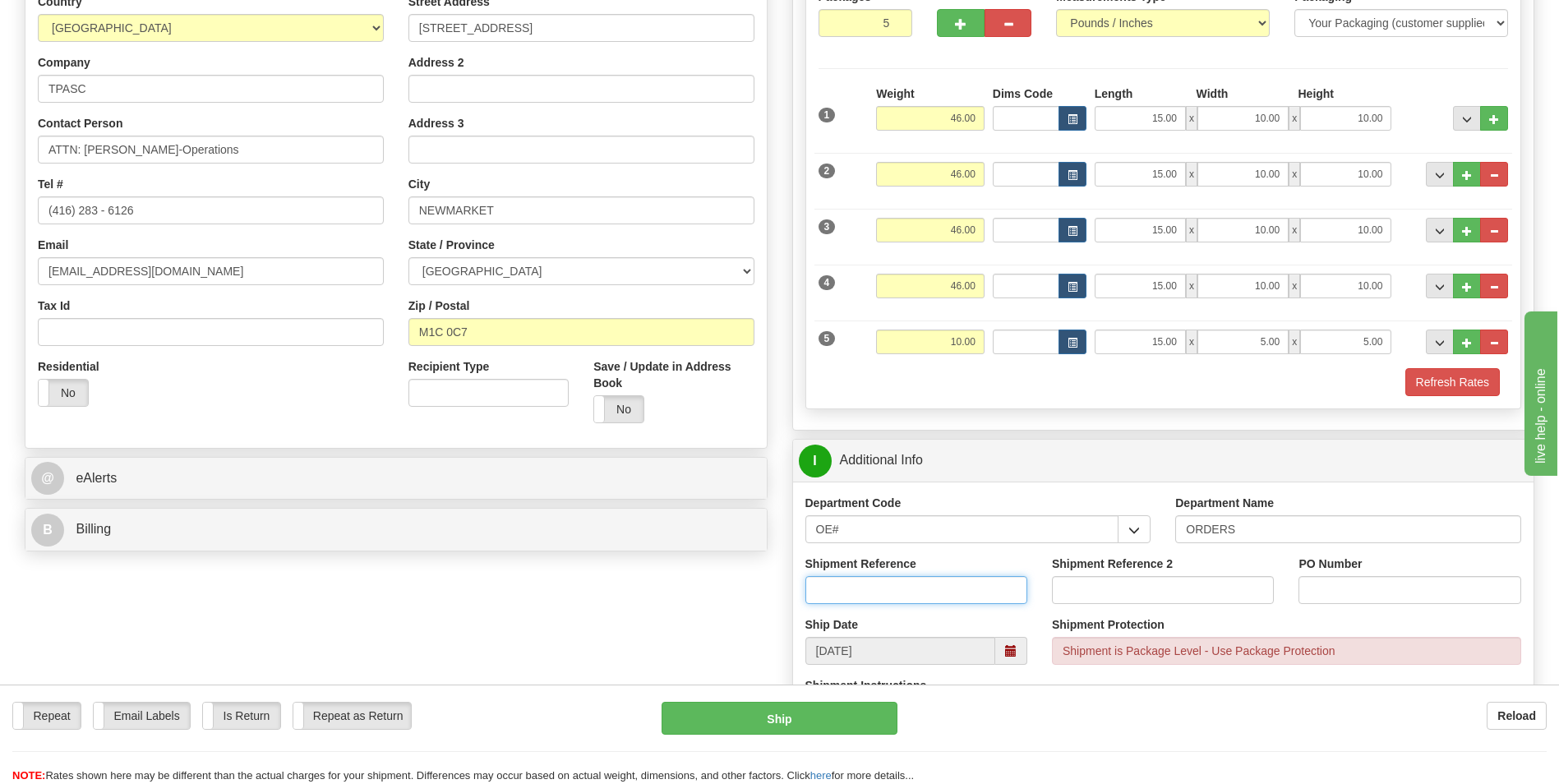
click at [909, 592] on input "Shipment Reference" at bounding box center [916, 590] width 222 height 28
type input "70186202-00"
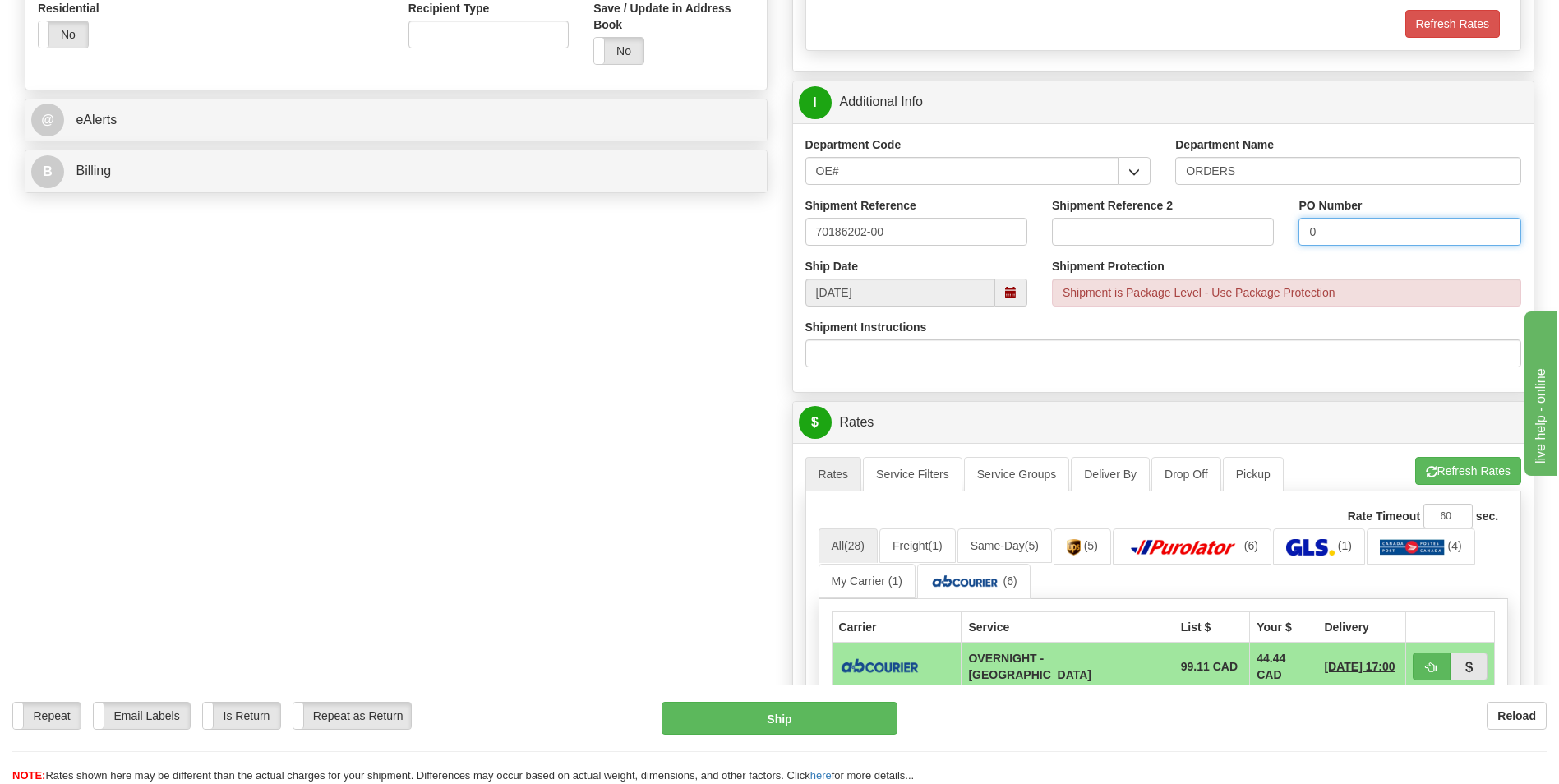
scroll to position [657, 0]
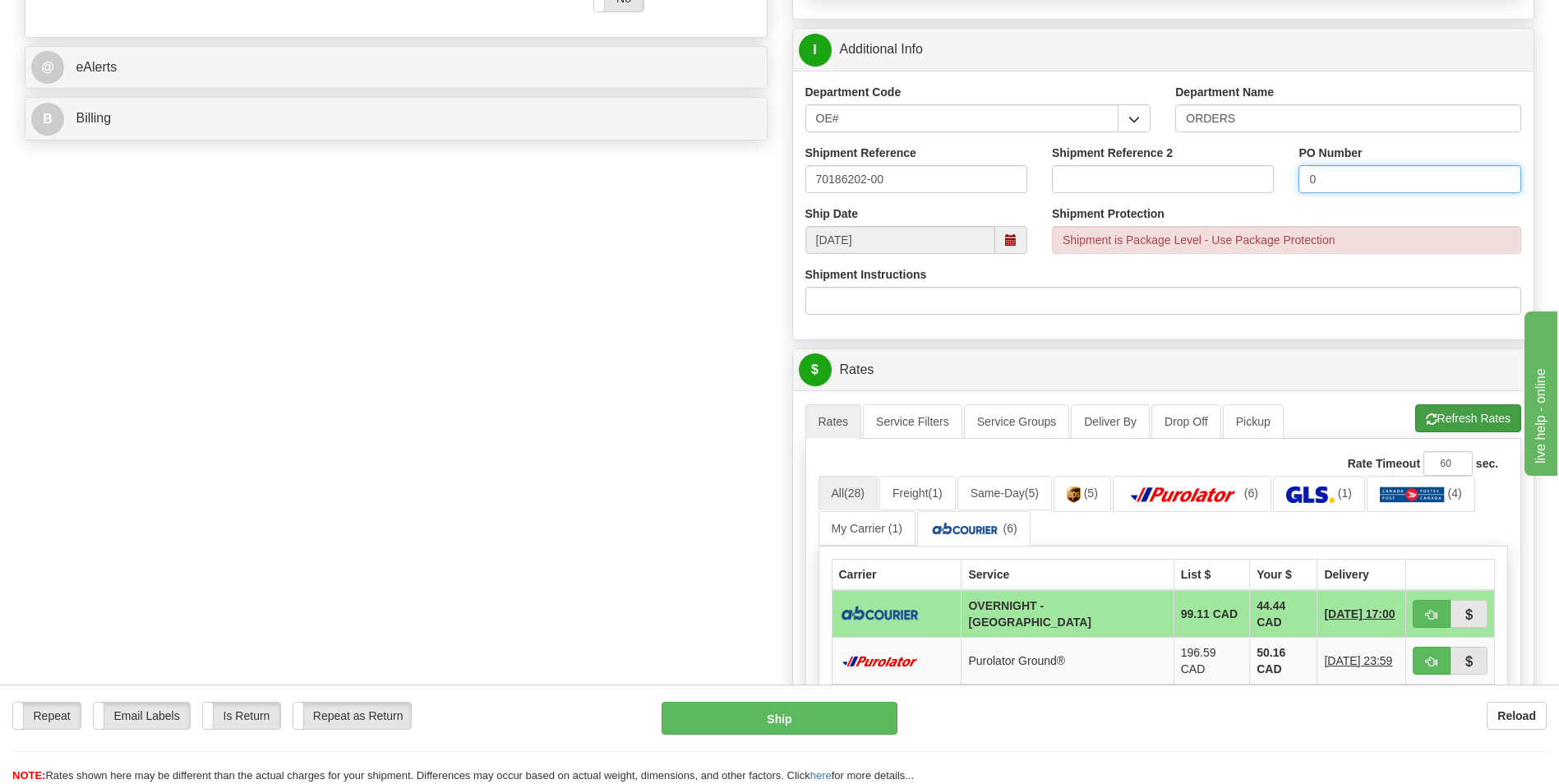
type input "0"
click at [1434, 415] on button "Refresh Rates" at bounding box center [1468, 418] width 106 height 28
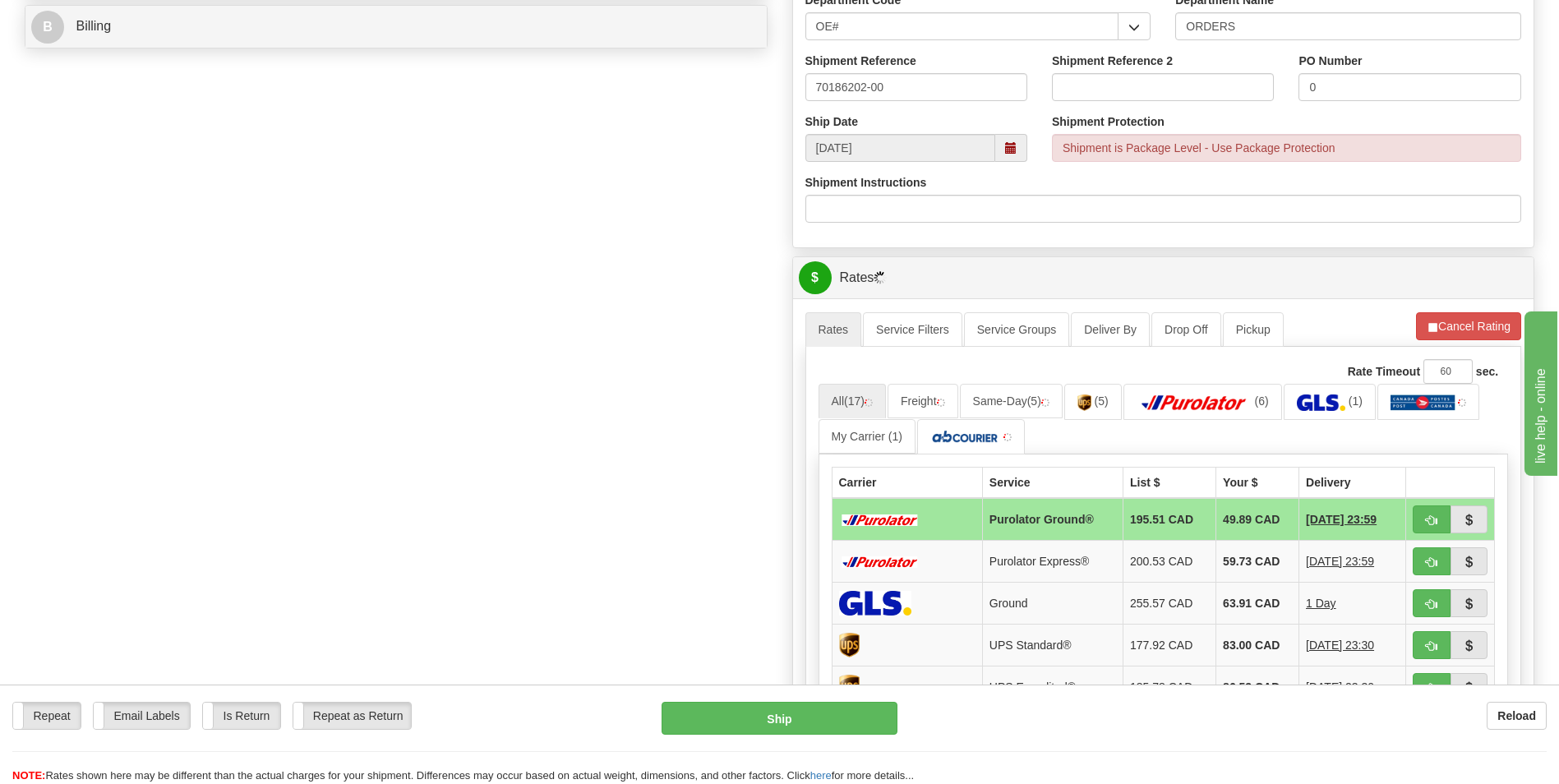
scroll to position [904, 0]
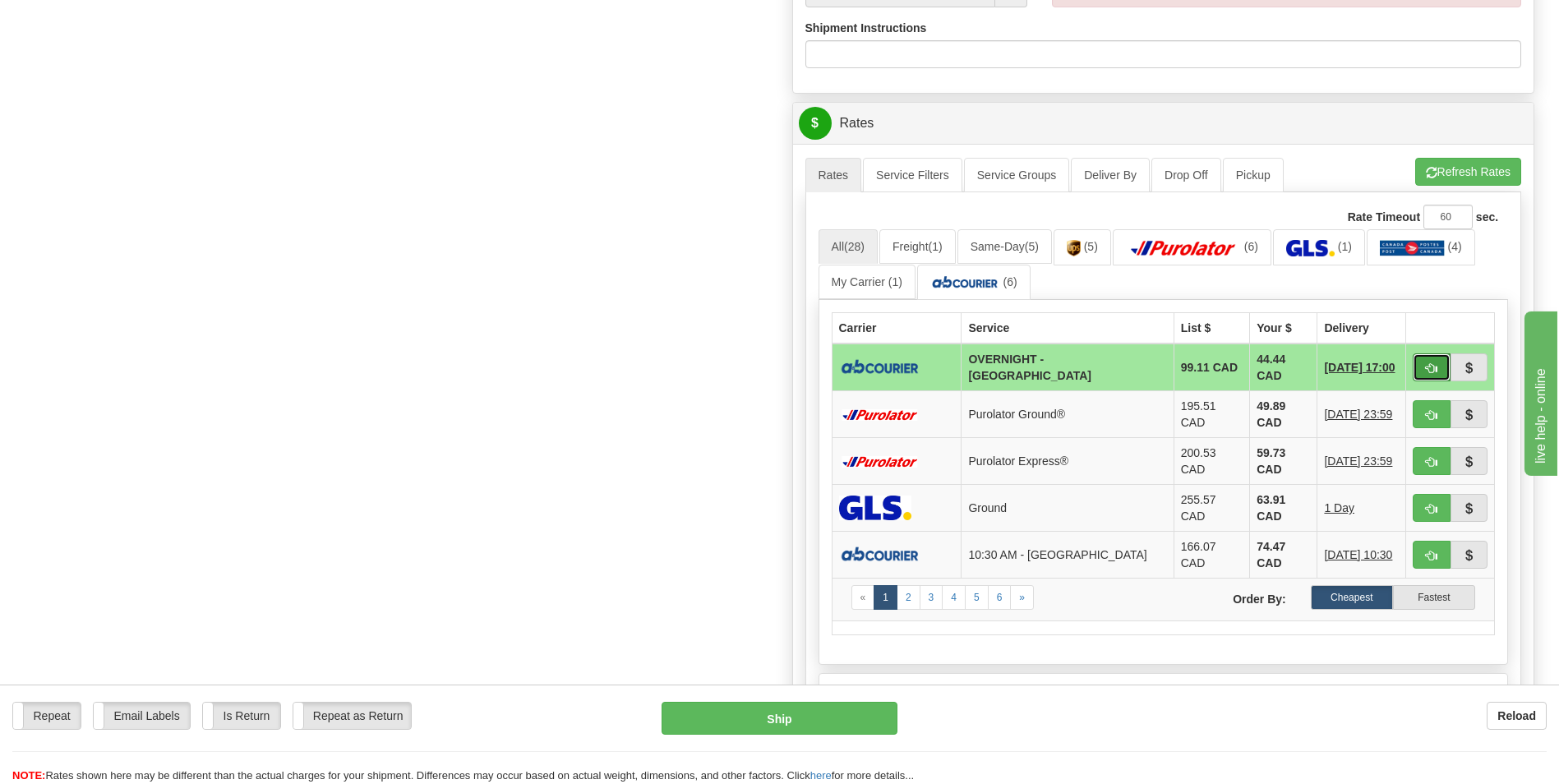
click at [1422, 356] on button "button" at bounding box center [1431, 367] width 38 height 28
type input "4"
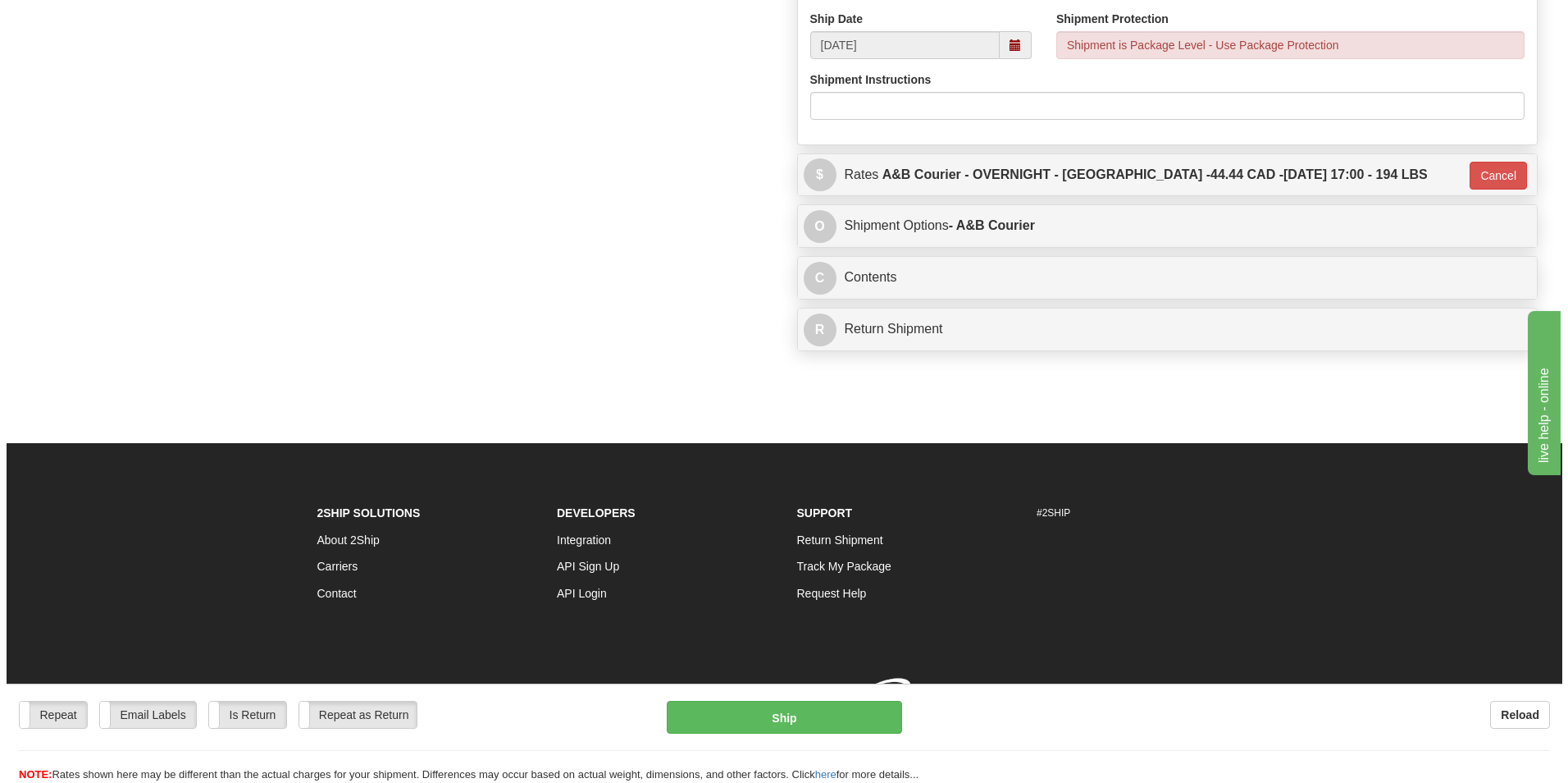
scroll to position [875, 0]
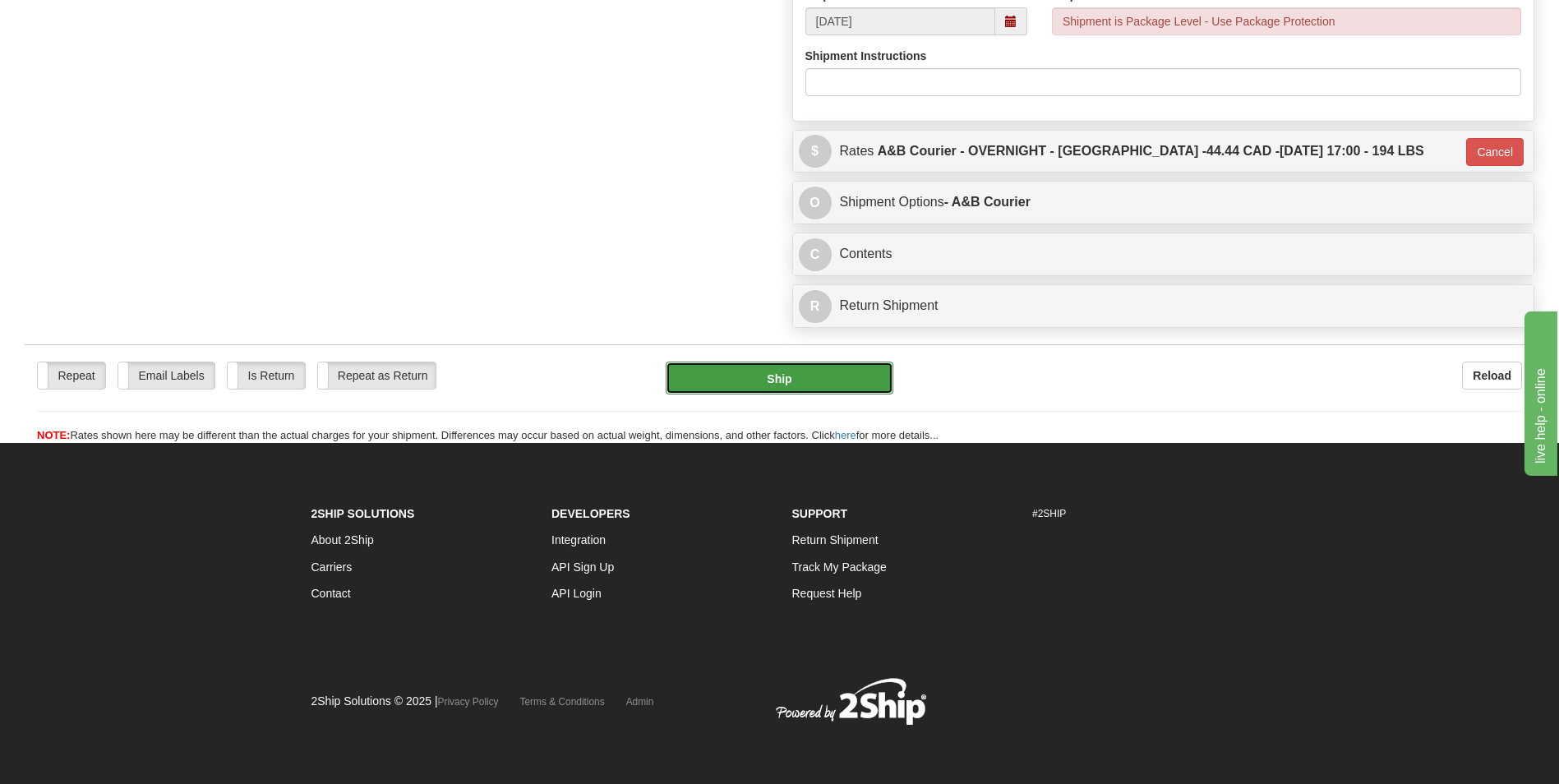
click at [813, 374] on button "Ship" at bounding box center [778, 378] width 226 height 33
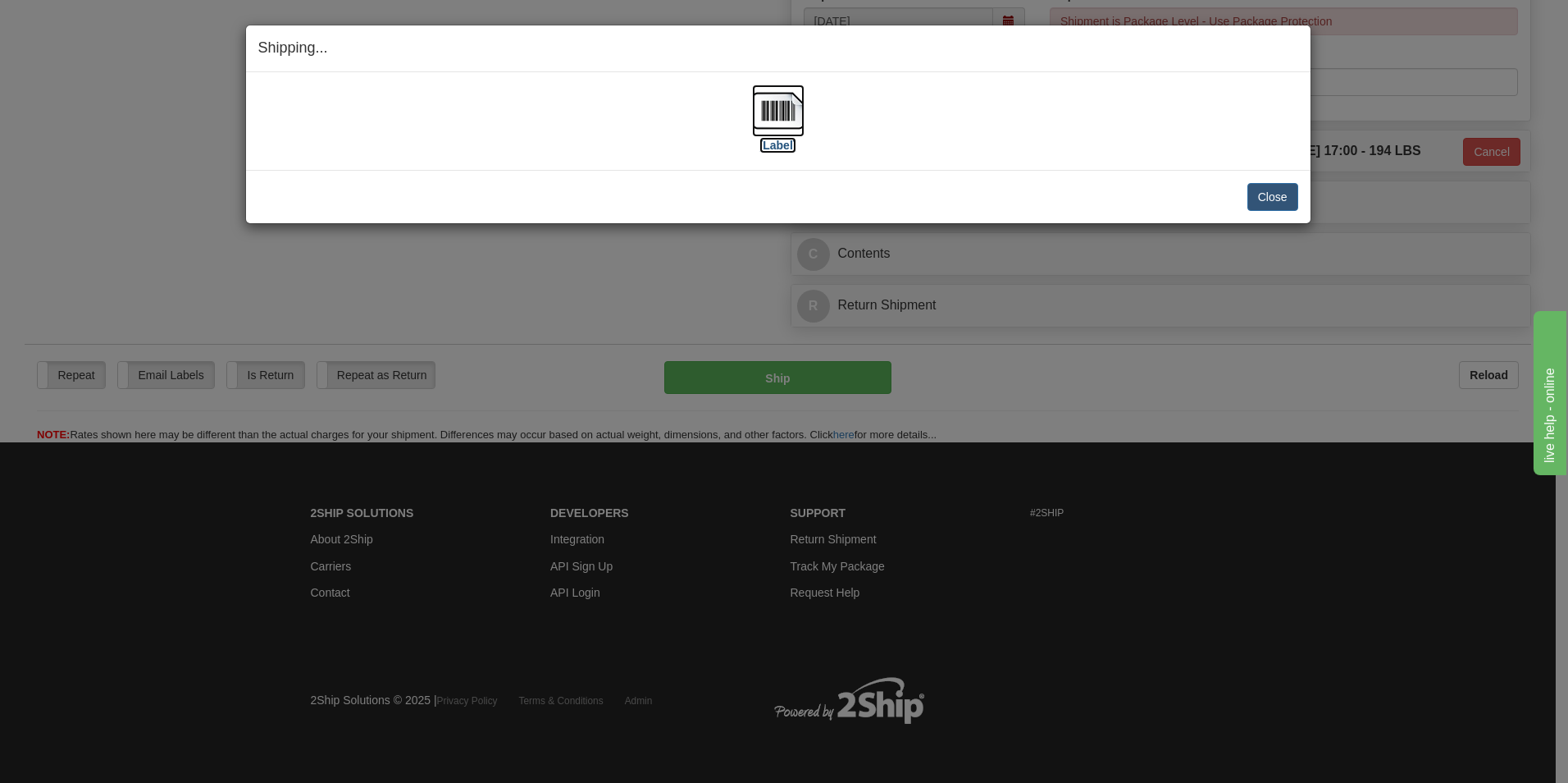
click at [797, 107] on img at bounding box center [778, 111] width 53 height 53
click at [1263, 197] on button "Close" at bounding box center [1273, 197] width 51 height 28
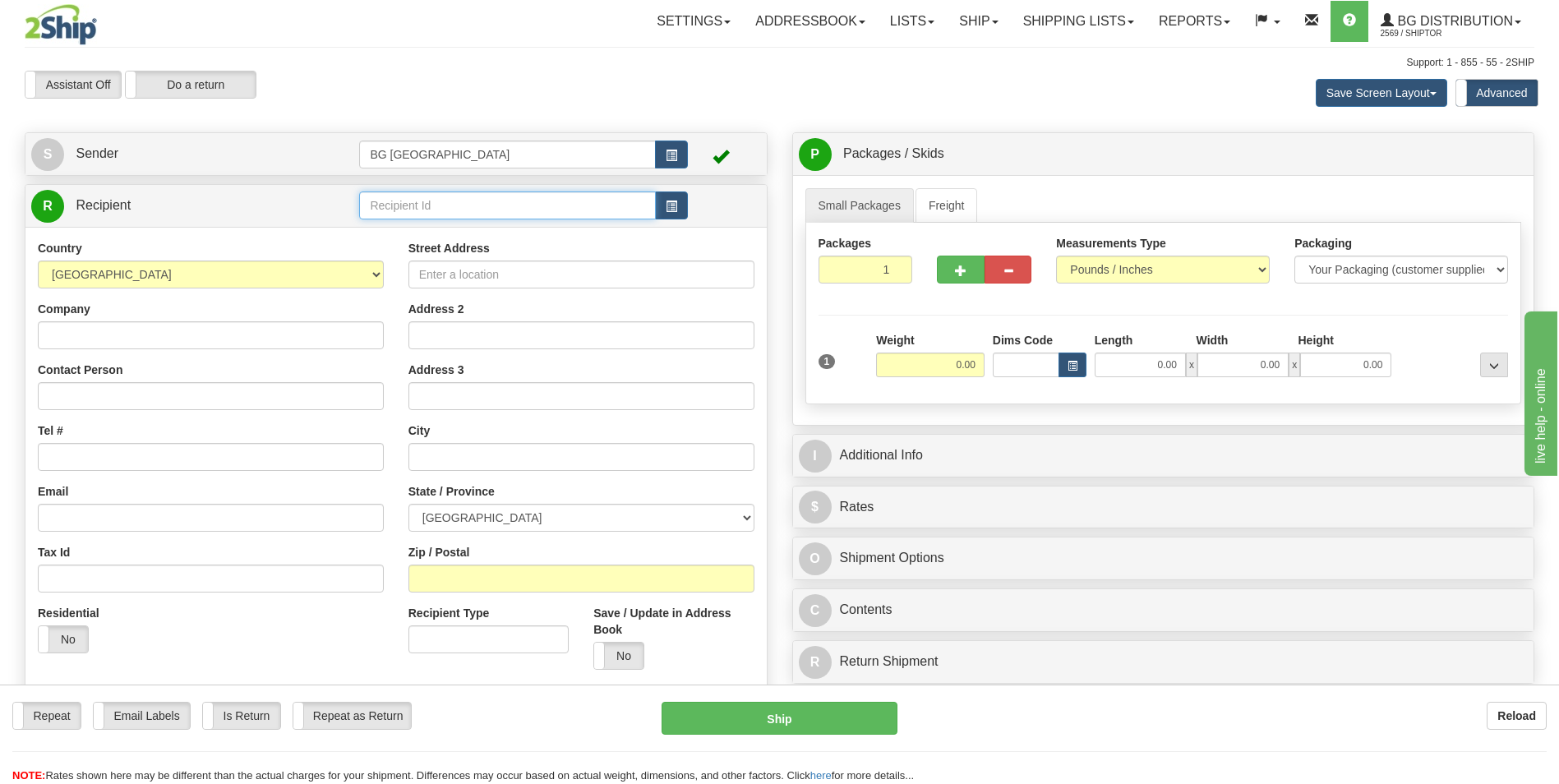
click at [470, 204] on input "text" at bounding box center [507, 206] width 296 height 28
click at [447, 223] on div "60523" at bounding box center [504, 231] width 280 height 18
type input "60523"
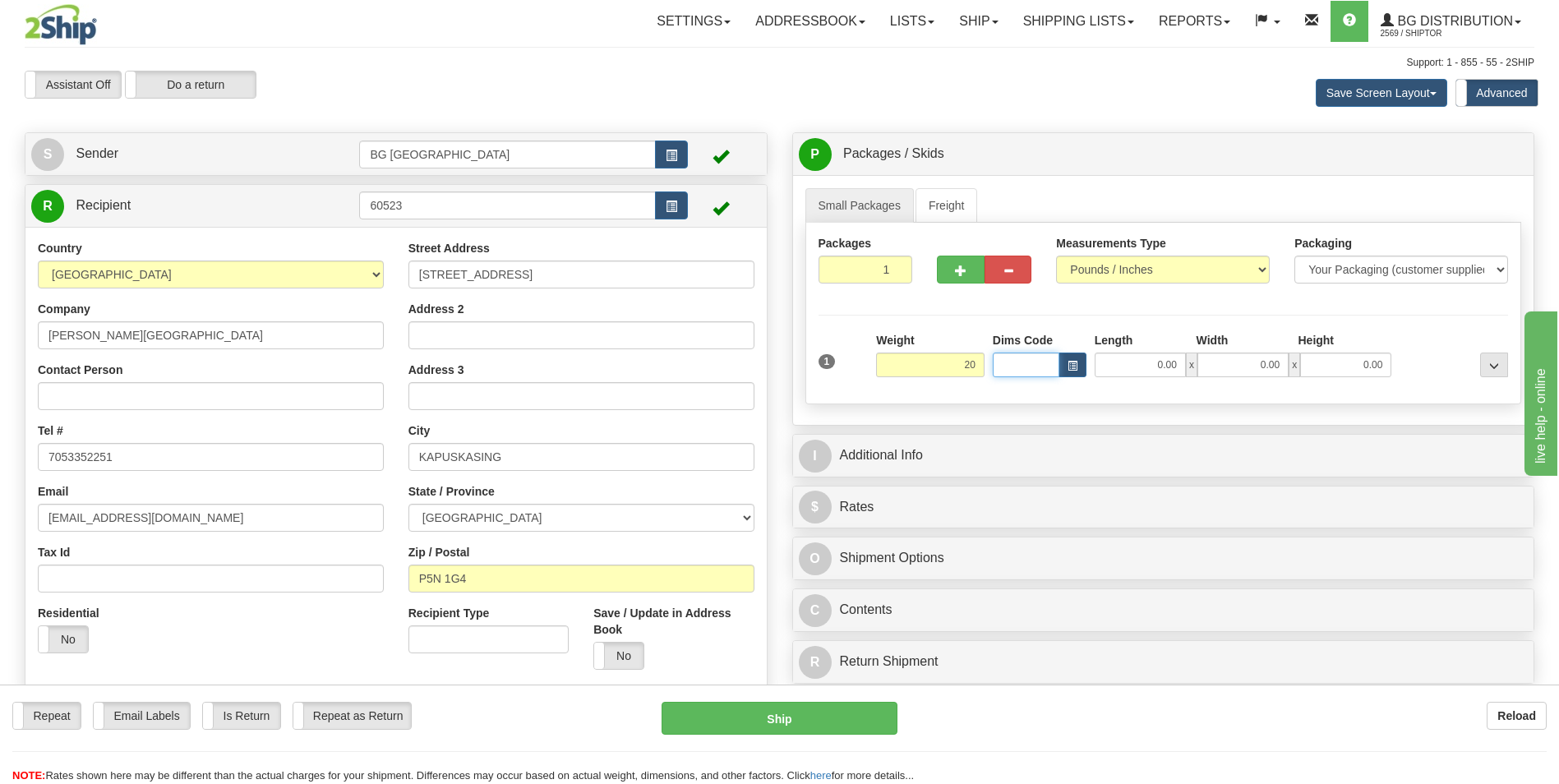
type input "20.00"
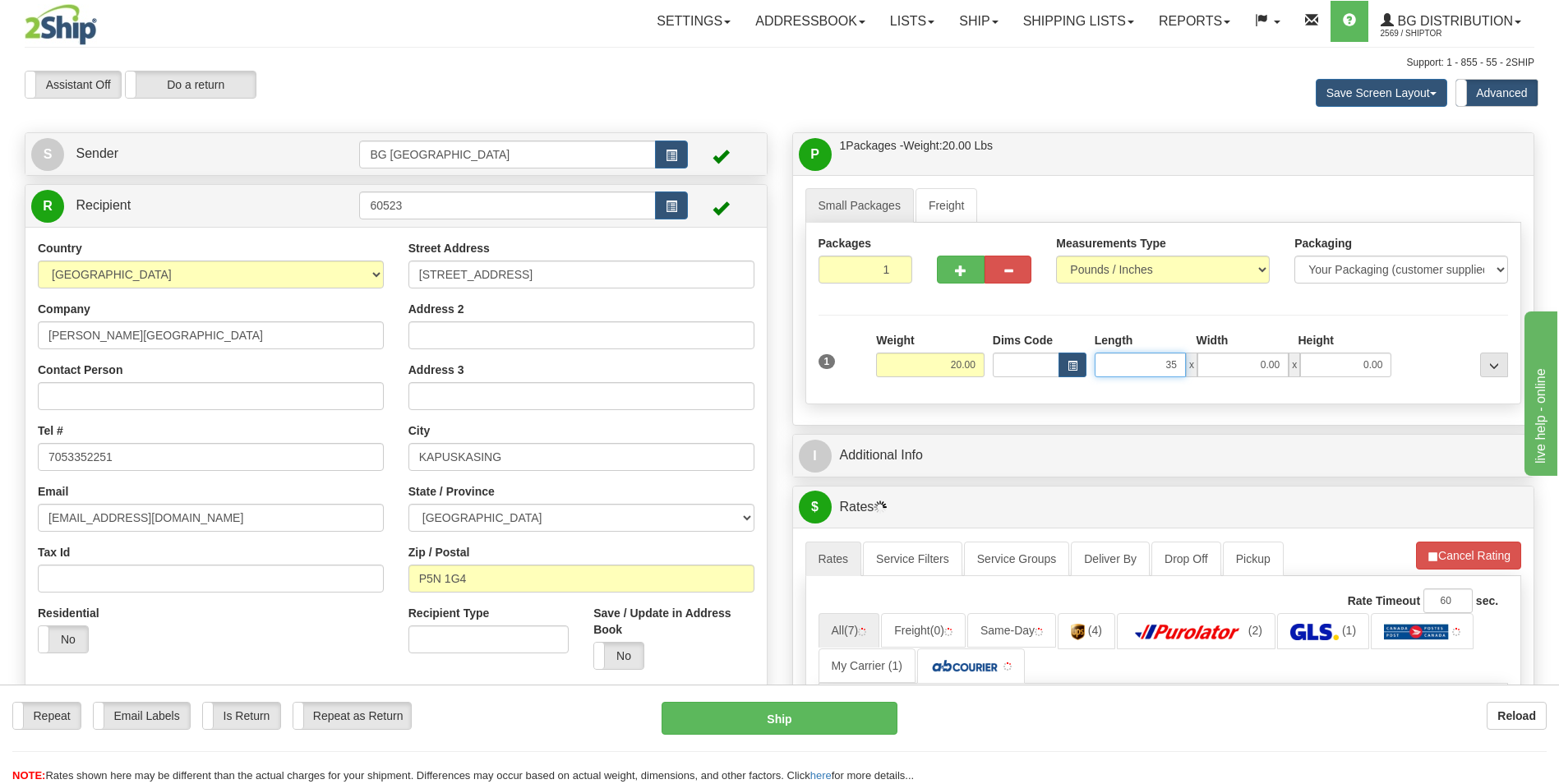
type input "35.00"
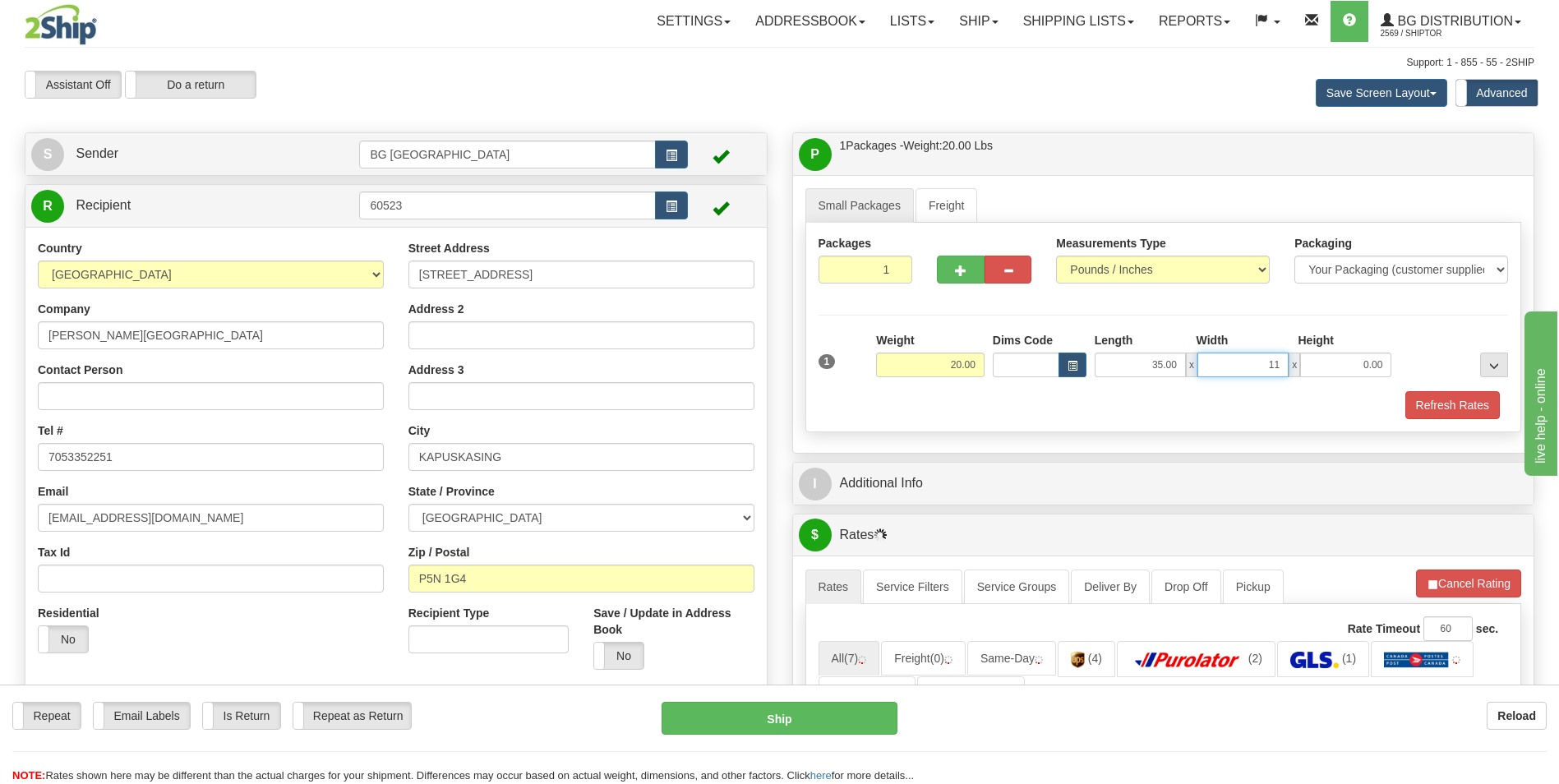
type input "11.00"
type input "2.00"
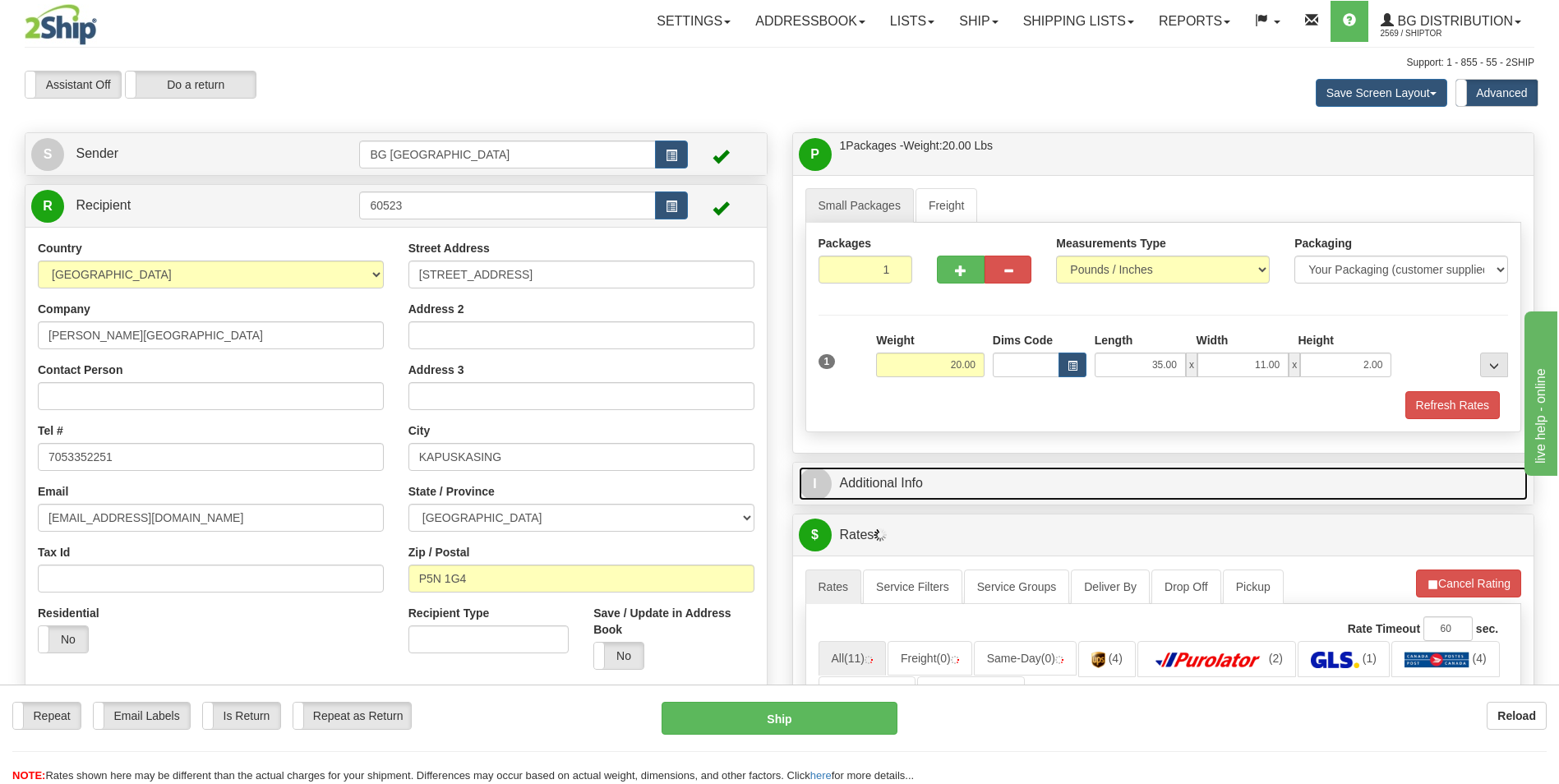
click at [907, 477] on link "I Additional Info" at bounding box center [1163, 483] width 730 height 34
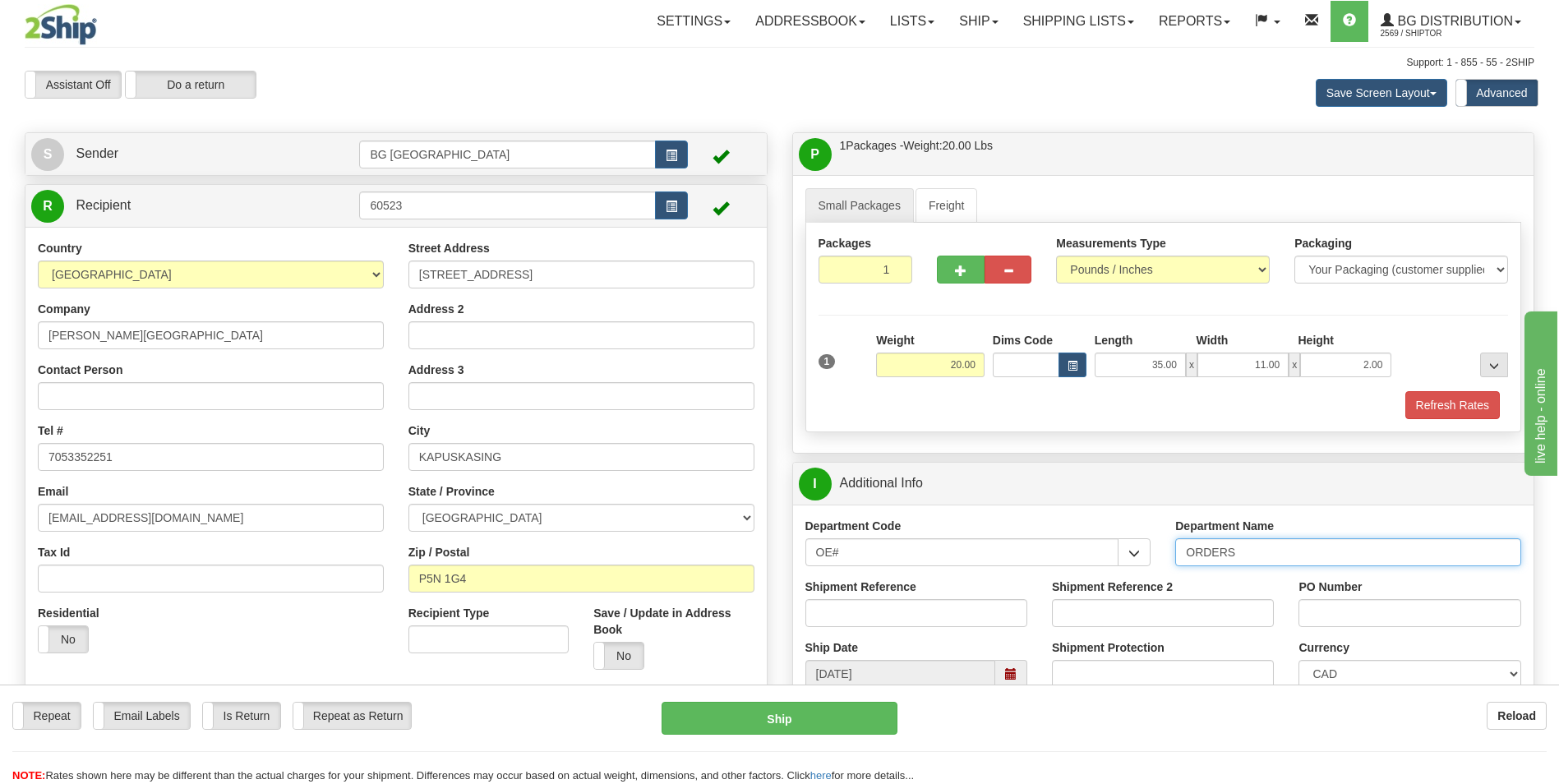
click at [1294, 558] on input "ORDERS" at bounding box center [1347, 552] width 346 height 28
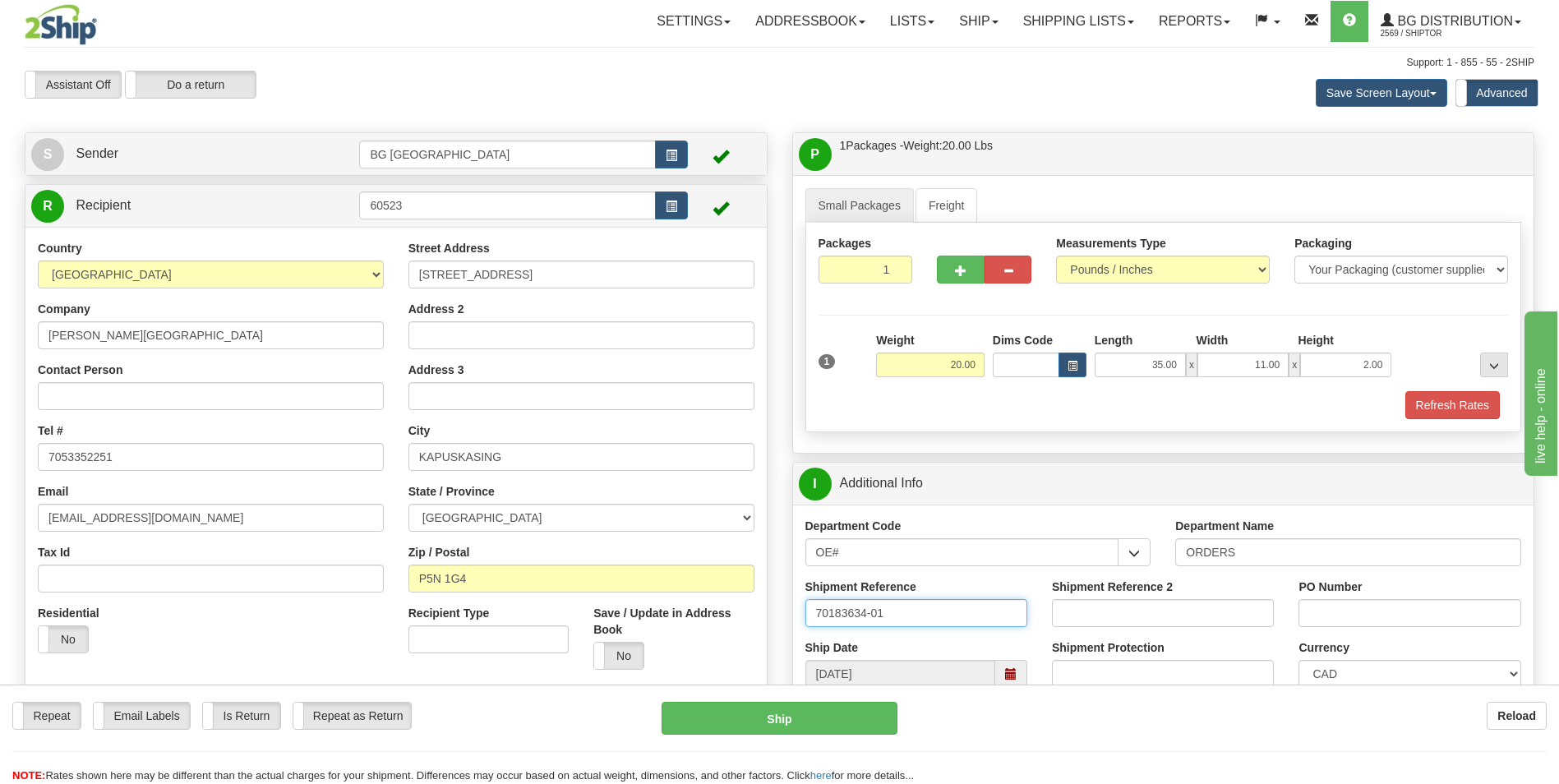
type input "70183634-01"
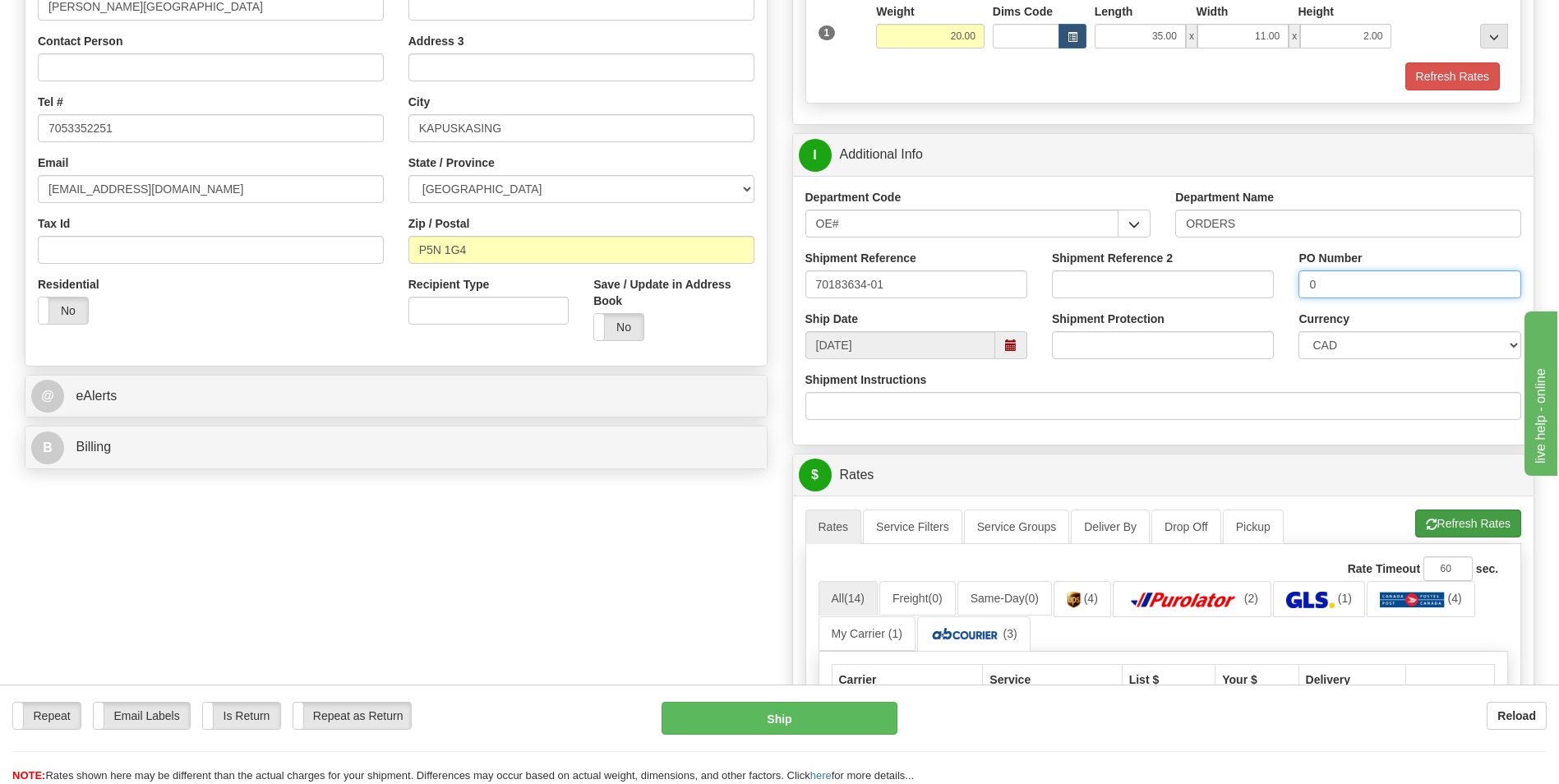
type input "0"
click at [1452, 521] on button "Refresh Rates" at bounding box center [1468, 523] width 106 height 28
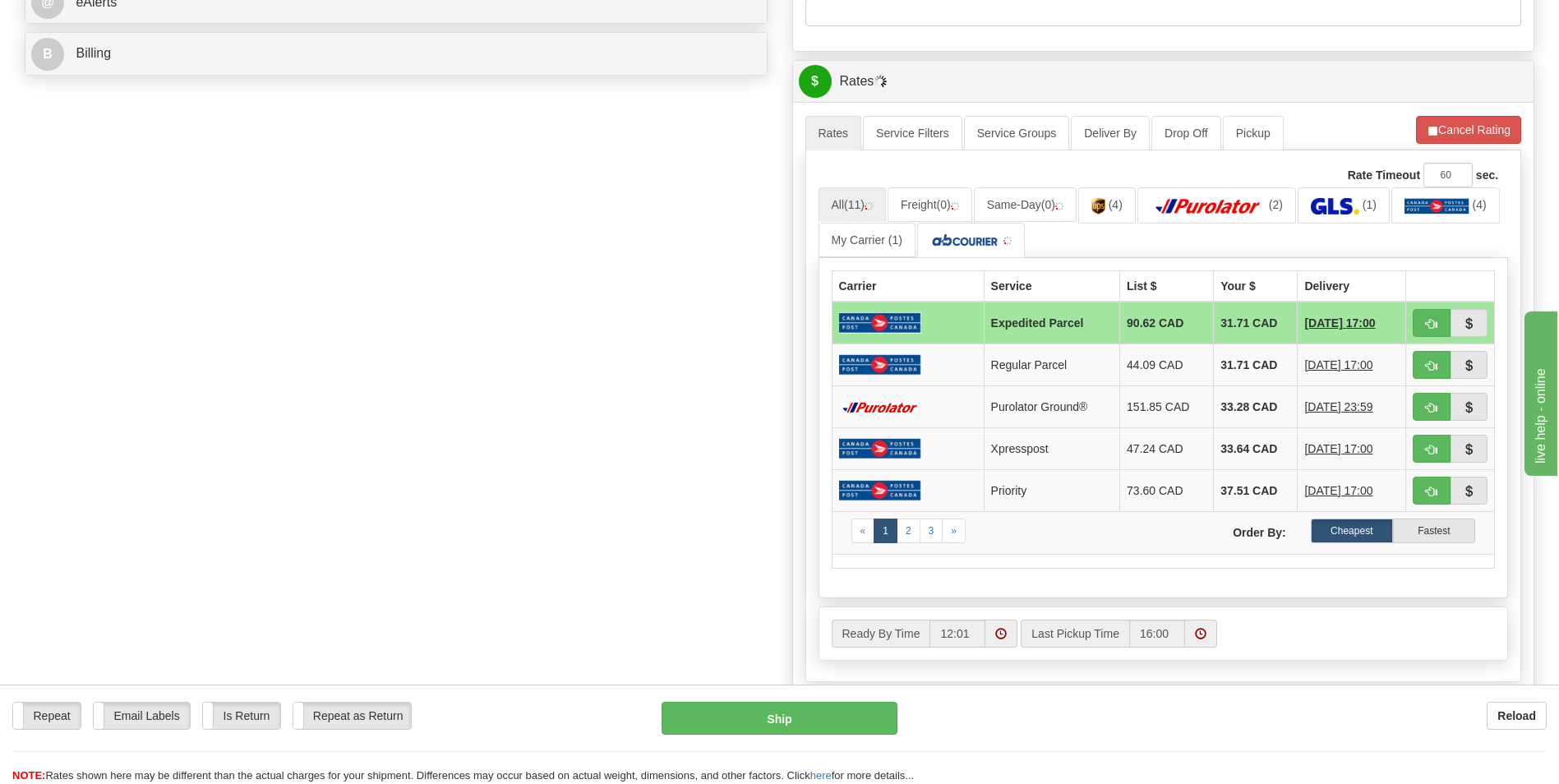
scroll to position [739, 0]
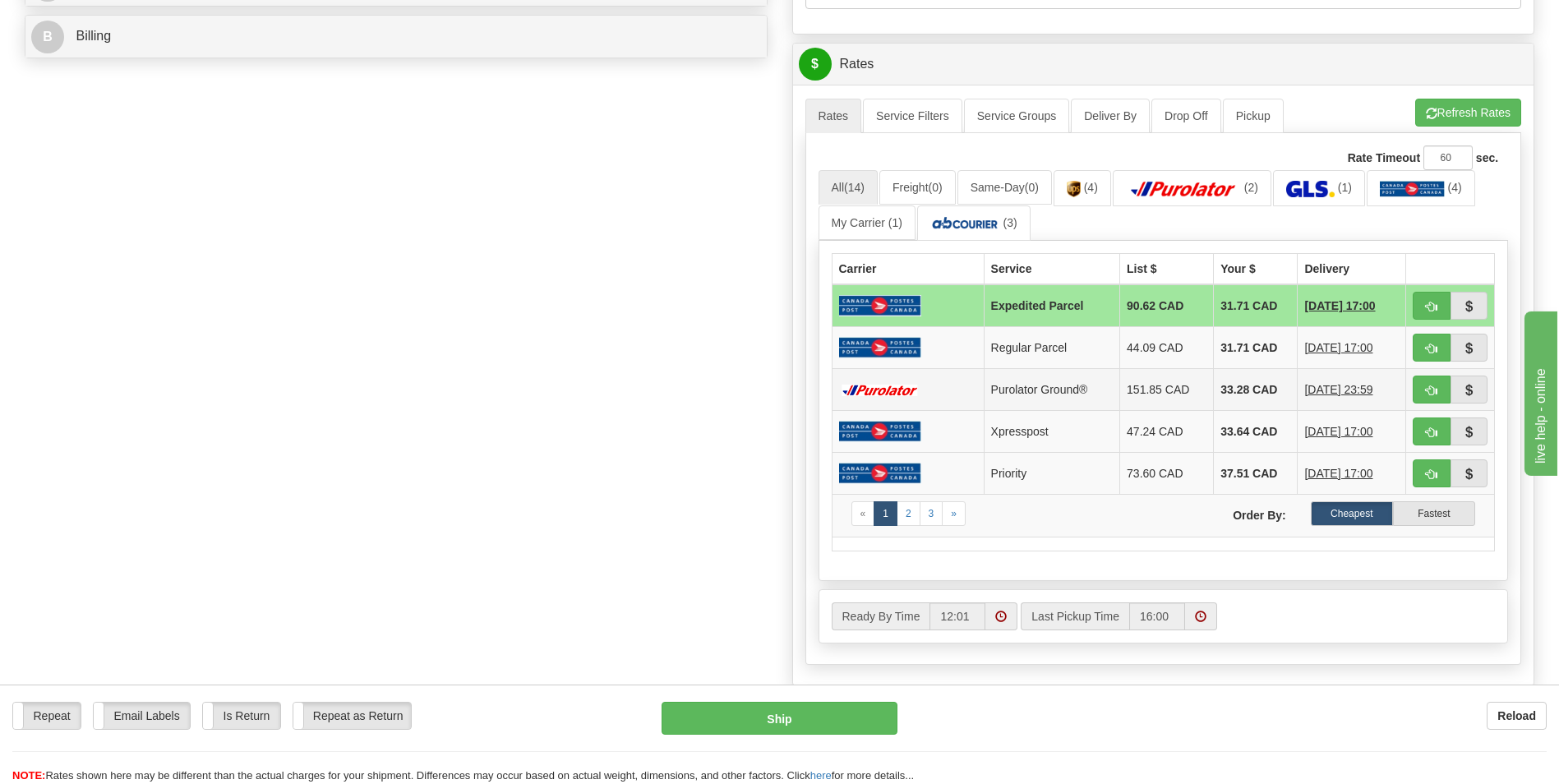
click at [1227, 377] on td "33.28 CAD" at bounding box center [1255, 389] width 84 height 42
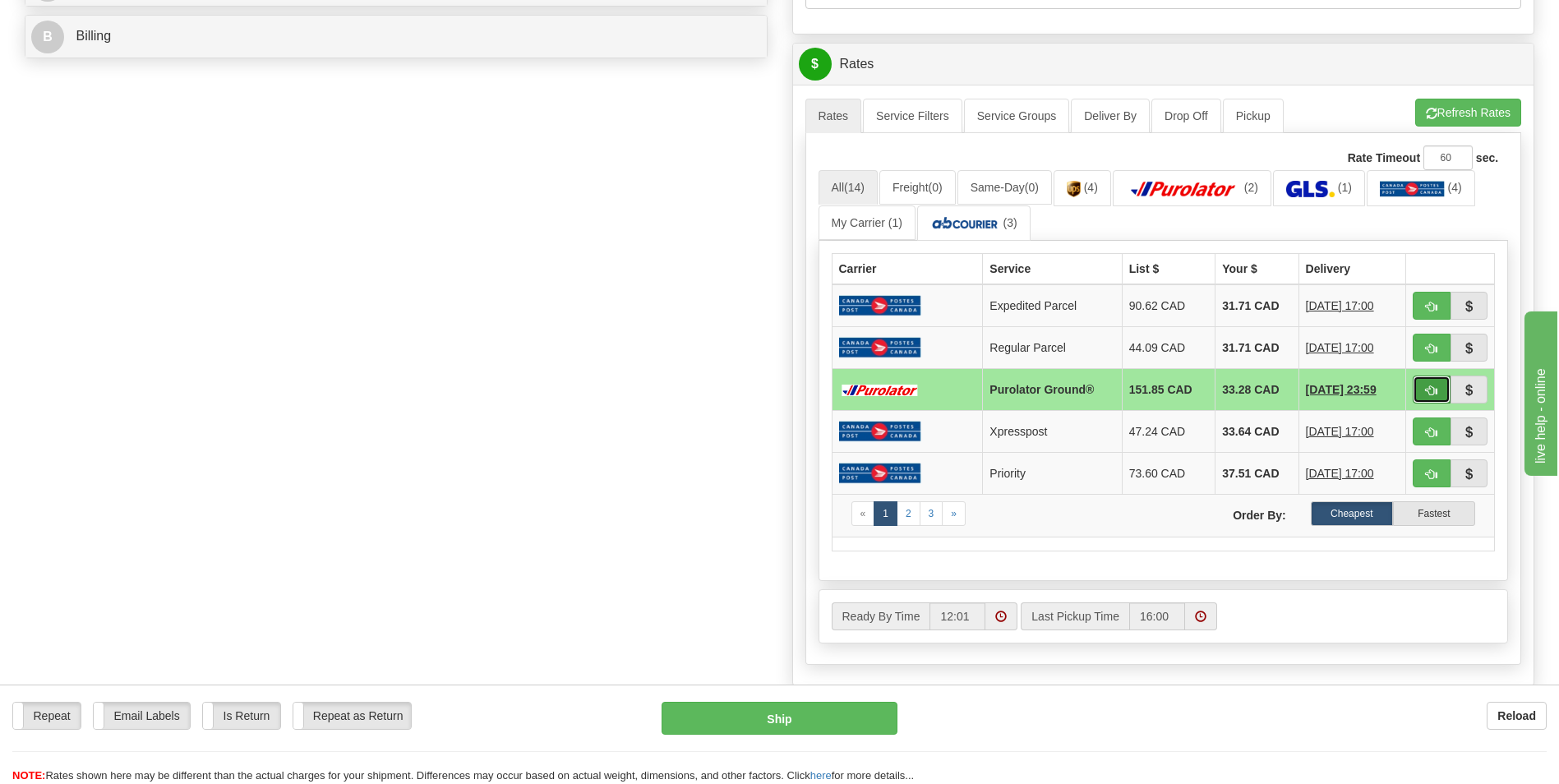
click at [1437, 393] on span "button" at bounding box center [1431, 390] width 11 height 10
type input "260"
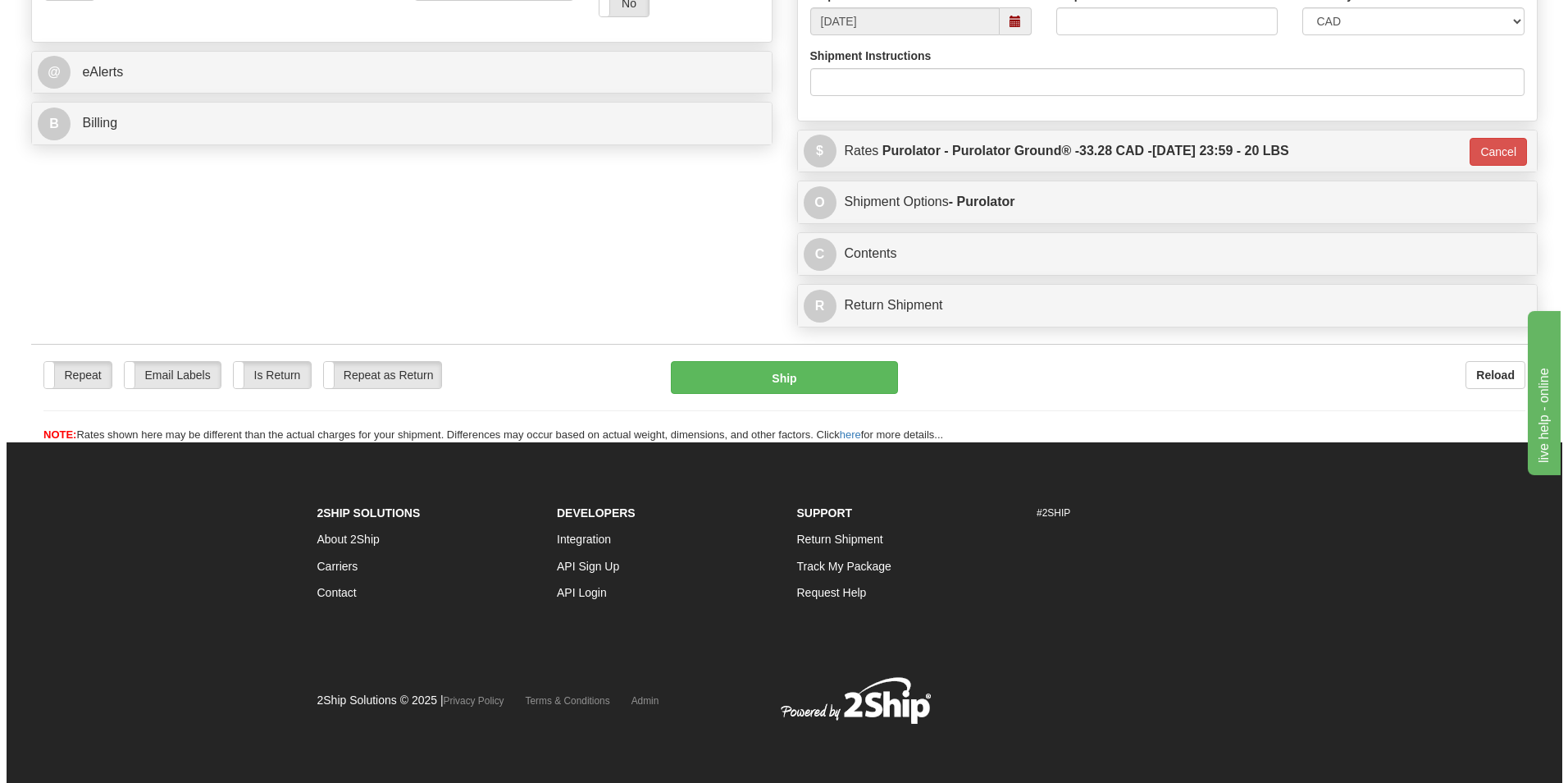
scroll to position [651, 0]
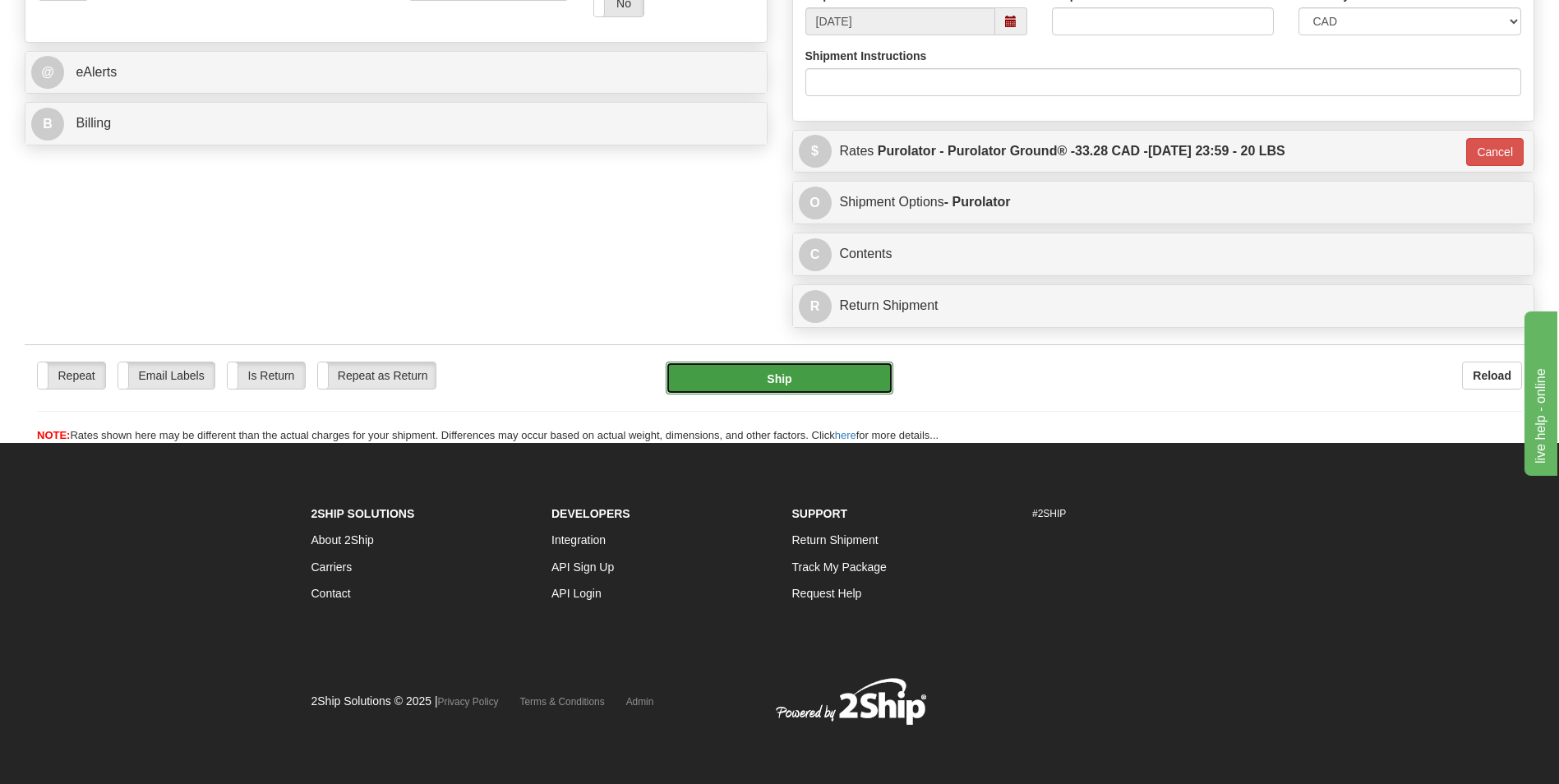
click at [809, 370] on button "Ship" at bounding box center [778, 378] width 226 height 33
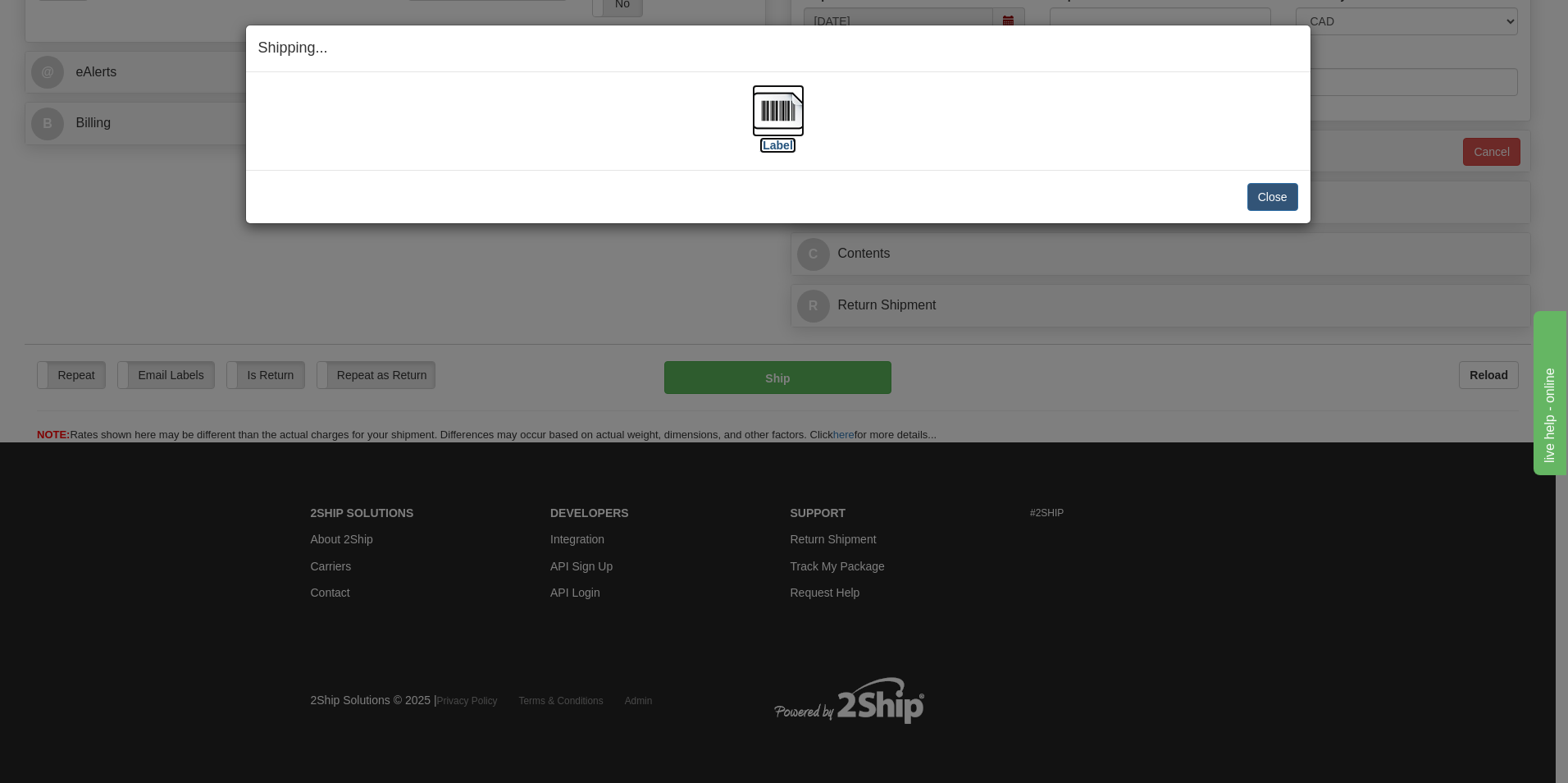
click at [784, 123] on img at bounding box center [778, 111] width 53 height 53
click at [1252, 193] on button "Close" at bounding box center [1273, 197] width 51 height 28
